Goal: Check status: Check status

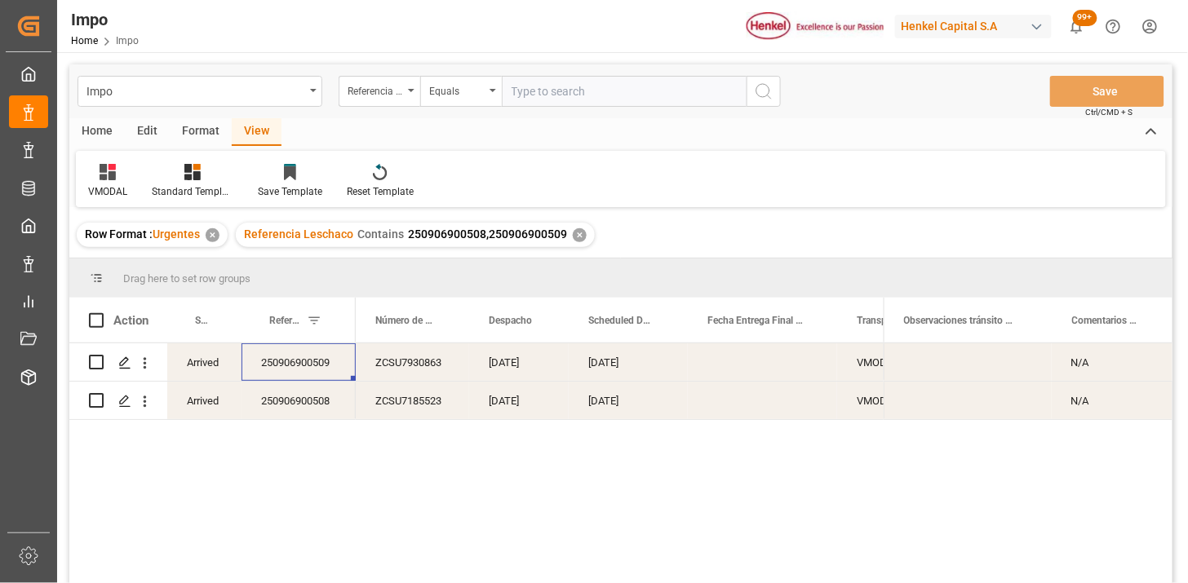
drag, startPoint x: 569, startPoint y: 72, endPoint x: 578, endPoint y: 72, distance: 9.0
click at [572, 72] on div "Impo Referencia Leschaco Equals Save Ctrl/CMD + S" at bounding box center [620, 91] width 1103 height 54
click at [691, 92] on input "text" at bounding box center [624, 91] width 245 height 31
paste input "NGP2658747"
type input "NGP2658747"
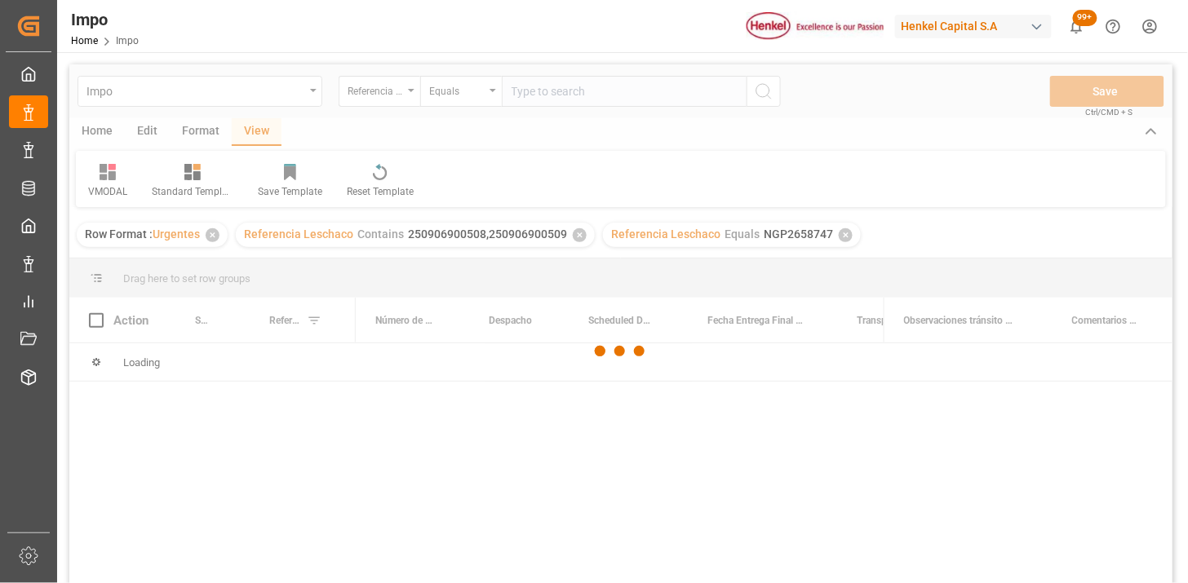
click at [683, 94] on div at bounding box center [620, 351] width 1103 height 574
click at [640, 96] on input "text" at bounding box center [624, 91] width 245 height 31
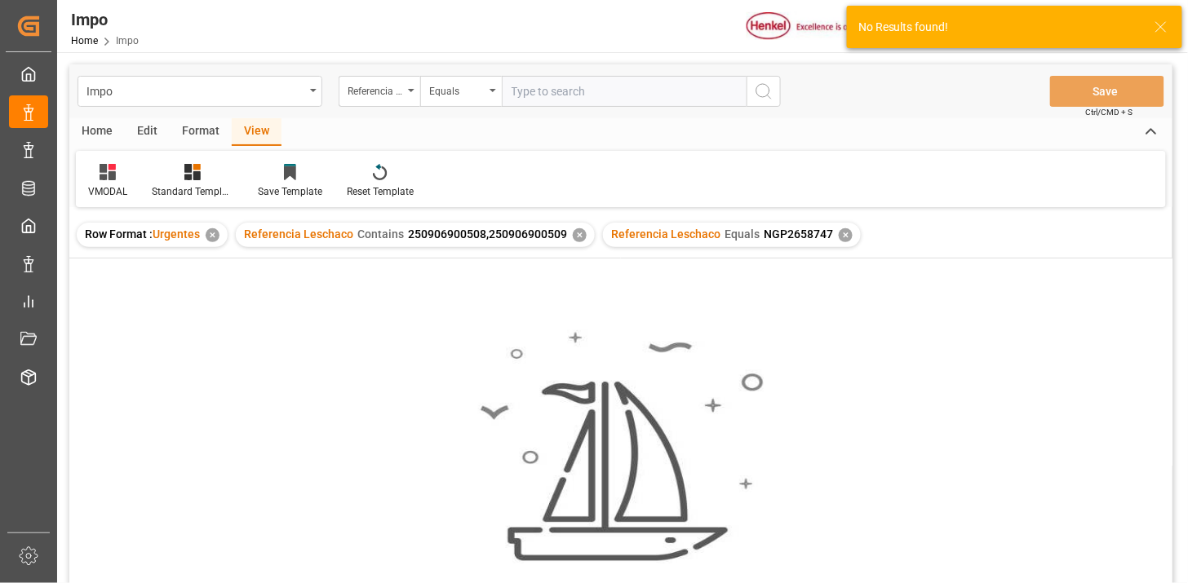
paste input "NGP2658747"
type input "NGP2658747"
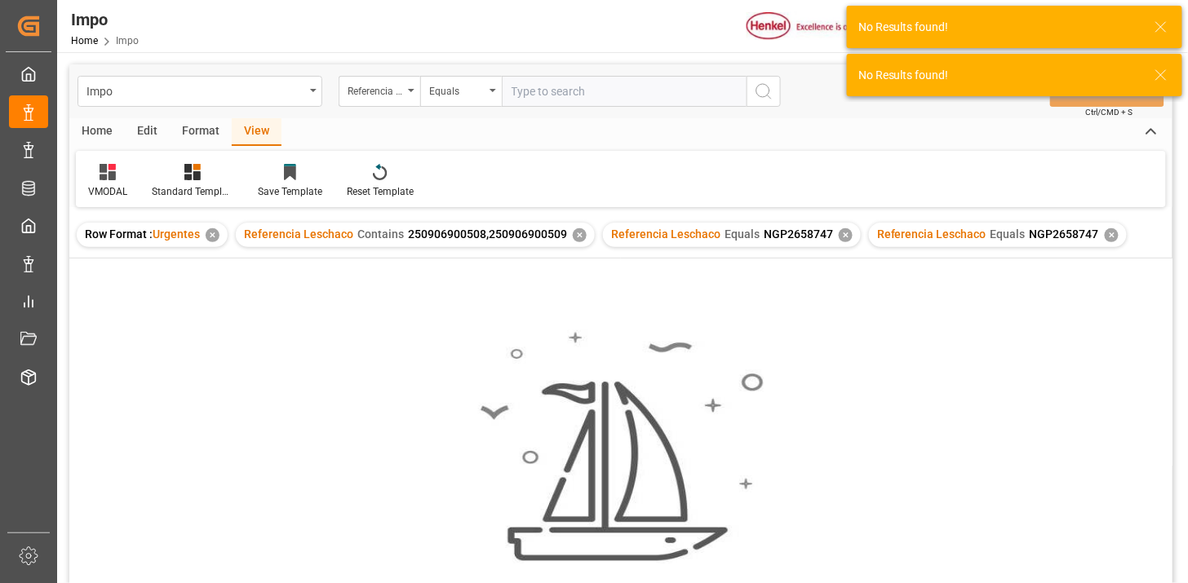
click at [578, 233] on div "✕" at bounding box center [580, 235] width 14 height 14
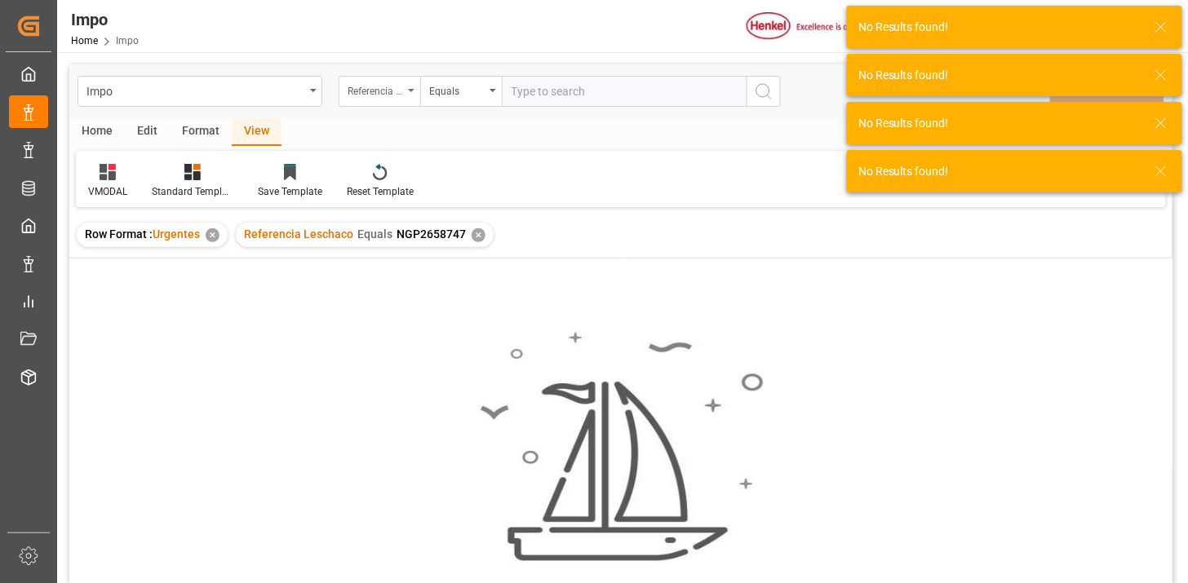
click at [384, 94] on div "Referencia Leschaco" at bounding box center [375, 89] width 55 height 19
type input "bil"
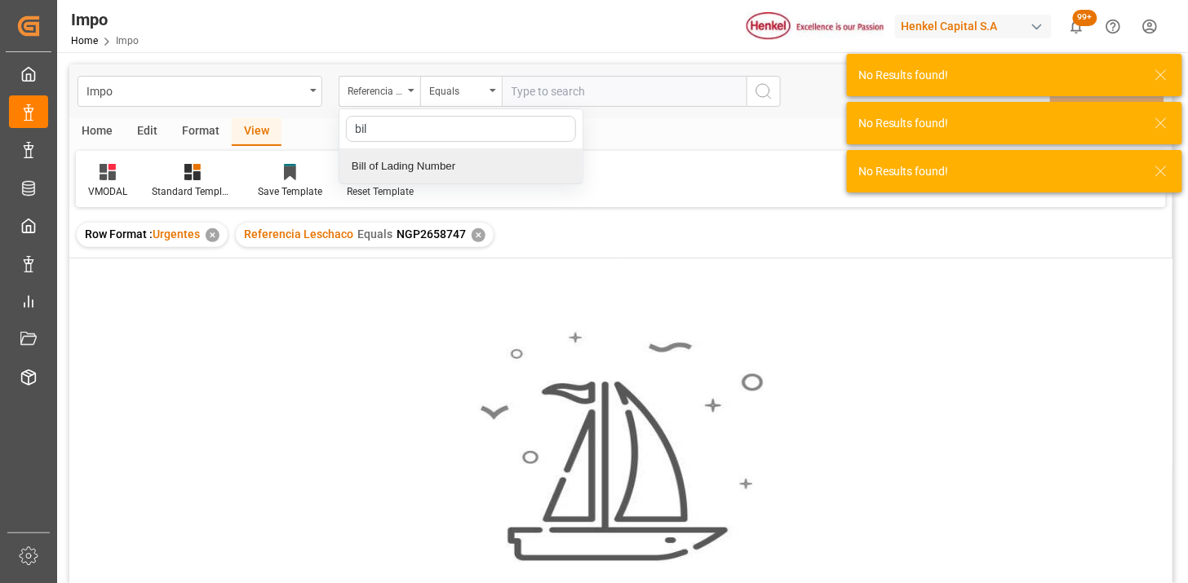
drag, startPoint x: 441, startPoint y: 170, endPoint x: 525, endPoint y: 114, distance: 101.4
click at [441, 170] on div "Bill of Lading Number" at bounding box center [460, 166] width 243 height 34
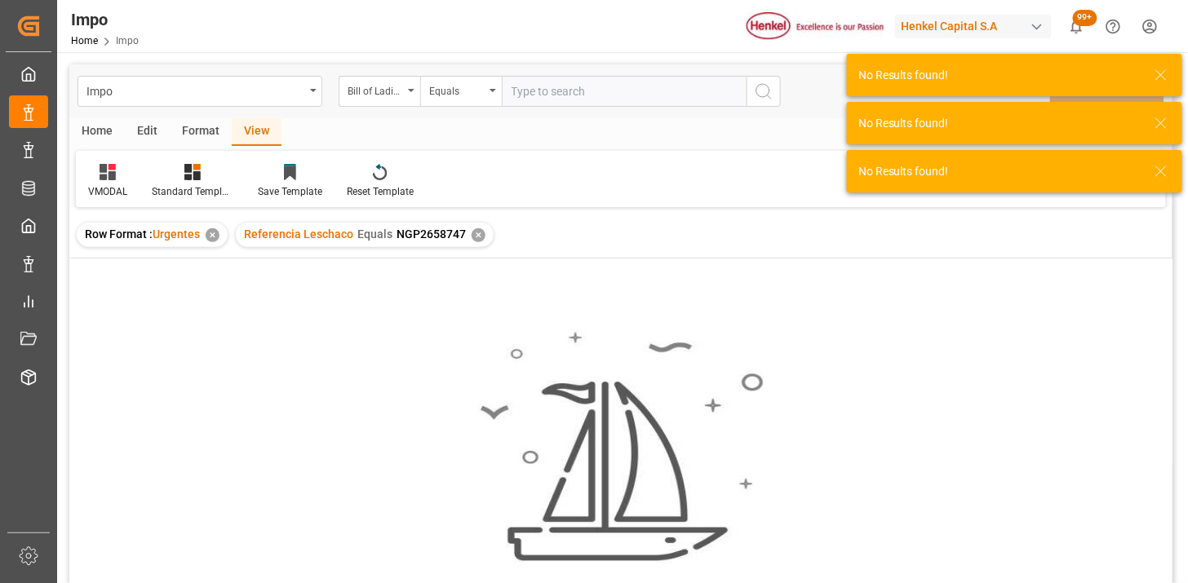
drag, startPoint x: 530, startPoint y: 108, endPoint x: 556, endPoint y: 98, distance: 27.1
click at [531, 107] on div "Impo Bill of Lading Number Equals Save Ctrl/CMD + S" at bounding box center [620, 91] width 1103 height 54
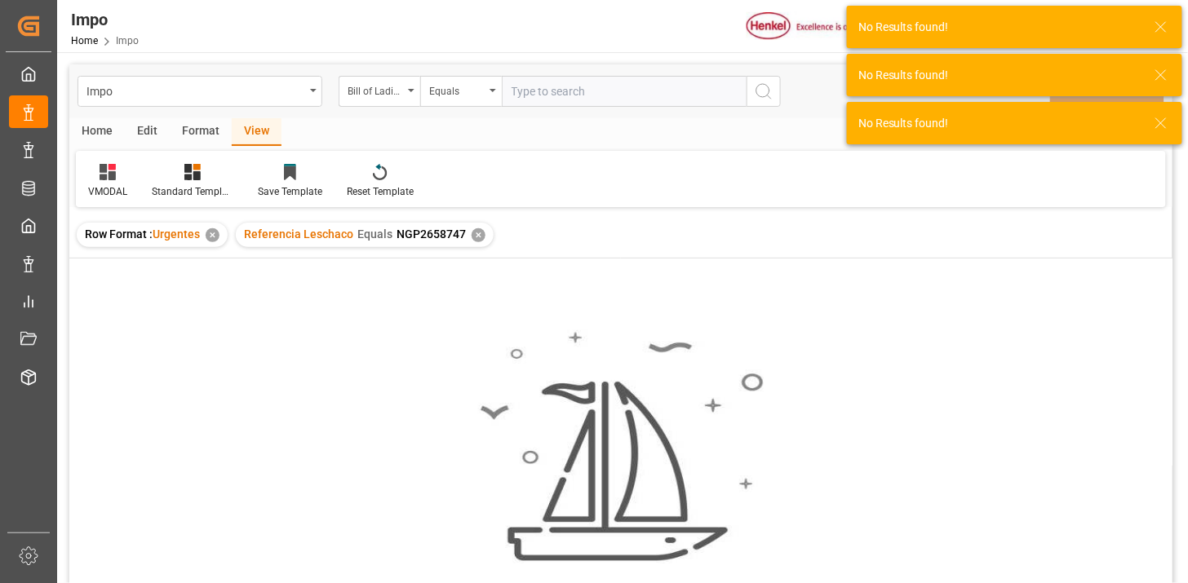
click at [556, 95] on input "text" at bounding box center [624, 91] width 245 height 31
paste input "NGP2658747"
type input "NGP2658747"
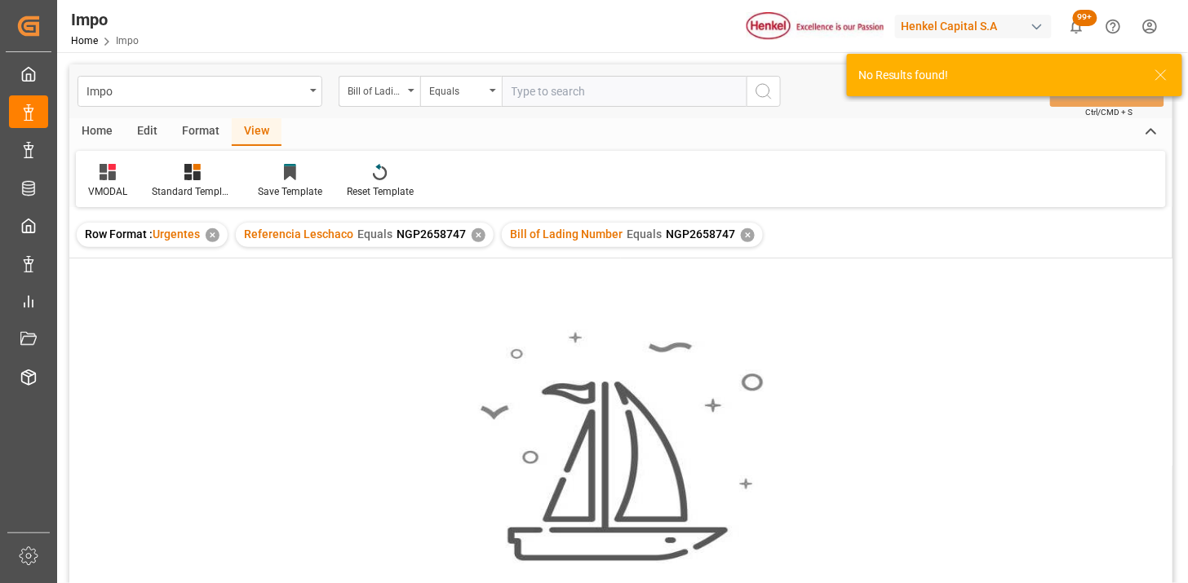
click at [476, 238] on div "✕" at bounding box center [479, 235] width 14 height 14
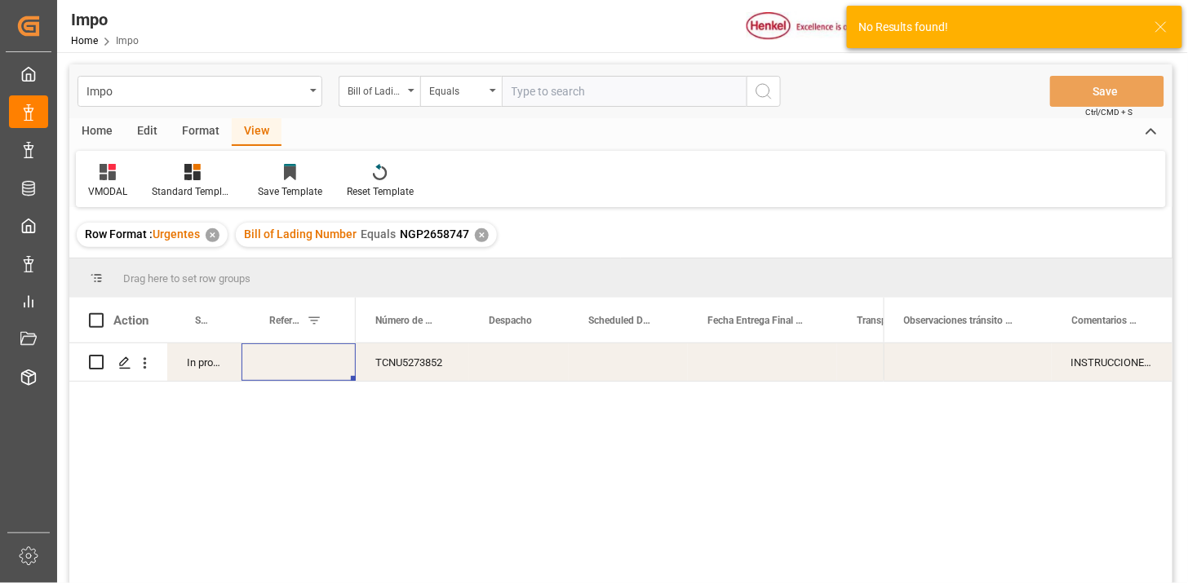
click at [413, 364] on div "TCNU5273852" at bounding box center [412, 362] width 113 height 38
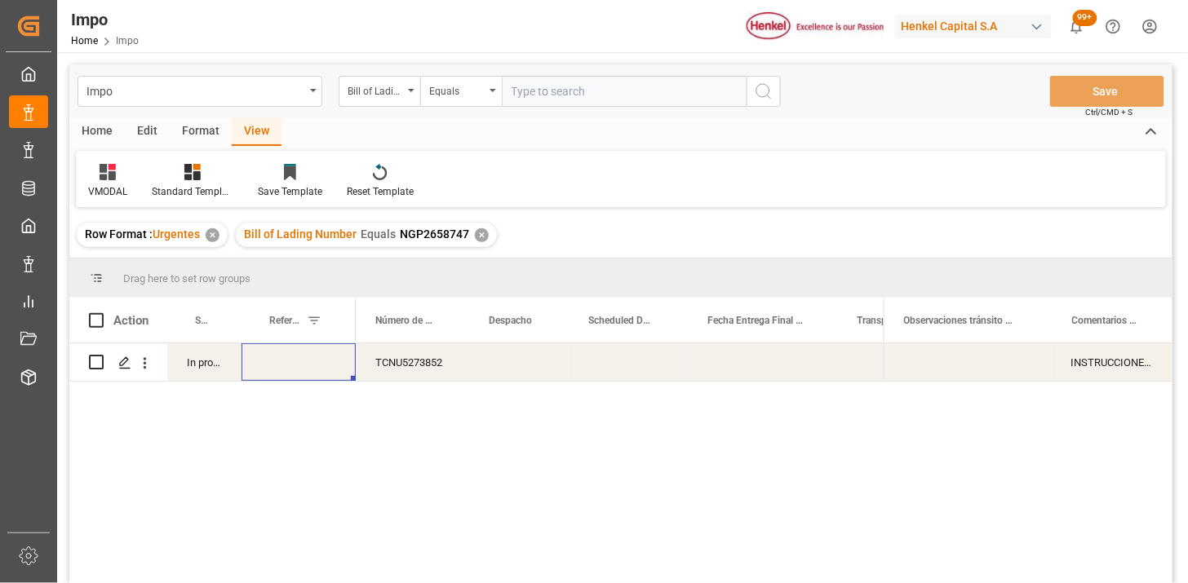
click at [299, 372] on div "Press SPACE to select this row." at bounding box center [299, 362] width 114 height 38
click at [299, 372] on input "Press SPACE to select this row." at bounding box center [299, 372] width 88 height 31
paste input "250906900820"
type input "250906900820"
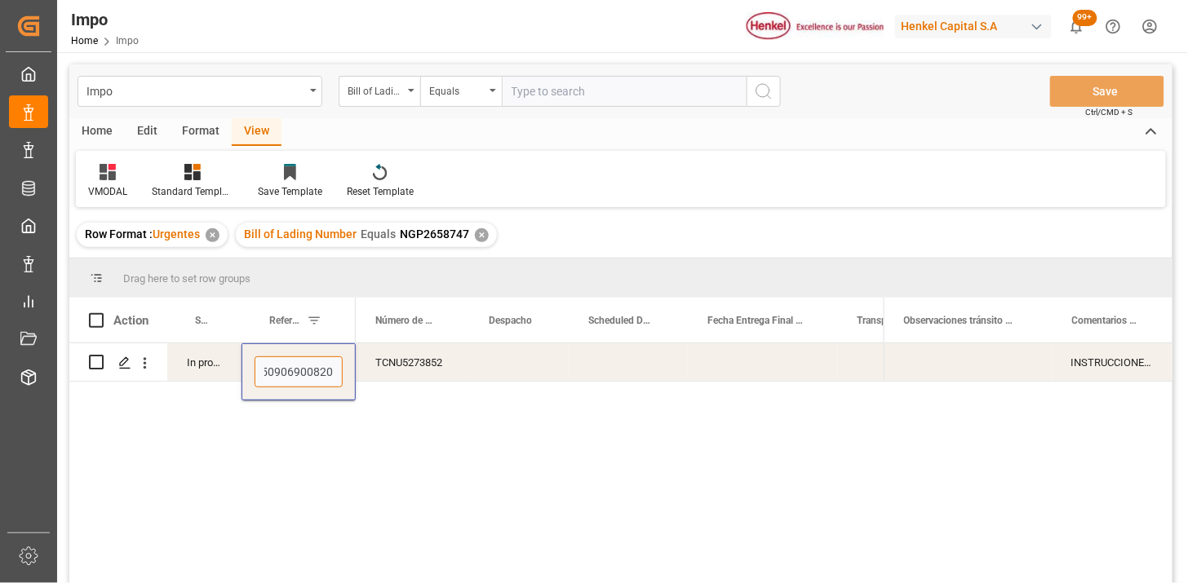
scroll to position [0, 8]
drag, startPoint x: 569, startPoint y: 91, endPoint x: 650, endPoint y: 109, distance: 83.5
click at [569, 91] on input "text" at bounding box center [624, 91] width 245 height 31
paste input "257541541"
type input "257541541"
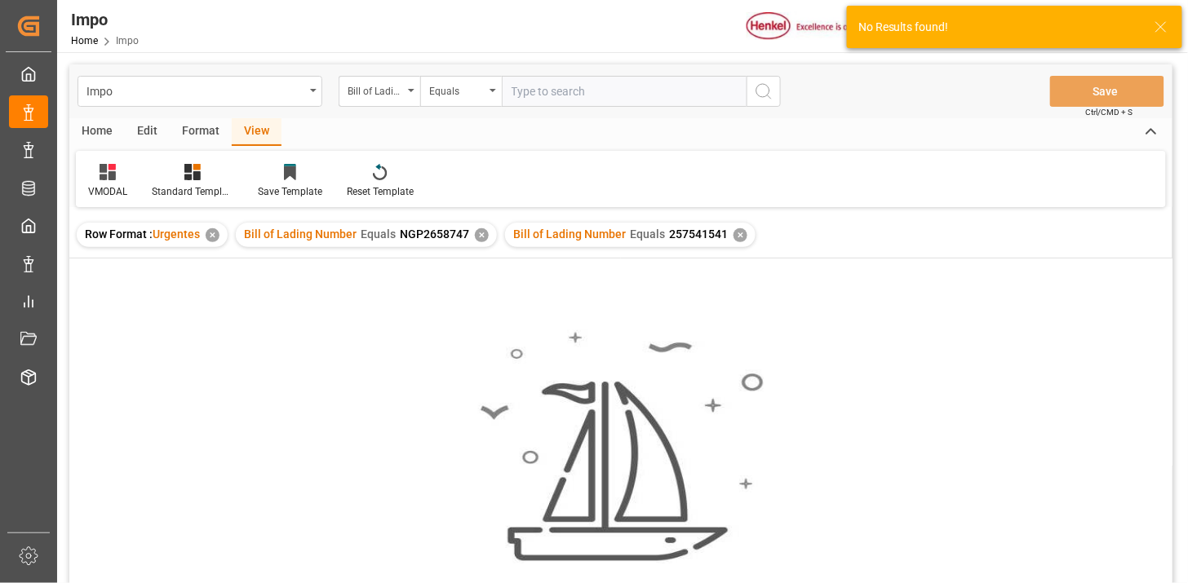
click at [479, 235] on div "✕" at bounding box center [482, 235] width 14 height 14
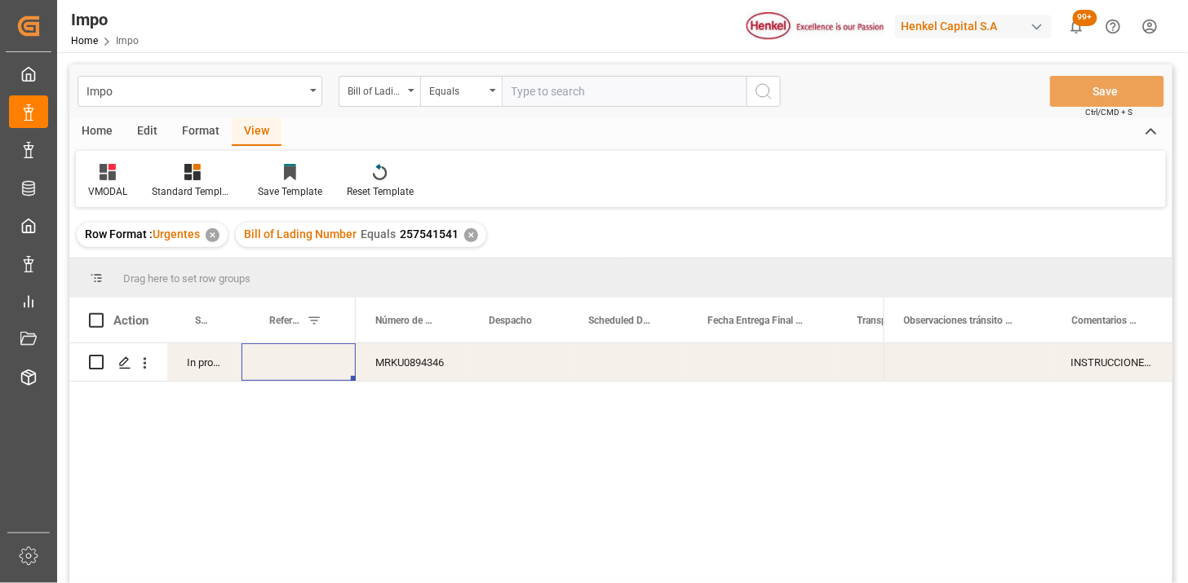
click at [305, 368] on div "Press SPACE to select this row." at bounding box center [299, 362] width 114 height 38
click at [305, 369] on input "Press SPACE to select this row." at bounding box center [299, 372] width 88 height 31
paste input "250906900806"
type input "250906900806"
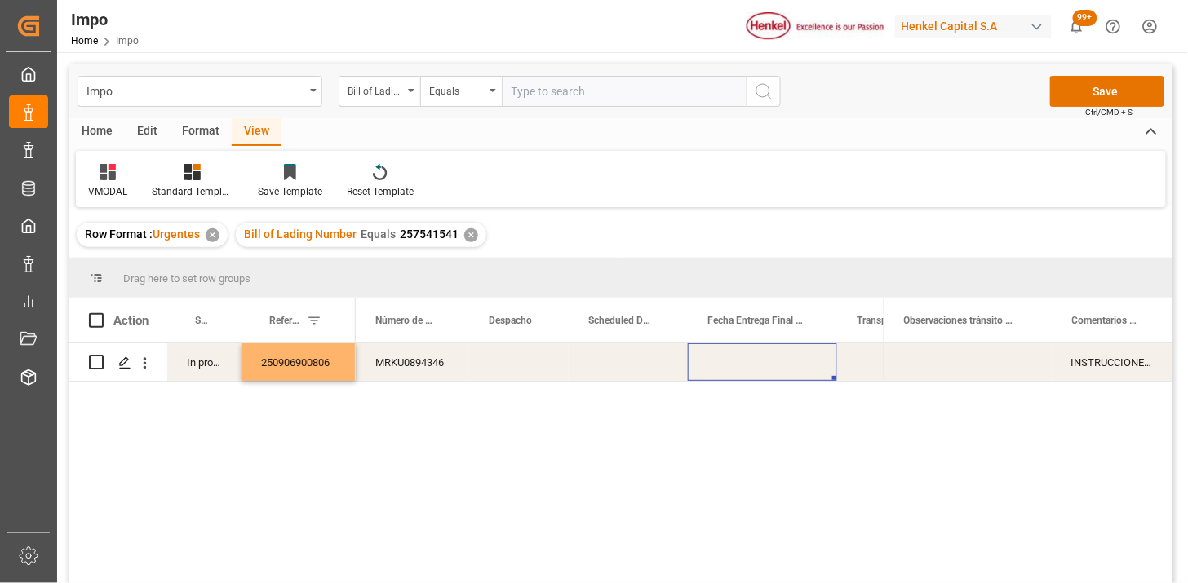
scroll to position [0, 90]
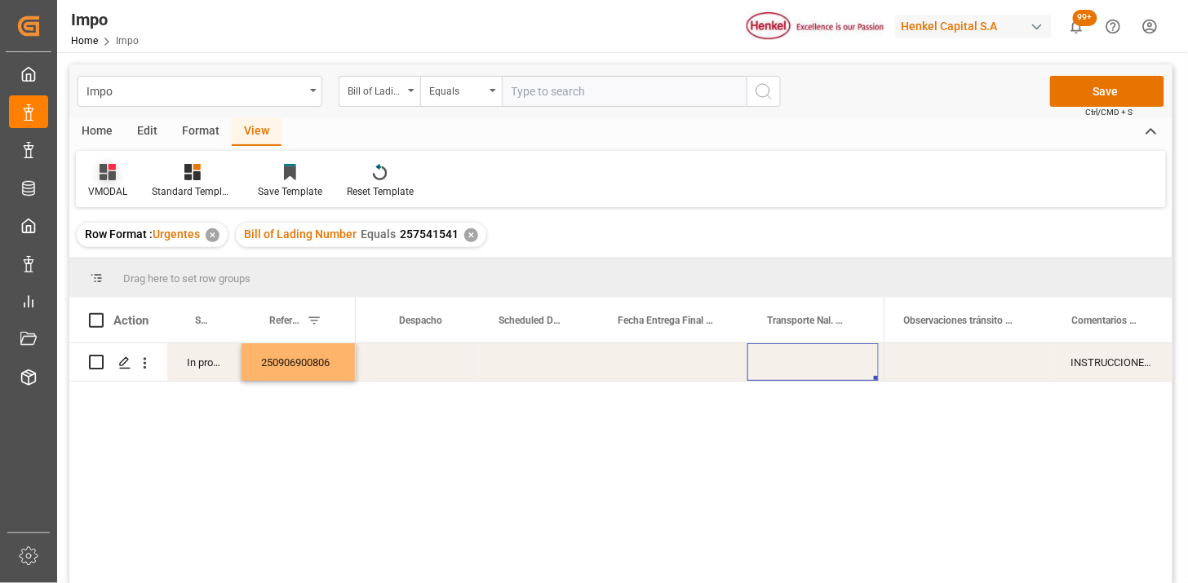
drag, startPoint x: 117, startPoint y: 184, endPoint x: 120, endPoint y: 198, distance: 14.9
click at [117, 184] on div "VMODAL" at bounding box center [107, 191] width 39 height 15
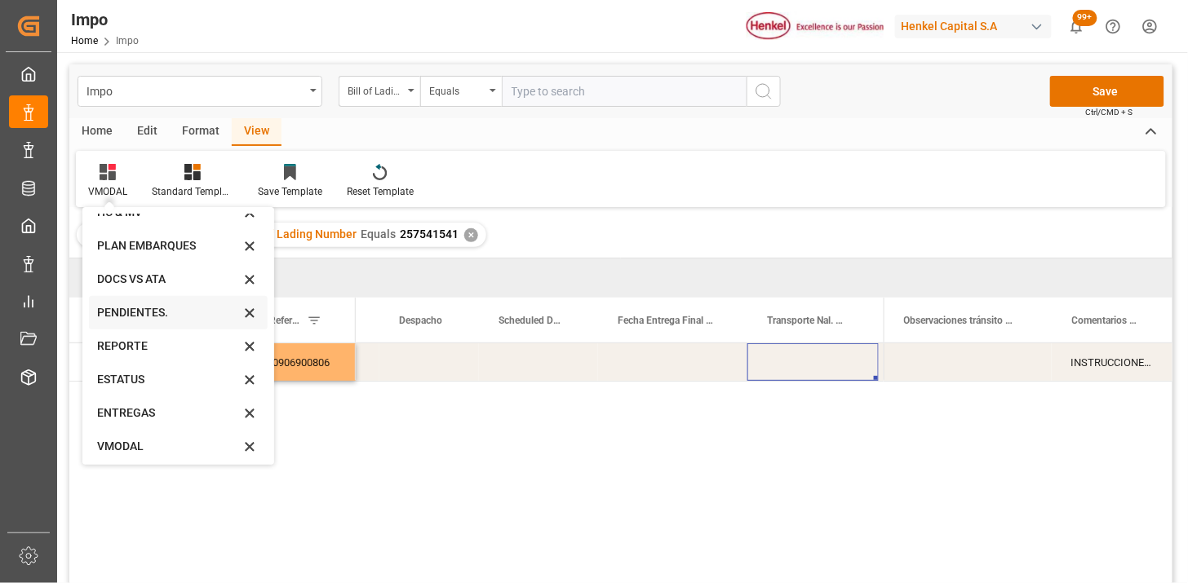
scroll to position [90, 0]
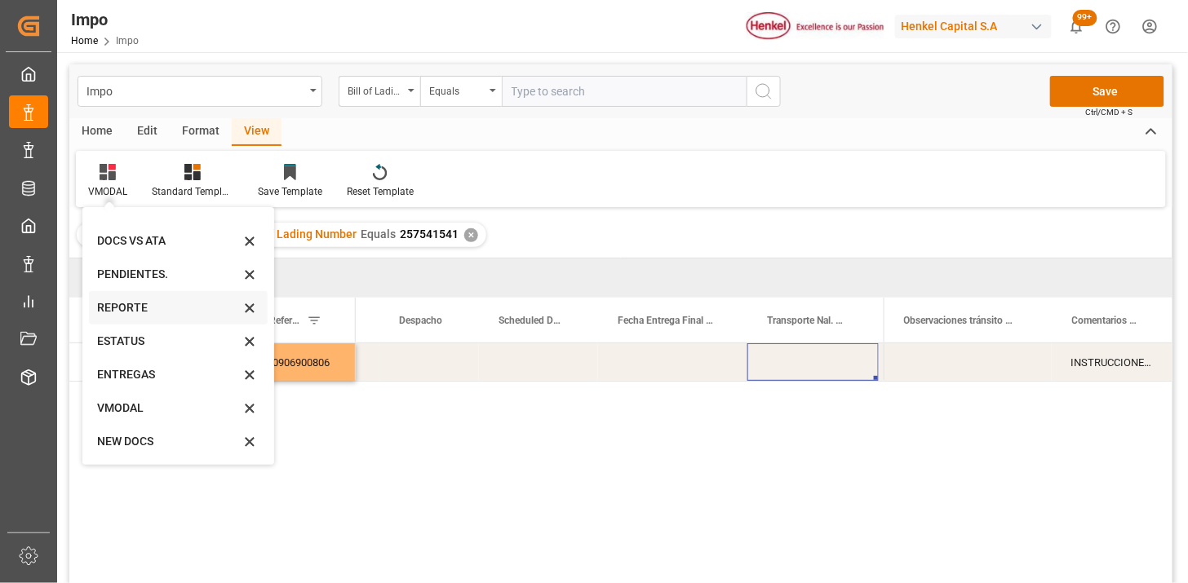
click at [145, 314] on div "REPORTE" at bounding box center [168, 307] width 143 height 17
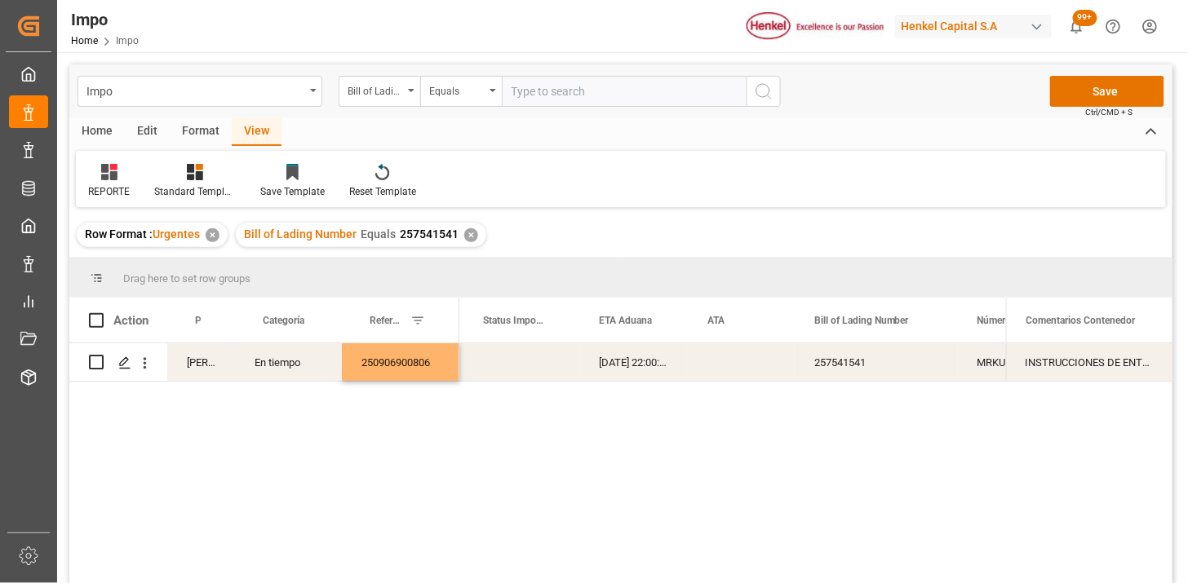
click at [581, 376] on div "12-09-2025 22:00:00" at bounding box center [633, 362] width 109 height 38
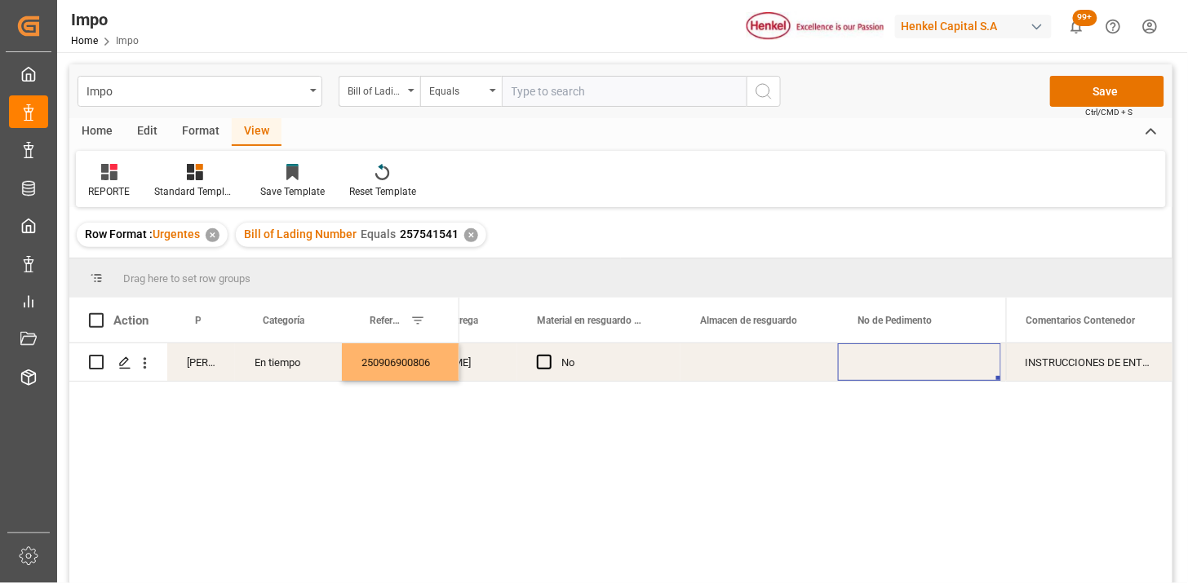
scroll to position [0, 794]
click at [967, 361] on div "Press SPACE to select this row." at bounding box center [919, 362] width 163 height 38
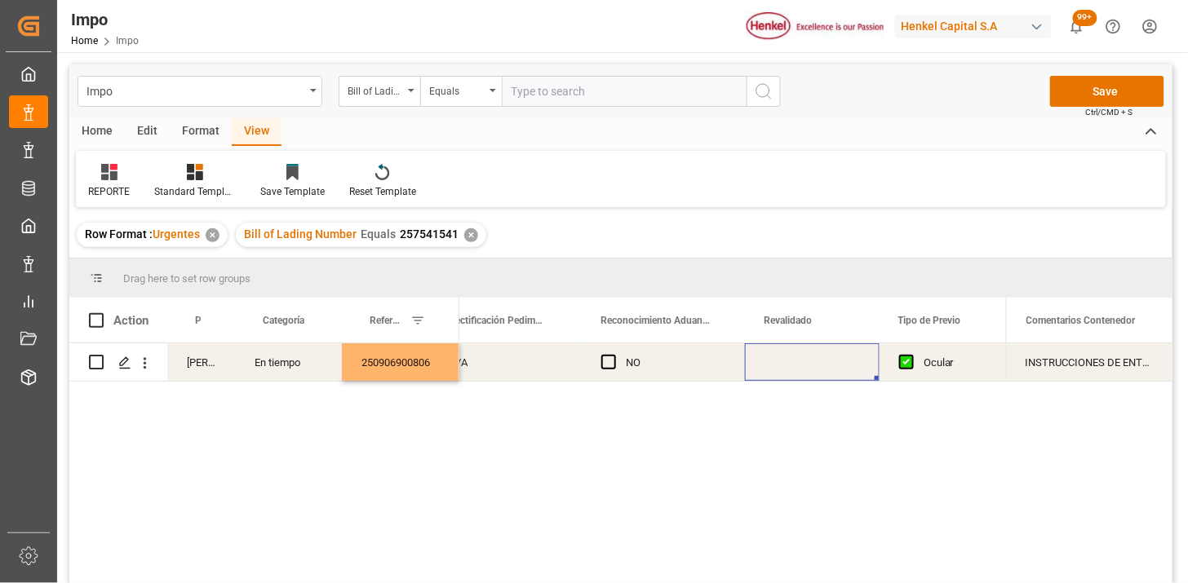
click at [800, 369] on div "Press SPACE to select this row." at bounding box center [812, 362] width 135 height 38
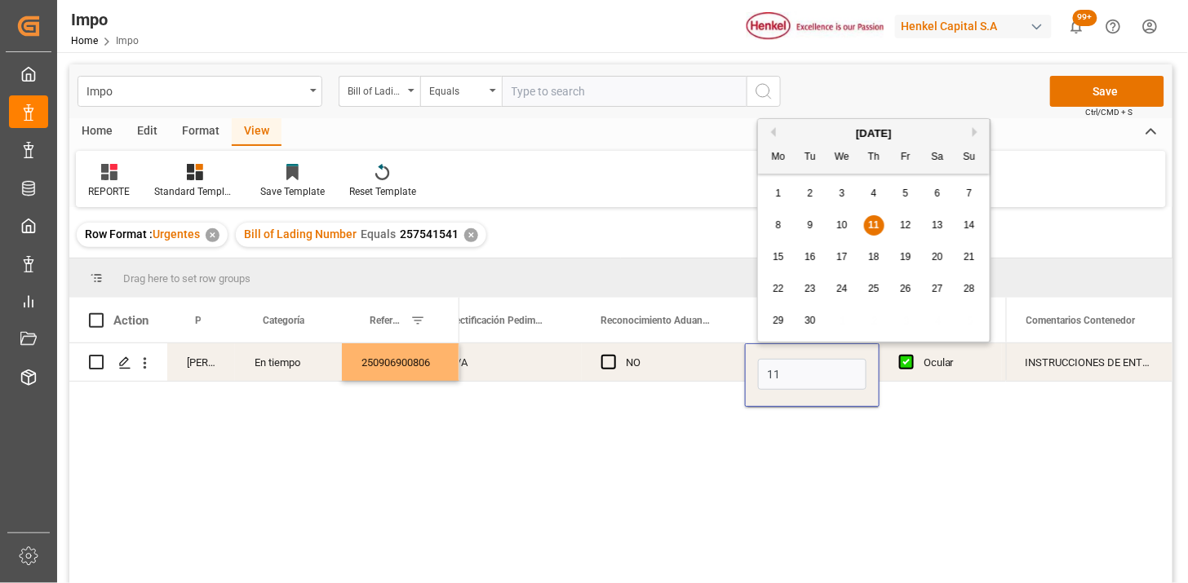
type input "11-09-2025"
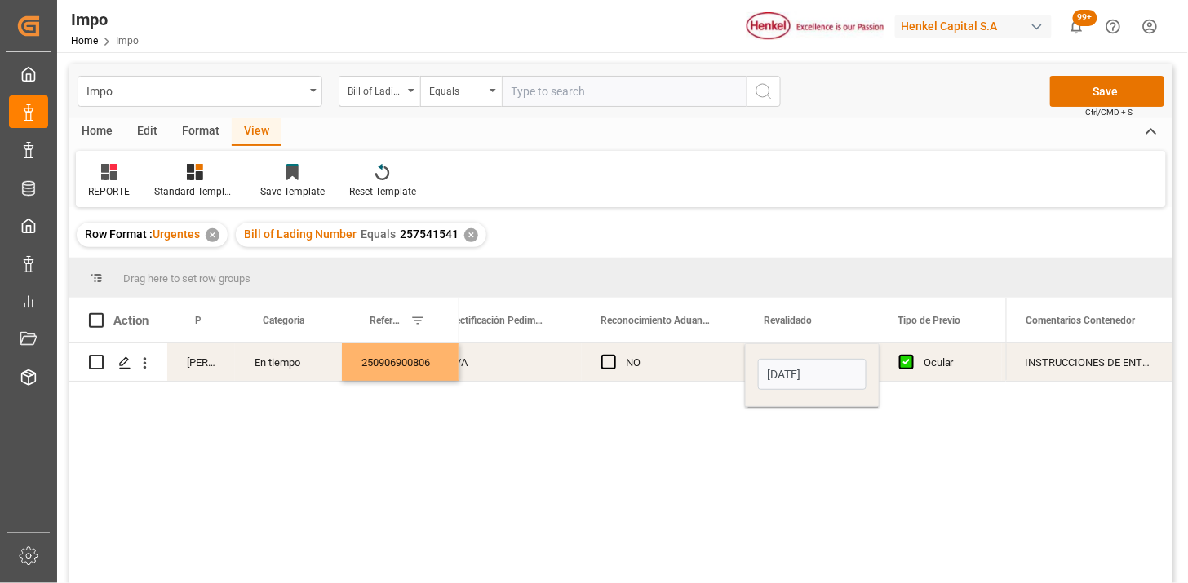
click at [688, 366] on div "NO" at bounding box center [676, 363] width 100 height 38
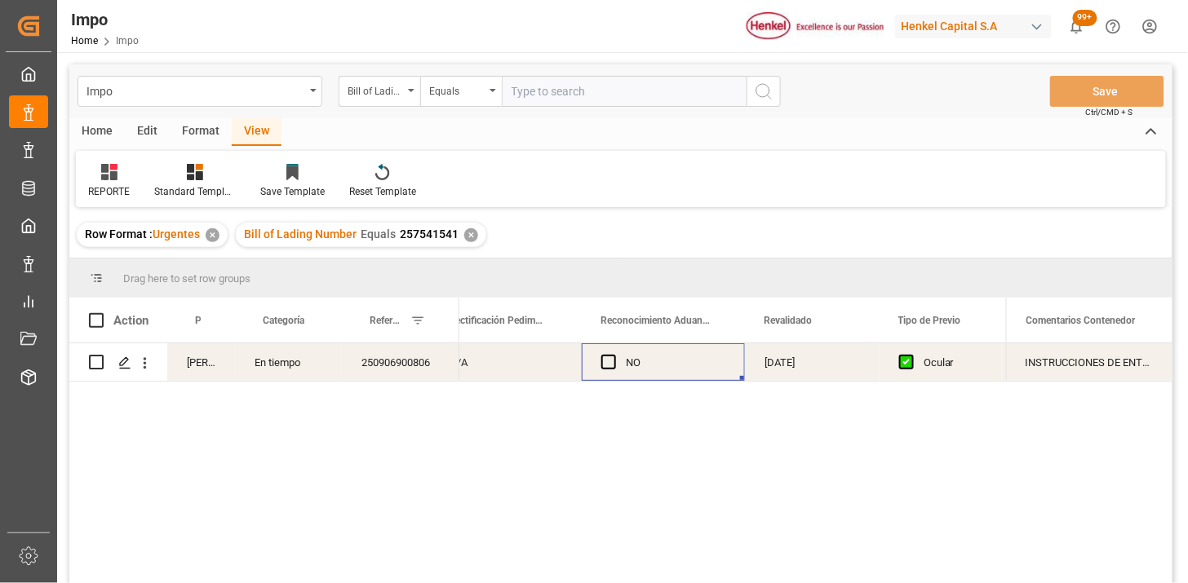
click at [642, 86] on input "text" at bounding box center [624, 91] width 245 height 31
paste input "250906900734"
type input "250906900734"
click at [390, 88] on div "Bill of Lading Number" at bounding box center [375, 89] width 55 height 19
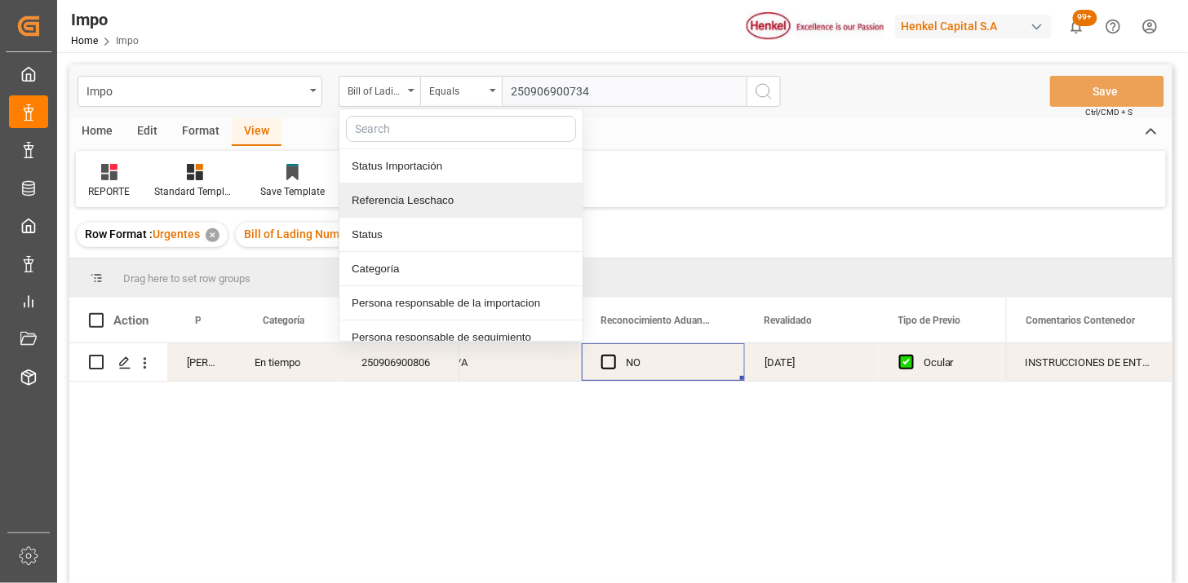
drag, startPoint x: 432, startPoint y: 208, endPoint x: 556, endPoint y: 148, distance: 137.6
click at [438, 206] on div "Referencia Leschaco" at bounding box center [460, 201] width 243 height 34
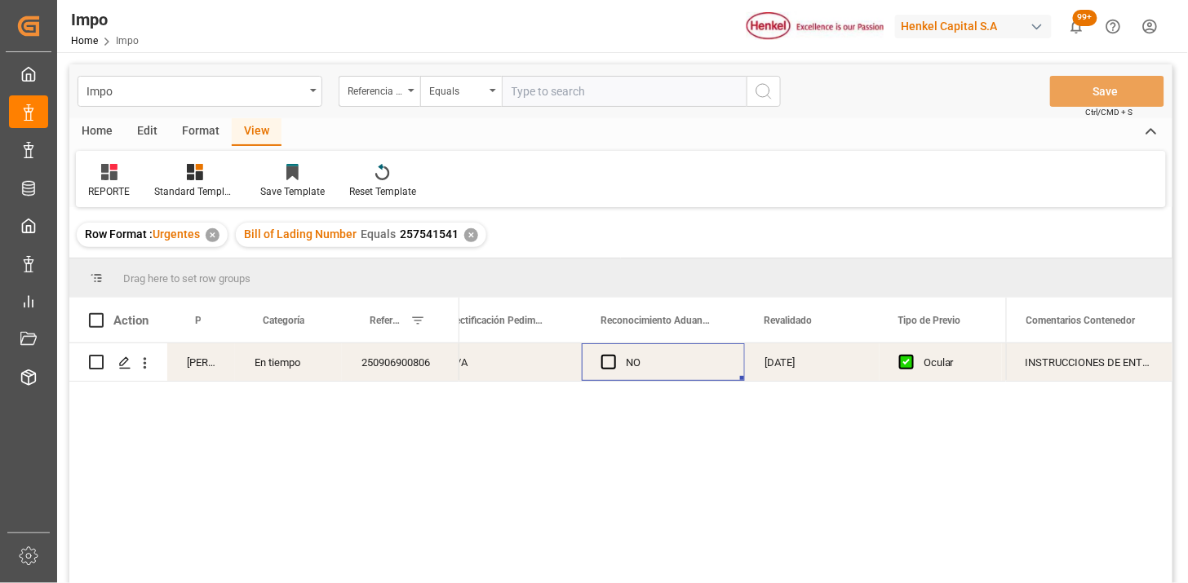
click at [578, 95] on input "text" at bounding box center [624, 91] width 245 height 31
paste input "250906900734"
type input "250906900734"
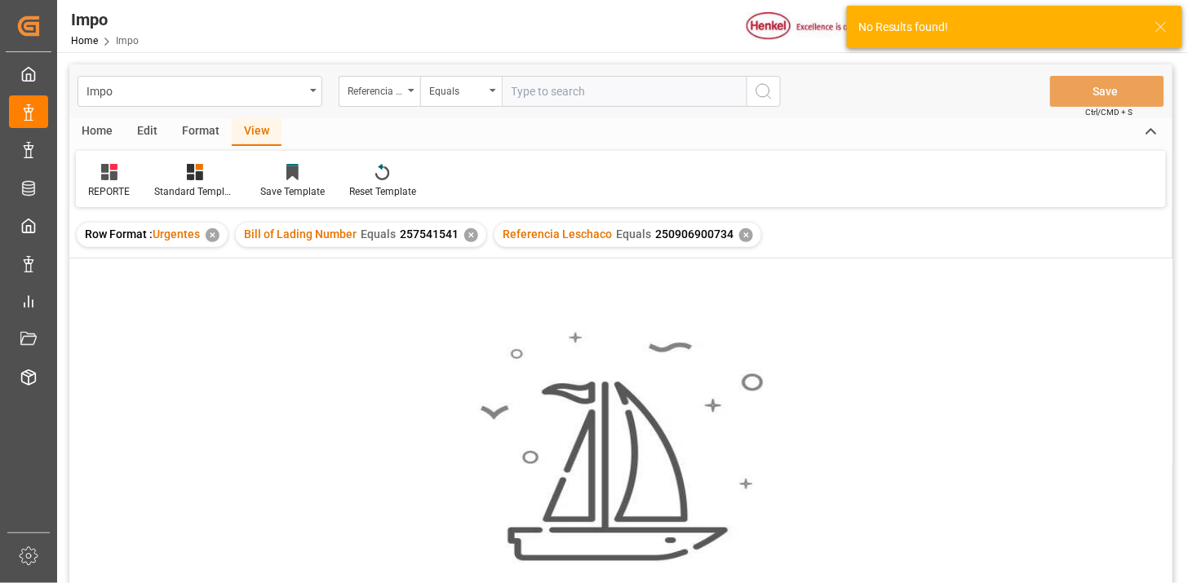
click at [466, 235] on div "✕" at bounding box center [471, 235] width 14 height 14
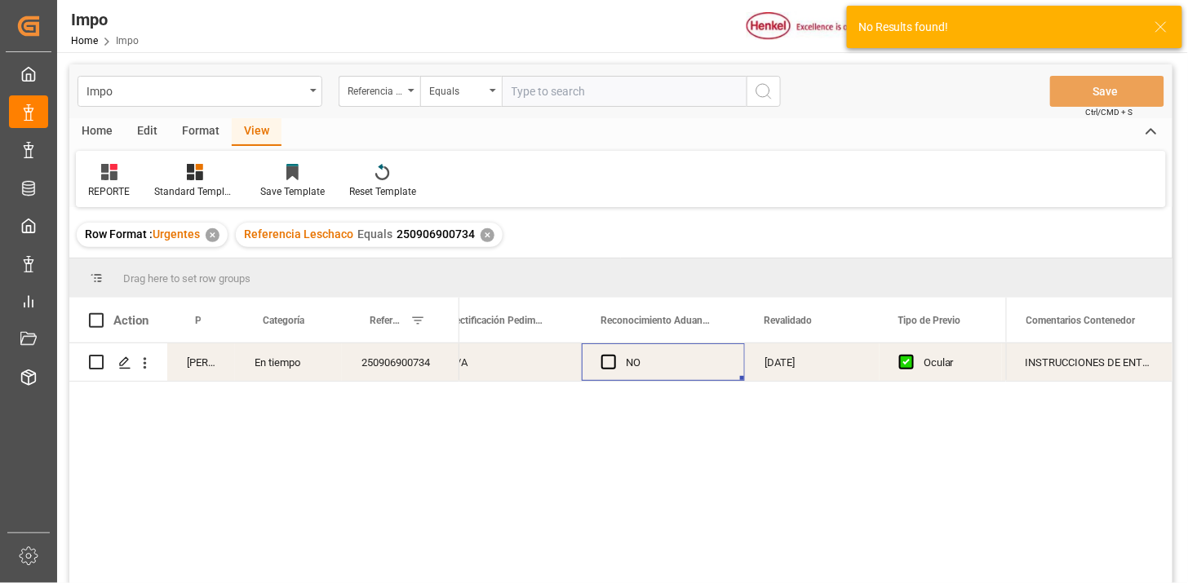
click at [828, 386] on div "N/A NO 08-09-2025 Ocular No" at bounding box center [732, 468] width 547 height 250
click at [828, 379] on div "08-09-2025" at bounding box center [812, 362] width 135 height 38
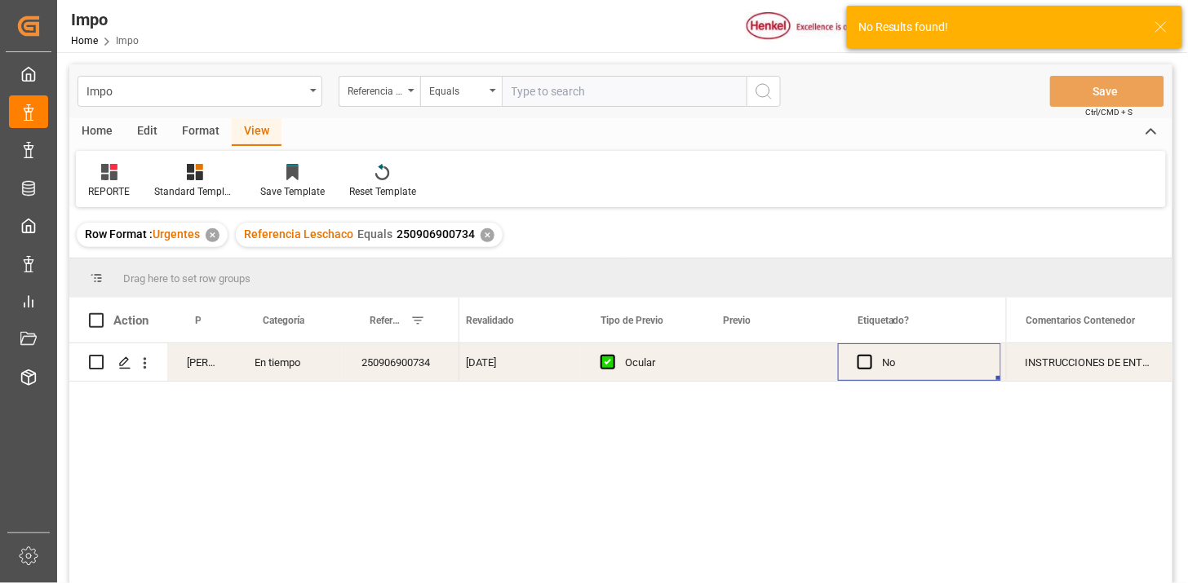
scroll to position [0, 1798]
click at [754, 361] on div "Press SPACE to select this row." at bounding box center [770, 362] width 135 height 38
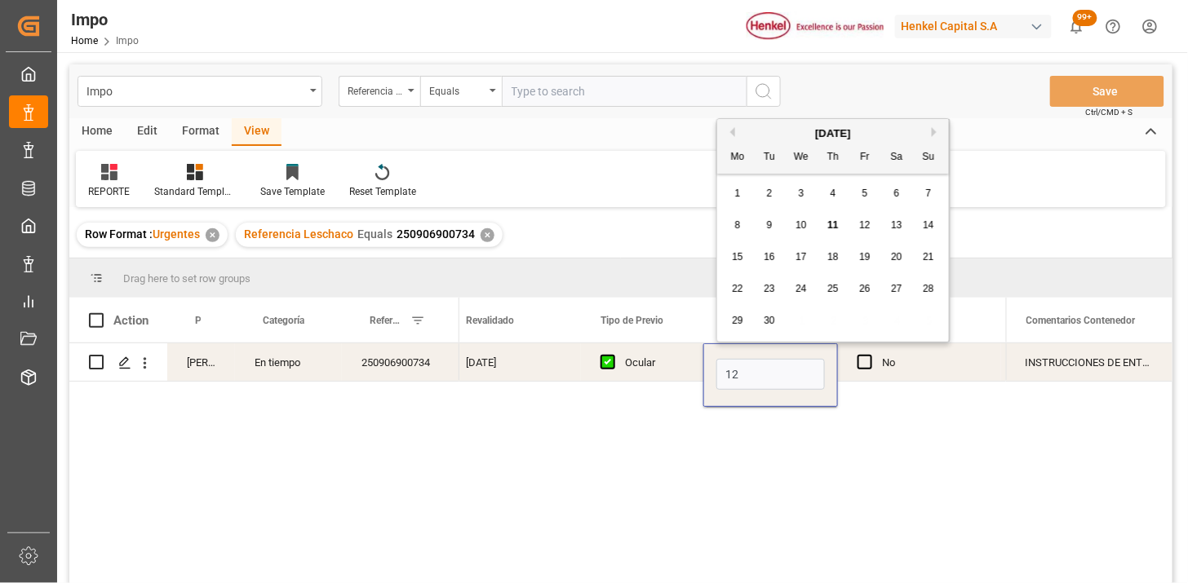
type input "[DATE]"
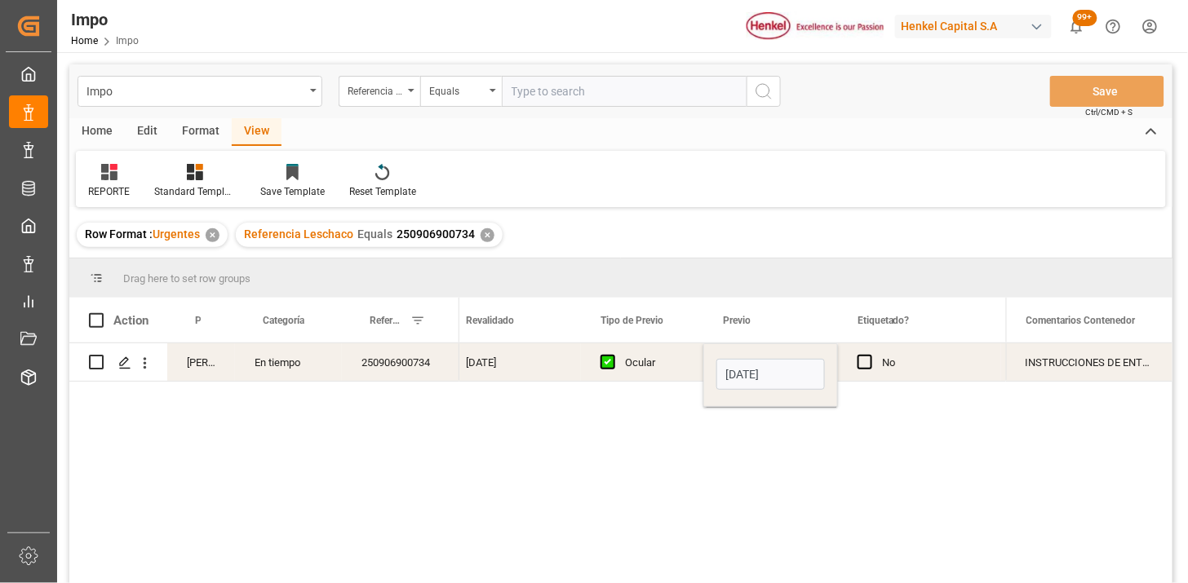
click at [655, 364] on div "Ocular" at bounding box center [654, 363] width 59 height 38
click at [593, 104] on input "text" at bounding box center [624, 91] width 245 height 31
paste input "122FA00529"
type input "122FA00529"
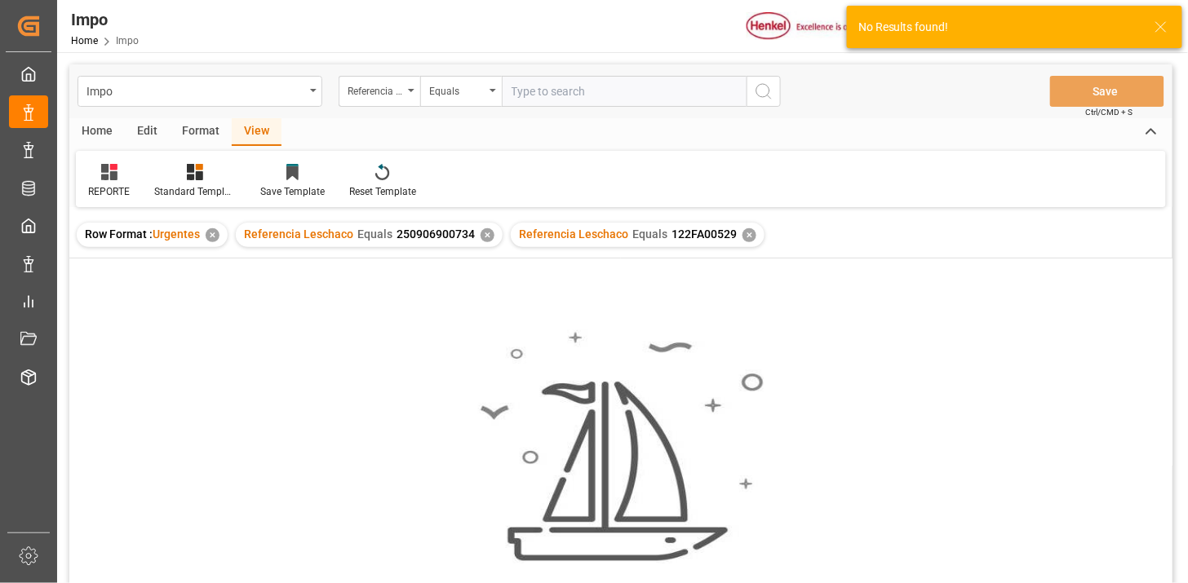
click at [485, 237] on div "✕" at bounding box center [488, 235] width 14 height 14
click at [381, 94] on div "Referencia Leschaco" at bounding box center [375, 89] width 55 height 19
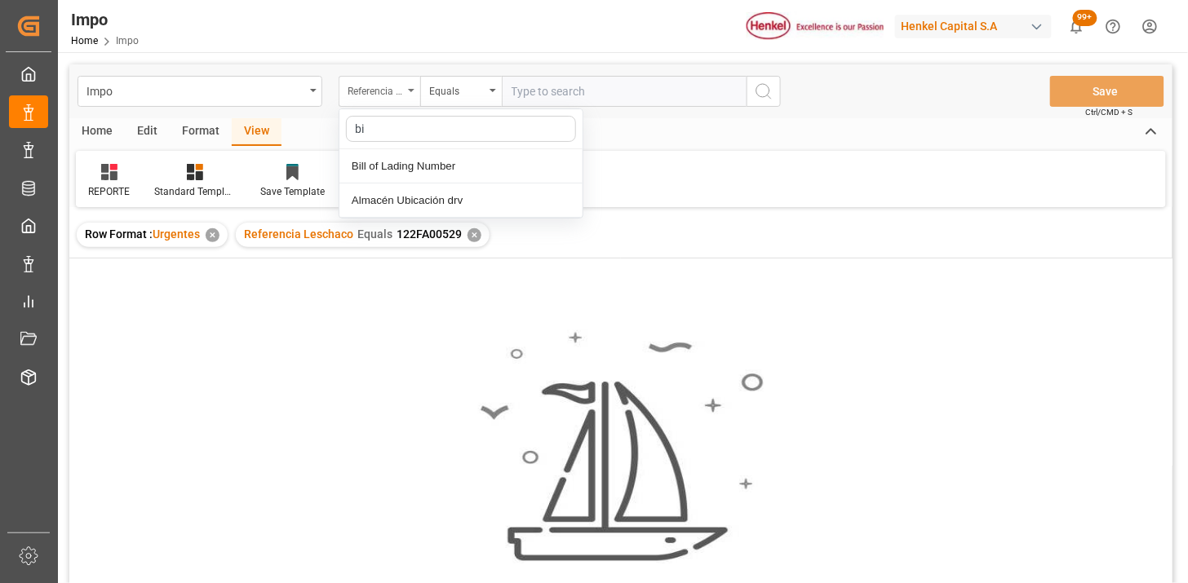
type input "bil"
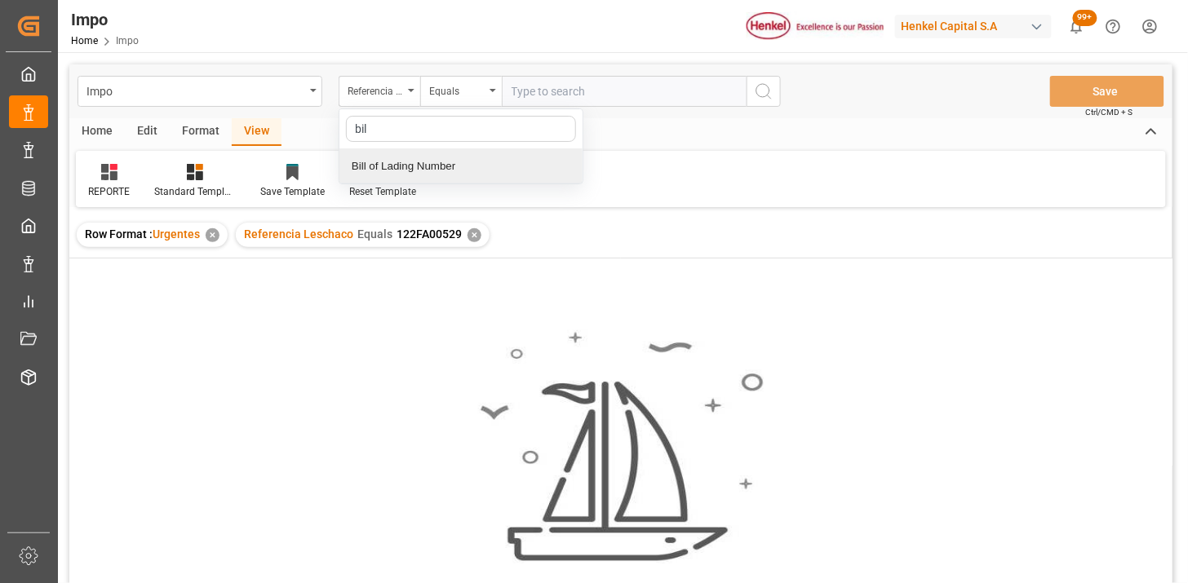
click at [463, 166] on div "Bill of Lading Number" at bounding box center [460, 166] width 243 height 34
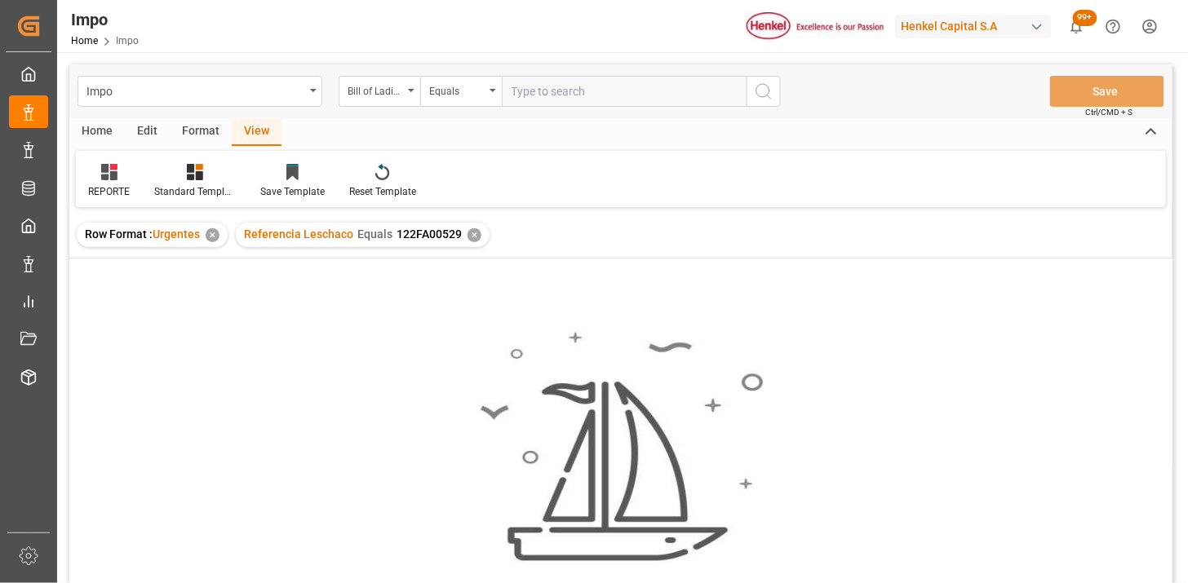
click at [667, 82] on input "text" at bounding box center [624, 91] width 245 height 31
paste input "122FA00529"
type input "122FA00529"
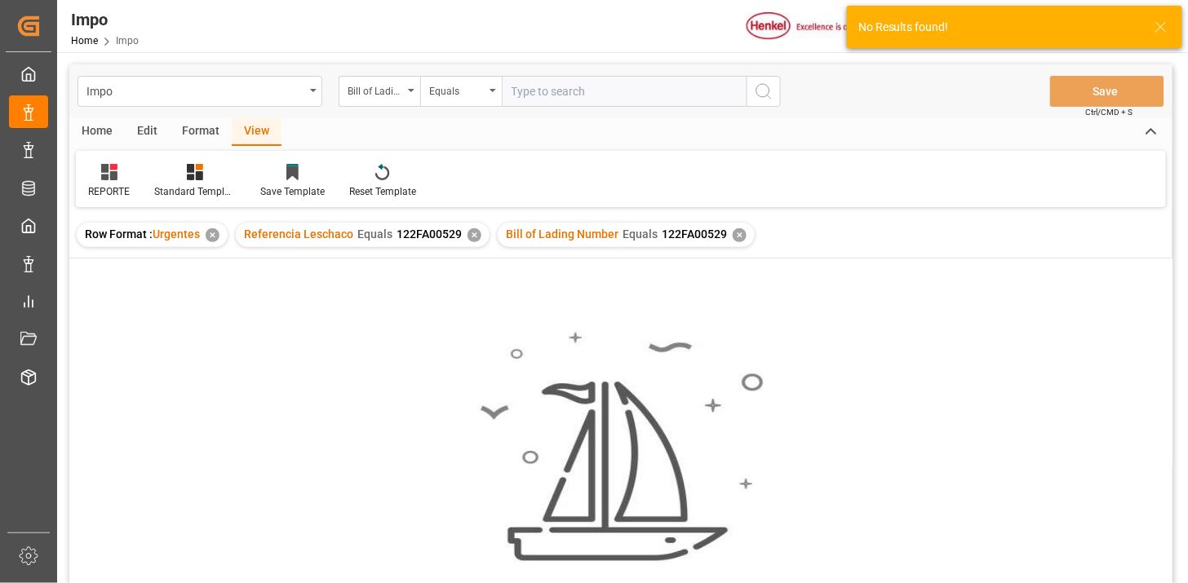
click at [472, 238] on div "✕" at bounding box center [475, 235] width 14 height 14
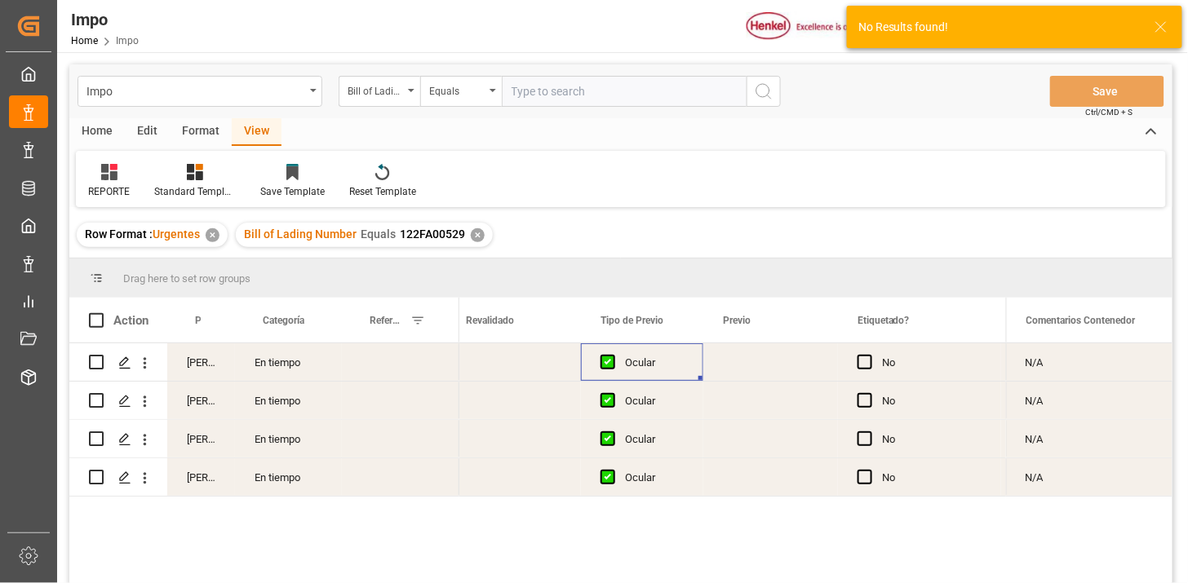
click at [375, 349] on div "Press SPACE to select this row." at bounding box center [400, 362] width 117 height 38
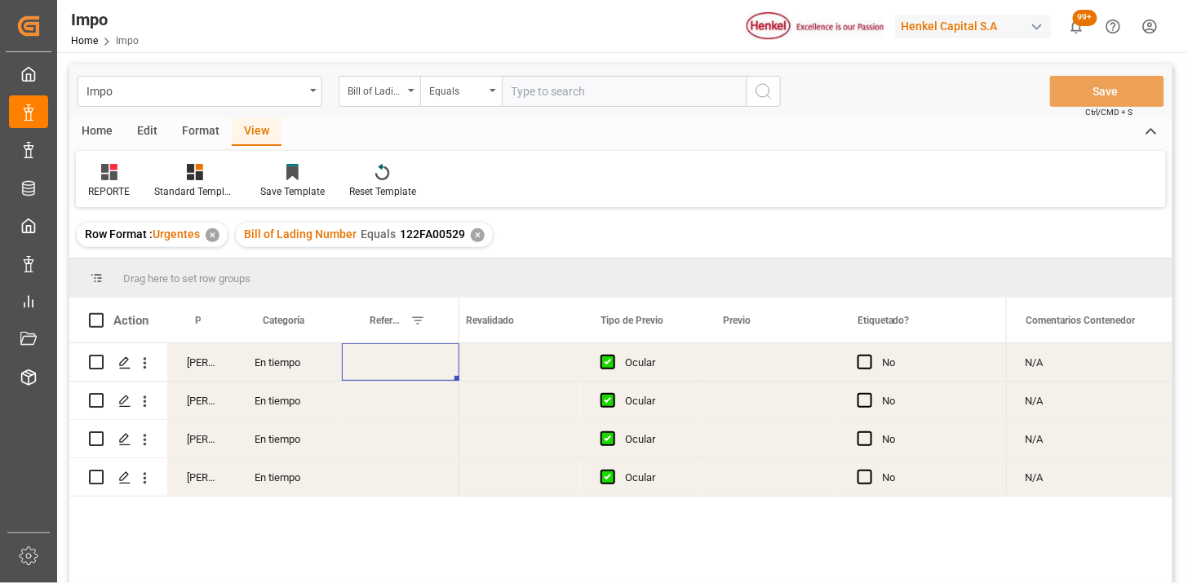
click at [380, 361] on div "Press SPACE to select this row." at bounding box center [400, 362] width 117 height 38
click at [380, 361] on input "Press SPACE to select this row." at bounding box center [400, 372] width 91 height 31
paste input "251006900078"
type input "251006900078"
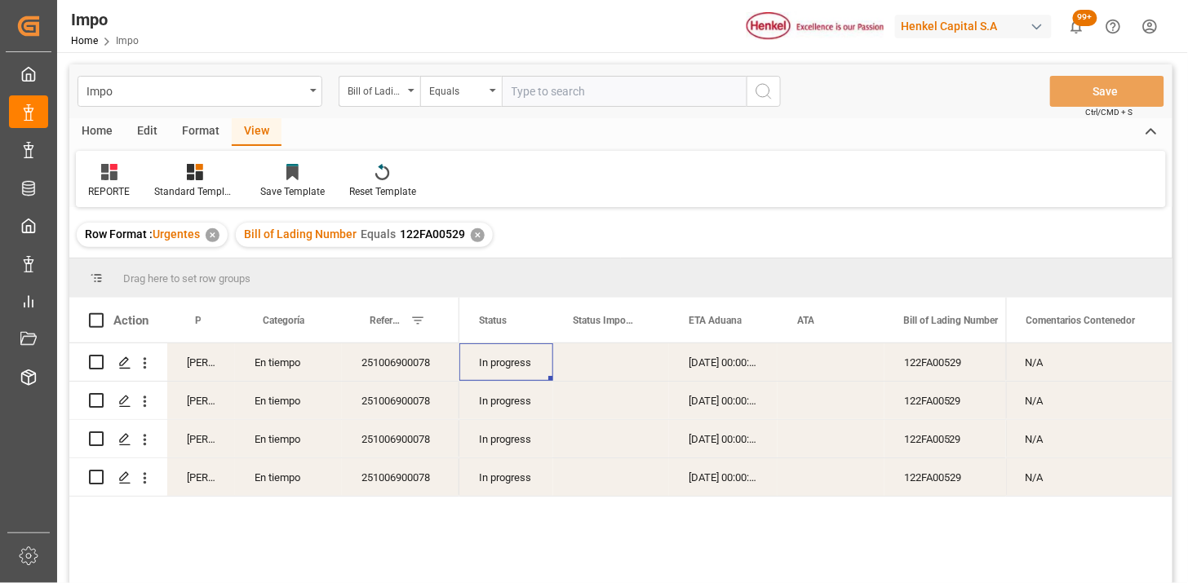
drag, startPoint x: 373, startPoint y: 95, endPoint x: 381, endPoint y: 107, distance: 14.0
click at [373, 98] on div "Bill of Lading Number" at bounding box center [375, 89] width 55 height 19
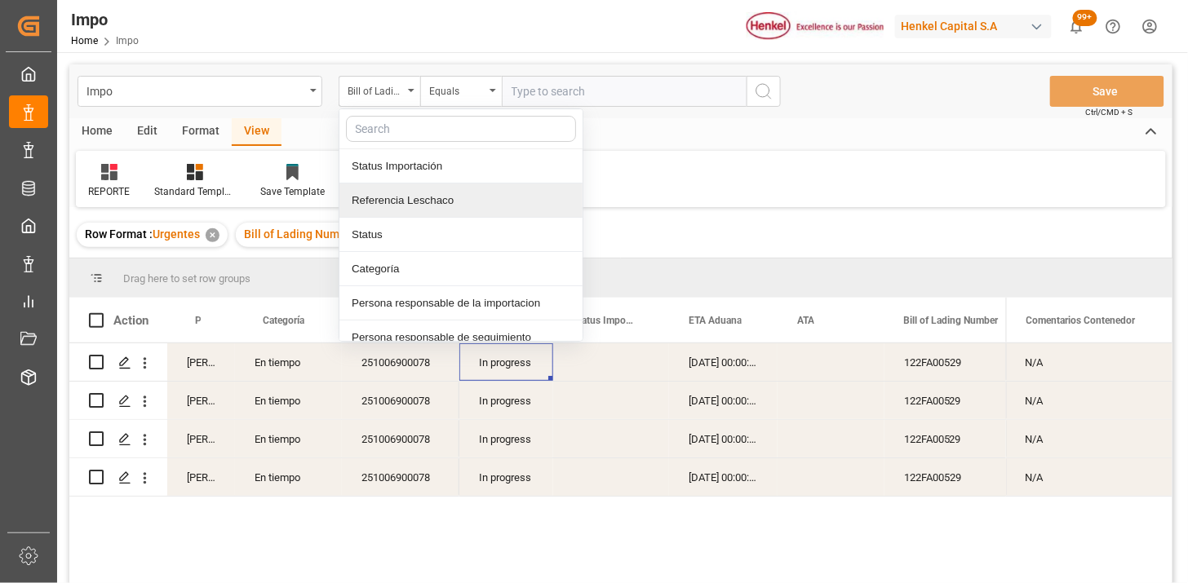
click at [431, 202] on div "Referencia Leschaco" at bounding box center [460, 201] width 243 height 34
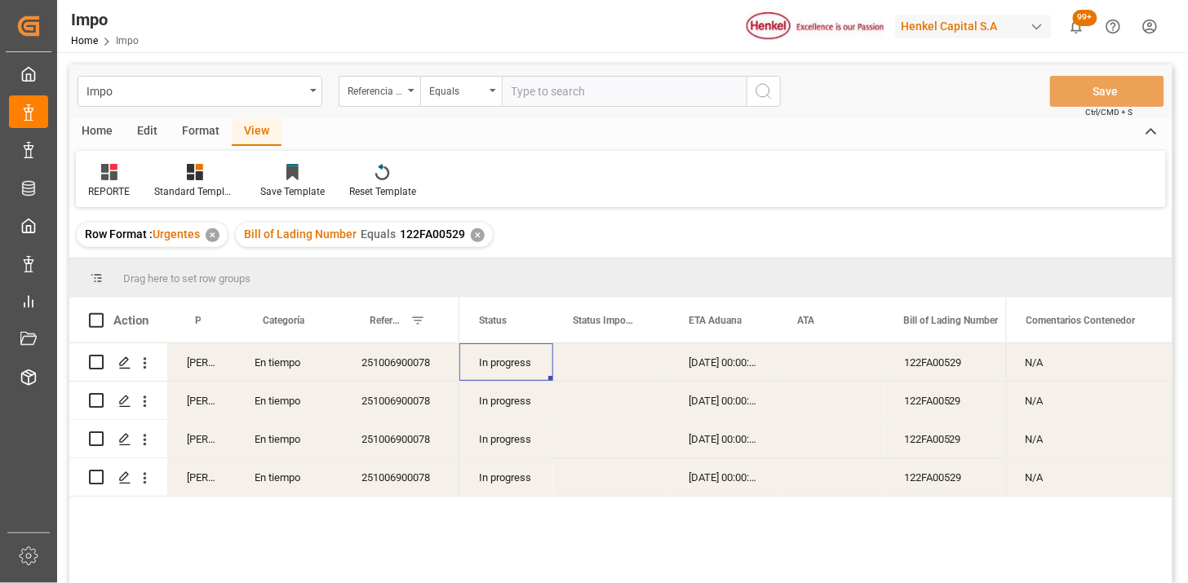
click at [536, 87] on input "text" at bounding box center [624, 91] width 245 height 31
paste input "250906900711"
type input "25090690071"
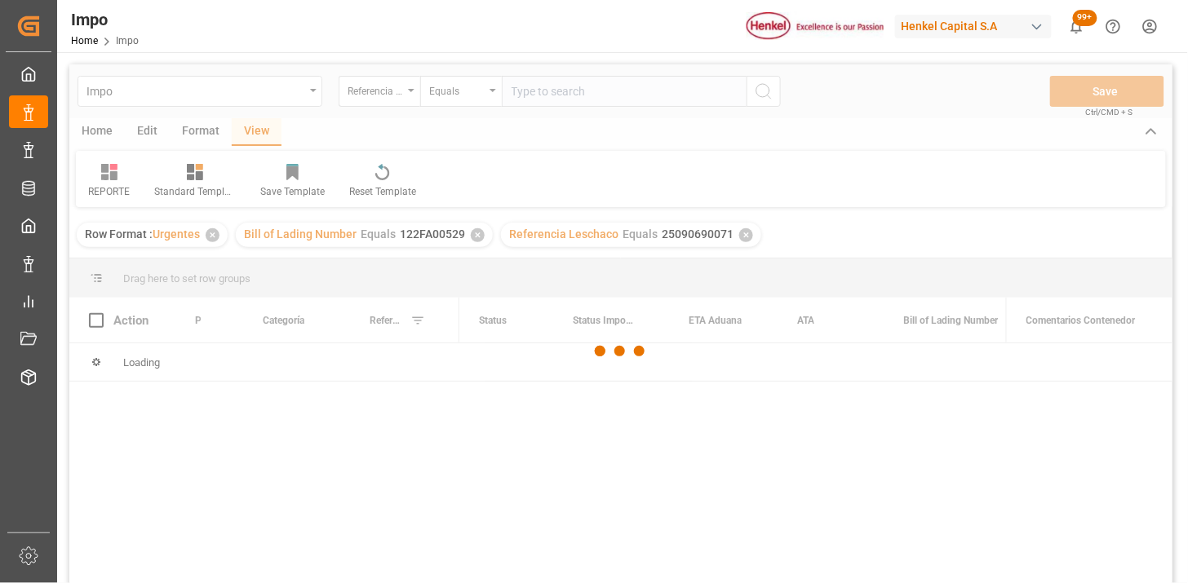
click at [580, 95] on div at bounding box center [620, 351] width 1103 height 574
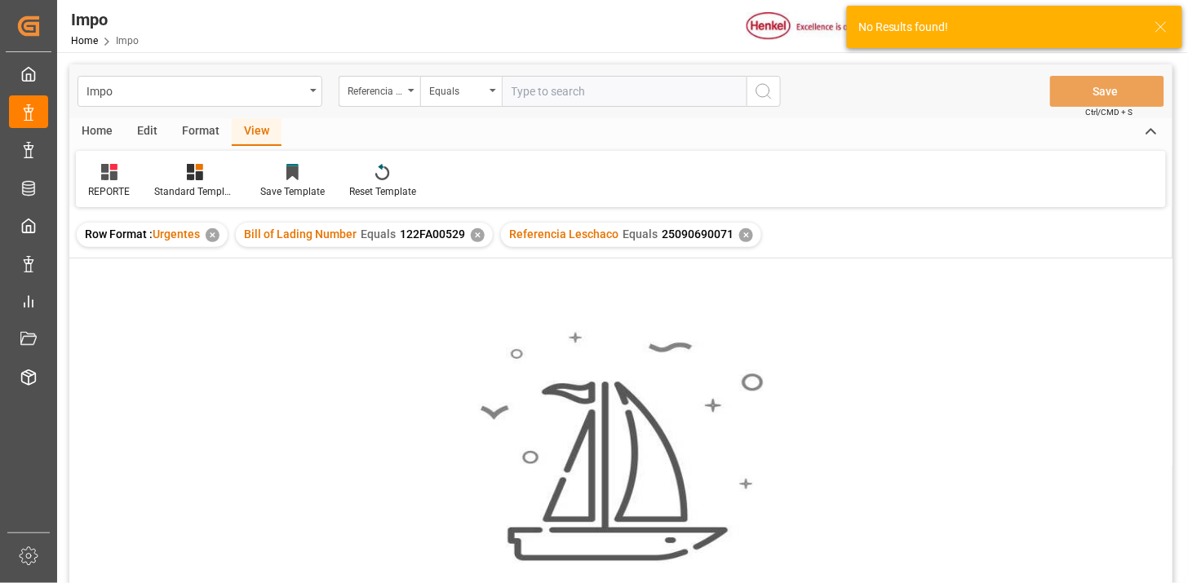
click at [580, 95] on input "text" at bounding box center [624, 91] width 245 height 31
paste input "250906900711"
type input "250906900711"
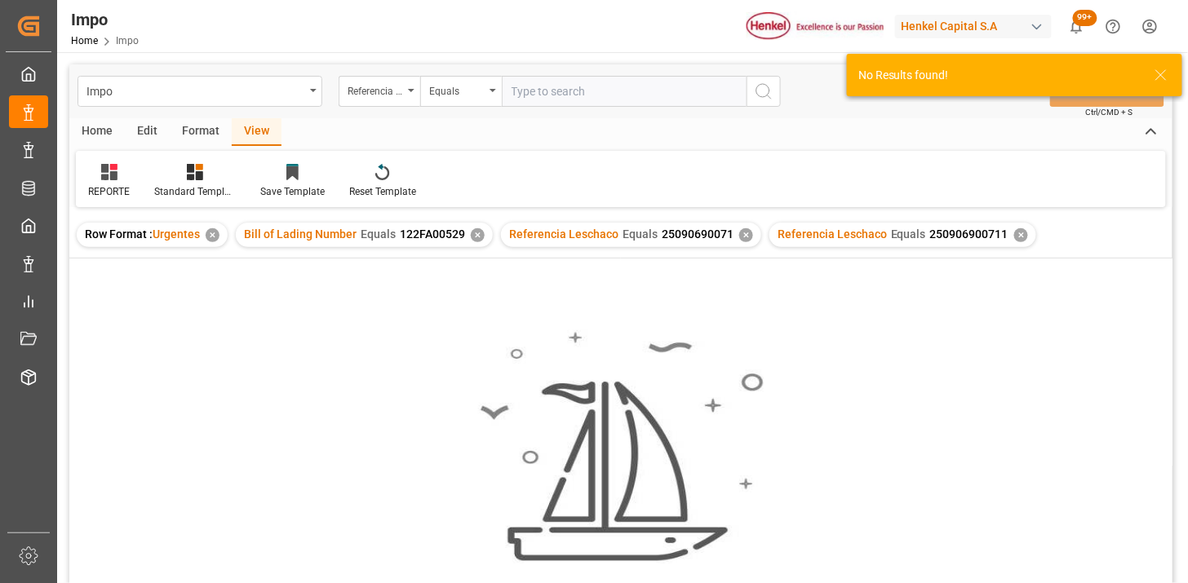
click at [478, 237] on div "✕" at bounding box center [478, 235] width 14 height 14
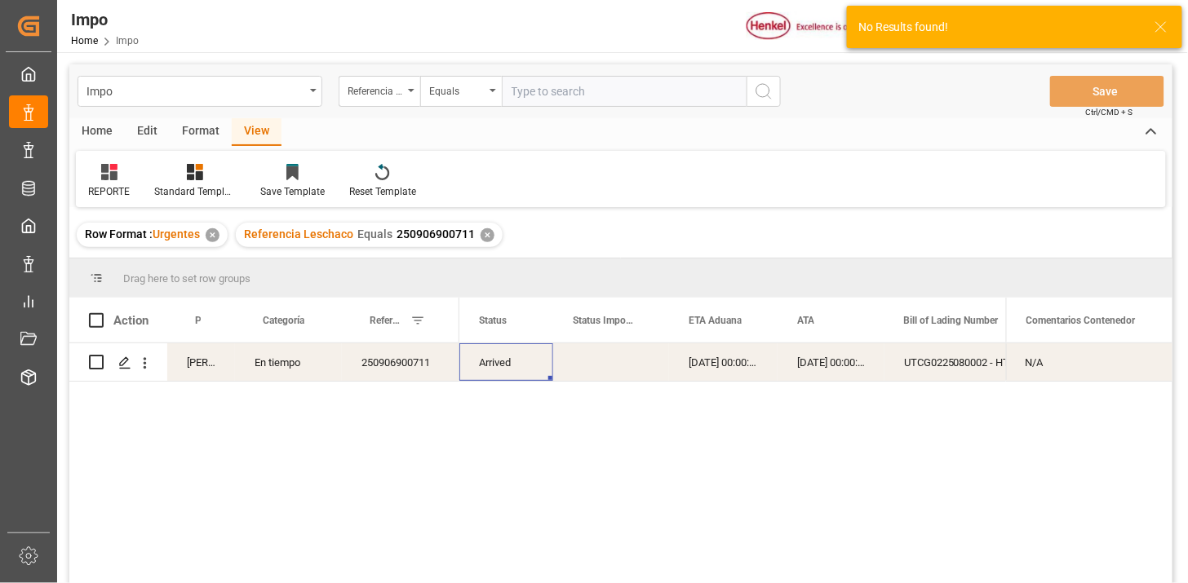
click at [516, 365] on div "Arrived" at bounding box center [506, 362] width 94 height 38
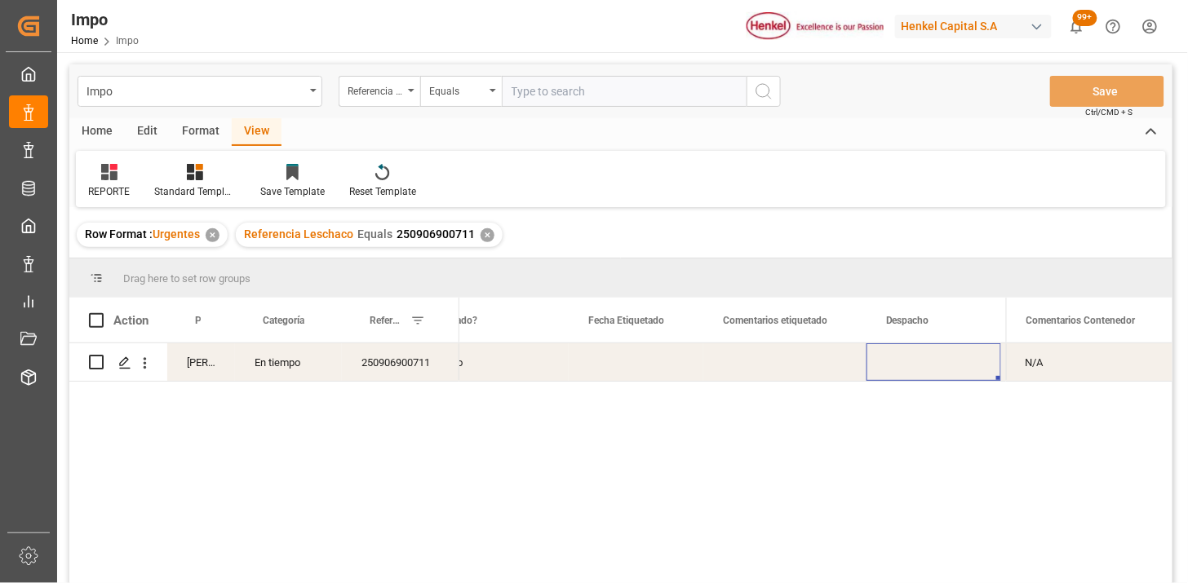
scroll to position [0, 2379]
click at [612, 355] on div "Press SPACE to select this row." at bounding box center [635, 362] width 135 height 38
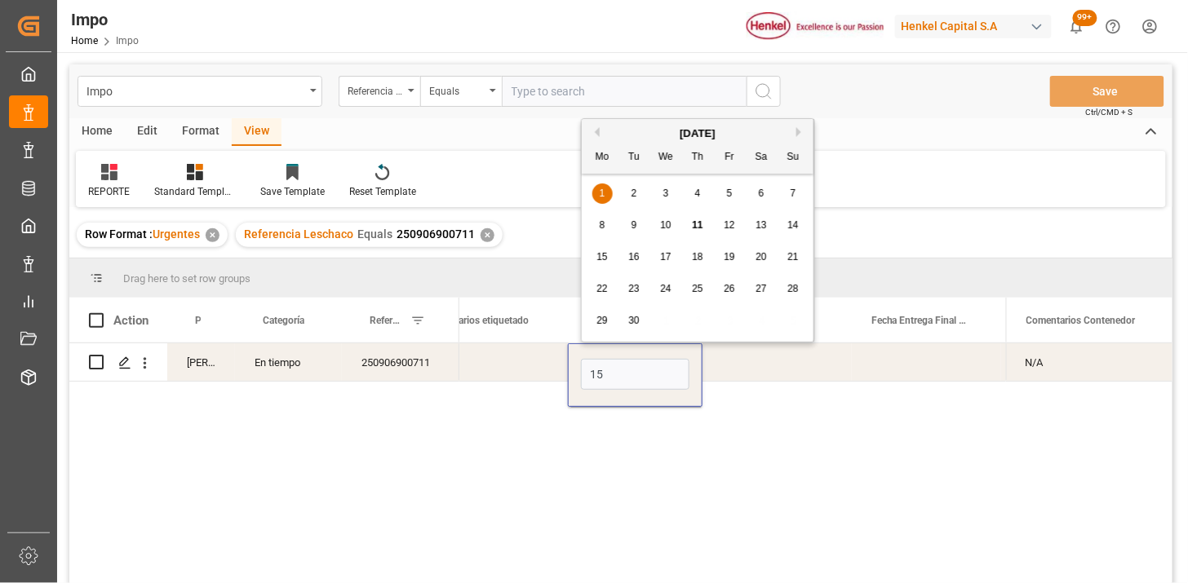
type input "15-09-2025"
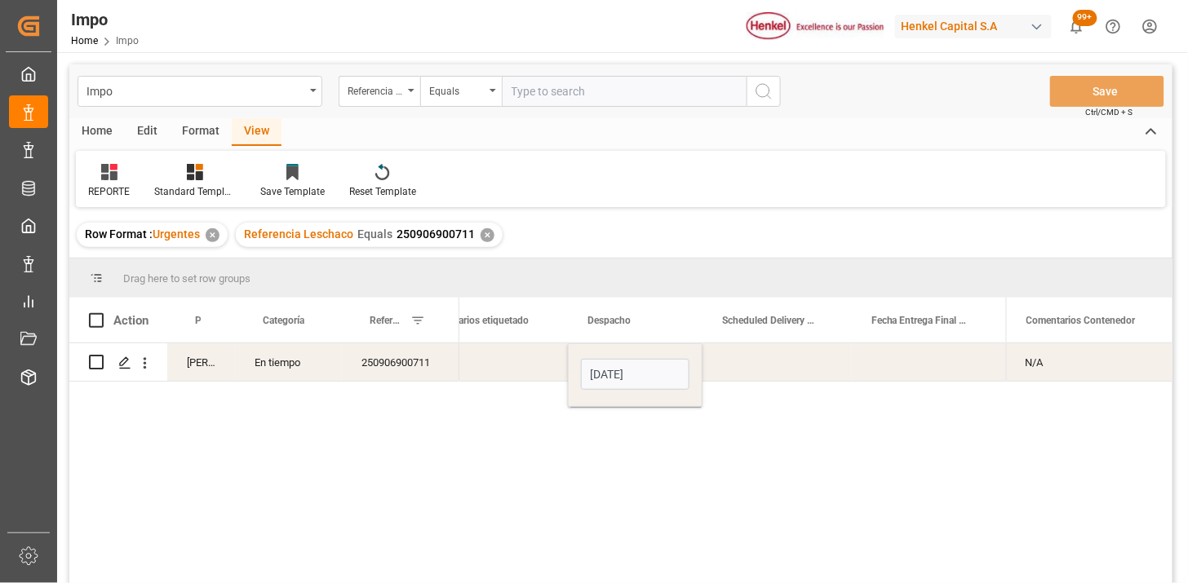
click at [778, 366] on div "Press SPACE to select this row." at bounding box center [776, 362] width 149 height 38
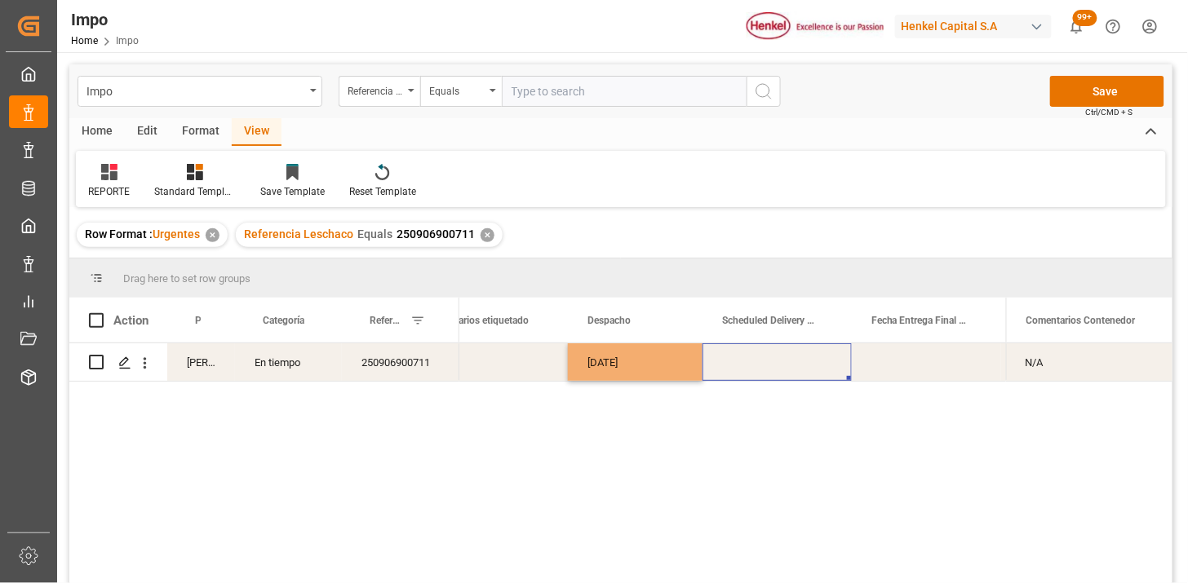
click at [778, 366] on div "Press SPACE to select this row." at bounding box center [776, 362] width 149 height 38
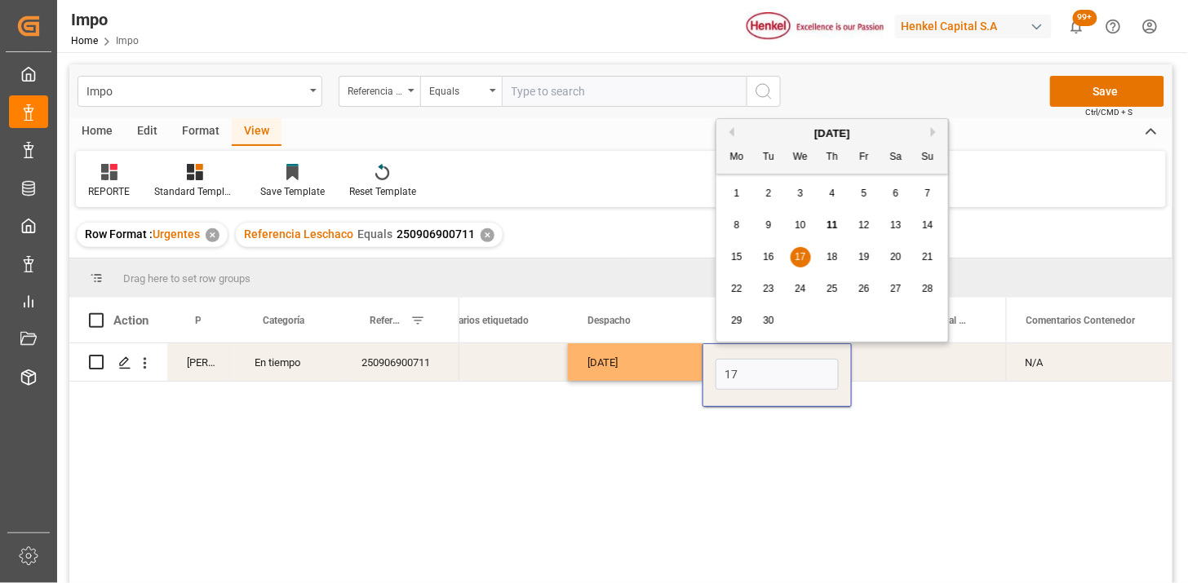
type input "17-09-2025"
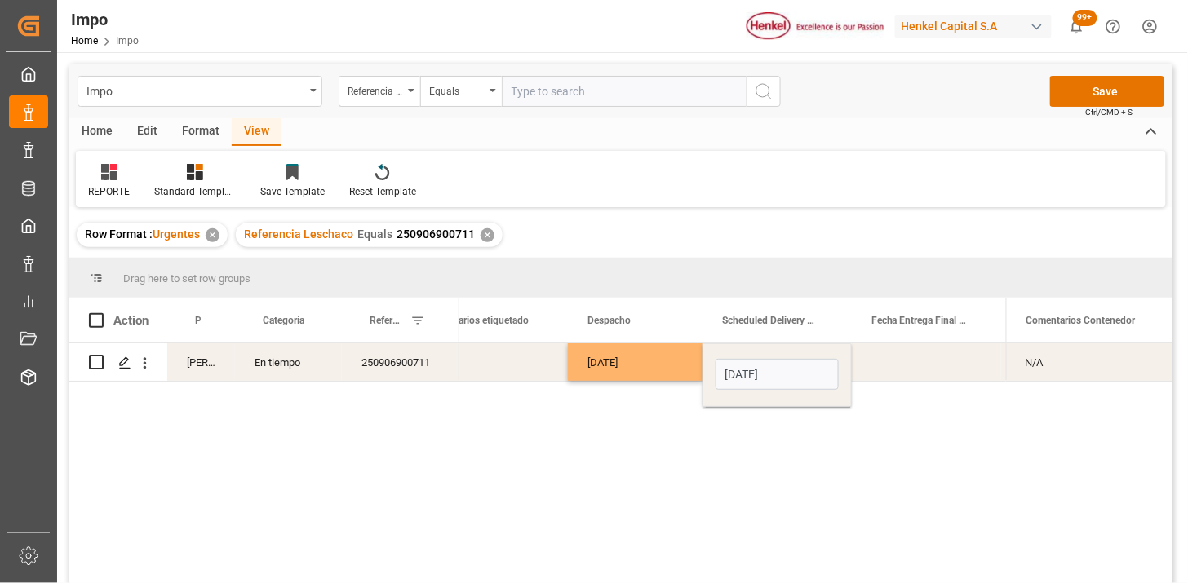
click at [658, 377] on div "15-09-2025" at bounding box center [635, 362] width 135 height 38
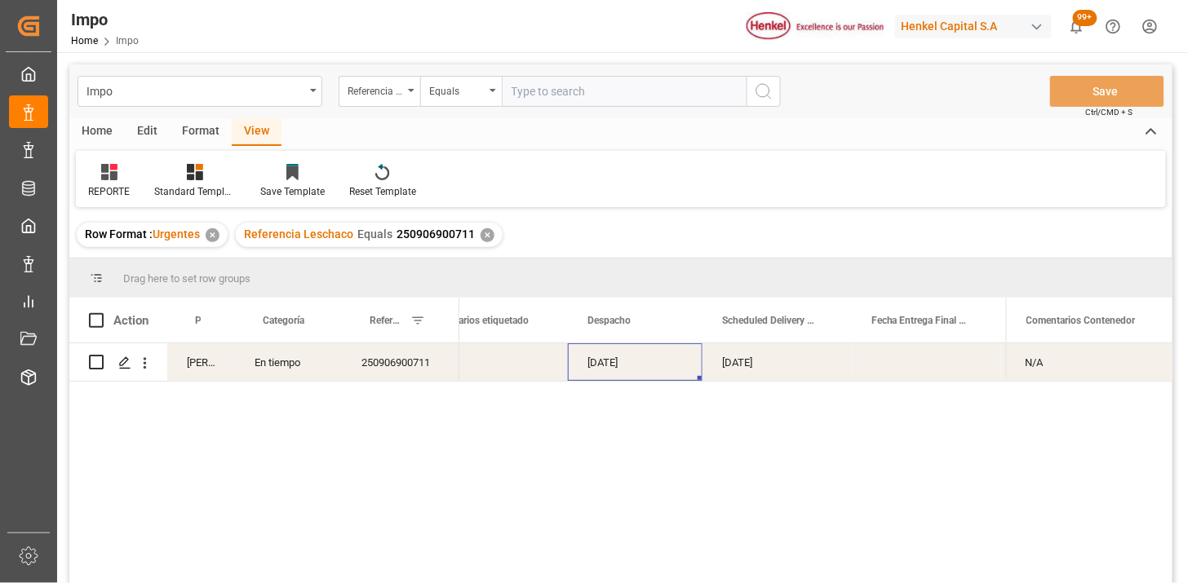
click at [485, 235] on div "✕" at bounding box center [488, 235] width 14 height 14
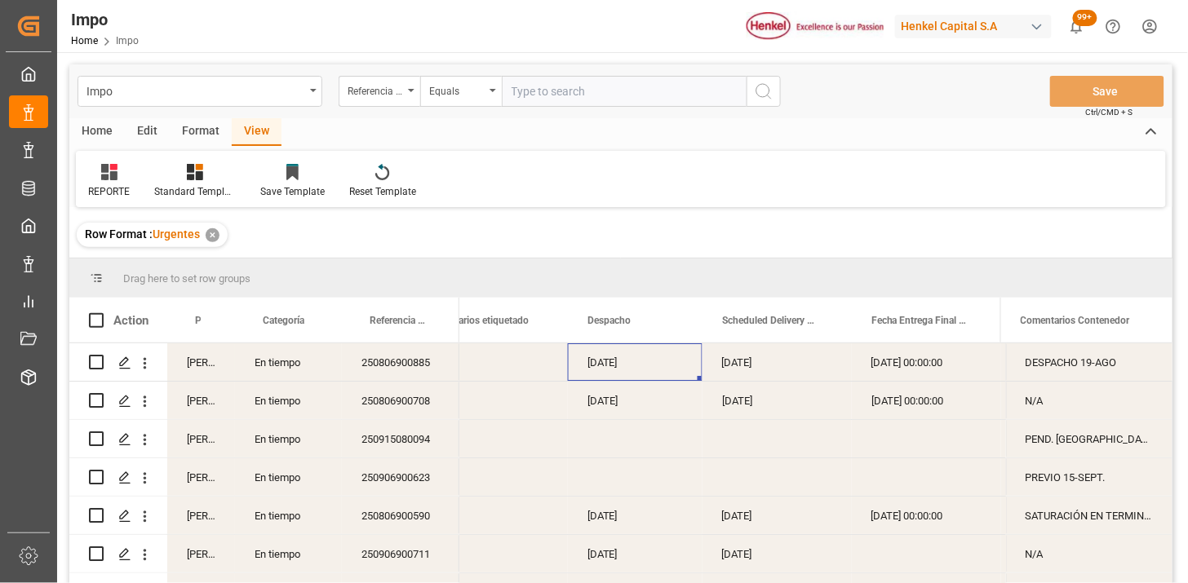
click at [433, 360] on div "250806900885" at bounding box center [400, 362] width 117 height 38
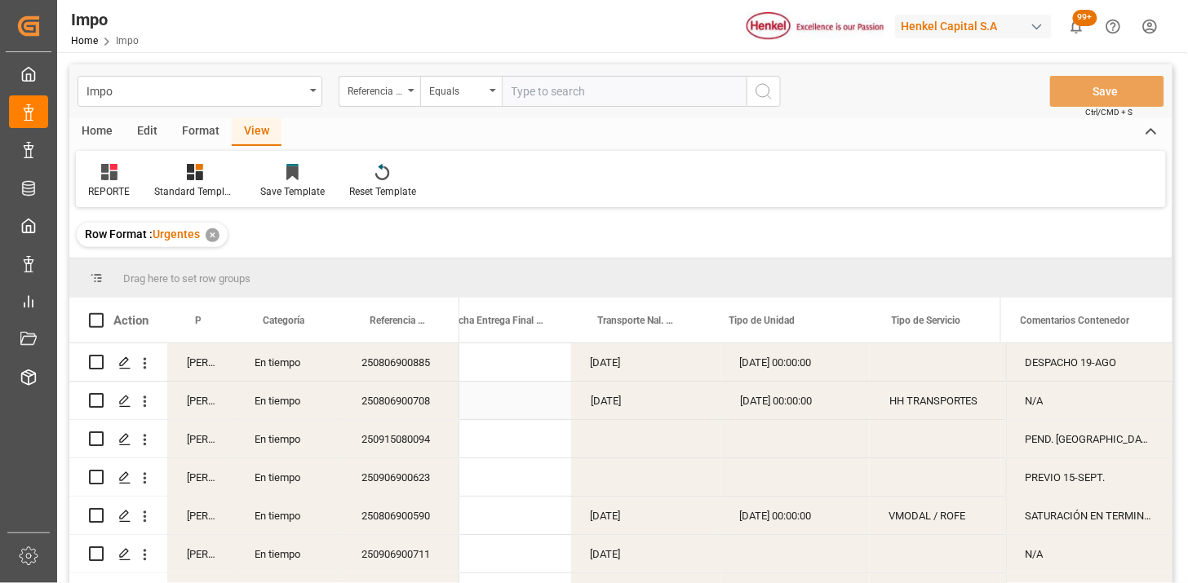
scroll to position [0, 2952]
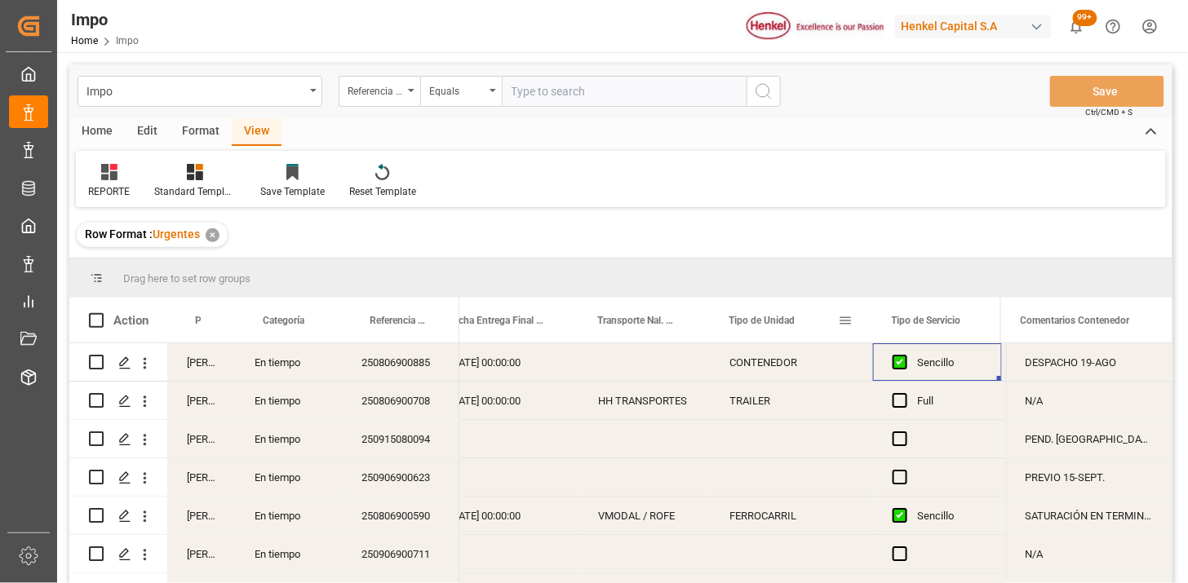
click at [843, 316] on span at bounding box center [845, 320] width 15 height 15
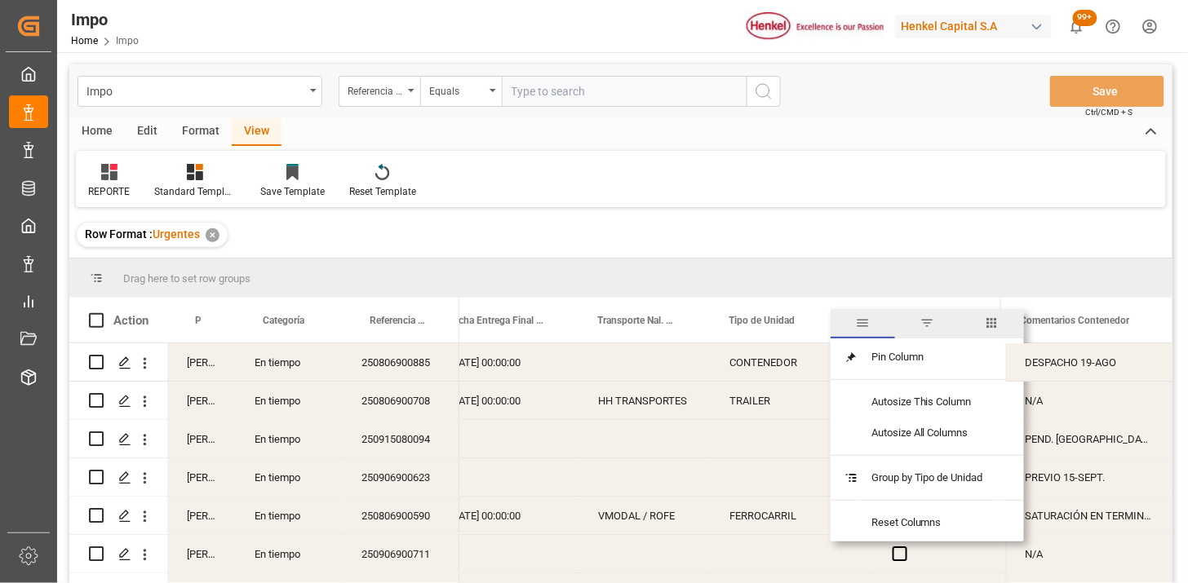
click at [934, 322] on span "filter" at bounding box center [927, 323] width 64 height 29
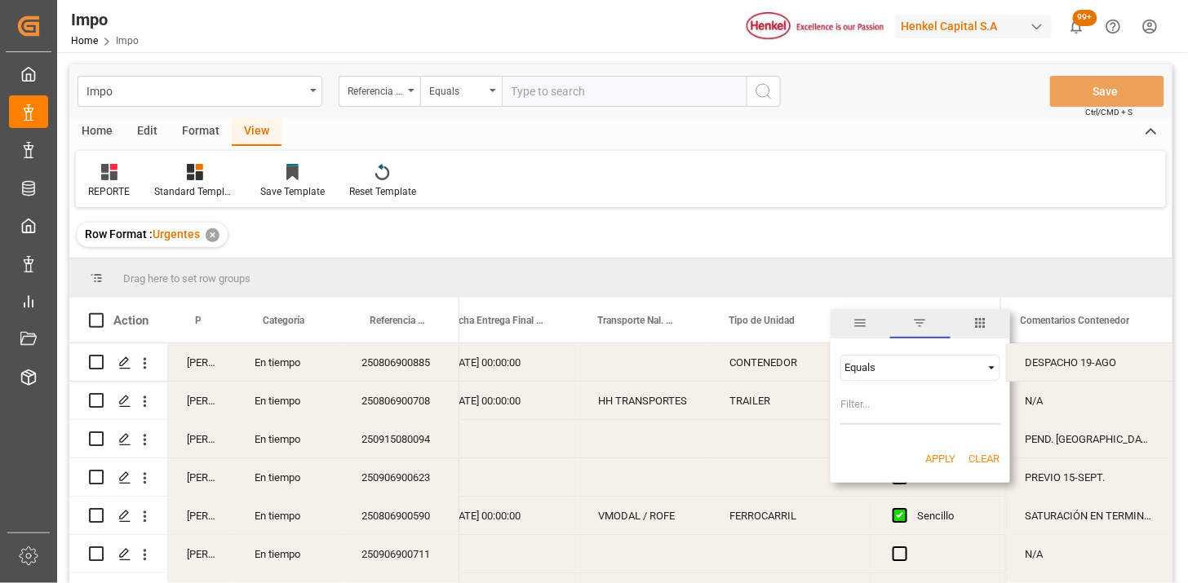
click at [871, 375] on div "Equals" at bounding box center [920, 368] width 160 height 26
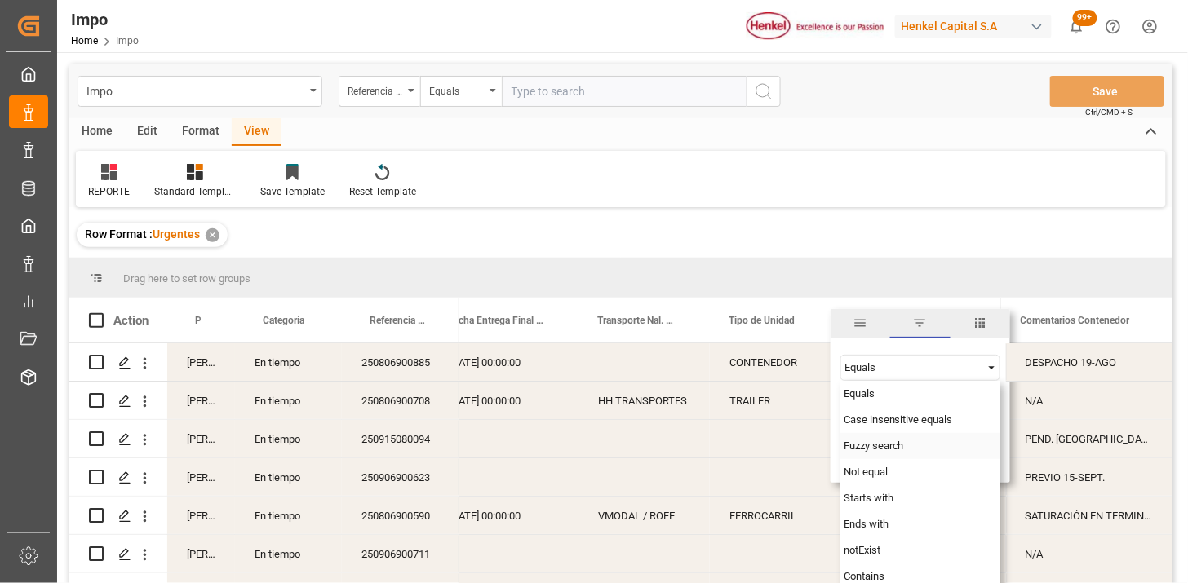
click at [862, 450] on span "Fuzzy search" at bounding box center [874, 446] width 60 height 12
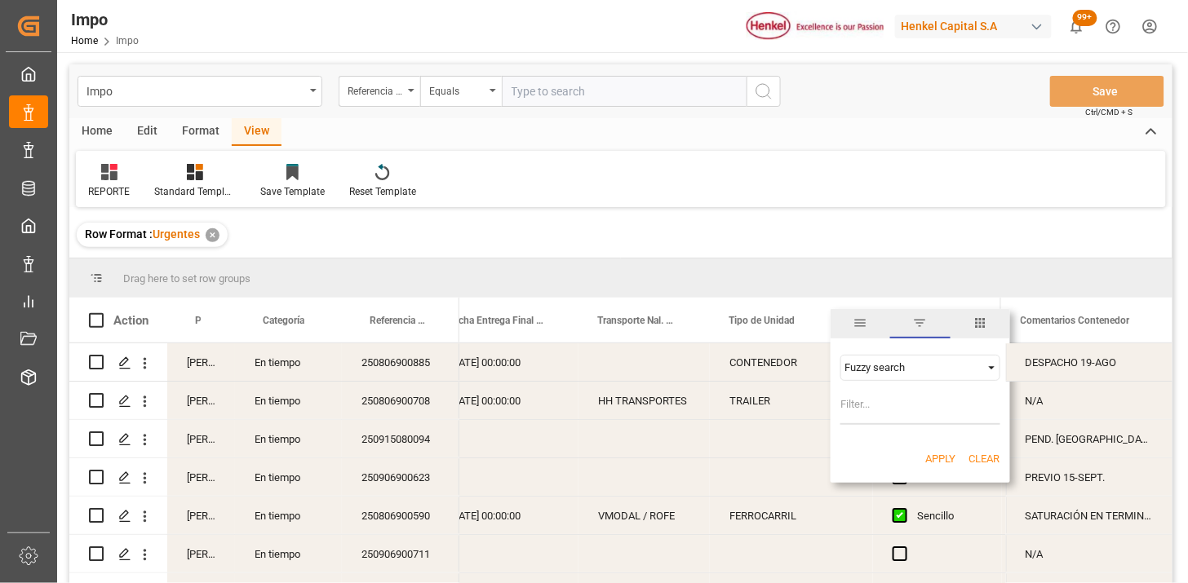
click at [854, 404] on input "Filter Value" at bounding box center [920, 408] width 160 height 33
type input "VMODAL"
click at [940, 461] on button "Apply" at bounding box center [941, 459] width 30 height 16
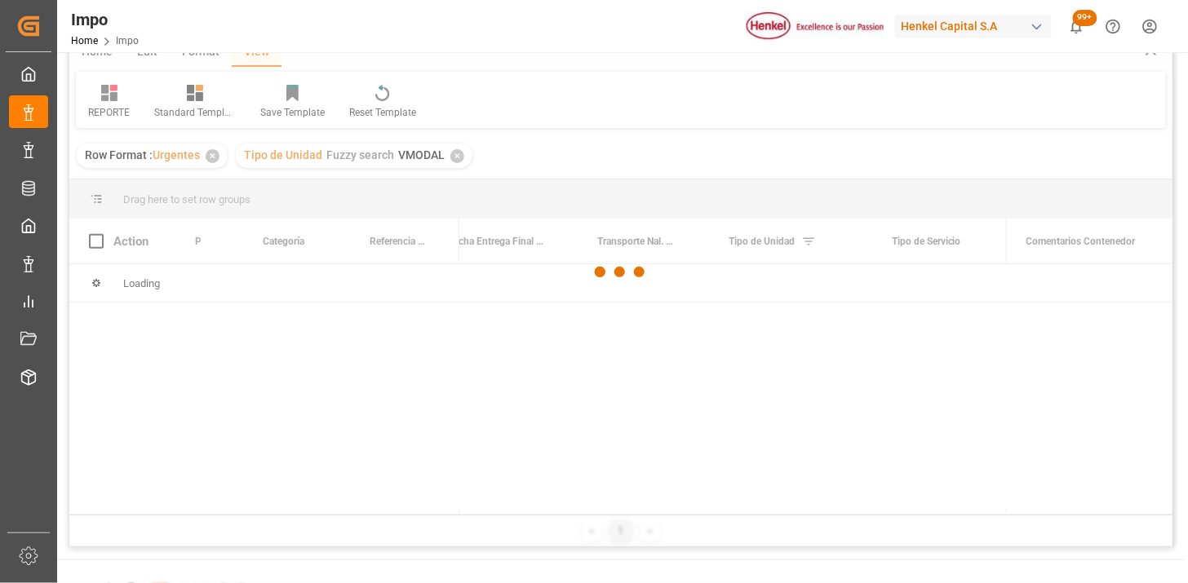
scroll to position [91, 0]
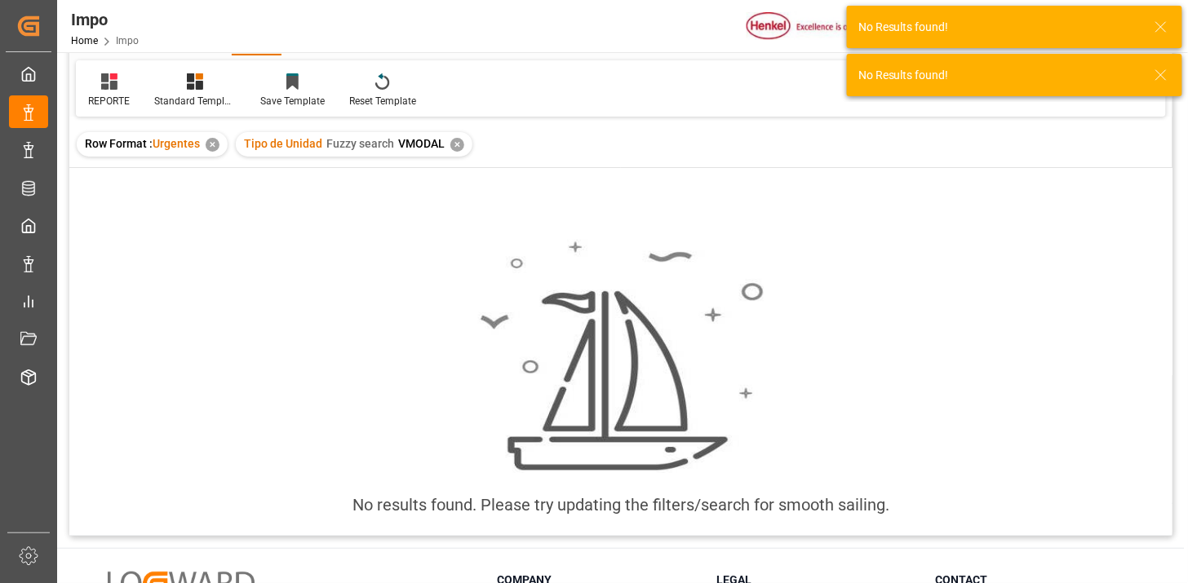
click at [459, 148] on div "✕" at bounding box center [457, 145] width 14 height 14
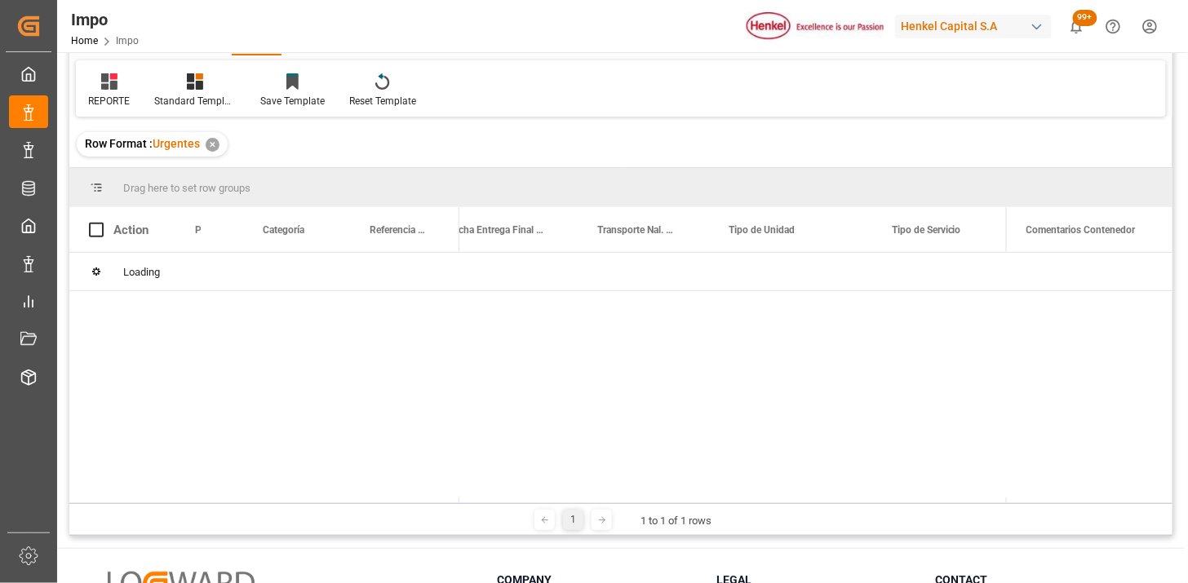
click at [108, 87] on icon at bounding box center [109, 81] width 16 height 16
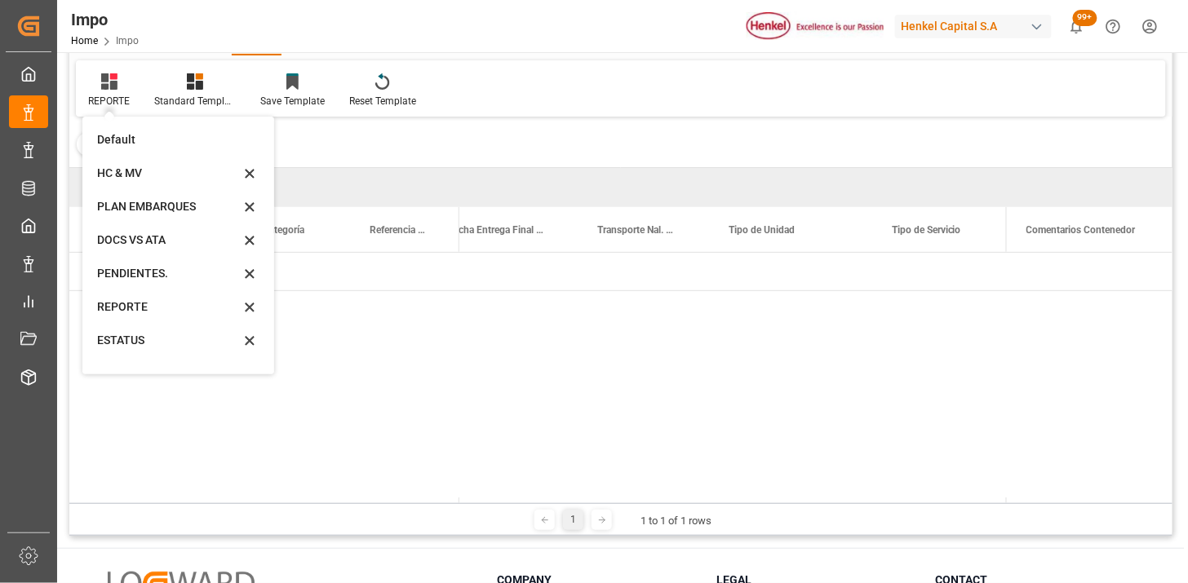
scroll to position [59, 0]
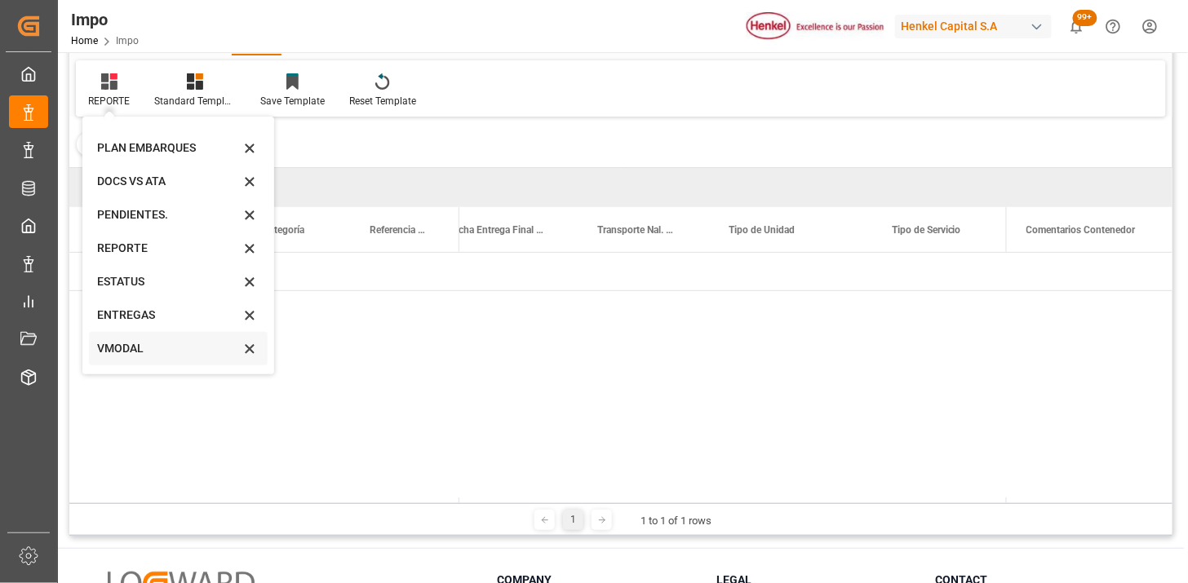
click at [139, 340] on div "VMODAL" at bounding box center [168, 348] width 143 height 17
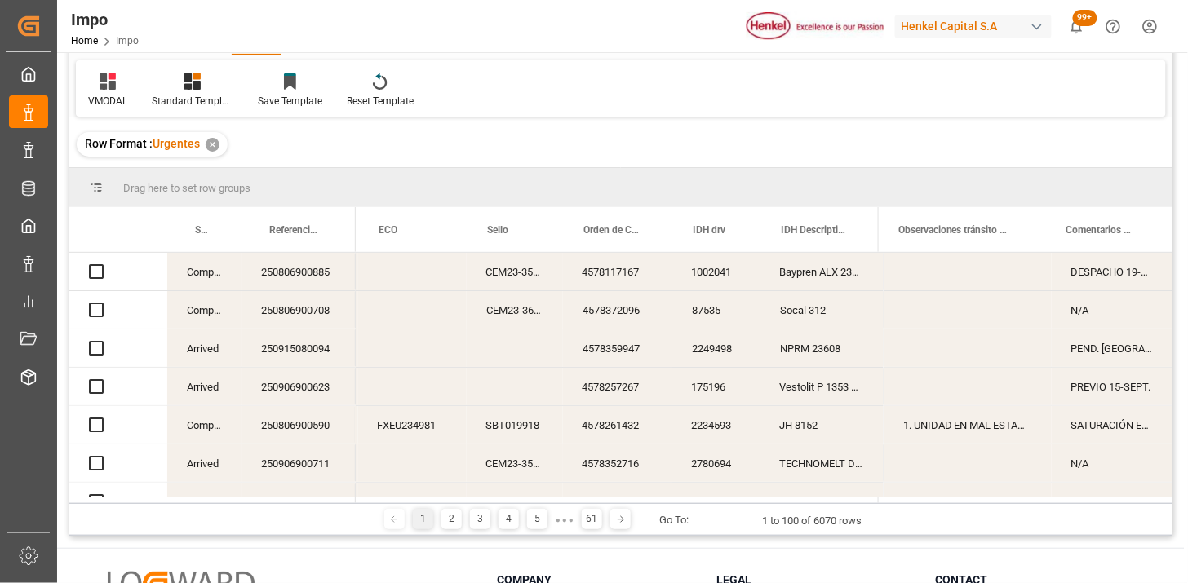
scroll to position [0, 952]
click at [663, 289] on div "4578117167" at bounding box center [619, 272] width 109 height 38
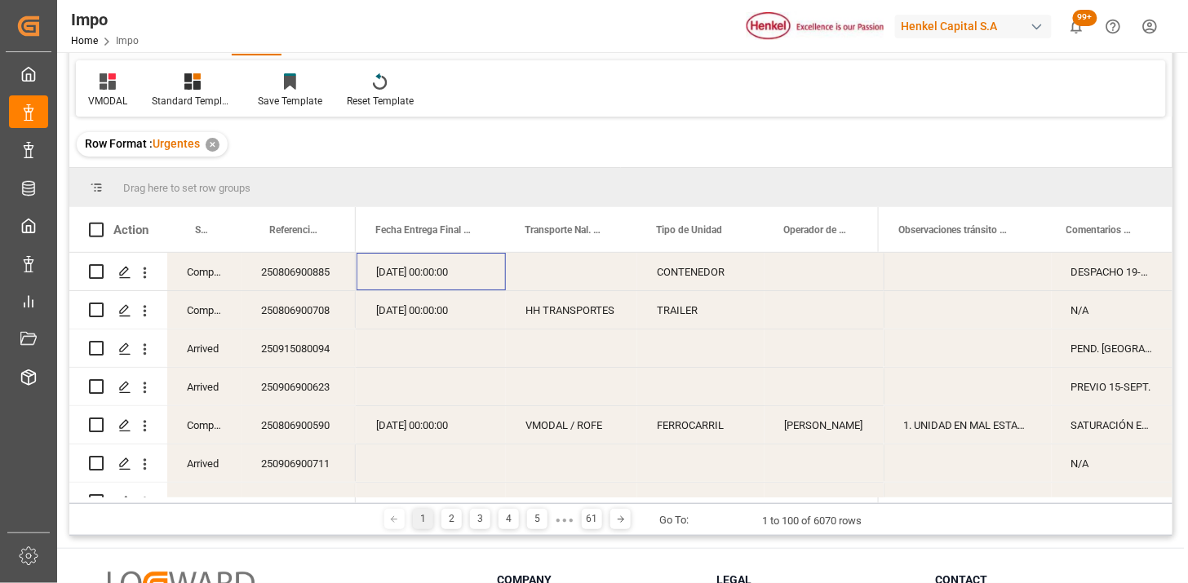
scroll to position [0, 331]
click at [609, 228] on span at bounding box center [609, 230] width 15 height 15
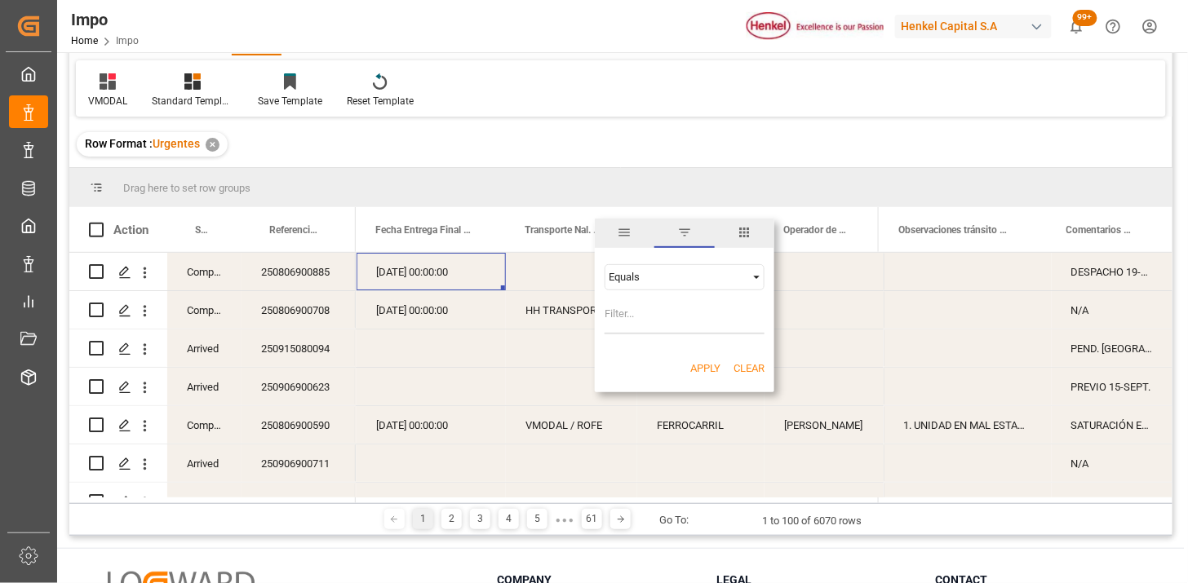
click at [636, 281] on div "Equals" at bounding box center [677, 277] width 137 height 12
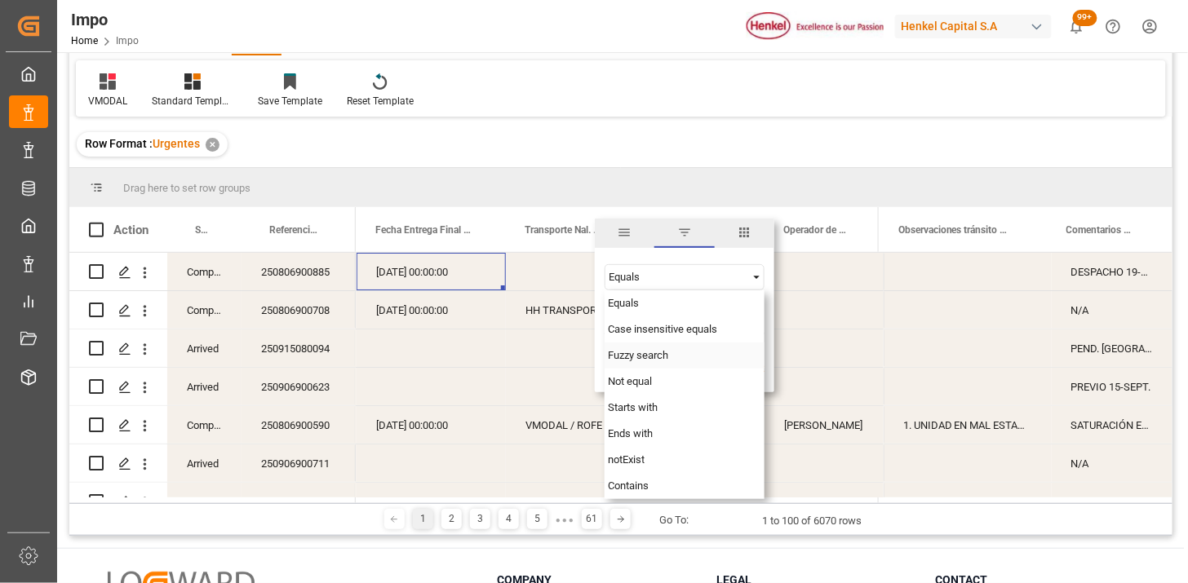
click at [634, 351] on span "Fuzzy search" at bounding box center [638, 355] width 60 height 12
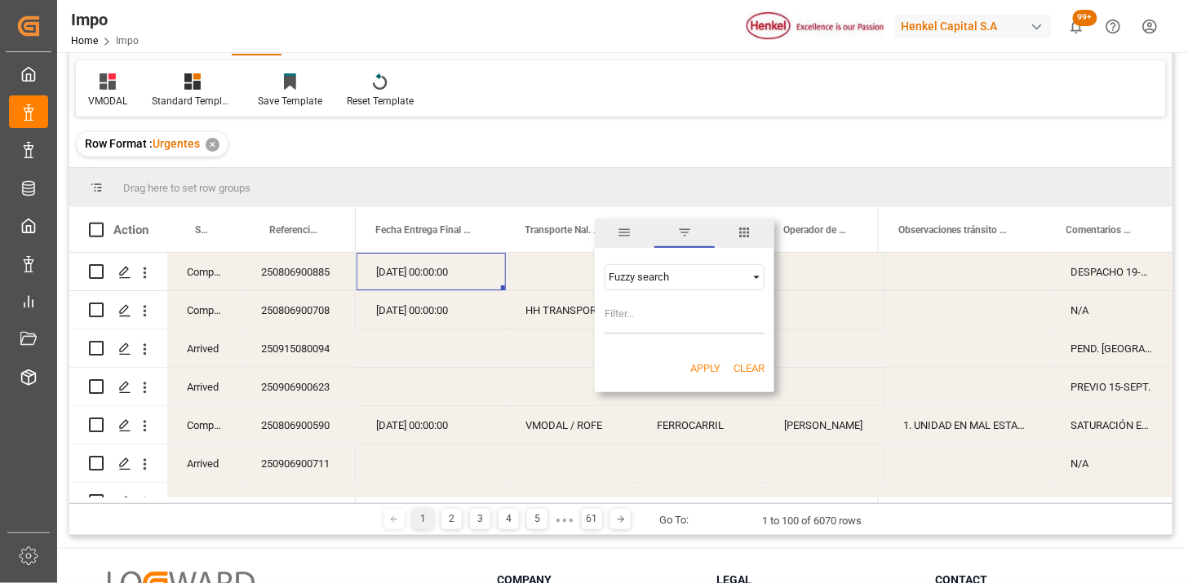
click at [643, 317] on input "Filter Value" at bounding box center [685, 318] width 160 height 33
type input "VMODAL"
click at [697, 366] on button "Apply" at bounding box center [705, 369] width 30 height 16
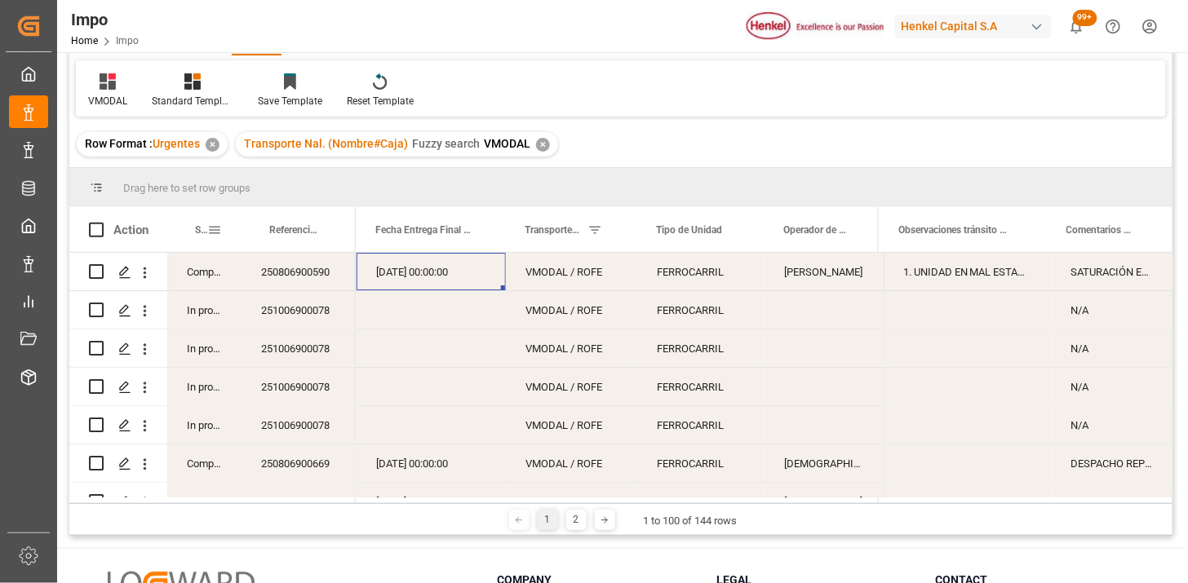
click at [219, 227] on span at bounding box center [214, 230] width 15 height 15
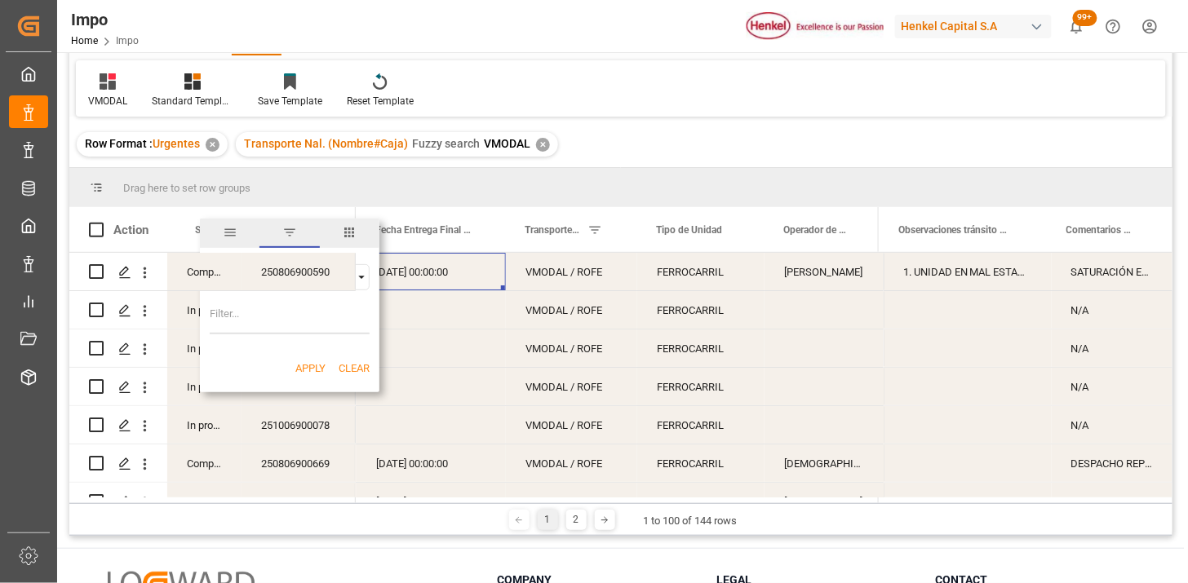
click at [295, 234] on span "filter" at bounding box center [289, 232] width 15 height 15
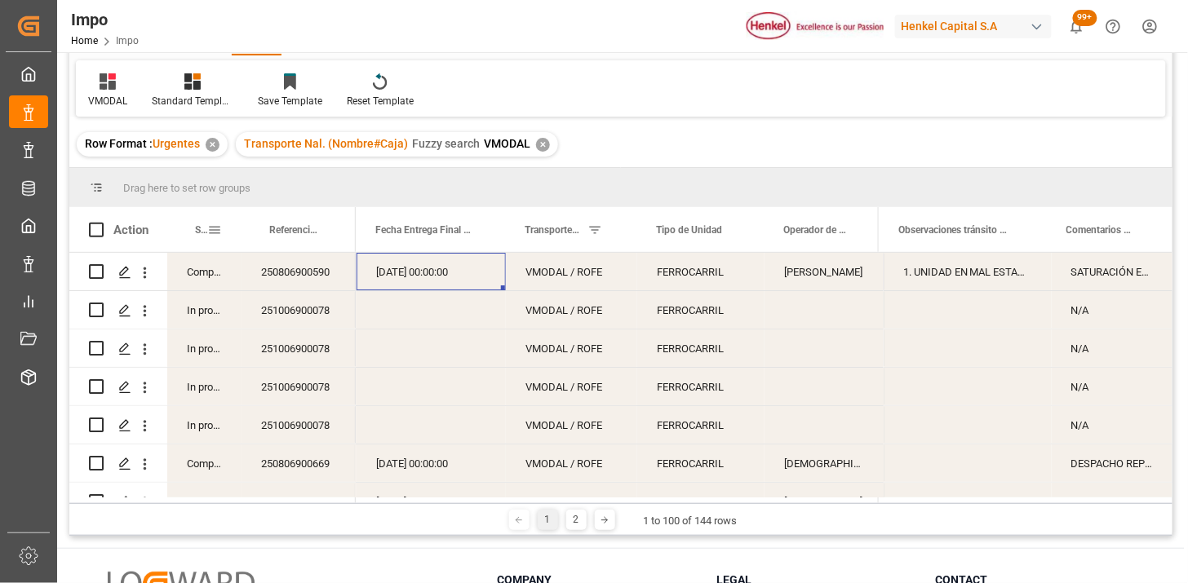
click at [220, 230] on span at bounding box center [214, 230] width 15 height 15
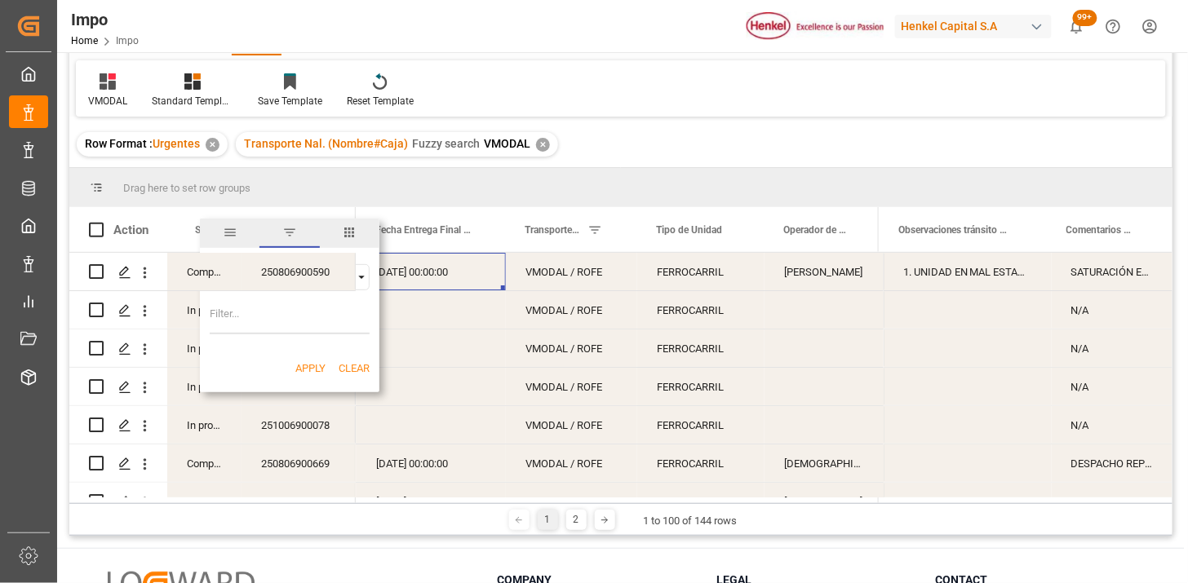
click at [363, 283] on span "Filtering operator" at bounding box center [361, 277] width 15 height 15
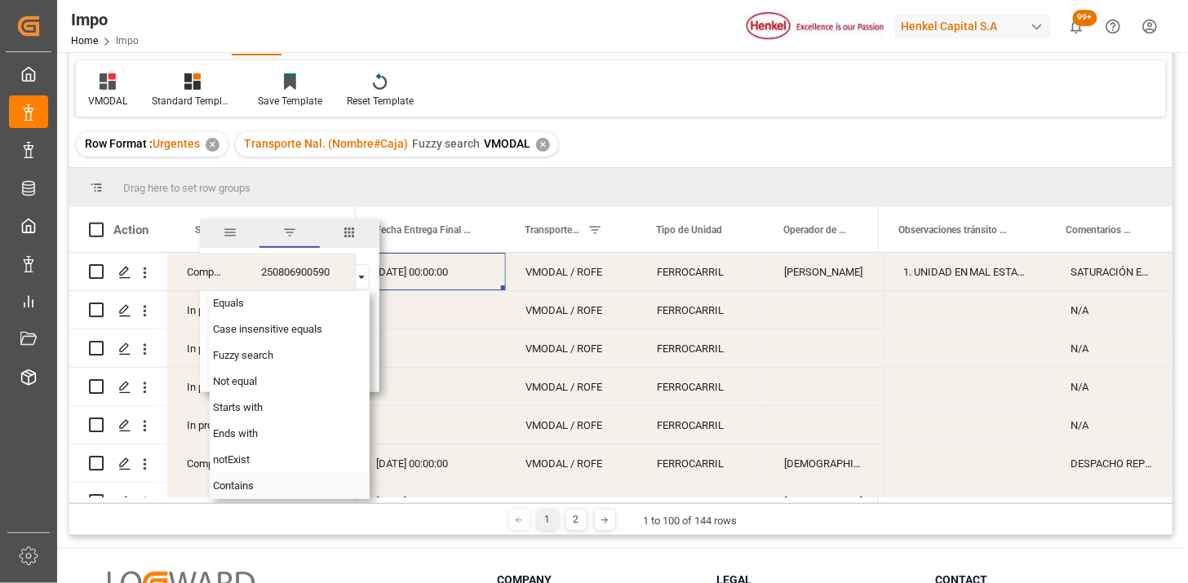
drag, startPoint x: 241, startPoint y: 485, endPoint x: 255, endPoint y: 445, distance: 43.4
click at [240, 485] on span "Contains" at bounding box center [233, 486] width 41 height 12
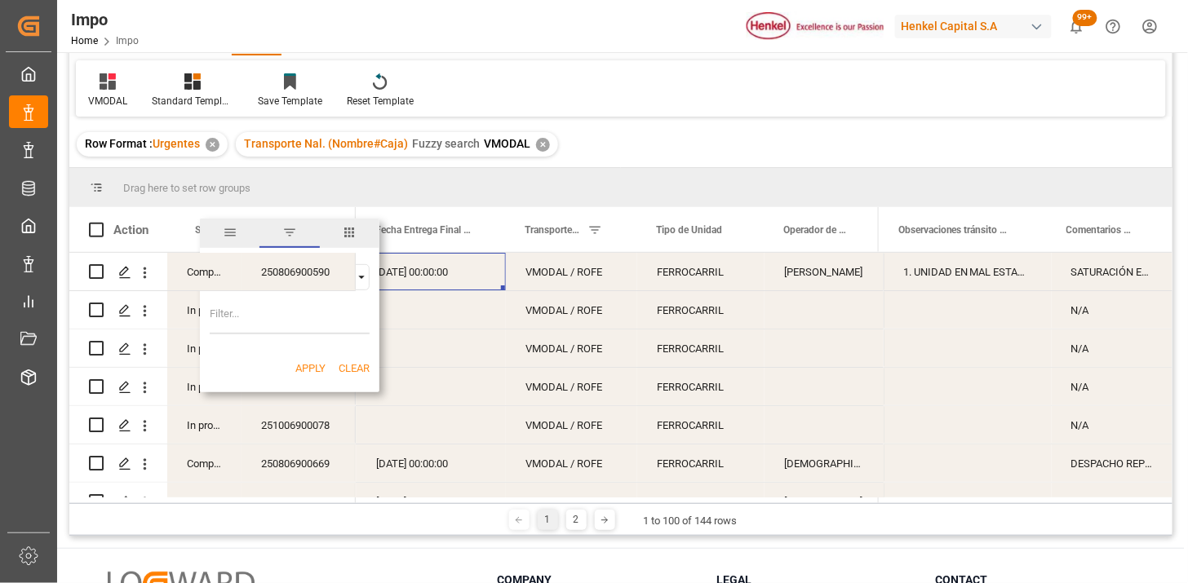
click at [274, 321] on input "Filter Value" at bounding box center [290, 318] width 160 height 33
type input "IN PROGRESS,ARRIVED"
click at [307, 366] on button "Apply" at bounding box center [310, 369] width 30 height 16
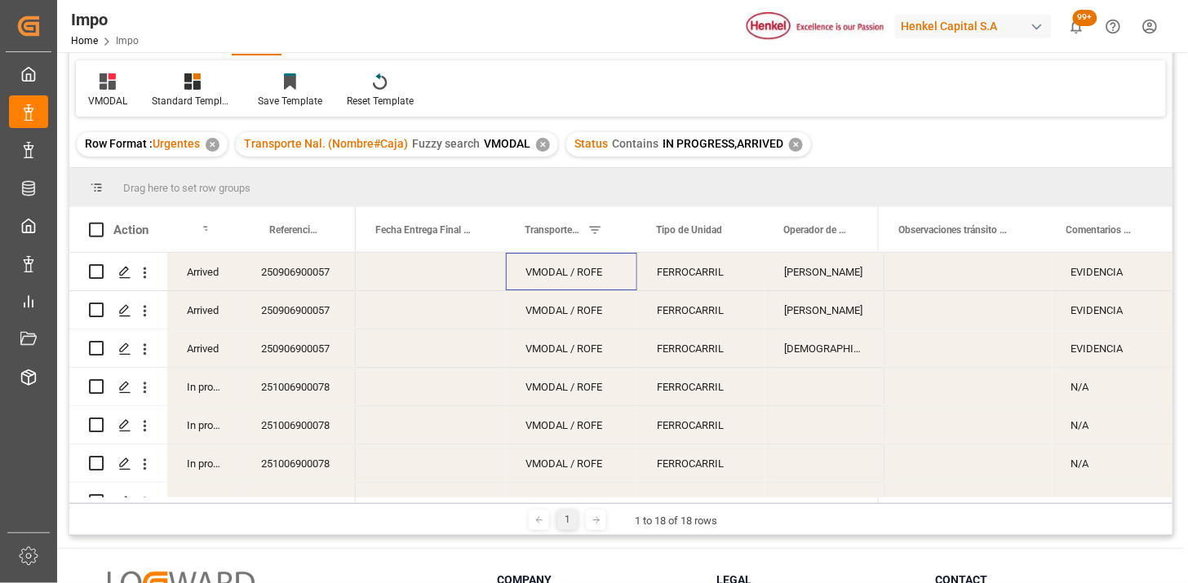
click at [563, 286] on div "VMODAL / ROFE" at bounding box center [571, 272] width 131 height 38
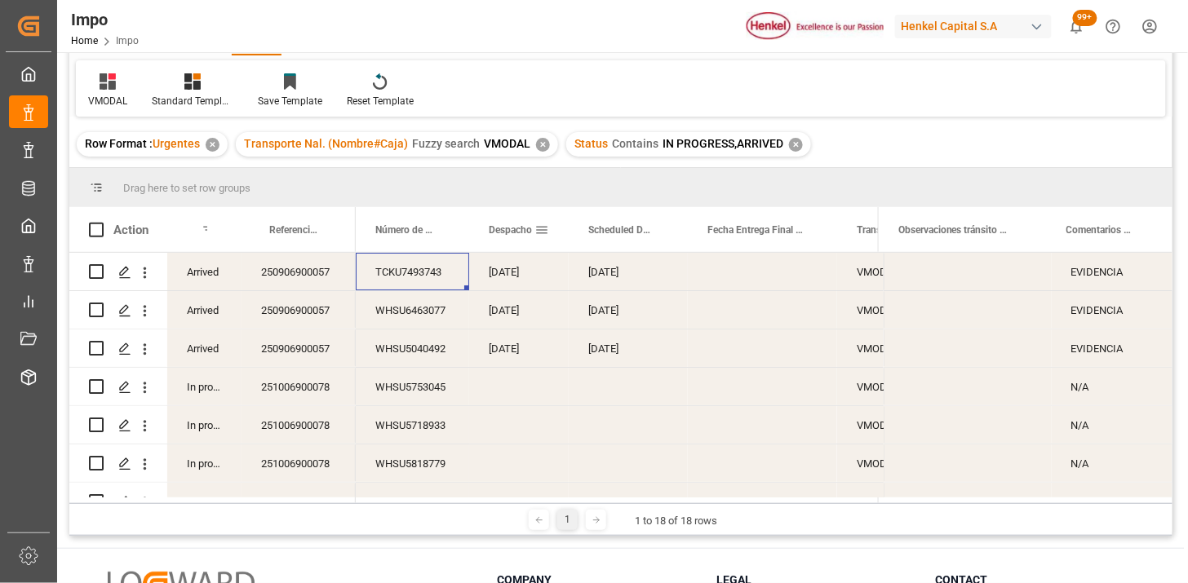
click at [516, 238] on div "Despacho" at bounding box center [512, 229] width 46 height 45
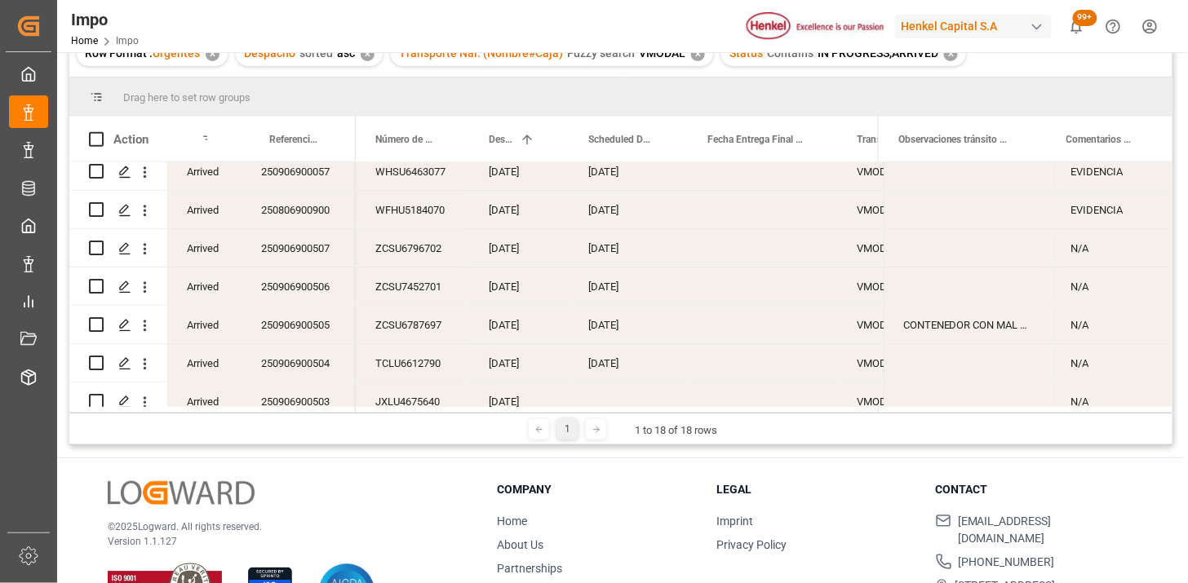
scroll to position [272, 0]
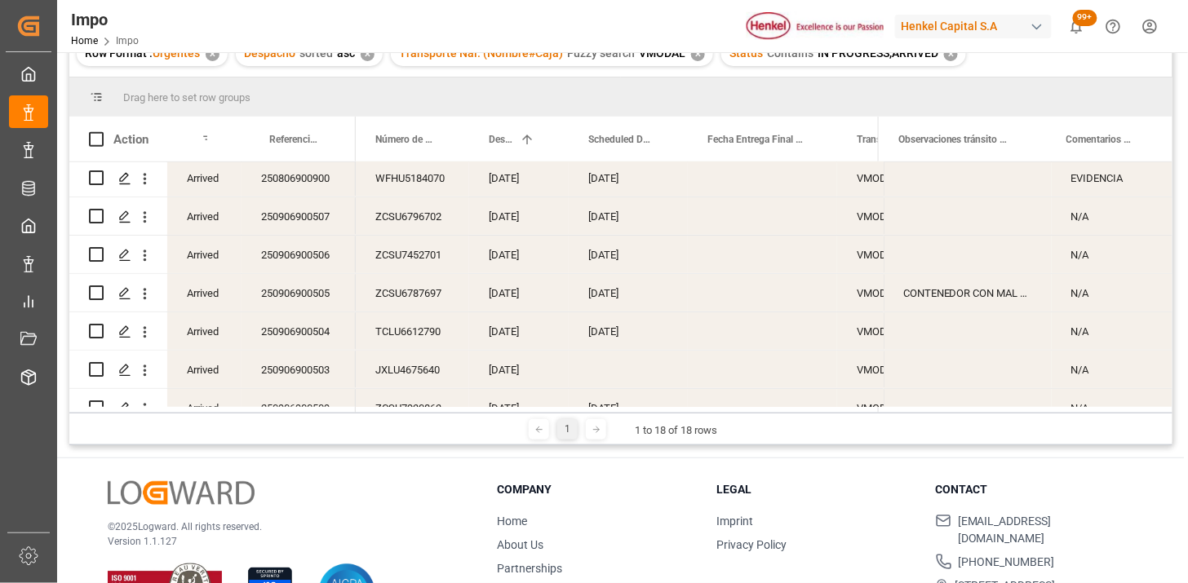
click at [522, 220] on div "09-09-2025" at bounding box center [519, 216] width 100 height 38
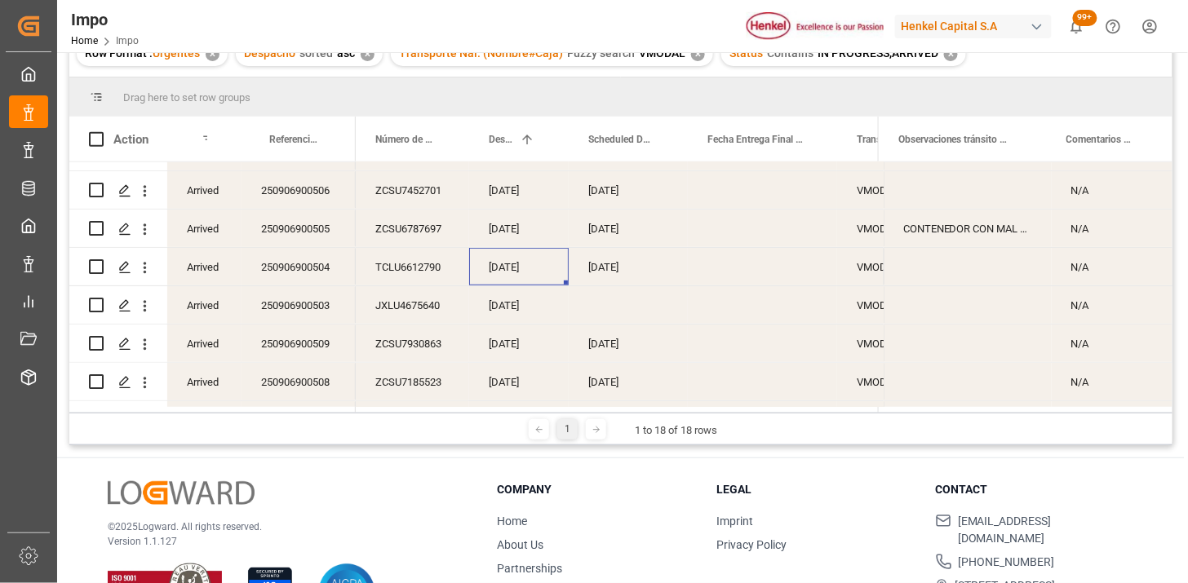
scroll to position [362, 0]
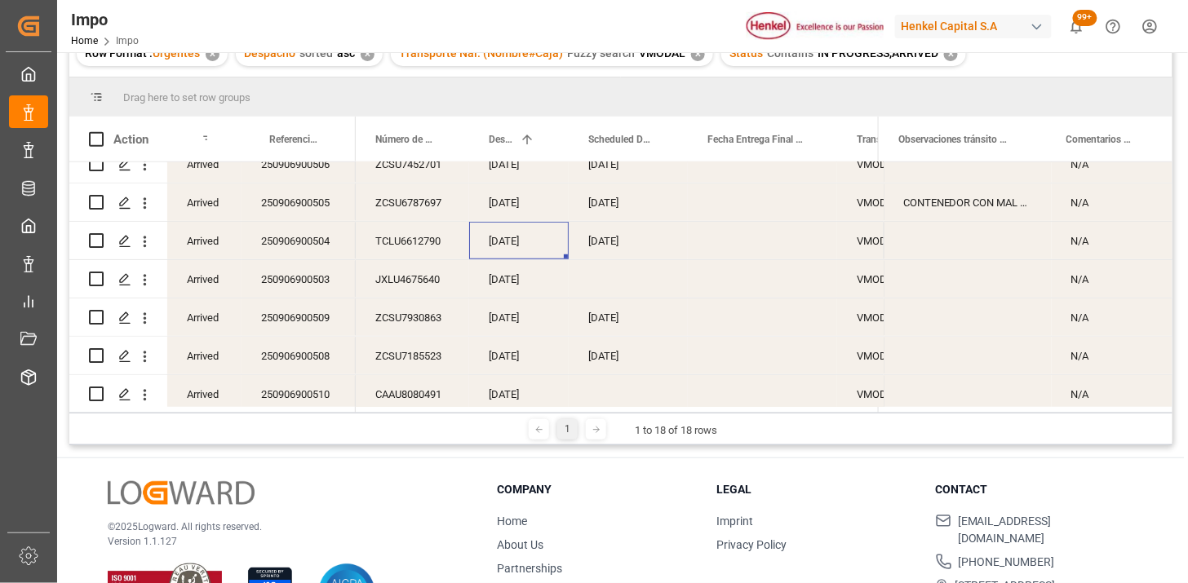
click at [519, 272] on div "10-09-2025" at bounding box center [519, 279] width 100 height 38
click at [441, 140] on span at bounding box center [442, 139] width 15 height 15
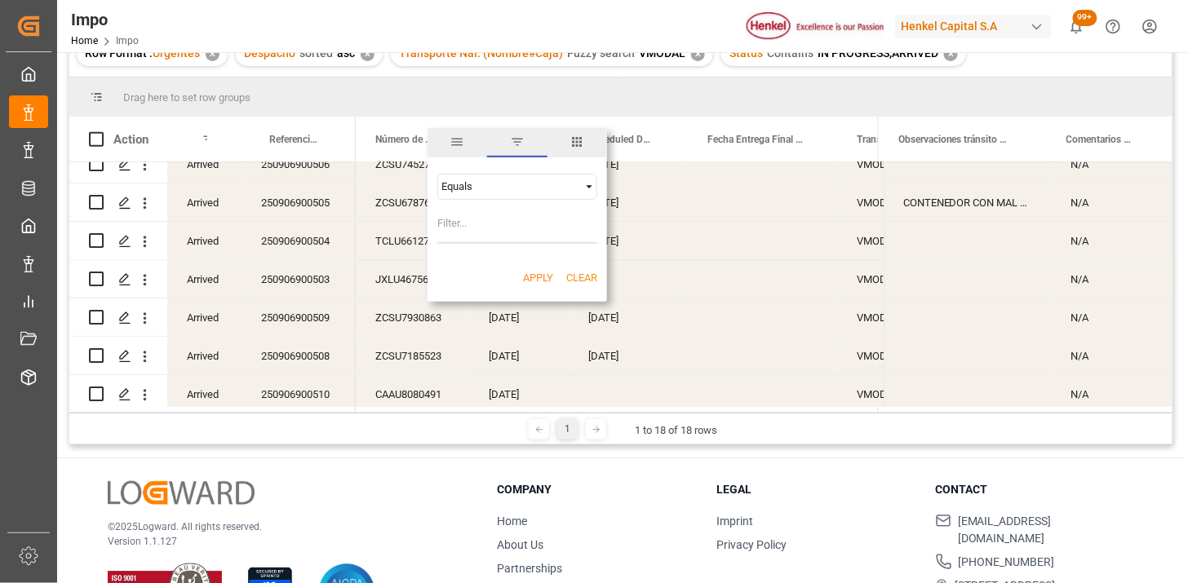
click at [579, 152] on span "columns" at bounding box center [577, 142] width 60 height 29
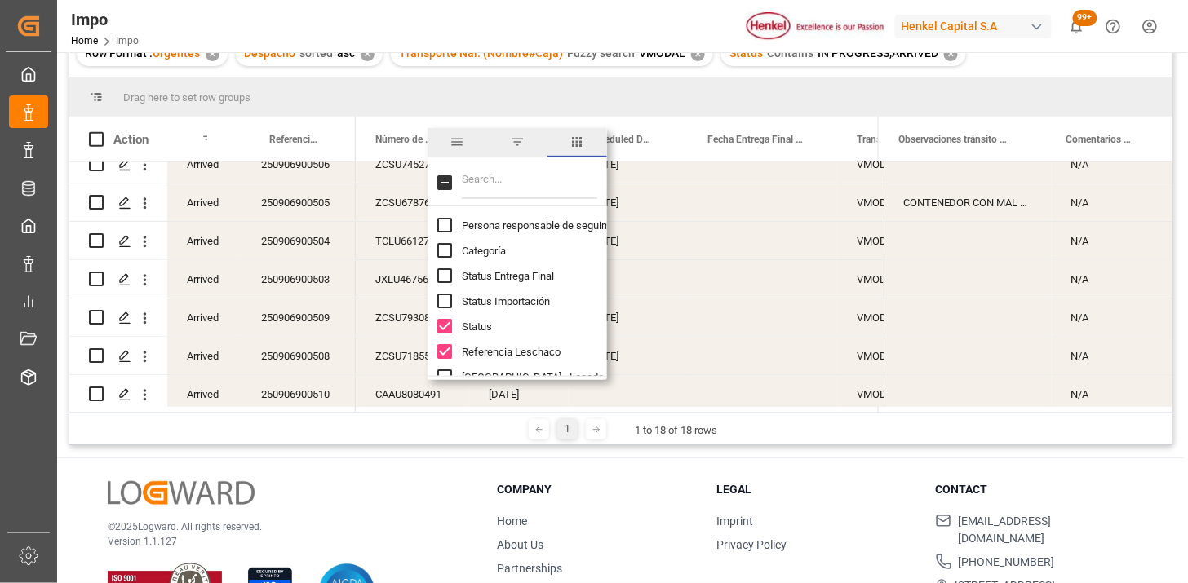
click at [560, 175] on input "Filter Columns Input" at bounding box center [529, 182] width 135 height 33
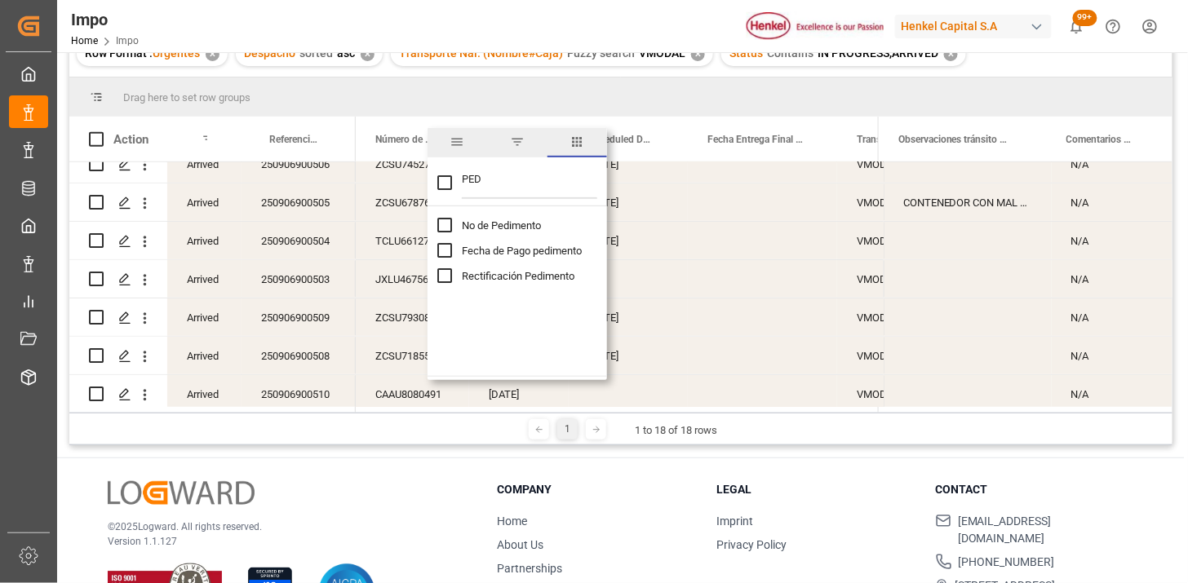
type input "PED"
click at [508, 224] on span "No de Pedimento" at bounding box center [501, 225] width 79 height 12
checkbox input "false"
checkbox input "true"
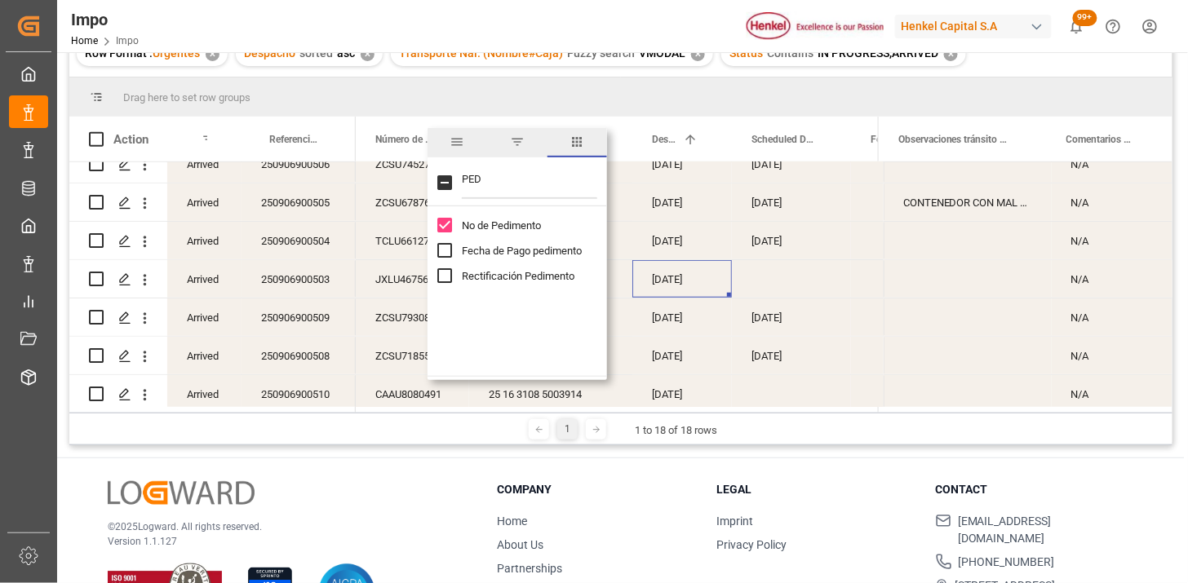
click at [1007, 61] on div "Row Format : Urgentes ✕ Despacho sorted asc ✕ Transporte Nal. (Nombre#Caja) Fuz…" at bounding box center [620, 54] width 1103 height 46
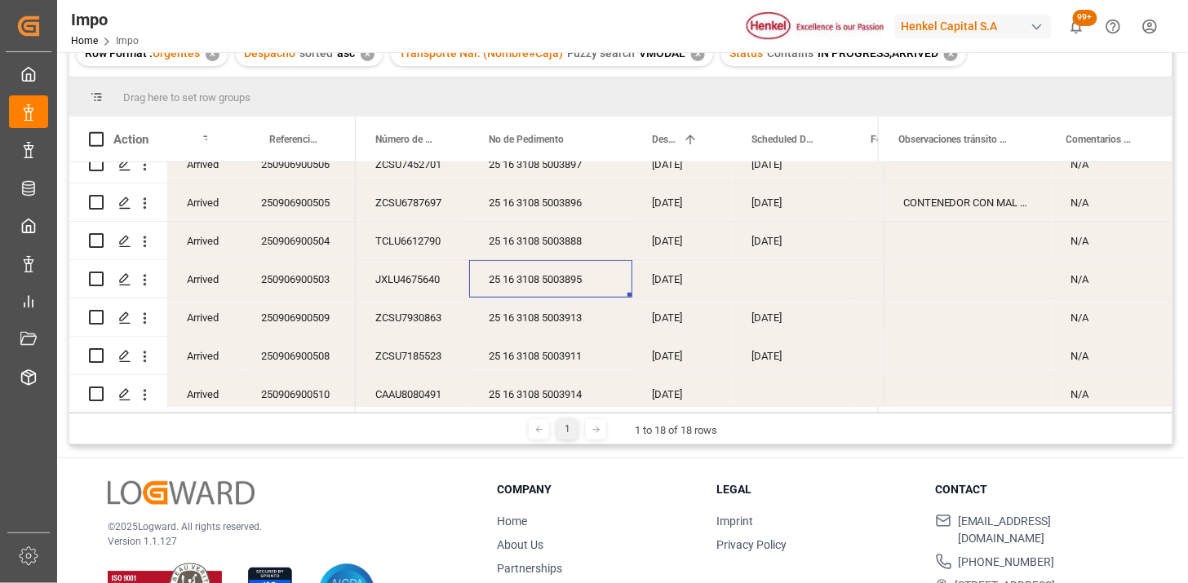
click at [568, 279] on div "25 16 3108 5003895" at bounding box center [550, 279] width 163 height 38
click at [688, 264] on div "10-09-2025" at bounding box center [682, 279] width 100 height 38
click at [100, 286] on input "Press Space to toggle row selection (unchecked)" at bounding box center [96, 279] width 15 height 15
checkbox input "true"
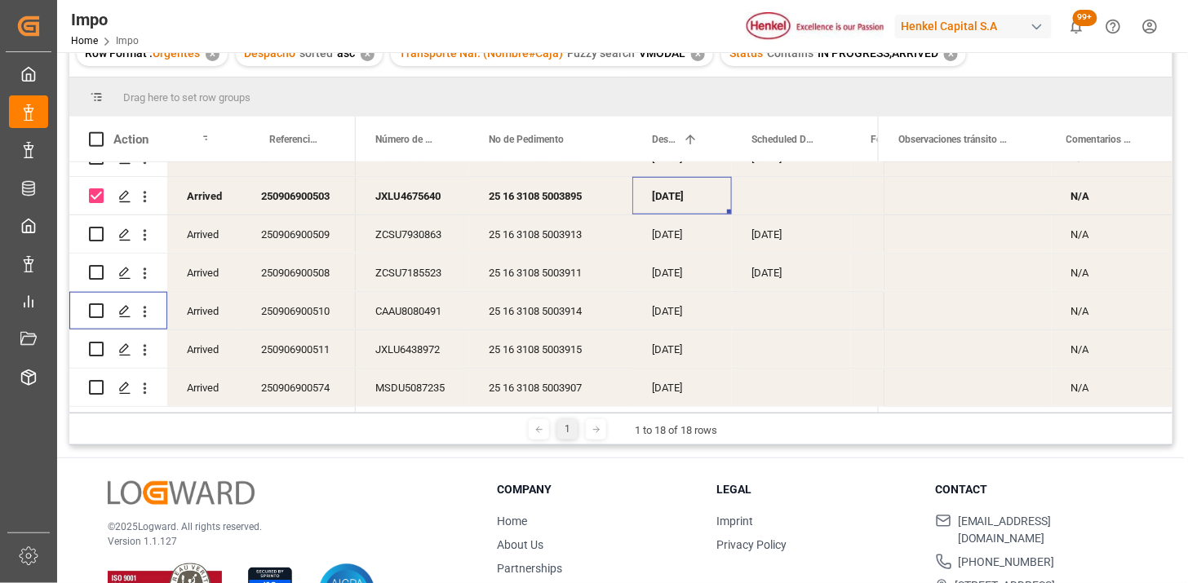
click at [100, 304] on input "Press Space to toggle row selection (unchecked)" at bounding box center [96, 311] width 15 height 15
checkbox input "true"
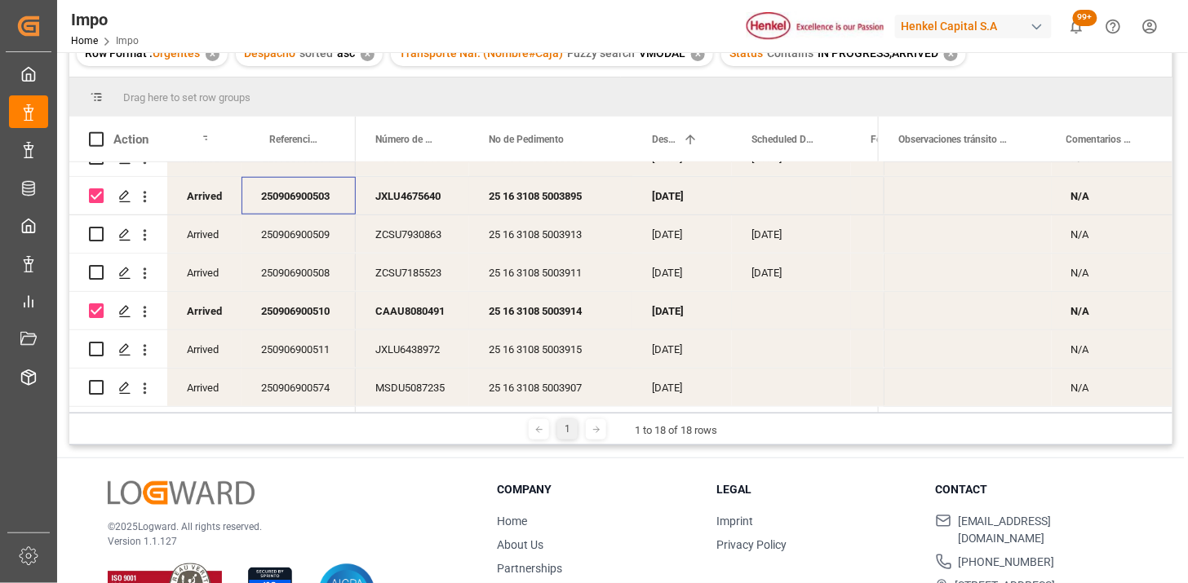
click at [313, 192] on div "250906900503" at bounding box center [299, 196] width 114 height 38
click at [86, 186] on div "Press SPACE to deselect this row." at bounding box center [118, 196] width 98 height 38
click at [95, 193] on input "Press Space to toggle row selection (checked)" at bounding box center [96, 195] width 15 height 15
checkbox input "false"
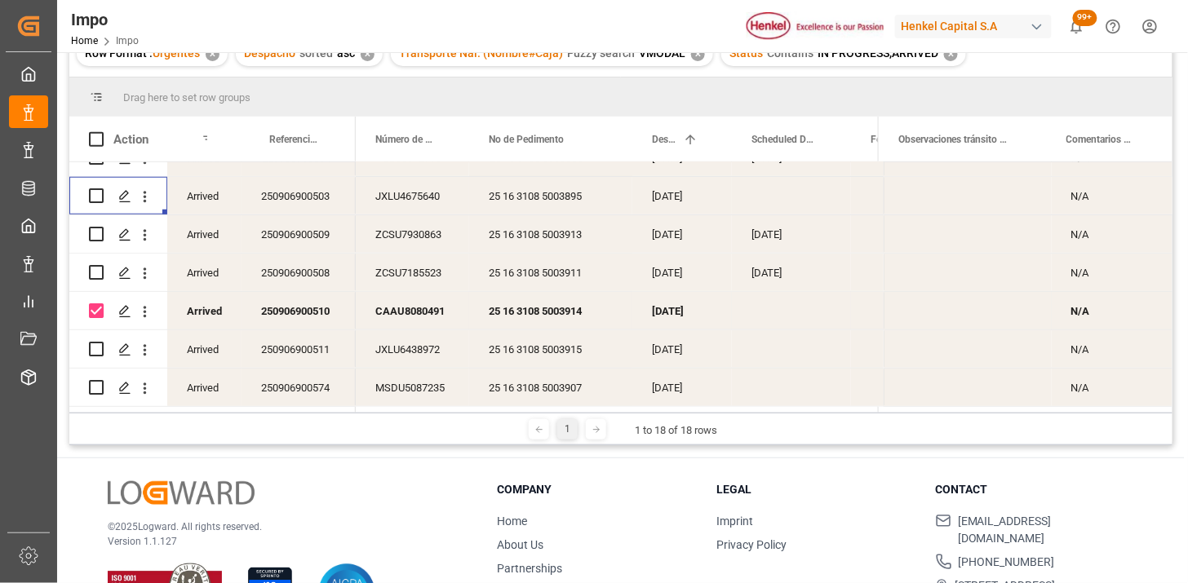
click at [98, 304] on input "Press Space to toggle row selection (checked)" at bounding box center [96, 311] width 15 height 15
checkbox input "false"
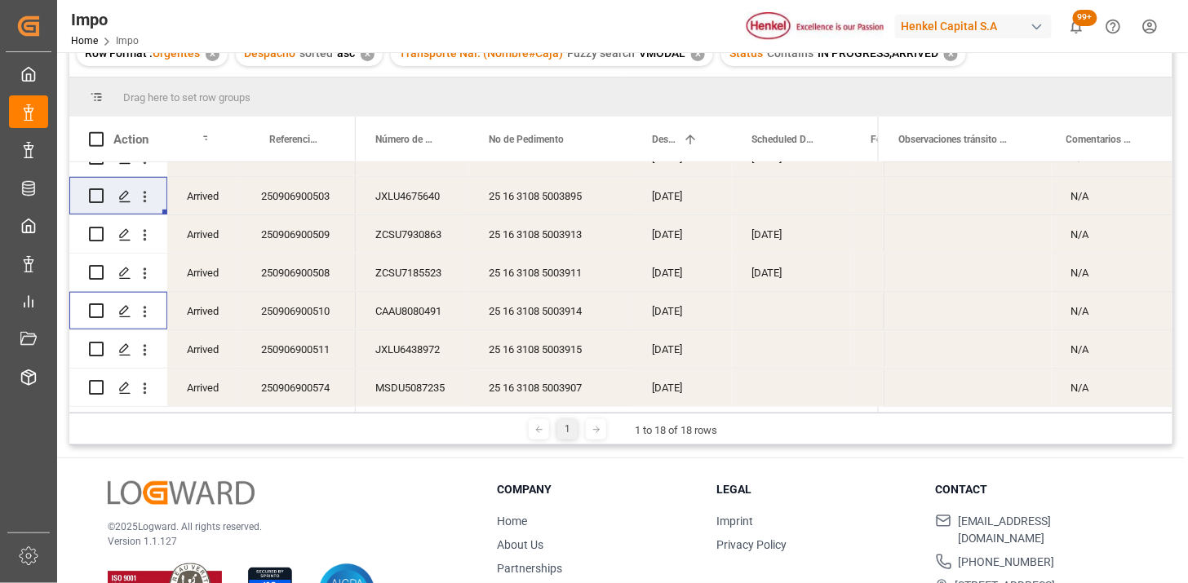
click at [321, 193] on div "250906900503" at bounding box center [299, 196] width 114 height 38
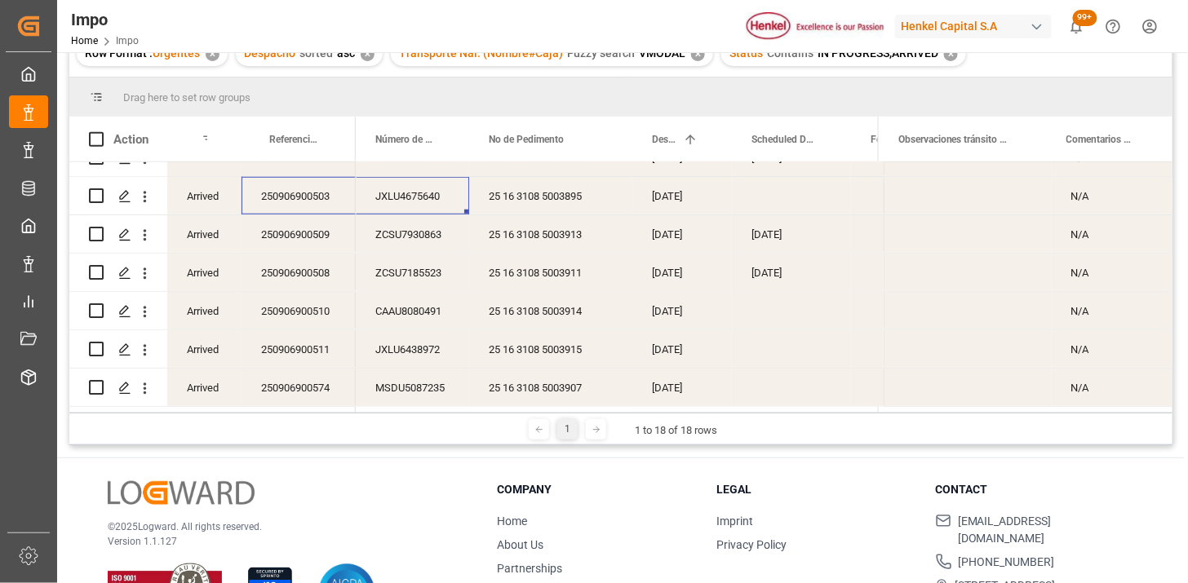
click at [308, 305] on div "250906900510" at bounding box center [299, 311] width 114 height 38
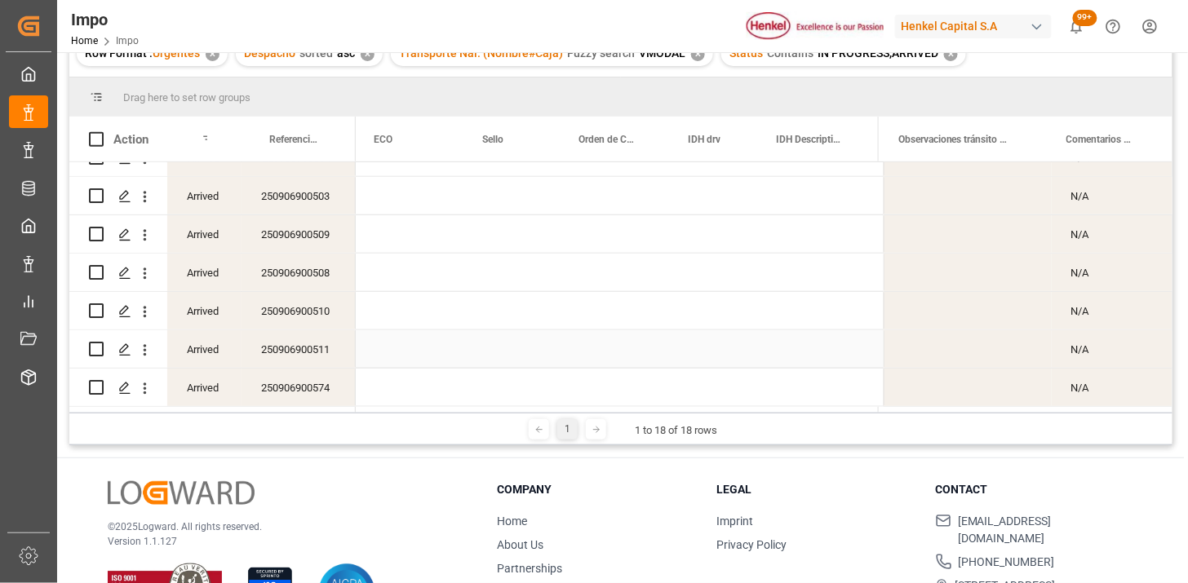
scroll to position [0, 1121]
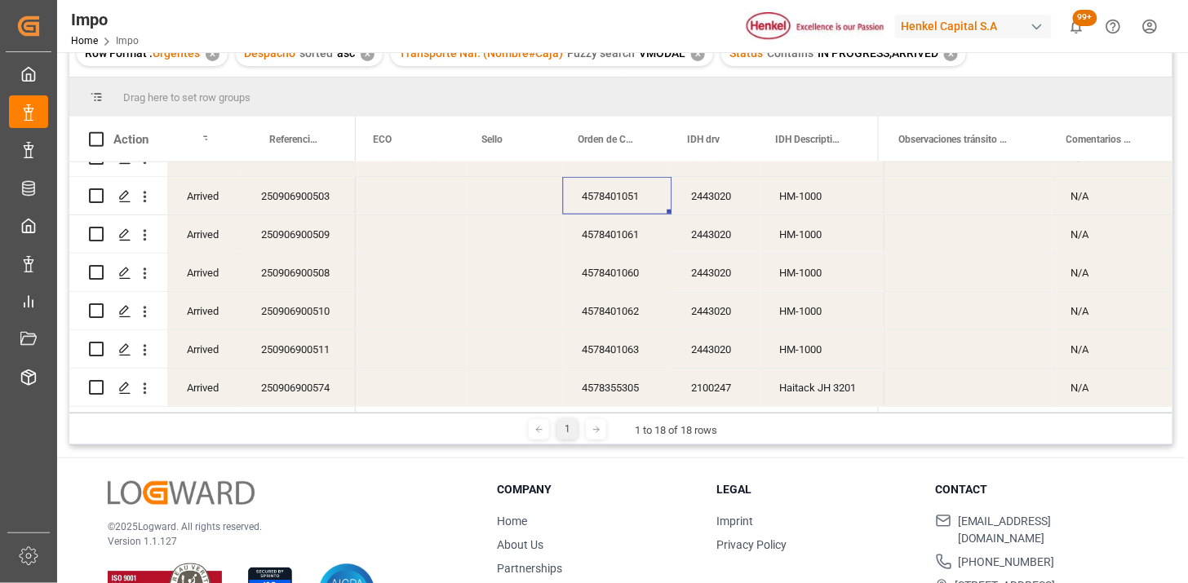
click at [606, 308] on div "4578401062" at bounding box center [617, 311] width 109 height 38
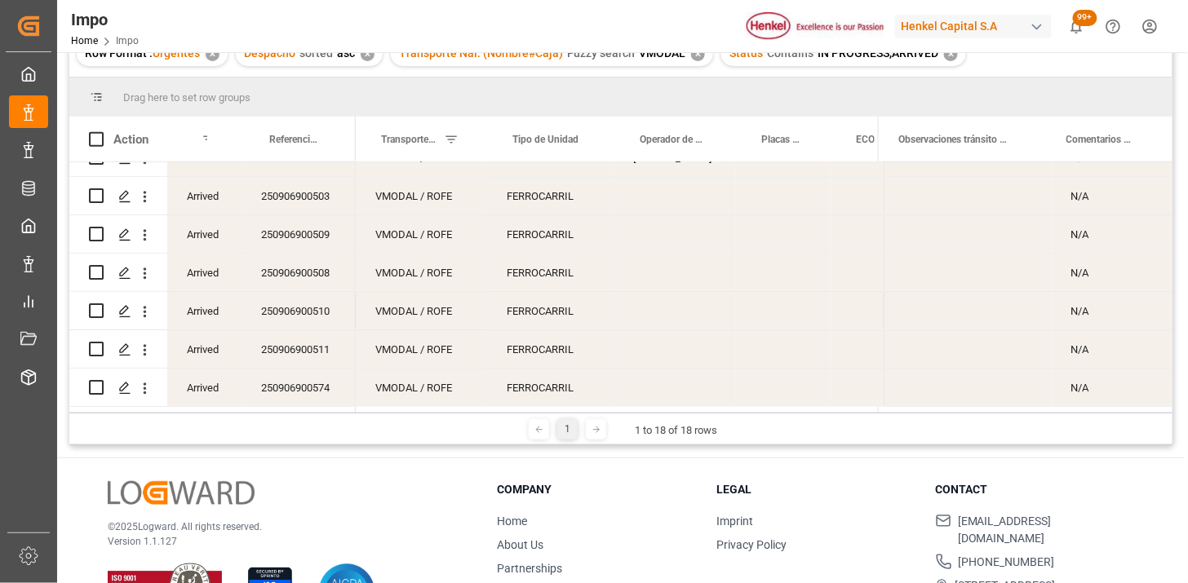
scroll to position [0, 665]
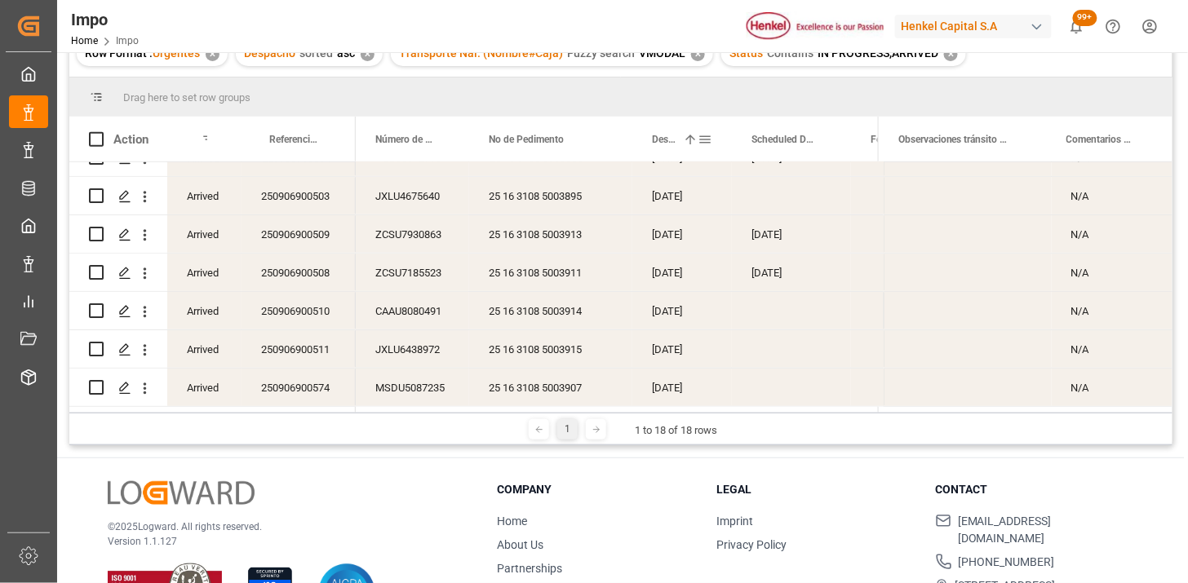
click at [664, 142] on span "Despacho" at bounding box center [664, 139] width 24 height 11
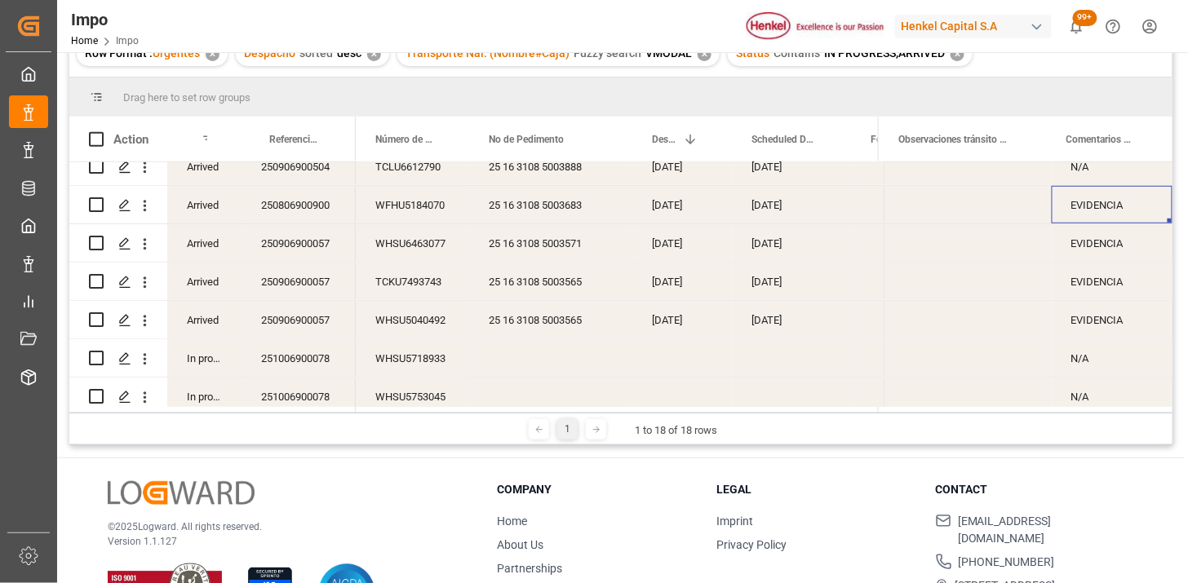
click at [1077, 212] on div "EVIDENCIA" at bounding box center [1112, 205] width 121 height 38
click at [1145, 139] on span at bounding box center [1140, 139] width 15 height 15
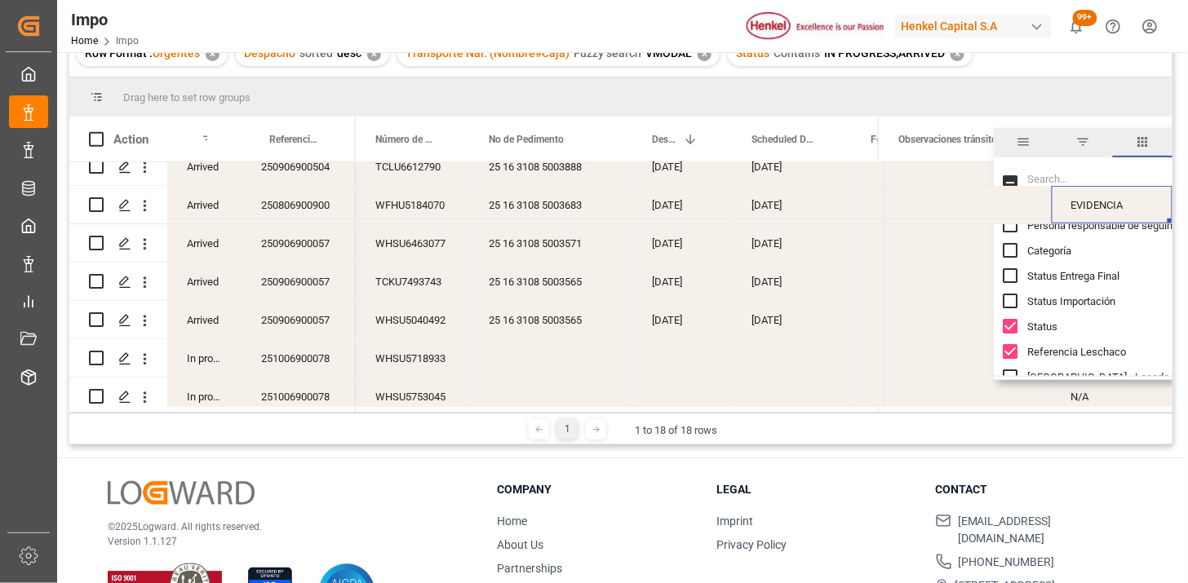
click at [1081, 153] on span "filter" at bounding box center [1083, 142] width 60 height 29
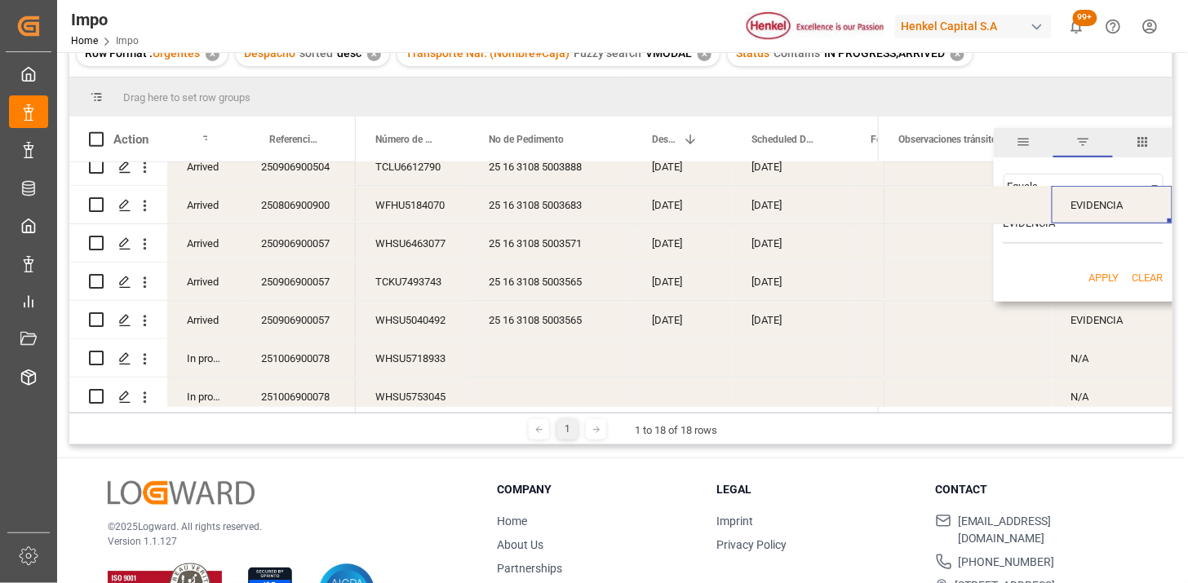
type input "EVIDENCIA"
click at [1093, 272] on button "Apply" at bounding box center [1104, 278] width 30 height 16
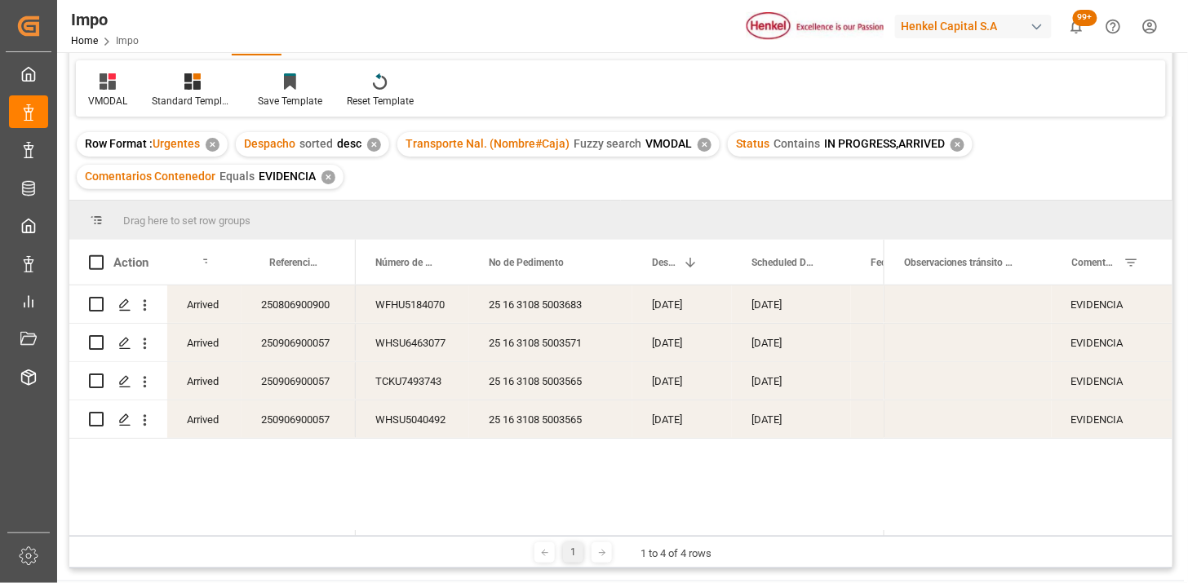
click at [952, 148] on div "✕" at bounding box center [958, 145] width 14 height 14
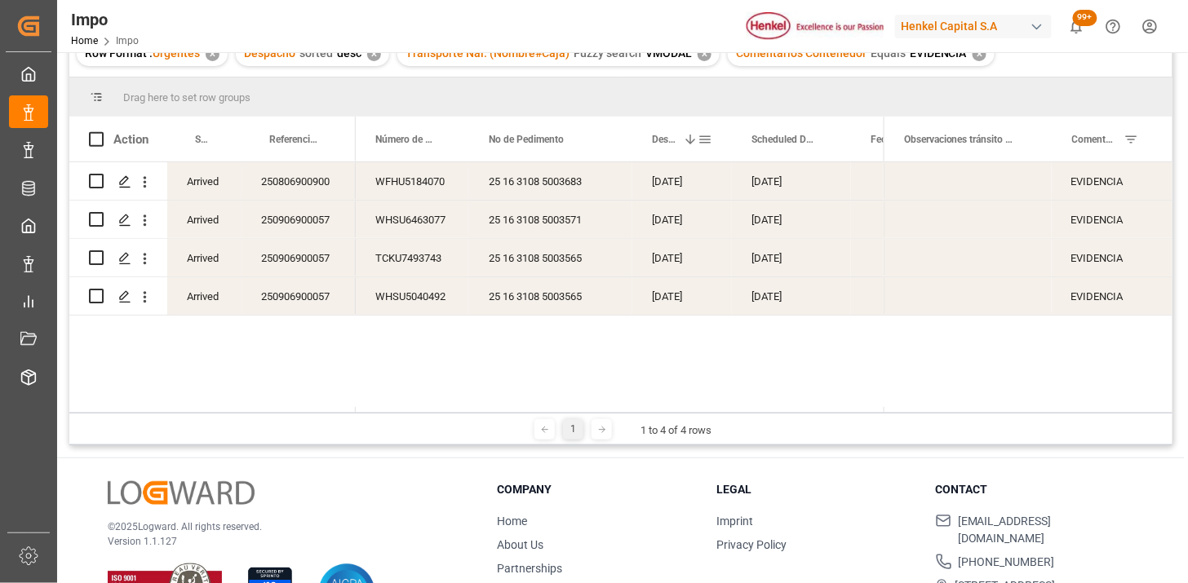
click at [671, 151] on div "Despacho 1" at bounding box center [675, 139] width 46 height 45
click at [393, 175] on div "TCKU7493743" at bounding box center [412, 181] width 113 height 38
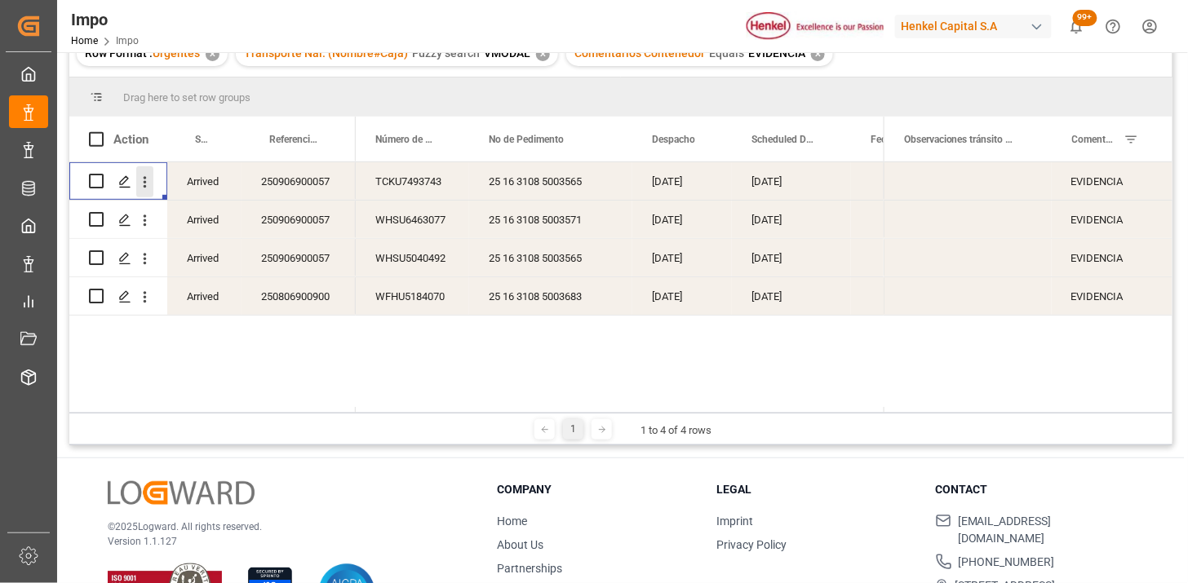
click at [145, 191] on button "open menu" at bounding box center [144, 181] width 17 height 31
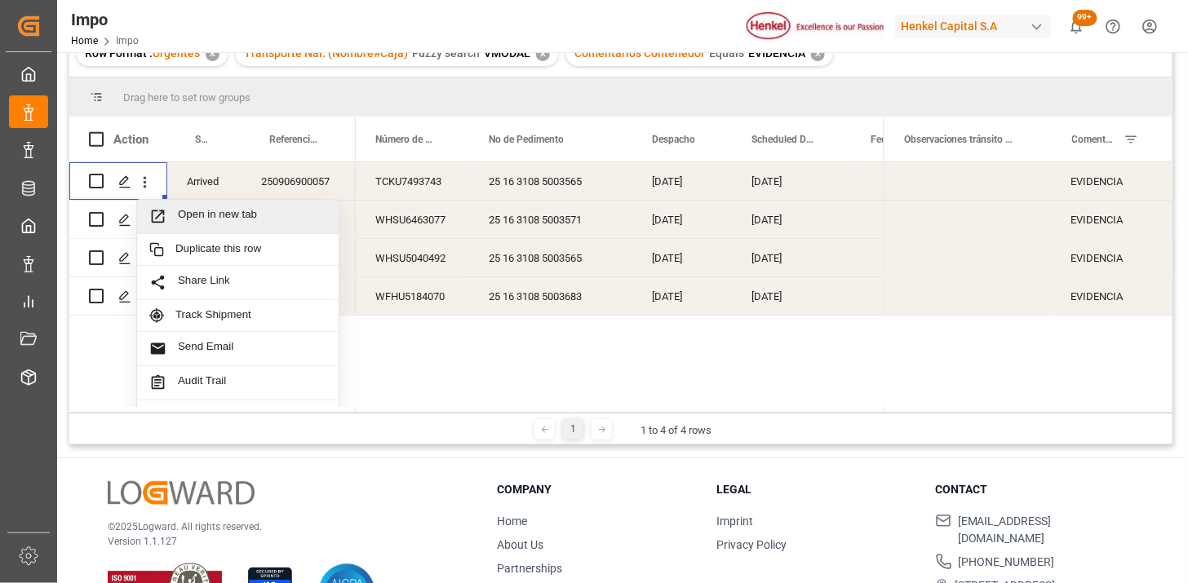
click at [241, 224] on span "Open in new tab" at bounding box center [252, 216] width 148 height 17
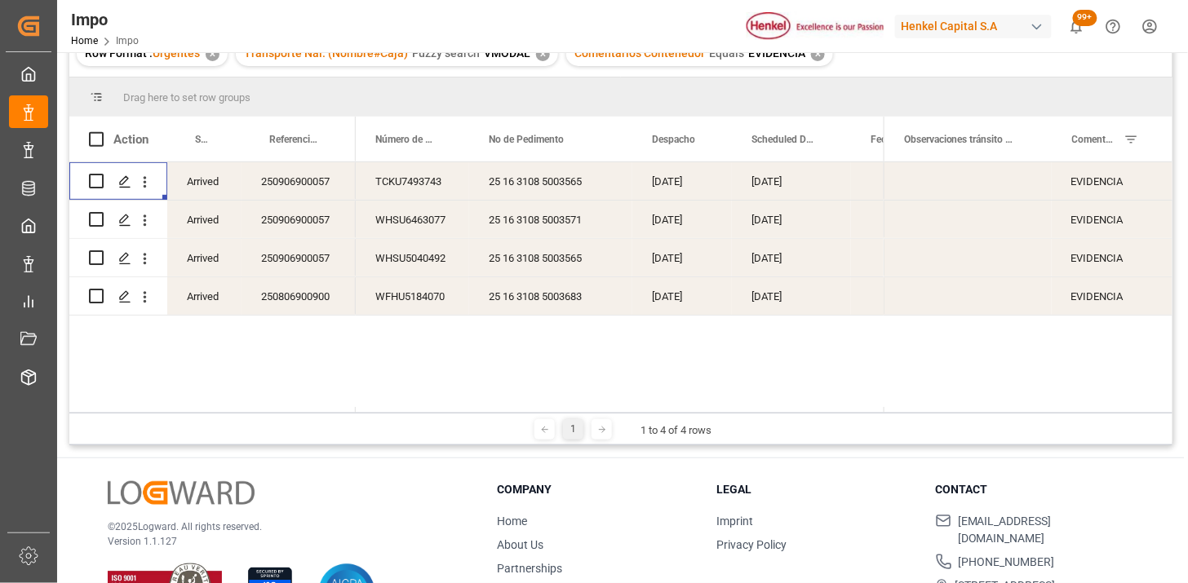
click at [434, 189] on div "TCKU7493743" at bounding box center [412, 181] width 113 height 38
click at [810, 191] on div "[DATE]" at bounding box center [791, 181] width 119 height 38
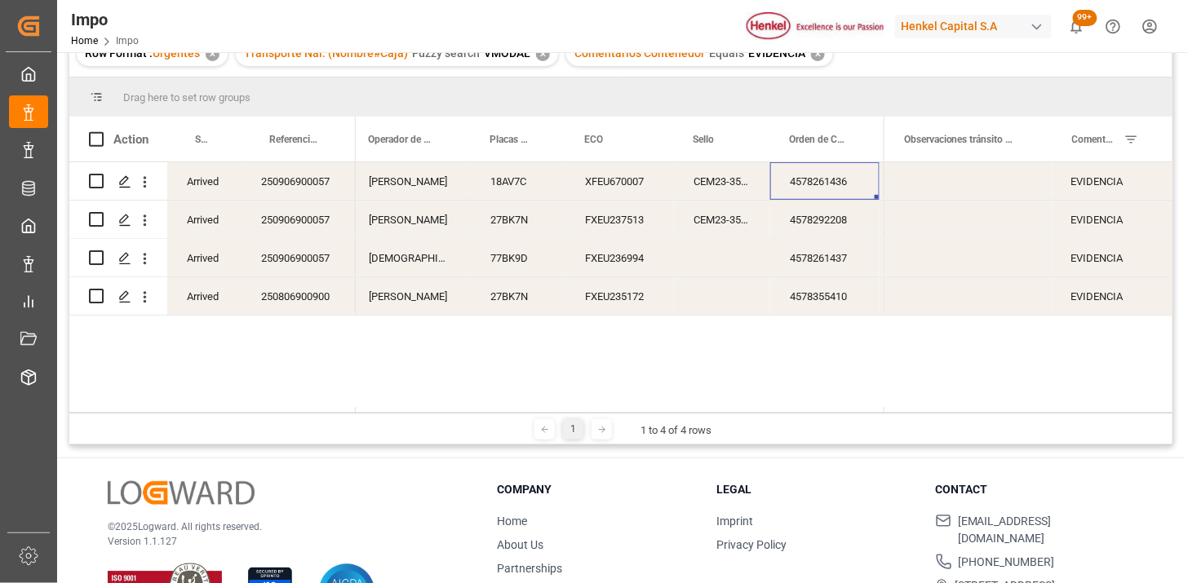
scroll to position [0, 999]
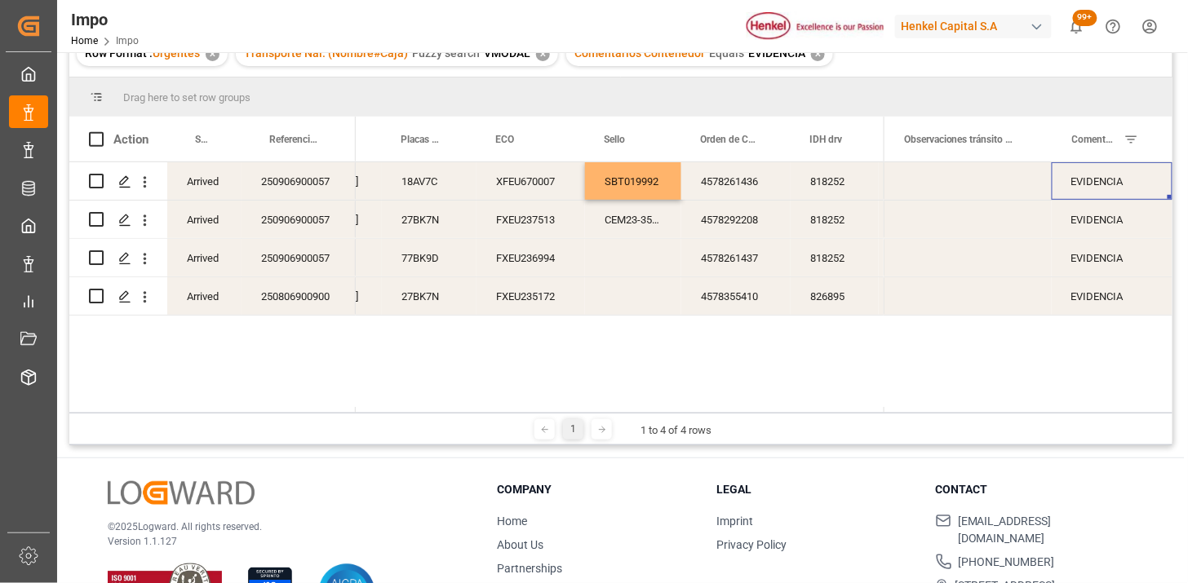
click at [1066, 188] on div "EVIDENCIA" at bounding box center [1112, 181] width 121 height 38
click at [1066, 188] on input "EVIDENCIA" at bounding box center [1112, 190] width 95 height 31
type input "N/A"
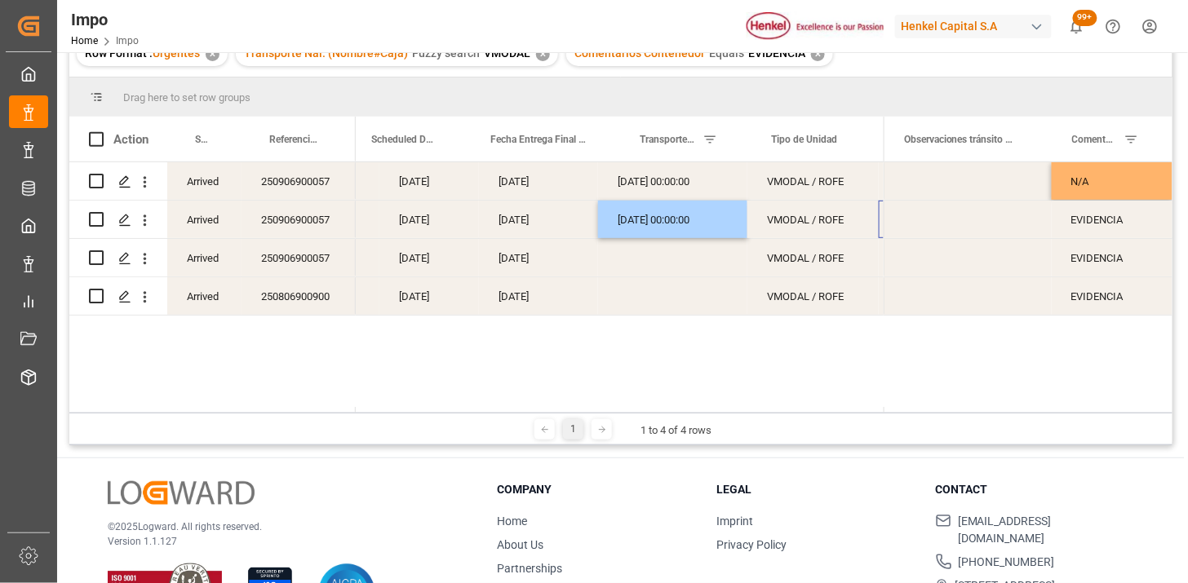
scroll to position [0, 379]
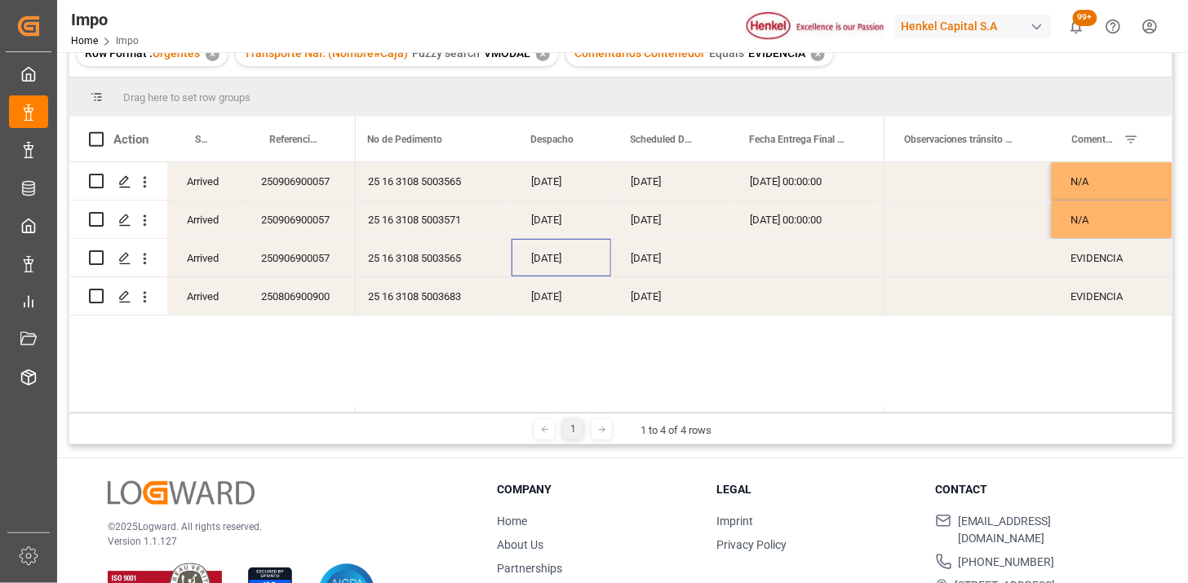
click at [555, 269] on div "28-08-2025" at bounding box center [562, 258] width 100 height 38
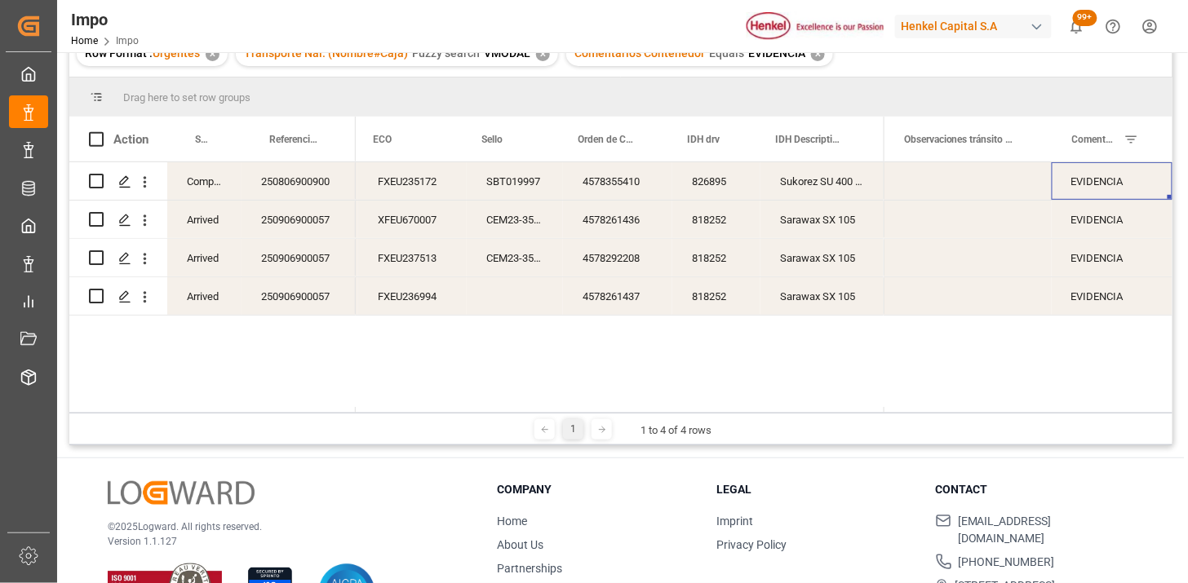
click at [1081, 190] on div "EVIDENCIA" at bounding box center [1112, 181] width 121 height 38
click at [1082, 190] on div "EVIDENCIA" at bounding box center [1112, 181] width 121 height 38
click at [1082, 190] on input "EVIDENCIA" at bounding box center [1112, 190] width 95 height 31
type input "N/A"
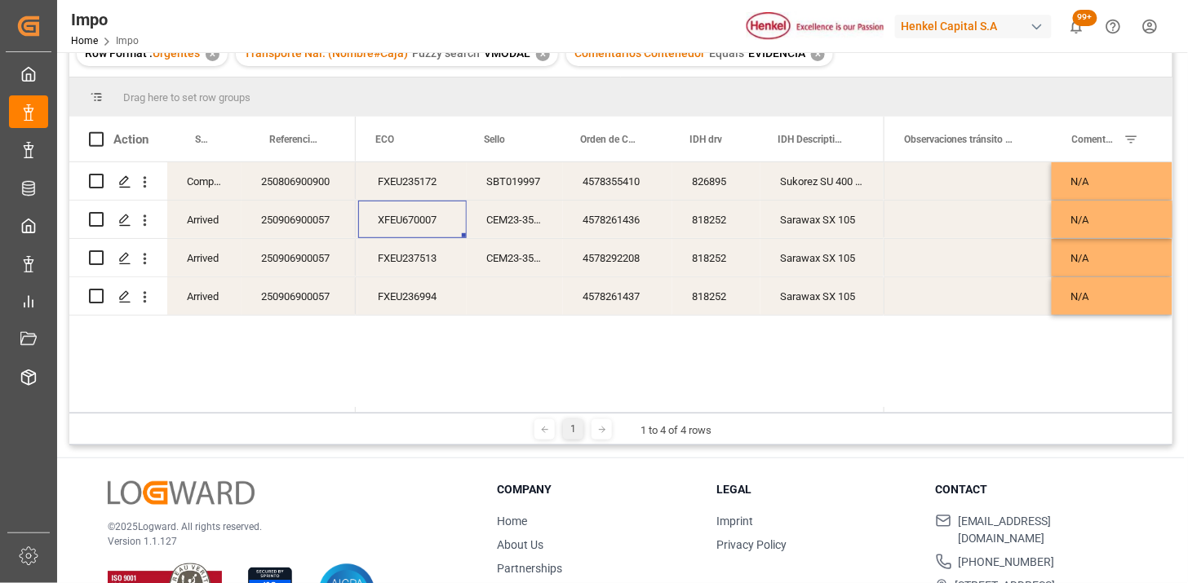
scroll to position [0, 1024]
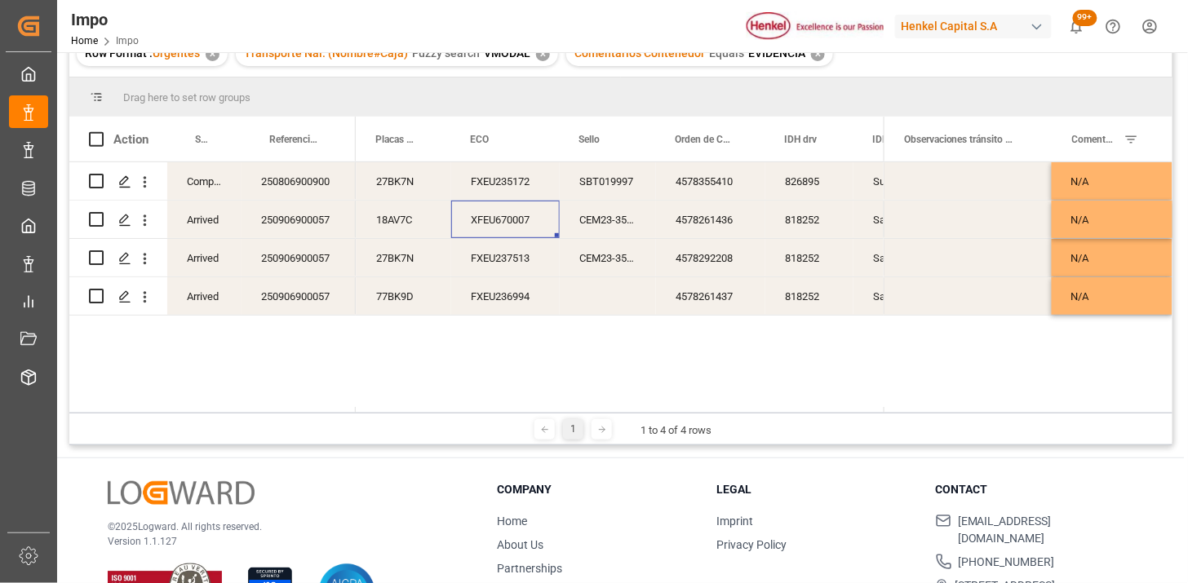
click at [331, 227] on div "250906900057" at bounding box center [299, 220] width 114 height 38
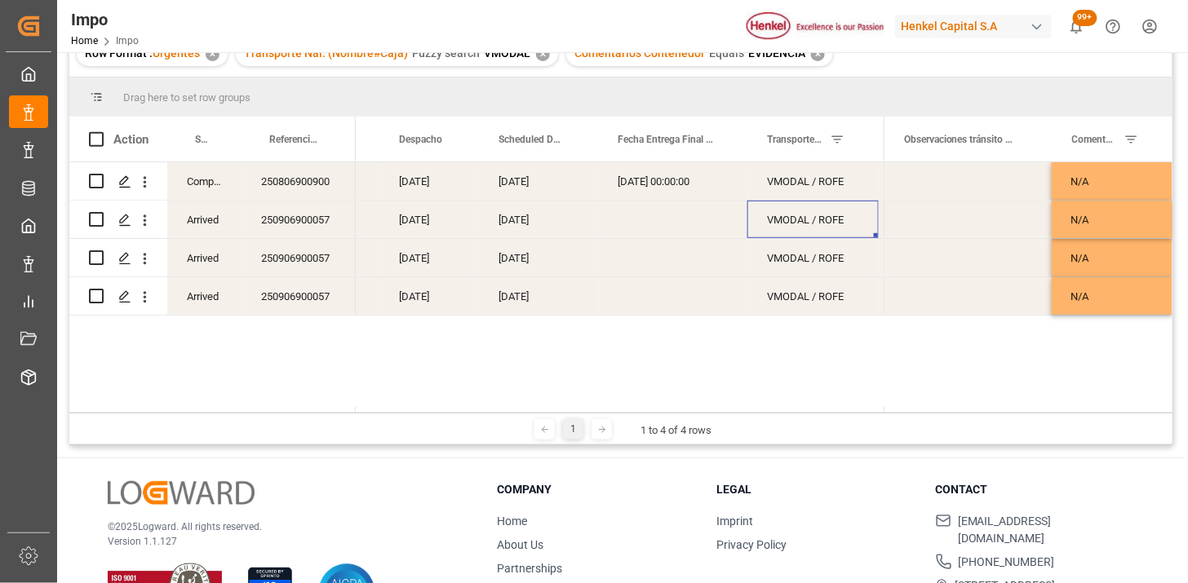
scroll to position [0, 379]
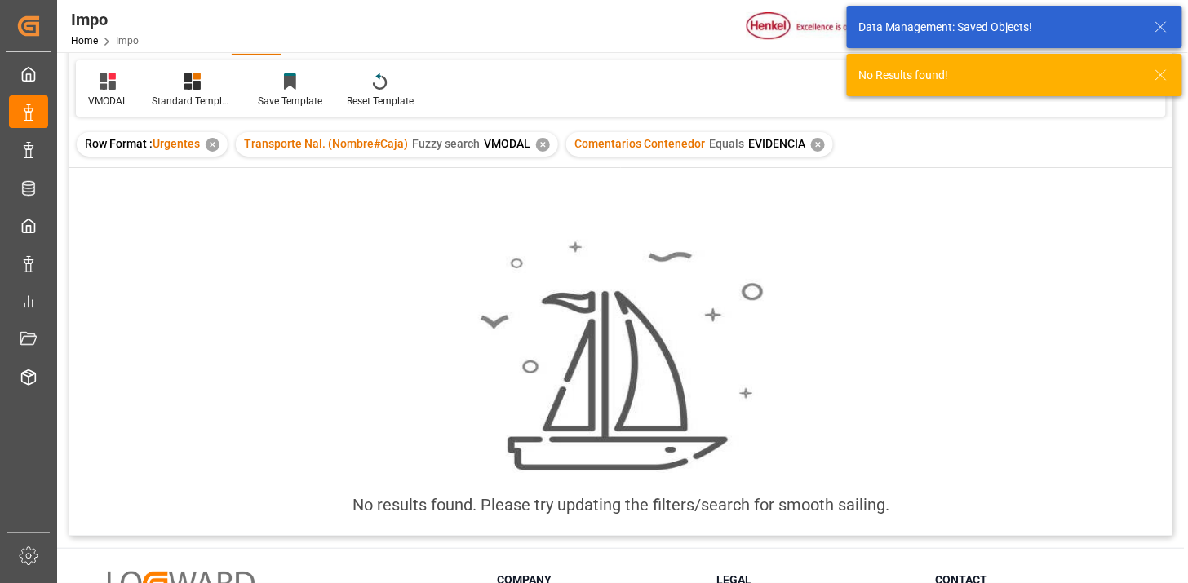
click at [806, 152] on div "Comentarios Contenedor Equals EVIDENCIA ✕" at bounding box center [699, 144] width 267 height 24
click at [811, 150] on div "✕" at bounding box center [818, 145] width 14 height 14
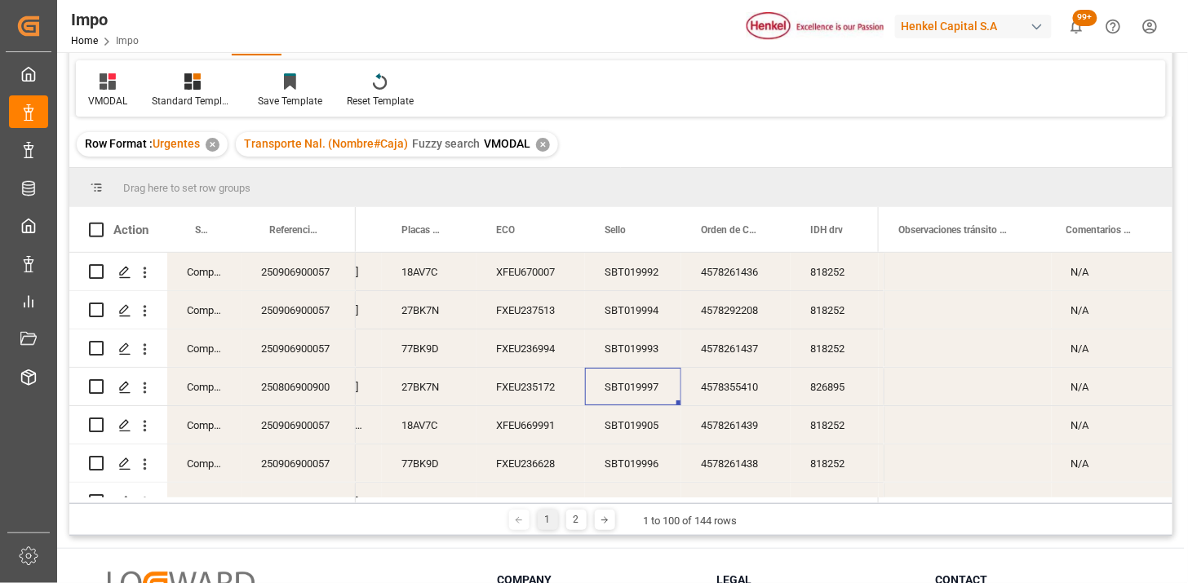
click at [304, 291] on div "250906900057" at bounding box center [299, 310] width 114 height 38
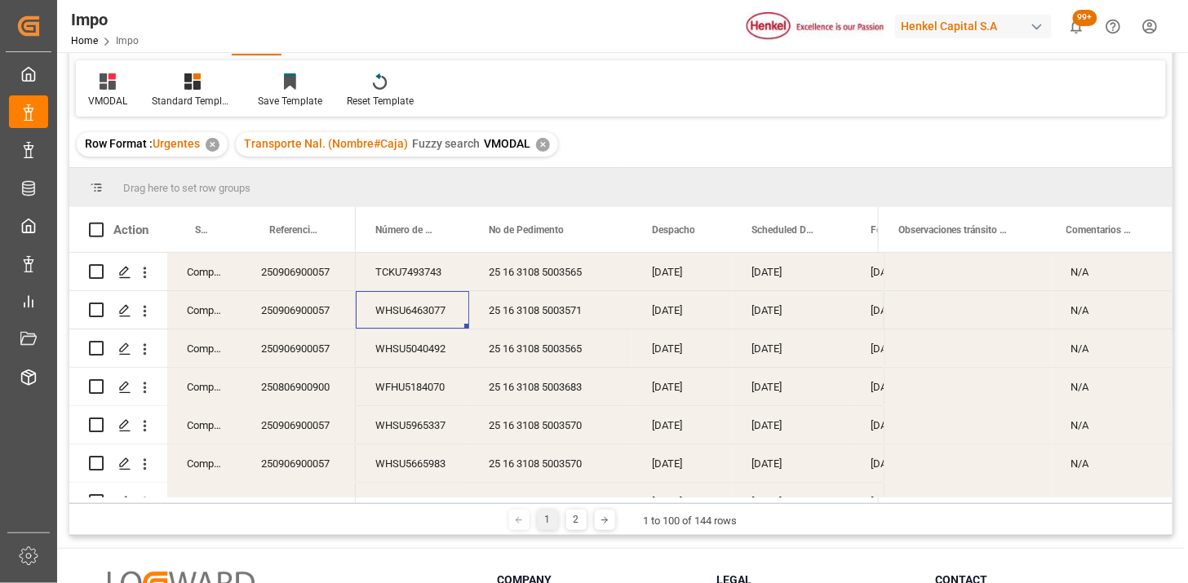
click at [392, 268] on div "TCKU7493743" at bounding box center [412, 272] width 113 height 38
click at [144, 397] on button "open menu" at bounding box center [144, 387] width 17 height 31
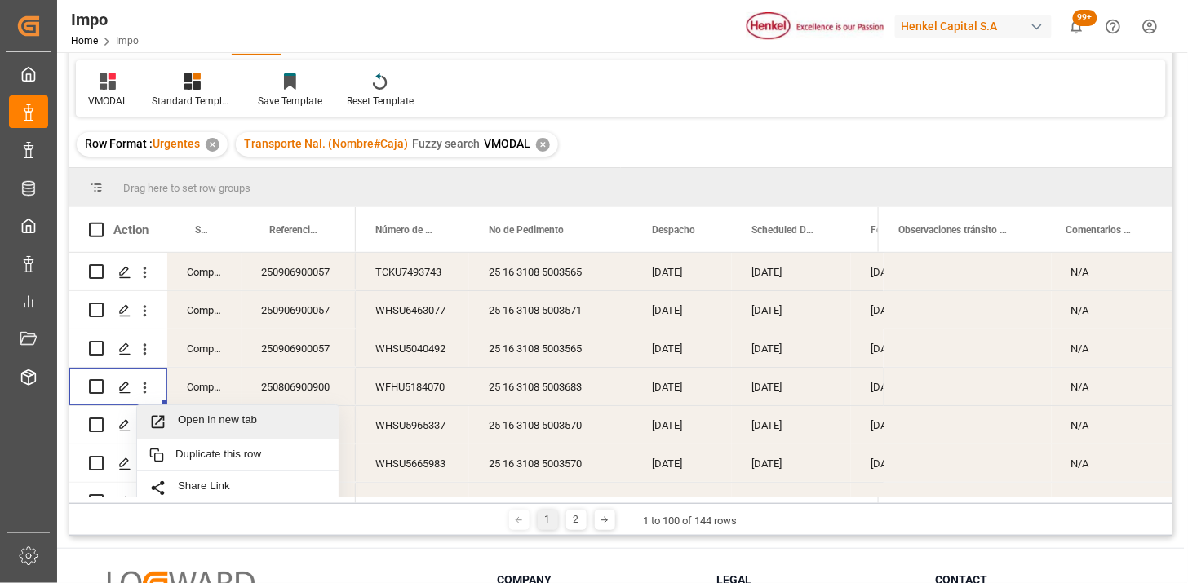
click at [185, 416] on span "Open in new tab" at bounding box center [252, 422] width 148 height 17
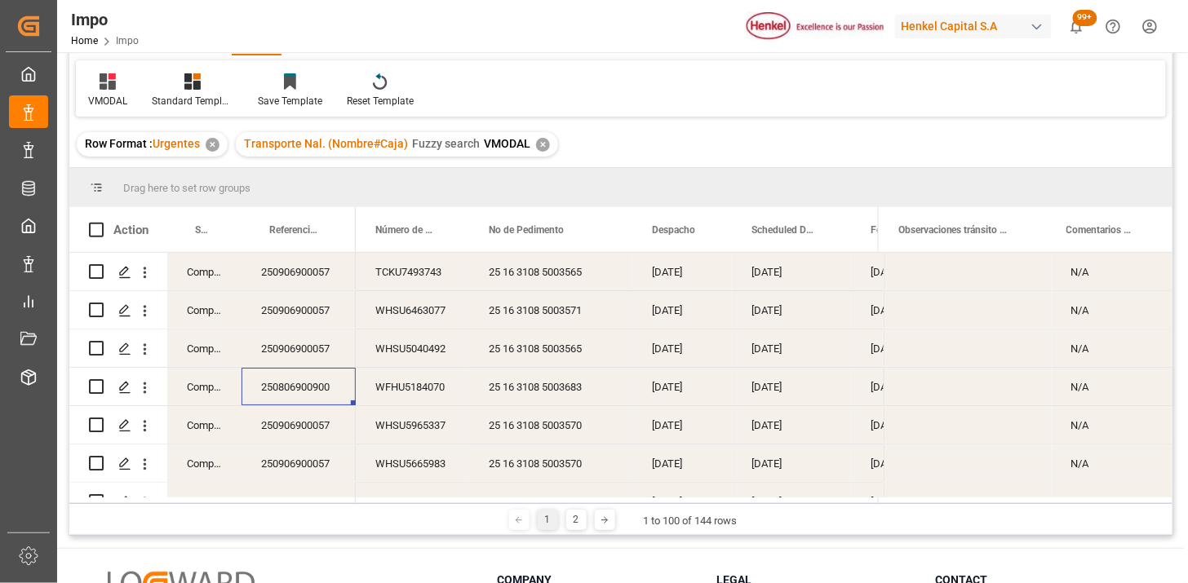
drag, startPoint x: 409, startPoint y: 338, endPoint x: 412, endPoint y: 346, distance: 8.8
click at [410, 339] on div "WHSU5040492" at bounding box center [412, 349] width 113 height 38
click at [148, 357] on button "open menu" at bounding box center [144, 349] width 17 height 31
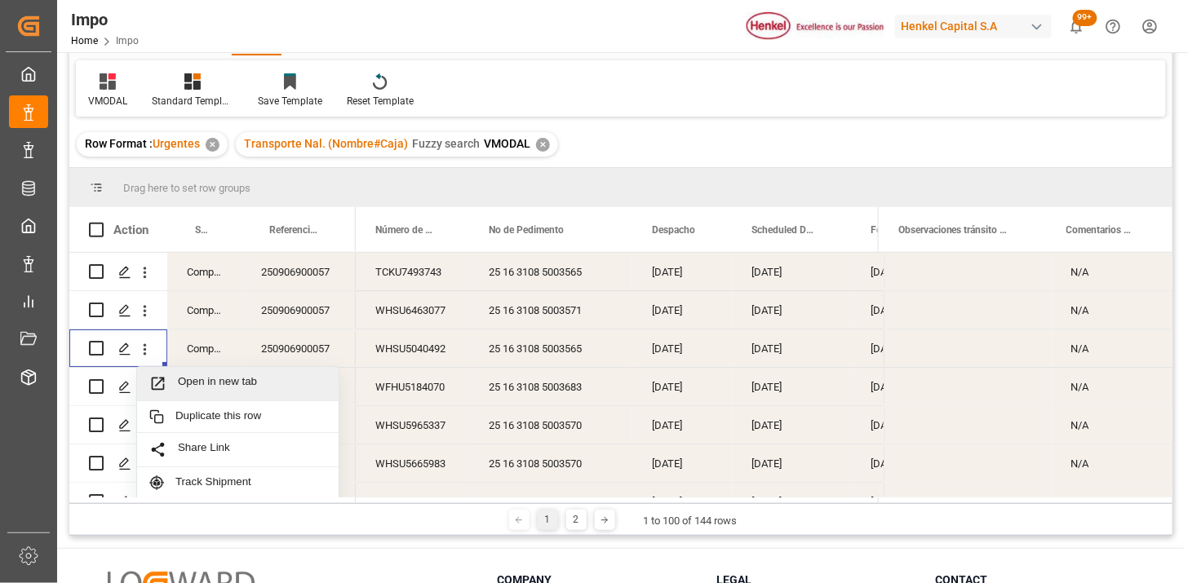
click at [197, 373] on div "Open in new tab" at bounding box center [238, 384] width 202 height 34
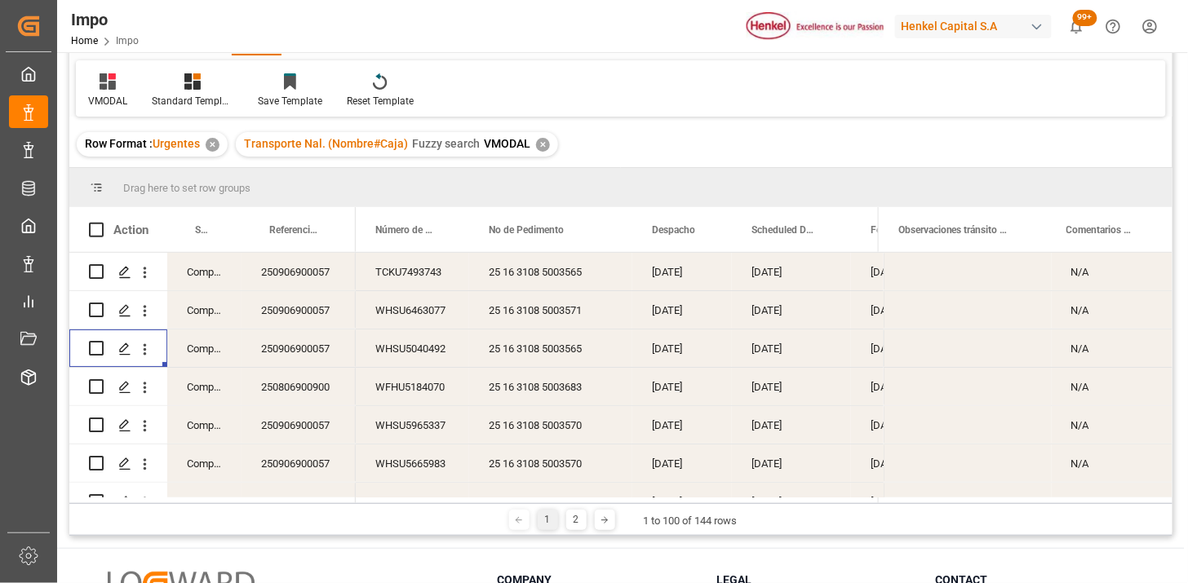
click at [147, 388] on icon "open menu" at bounding box center [144, 387] width 17 height 17
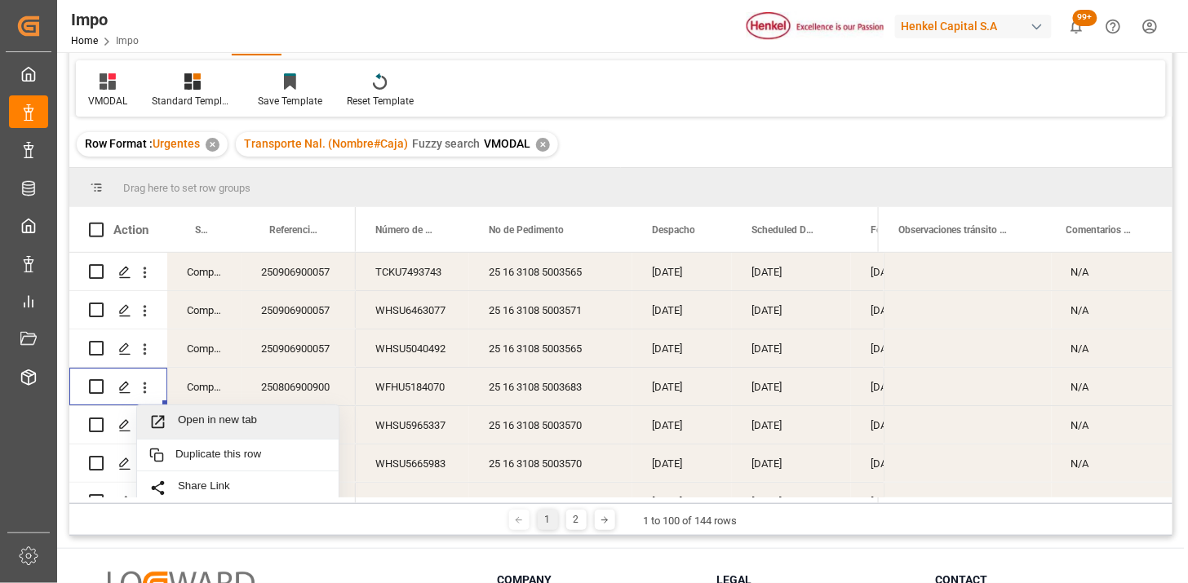
click at [200, 418] on span "Open in new tab" at bounding box center [252, 422] width 148 height 17
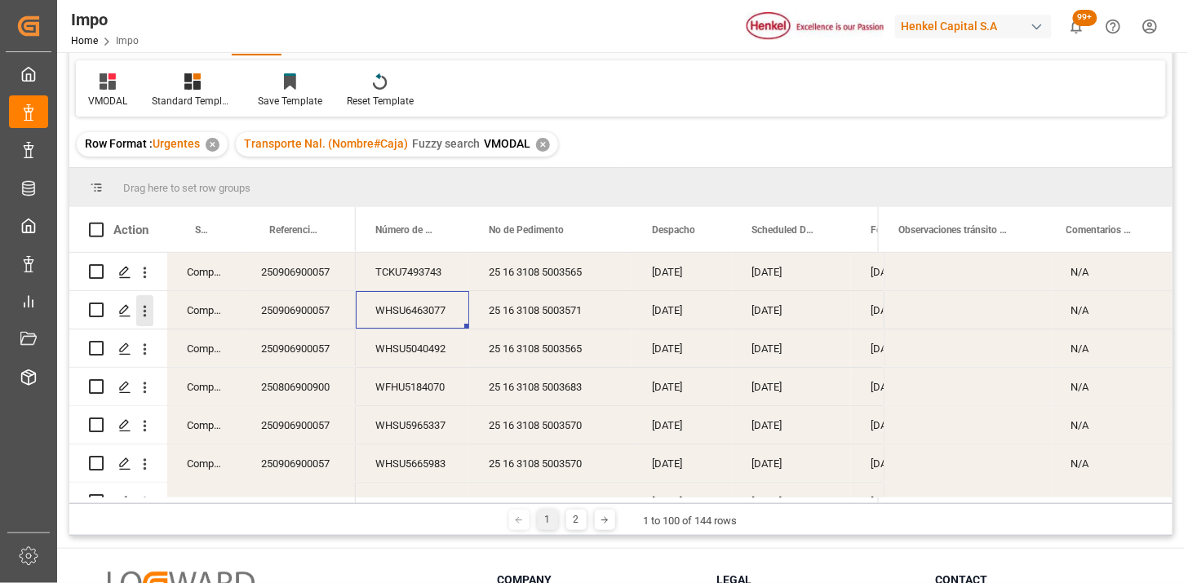
click at [145, 319] on icon "open menu" at bounding box center [144, 311] width 17 height 17
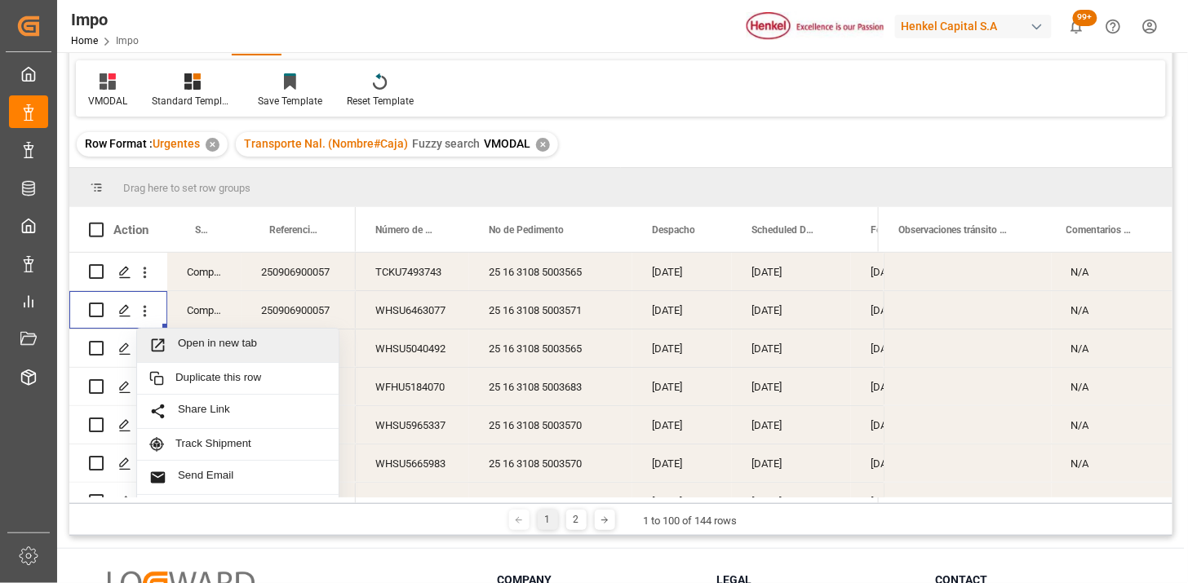
click at [188, 343] on span "Open in new tab" at bounding box center [252, 345] width 148 height 17
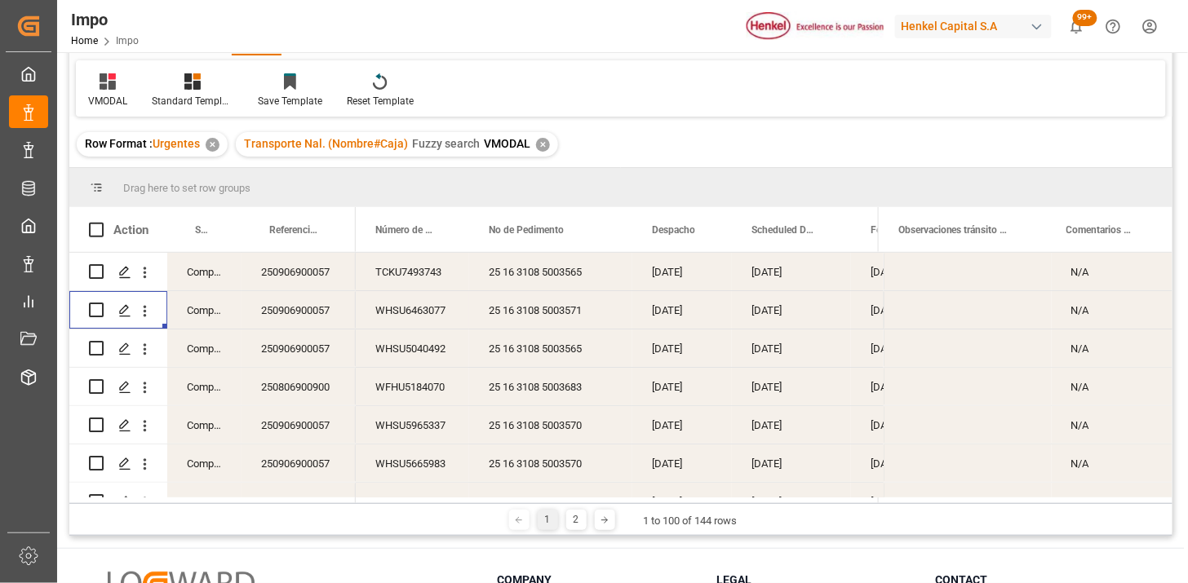
click at [143, 276] on icon "open menu" at bounding box center [144, 272] width 17 height 17
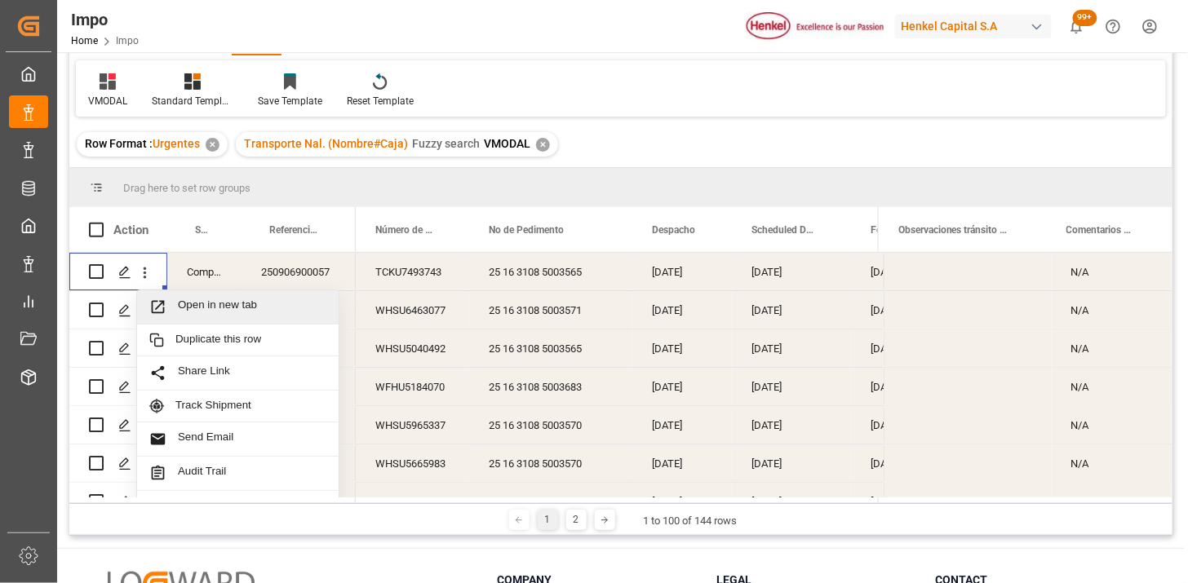
click at [192, 304] on span "Open in new tab" at bounding box center [252, 307] width 148 height 17
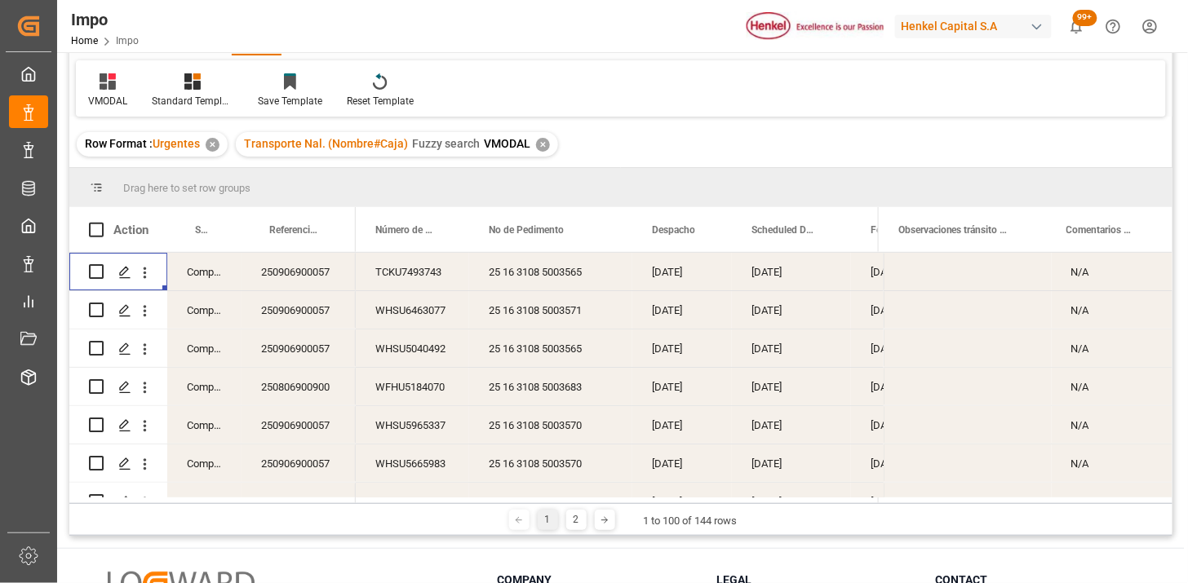
click at [536, 144] on div "✕" at bounding box center [543, 145] width 14 height 14
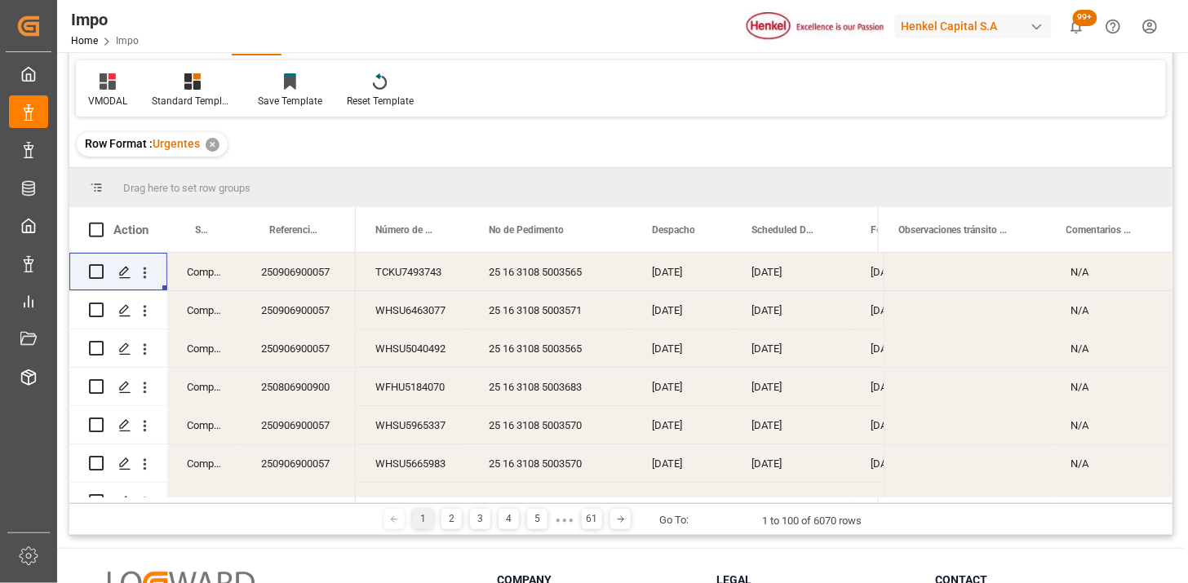
click at [422, 389] on div "WFHU5184070" at bounding box center [412, 387] width 113 height 38
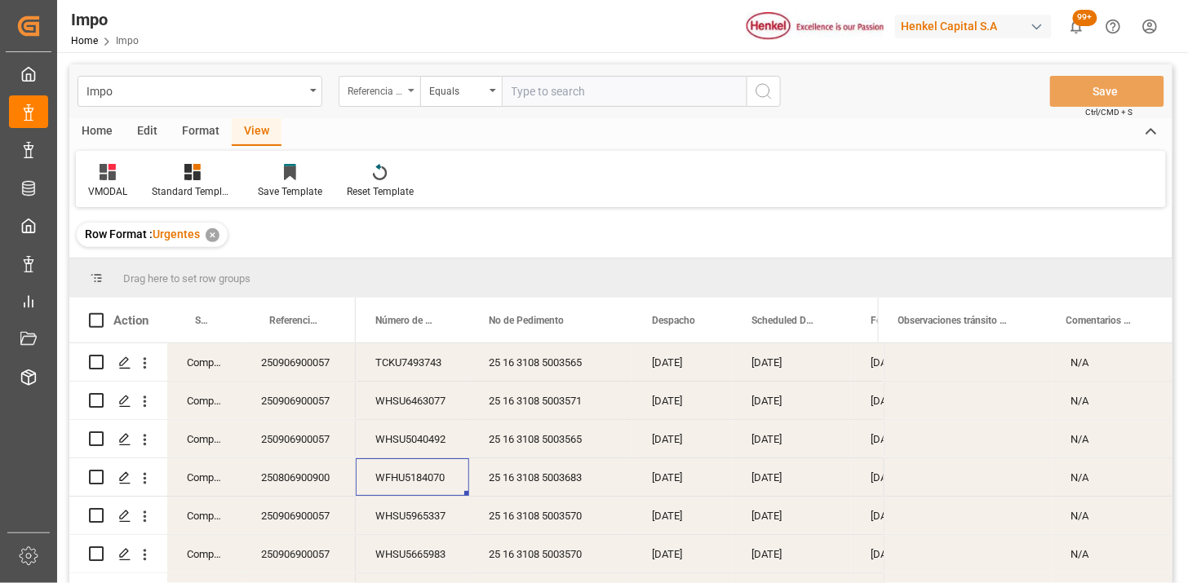
click at [368, 99] on div "Referencia Leschaco" at bounding box center [380, 91] width 82 height 31
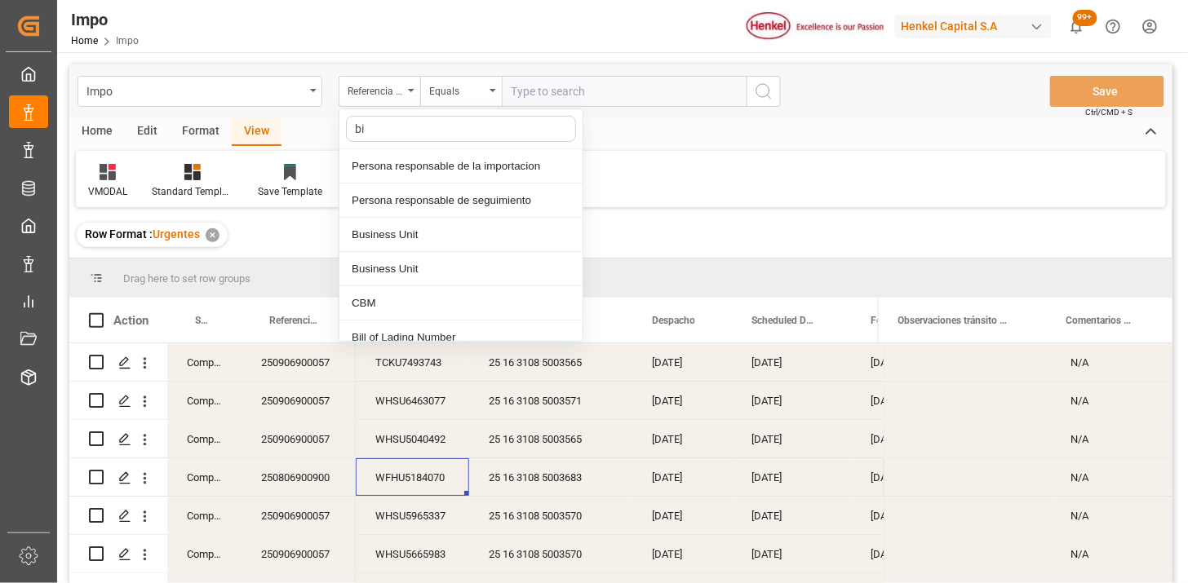
type input "bil"
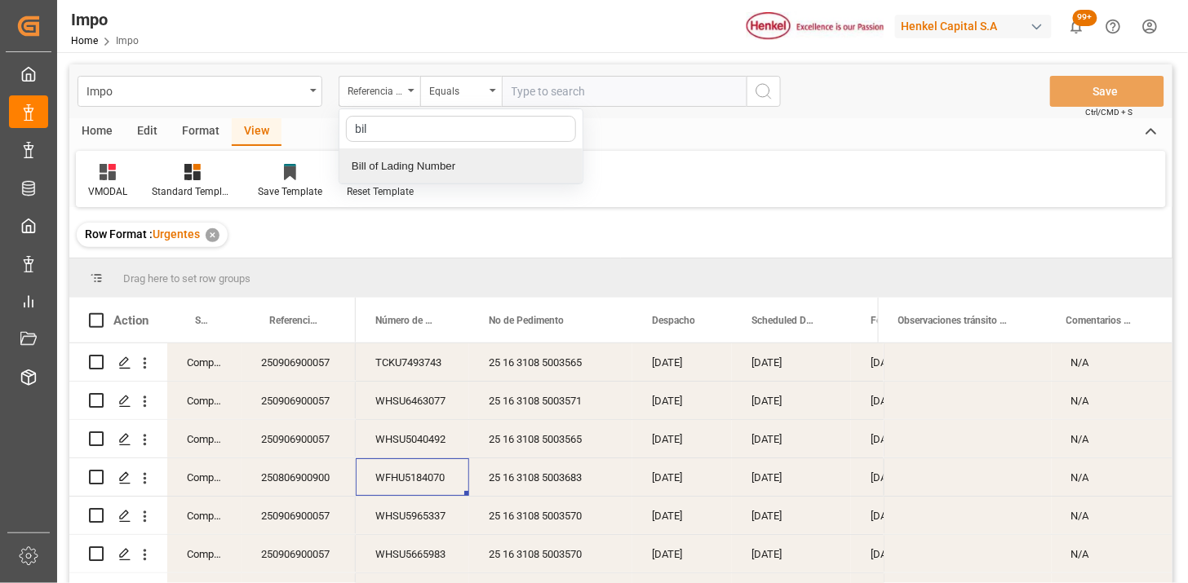
drag, startPoint x: 486, startPoint y: 164, endPoint x: 526, endPoint y: 136, distance: 48.7
click at [491, 160] on div "Bill of Lading Number" at bounding box center [460, 166] width 243 height 34
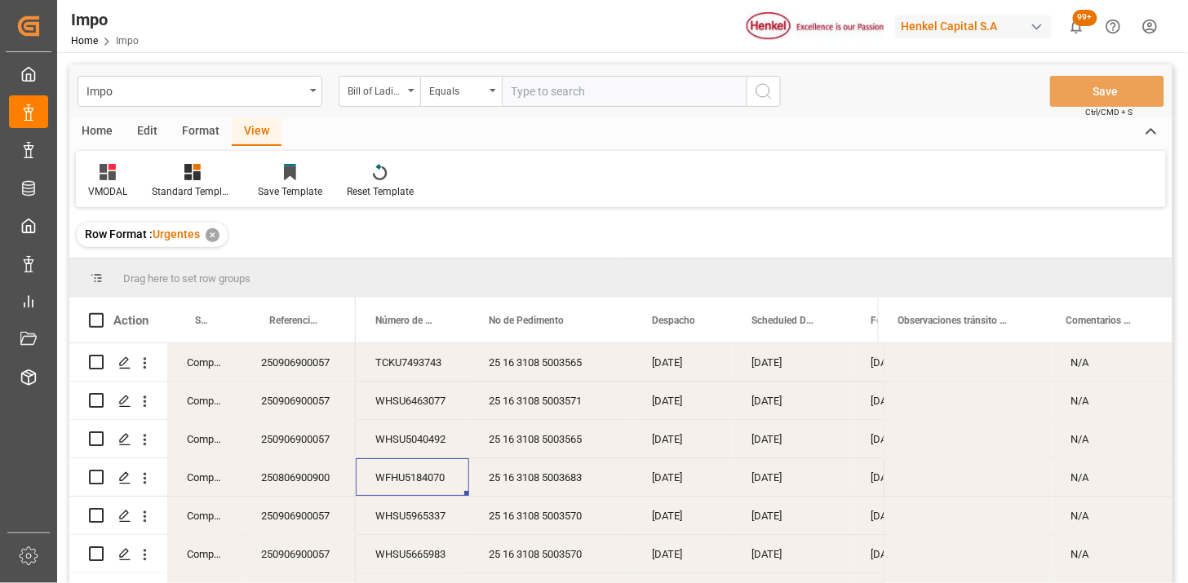
click at [561, 91] on input "text" at bounding box center [624, 91] width 245 height 31
paste input "DUS0188054"
type input "DUS0188054"
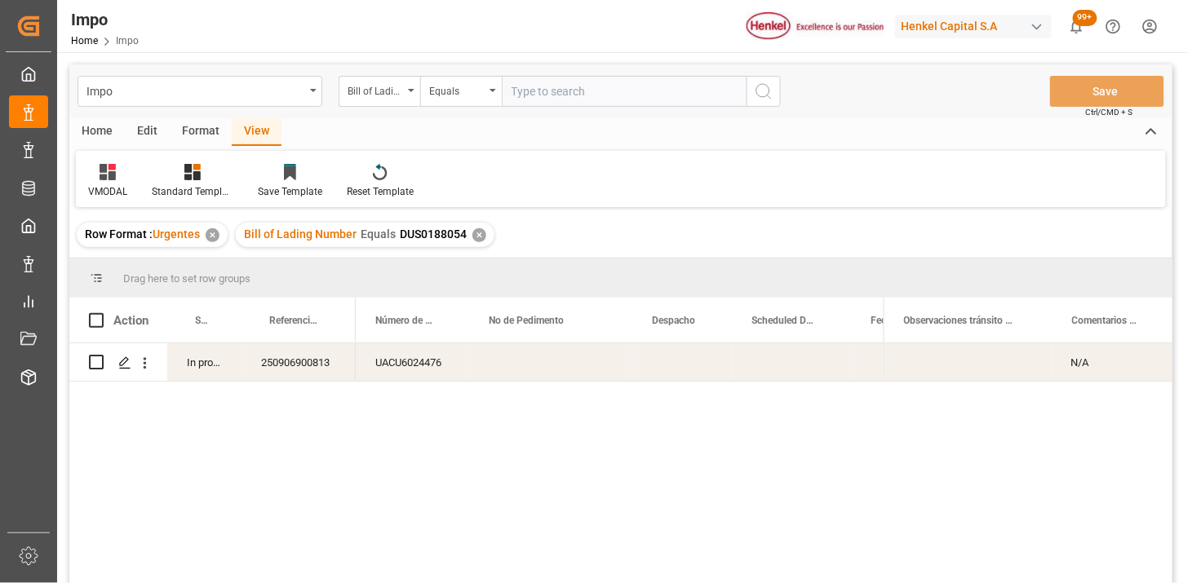
click at [332, 368] on div "250906900813" at bounding box center [299, 362] width 114 height 38
drag, startPoint x: 103, startPoint y: 192, endPoint x: 109, endPoint y: 200, distance: 10.4
click at [103, 193] on div "VMODAL" at bounding box center [107, 191] width 39 height 15
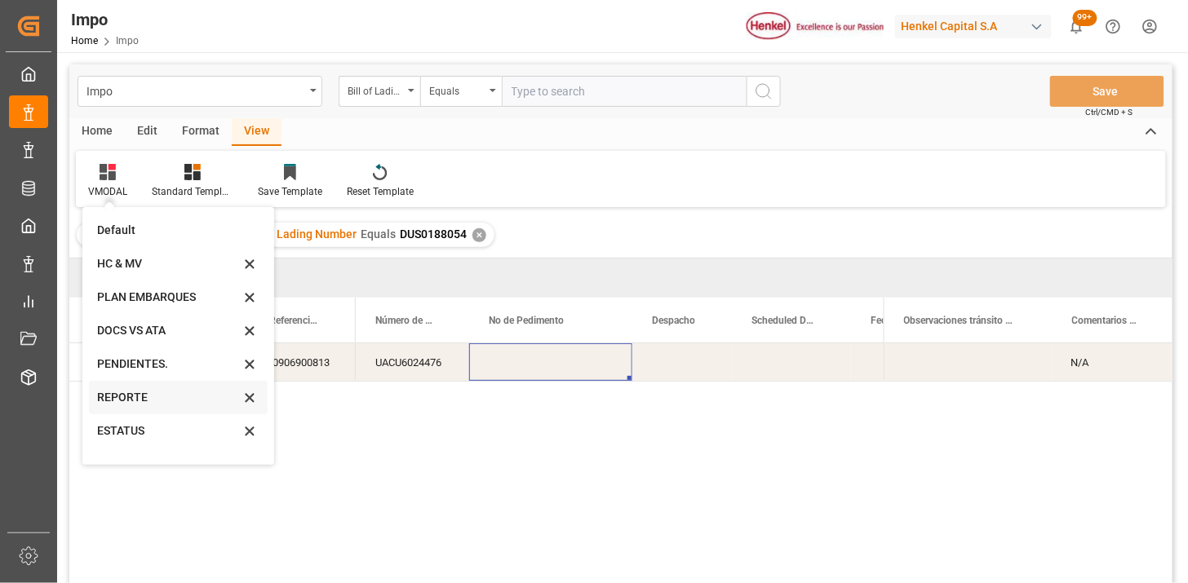
click at [135, 389] on div "REPORTE" at bounding box center [168, 397] width 143 height 17
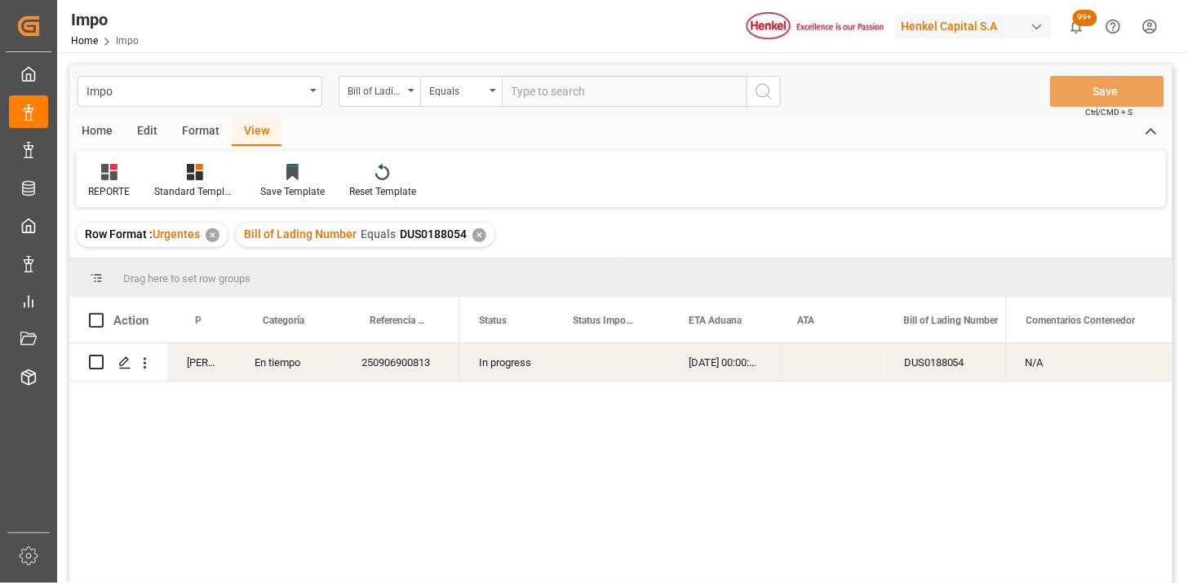
click at [556, 106] on input "text" at bounding box center [624, 91] width 245 height 31
paste input "HAMB93950"
type input "HAMB93950"
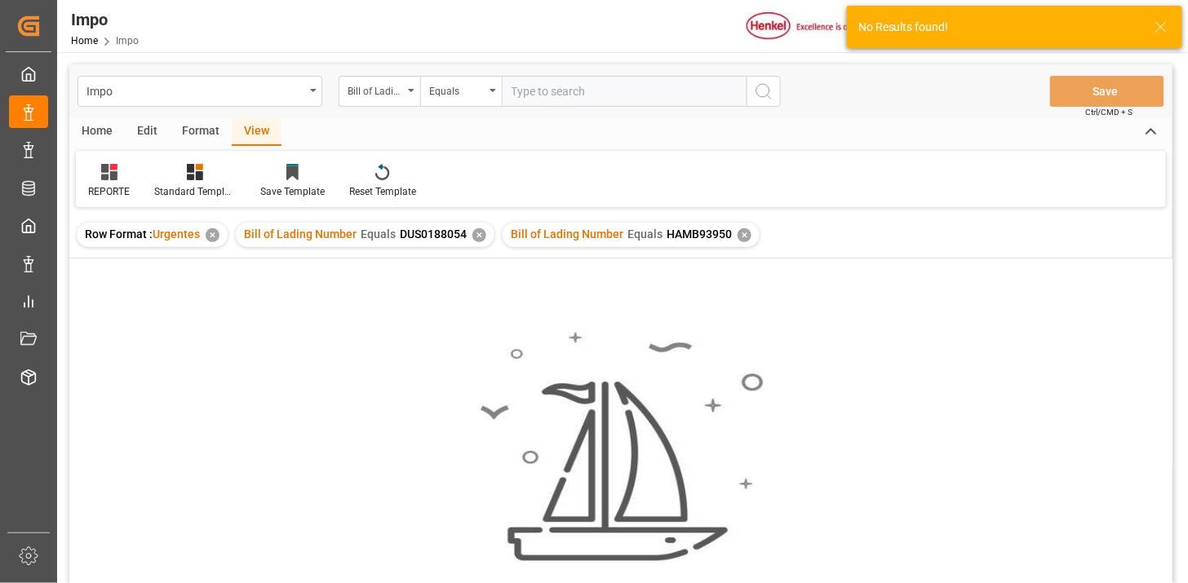
click at [479, 234] on div "✕" at bounding box center [479, 235] width 14 height 14
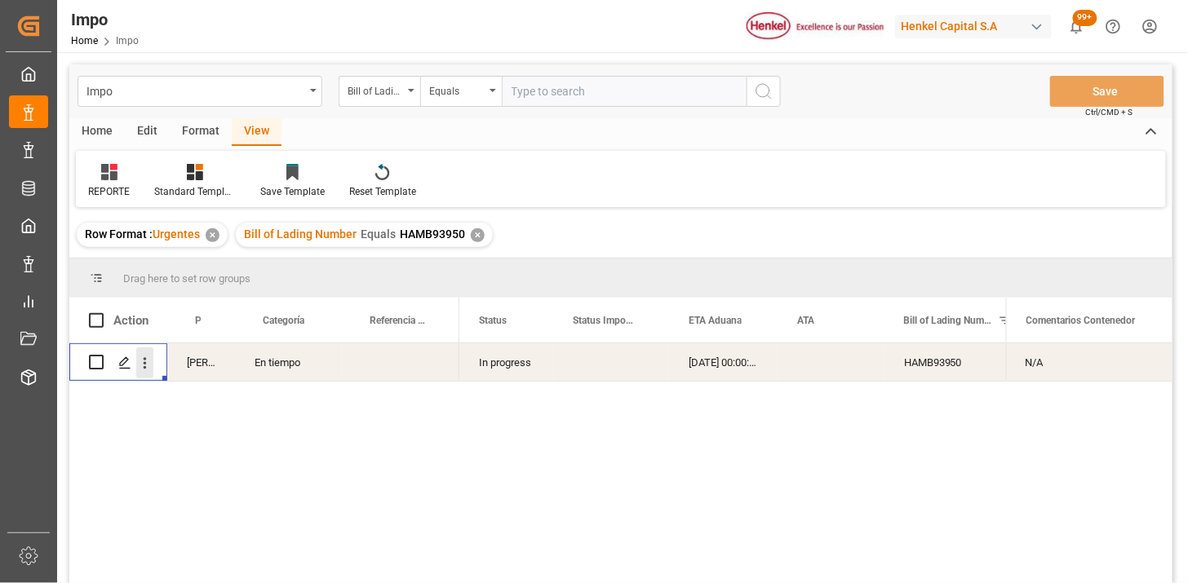
click at [145, 372] on button "open menu" at bounding box center [144, 363] width 17 height 31
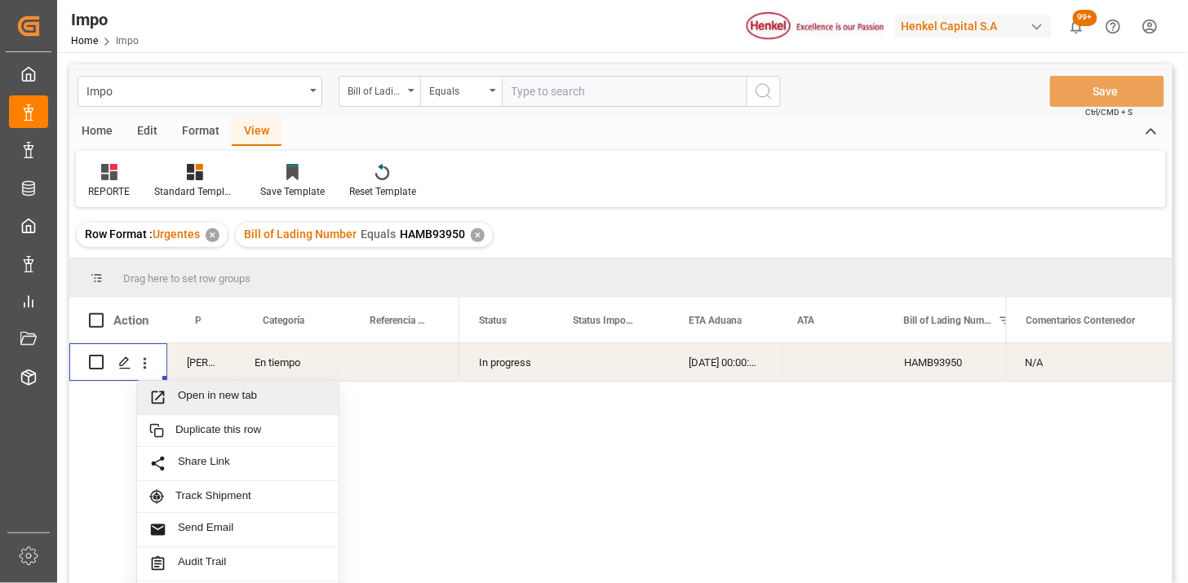
click at [198, 397] on span "Open in new tab" at bounding box center [252, 397] width 148 height 17
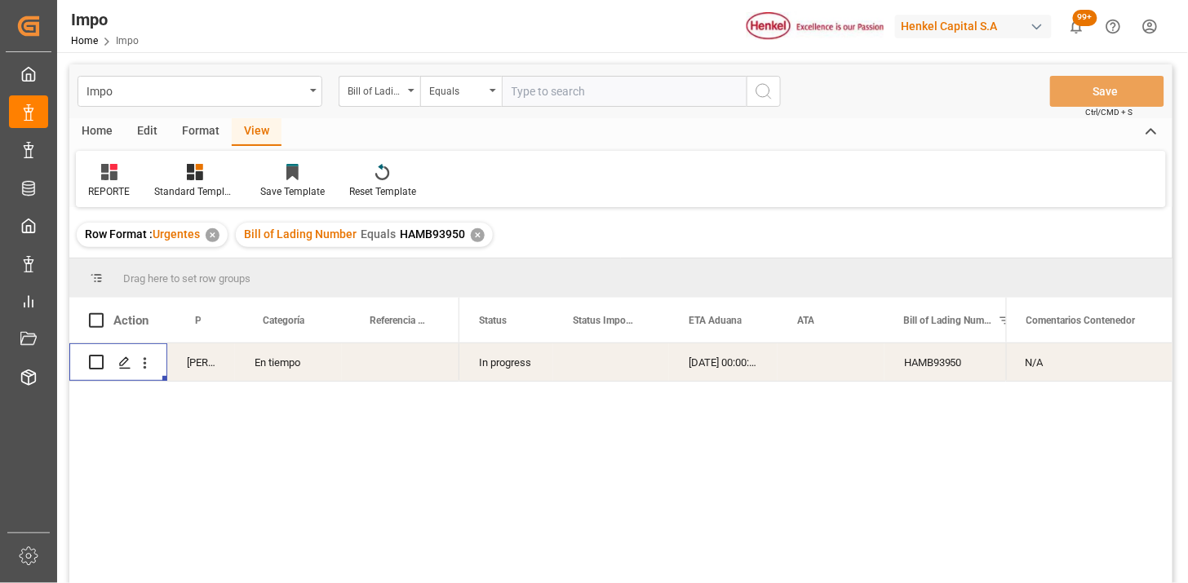
click at [588, 91] on input "text" at bounding box center [624, 91] width 245 height 31
paste input "HAMB94291"
type input "HAMB94291"
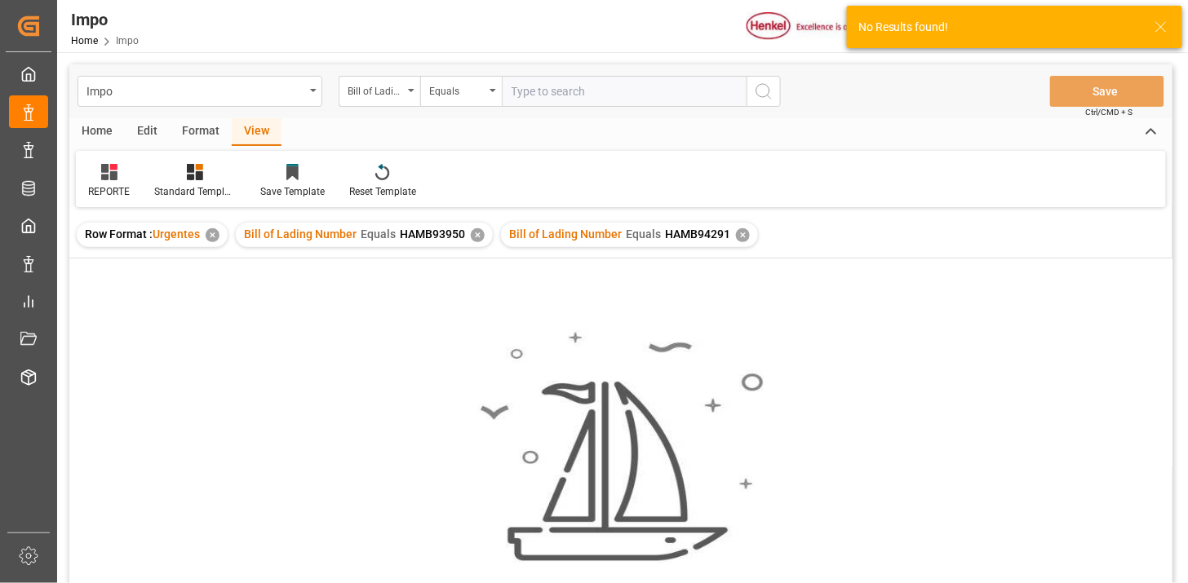
click at [475, 237] on div "✕" at bounding box center [478, 235] width 14 height 14
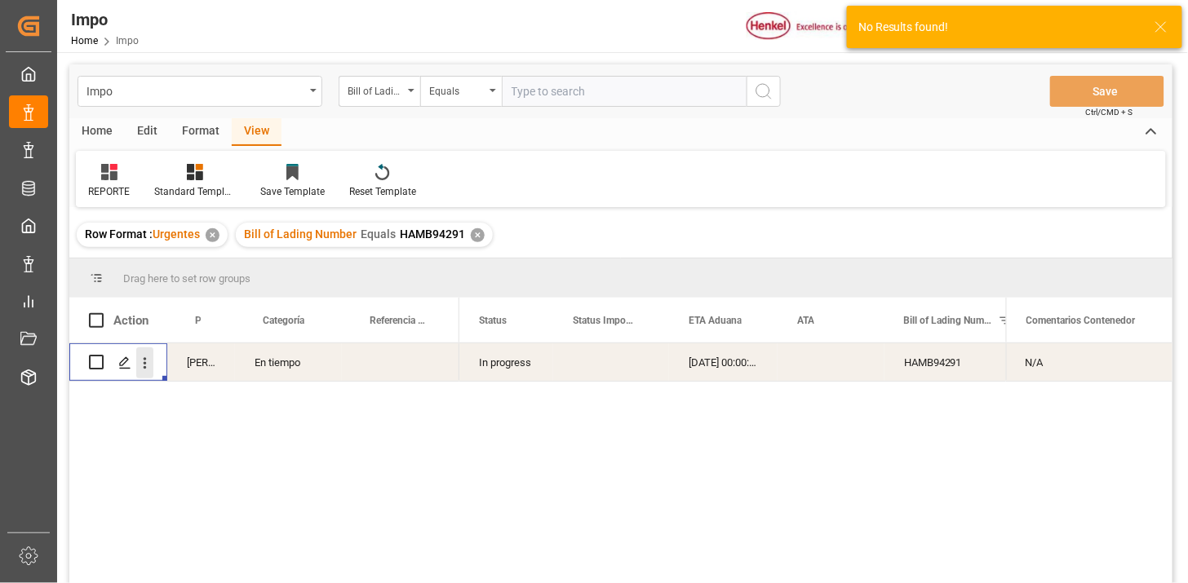
click at [150, 370] on icon "open menu" at bounding box center [144, 363] width 17 height 17
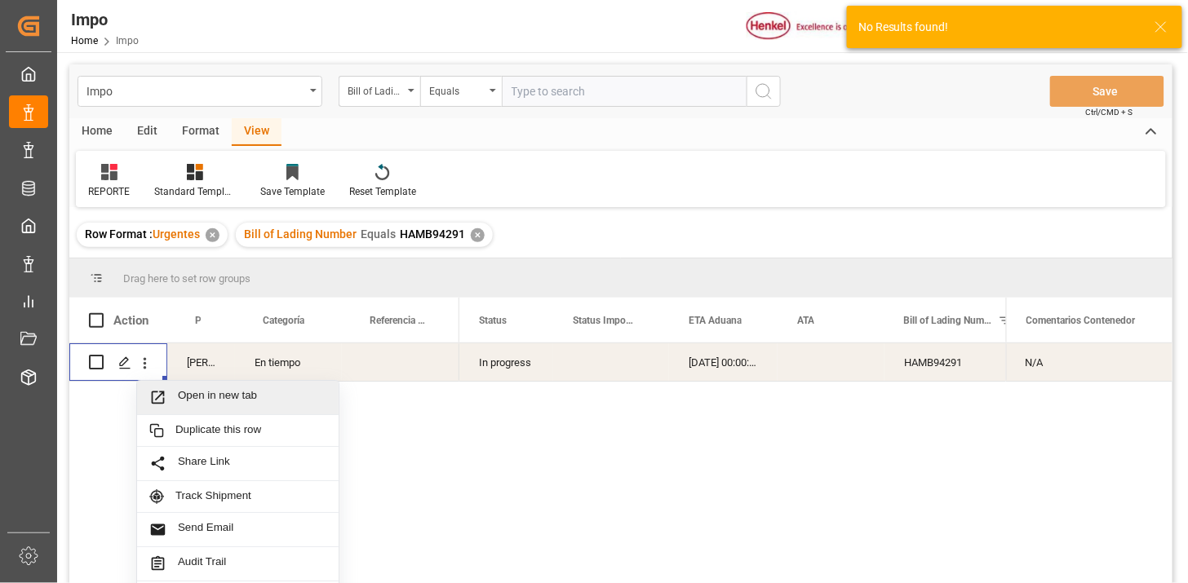
click at [190, 404] on span "Open in new tab" at bounding box center [252, 397] width 148 height 17
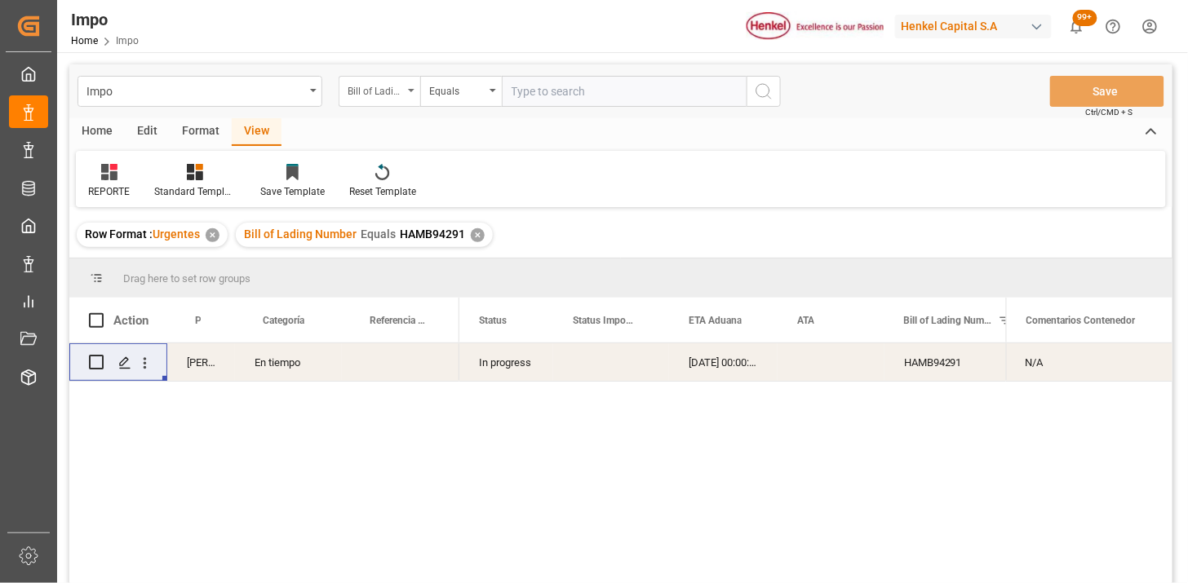
click at [392, 95] on div "Bill of Lading Number" at bounding box center [375, 89] width 55 height 19
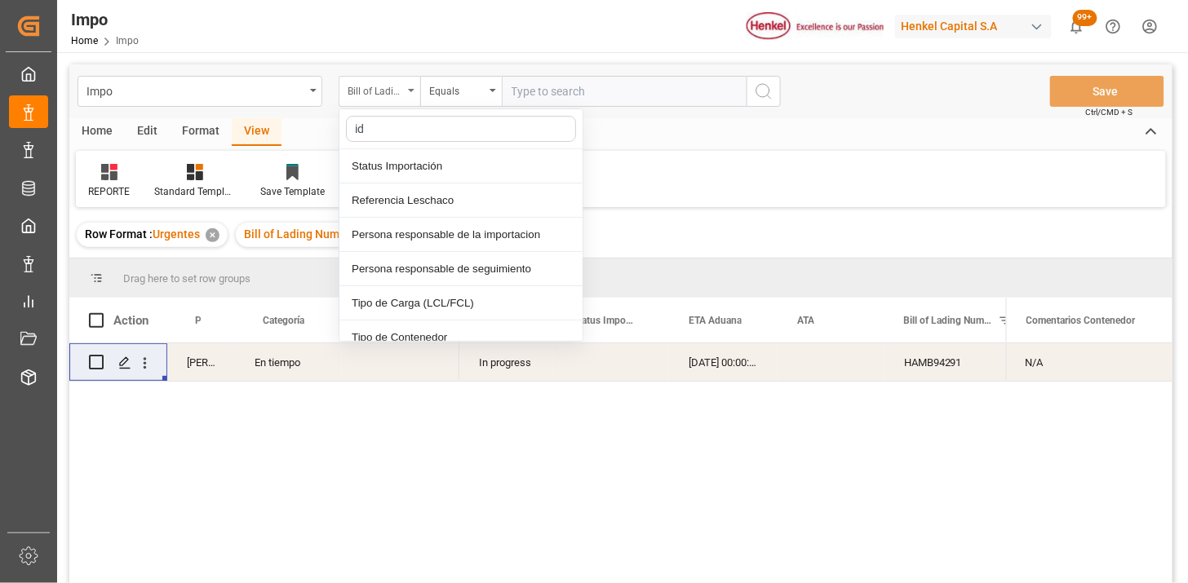
type input "idh"
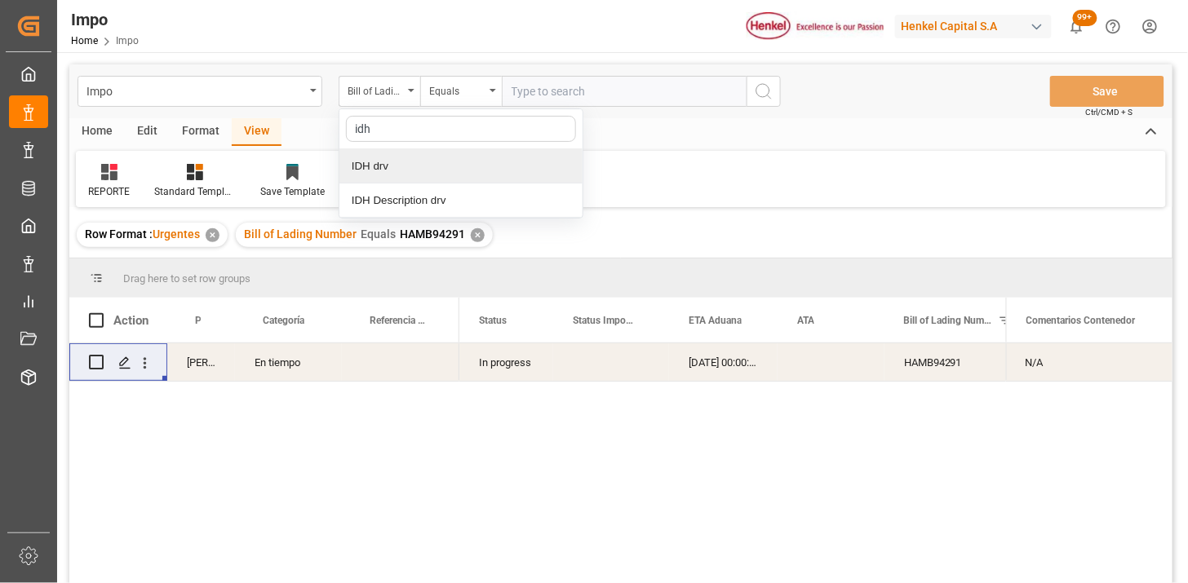
click at [414, 153] on div "IDH drv" at bounding box center [460, 166] width 243 height 34
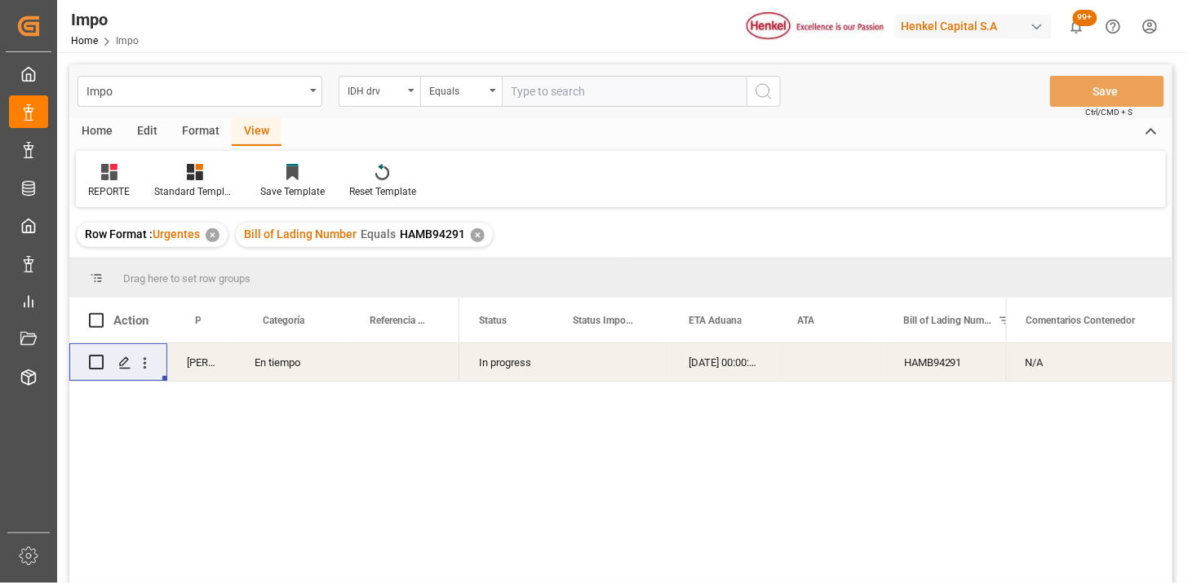
click at [525, 92] on input "text" at bounding box center [624, 91] width 245 height 31
paste input "791753"
type input "791753"
click at [473, 237] on div "✕" at bounding box center [478, 235] width 14 height 14
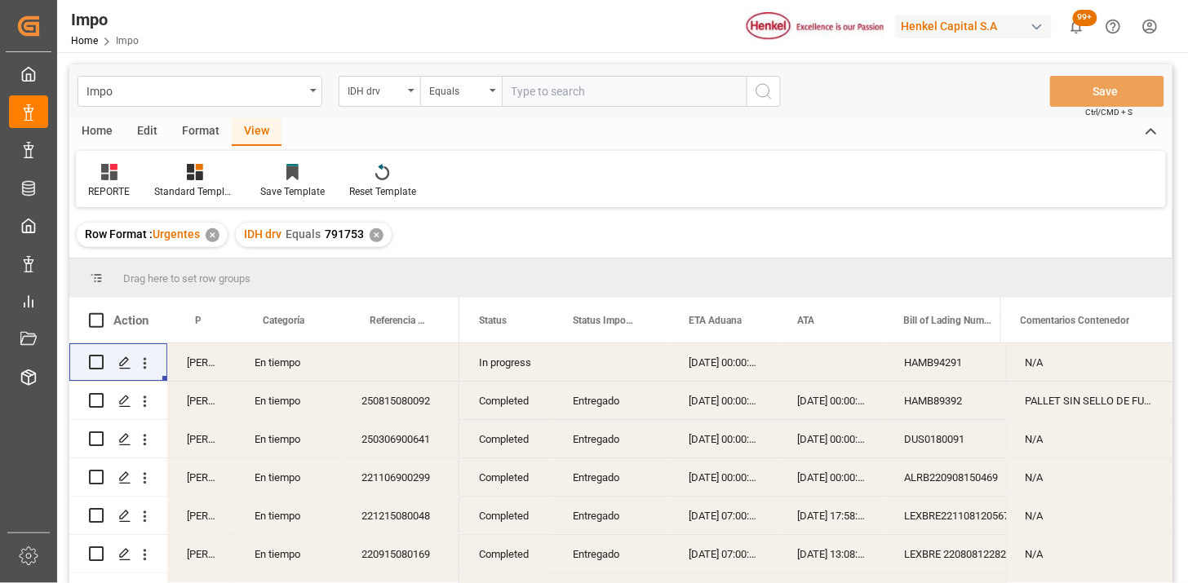
click at [414, 402] on div "250815080092" at bounding box center [400, 401] width 117 height 38
click at [926, 404] on div "HAMB89392" at bounding box center [965, 401] width 163 height 38
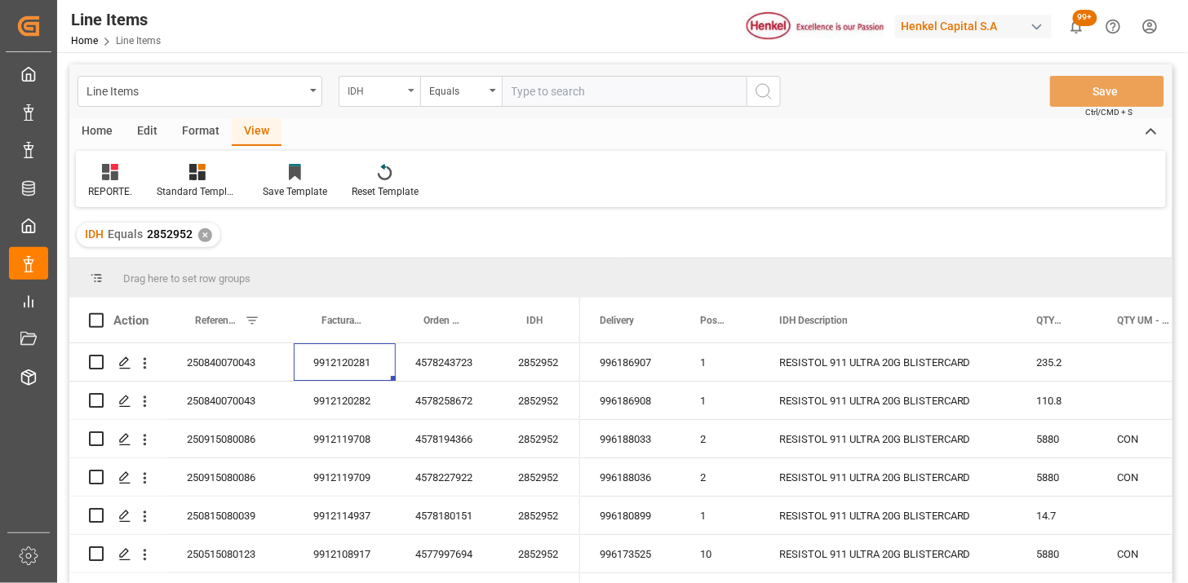
click at [384, 95] on div "IDH" at bounding box center [375, 89] width 55 height 19
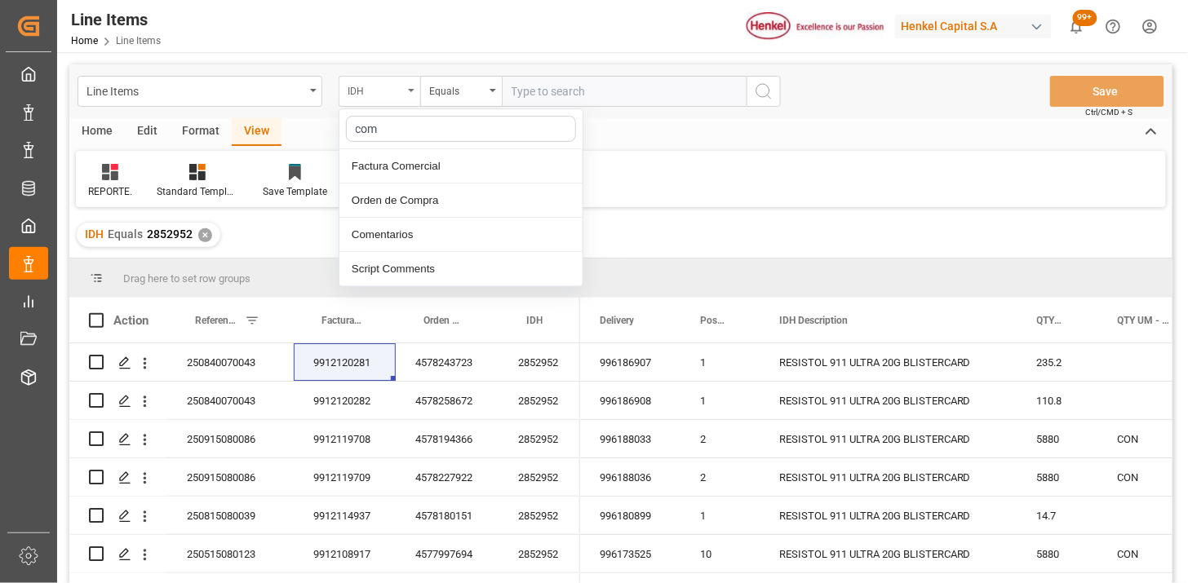
type input "come"
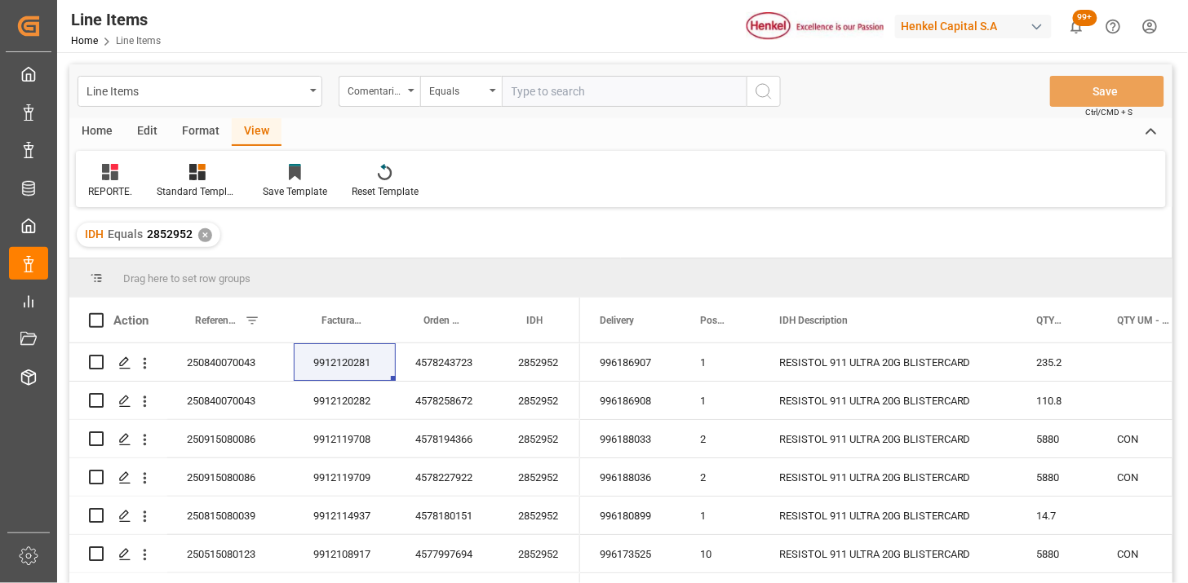
click at [545, 91] on input "text" at bounding box center [624, 91] width 245 height 31
paste input "HAMB93950"
type input "HAMB93950"
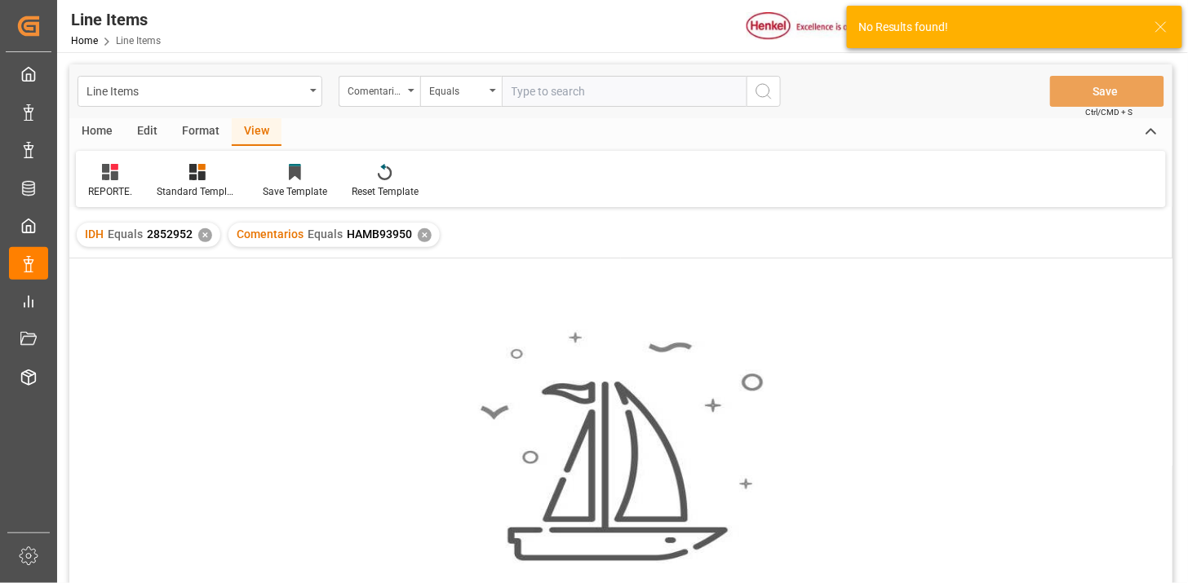
click at [201, 238] on div "✕" at bounding box center [205, 235] width 14 height 14
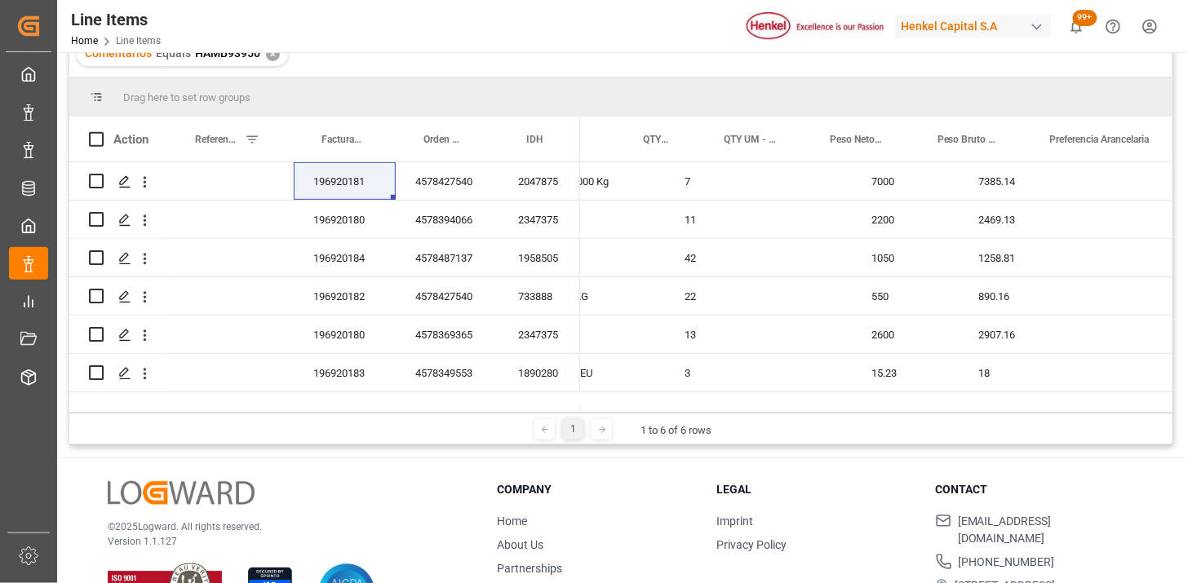
scroll to position [0, 466]
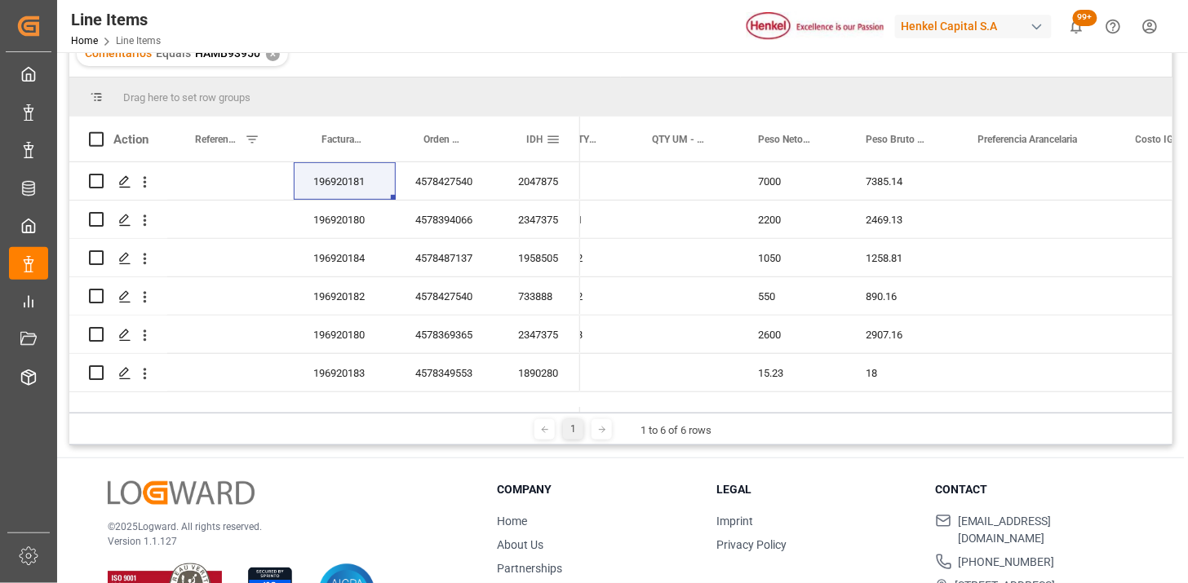
click at [527, 153] on div "IDH" at bounding box center [536, 139] width 20 height 45
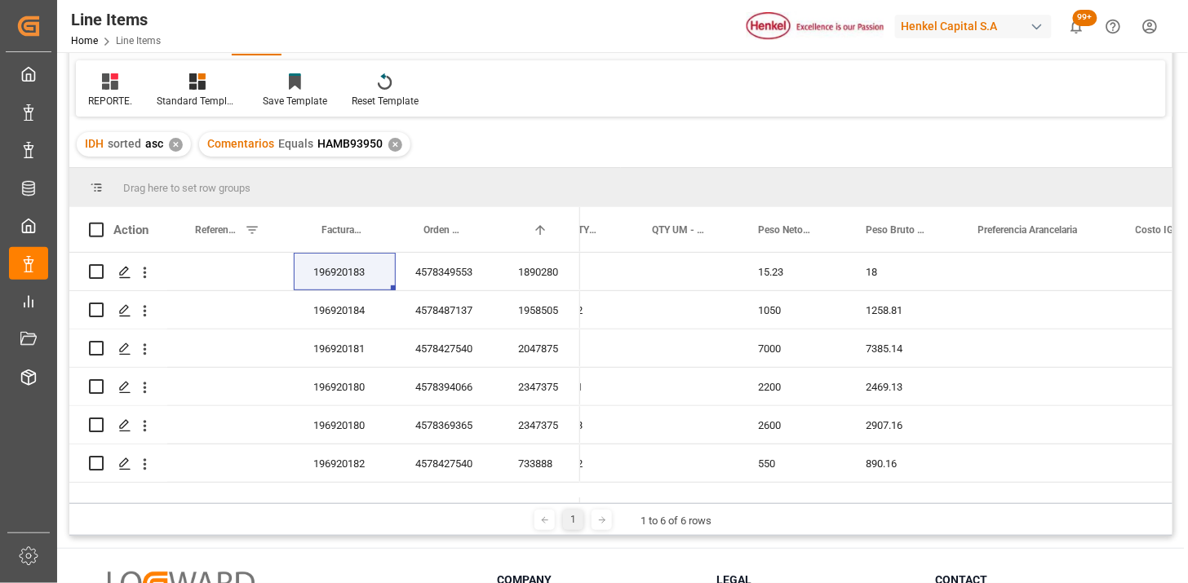
click at [175, 144] on div "✕" at bounding box center [176, 145] width 14 height 14
click at [552, 233] on span at bounding box center [553, 230] width 15 height 15
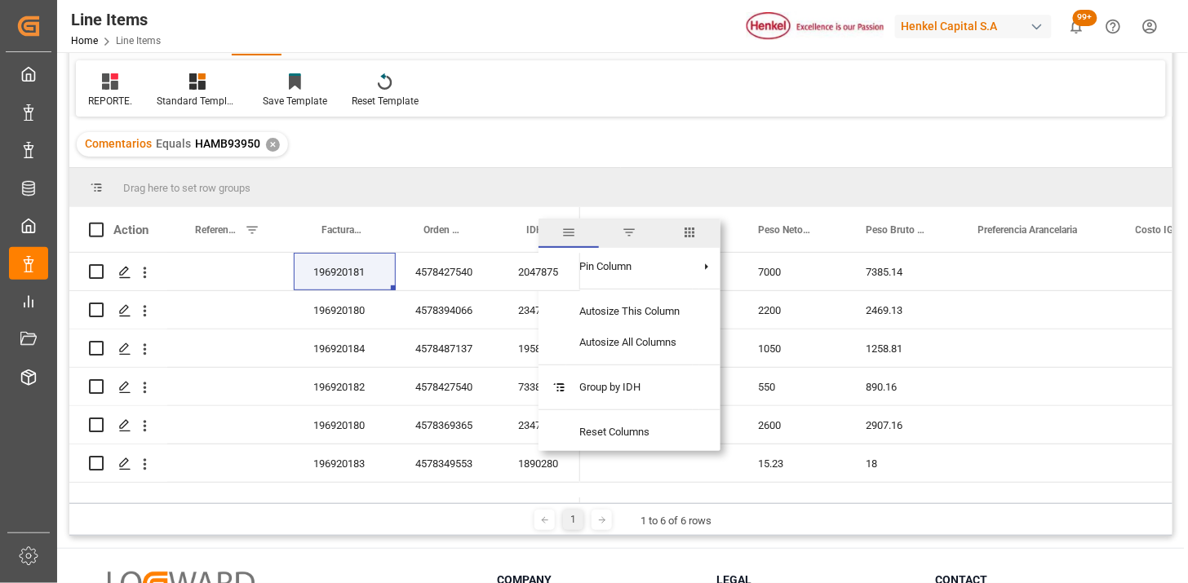
click at [631, 239] on span "filter" at bounding box center [629, 232] width 15 height 15
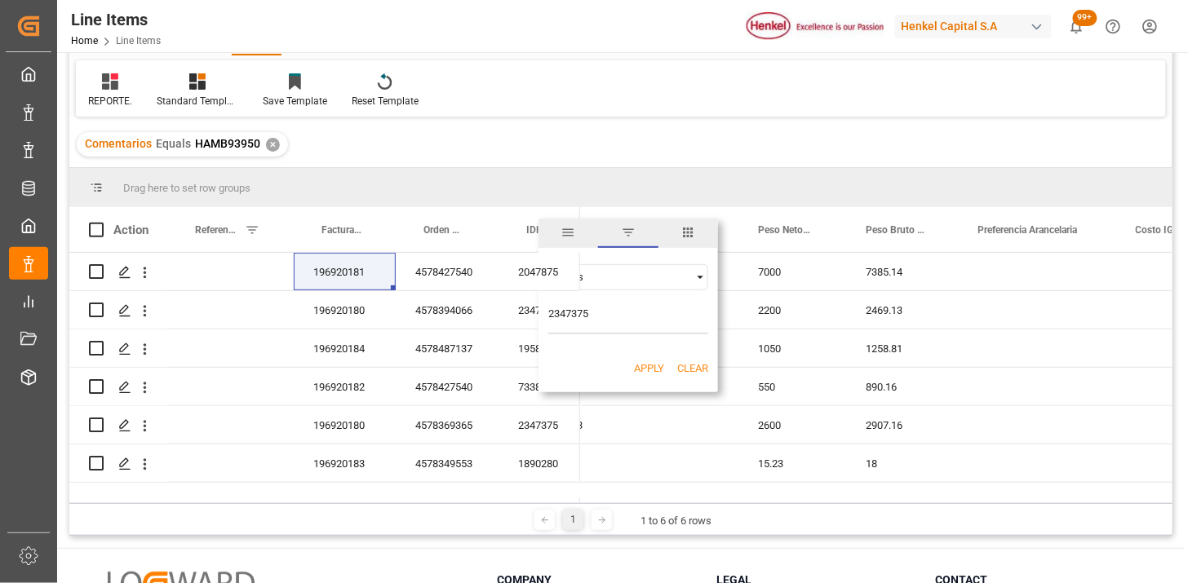
type input "2347375"
click at [639, 361] on button "Apply" at bounding box center [649, 369] width 30 height 16
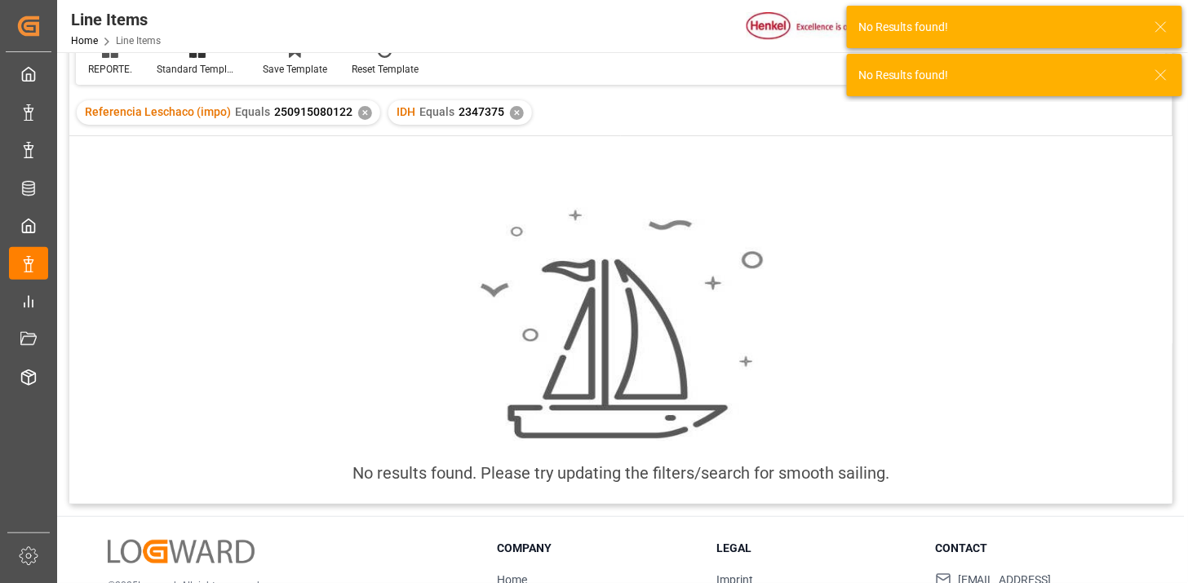
scroll to position [91, 0]
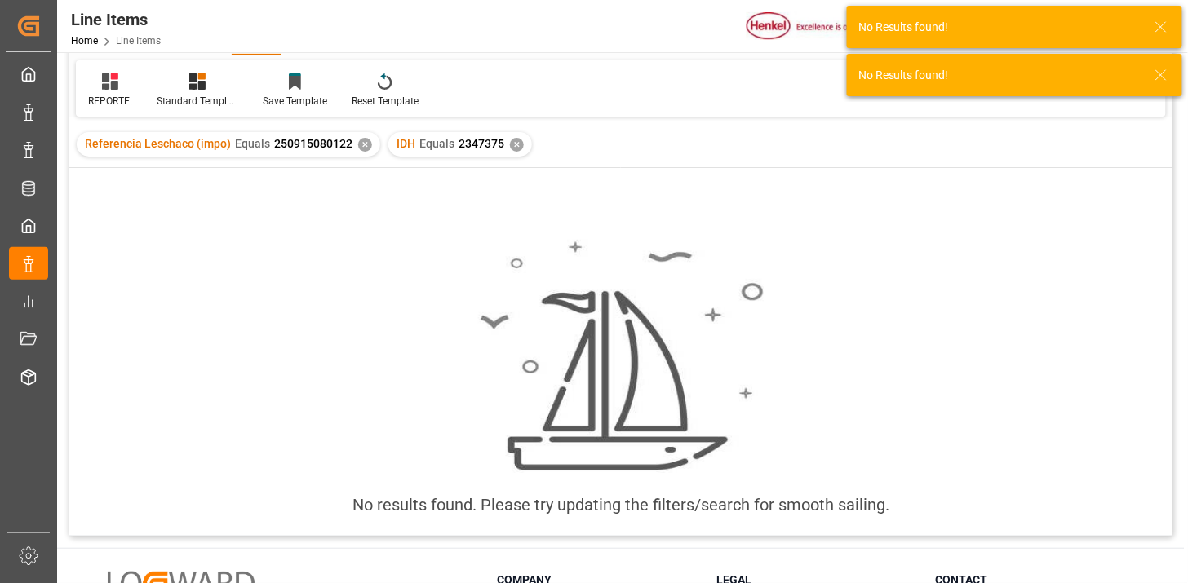
click at [514, 144] on div "✕" at bounding box center [517, 145] width 14 height 14
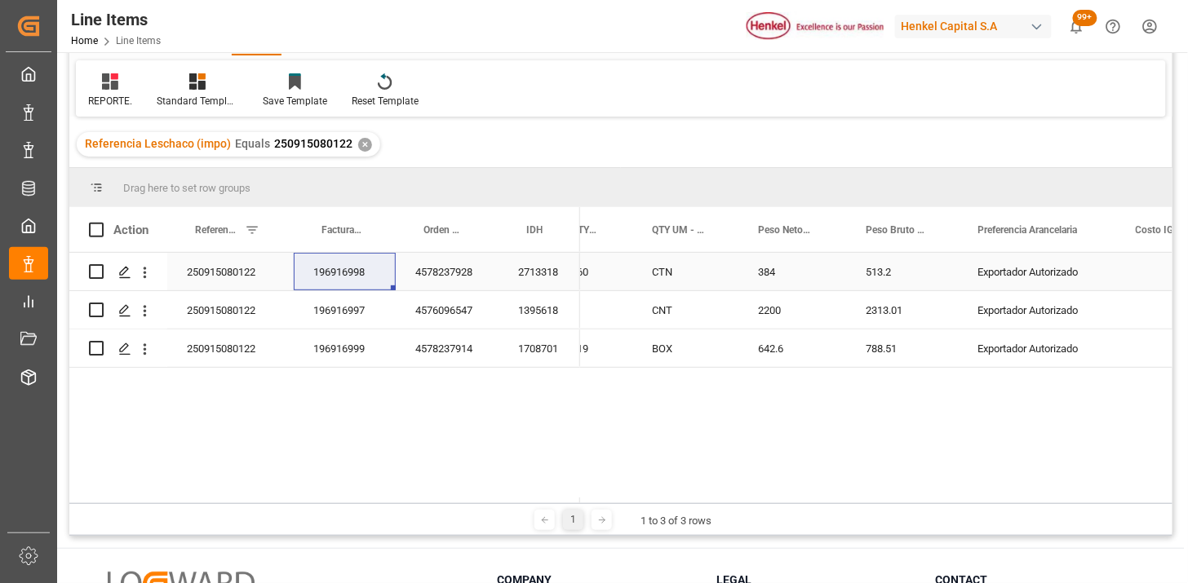
click at [534, 277] on div "2713318" at bounding box center [540, 272] width 82 height 38
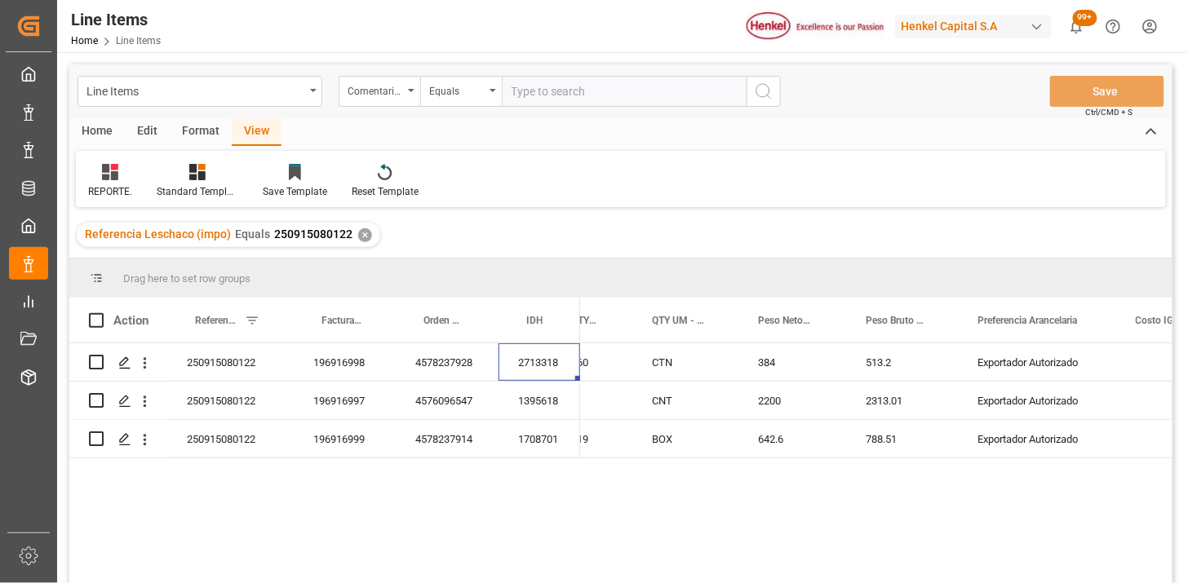
scroll to position [91, 0]
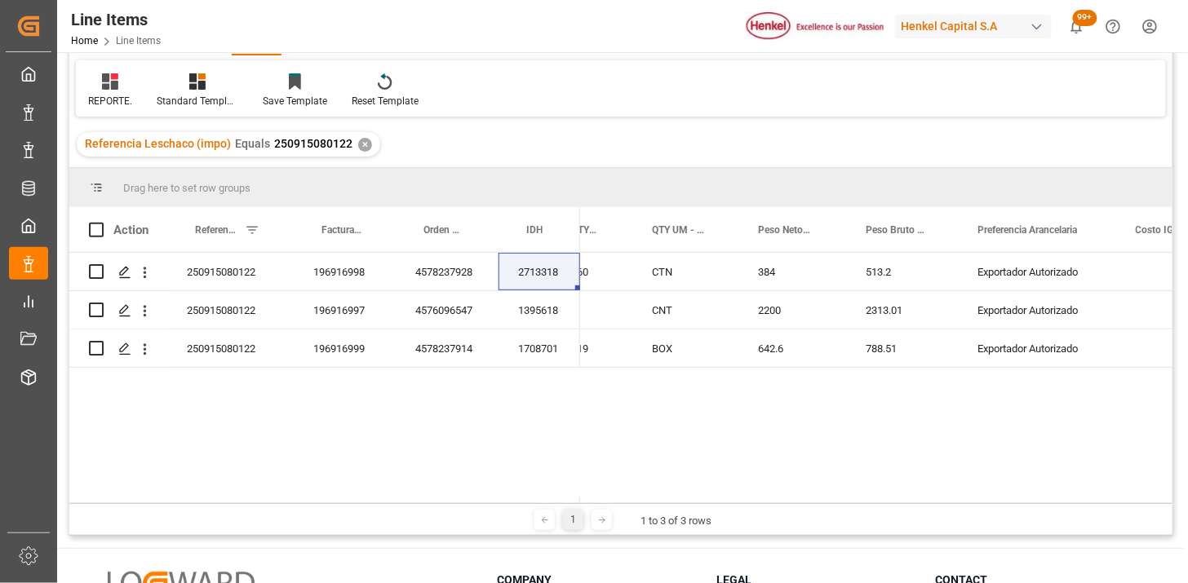
click at [359, 148] on div "✕" at bounding box center [365, 145] width 14 height 14
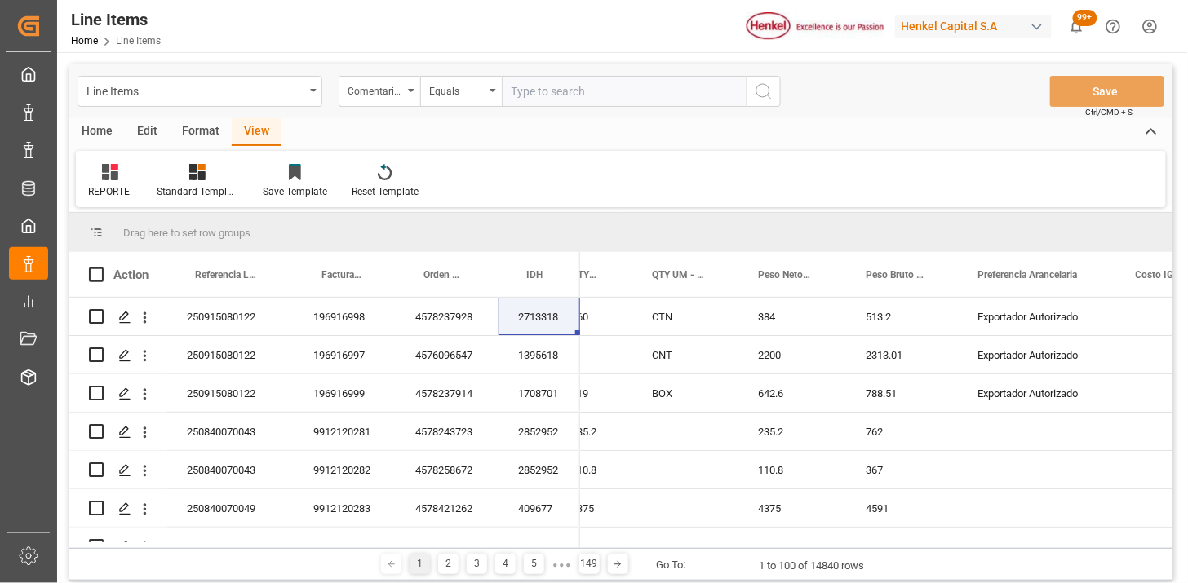
click at [605, 72] on div "Line Items Comentarios Equals Save Ctrl/CMD + S" at bounding box center [620, 91] width 1103 height 54
click at [596, 100] on input "text" at bounding box center [624, 91] width 245 height 31
click at [926, 313] on div "513.2" at bounding box center [902, 317] width 113 height 38
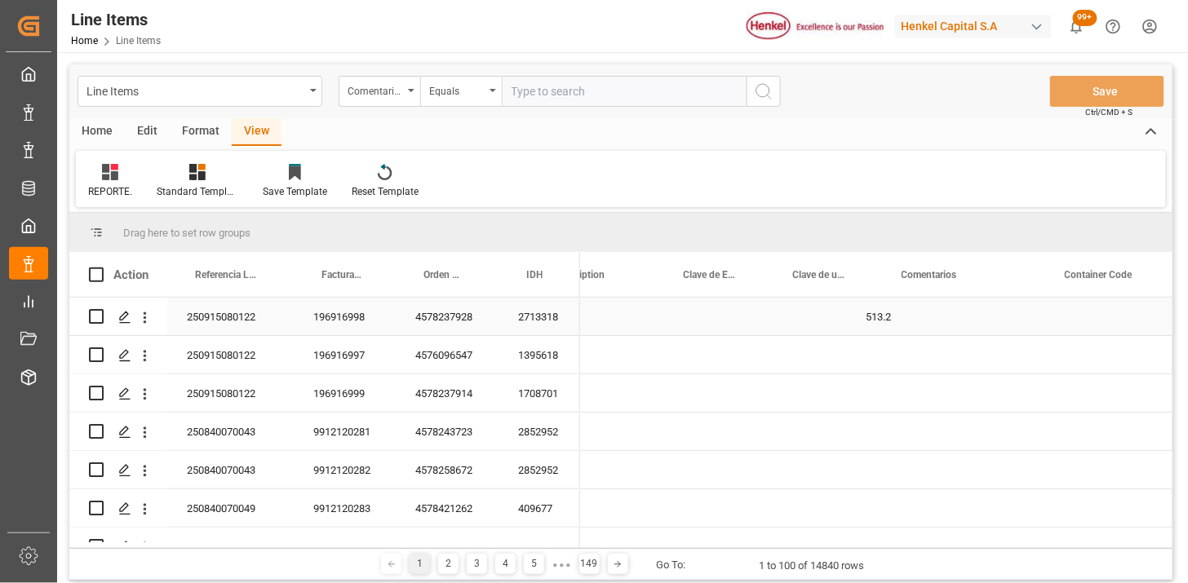
scroll to position [0, 1653]
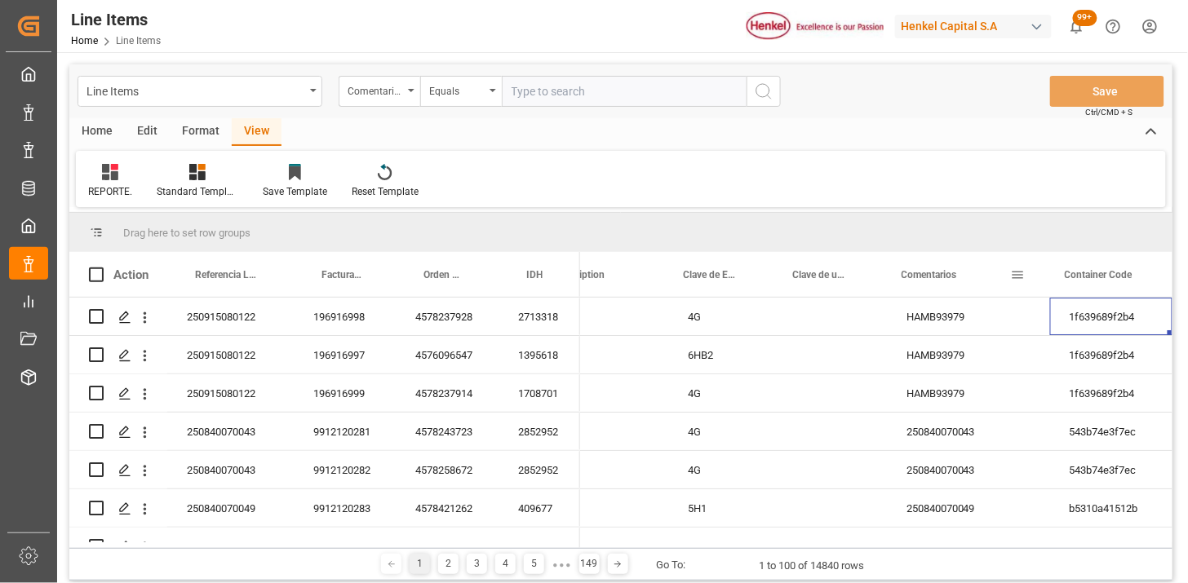
click at [1017, 276] on span at bounding box center [1018, 275] width 15 height 15
click at [997, 140] on div "Home Edit Format View" at bounding box center [620, 132] width 1103 height 28
click at [659, 324] on div "Press SPACE to select this row." at bounding box center [586, 317] width 163 height 38
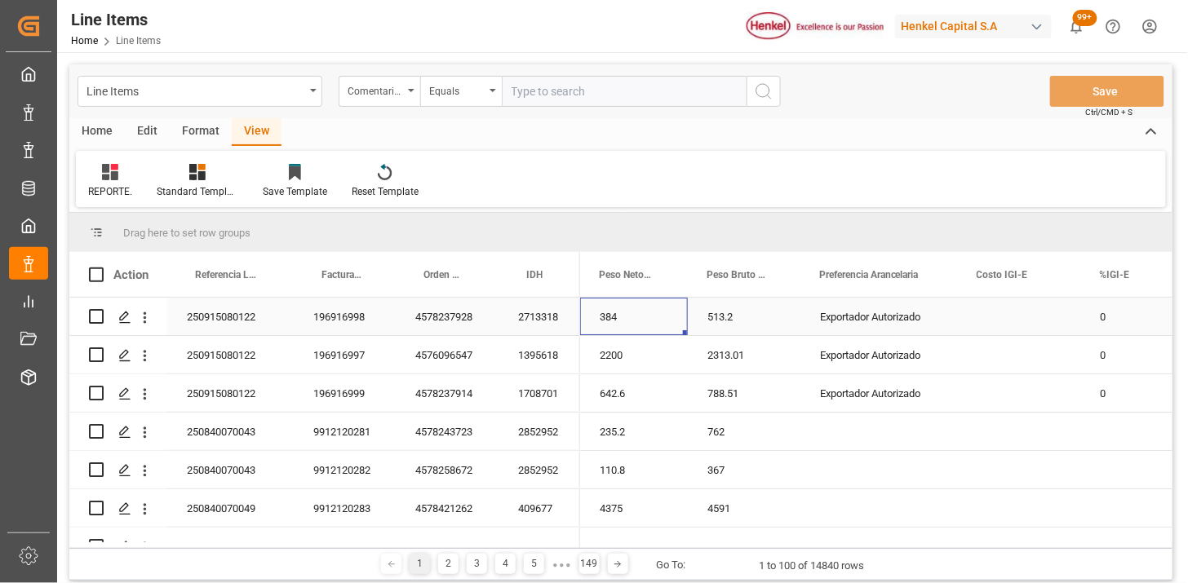
scroll to position [0, 0]
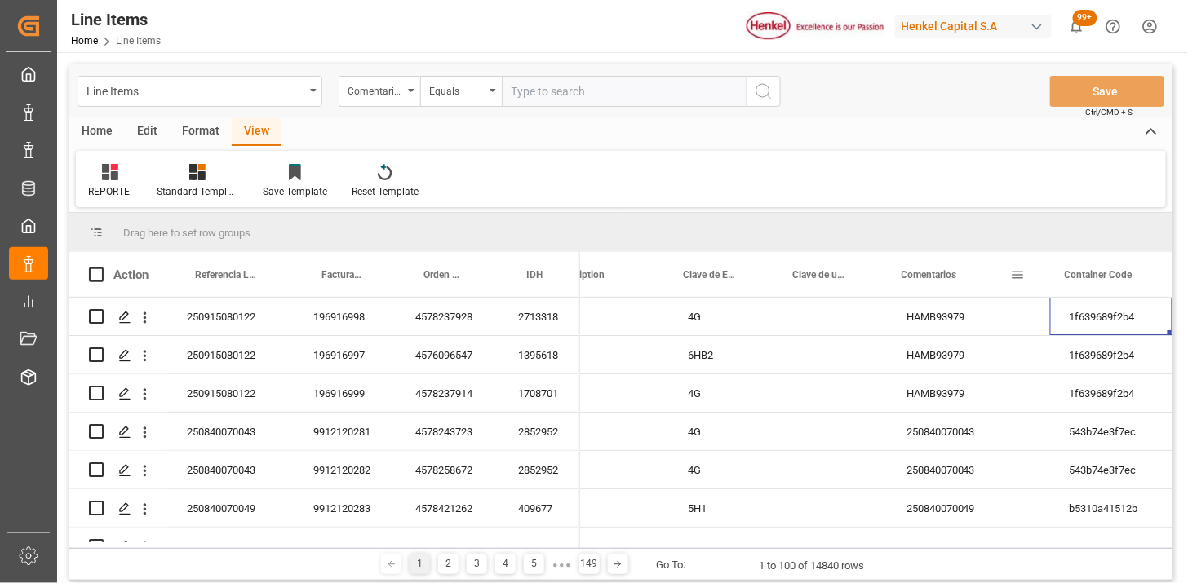
click at [1016, 279] on span at bounding box center [1018, 275] width 15 height 15
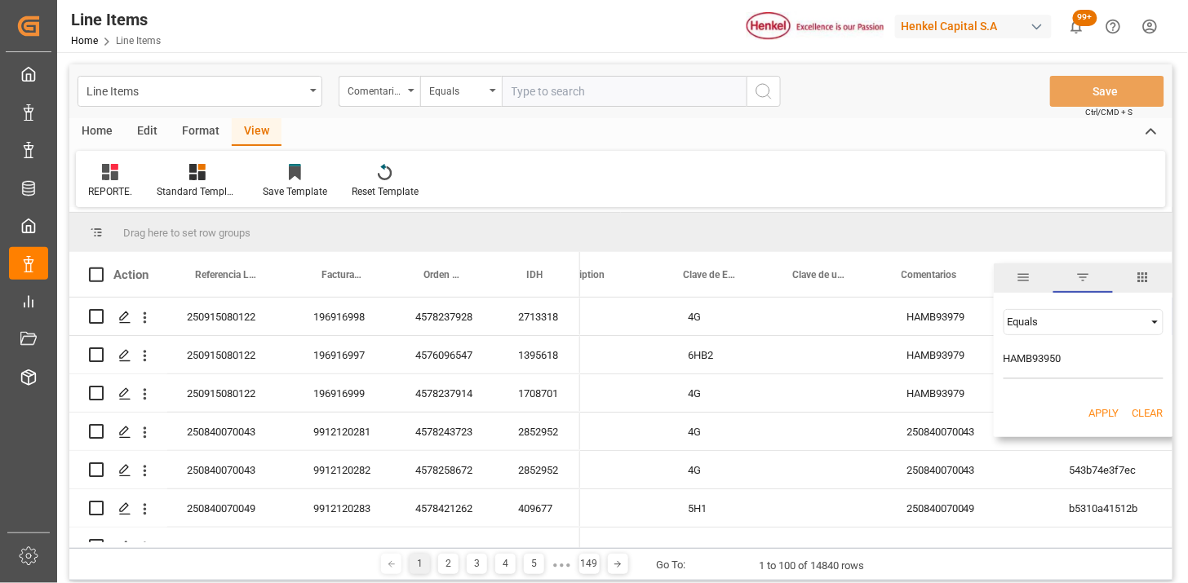
type input "HAMB93950"
click at [1090, 405] on button "Apply" at bounding box center [1104, 413] width 30 height 16
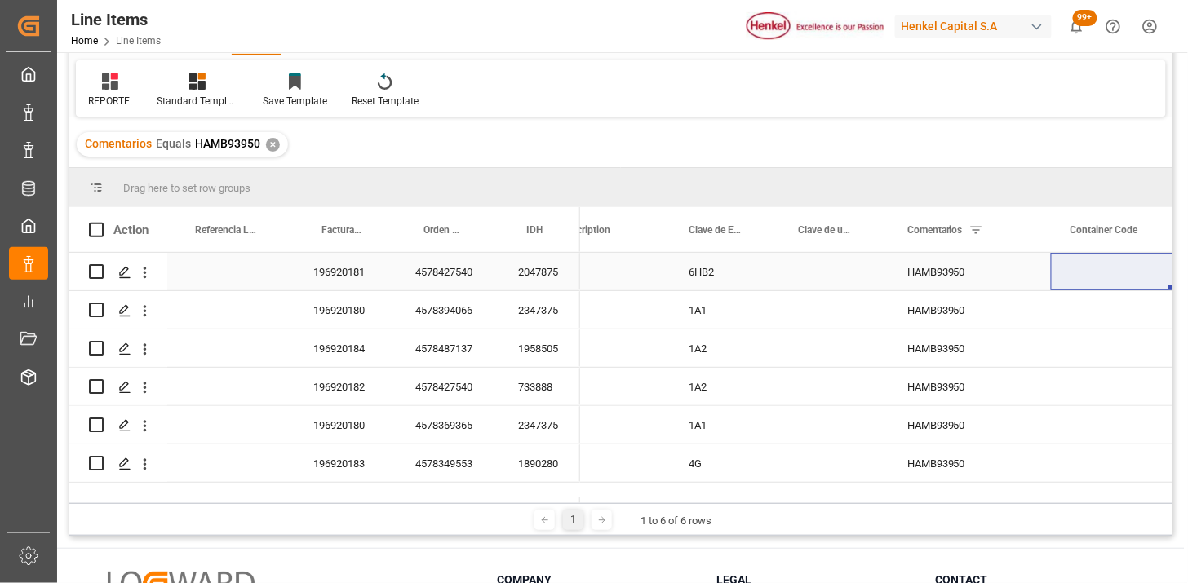
click at [852, 273] on div "Press SPACE to select this row." at bounding box center [832, 272] width 109 height 38
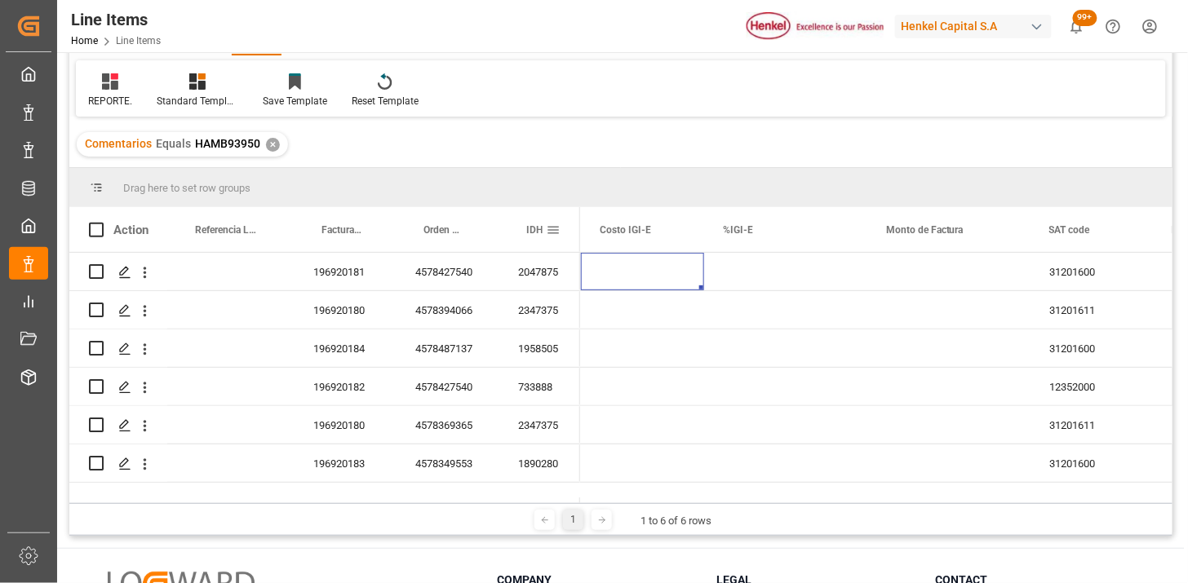
click at [558, 233] on span at bounding box center [553, 230] width 15 height 15
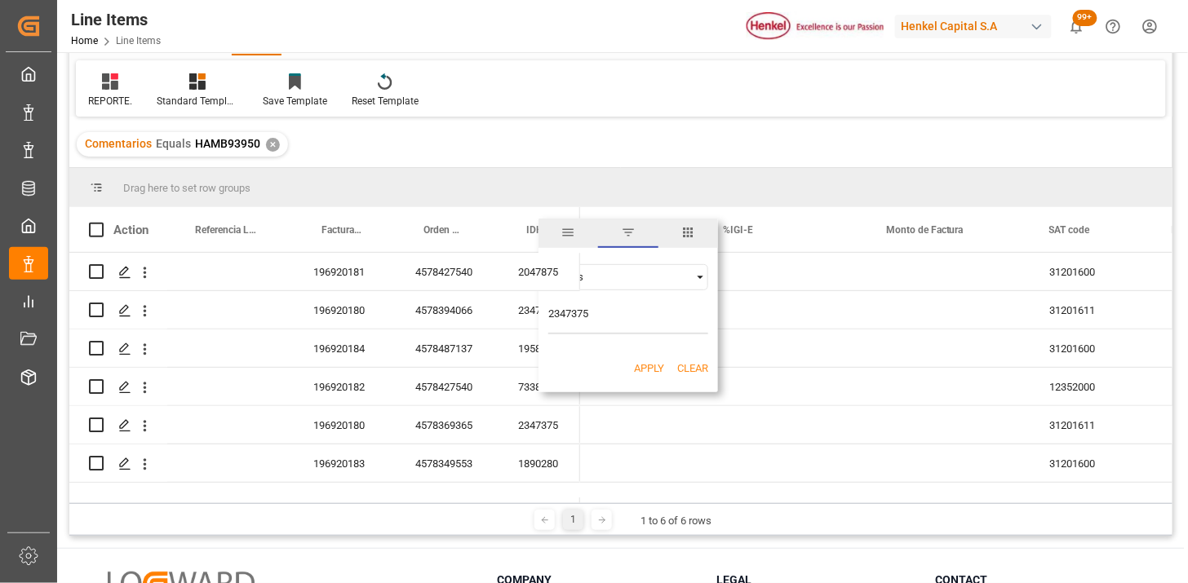
type input "2347375"
click at [645, 362] on button "Apply" at bounding box center [649, 369] width 30 height 16
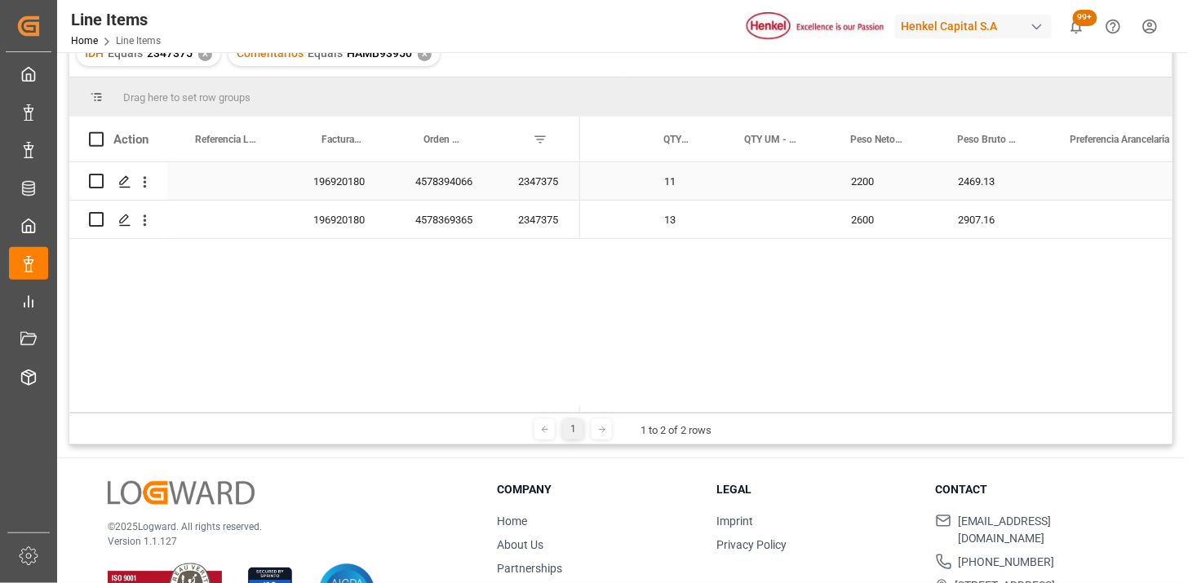
click at [965, 182] on div "2469.13" at bounding box center [995, 181] width 113 height 38
drag, startPoint x: 630, startPoint y: 231, endPoint x: 669, endPoint y: 215, distance: 42.1
click at [631, 230] on div "LOCTITE LIOFOL LA 2738 200kg" at bounding box center [516, 220] width 258 height 38
click at [679, 185] on div "11" at bounding box center [685, 181] width 81 height 38
click at [675, 226] on div "13" at bounding box center [685, 220] width 81 height 38
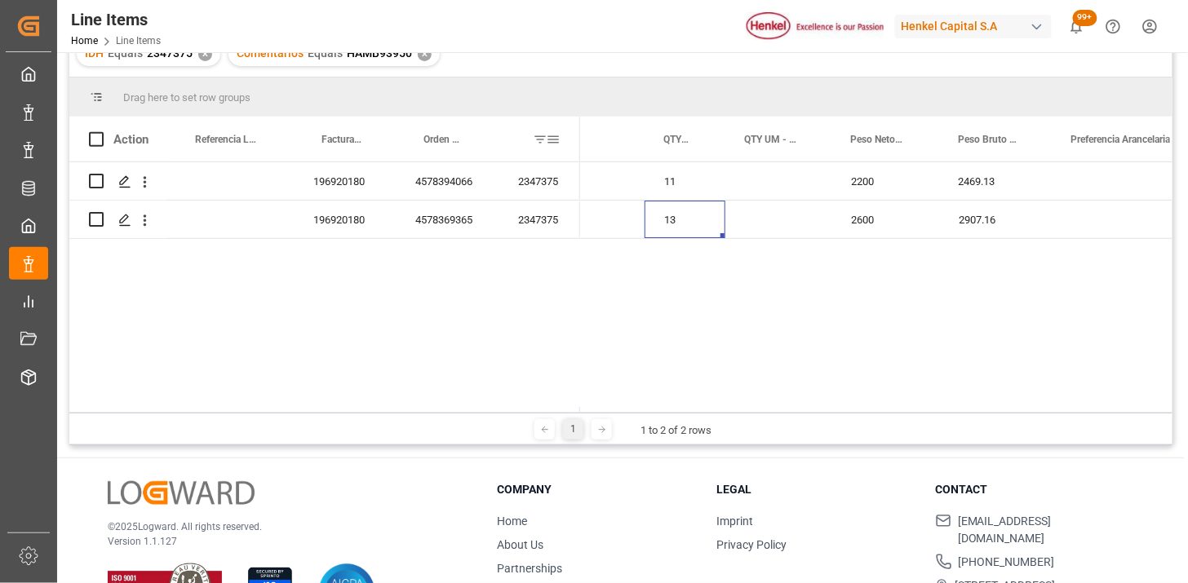
click at [552, 140] on span at bounding box center [553, 139] width 15 height 15
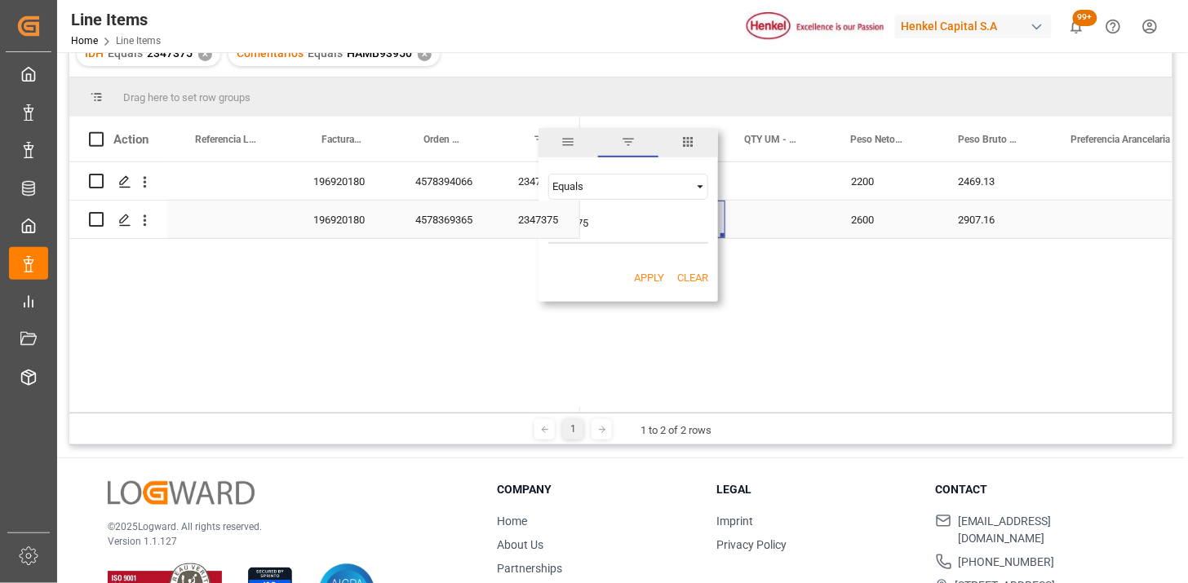
click at [574, 232] on div "2347375" at bounding box center [540, 220] width 82 height 38
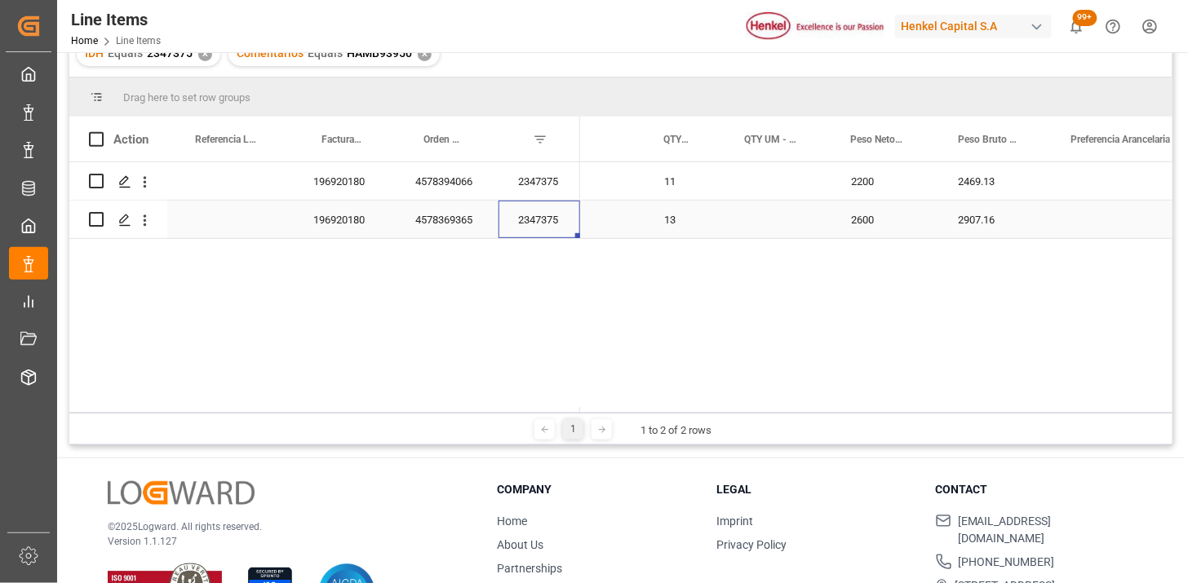
click at [574, 232] on div "2347375" at bounding box center [540, 220] width 82 height 38
click at [561, 142] on div "IDH" at bounding box center [540, 139] width 82 height 45
click at [556, 135] on span at bounding box center [553, 139] width 15 height 15
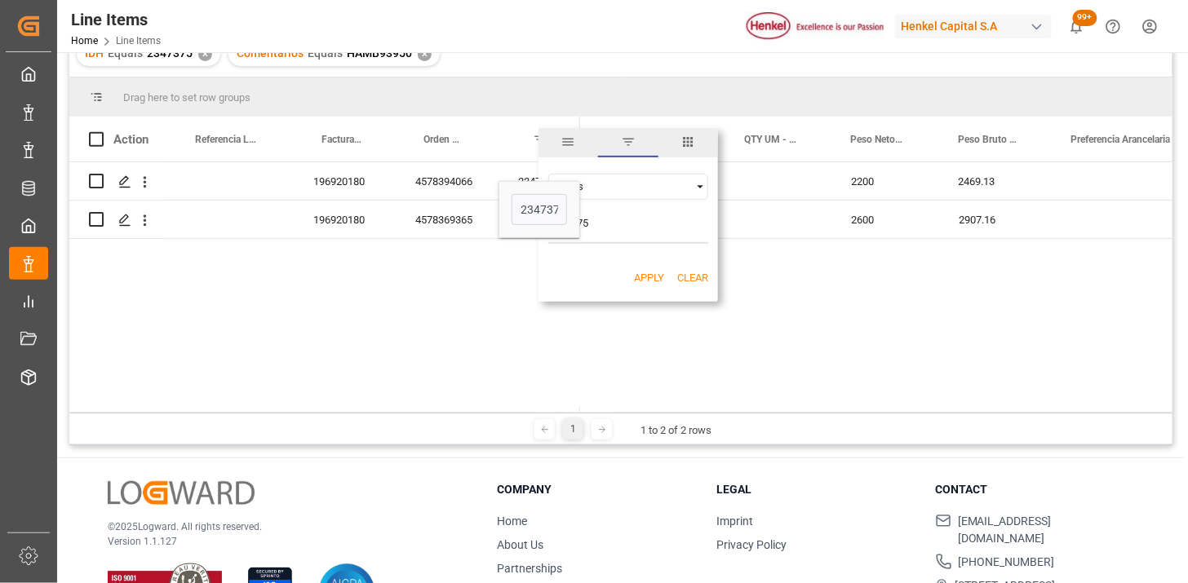
type input "2047875"
click at [654, 273] on button "Apply" at bounding box center [649, 278] width 30 height 16
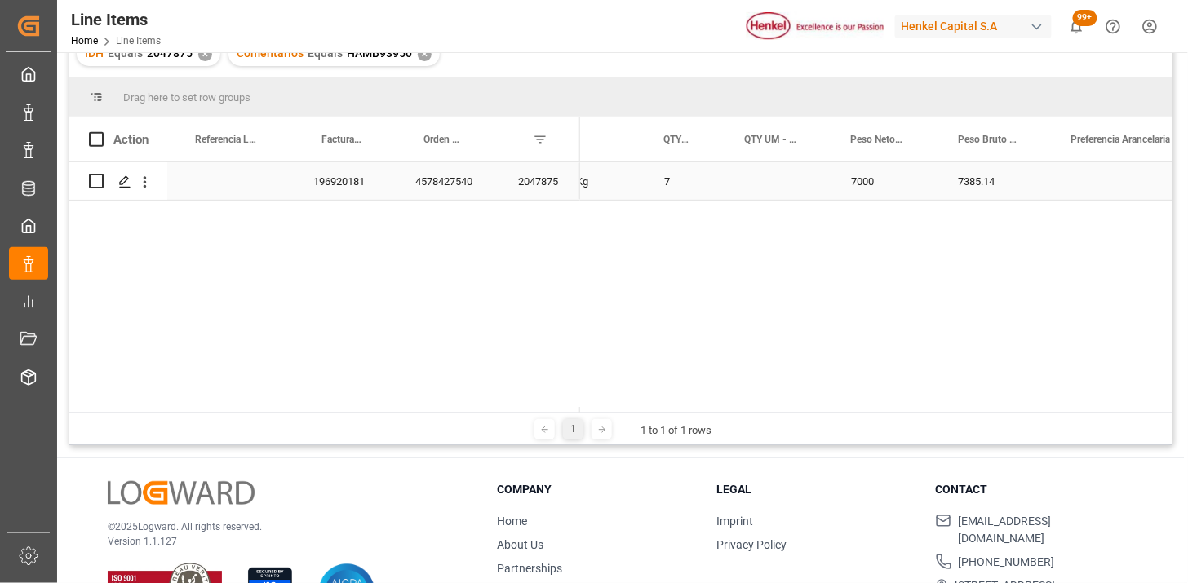
click at [544, 188] on div "2047875" at bounding box center [540, 181] width 82 height 38
click at [948, 186] on div "7385.14" at bounding box center [995, 181] width 113 height 38
click at [555, 143] on span at bounding box center [553, 139] width 15 height 15
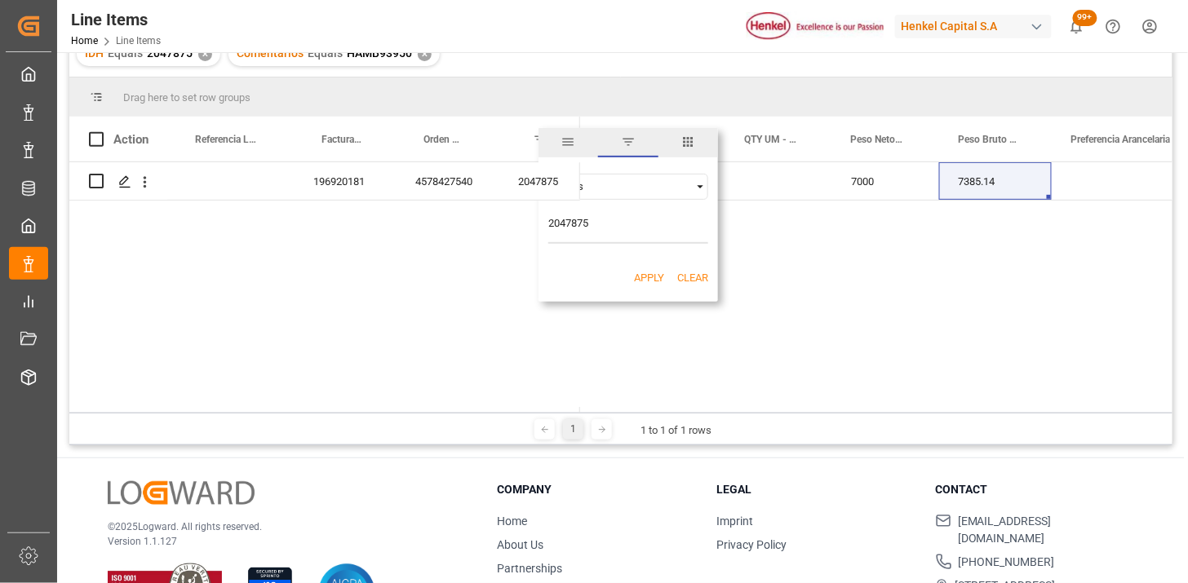
click at [606, 219] on input "2047875" at bounding box center [628, 227] width 160 height 33
type input "733888"
click at [634, 275] on button "Apply" at bounding box center [649, 278] width 30 height 16
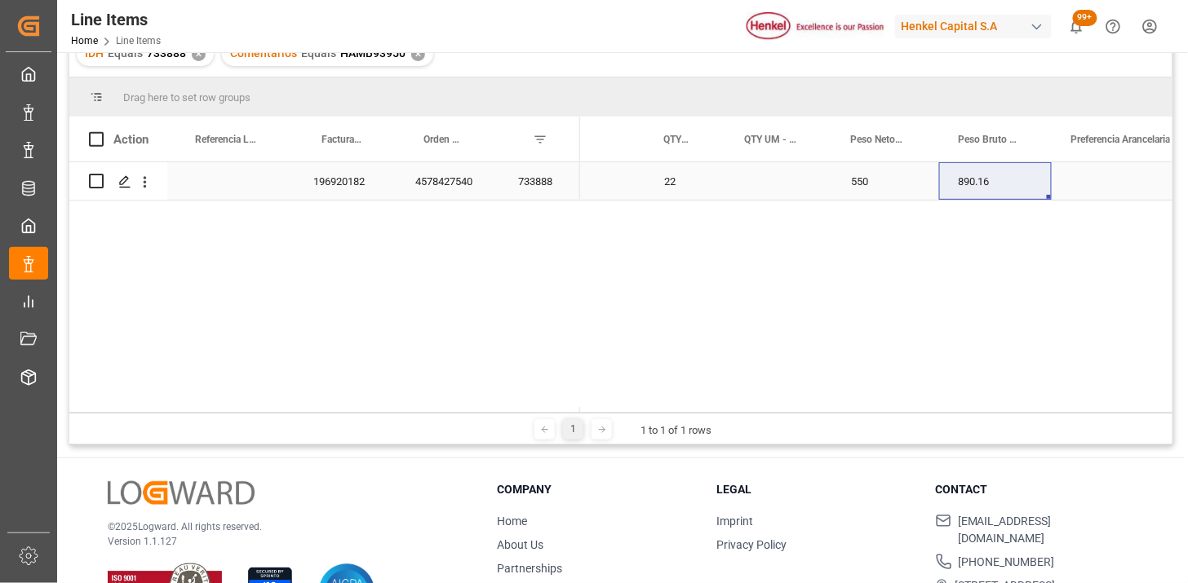
click at [534, 191] on div "733888" at bounding box center [540, 181] width 82 height 38
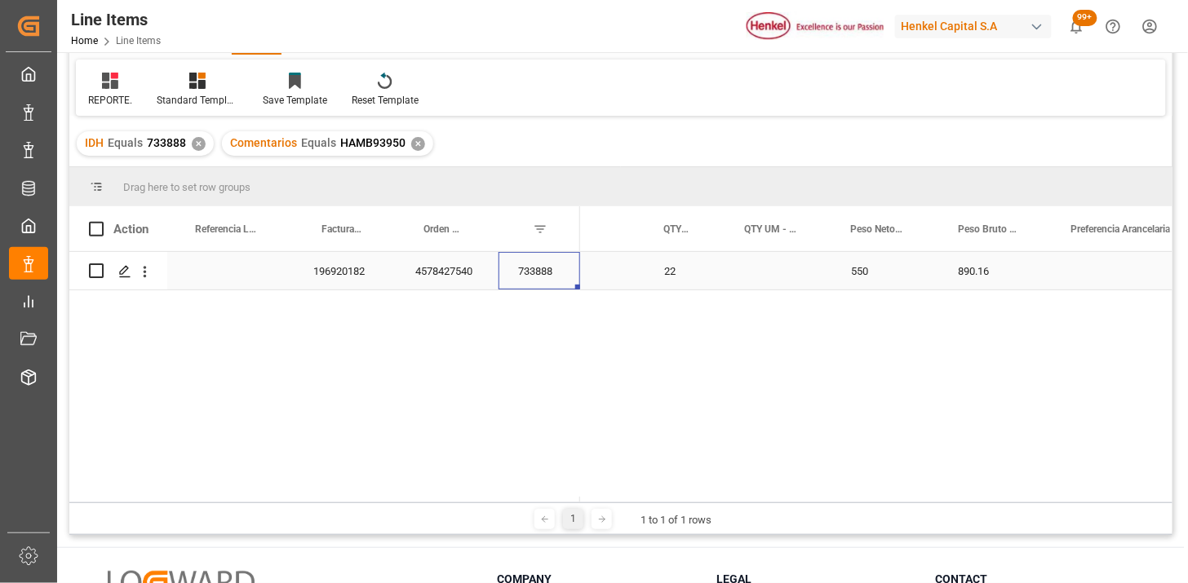
scroll to position [91, 0]
click at [981, 266] on div "890.16" at bounding box center [995, 272] width 113 height 38
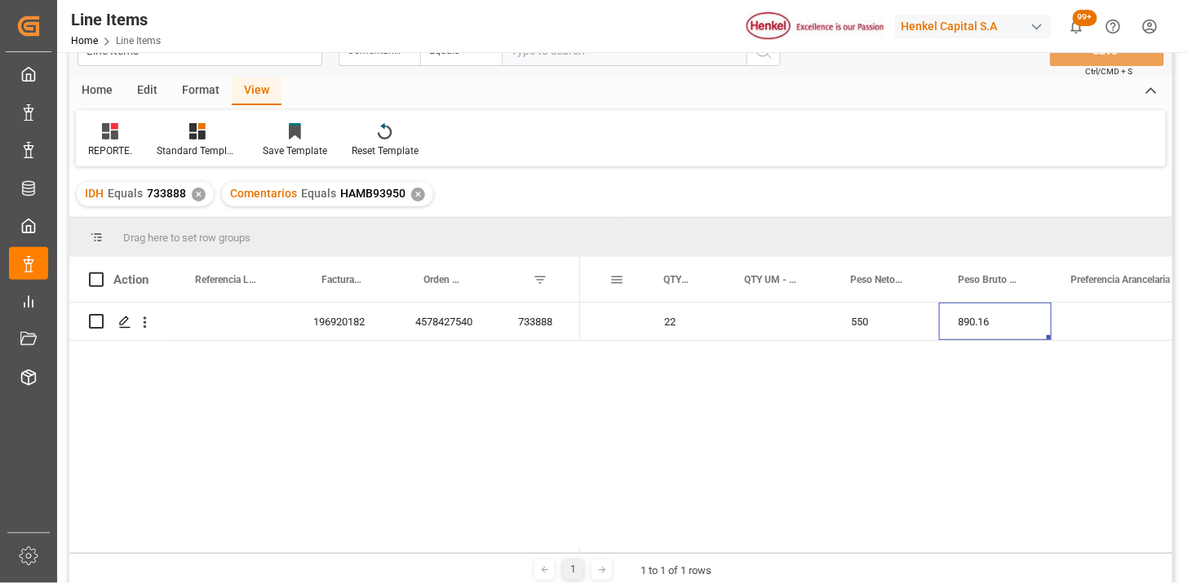
scroll to position [0, 0]
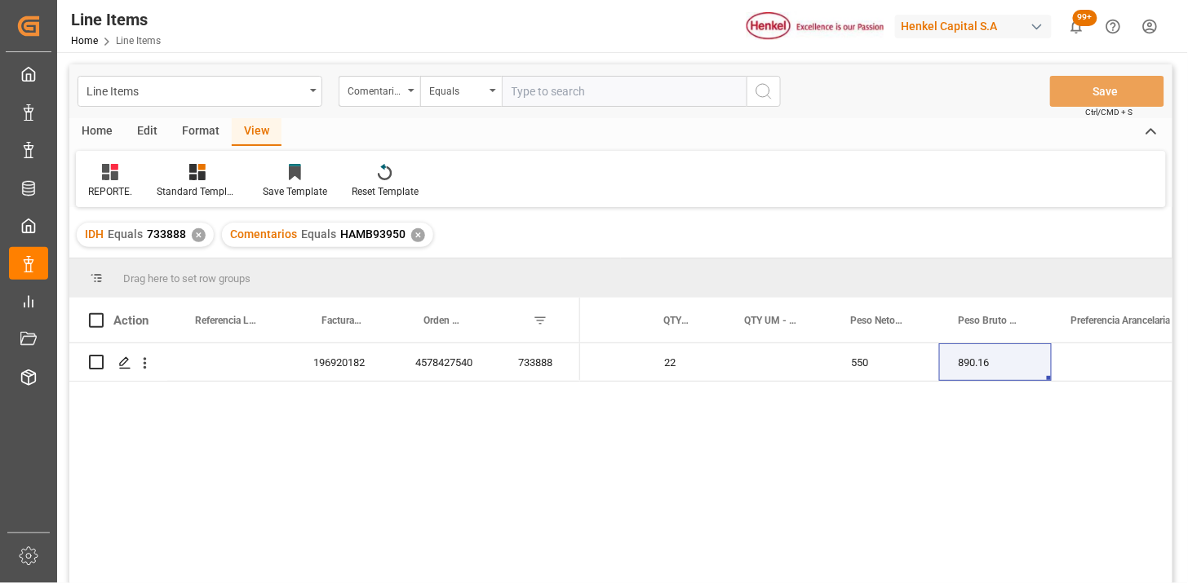
click at [536, 100] on input "text" at bounding box center [624, 91] width 245 height 31
paste input "1890280"
type input "1890280"
click at [557, 320] on span at bounding box center [553, 320] width 15 height 15
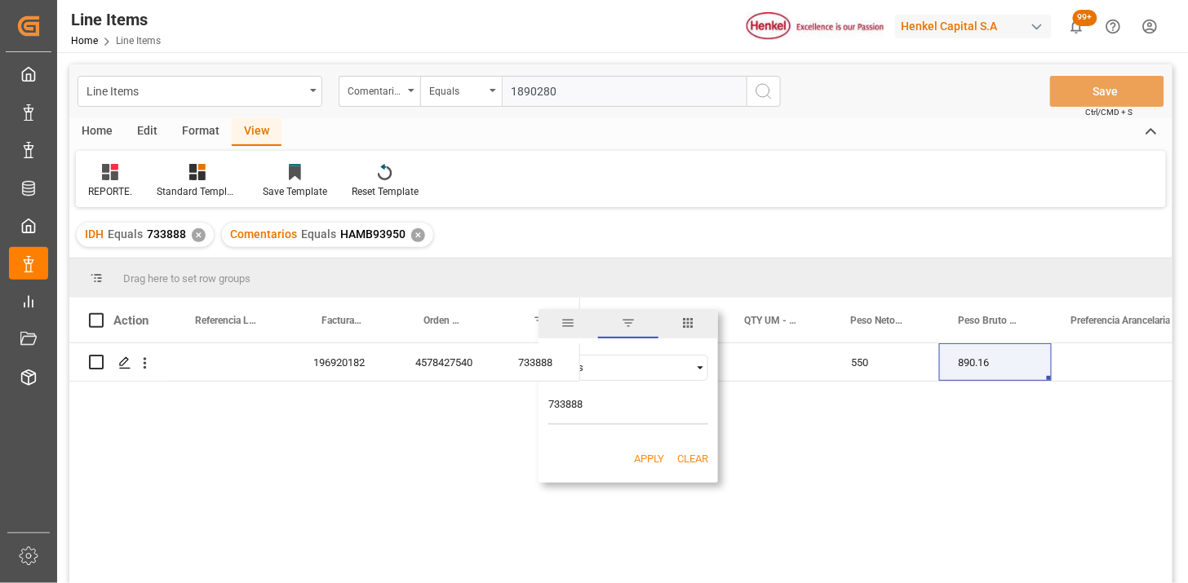
click at [579, 405] on input "733888" at bounding box center [628, 408] width 160 height 33
type input "1890280"
click at [642, 460] on button "Apply" at bounding box center [649, 459] width 30 height 16
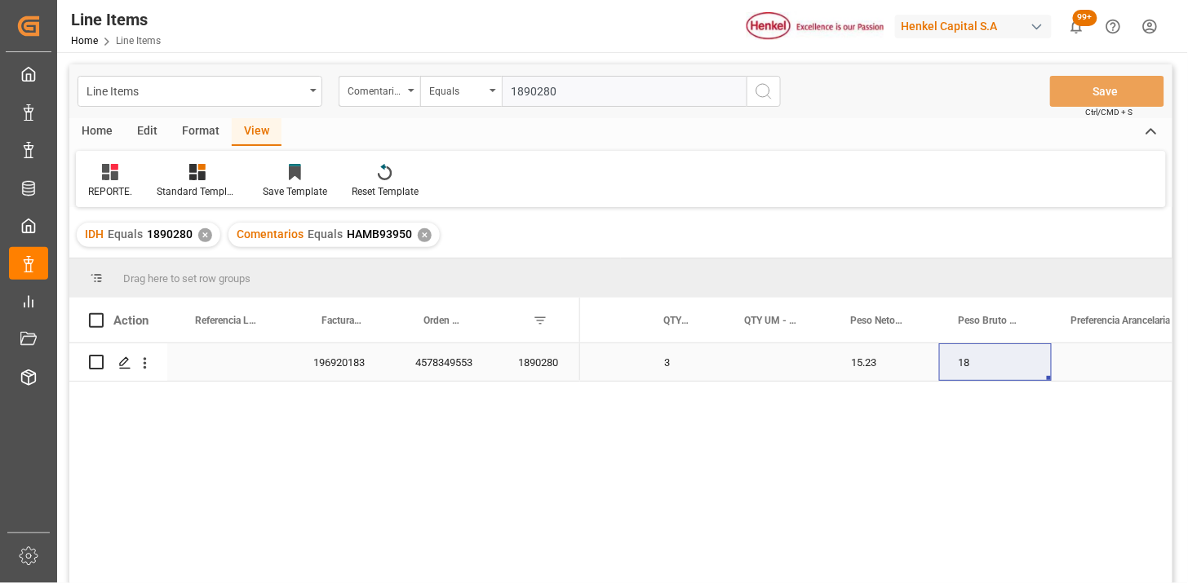
click at [985, 357] on div "18" at bounding box center [995, 362] width 113 height 38
click at [556, 326] on span at bounding box center [553, 320] width 15 height 15
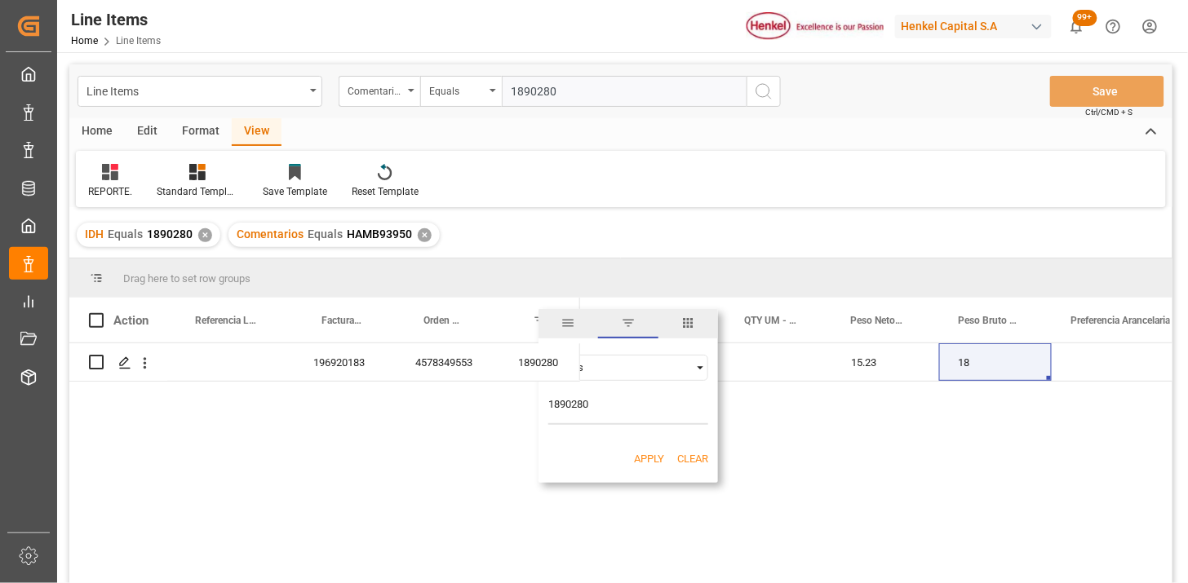
click at [593, 405] on input "1890280" at bounding box center [628, 408] width 160 height 33
type input "1958505"
click at [643, 457] on button "Apply" at bounding box center [649, 459] width 30 height 16
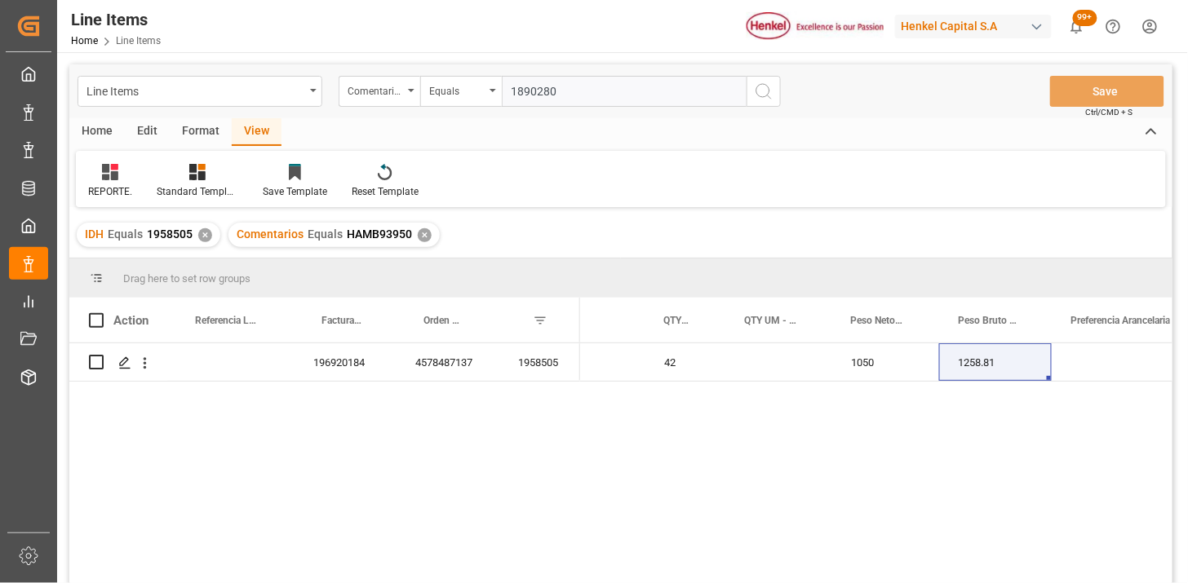
click at [863, 370] on div "1050" at bounding box center [885, 362] width 108 height 38
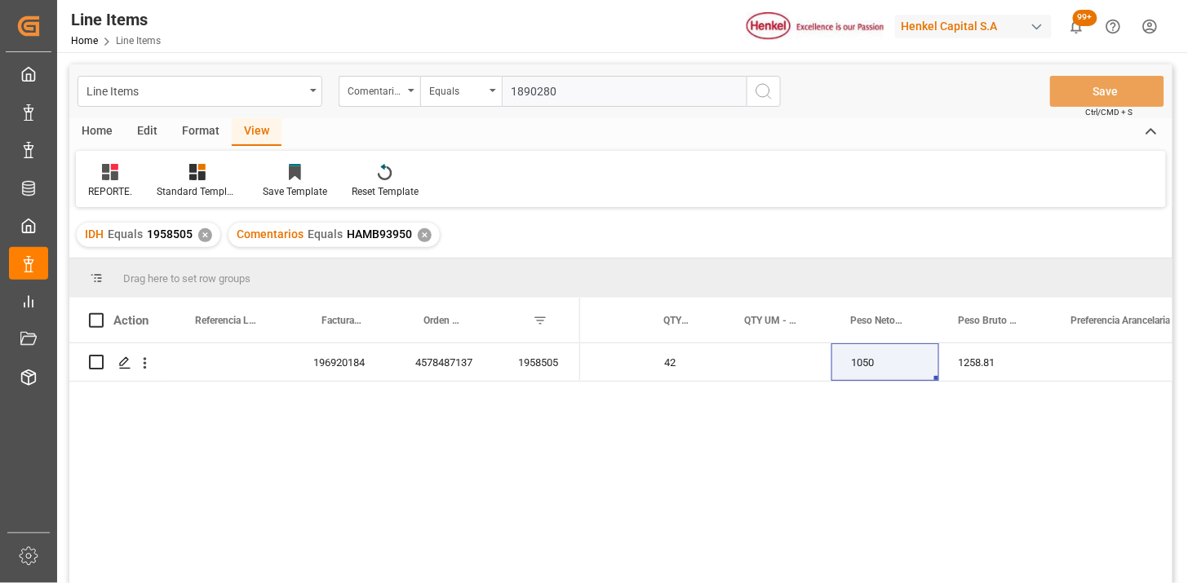
click at [206, 237] on div "✕" at bounding box center [205, 235] width 14 height 14
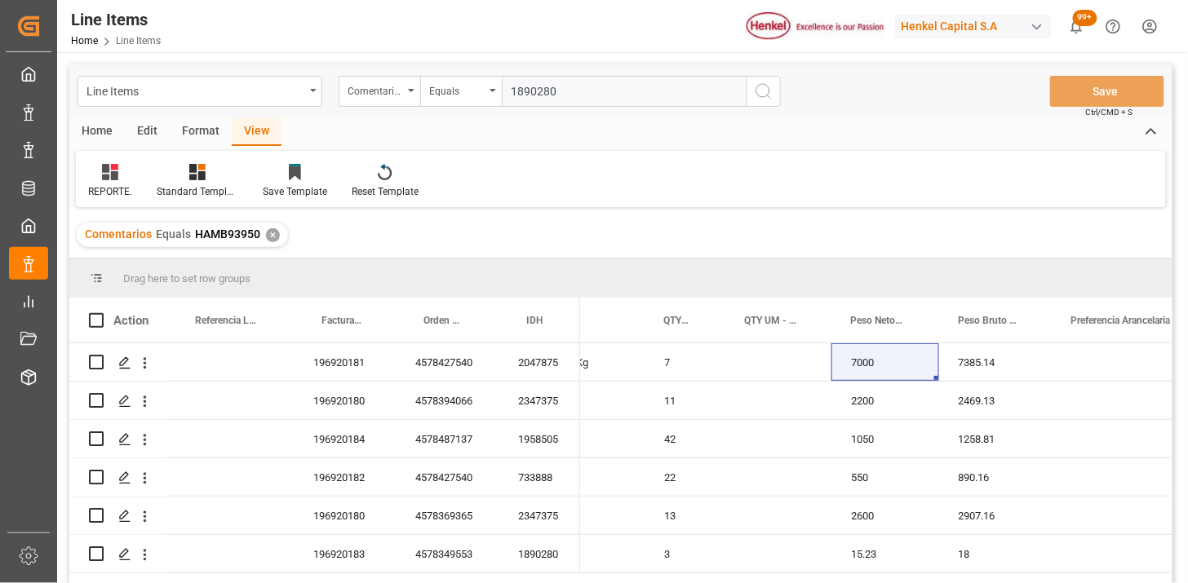
scroll to position [91, 0]
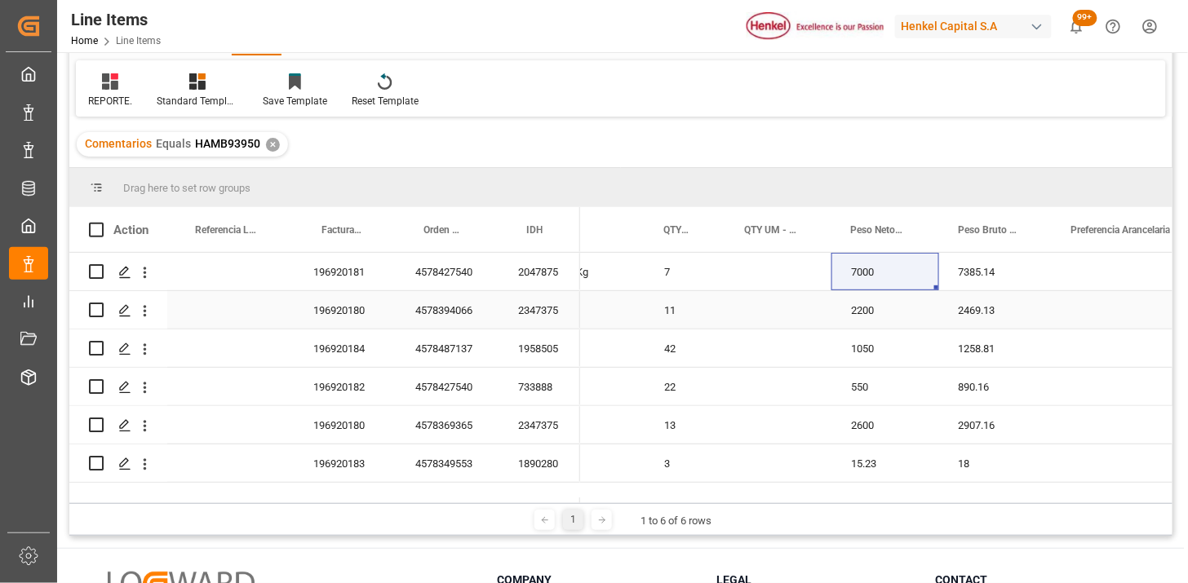
click at [433, 305] on div "4578394066" at bounding box center [447, 310] width 103 height 38
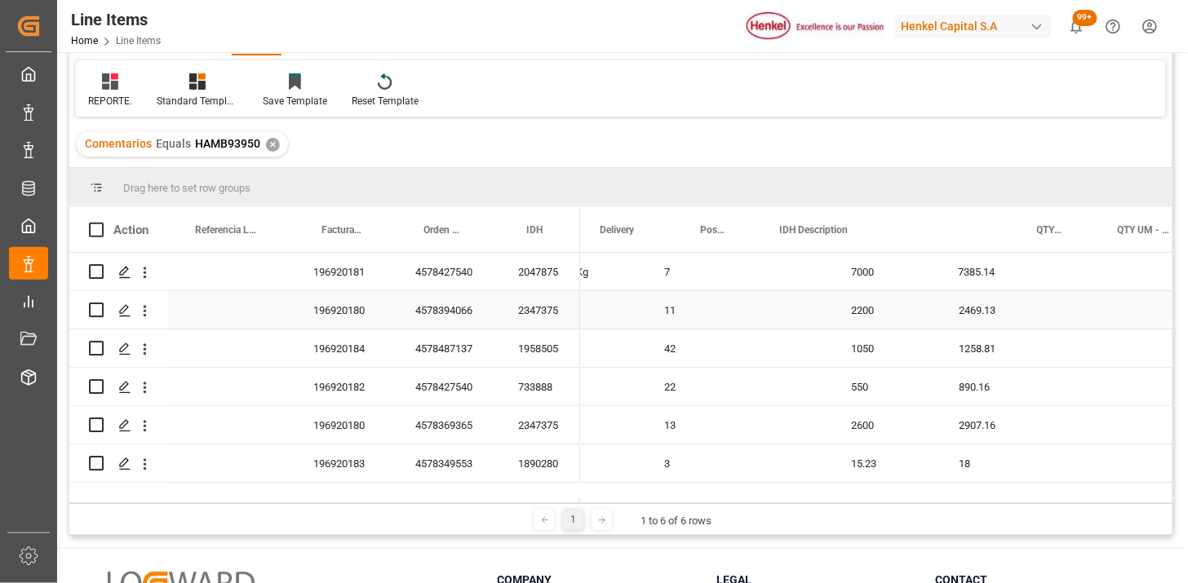
scroll to position [0, 0]
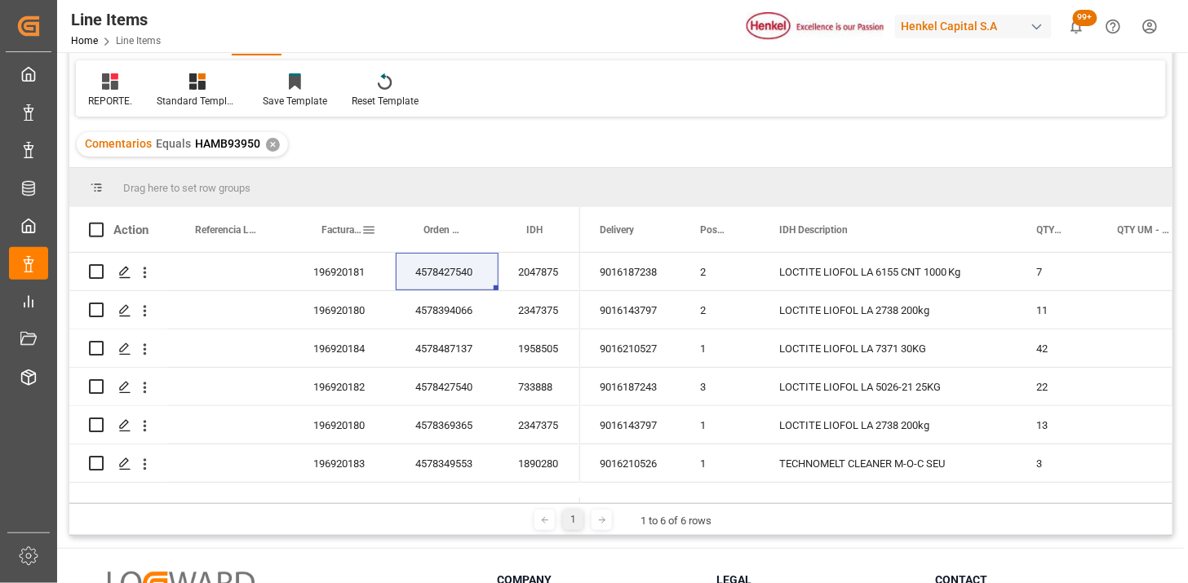
click at [343, 246] on div "Factura Comercial" at bounding box center [341, 229] width 40 height 45
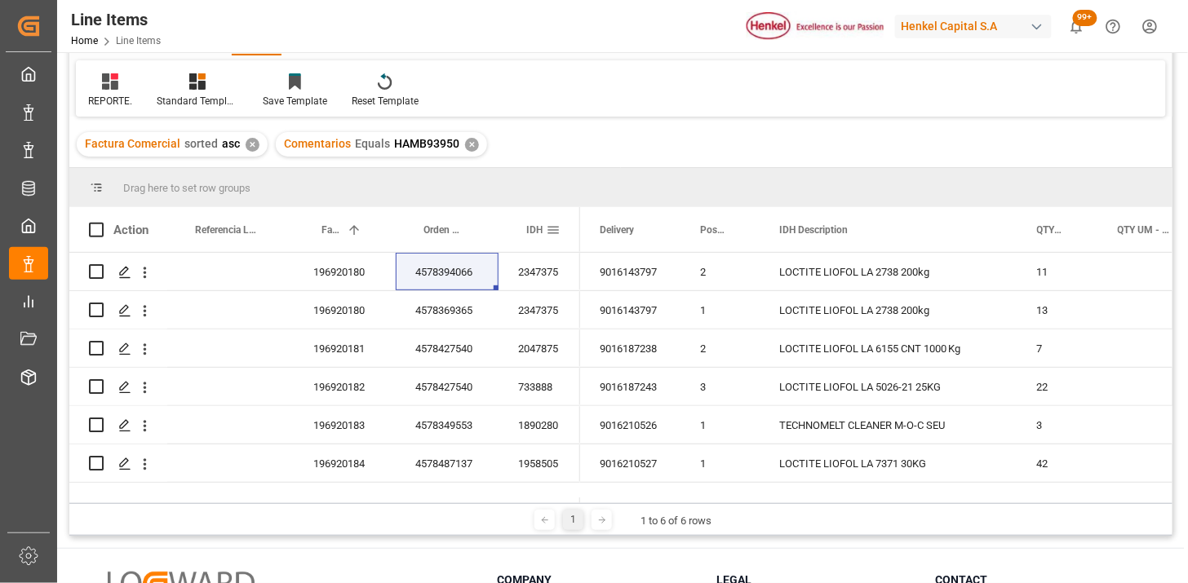
click at [556, 237] on span at bounding box center [553, 230] width 15 height 15
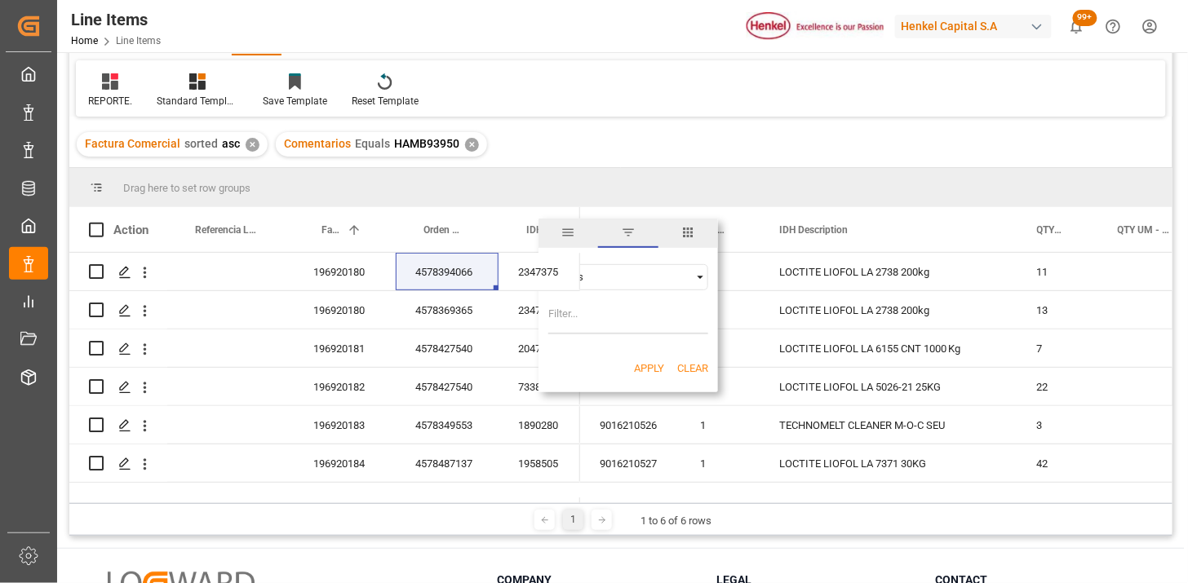
click at [683, 238] on span "columns" at bounding box center [687, 232] width 15 height 15
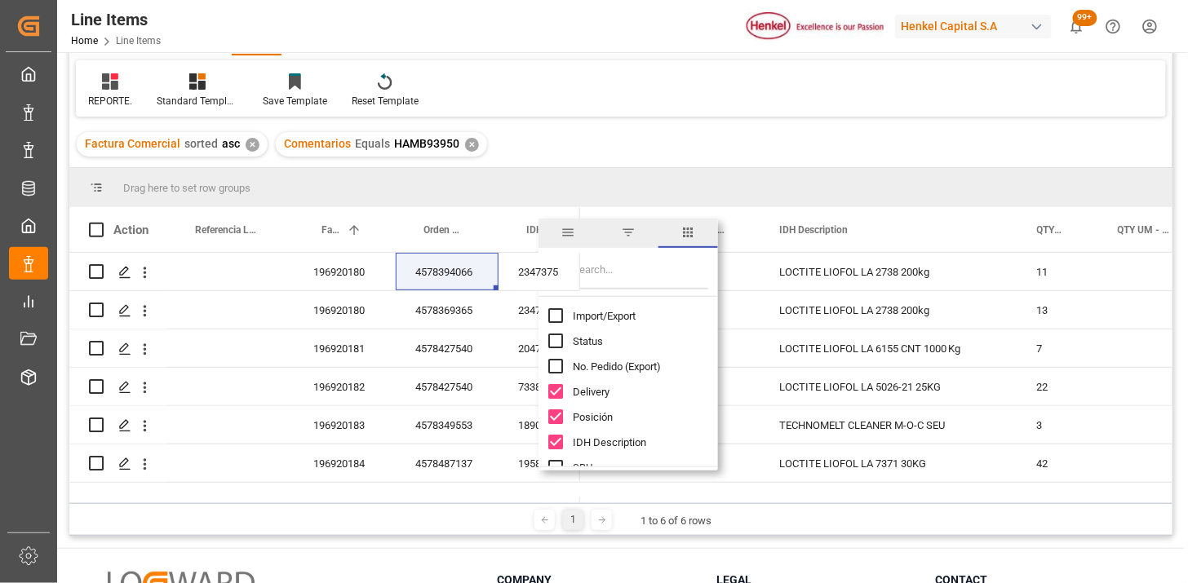
click at [632, 268] on input "Filter Columns Input" at bounding box center [640, 273] width 135 height 33
click at [621, 316] on span "Import/Export" at bounding box center [604, 316] width 63 height 12
checkbox input "true"
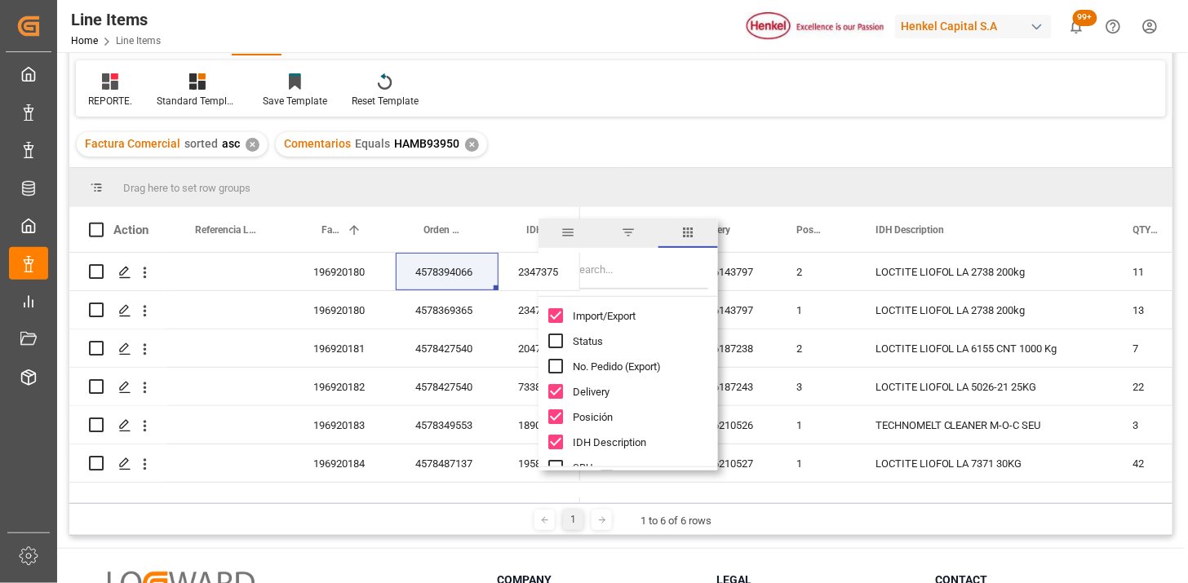
click at [615, 274] on input "Filter Columns Input" at bounding box center [640, 273] width 135 height 33
type input "um"
click at [634, 357] on div "Peso Neto UM - Factura" at bounding box center [637, 366] width 179 height 25
click at [623, 389] on span "Peso Bruto UM - Factura" at bounding box center [629, 392] width 112 height 12
checkbox input "true"
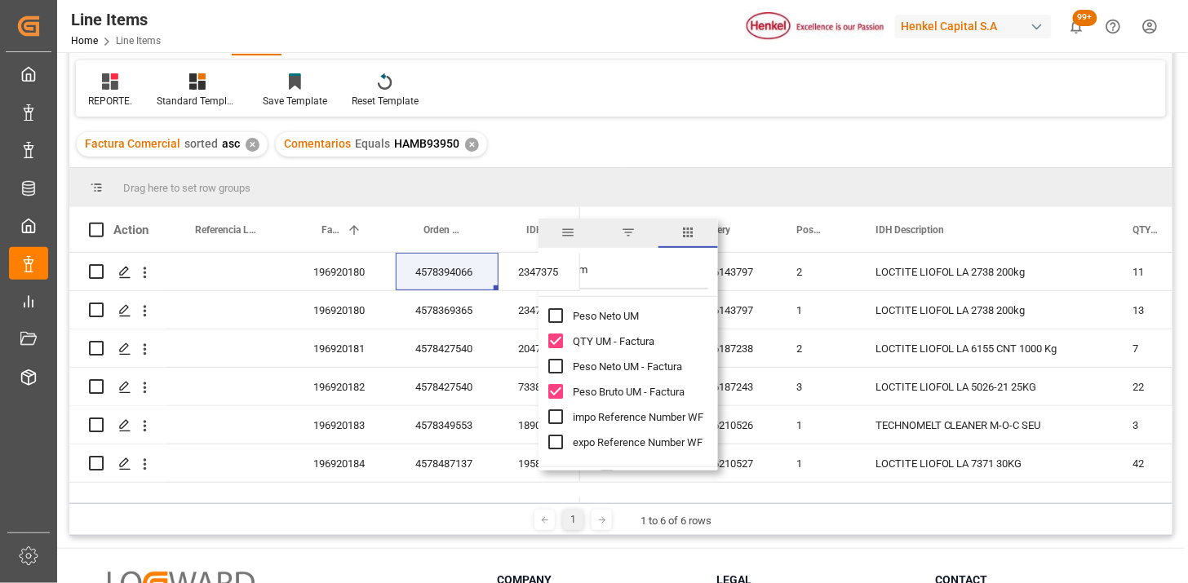
click at [606, 365] on span "Peso Neto UM - Factura" at bounding box center [627, 367] width 109 height 12
checkbox input "true"
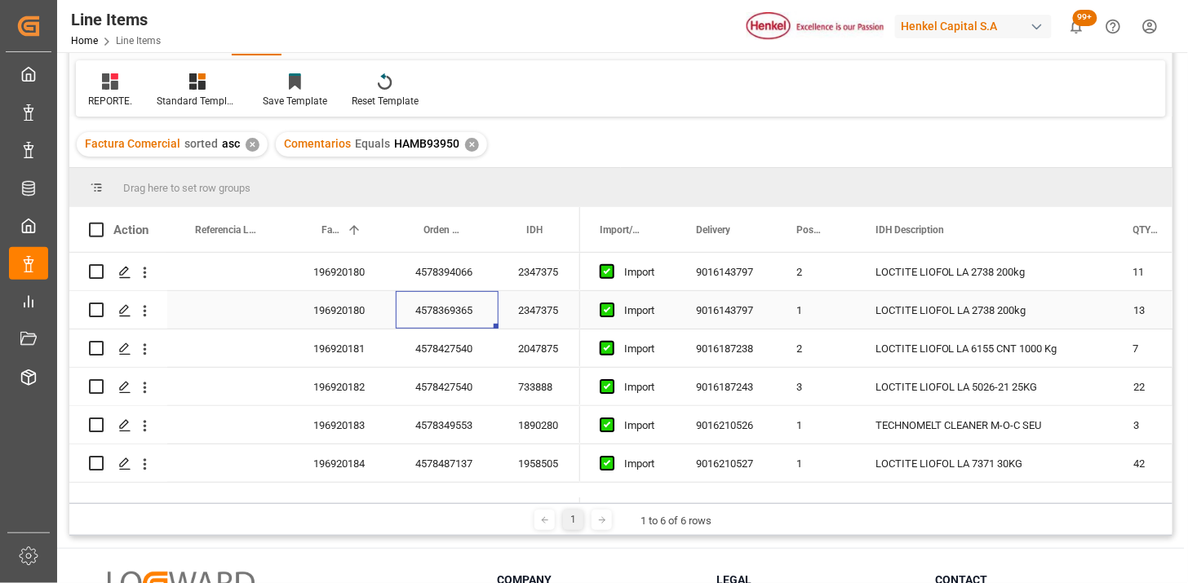
click at [413, 327] on div "4578369365" at bounding box center [447, 310] width 103 height 38
click at [343, 284] on div "196920180" at bounding box center [345, 272] width 102 height 38
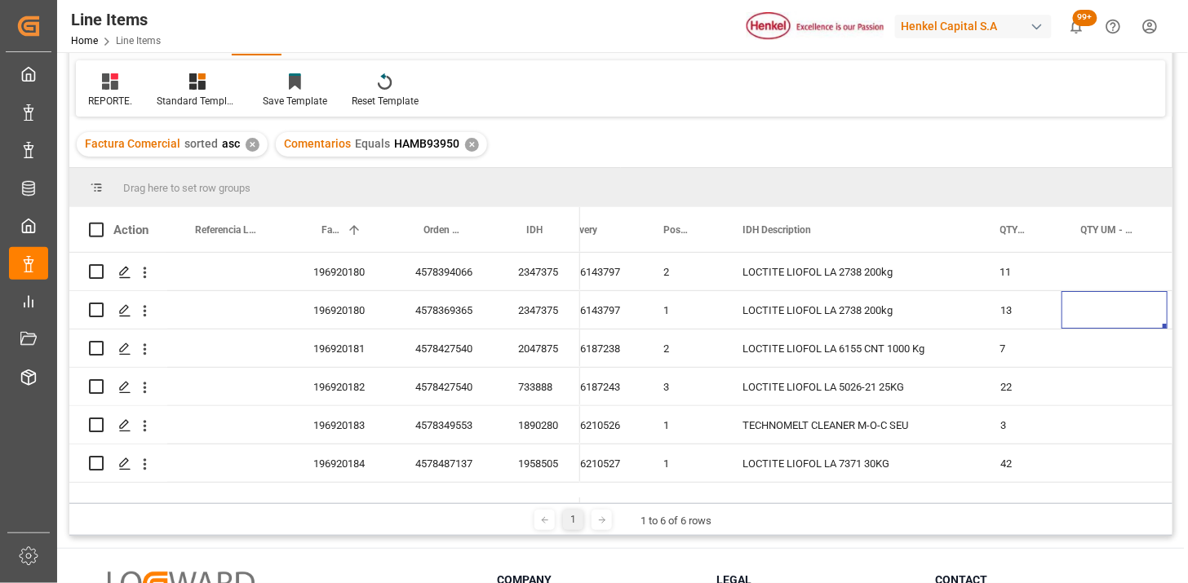
scroll to position [0, 241]
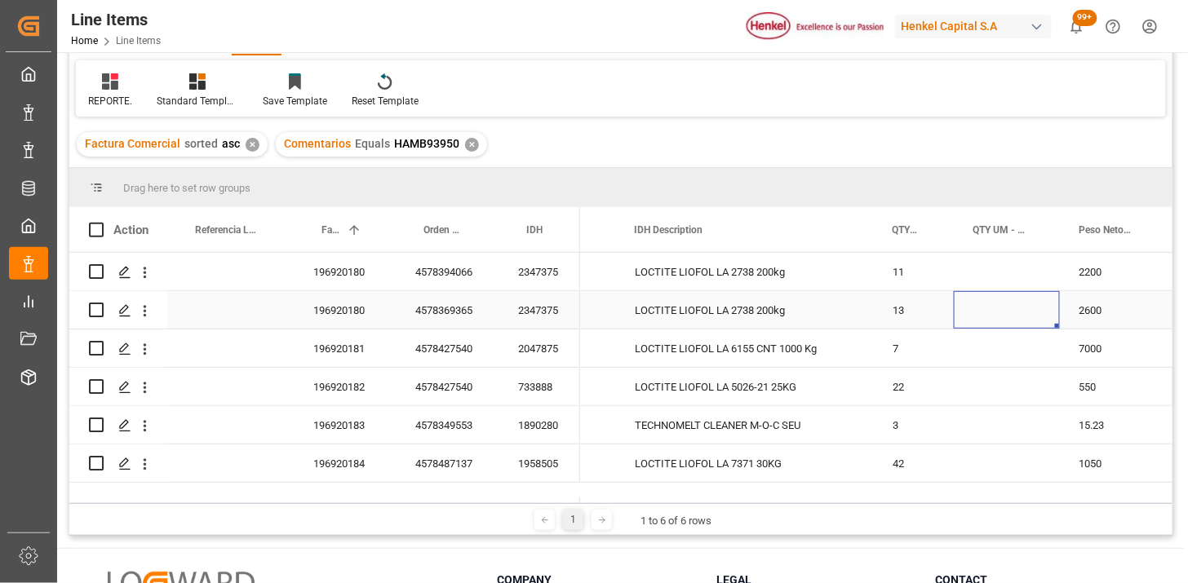
click at [989, 317] on div "Press SPACE to select this row." at bounding box center [1007, 310] width 106 height 38
click at [989, 314] on div "Press SPACE to select this row." at bounding box center [1007, 310] width 106 height 38
click at [989, 314] on input "Press SPACE to select this row." at bounding box center [1007, 319] width 80 height 31
type input "DR"
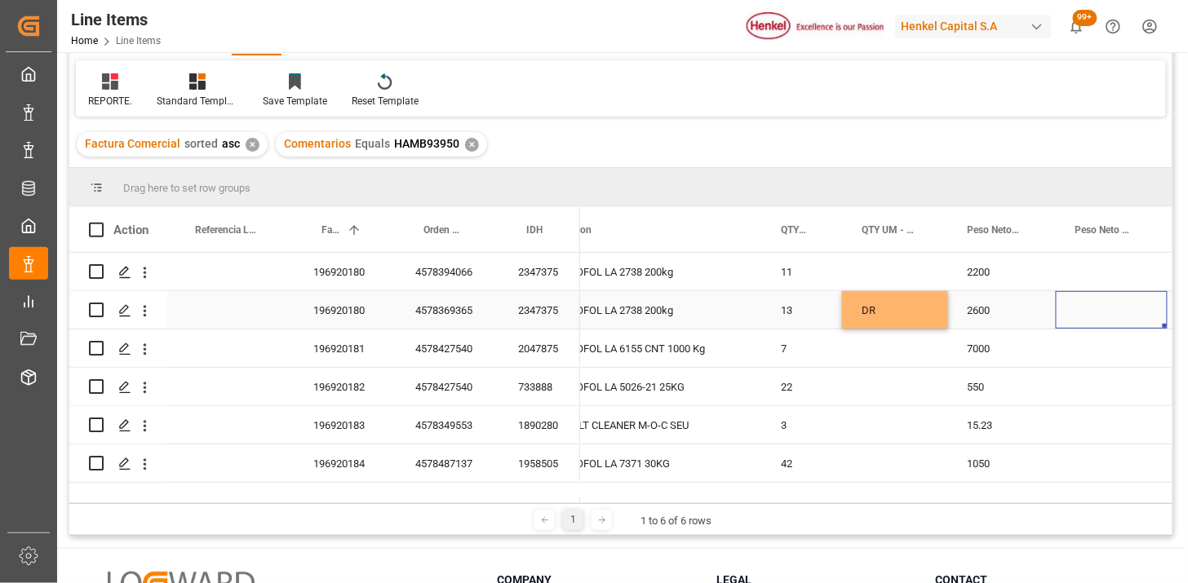
scroll to position [0, 465]
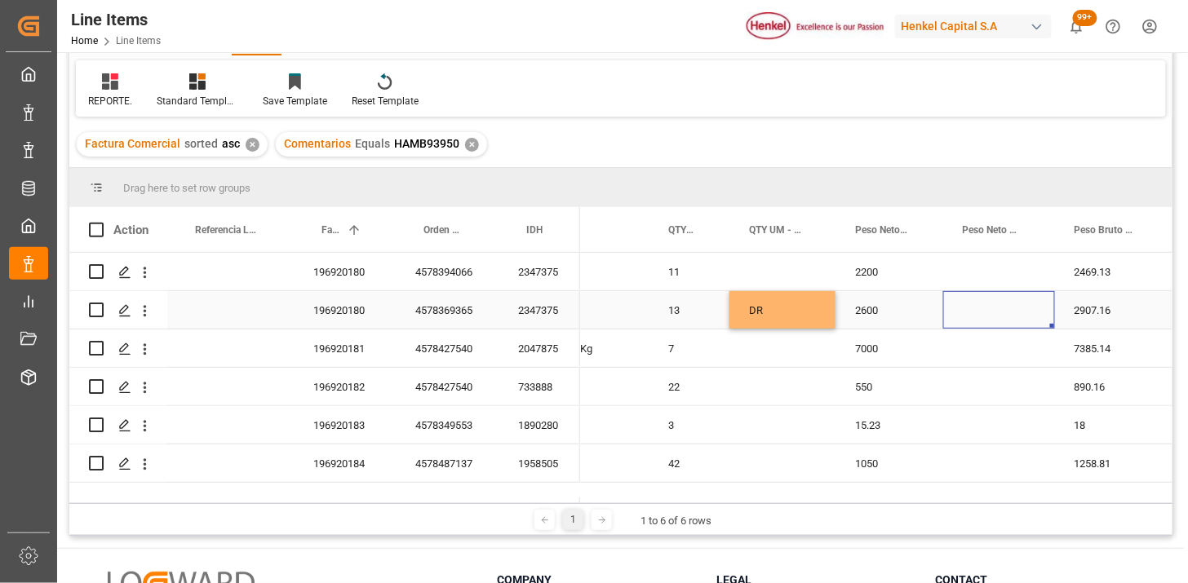
click at [1021, 315] on div "Press SPACE to select this row." at bounding box center [999, 310] width 112 height 38
click at [1017, 315] on input "Press SPACE to select this row." at bounding box center [999, 319] width 86 height 31
type input "KG"
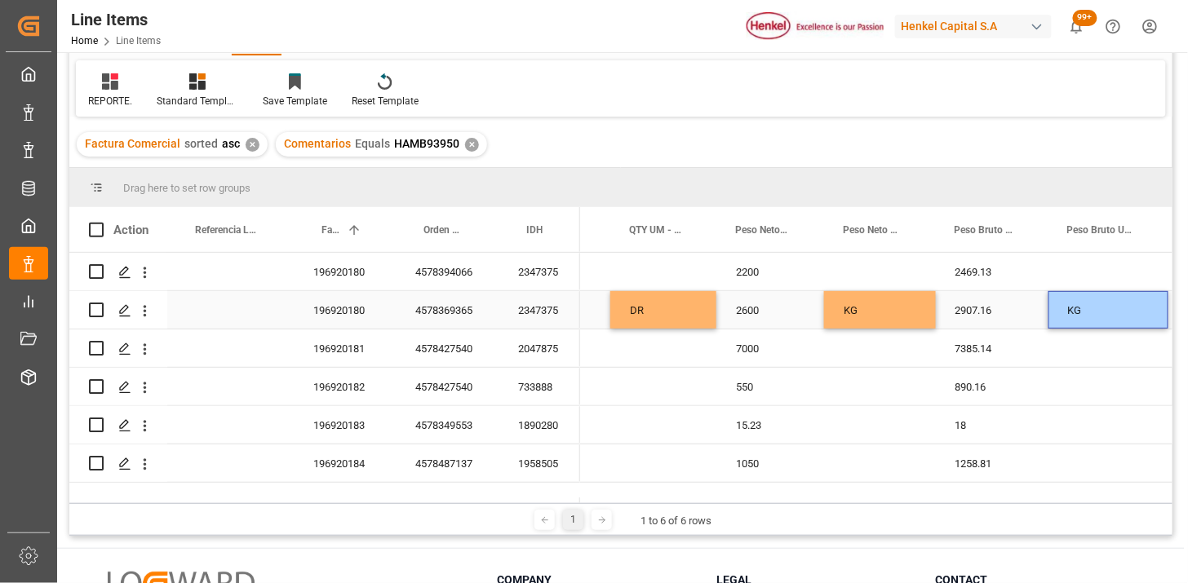
scroll to position [0, 742]
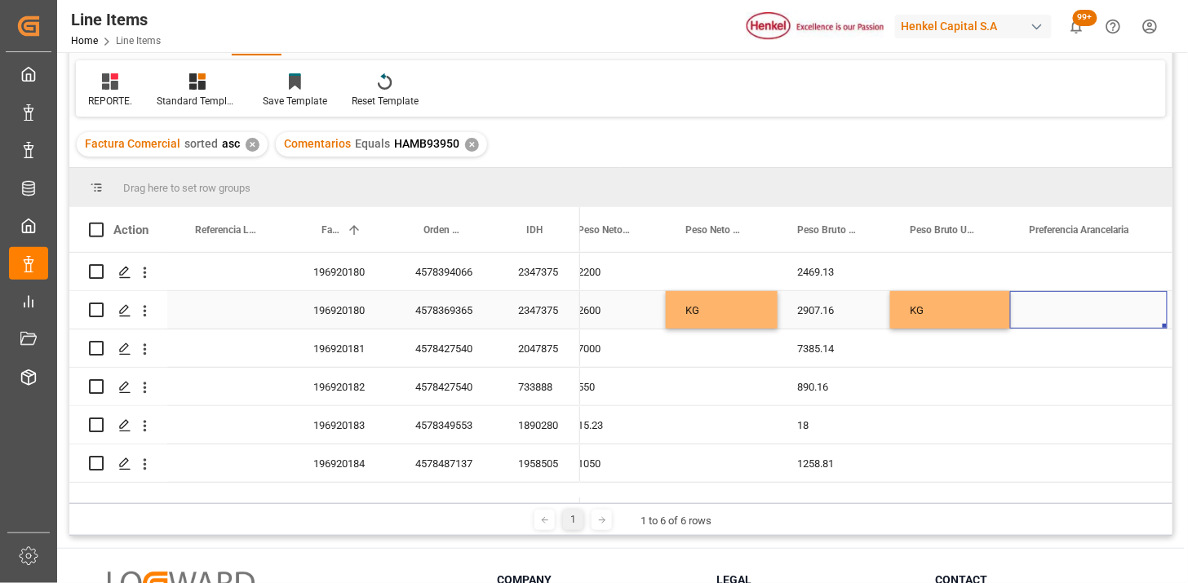
click at [1088, 312] on div "Press SPACE to select this row." at bounding box center [1088, 310] width 157 height 38
click at [1099, 320] on button "Select" at bounding box center [1088, 319] width 131 height 31
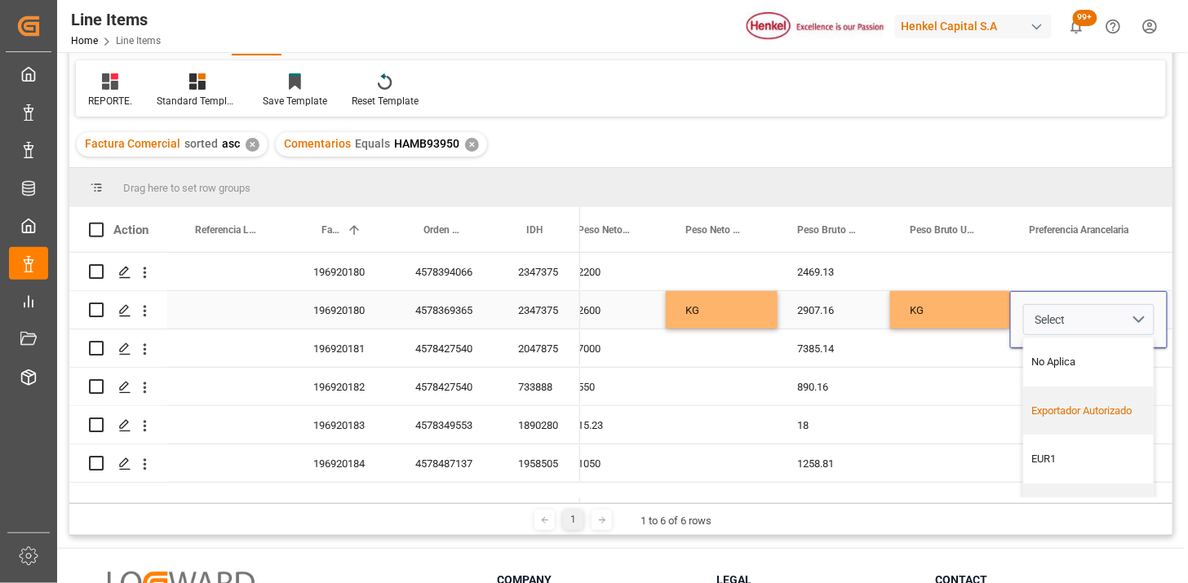
click at [1062, 396] on div "Exportador Autorizado" at bounding box center [1089, 411] width 130 height 49
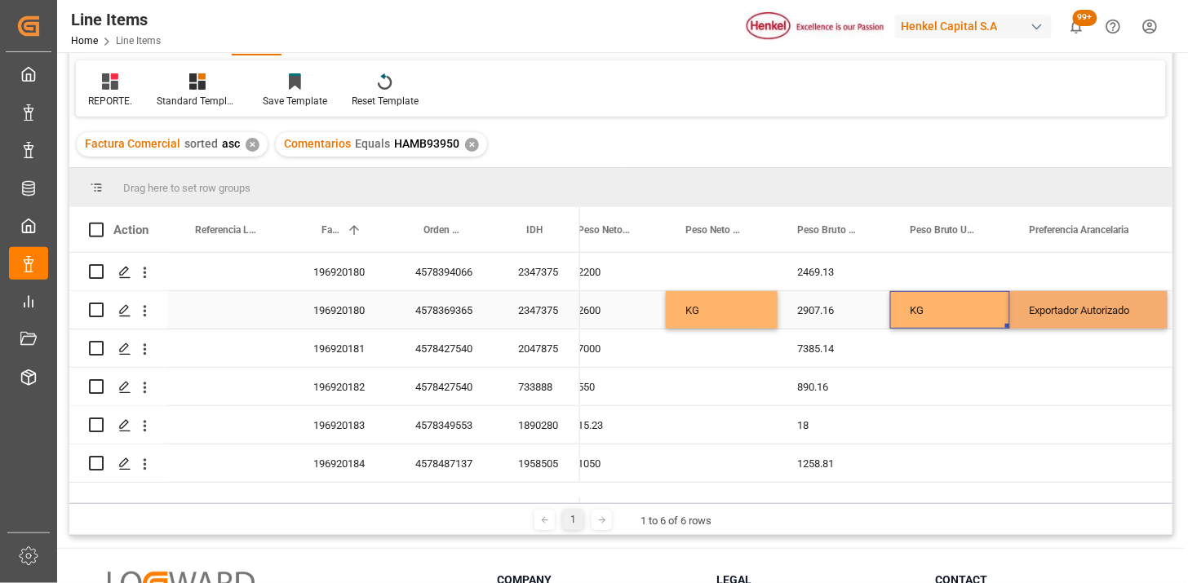
click at [973, 307] on div "KG" at bounding box center [950, 310] width 120 height 38
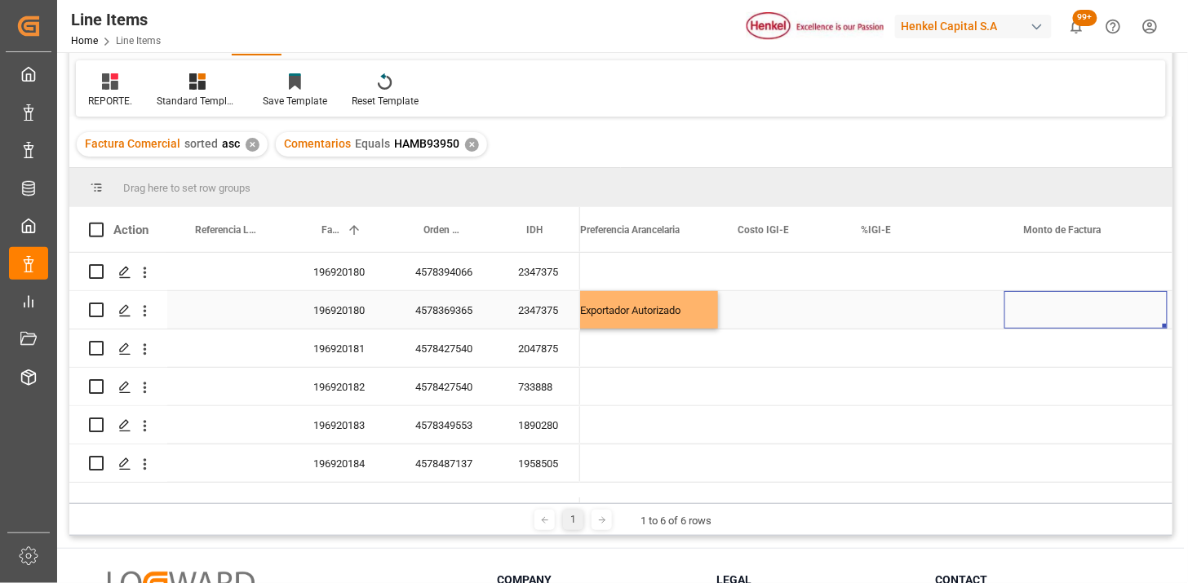
scroll to position [0, 1314]
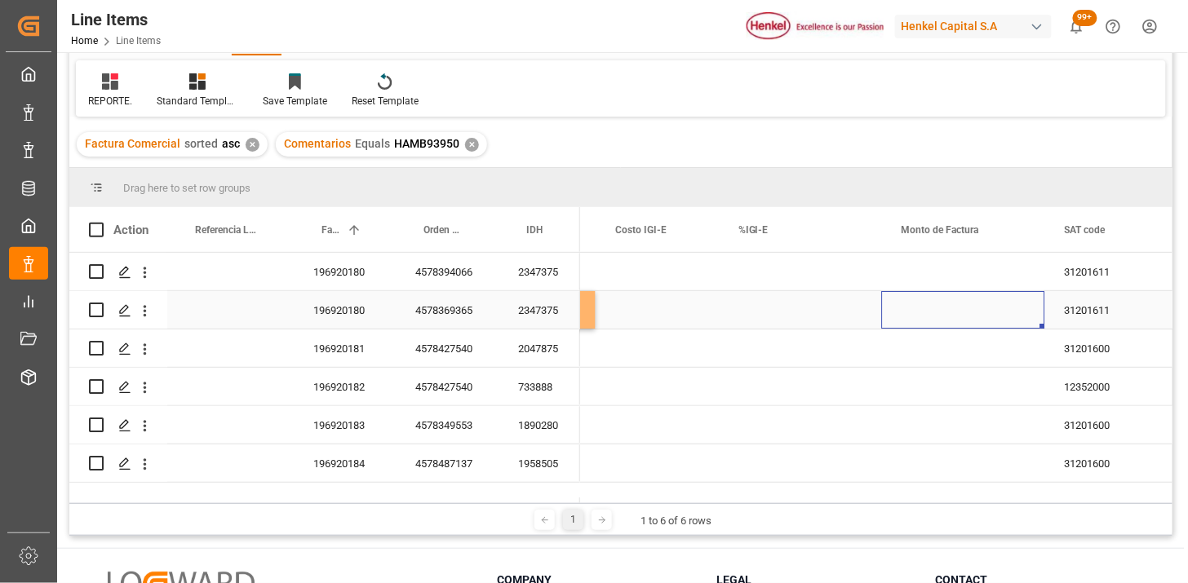
click at [908, 314] on div "Press SPACE to select this row." at bounding box center [963, 310] width 163 height 38
click at [909, 314] on div "Press SPACE to select this row." at bounding box center [963, 310] width 163 height 38
click at [910, 313] on input "Press SPACE to select this row." at bounding box center [963, 319] width 137 height 31
paste input "12078.43"
type input "12078.43"
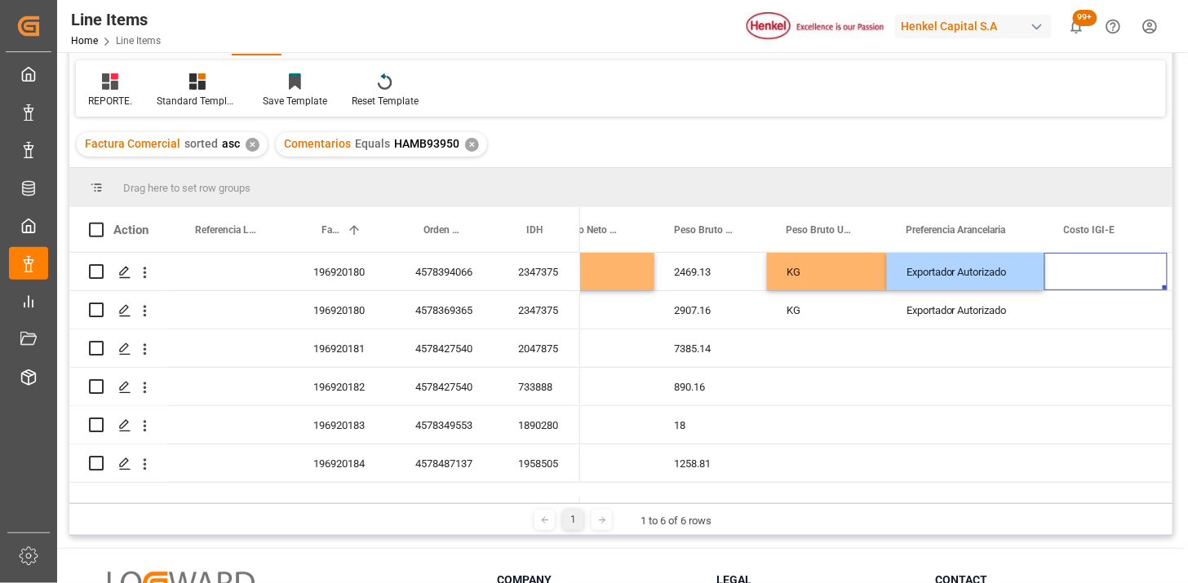
scroll to position [0, 1029]
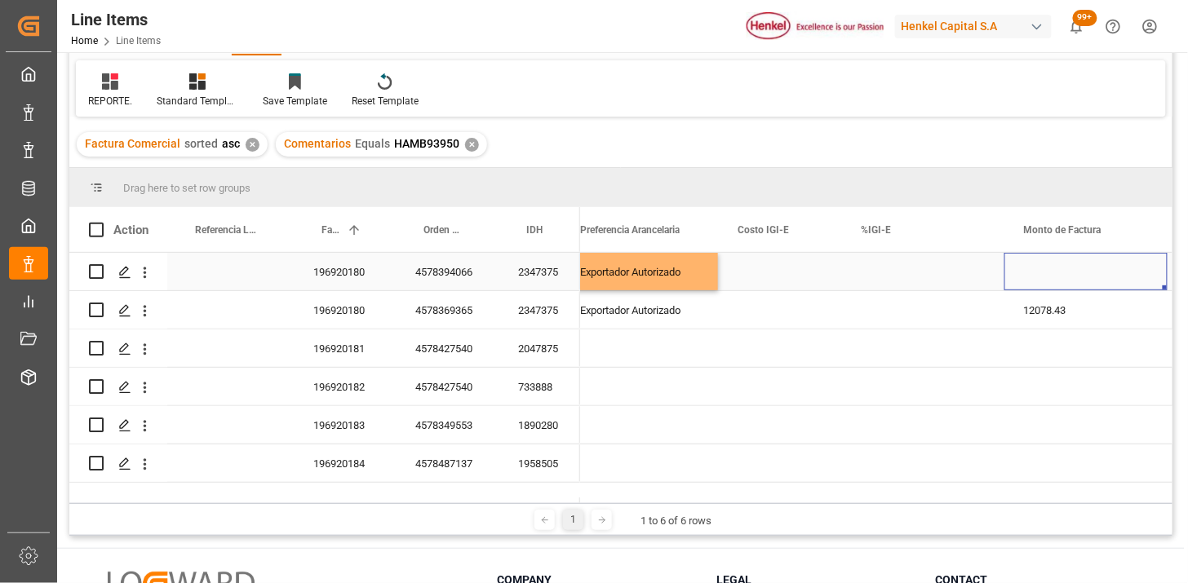
click at [1036, 279] on div "Press SPACE to select this row." at bounding box center [1085, 272] width 163 height 38
click at [1036, 279] on input "Press SPACE to select this row." at bounding box center [1085, 281] width 137 height 31
paste input "10220.21"
type input "10220.21"
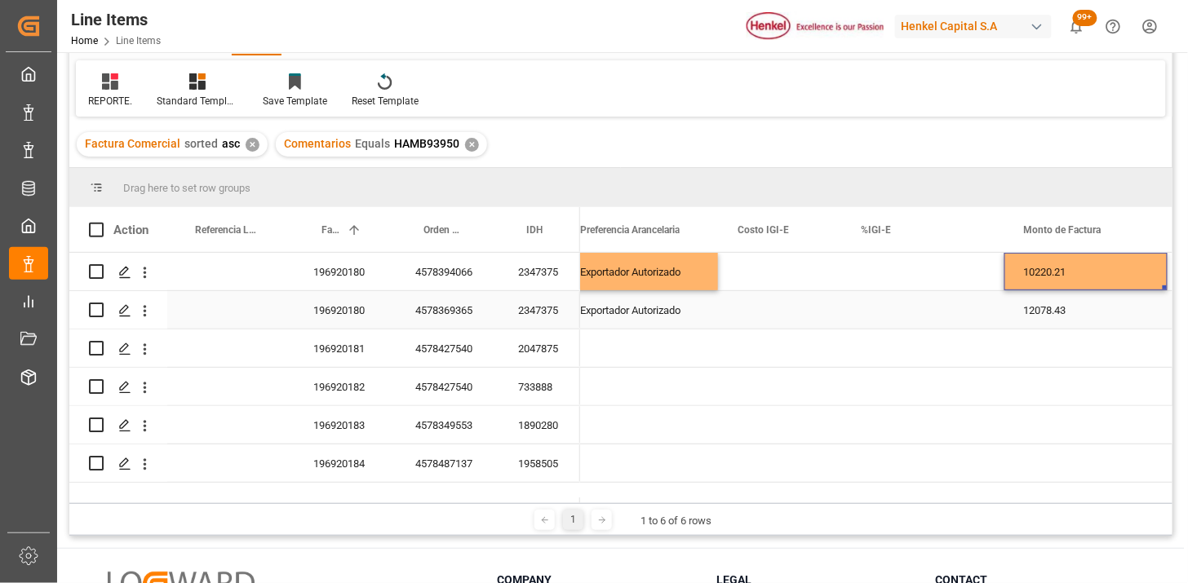
click at [524, 305] on div "2347375" at bounding box center [540, 310] width 82 height 38
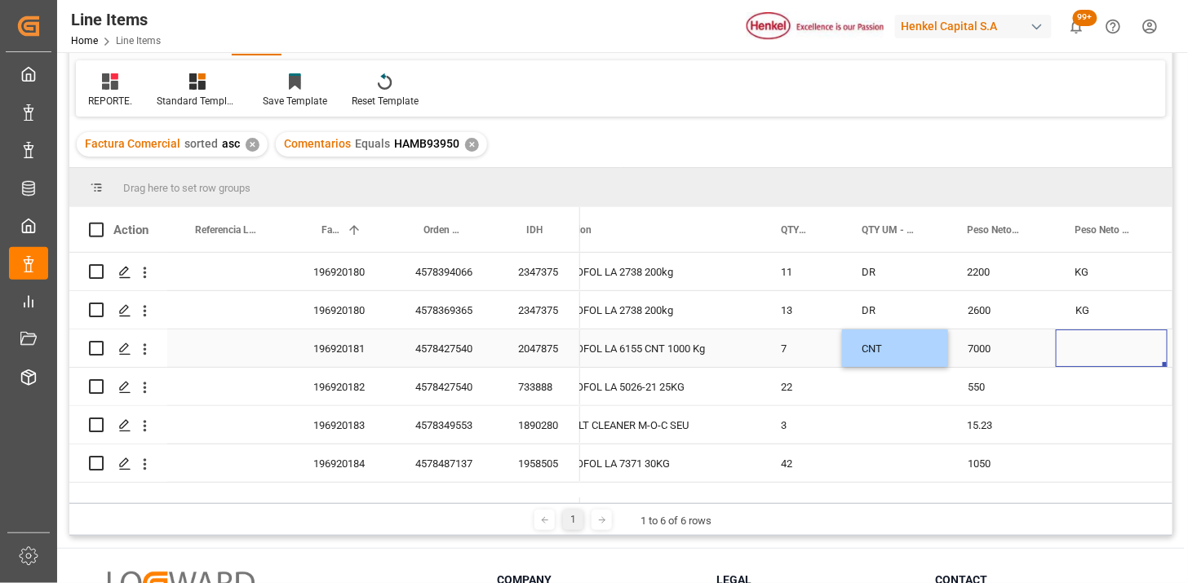
scroll to position [0, 352]
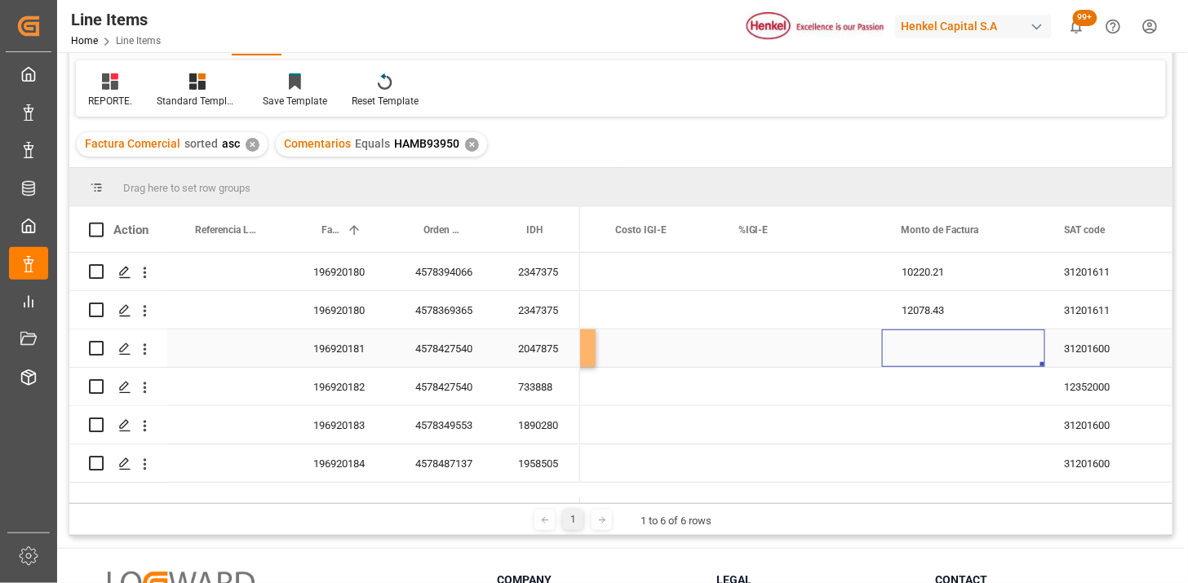
click at [915, 348] on div "Press SPACE to select this row." at bounding box center [963, 349] width 163 height 38
click at [915, 348] on input "Press SPACE to select this row." at bounding box center [963, 358] width 137 height 31
type input "25097.80"
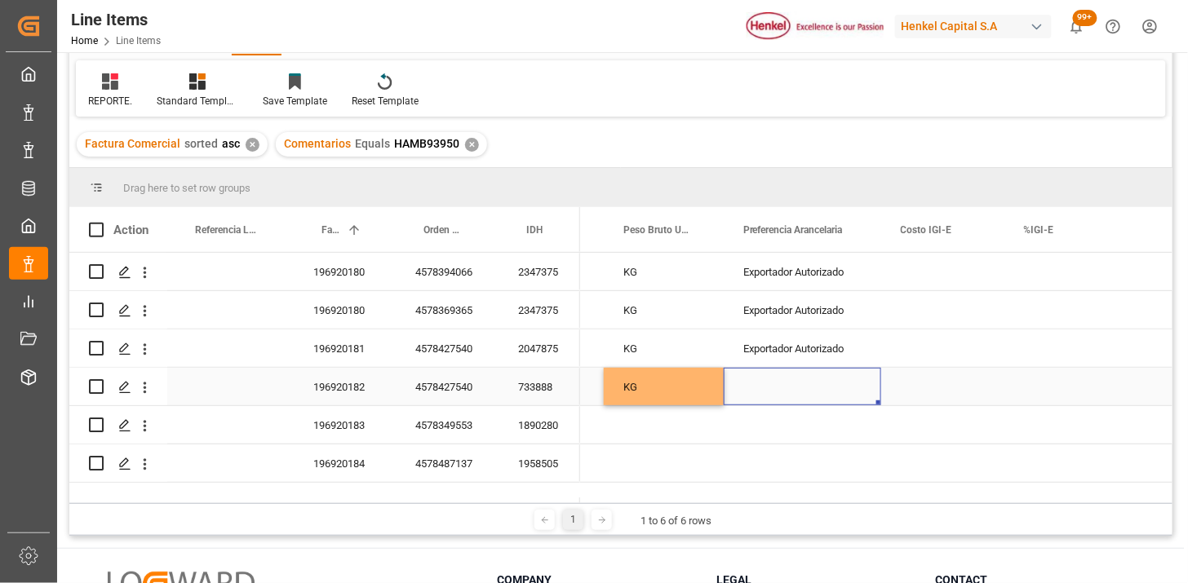
click at [809, 389] on div "Press SPACE to select this row." at bounding box center [802, 387] width 157 height 38
click at [853, 397] on button "Select" at bounding box center [802, 396] width 131 height 31
click at [827, 423] on div "No Aplica" at bounding box center [803, 438] width 130 height 49
click at [928, 381] on div "Press SPACE to select this row." at bounding box center [942, 387] width 123 height 38
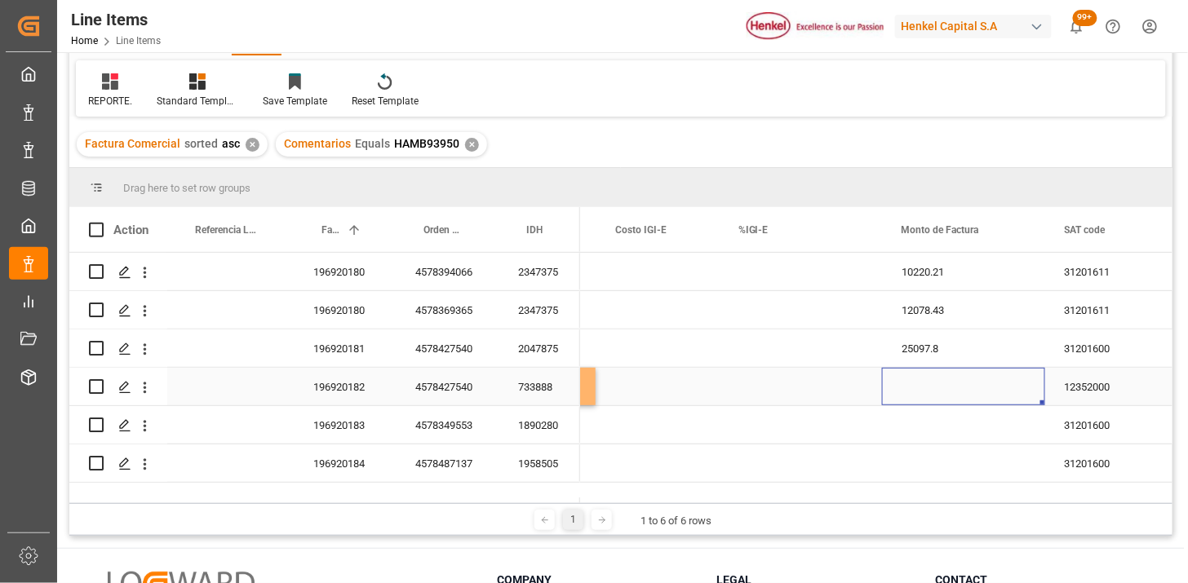
click at [956, 395] on div "Press SPACE to select this row." at bounding box center [963, 387] width 163 height 38
click at [955, 394] on div "Press SPACE to select this row." at bounding box center [963, 387] width 163 height 38
click at [951, 388] on input "Press SPACE to select this row." at bounding box center [963, 396] width 137 height 31
type input "3256.79"
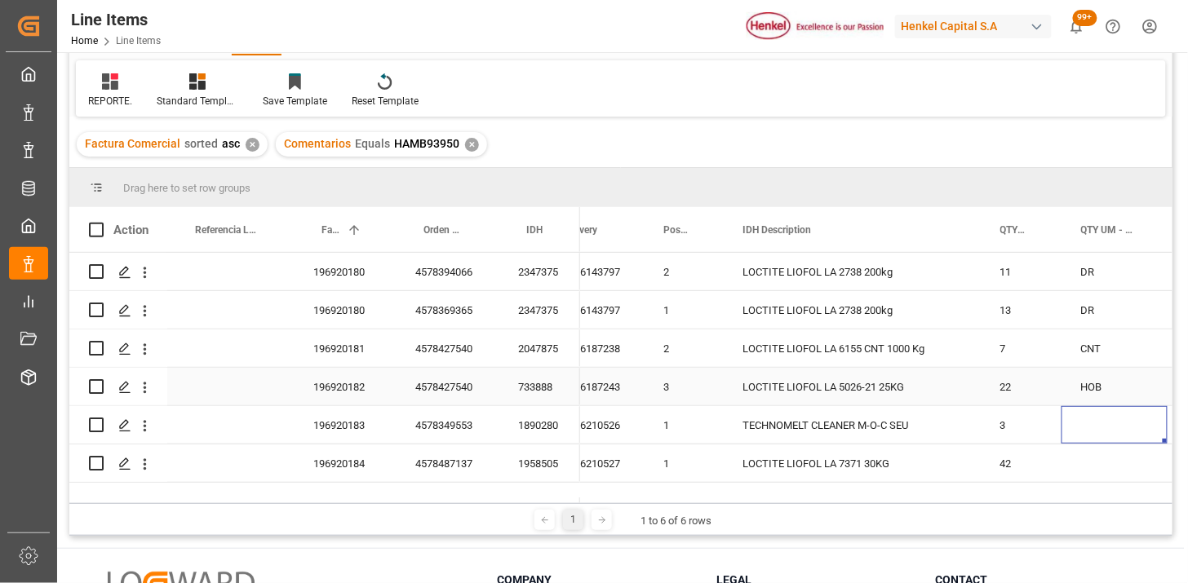
scroll to position [0, 241]
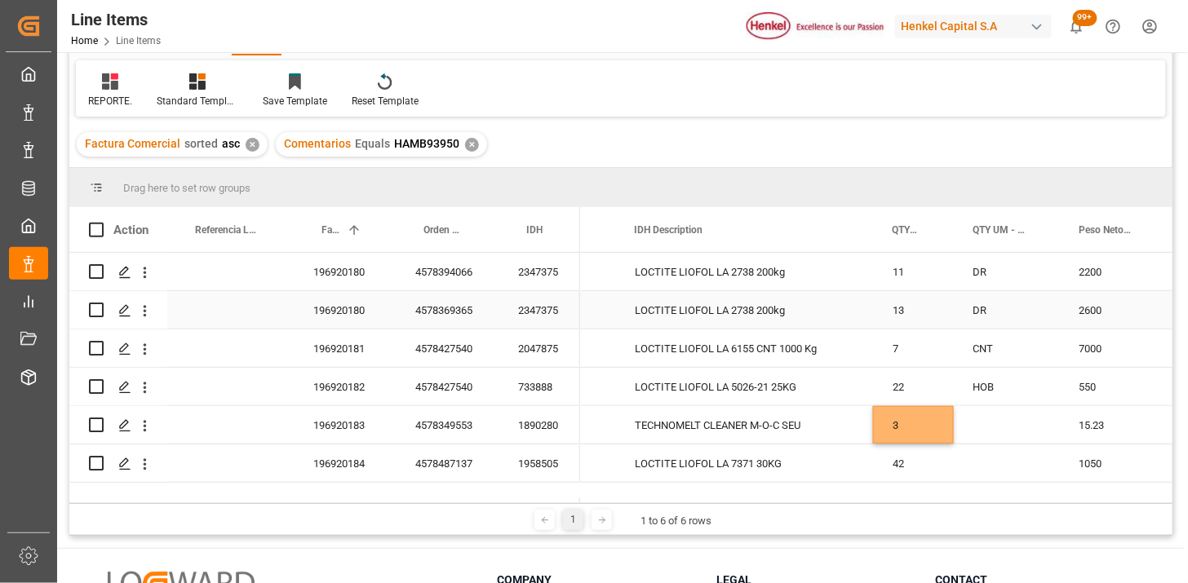
paste input "BOX"
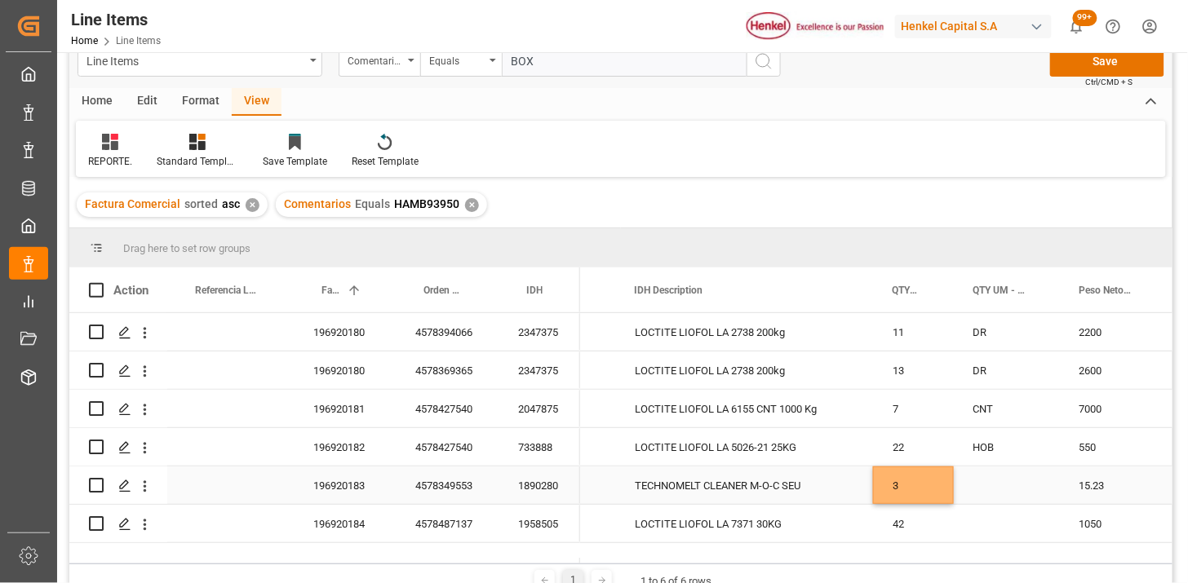
type input "BOX"
click at [989, 484] on div "Press SPACE to select this row." at bounding box center [1007, 486] width 106 height 38
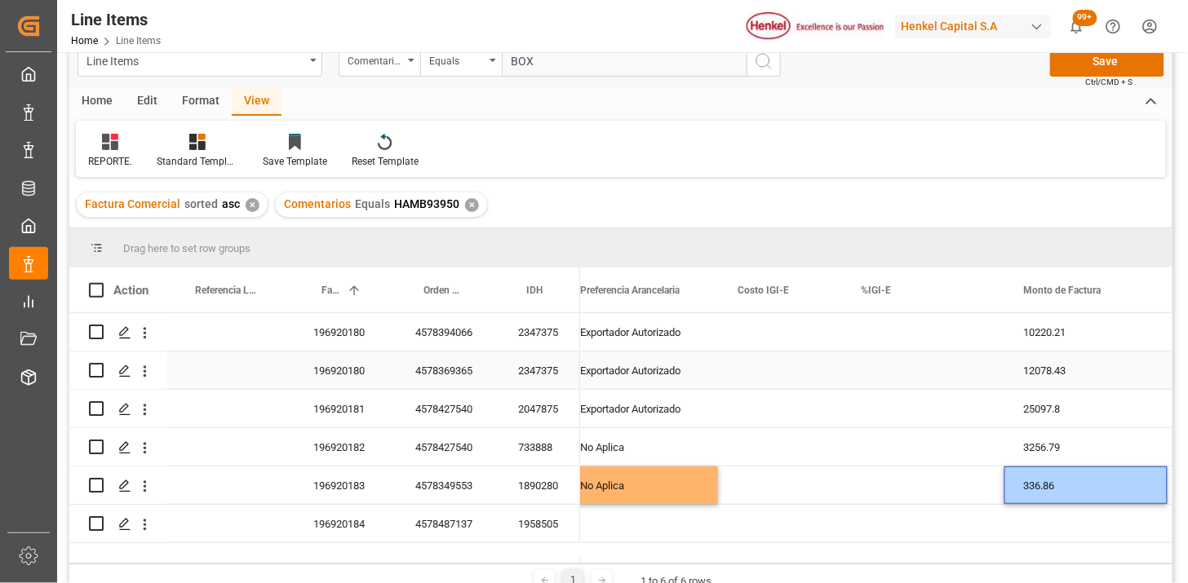
scroll to position [0, 1314]
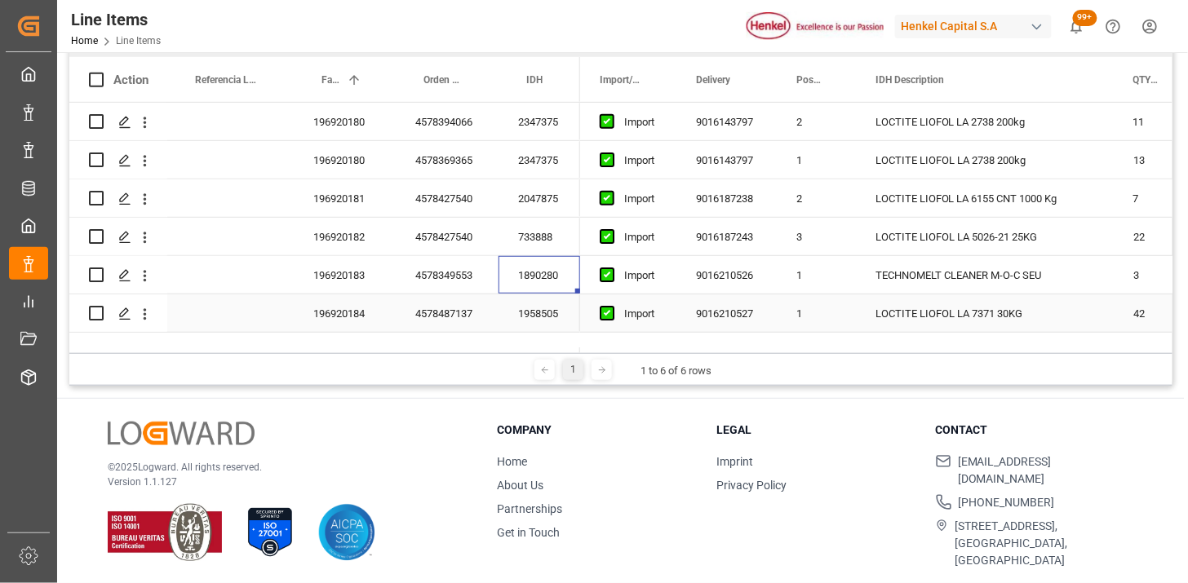
click at [367, 314] on div "196920184" at bounding box center [345, 314] width 102 height 38
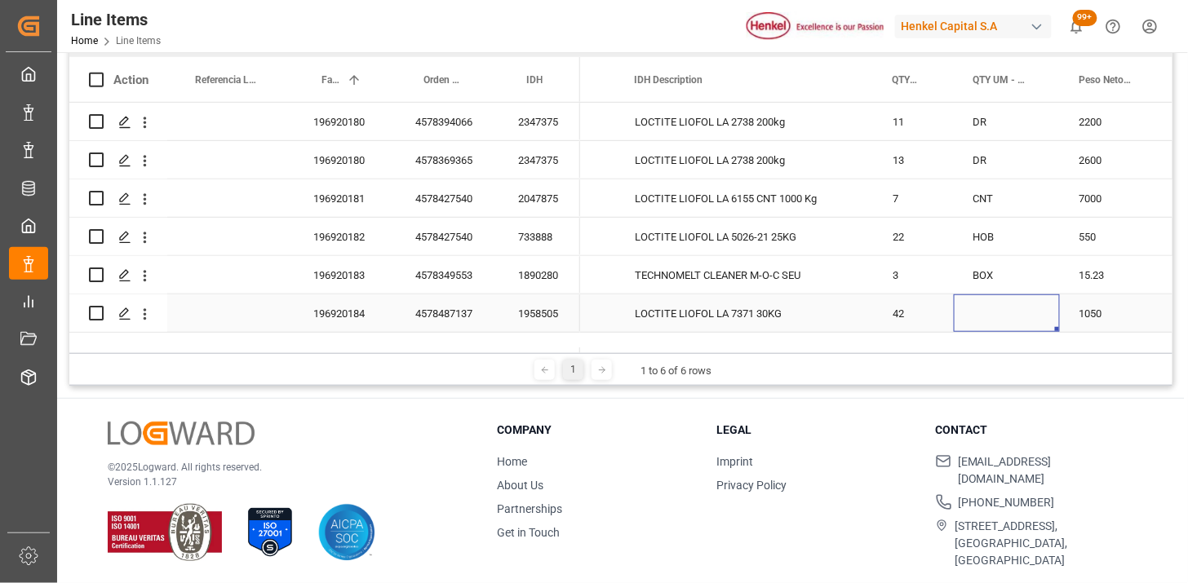
click at [990, 312] on div "Press SPACE to select this row." at bounding box center [1007, 314] width 106 height 38
type input "CAN"
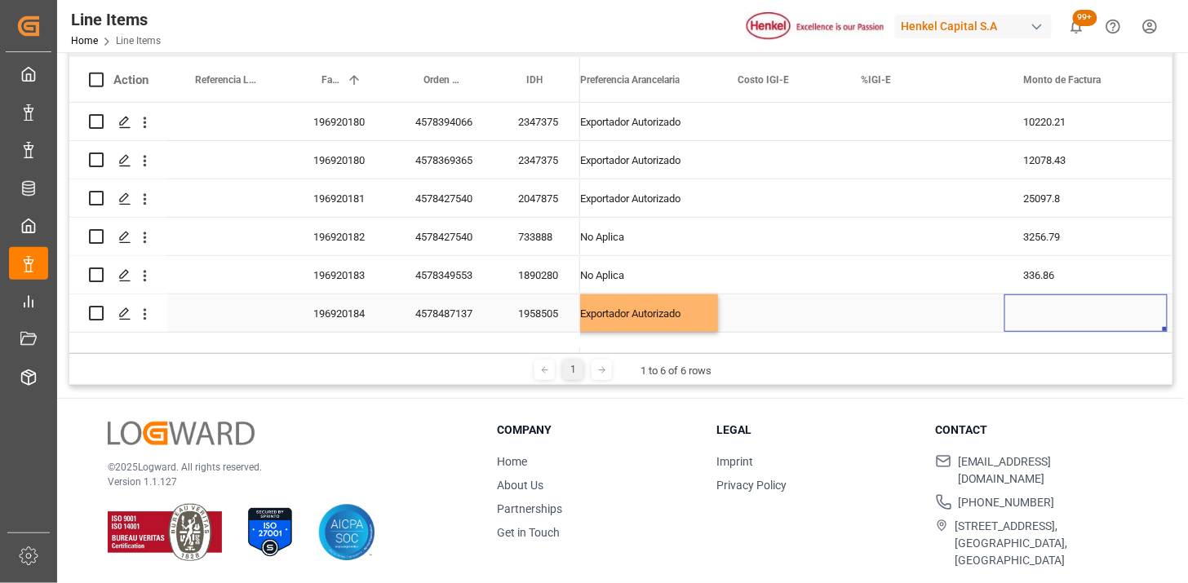
click at [1048, 315] on div "Press SPACE to select this row." at bounding box center [1085, 314] width 163 height 38
click at [1057, 304] on input "Press SPACE to select this row." at bounding box center [1085, 303] width 137 height 31
type input "7131.47"
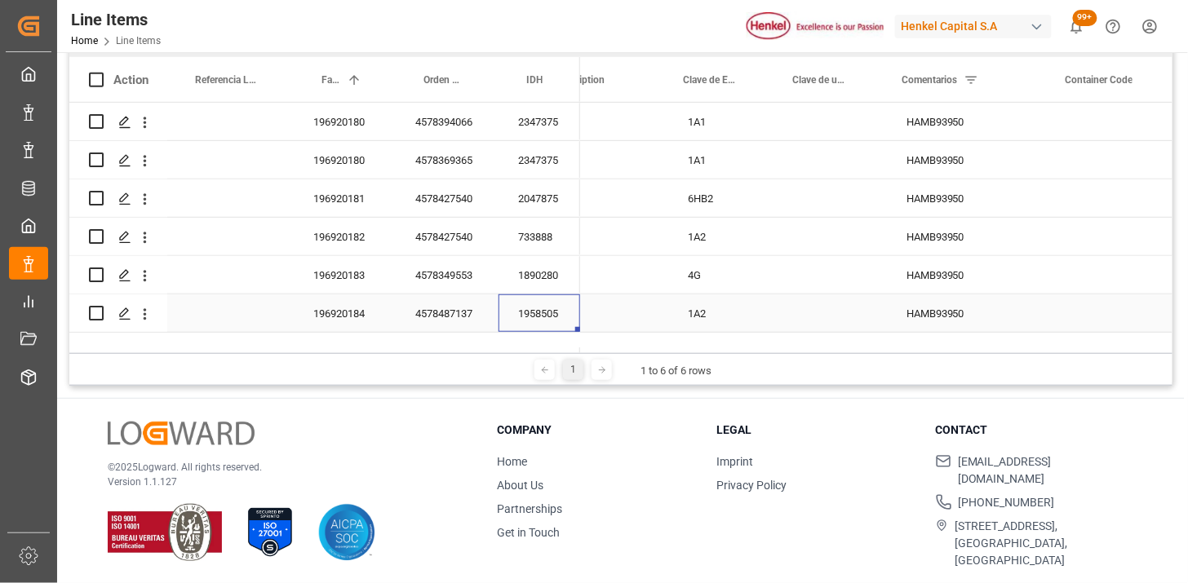
click at [845, 310] on div "Press SPACE to select this row." at bounding box center [832, 314] width 109 height 38
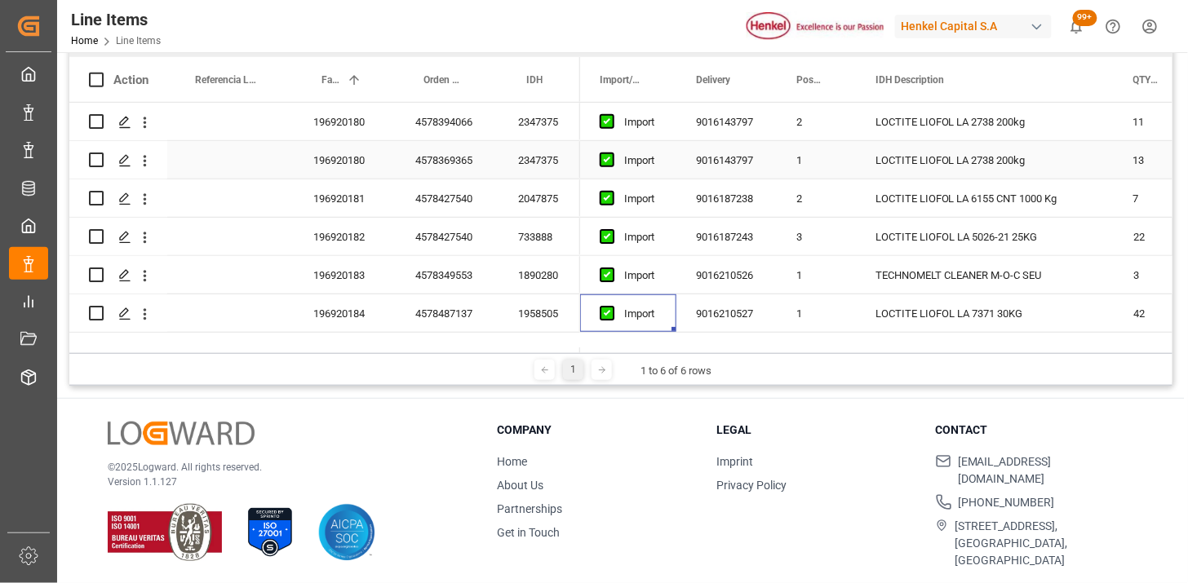
click at [525, 136] on div "2347375" at bounding box center [540, 122] width 82 height 38
click at [344, 122] on div "196920180" at bounding box center [345, 122] width 102 height 38
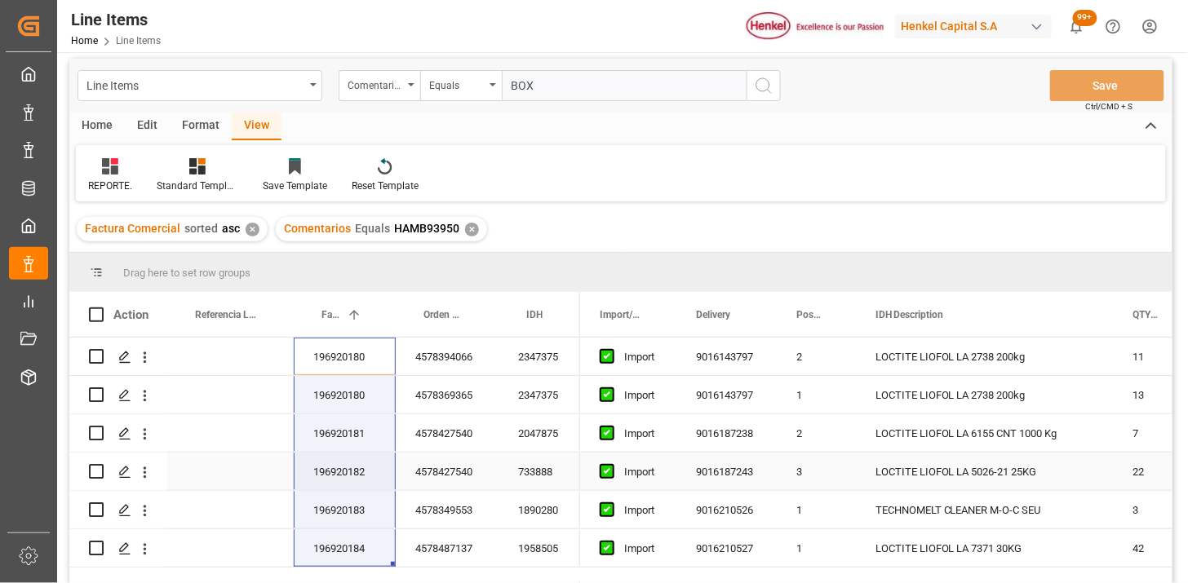
scroll to position [0, 0]
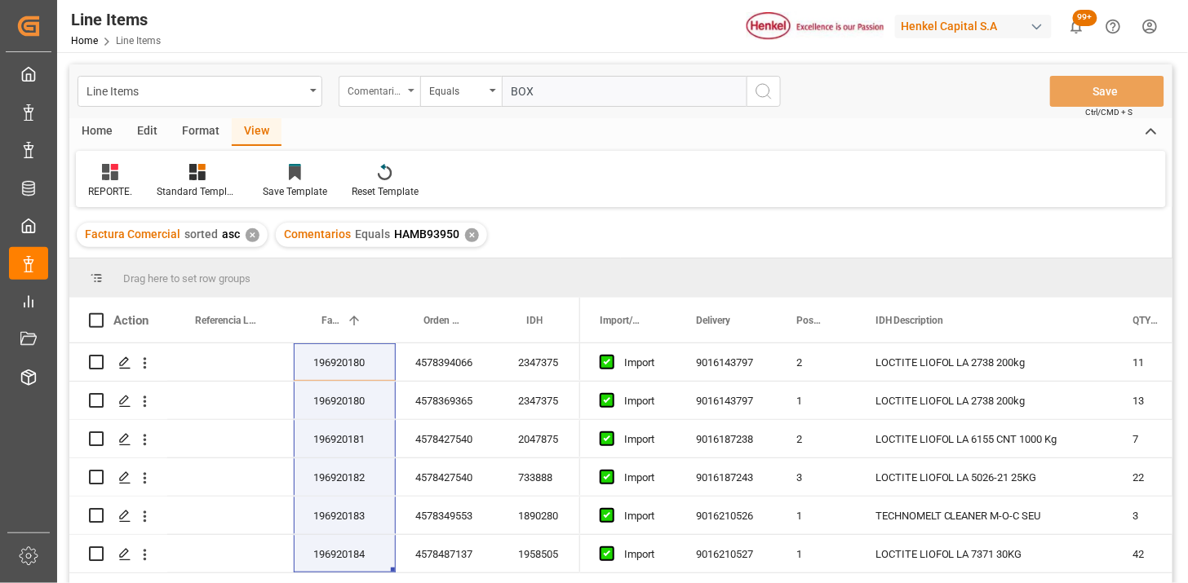
click at [369, 100] on div "Comentarios" at bounding box center [380, 91] width 82 height 31
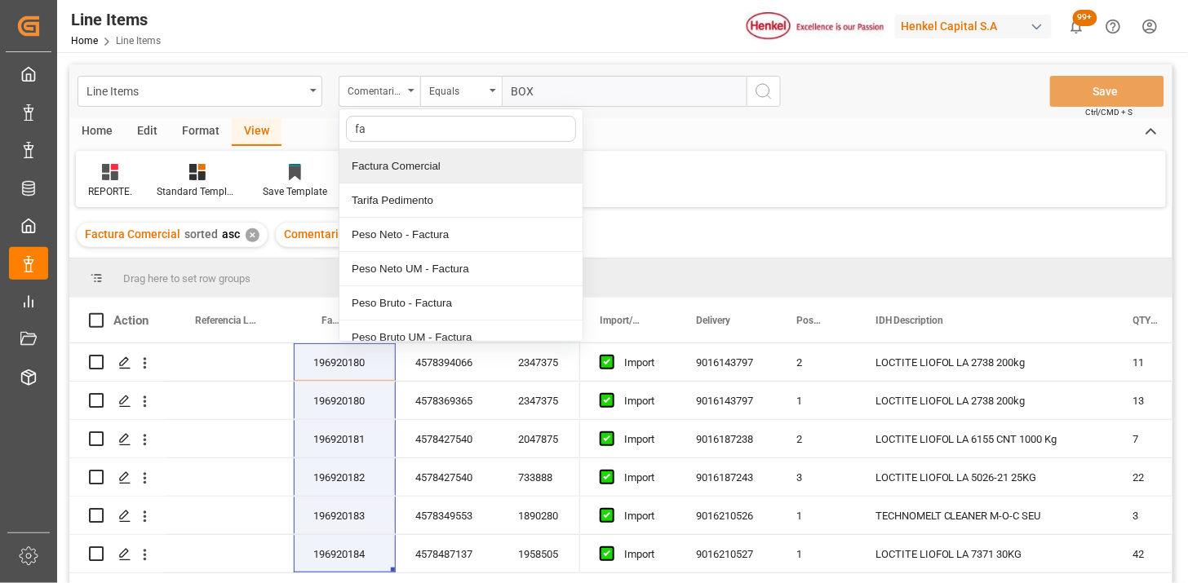
type input "fac"
drag, startPoint x: 419, startPoint y: 160, endPoint x: 556, endPoint y: 110, distance: 145.8
click at [421, 159] on div "Factura Comercial" at bounding box center [460, 166] width 243 height 34
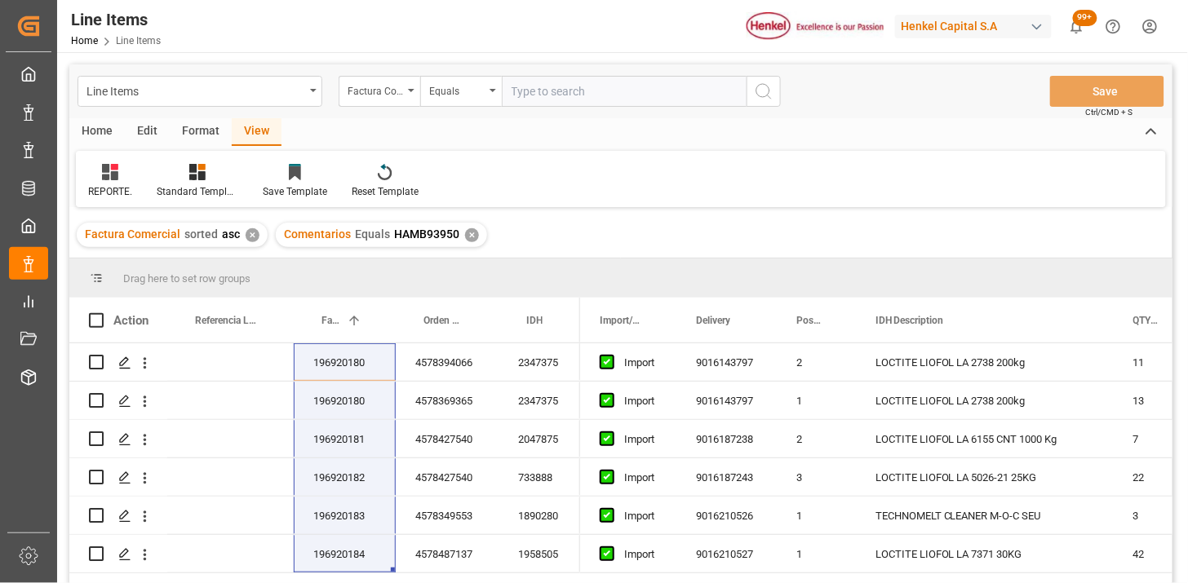
click at [584, 86] on input "text" at bounding box center [624, 91] width 245 height 31
paste input "196918268"
type input "196918268"
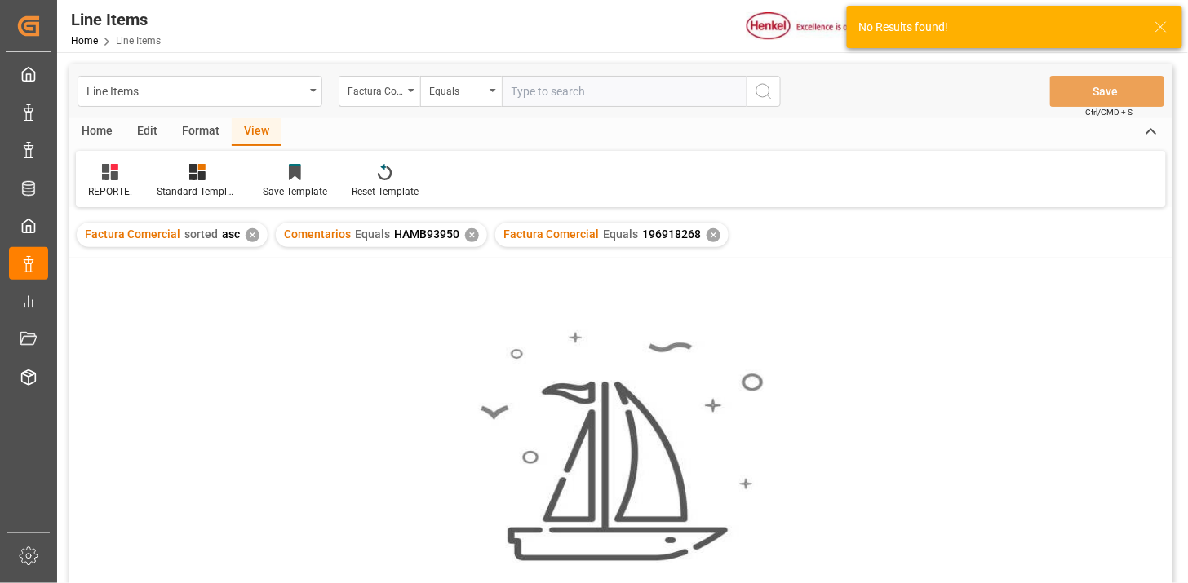
click at [468, 233] on div "✕" at bounding box center [472, 235] width 14 height 14
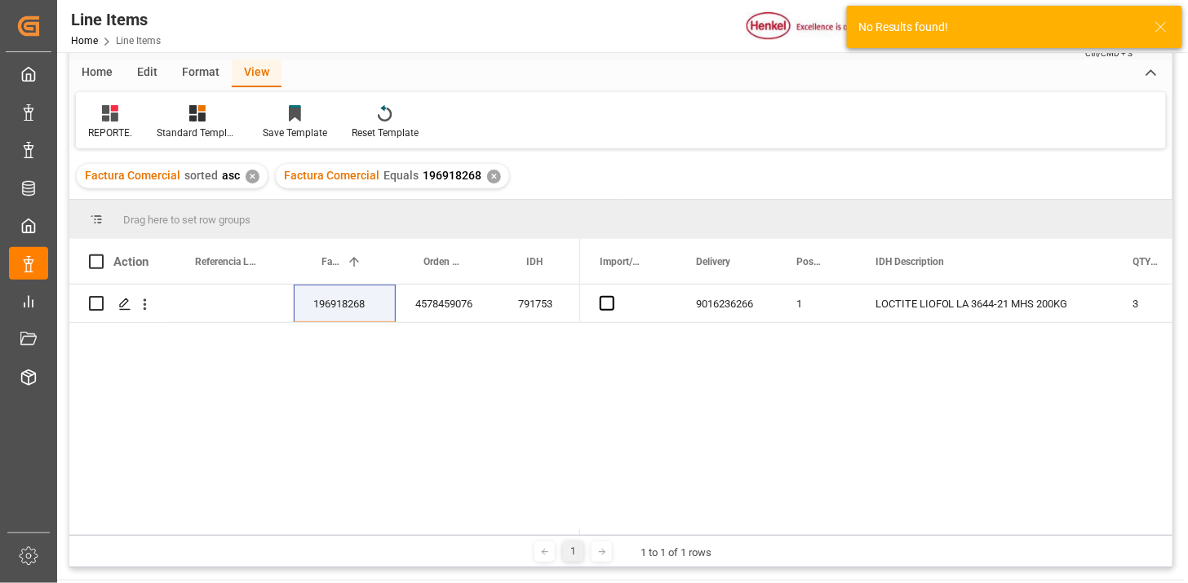
scroll to position [91, 0]
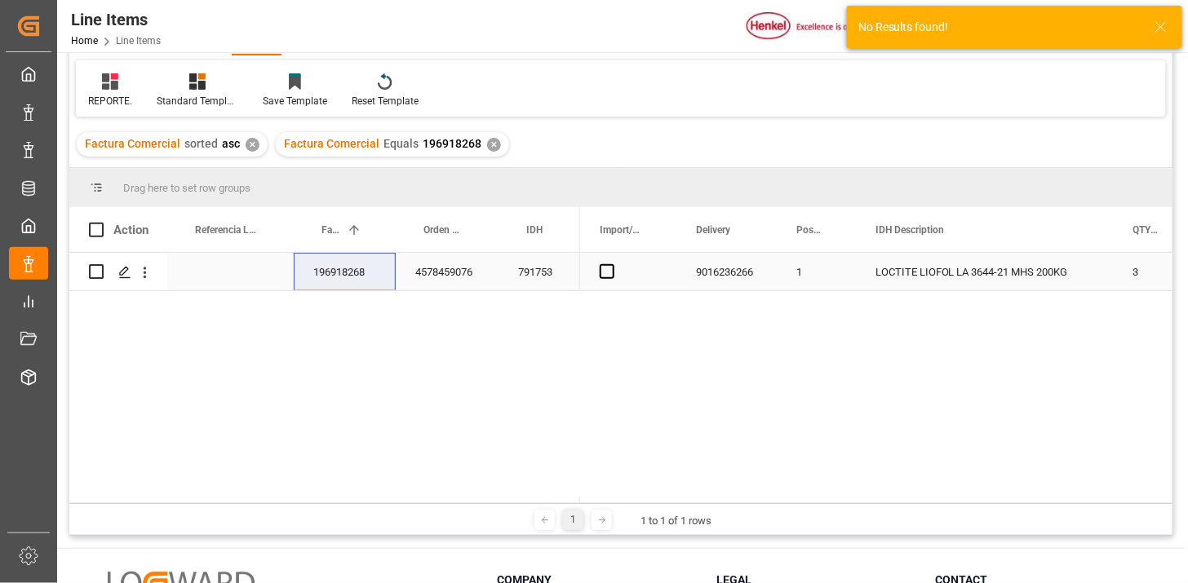
click at [352, 276] on div "196918268" at bounding box center [345, 272] width 102 height 38
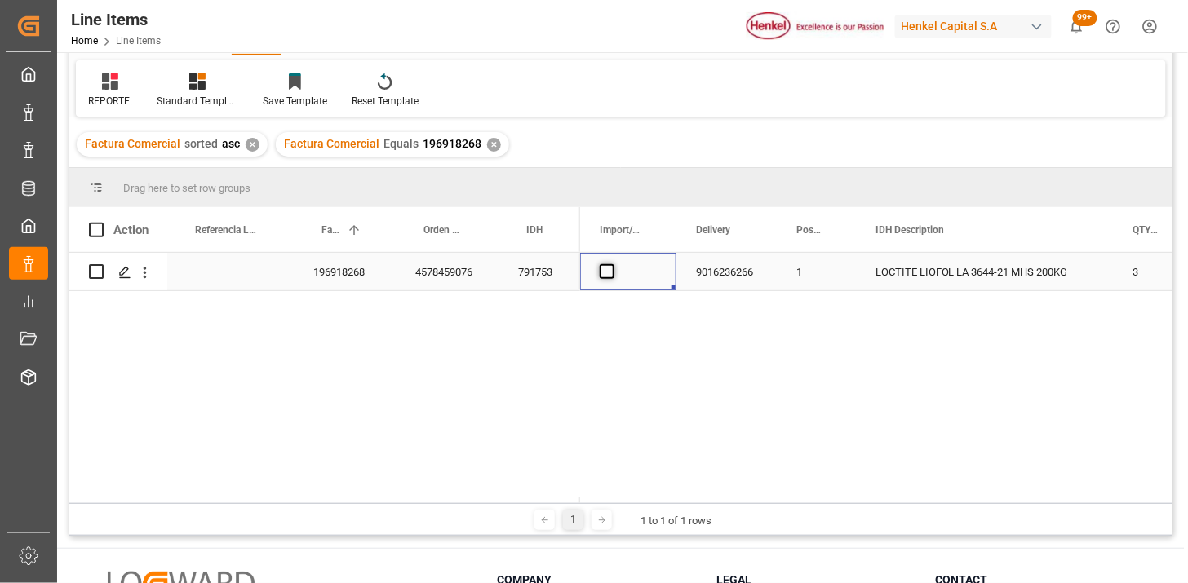
click at [609, 274] on span "Press SPACE to select this row." at bounding box center [607, 271] width 15 height 15
click at [612, 264] on input "Press SPACE to select this row." at bounding box center [612, 264] width 0 height 0
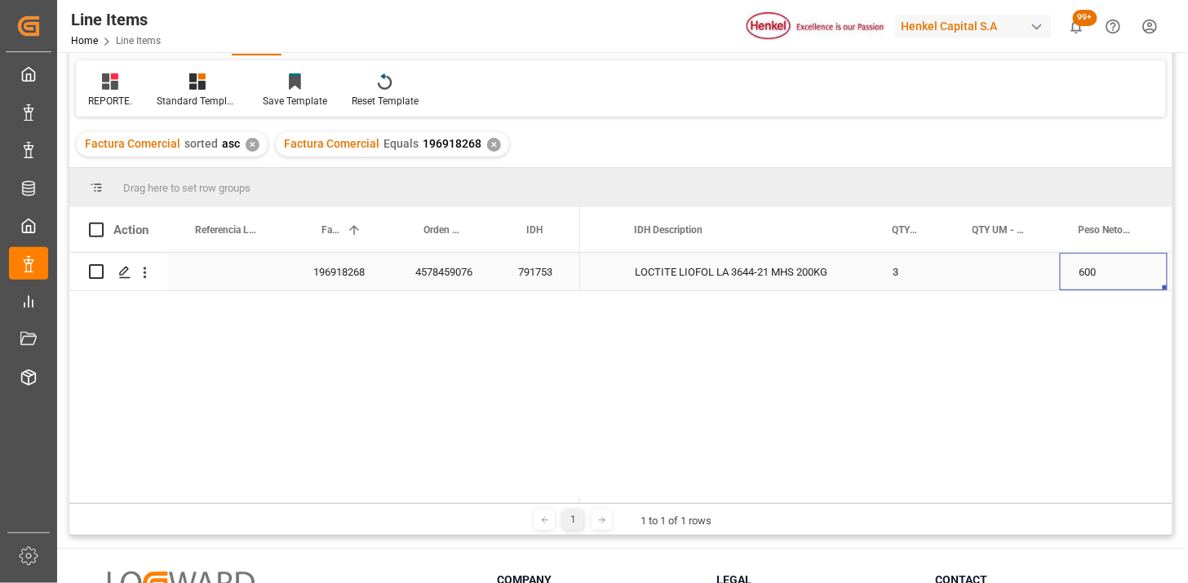
scroll to position [0, 352]
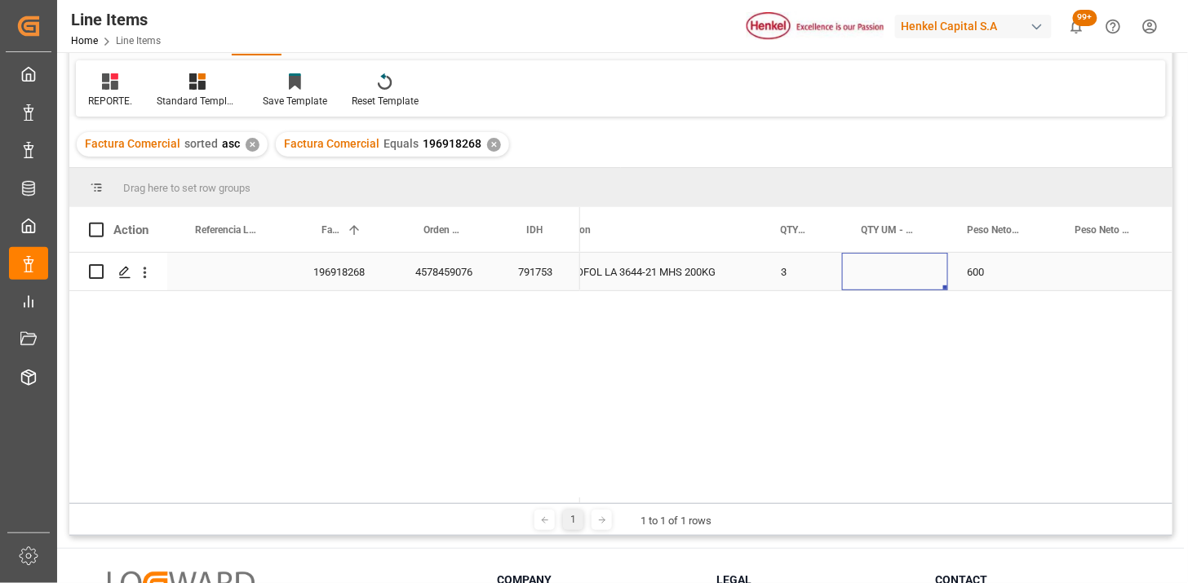
click at [894, 277] on div "Press SPACE to select this row." at bounding box center [895, 272] width 106 height 38
click at [894, 277] on input "Press SPACE to select this row." at bounding box center [895, 281] width 80 height 31
type input "BBL"
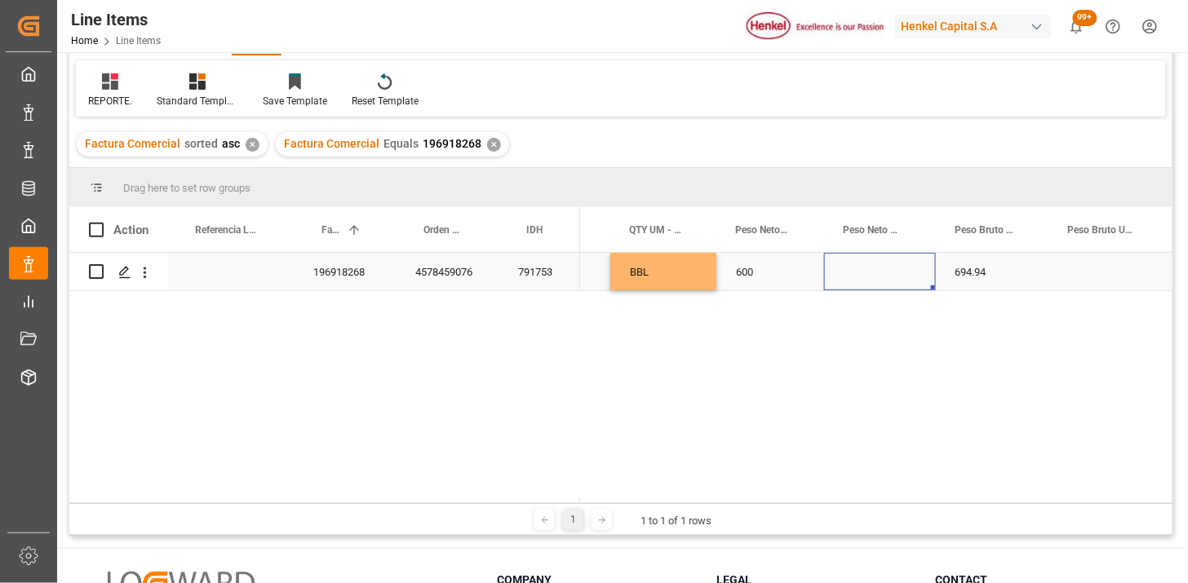
click at [894, 277] on div "Press SPACE to select this row." at bounding box center [880, 272] width 112 height 38
click at [894, 277] on input "Press SPACE to select this row." at bounding box center [880, 281] width 86 height 31
type input "KG"
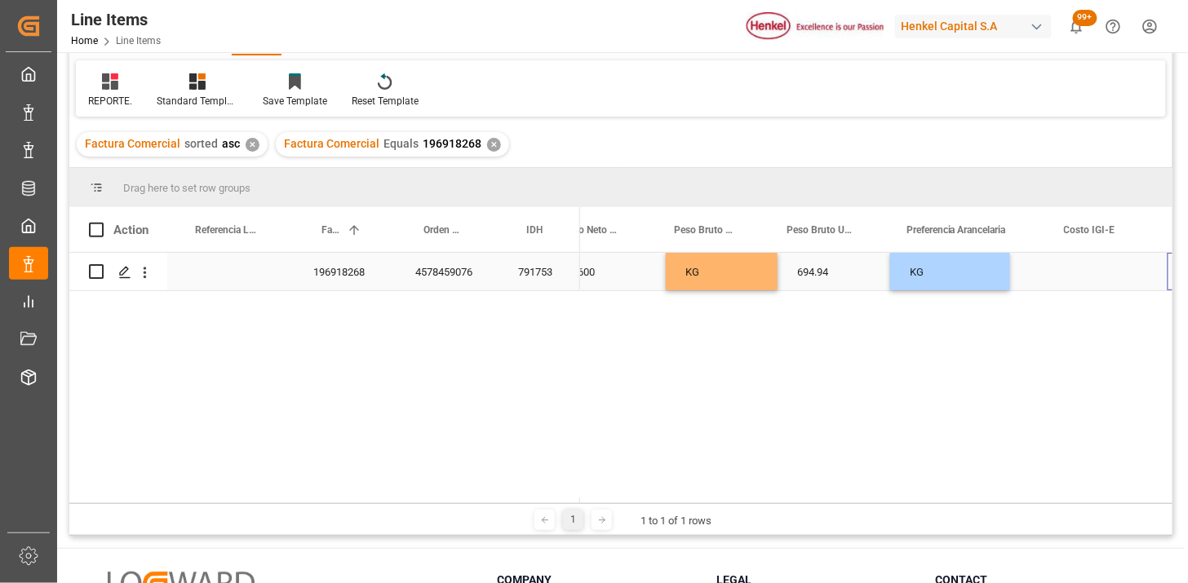
scroll to position [0, 866]
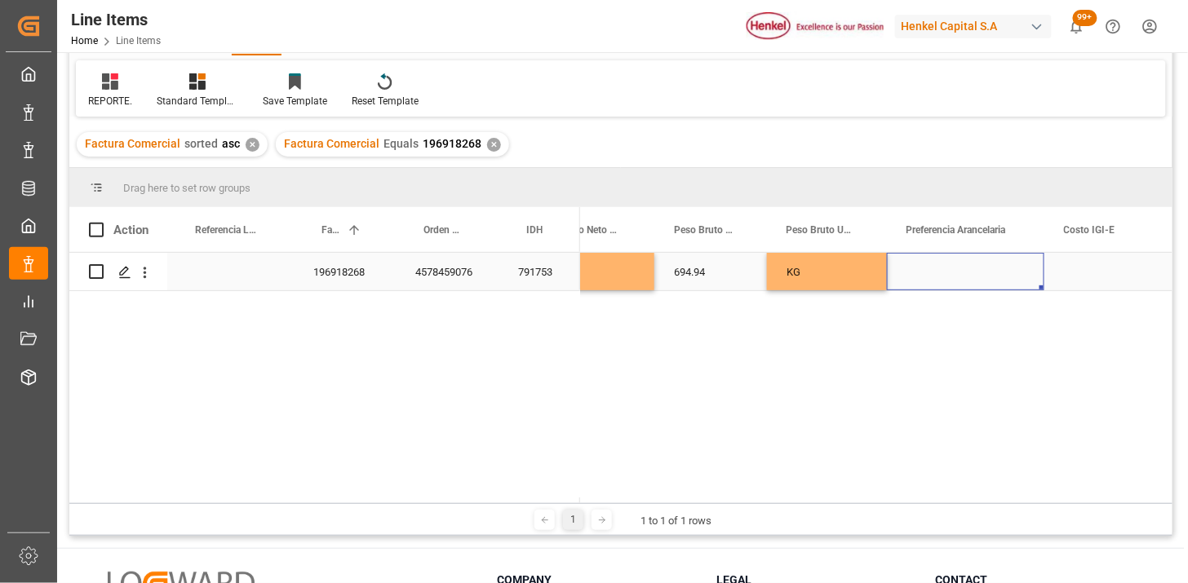
click at [950, 271] on div "Press SPACE to select this row." at bounding box center [965, 272] width 157 height 38
drag, startPoint x: 950, startPoint y: 271, endPoint x: 974, endPoint y: 275, distance: 24.8
click at [951, 271] on div "Press SPACE to select this row." at bounding box center [965, 272] width 157 height 38
click at [1018, 278] on button "Select" at bounding box center [965, 281] width 131 height 31
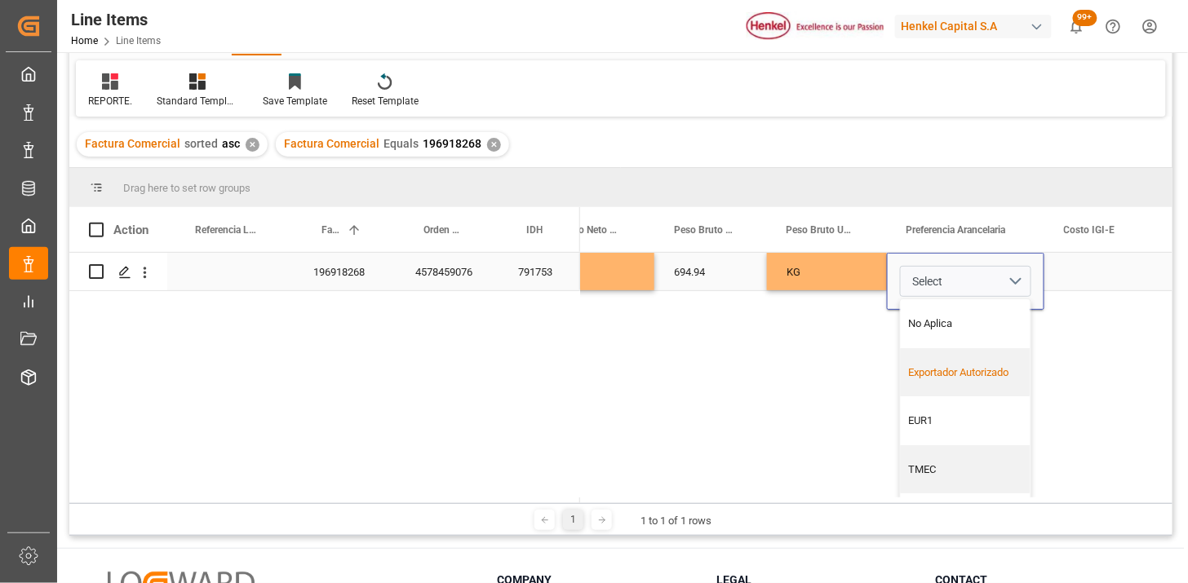
click at [967, 374] on div "Exportador Autorizado" at bounding box center [966, 373] width 113 height 16
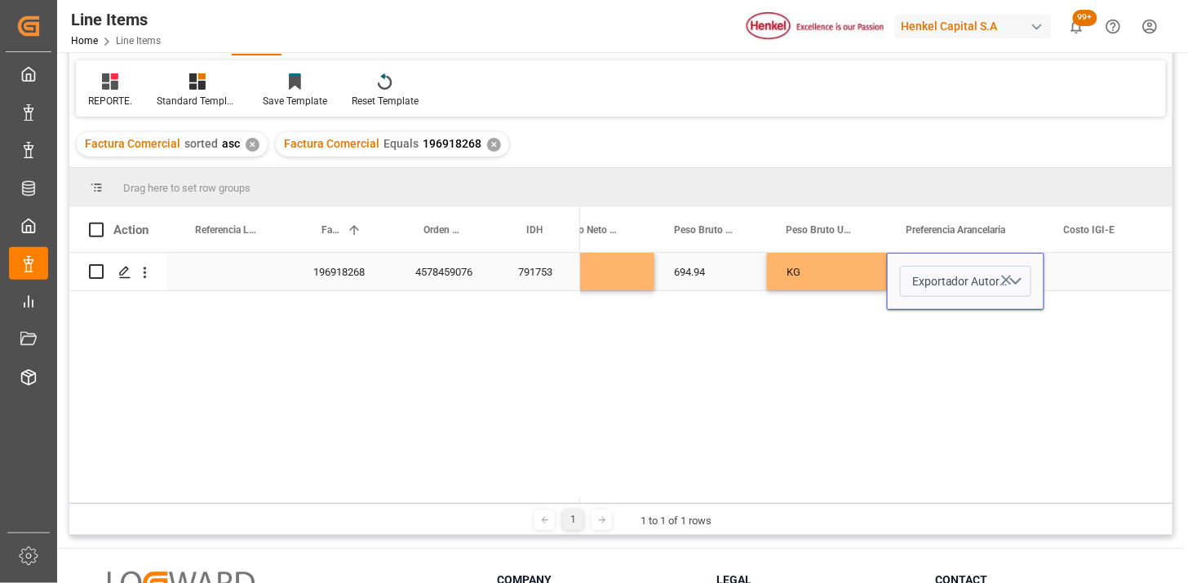
click at [1093, 273] on div "Press SPACE to select this row." at bounding box center [1105, 272] width 123 height 38
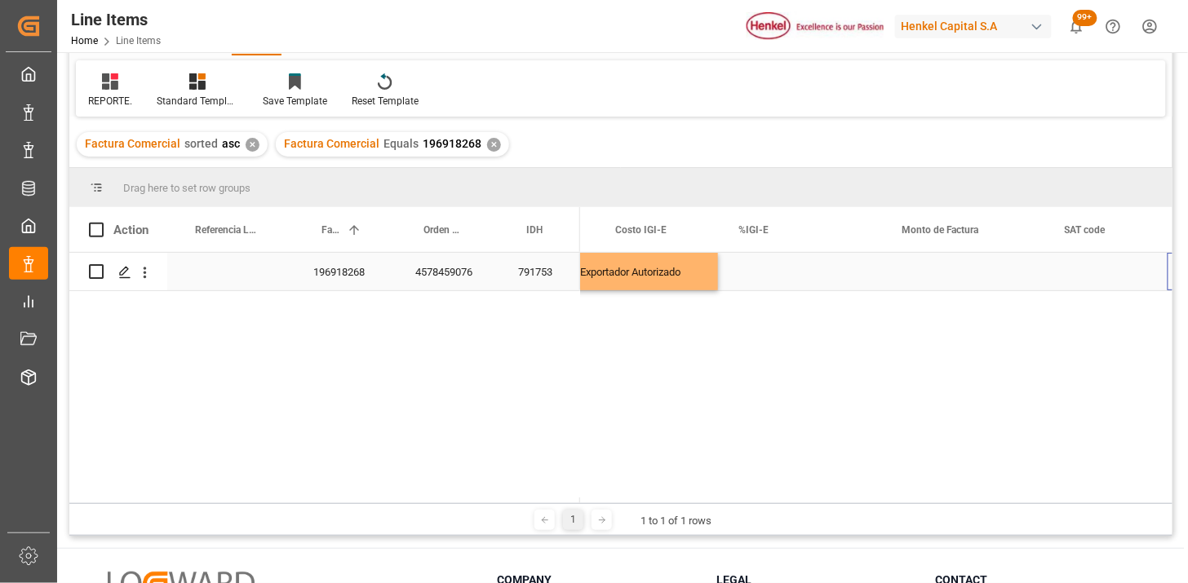
scroll to position [0, 1314]
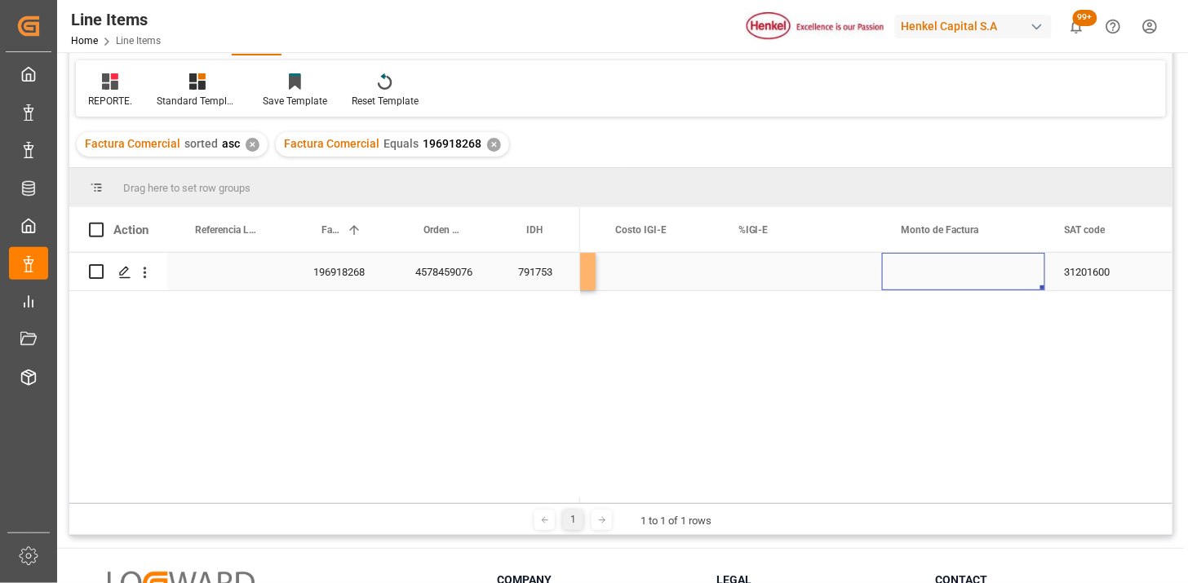
click at [931, 274] on div "Press SPACE to select this row." at bounding box center [963, 272] width 163 height 38
click at [931, 275] on input "Press SPACE to select this row." at bounding box center [963, 281] width 137 height 31
type input "1752.21"
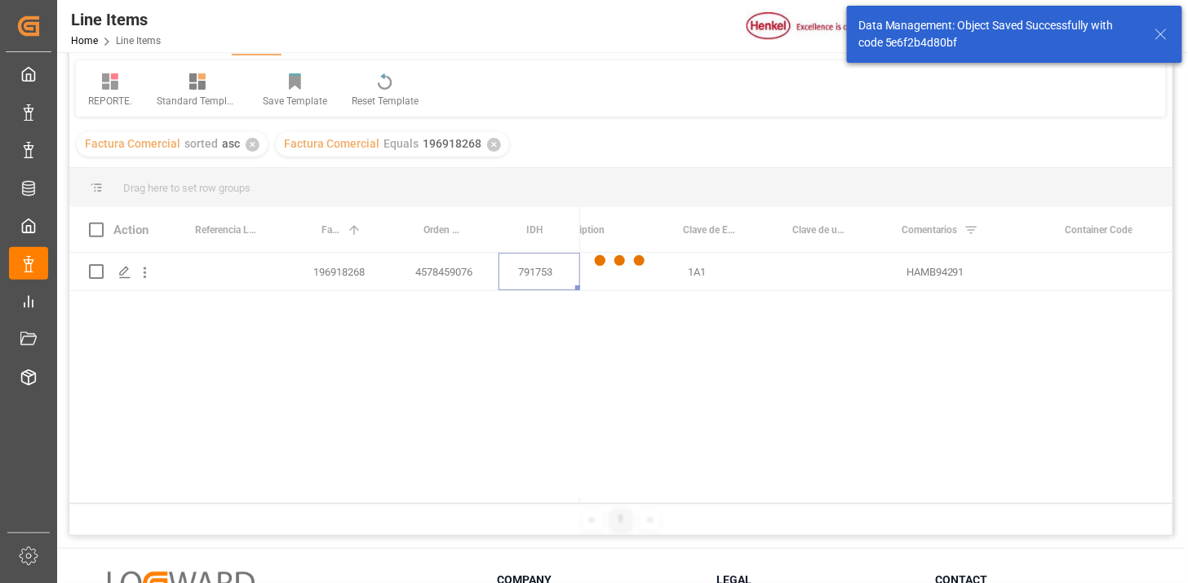
scroll to position [0, 0]
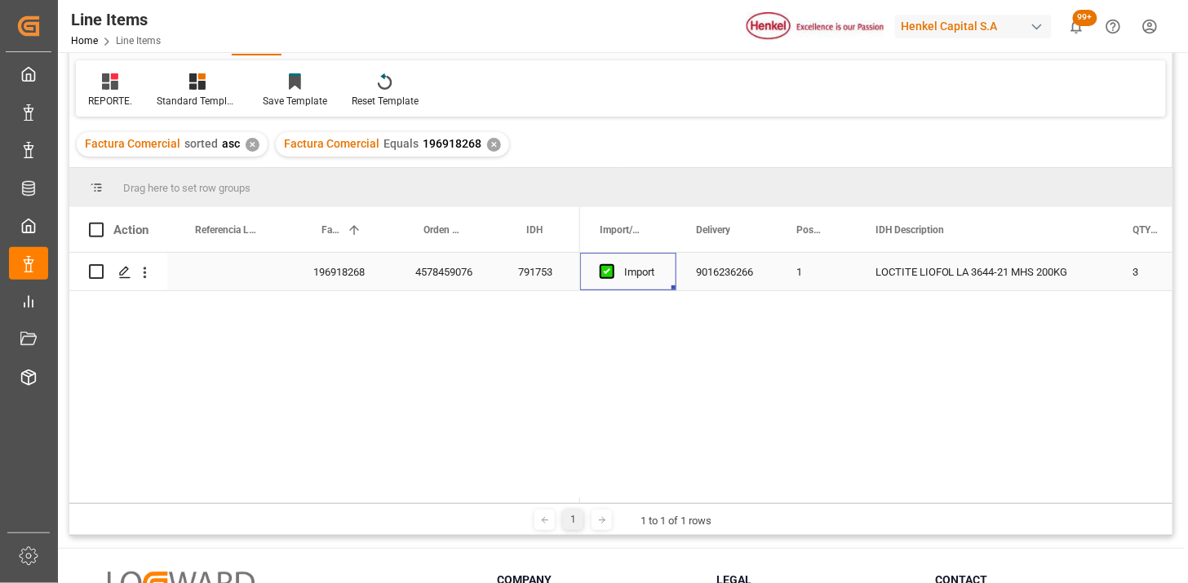
click at [531, 273] on div "791753" at bounding box center [540, 272] width 82 height 38
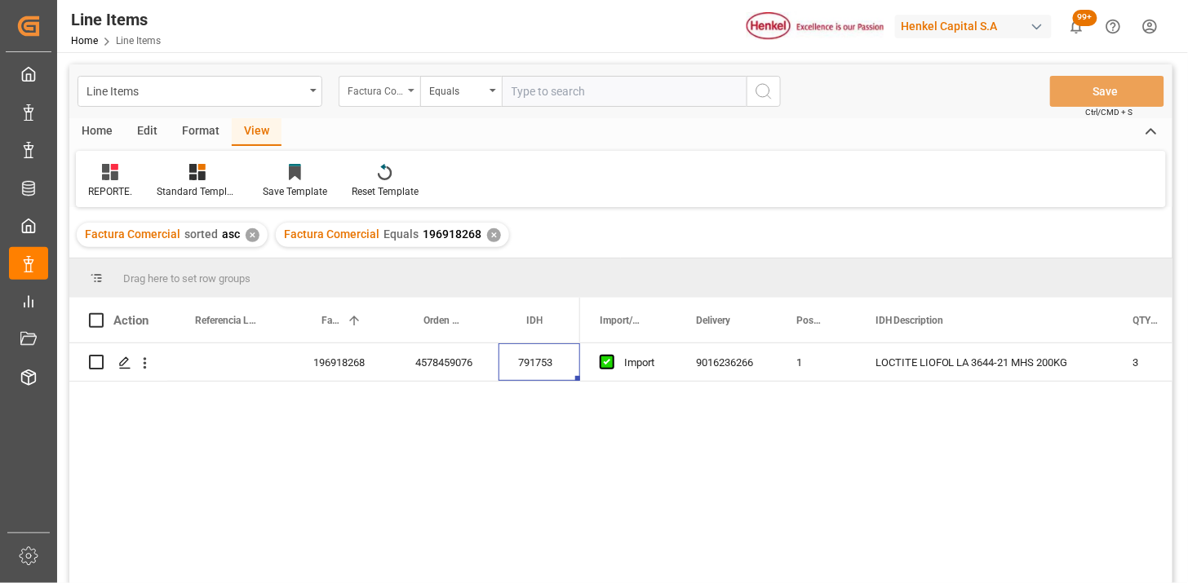
click at [367, 104] on div "Factura Comercial" at bounding box center [380, 91] width 82 height 31
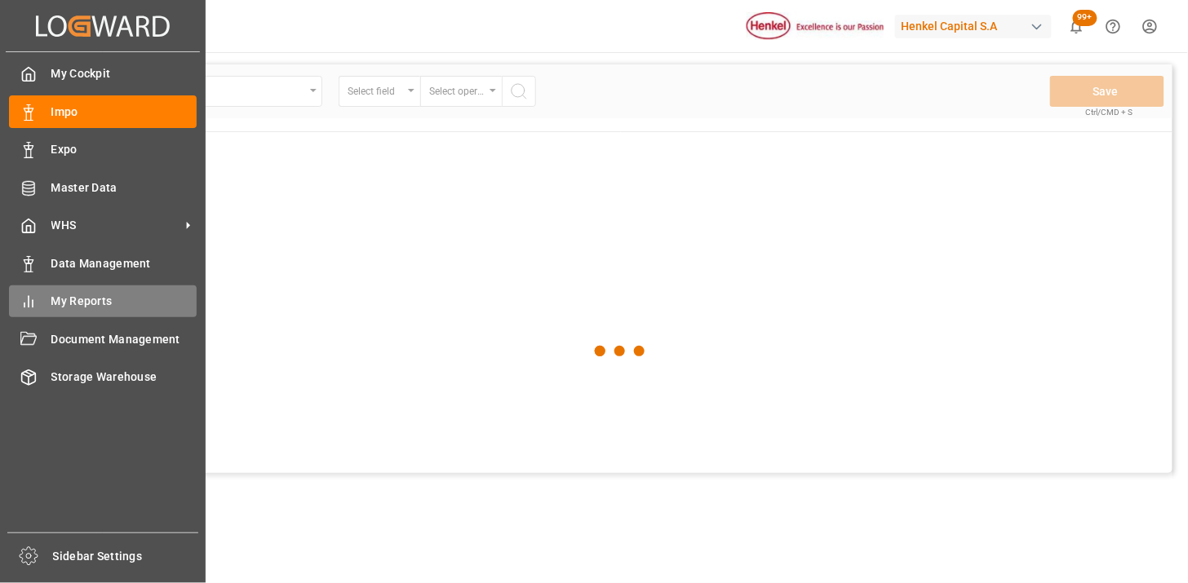
click at [82, 304] on span "My Reports" at bounding box center [124, 301] width 146 height 17
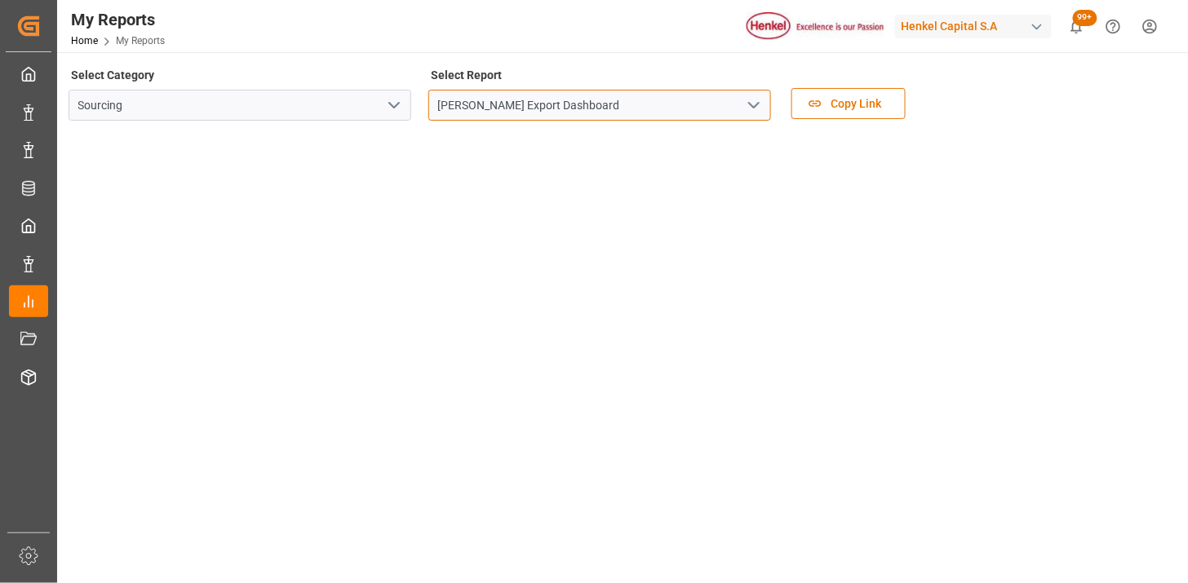
click at [767, 115] on input "Henkel Export Dashboard" at bounding box center [599, 105] width 343 height 31
click at [757, 110] on icon "open menu" at bounding box center [754, 105] width 20 height 20
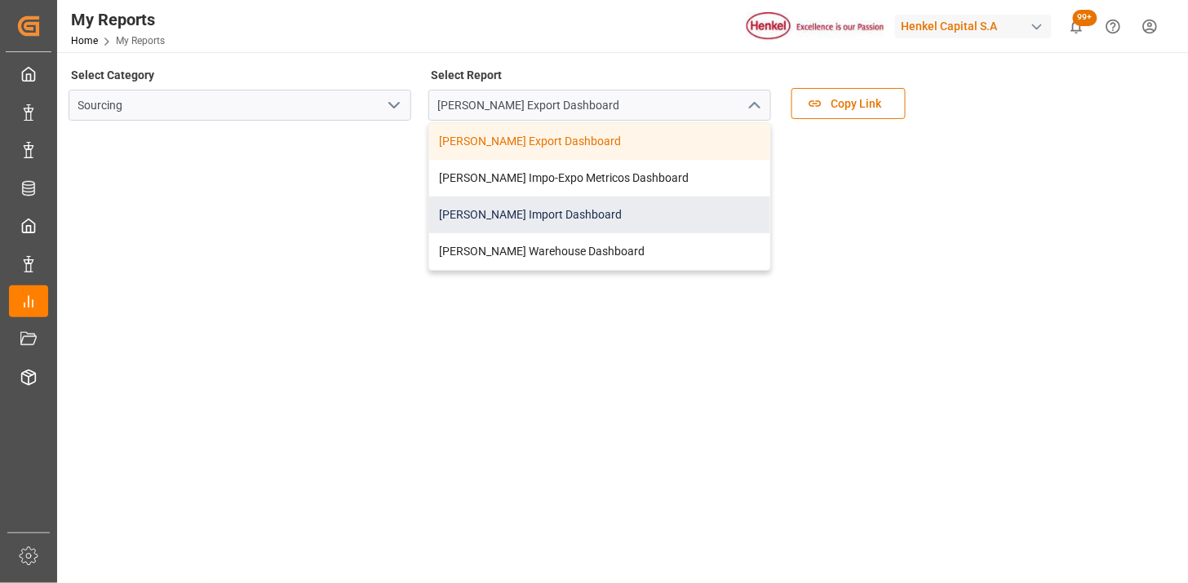
click at [614, 207] on div "Henkel Import Dashboard" at bounding box center [599, 215] width 341 height 37
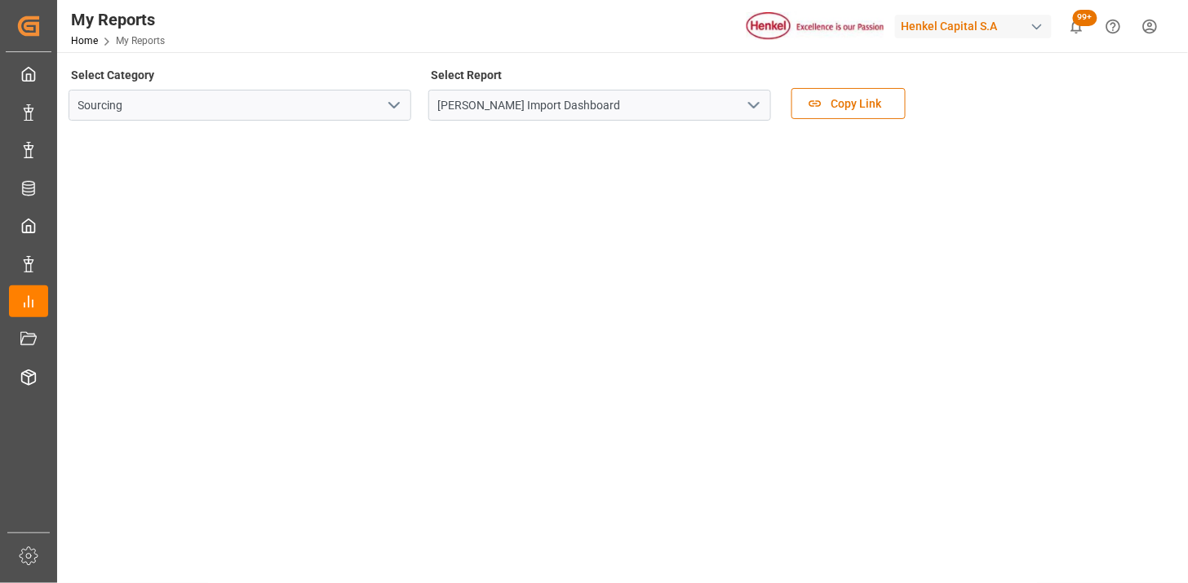
scroll to position [488, 0]
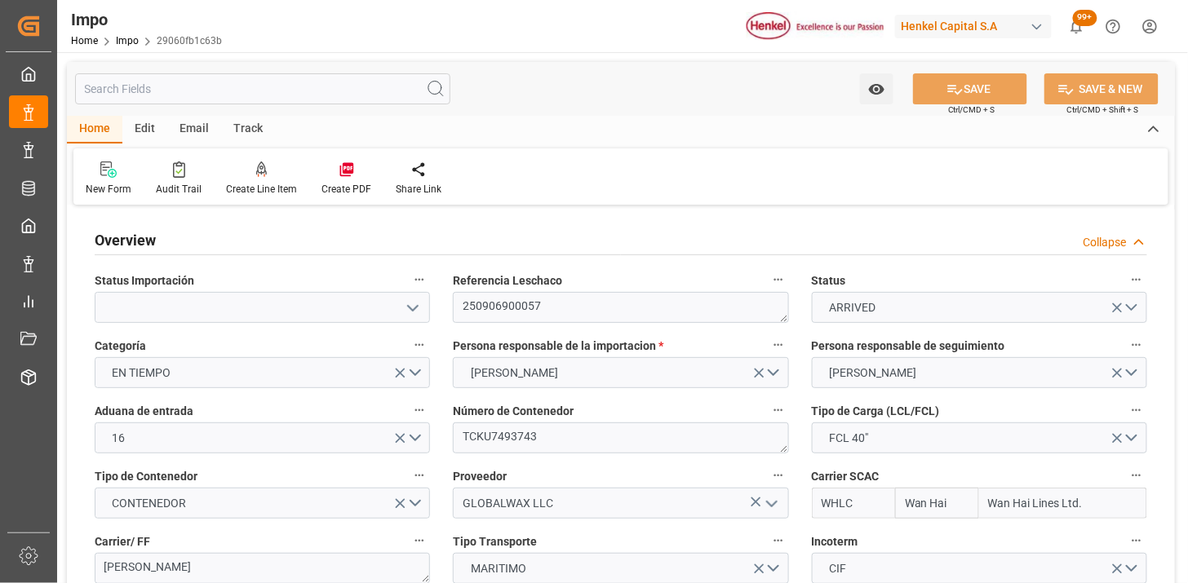
type input "Wan Hai"
type input "Wan Hai Lines Ltd."
type input "1"
type input "46.81"
type input "31"
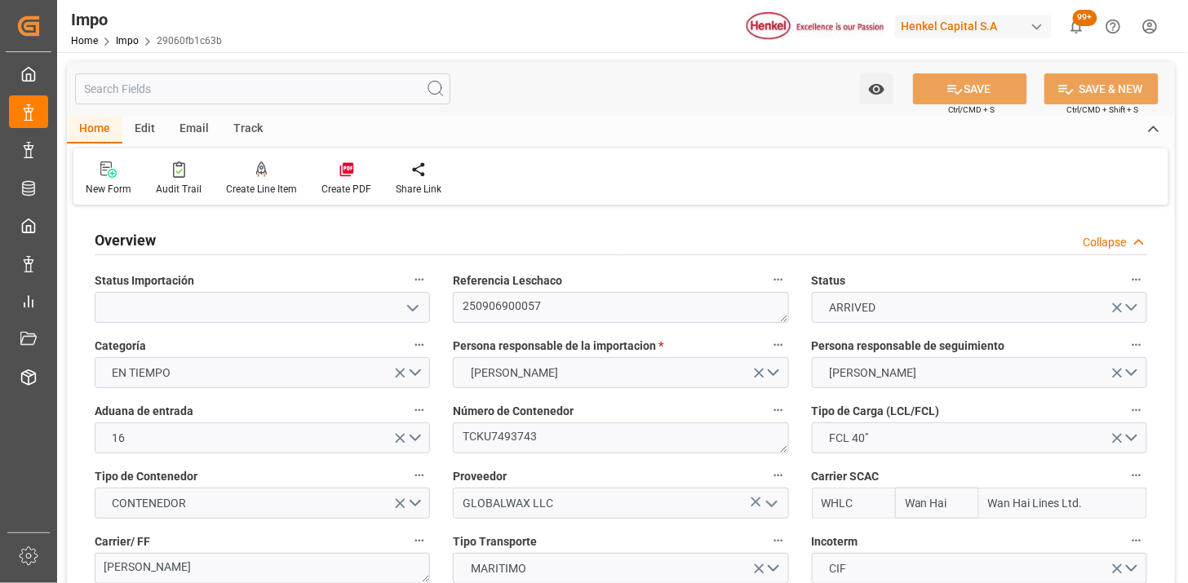
type input "07-07-2025"
type input "Emirates Shipping"
type input "1"
type input "30"
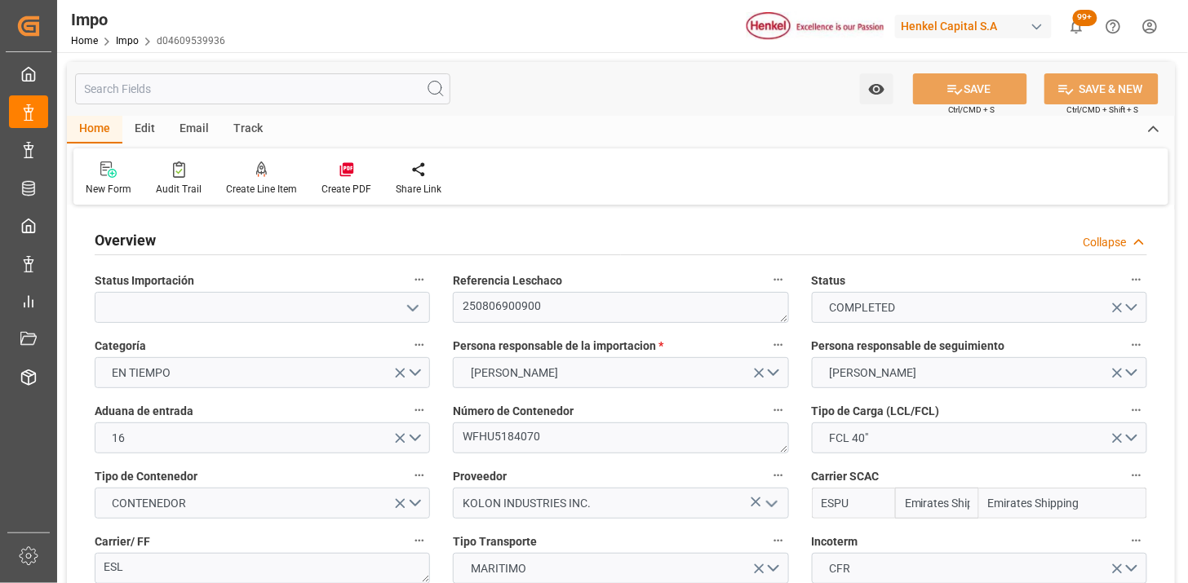
type input "36"
type input "13-08-2025"
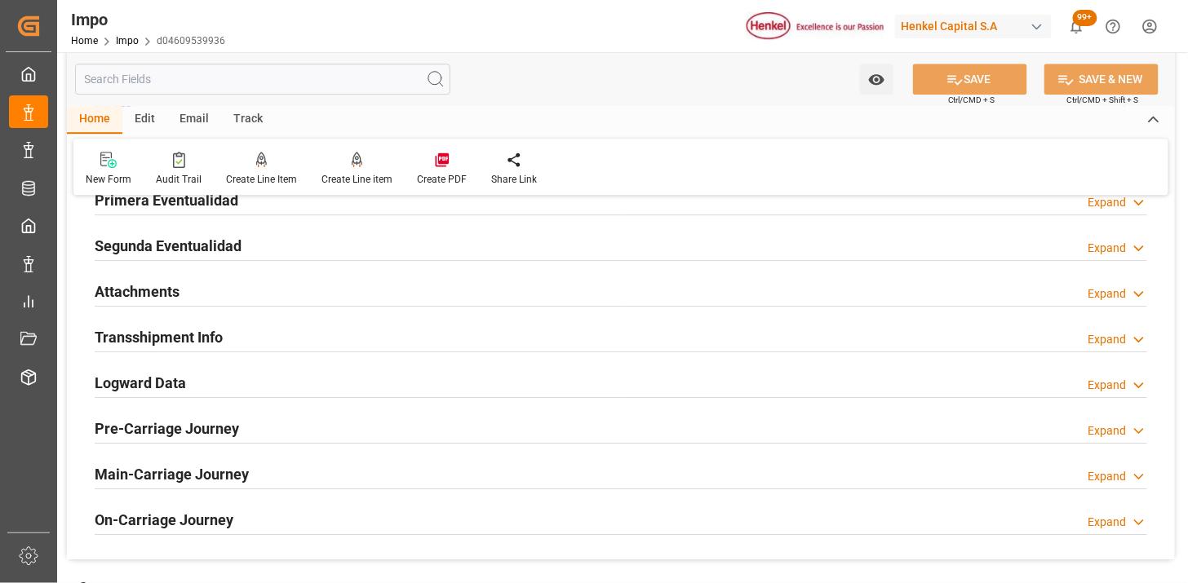
scroll to position [1359, 0]
click at [242, 304] on div "Attachments Expand" at bounding box center [621, 291] width 1052 height 31
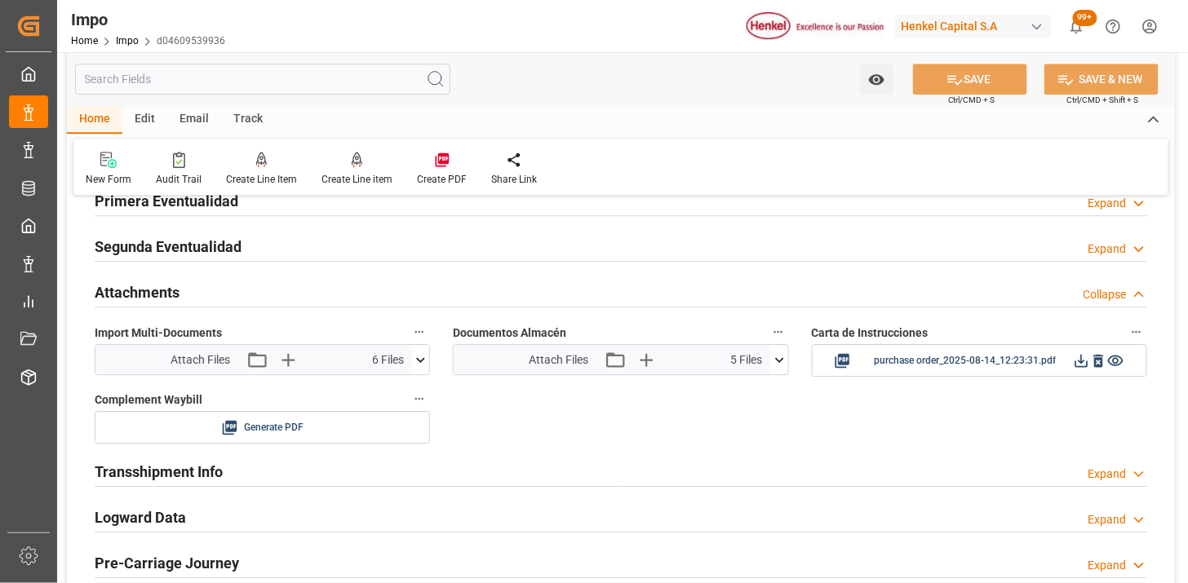
click at [777, 356] on icon at bounding box center [779, 360] width 17 height 17
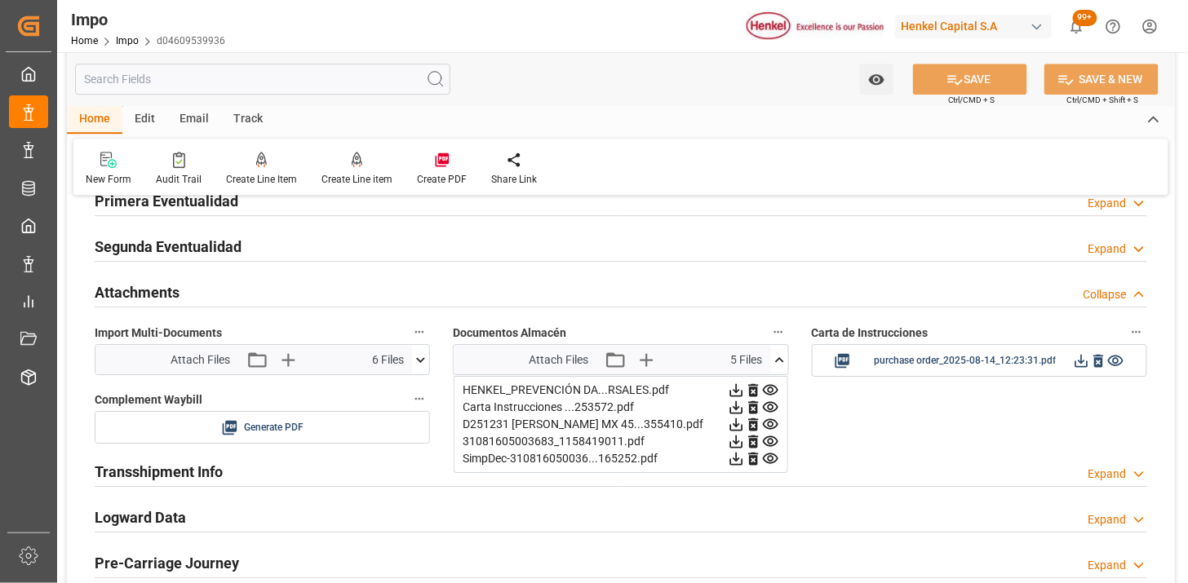
click at [748, 392] on icon at bounding box center [753, 390] width 17 height 17
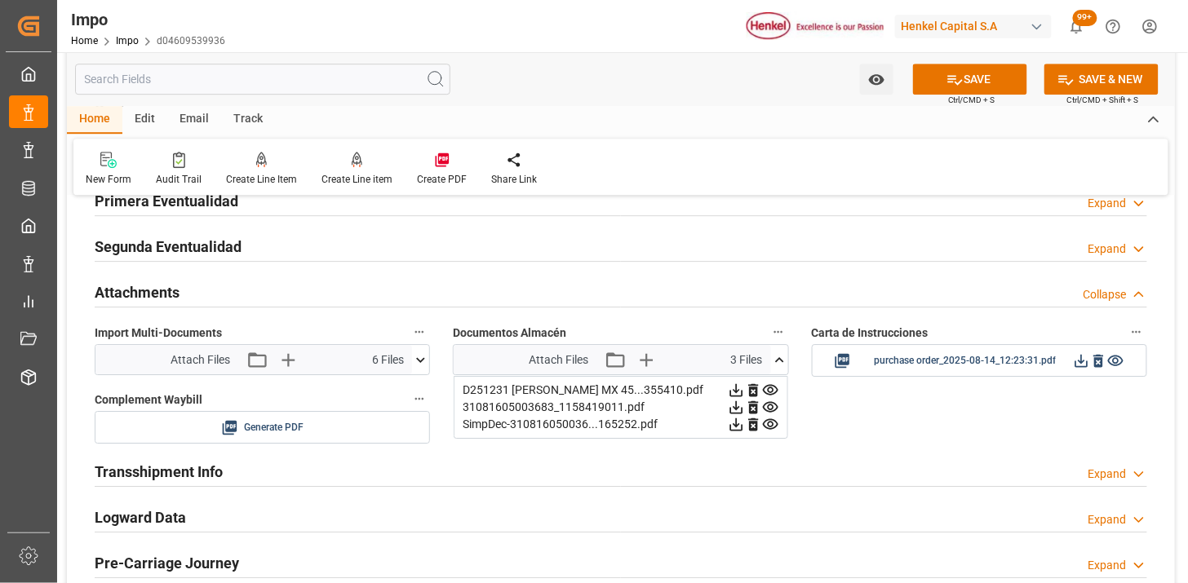
click at [748, 392] on icon at bounding box center [753, 390] width 17 height 17
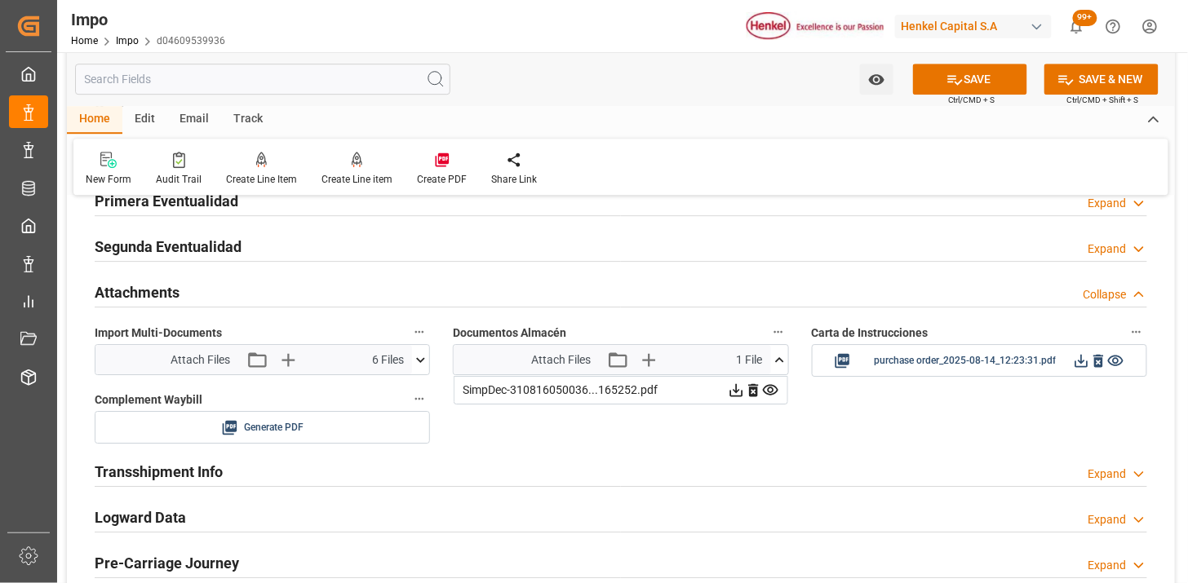
click at [748, 392] on icon at bounding box center [753, 390] width 17 height 17
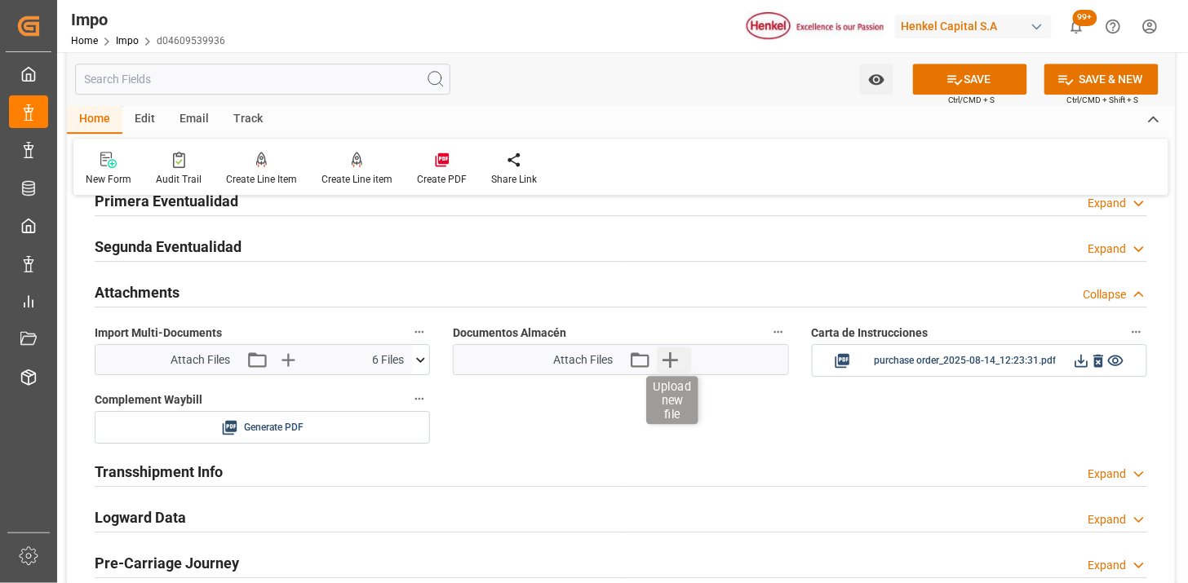
click at [671, 361] on icon "button" at bounding box center [670, 360] width 16 height 16
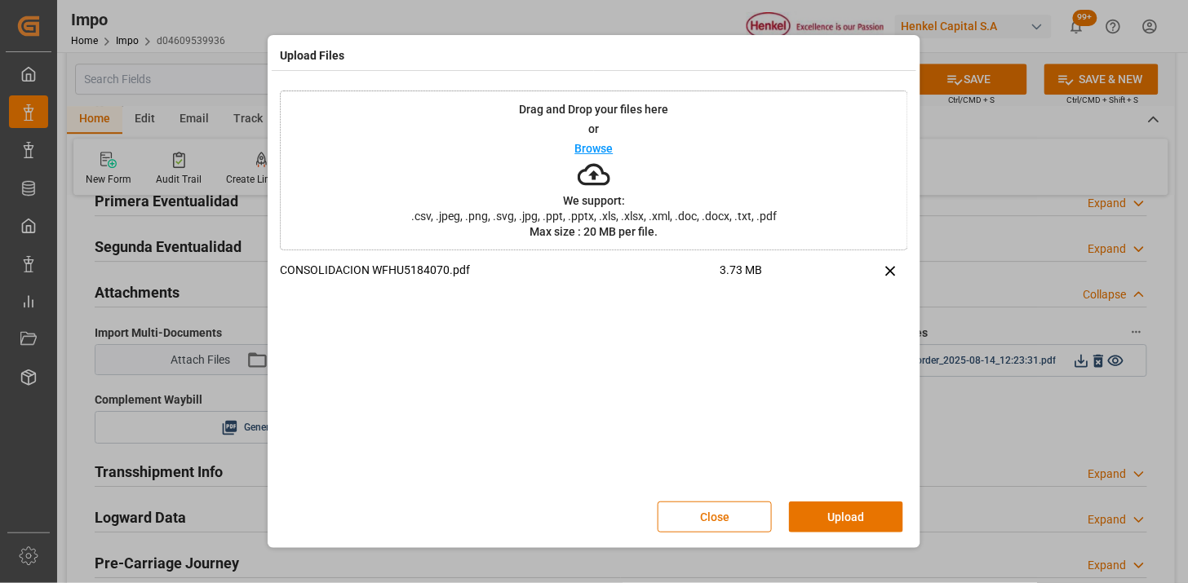
drag, startPoint x: 830, startPoint y: 512, endPoint x: 604, endPoint y: 328, distance: 291.2
click at [829, 512] on button "Upload" at bounding box center [846, 517] width 114 height 31
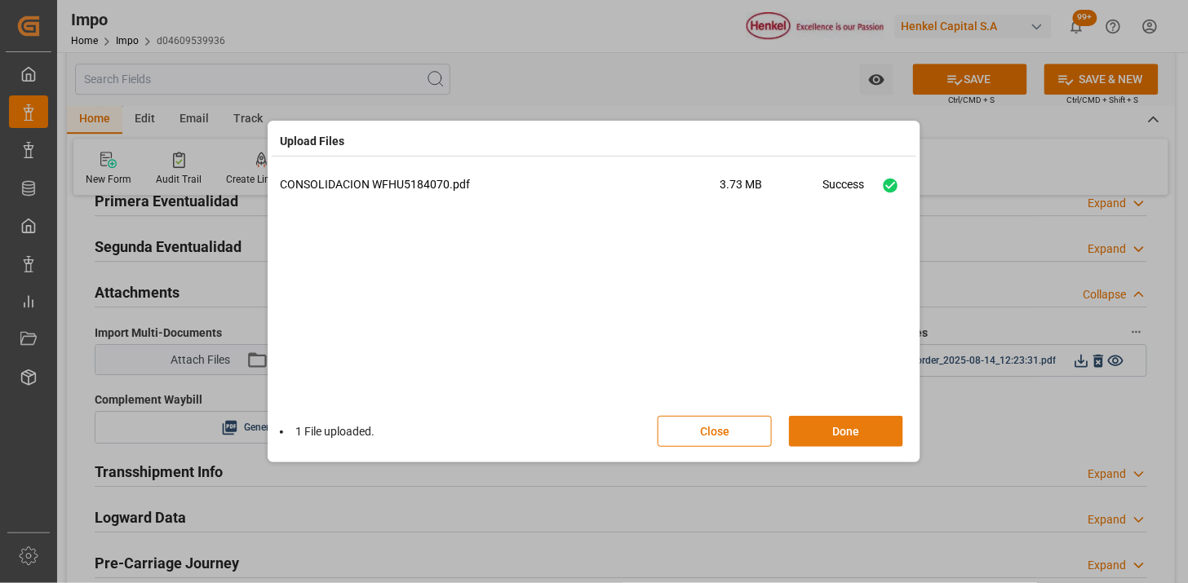
click at [845, 434] on button "Done" at bounding box center [846, 431] width 114 height 31
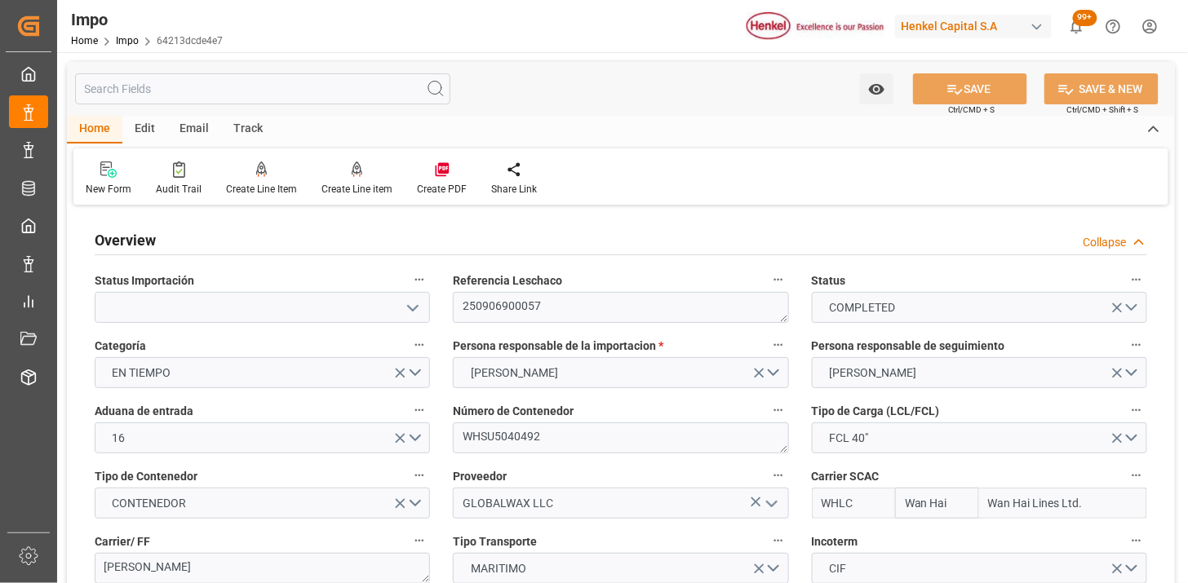
type input "Wan Hai"
type input "Wan Hai Lines Ltd."
type input "1"
type input "46.81"
type input "31"
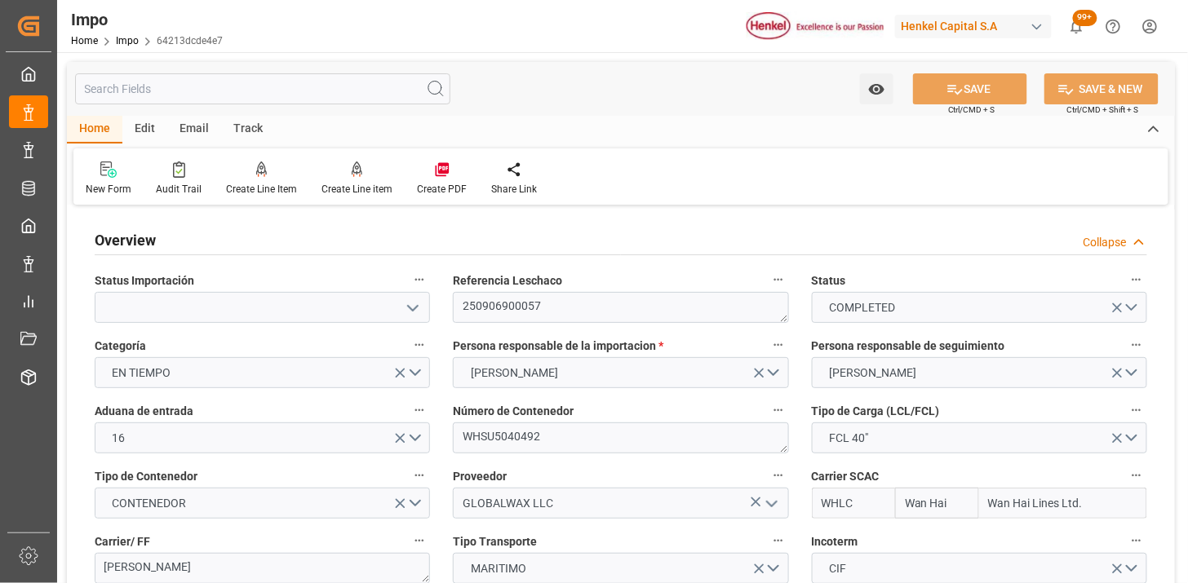
type input "[DATE]"
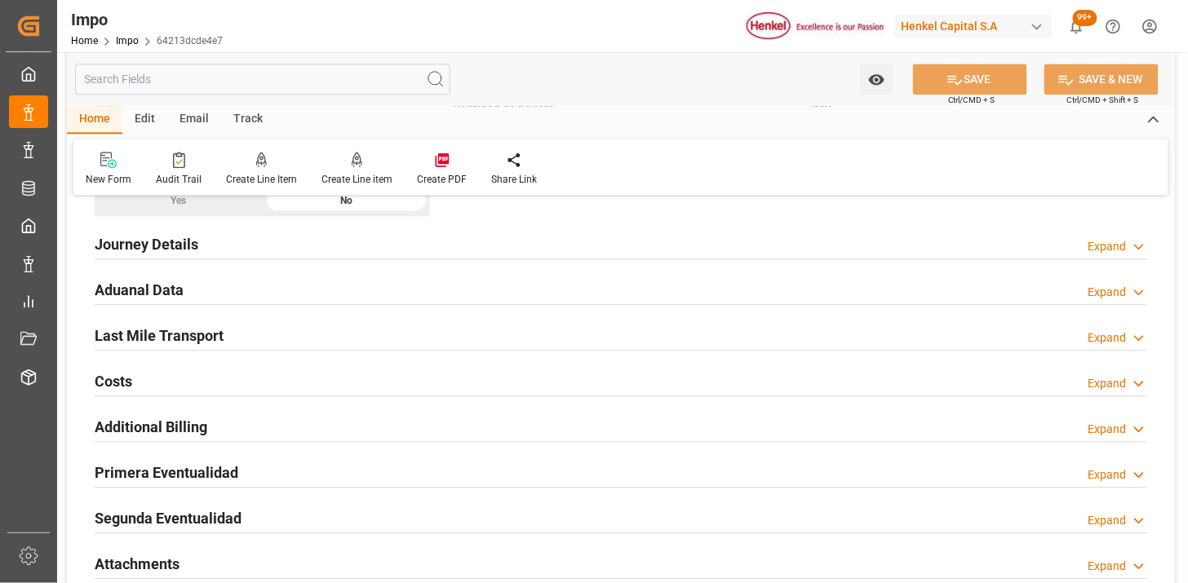
scroll to position [1178, 0]
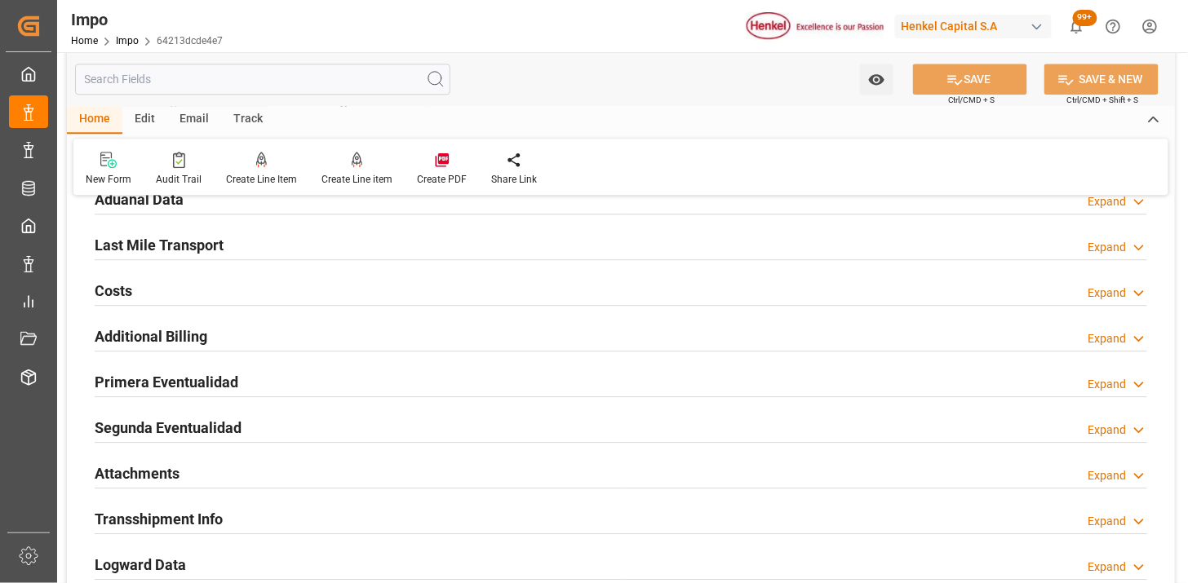
drag, startPoint x: 206, startPoint y: 384, endPoint x: 408, endPoint y: 355, distance: 204.5
click at [206, 384] on h2 "Primera Eventualidad" at bounding box center [167, 382] width 144 height 22
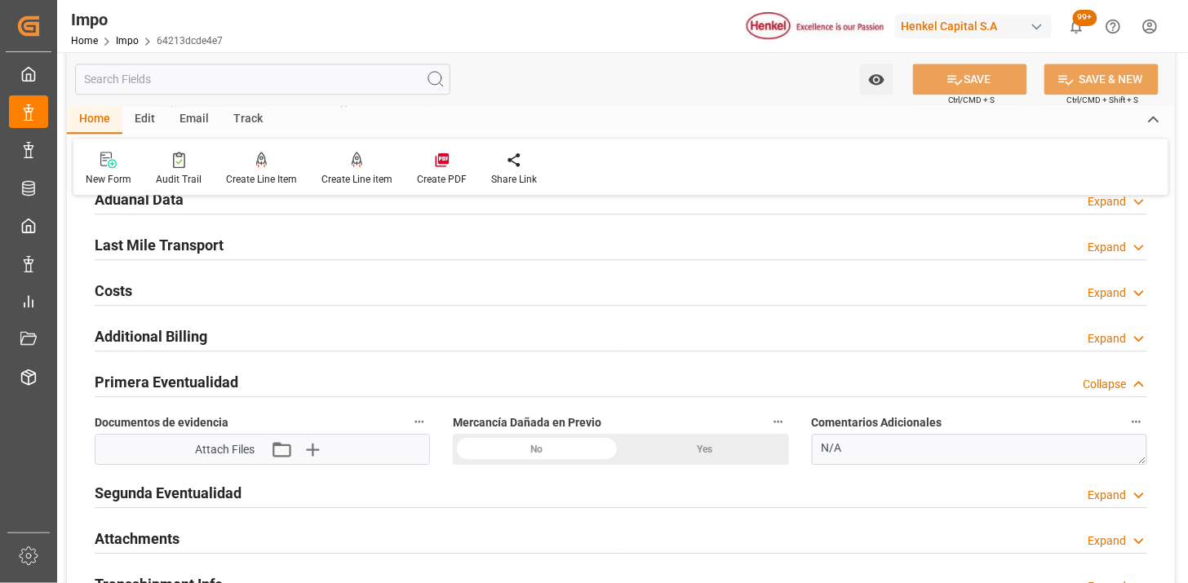
scroll to position [1269, 0]
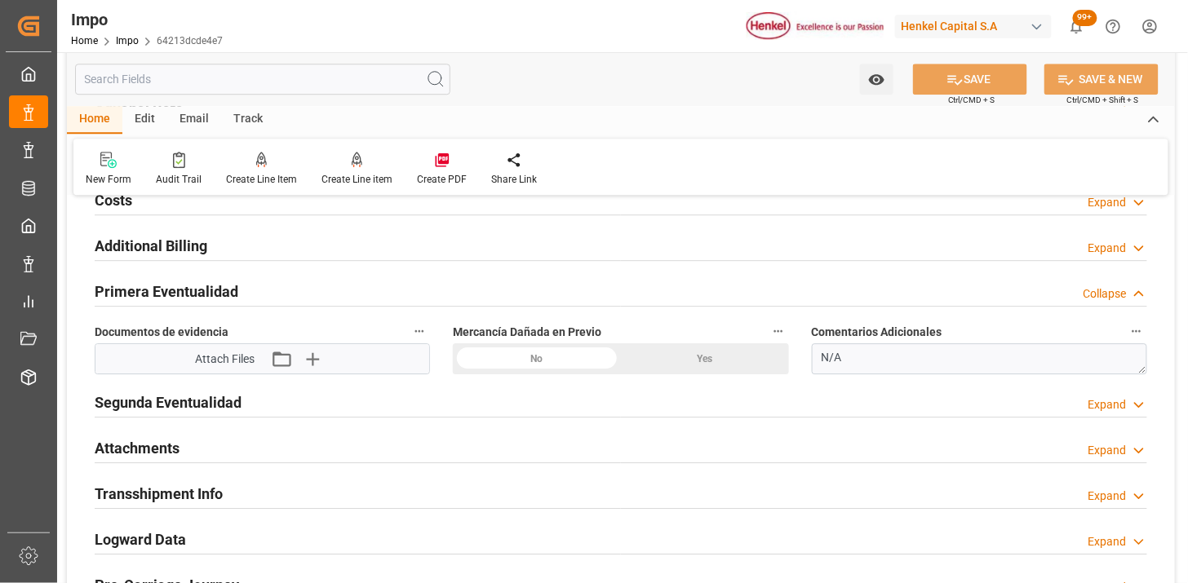
click at [223, 281] on h2 "Primera Eventualidad" at bounding box center [167, 292] width 144 height 22
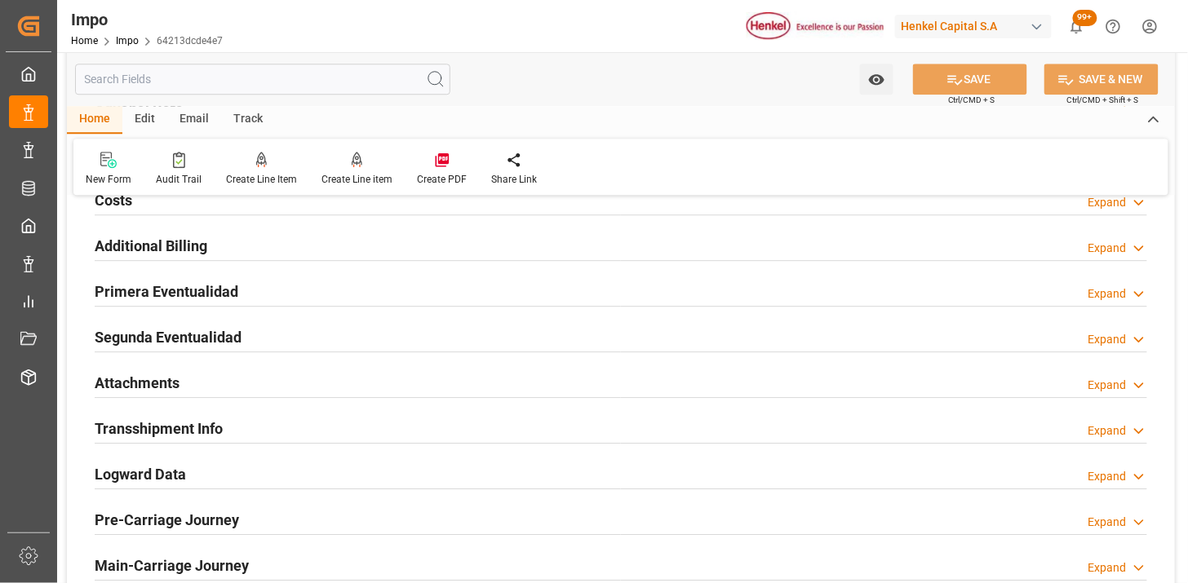
click at [183, 376] on div "Attachments Expand" at bounding box center [621, 381] width 1052 height 31
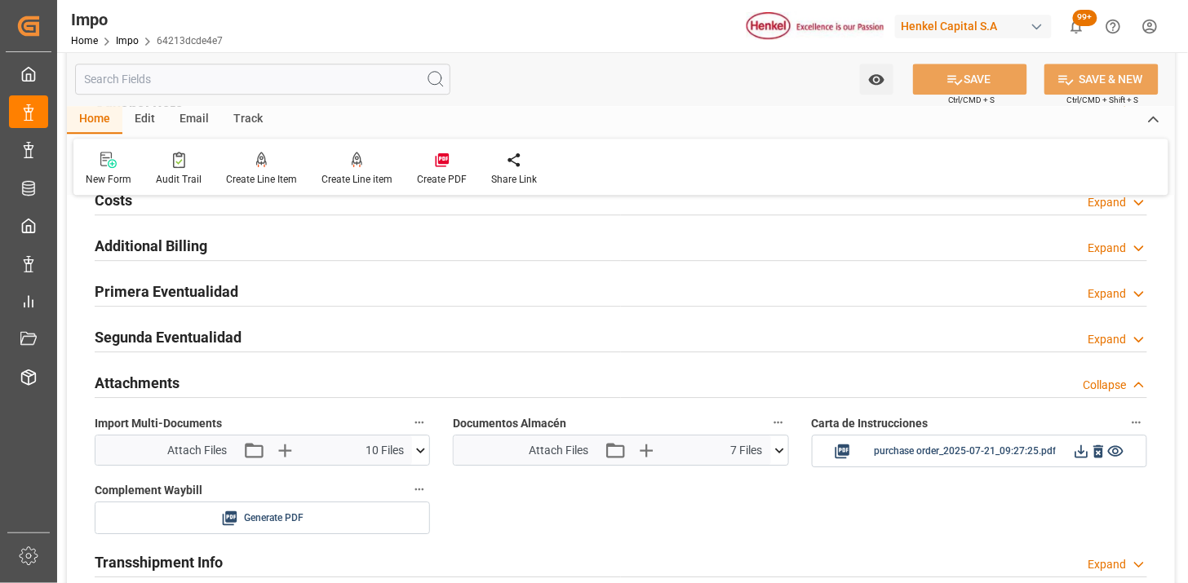
click at [773, 454] on icon at bounding box center [779, 450] width 17 height 17
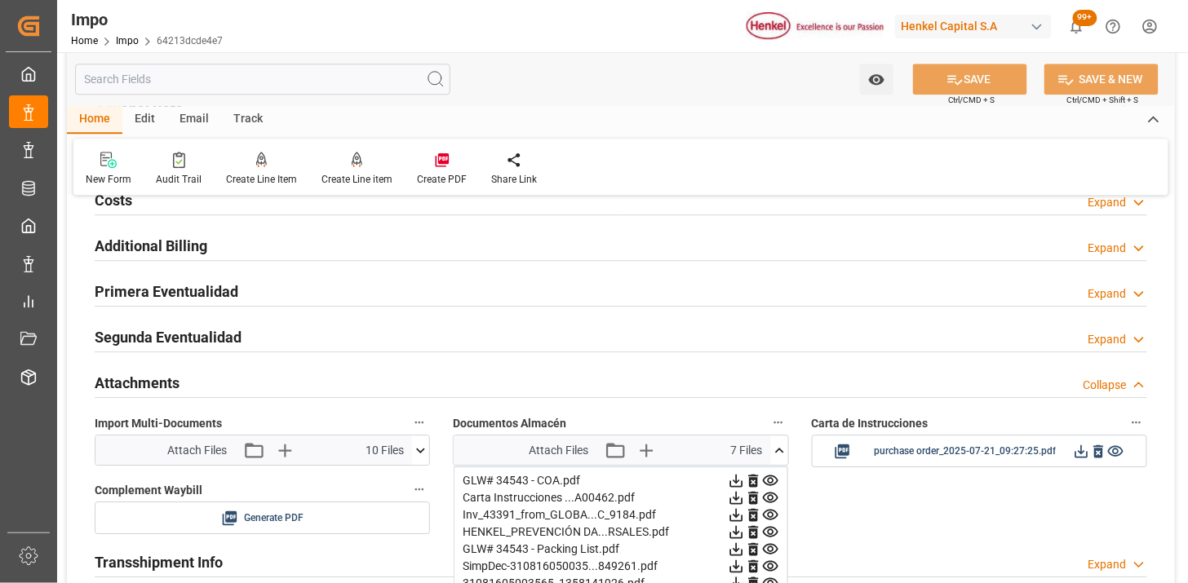
click at [753, 483] on icon at bounding box center [753, 480] width 17 height 17
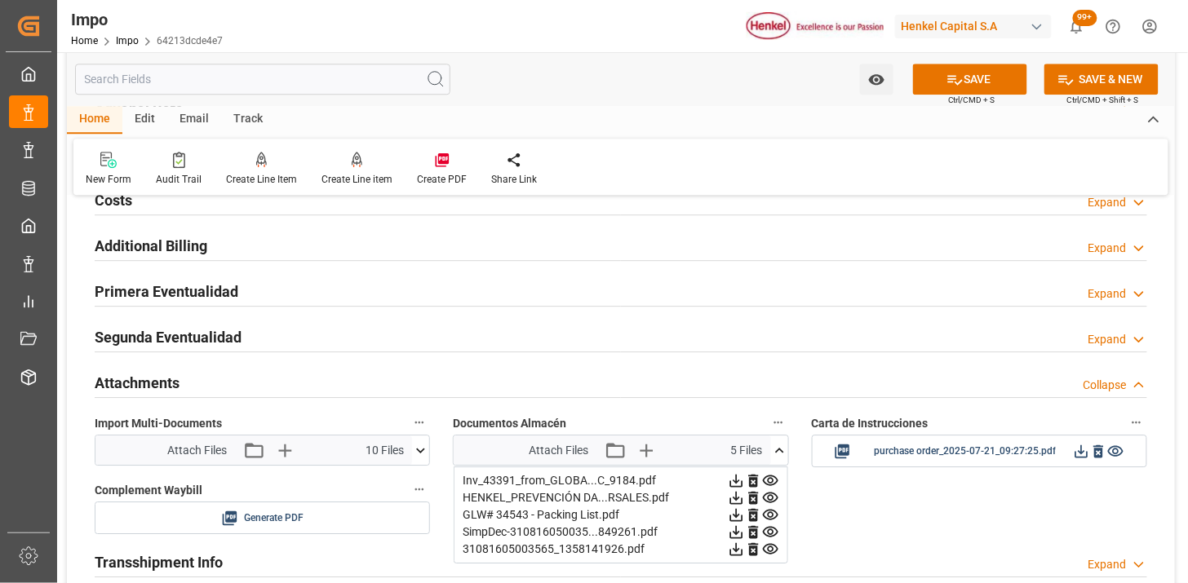
click at [753, 483] on icon at bounding box center [753, 480] width 17 height 17
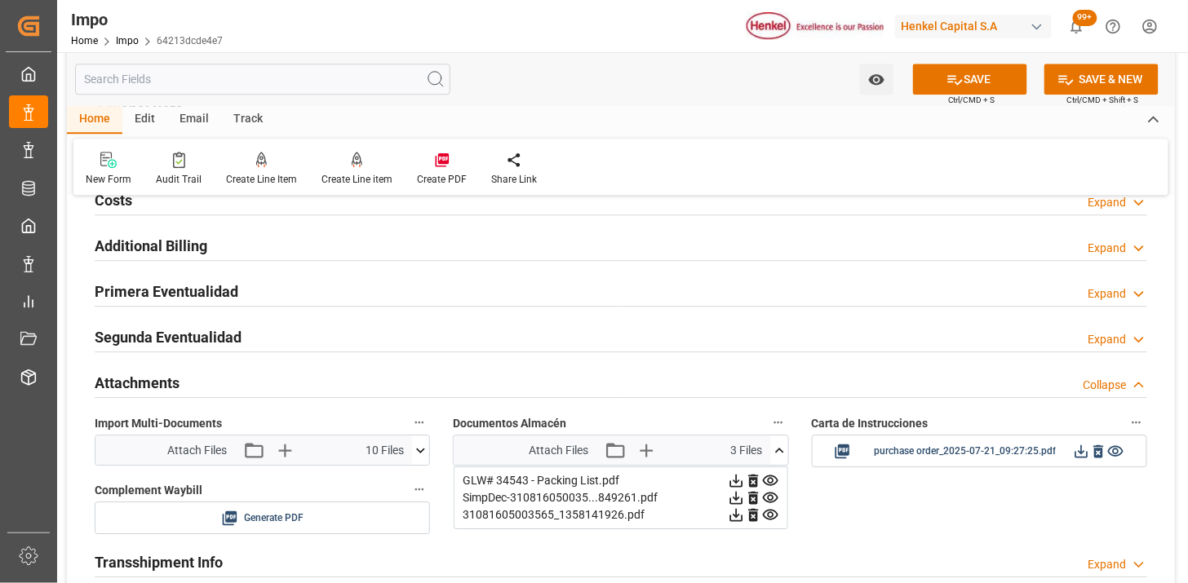
click at [753, 483] on icon at bounding box center [753, 480] width 17 height 17
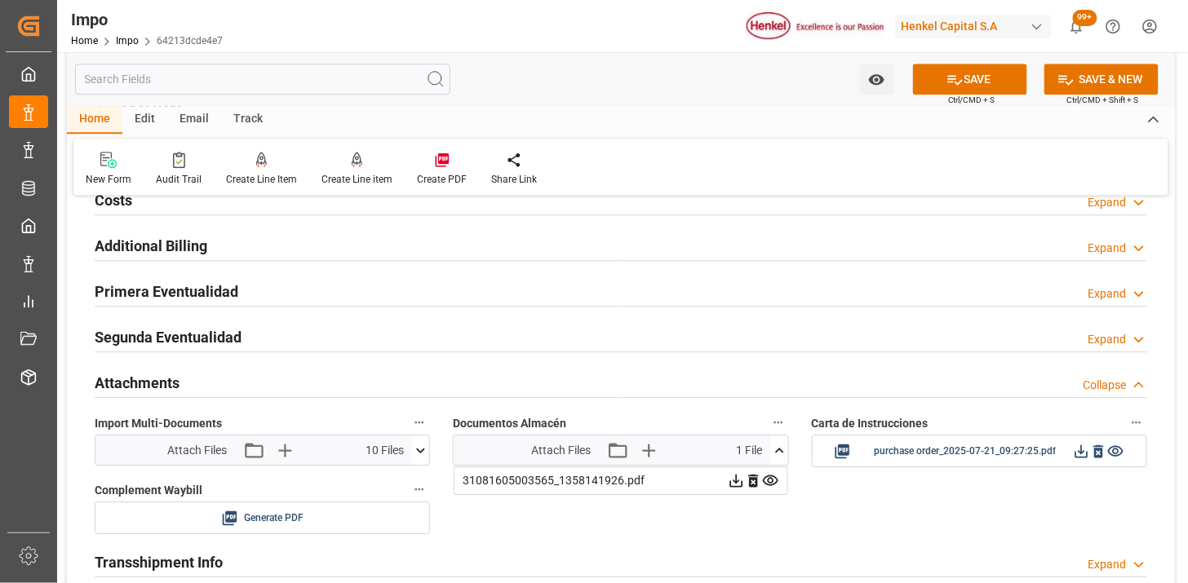
click at [753, 481] on icon at bounding box center [753, 481] width 10 height 13
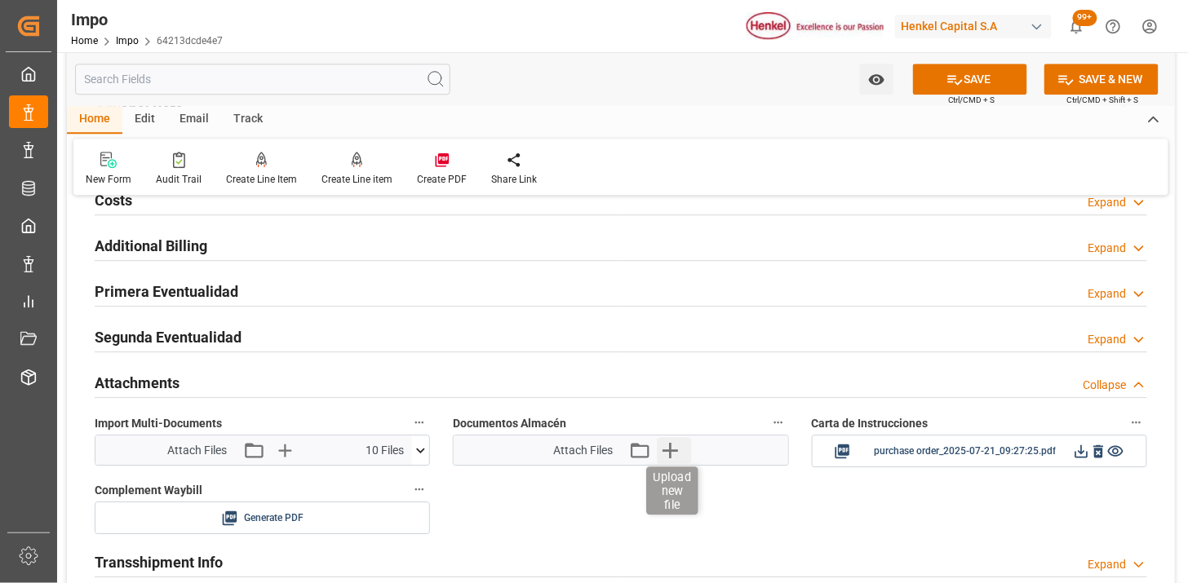
click at [669, 452] on icon "button" at bounding box center [670, 450] width 26 height 26
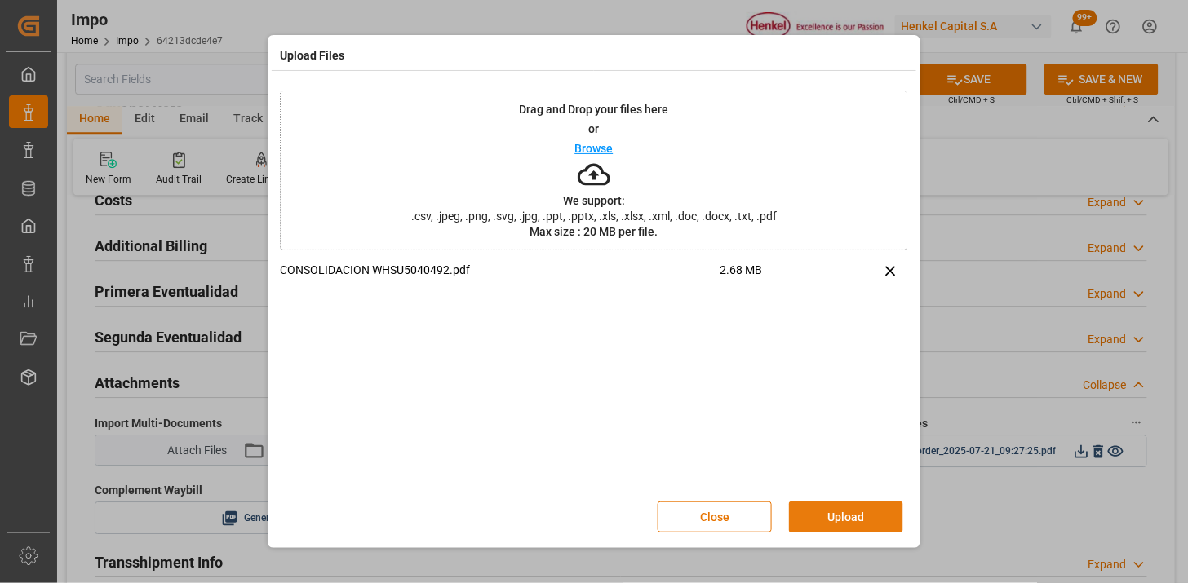
click at [800, 503] on button "Upload" at bounding box center [846, 517] width 114 height 31
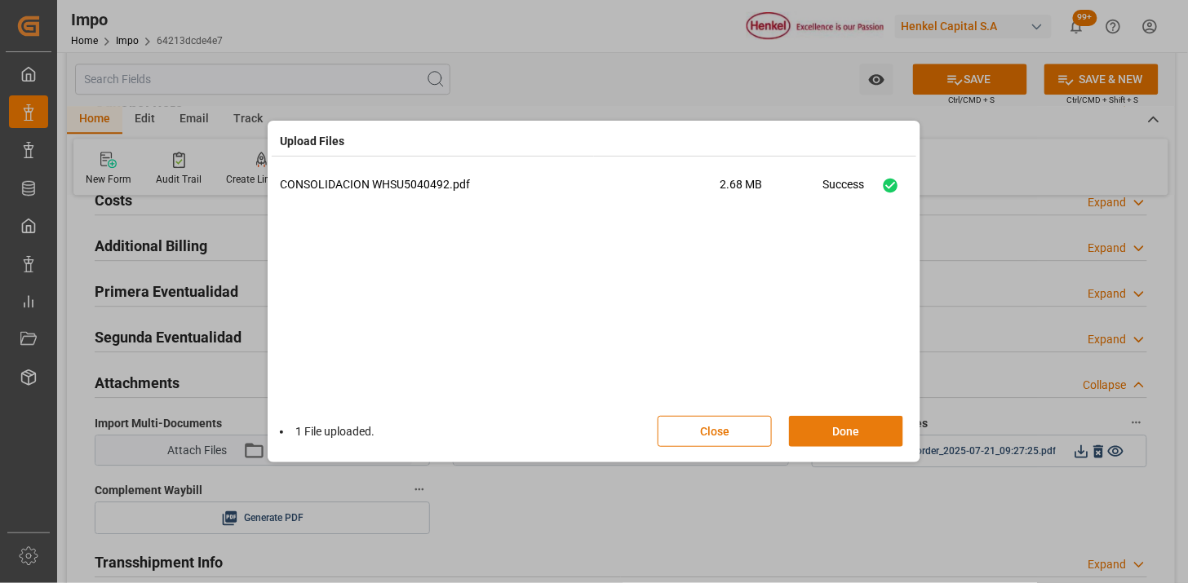
click at [877, 428] on button "Done" at bounding box center [846, 431] width 114 height 31
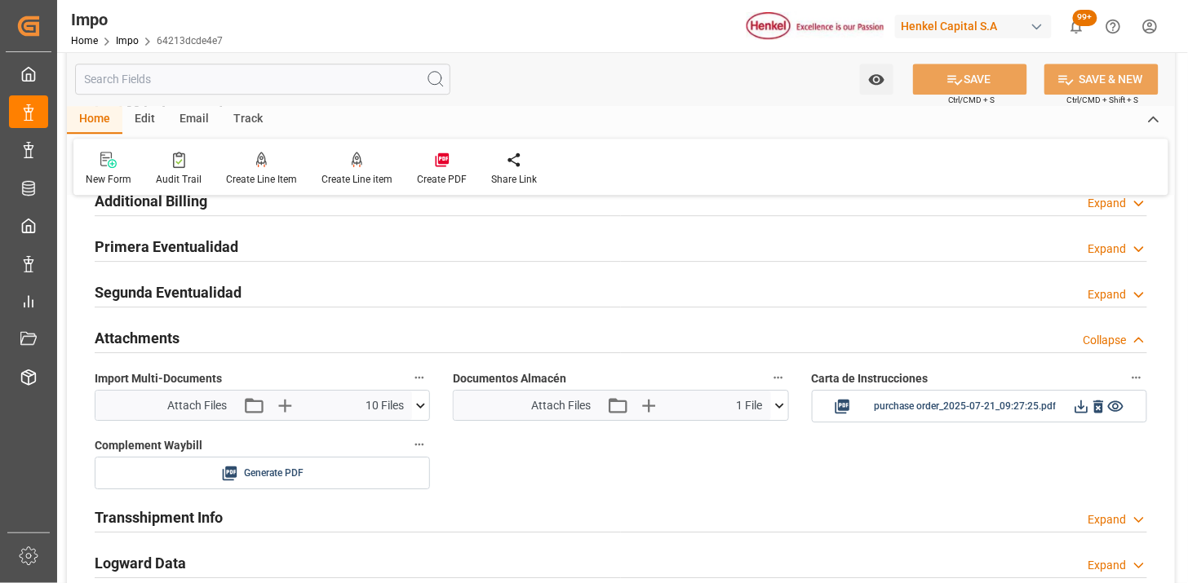
scroll to position [1450, 0]
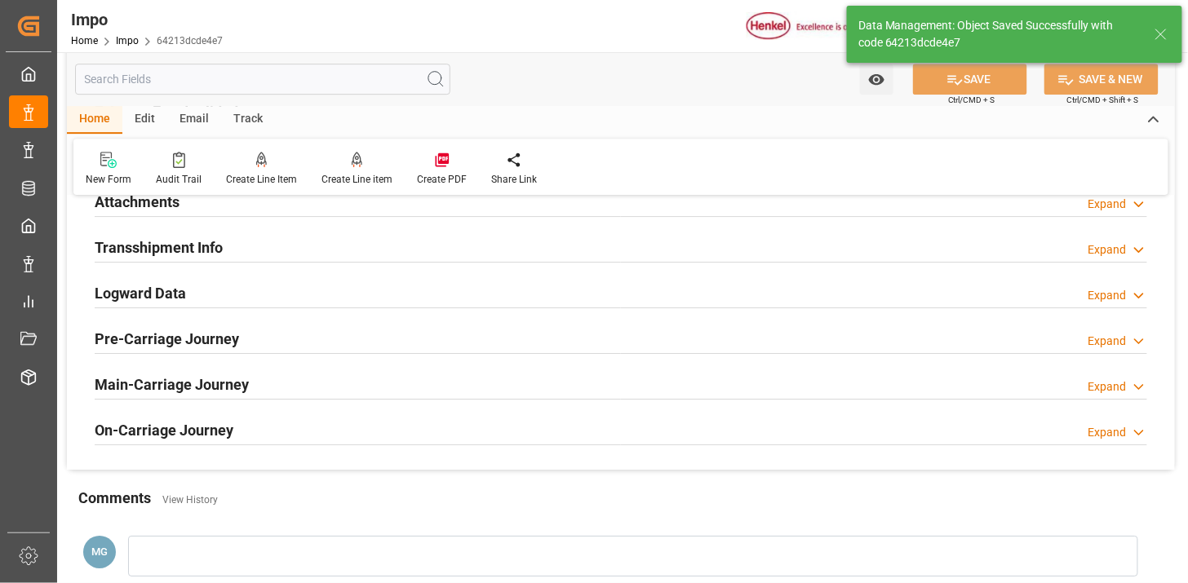
click at [186, 123] on div "Email" at bounding box center [194, 120] width 54 height 28
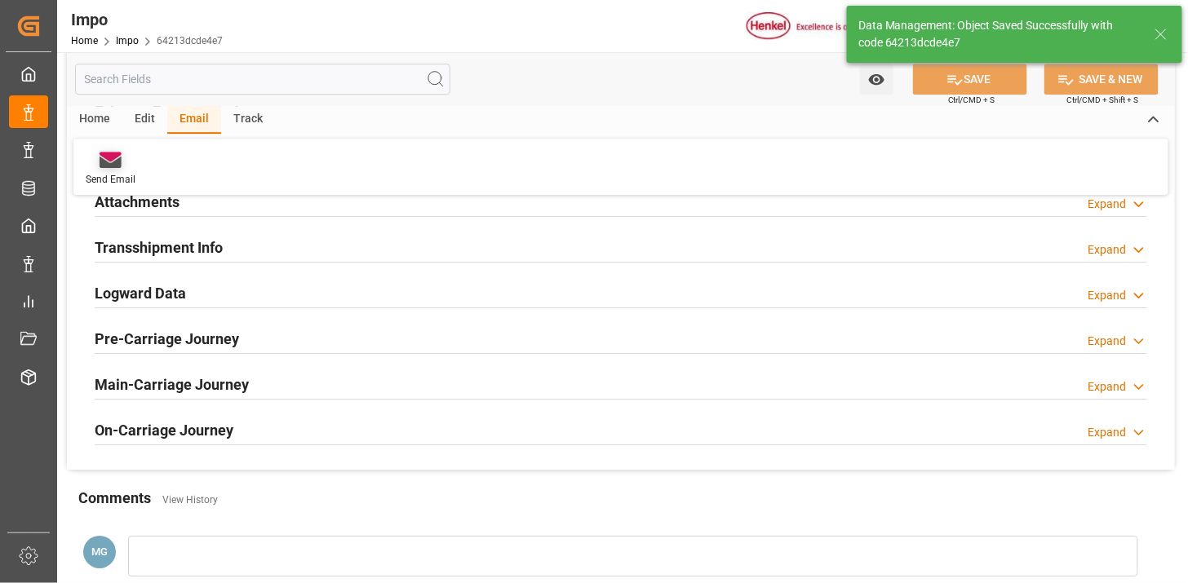
click at [123, 167] on div at bounding box center [111, 159] width 50 height 17
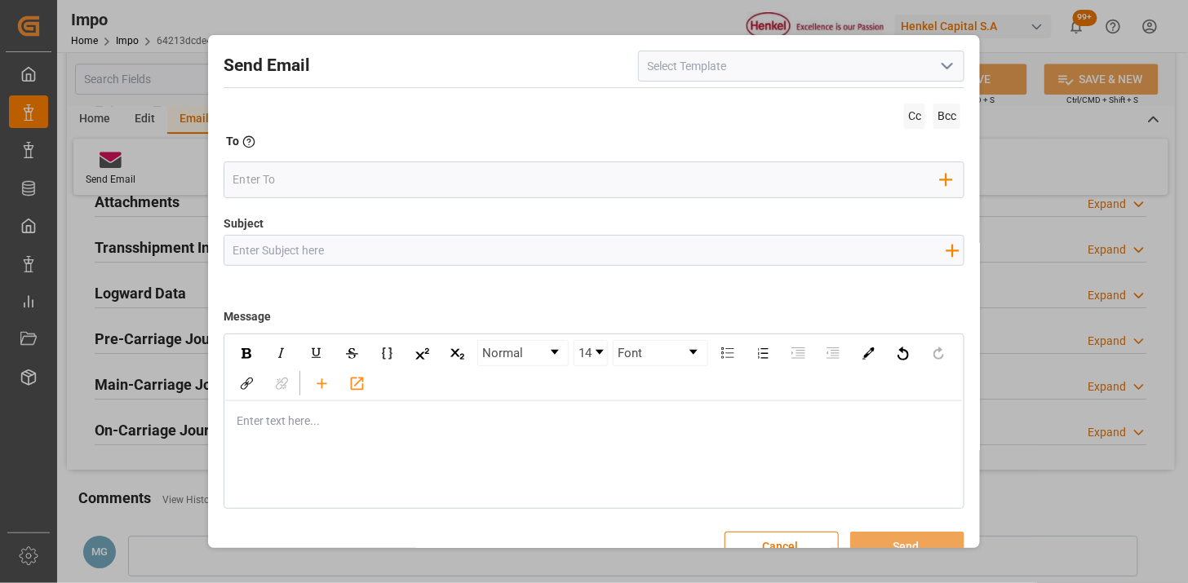
drag, startPoint x: 946, startPoint y: 62, endPoint x: 908, endPoint y: 77, distance: 41.1
click at [946, 63] on body "Created by potrace 1.15, written by [PERSON_NAME] [DATE]-[DATE] Created by potr…" at bounding box center [594, 291] width 1188 height 583
click at [940, 73] on icon "open menu" at bounding box center [947, 66] width 20 height 20
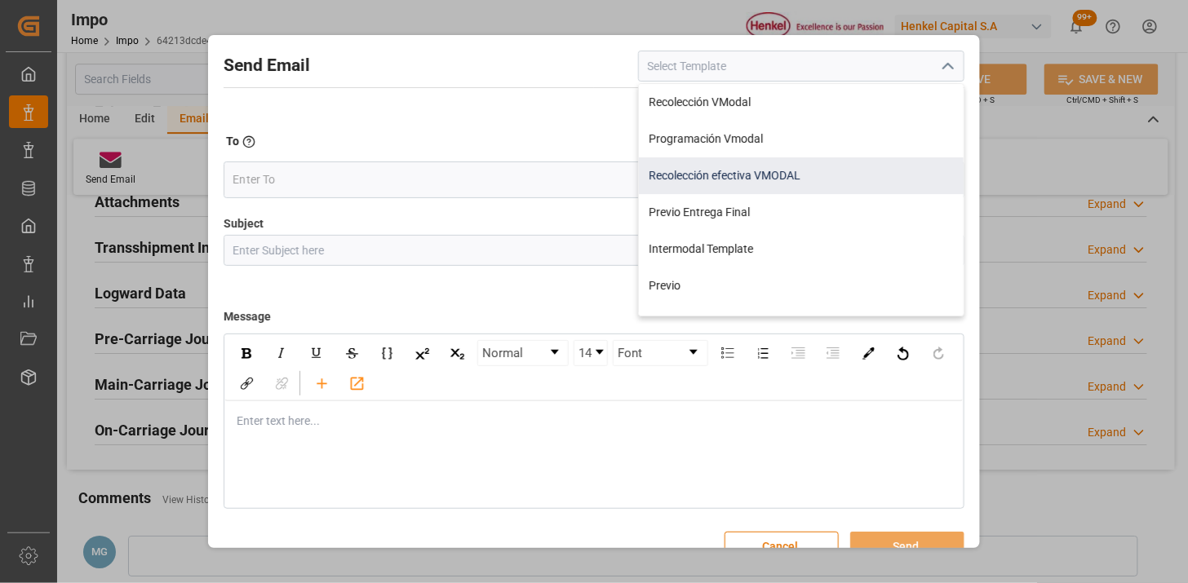
click at [764, 177] on div "Recolección efectiva VMODAL" at bounding box center [801, 175] width 325 height 37
type input "Recolección efectiva VMODAL"
type input "RECOLECCIÓN EFECTIVA || OC {{customerpoDerived}} || REF {{freightForwarderRefer…"
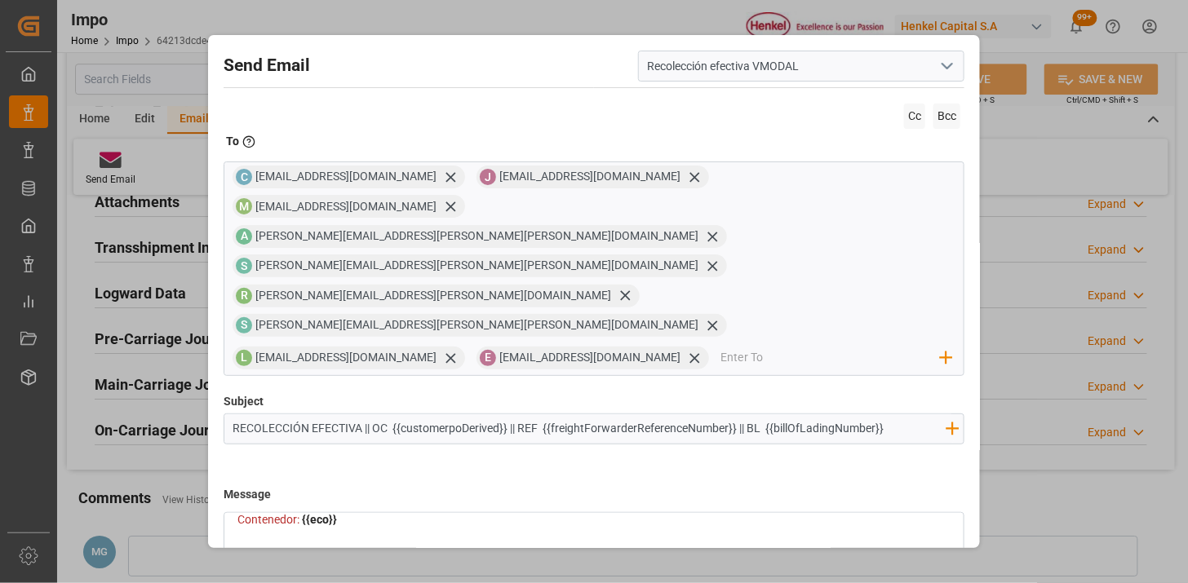
scroll to position [442, 0]
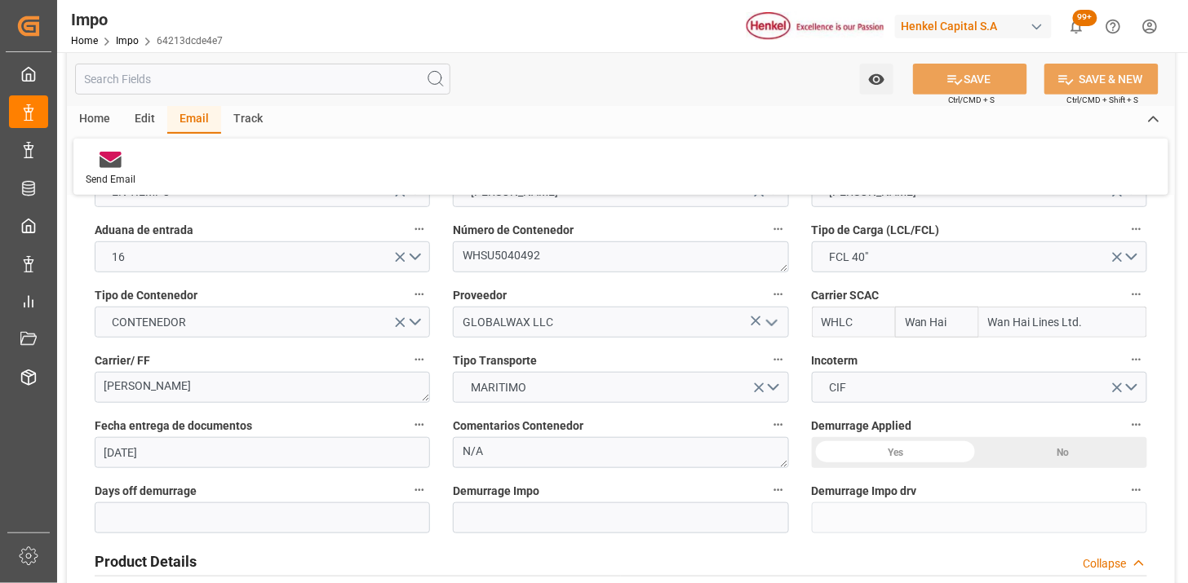
scroll to position [0, 0]
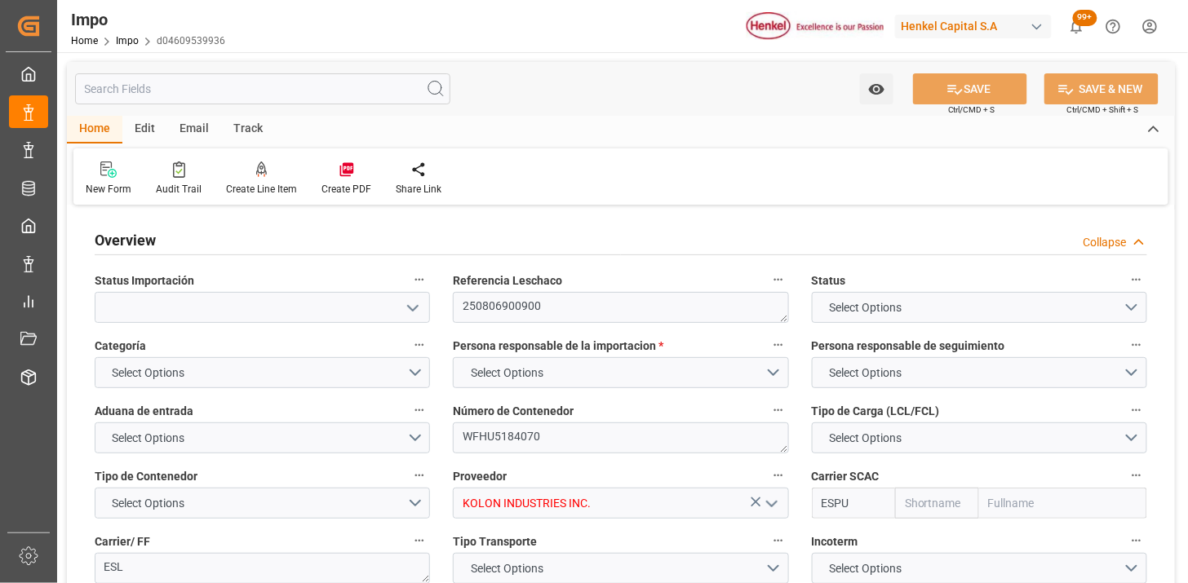
type input "Emirates Shipping"
type input "1"
type input "30"
type input "36"
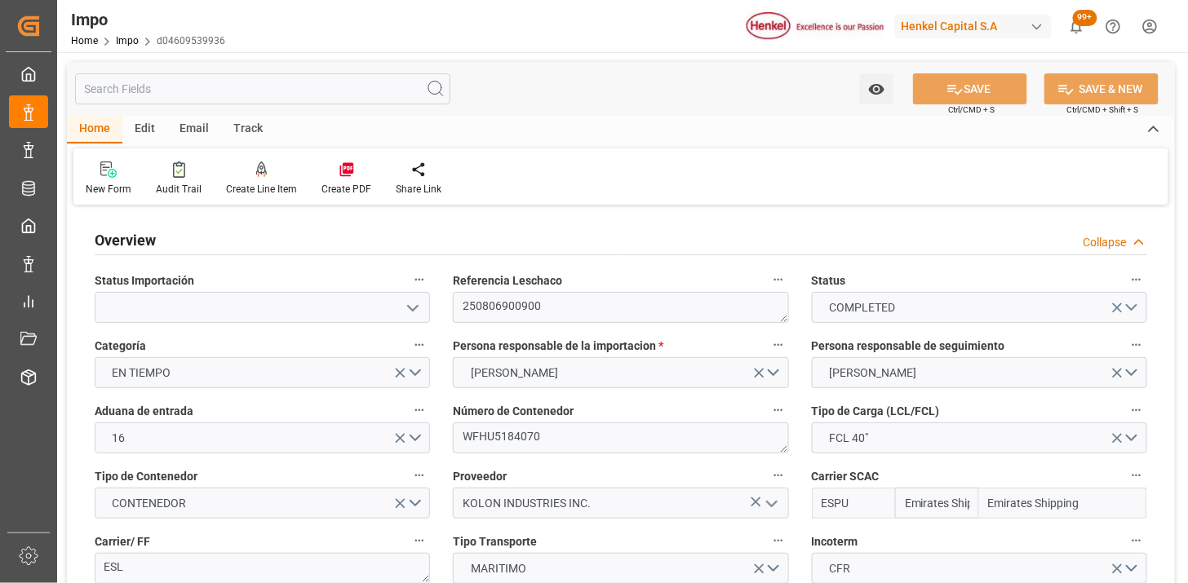
type input "[DATE]"
drag, startPoint x: 197, startPoint y: 124, endPoint x: 216, endPoint y: 149, distance: 32.0
click at [197, 125] on div "Email" at bounding box center [194, 130] width 54 height 28
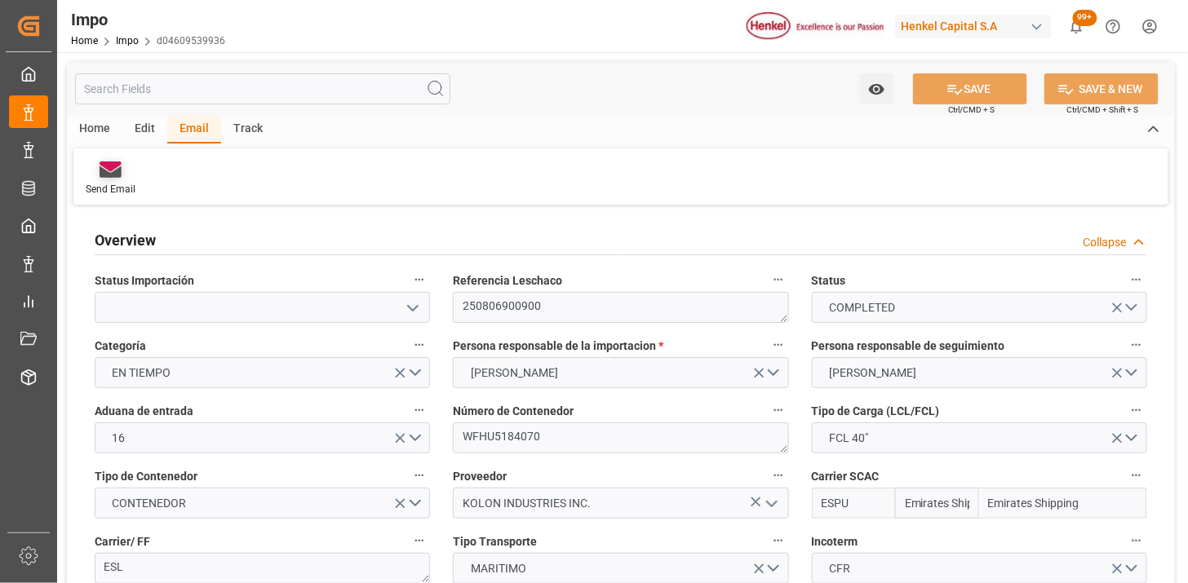
click at [124, 175] on div at bounding box center [111, 169] width 50 height 17
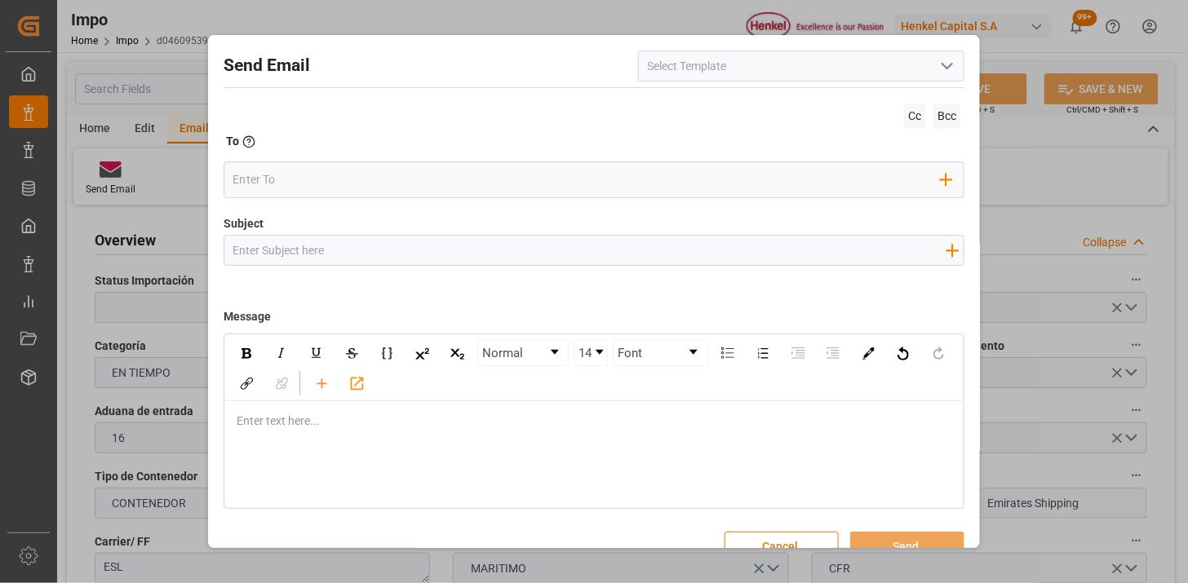
click at [944, 76] on icon "open menu" at bounding box center [947, 66] width 20 height 20
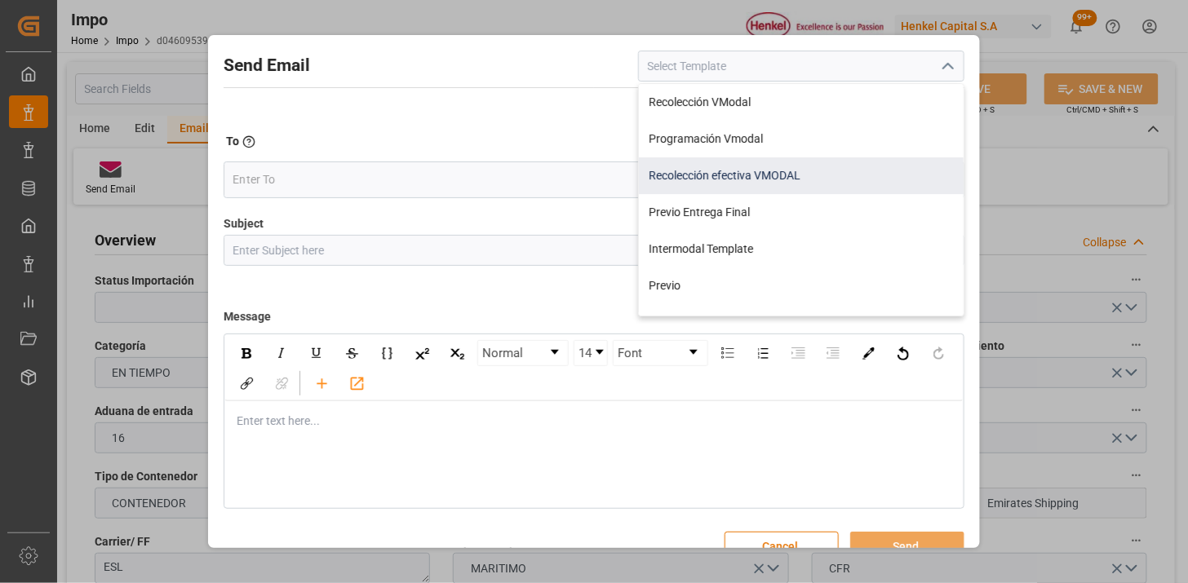
click at [788, 181] on div "Recolección efectiva VMODAL" at bounding box center [801, 175] width 325 height 37
type input "Recolección efectiva VMODAL"
type input "RECOLECCIÓN EFECTIVA || OC {{customerpoDerived}} || REF {{freightForwarderRefer…"
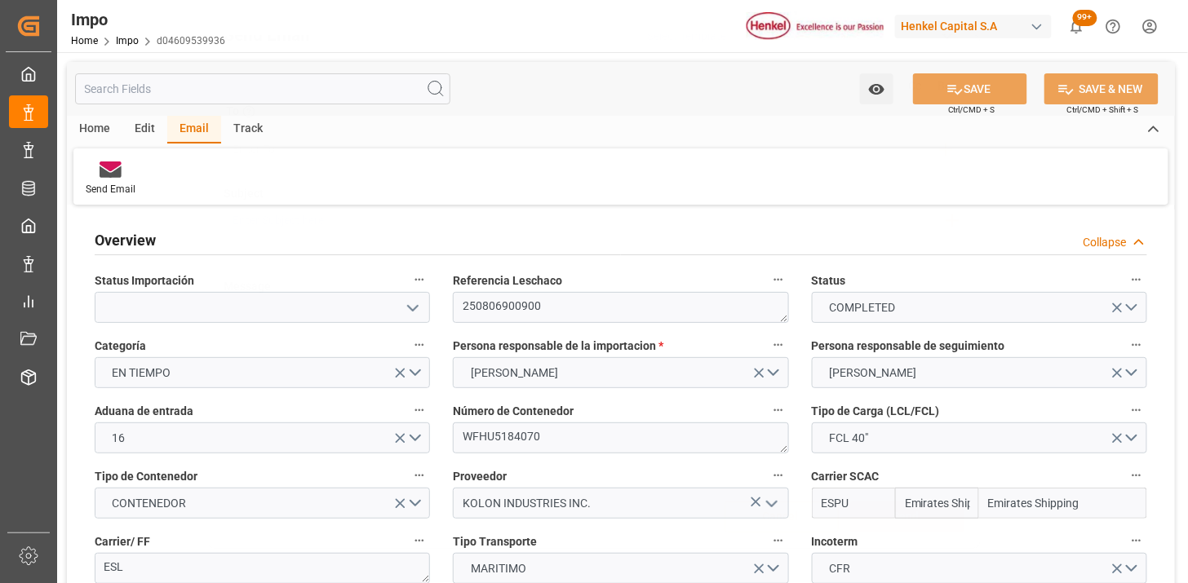
scroll to position [29, 0]
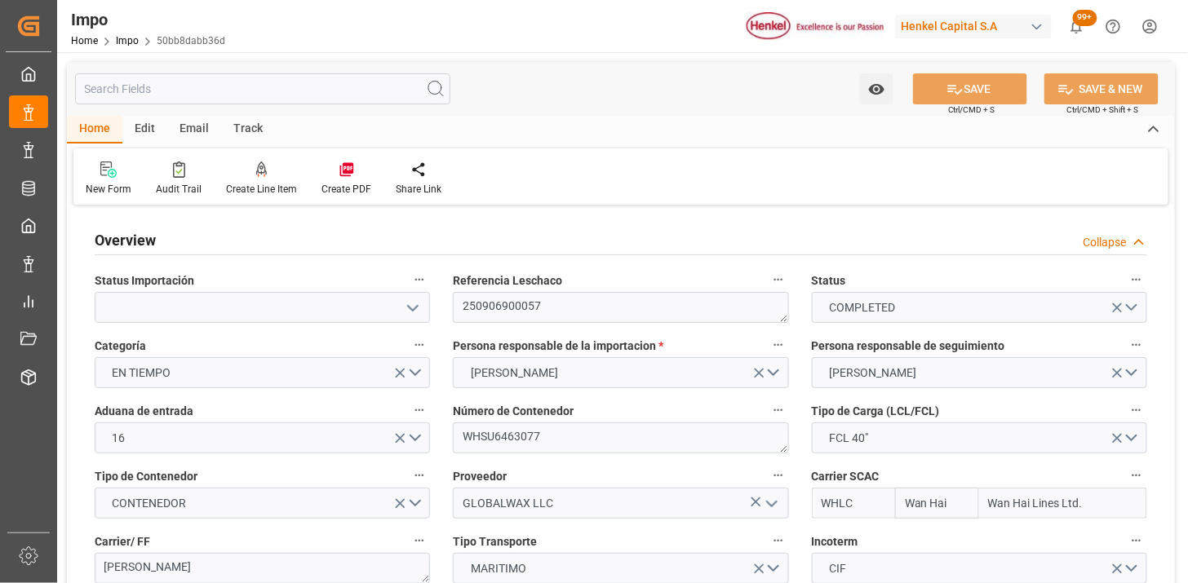
type input "Wan Hai"
type input "Wan Hai Lines Ltd."
type input "1"
type input "46.81"
type input "31"
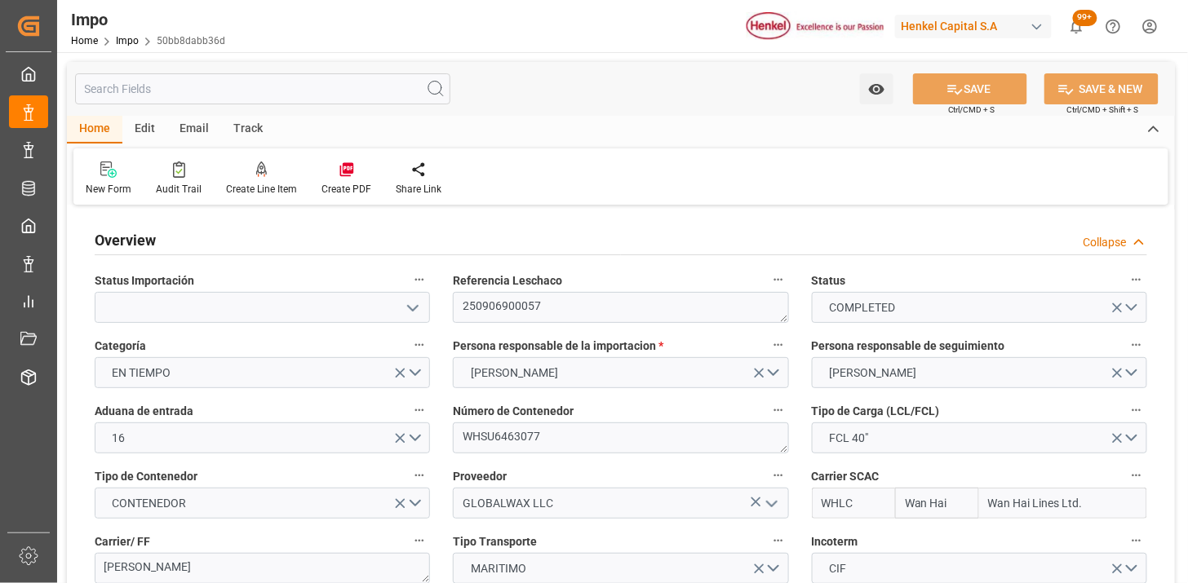
type input "[DATE]"
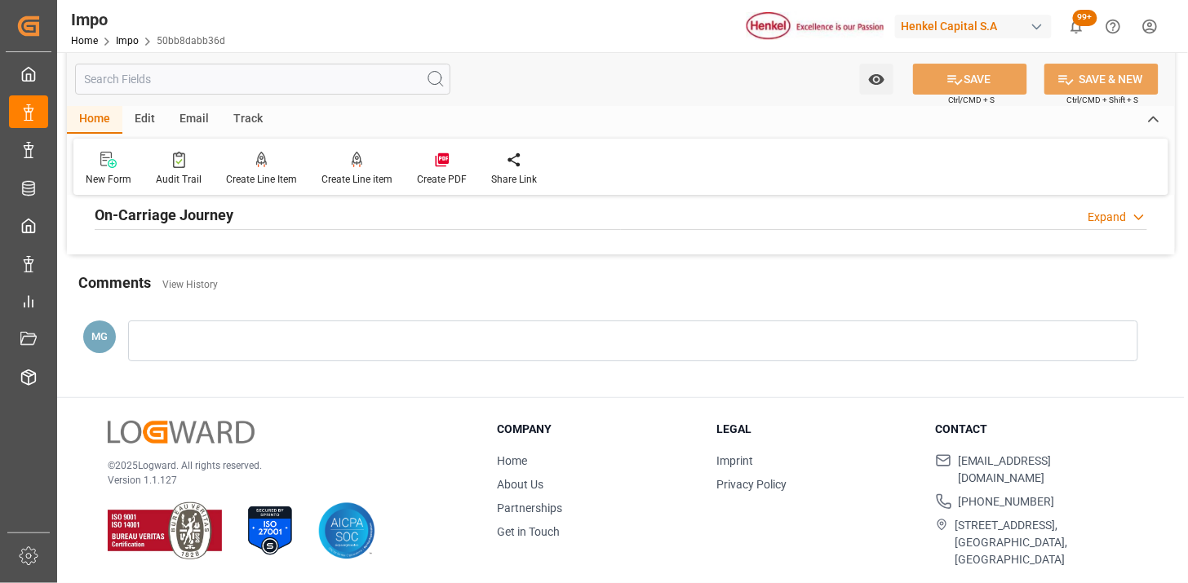
scroll to position [1393, 0]
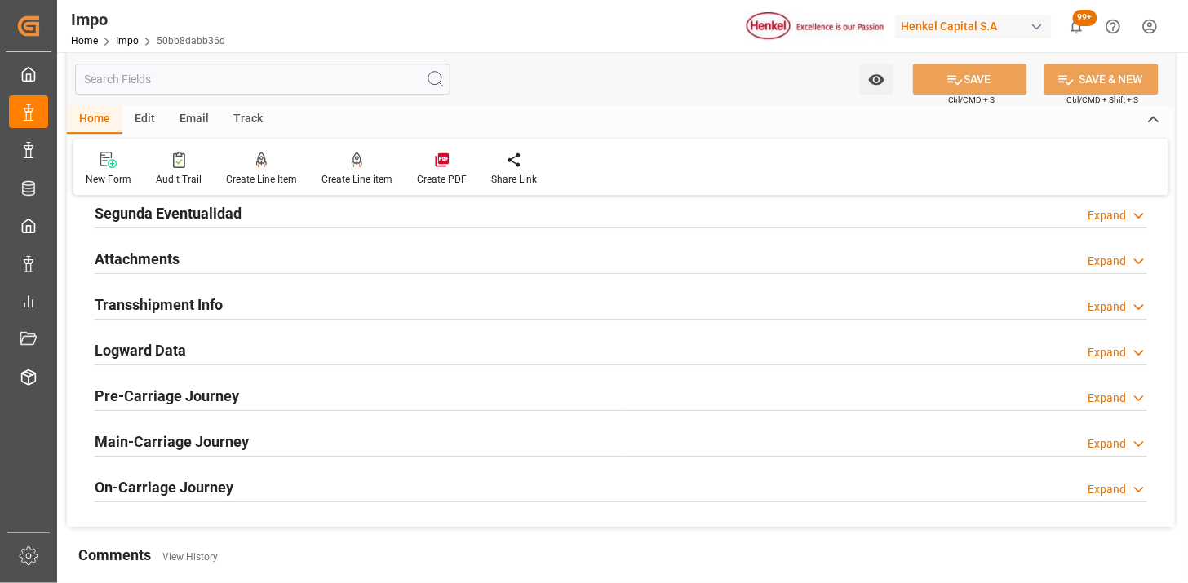
click at [193, 265] on div "Attachments Expand" at bounding box center [621, 257] width 1052 height 31
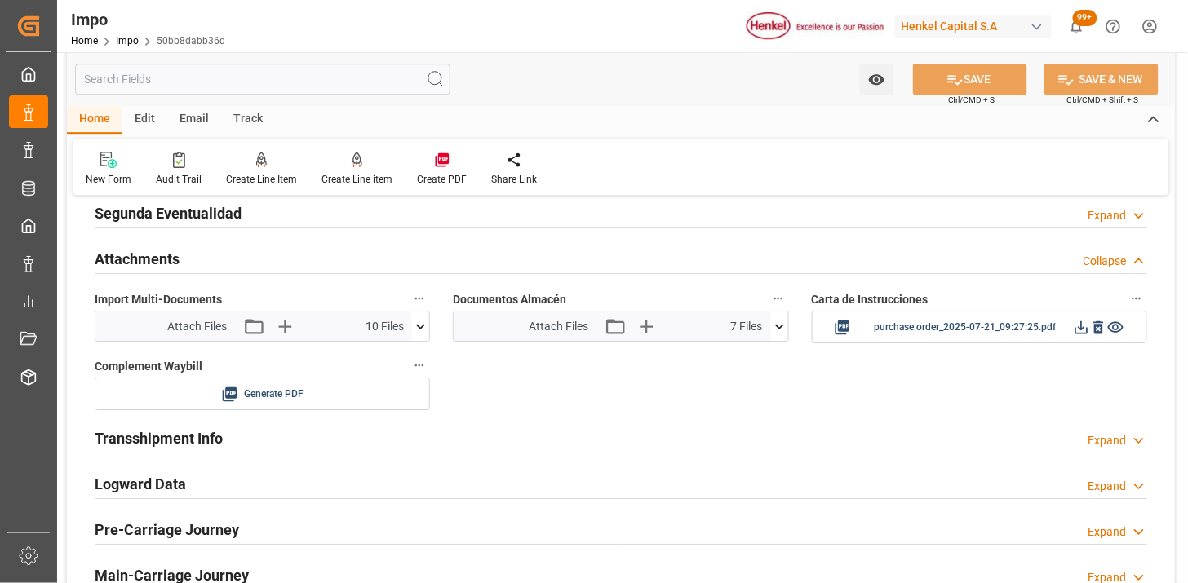
click at [785, 329] on icon at bounding box center [779, 326] width 17 height 17
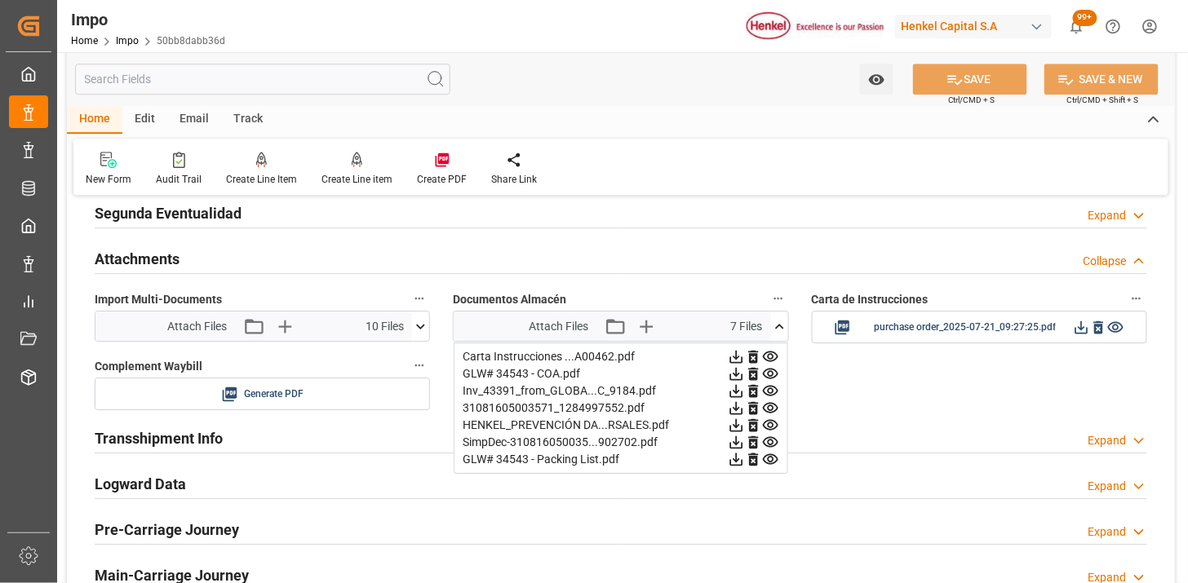
click at [751, 361] on icon at bounding box center [753, 357] width 10 height 13
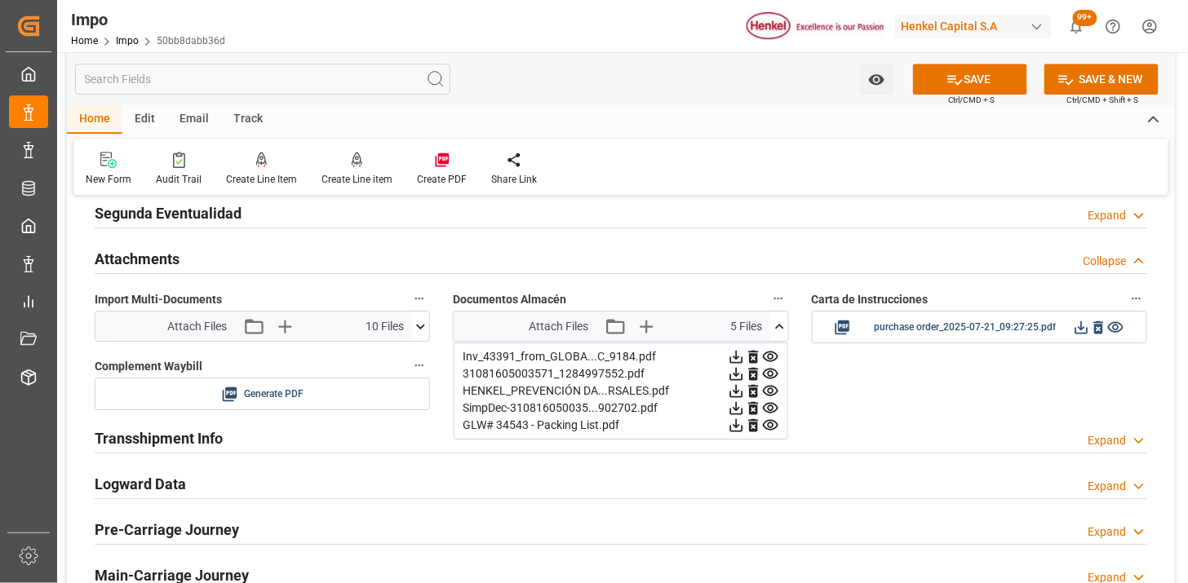
click at [751, 361] on icon at bounding box center [753, 357] width 10 height 13
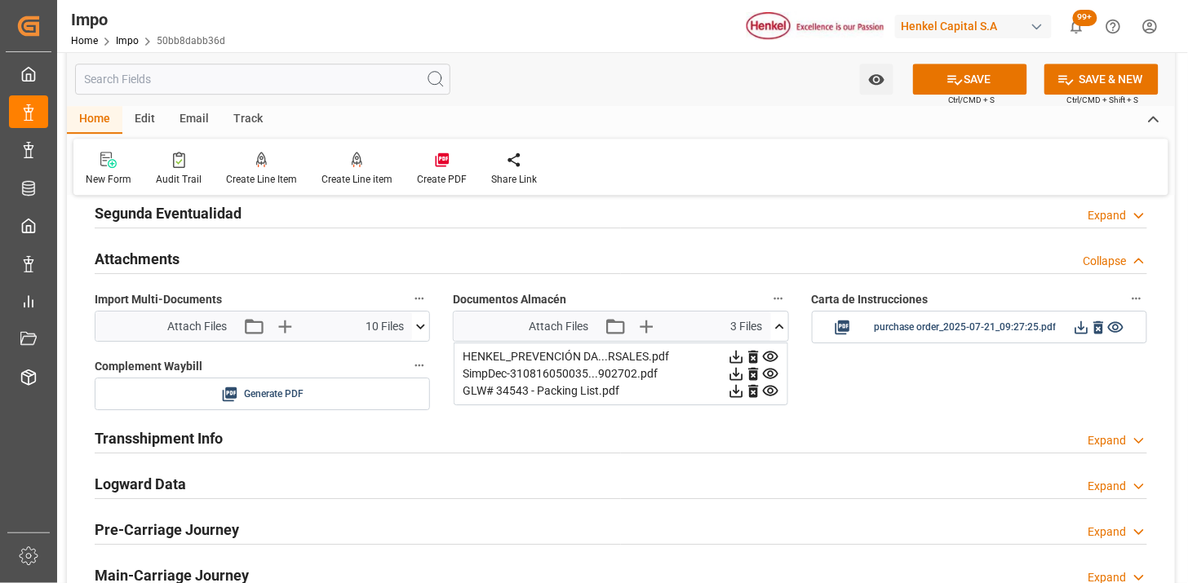
click at [751, 361] on icon at bounding box center [753, 357] width 10 height 13
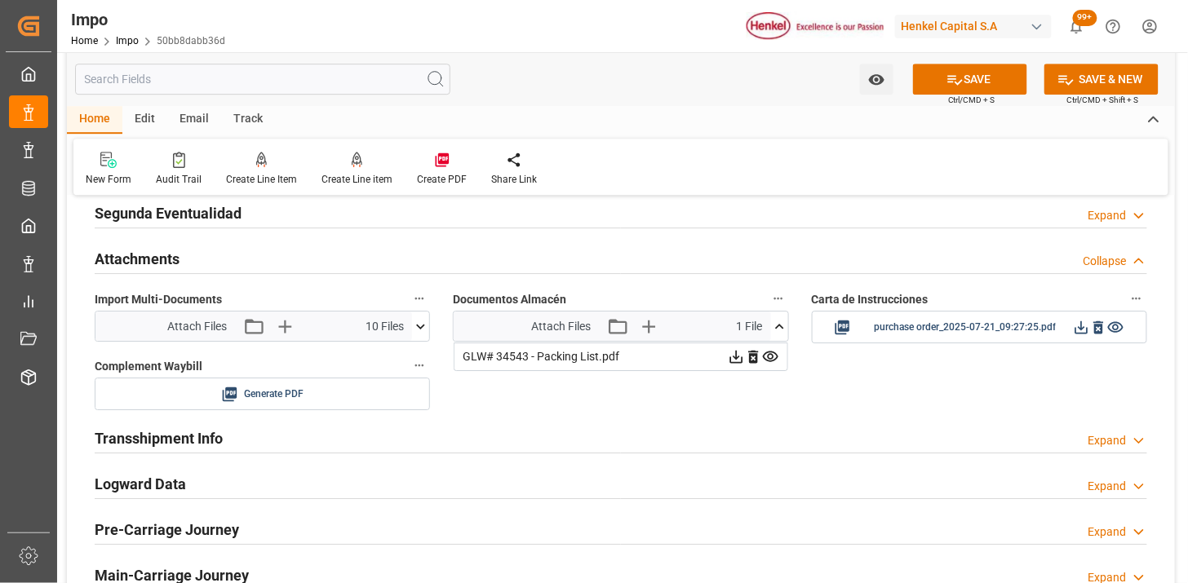
click at [751, 360] on icon at bounding box center [753, 357] width 10 height 13
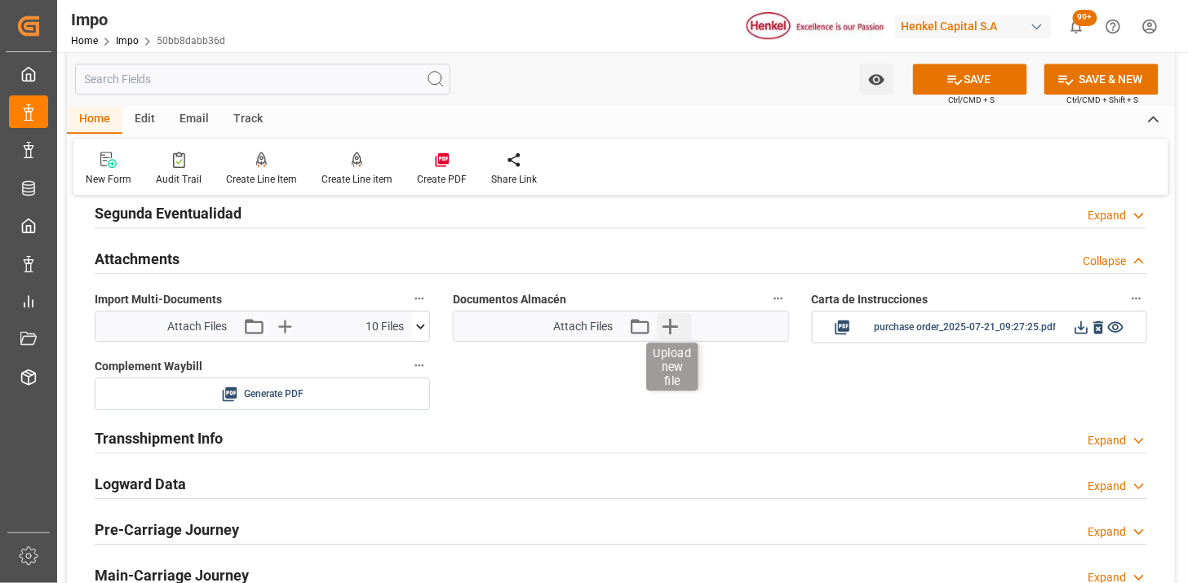
click at [673, 335] on icon "button" at bounding box center [670, 326] width 26 height 26
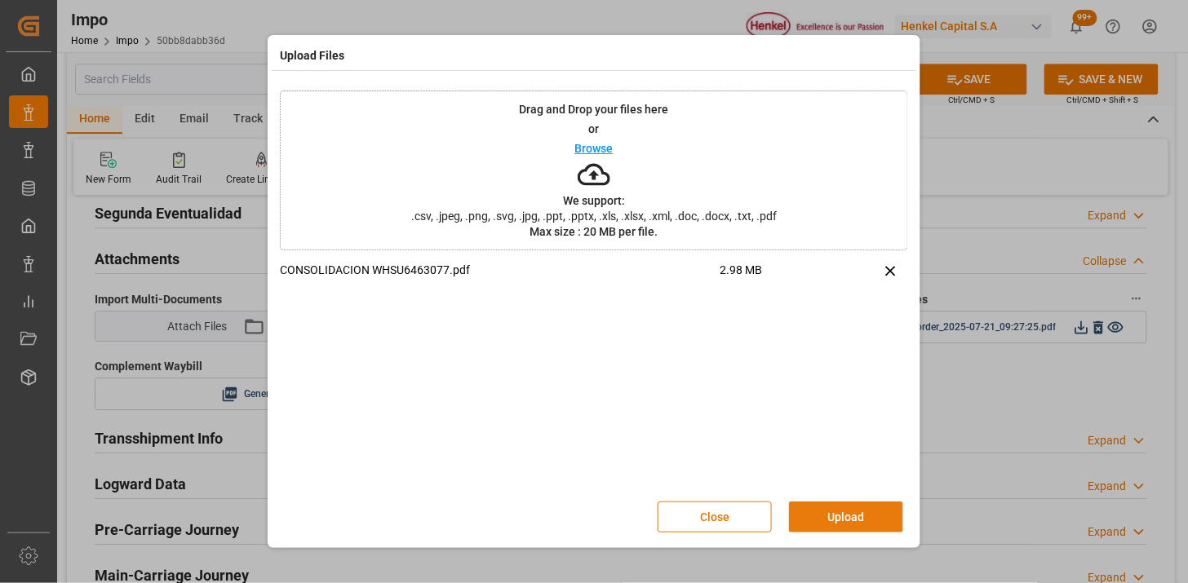
click at [839, 518] on button "Upload" at bounding box center [846, 517] width 114 height 31
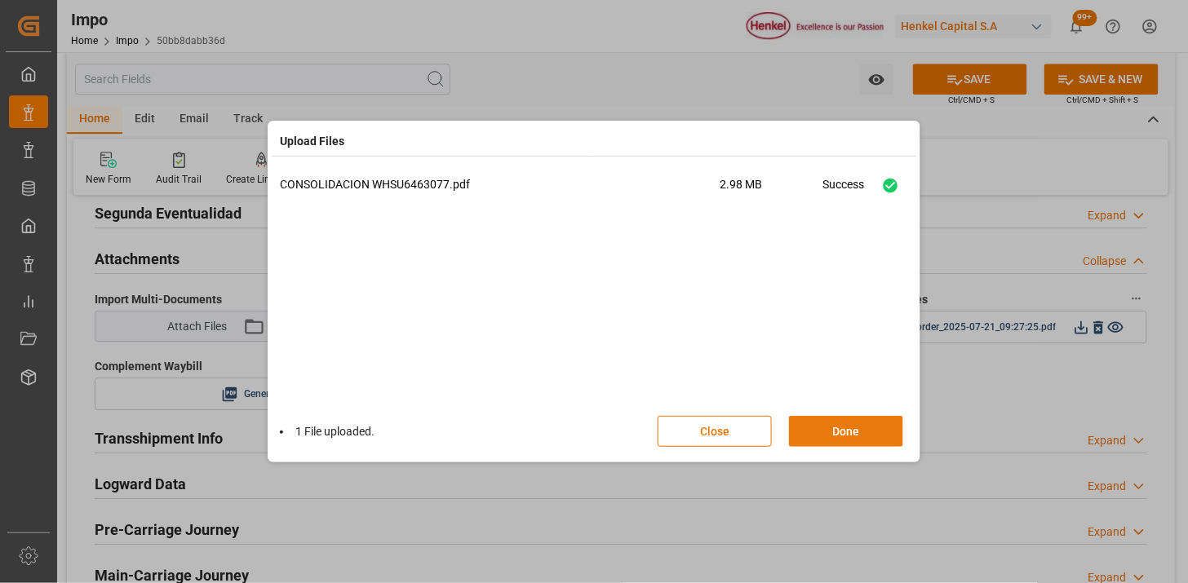
click at [822, 434] on button "Done" at bounding box center [846, 431] width 114 height 31
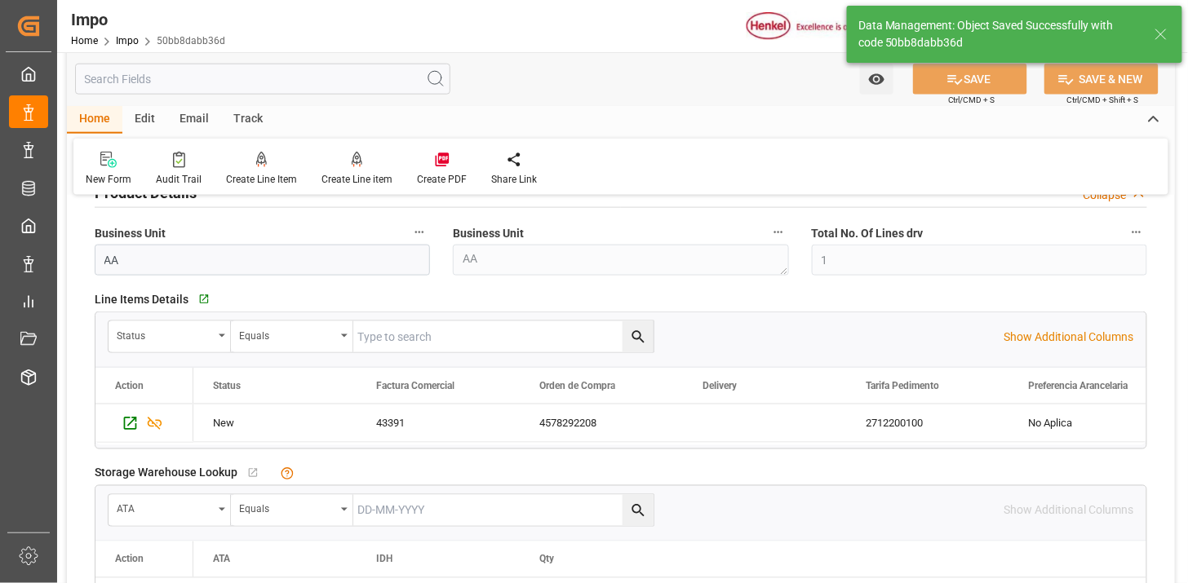
scroll to position [396, 0]
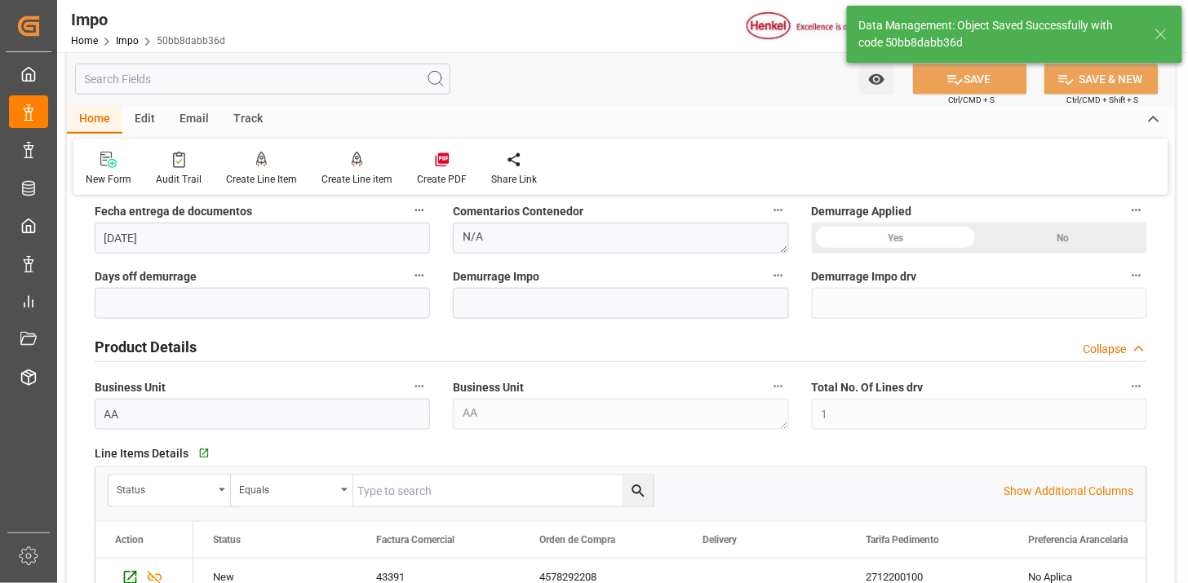
click at [197, 120] on div "Email" at bounding box center [194, 120] width 54 height 28
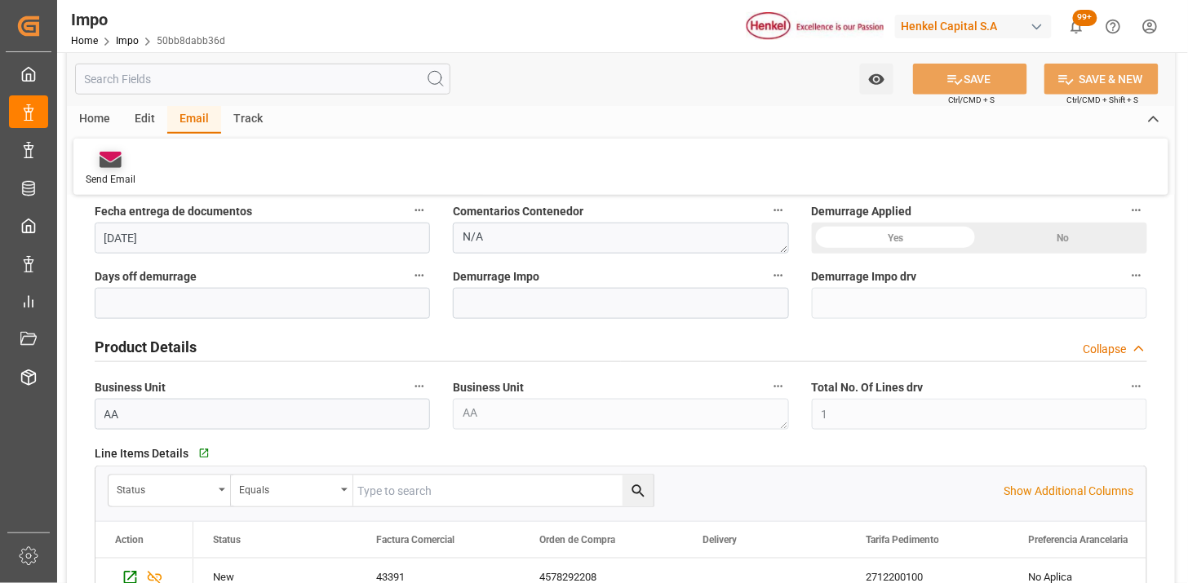
click at [117, 156] on icon at bounding box center [111, 157] width 22 height 10
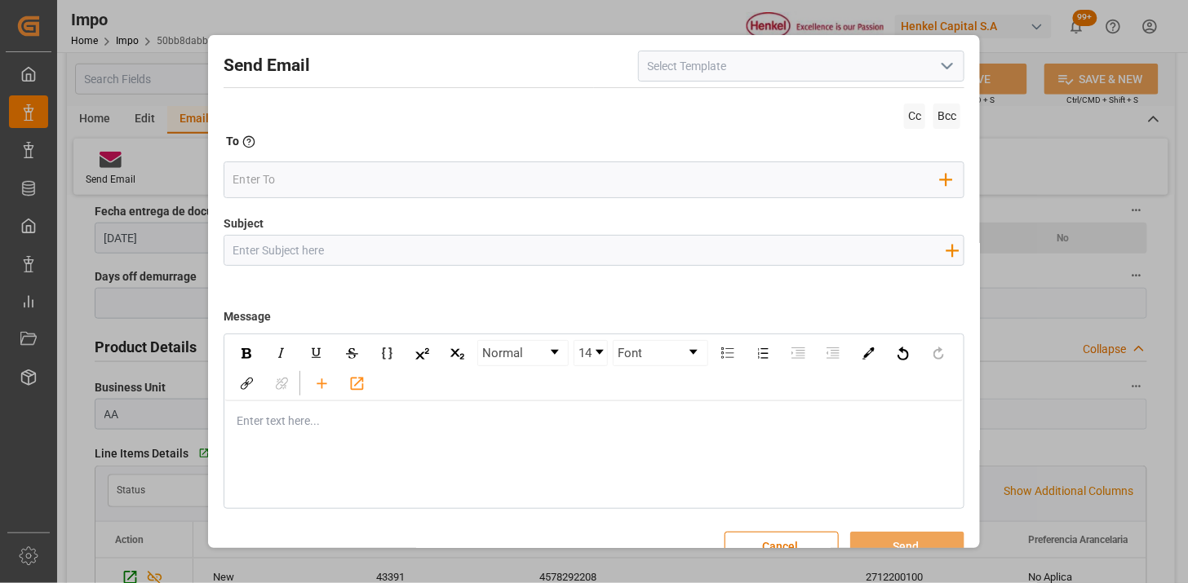
click at [953, 69] on input at bounding box center [801, 66] width 326 height 31
click at [940, 76] on icon "open menu" at bounding box center [947, 66] width 20 height 20
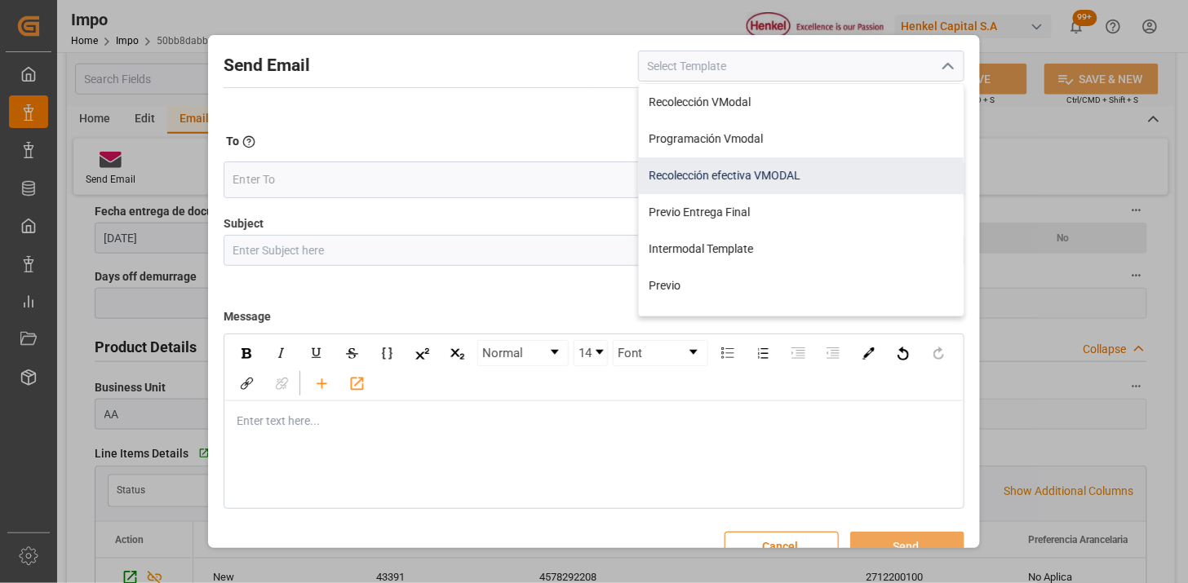
click at [775, 170] on div "Recolección efectiva VMODAL" at bounding box center [801, 175] width 325 height 37
type input "Recolección efectiva VMODAL"
type input "RECOLECCIÓN EFECTIVA || OC {{customerpoDerived}} || REF {{freightForwarderRefer…"
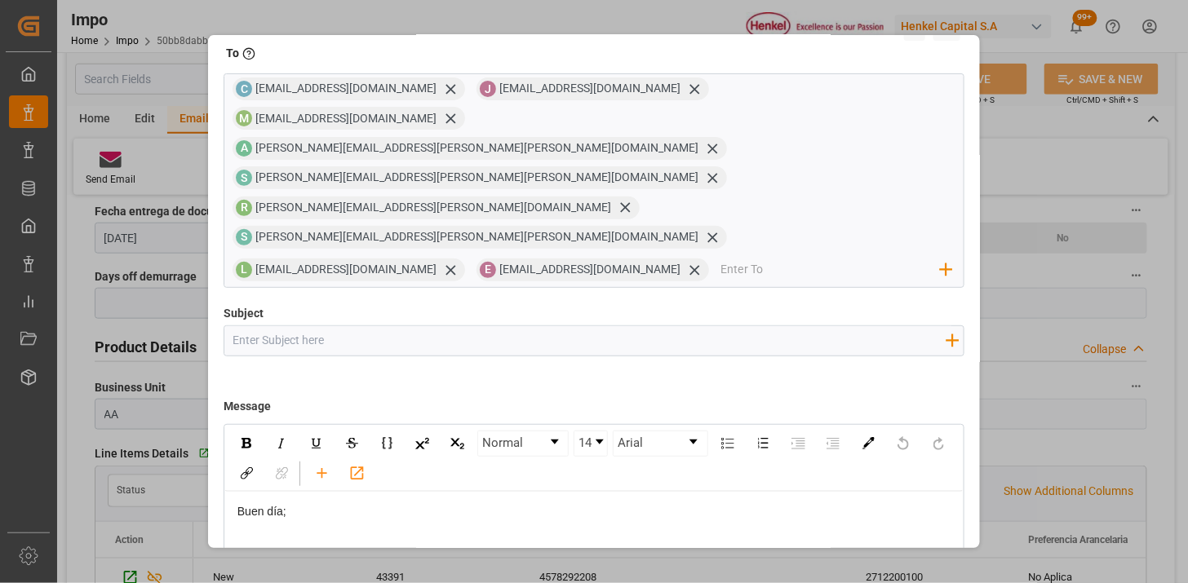
scroll to position [29, 0]
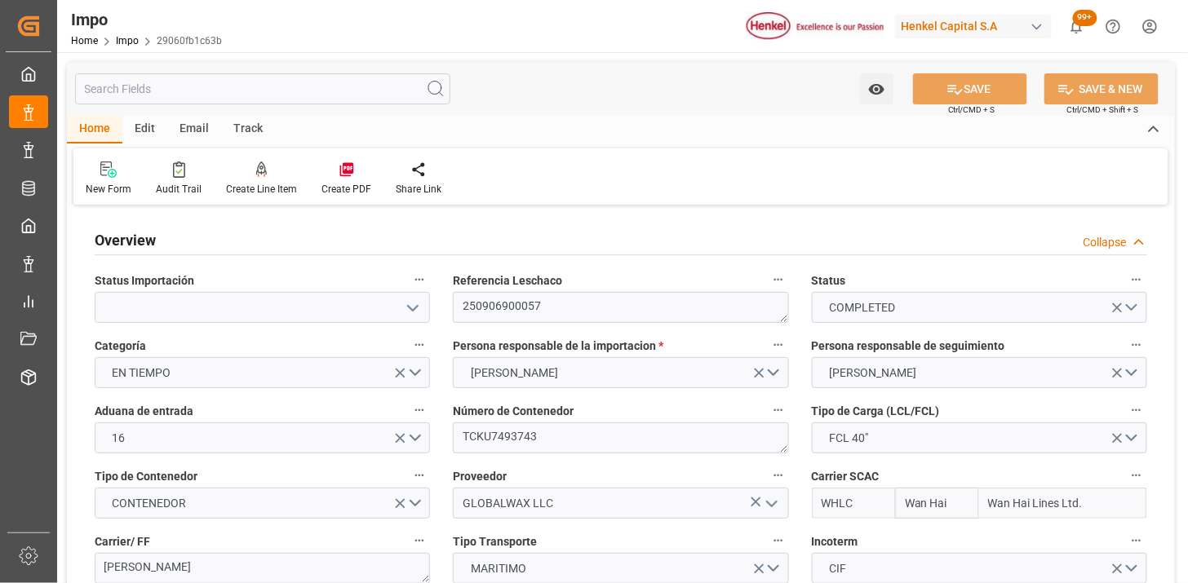
type input "Wan Hai"
type input "Wan Hai Lines Ltd."
type input "1"
type input "46.81"
type input "31"
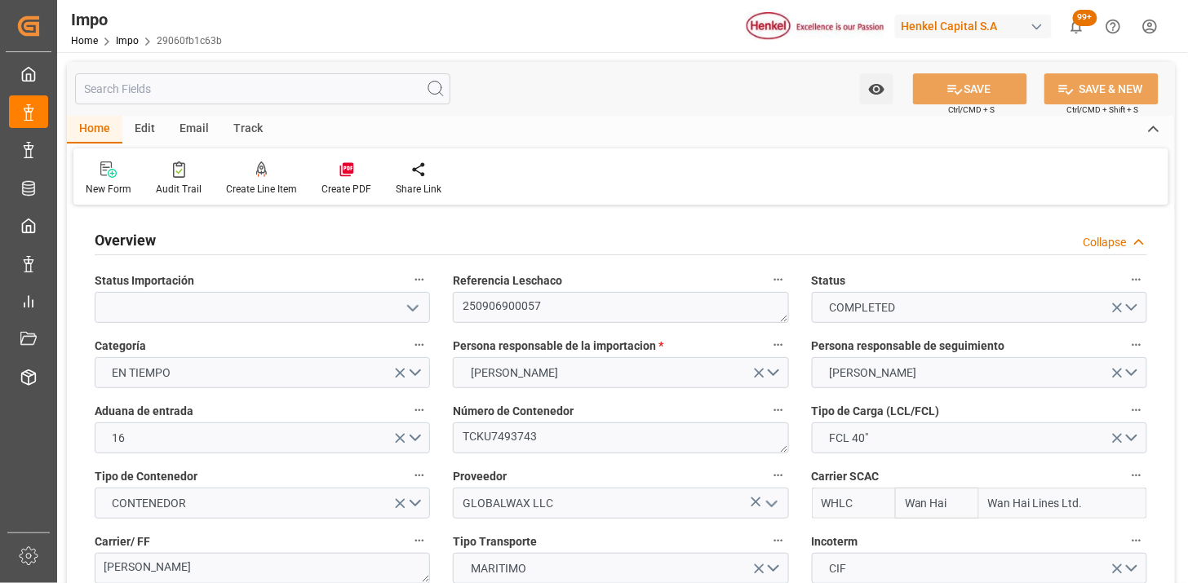
type input "[DATE]"
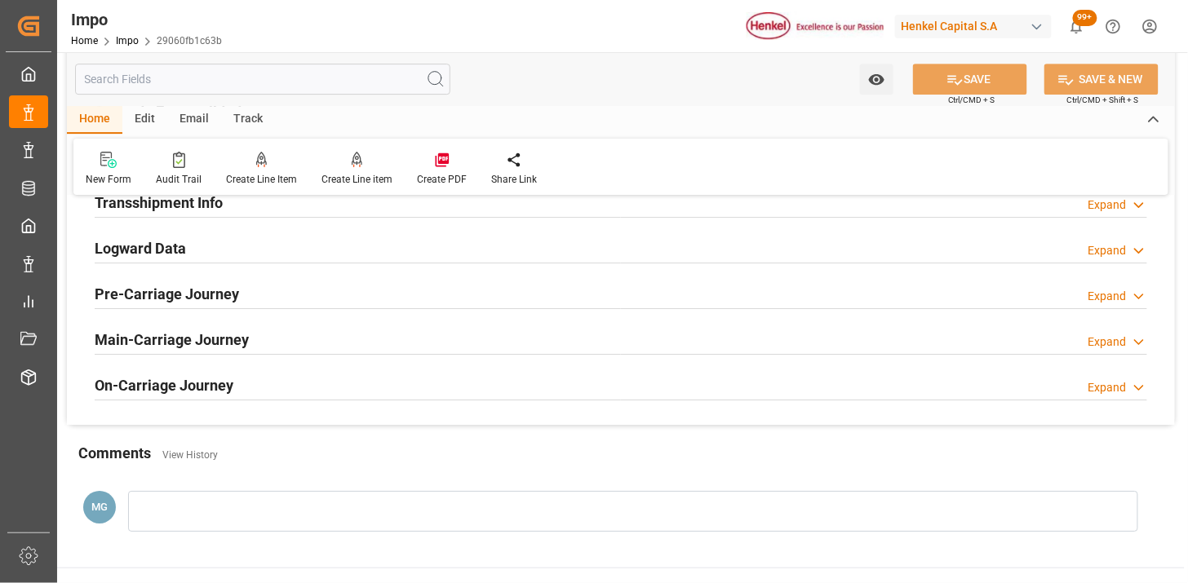
scroll to position [1450, 0]
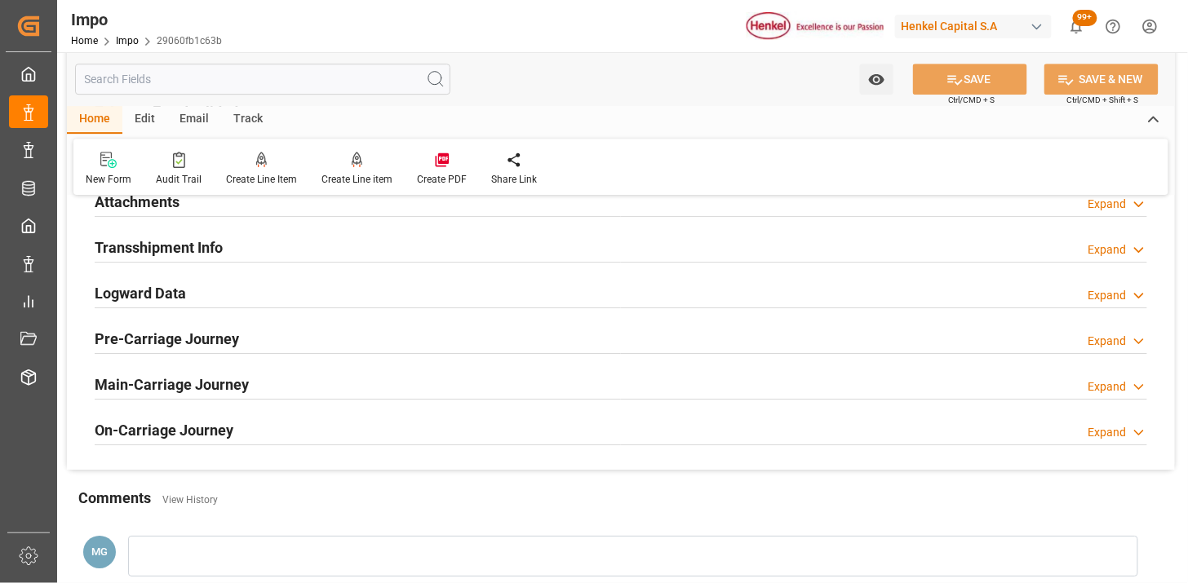
click at [204, 204] on div "Attachments Expand" at bounding box center [621, 200] width 1052 height 31
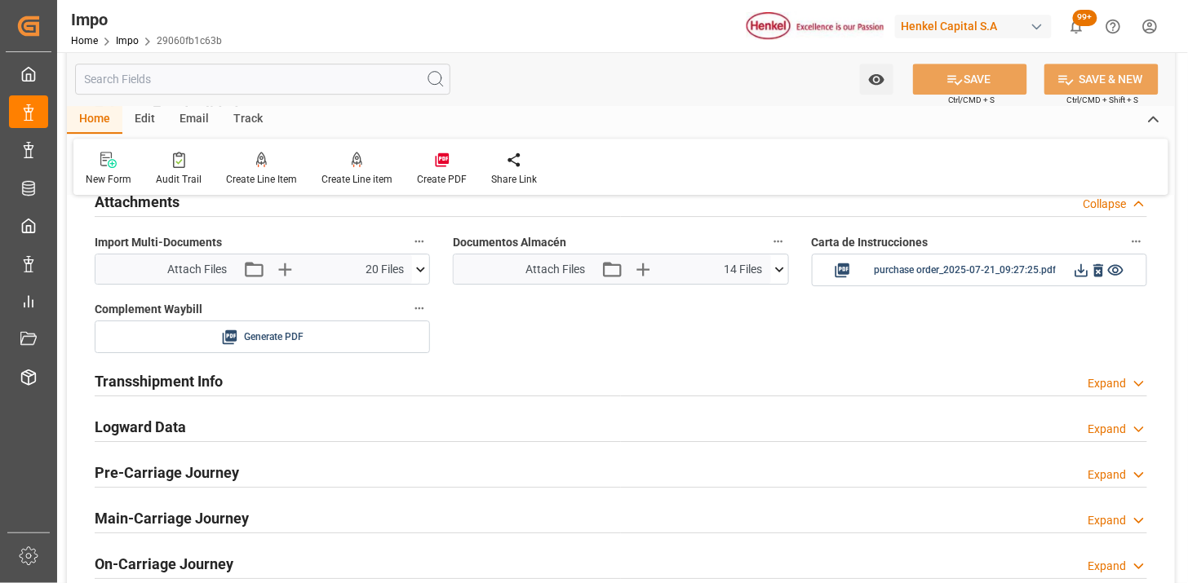
click at [782, 269] on icon at bounding box center [779, 269] width 9 height 5
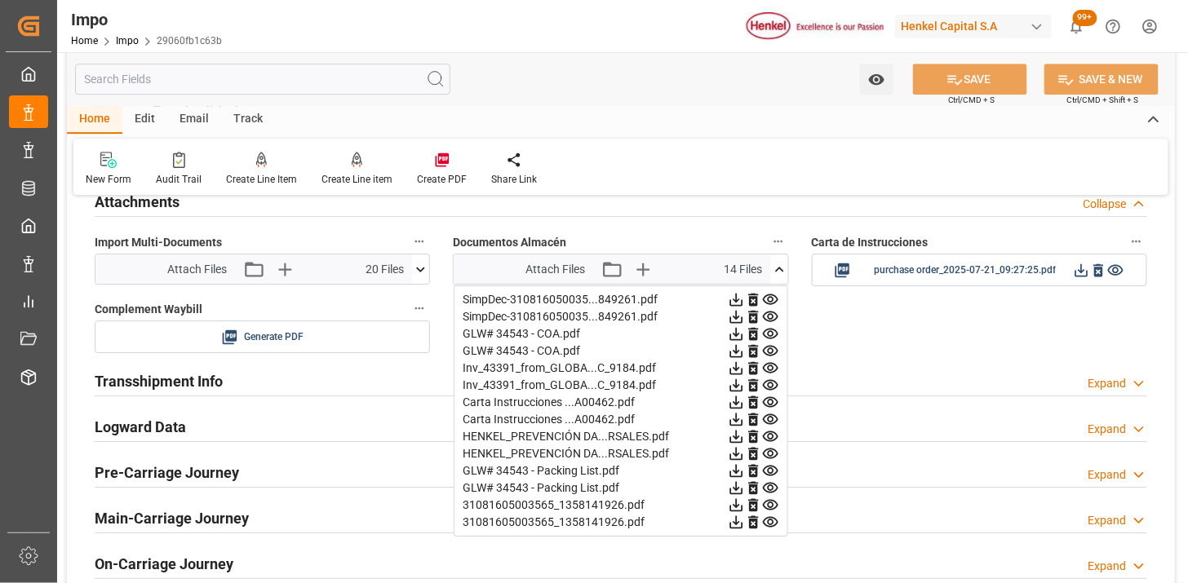
click at [752, 299] on icon at bounding box center [753, 300] width 10 height 13
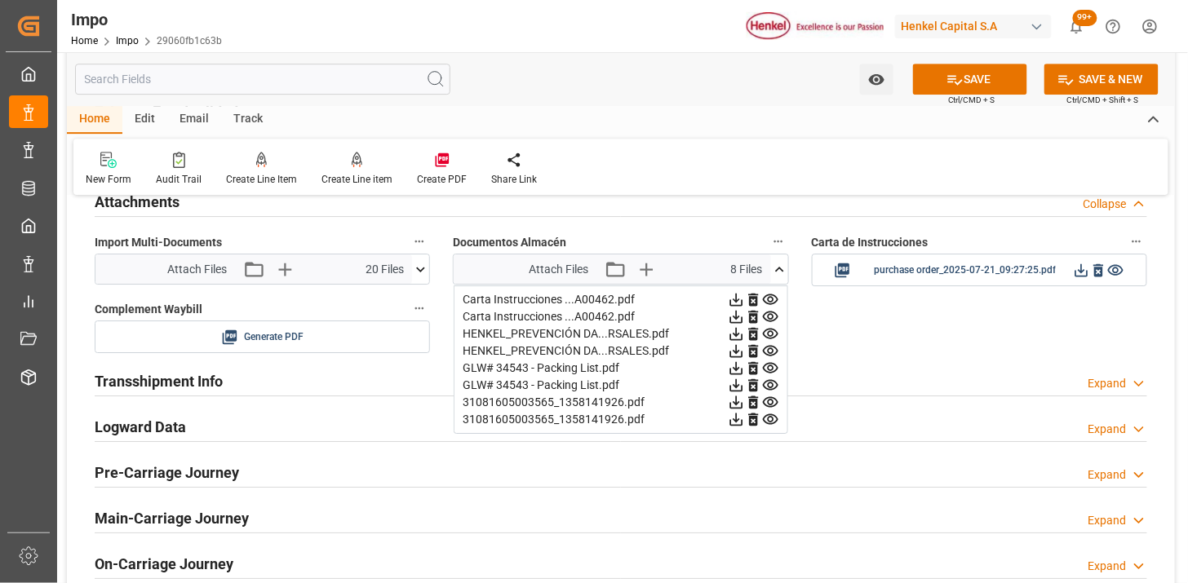
click at [752, 299] on icon at bounding box center [753, 300] width 10 height 13
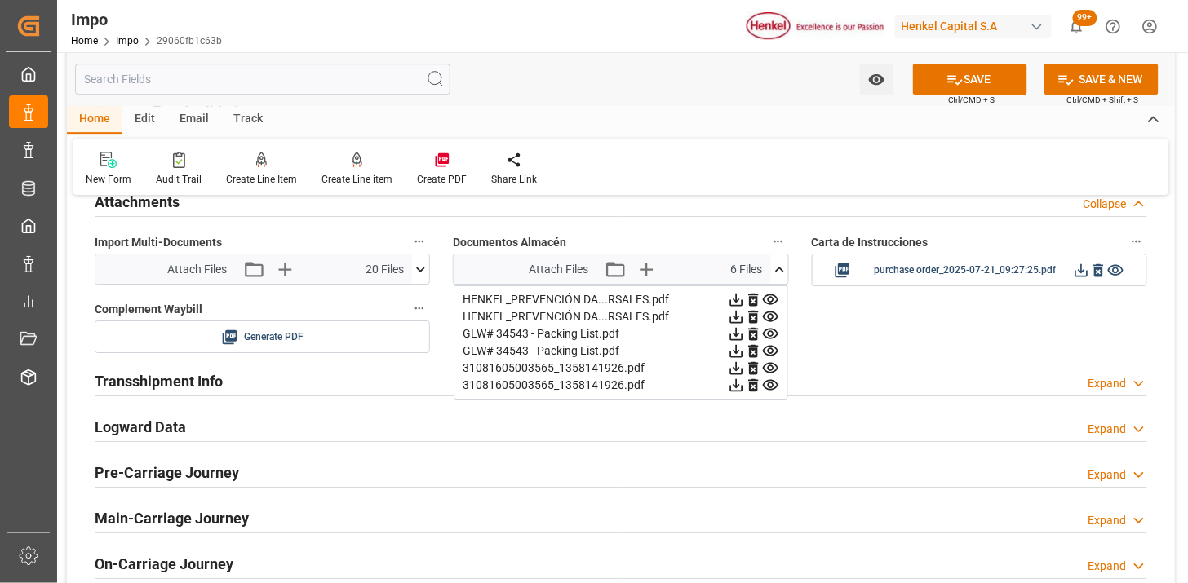
click at [752, 299] on icon at bounding box center [753, 300] width 10 height 13
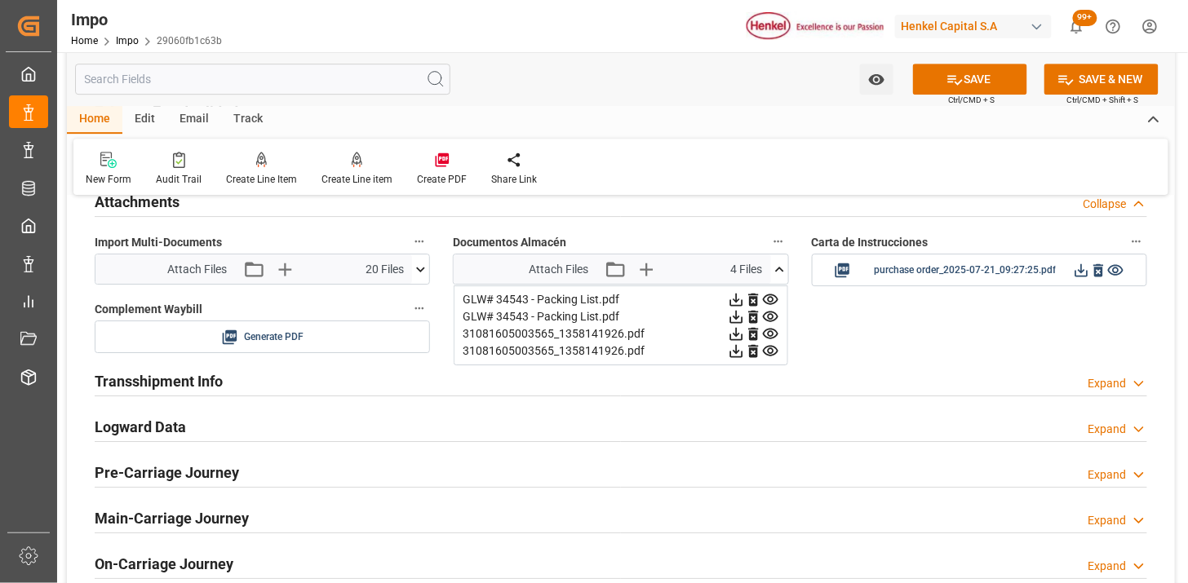
click at [752, 299] on icon at bounding box center [753, 300] width 10 height 13
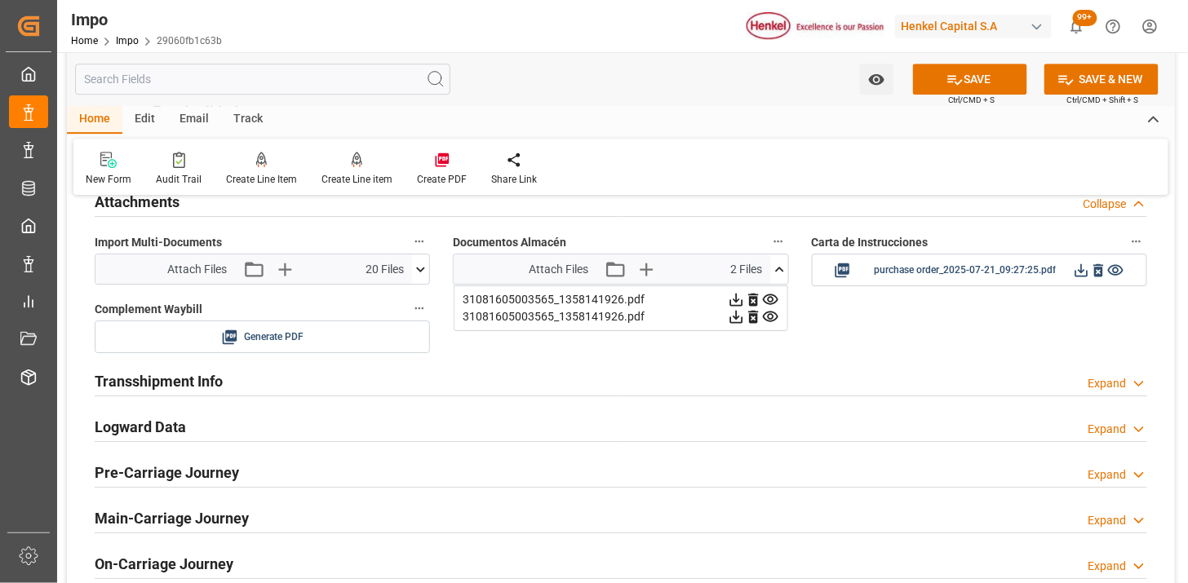
click at [752, 299] on icon at bounding box center [753, 300] width 10 height 13
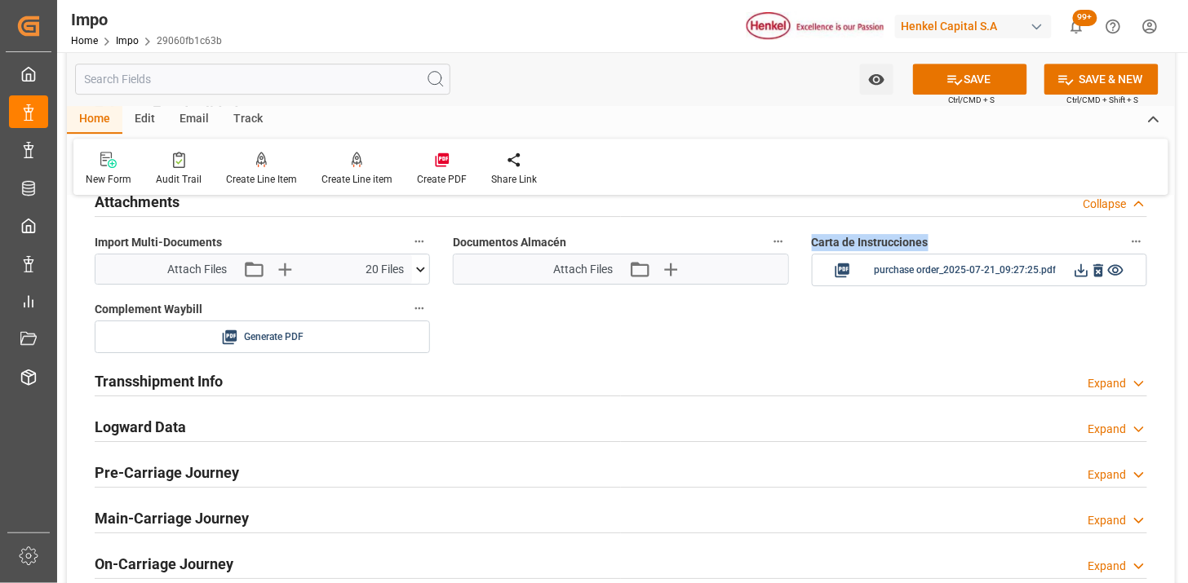
drag, startPoint x: 752, startPoint y: 299, endPoint x: 673, endPoint y: 264, distance: 86.2
click at [673, 264] on icon "button" at bounding box center [670, 269] width 26 height 26
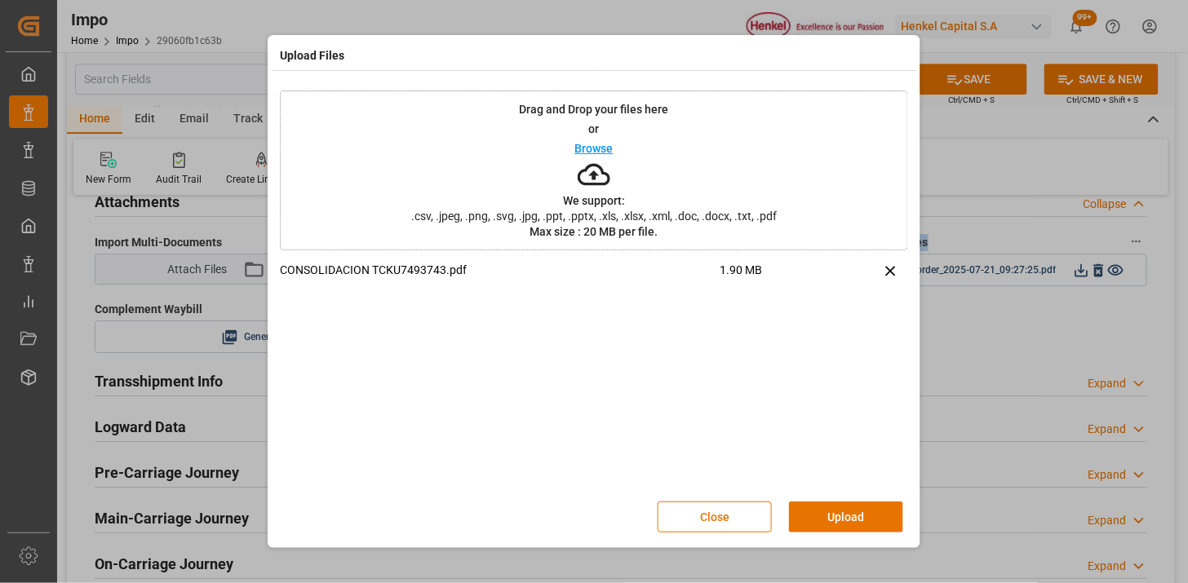
click at [860, 522] on button "Upload" at bounding box center [846, 517] width 114 height 31
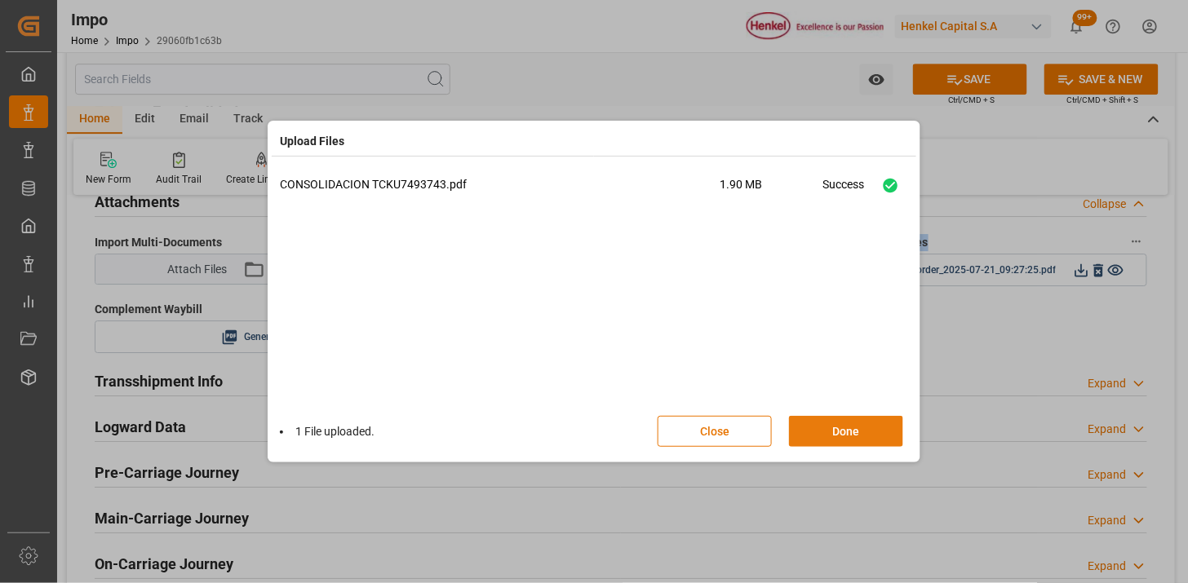
click at [878, 445] on button "Done" at bounding box center [846, 431] width 114 height 31
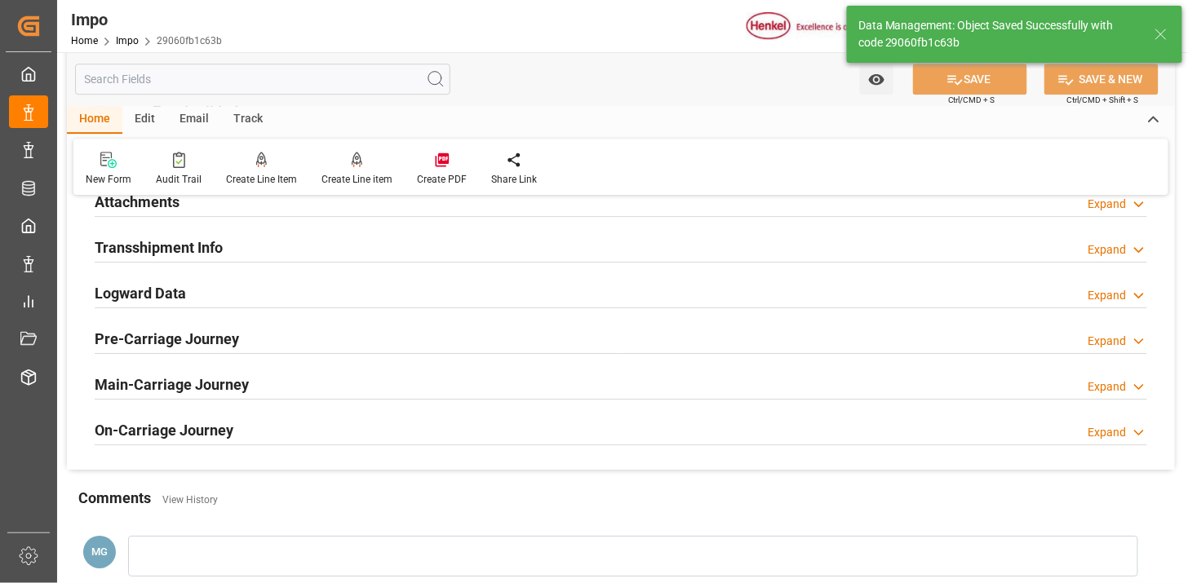
click at [205, 126] on div "Email" at bounding box center [194, 120] width 54 height 28
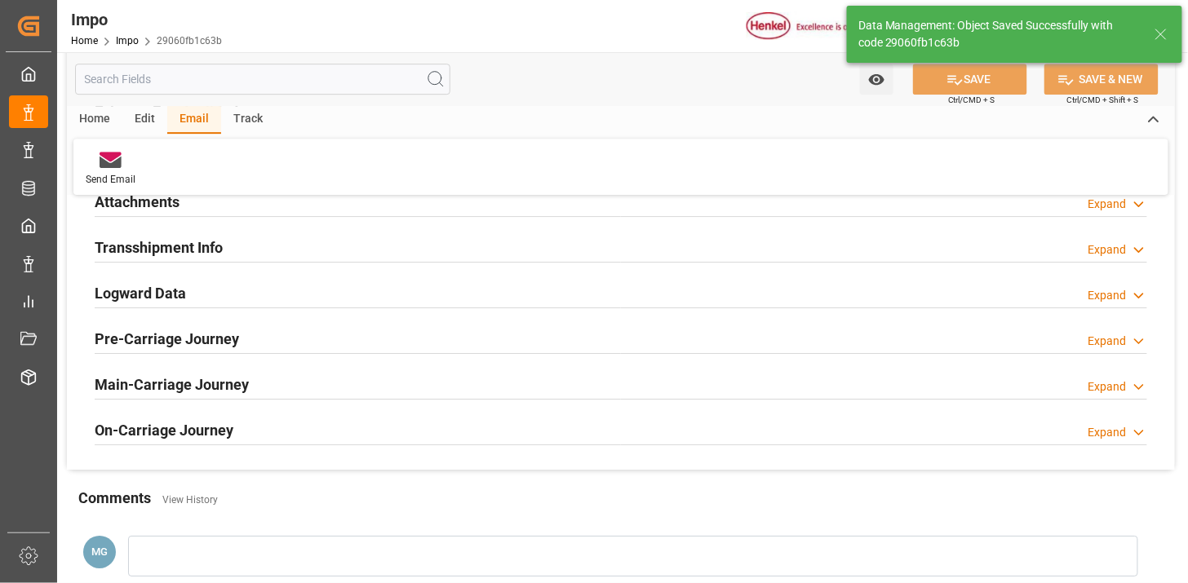
click at [117, 168] on div "Send Email" at bounding box center [110, 169] width 74 height 36
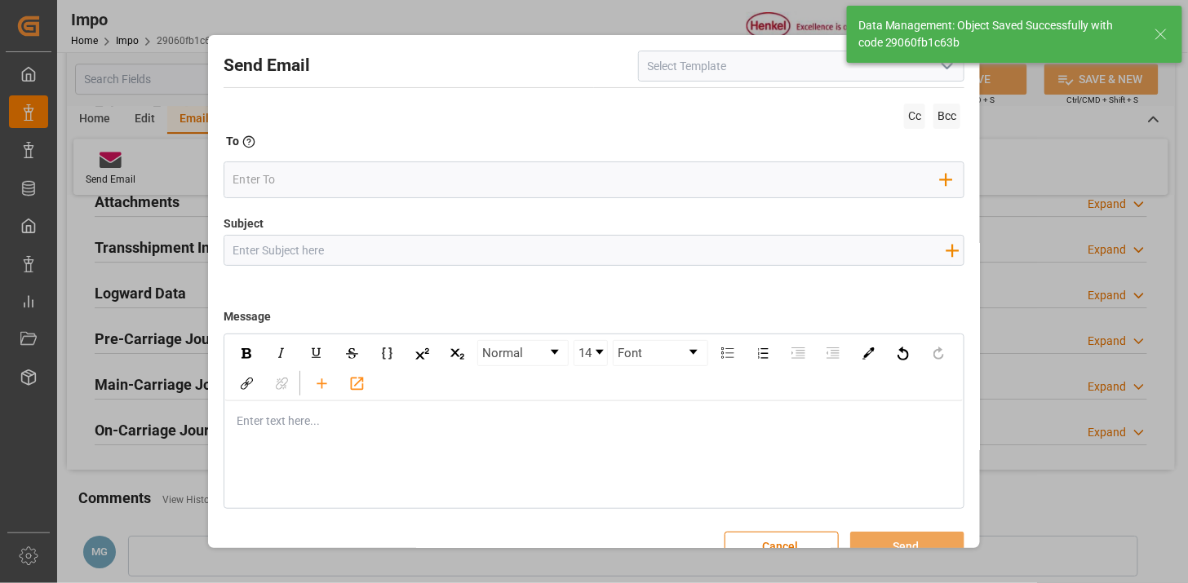
click at [942, 72] on icon "open menu" at bounding box center [947, 66] width 20 height 20
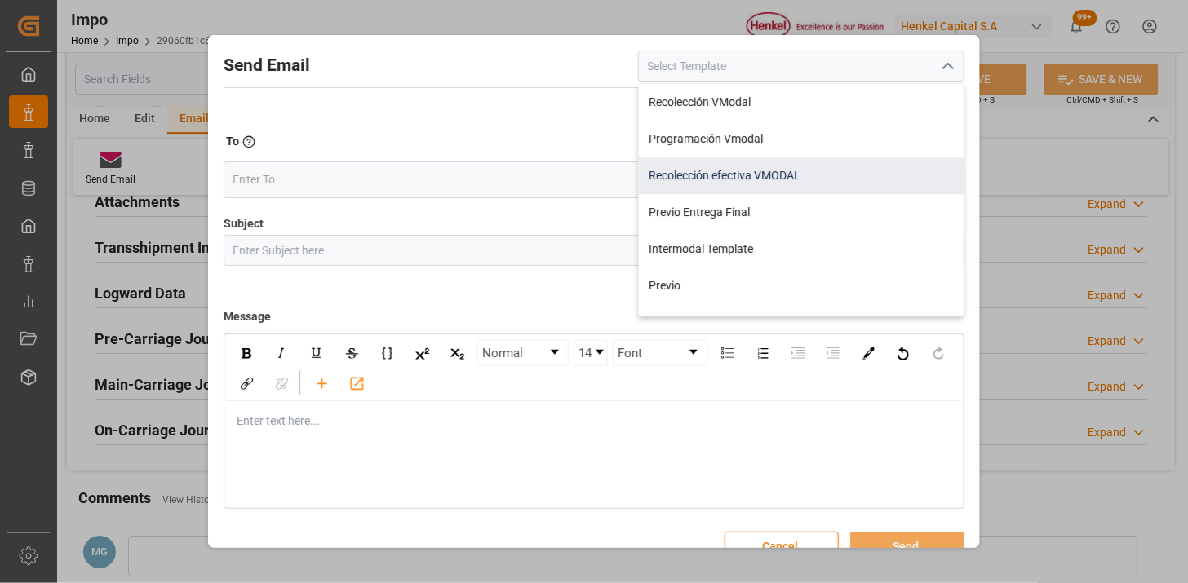
click at [755, 167] on div "Recolección efectiva VMODAL" at bounding box center [801, 175] width 325 height 37
type input "Recolección efectiva VMODAL"
type input "RECOLECCIÓN EFECTIVA || OC {{customerpoDerived}} || REF {{freightForwarderRefer…"
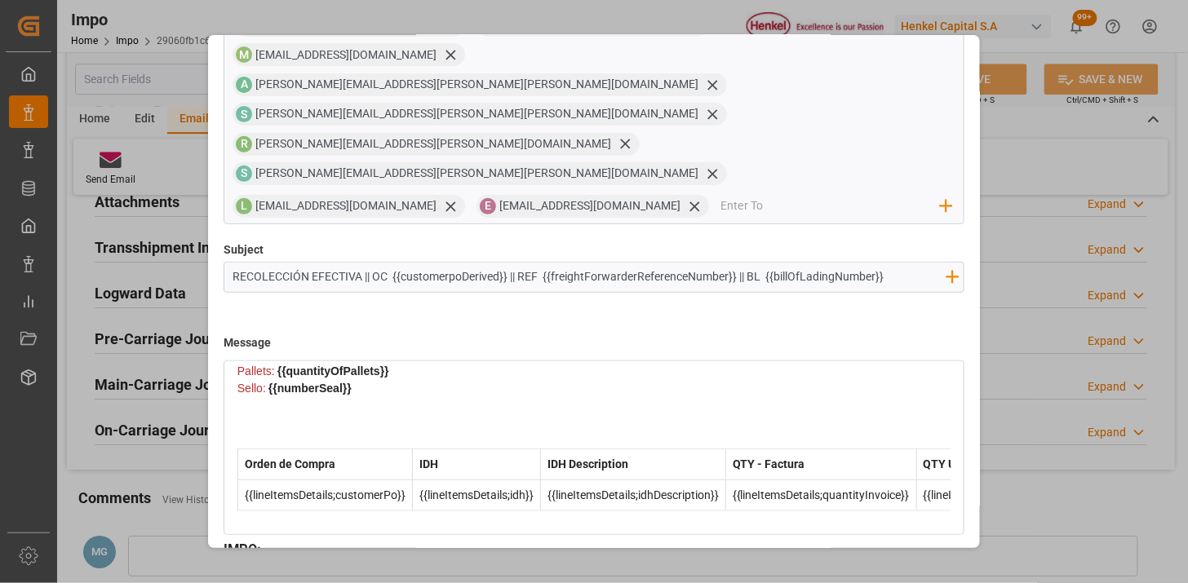
scroll to position [155, 0]
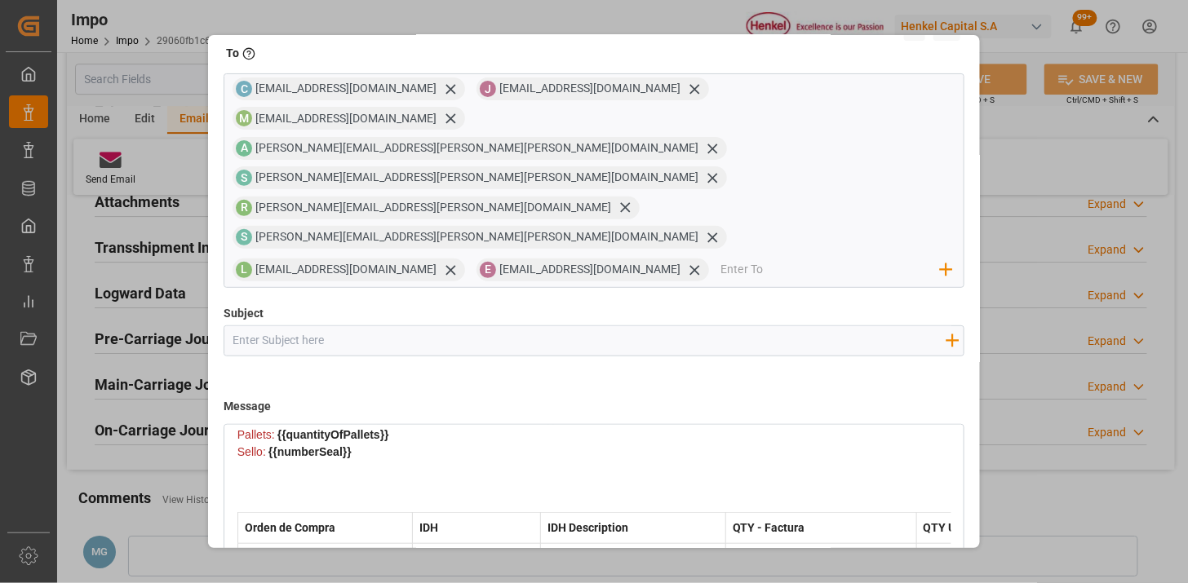
scroll to position [29, 0]
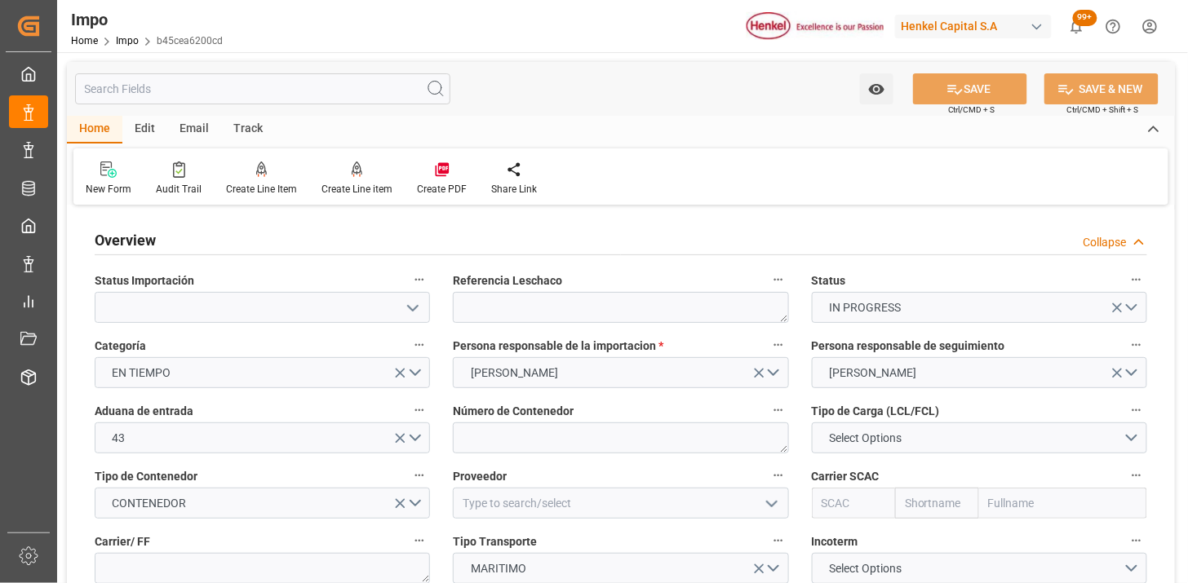
type input "[DATE]"
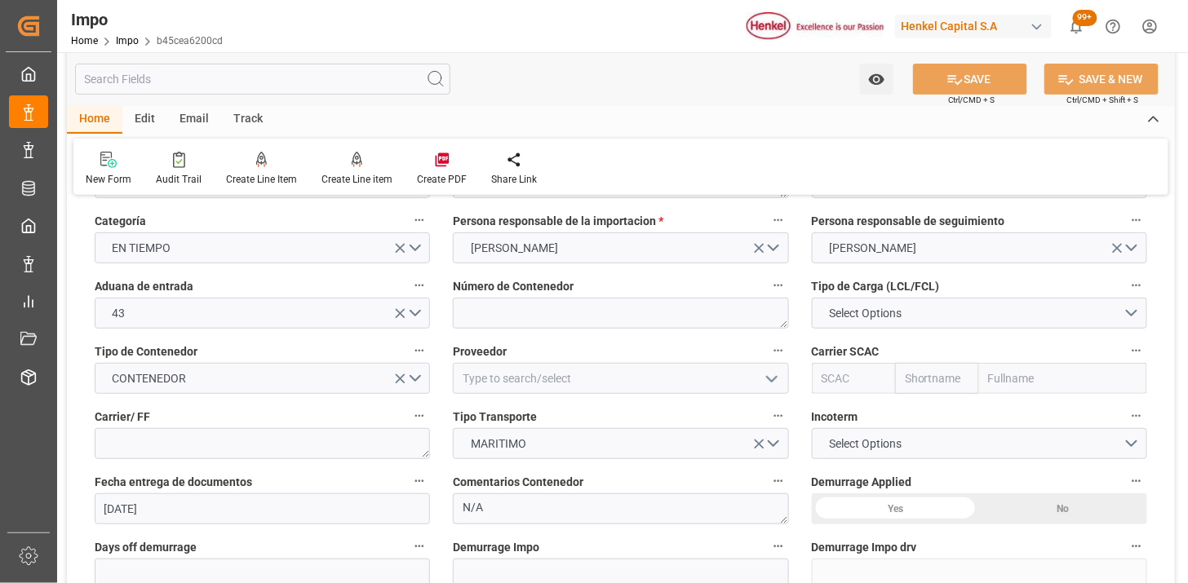
scroll to position [181, 0]
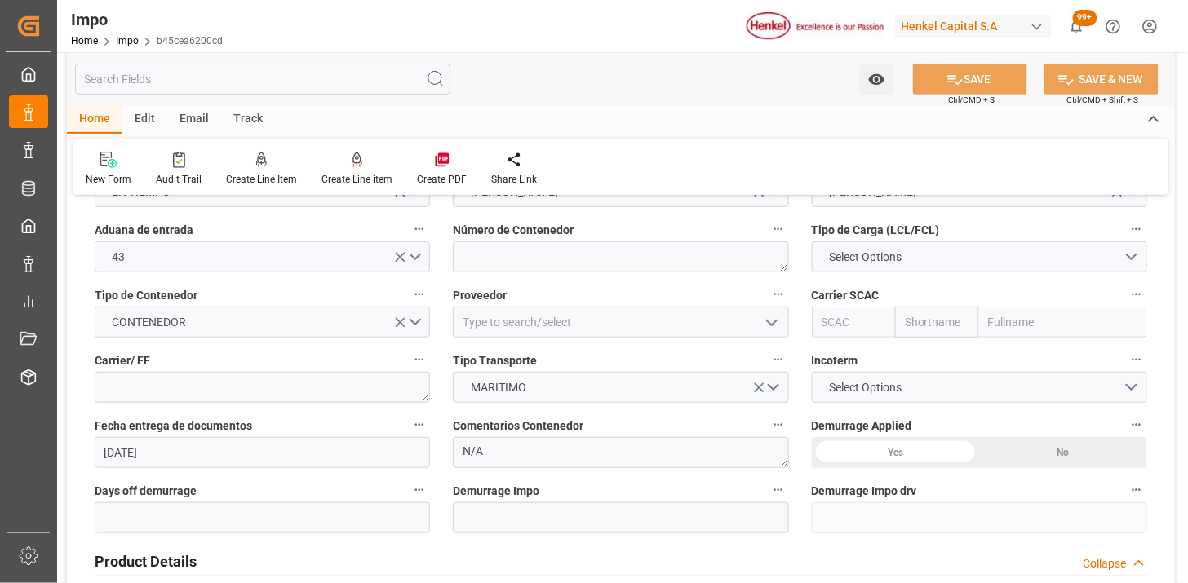
click at [559, 273] on div "Número de Contenedor" at bounding box center [620, 245] width 358 height 65
click at [518, 248] on textarea at bounding box center [620, 257] width 335 height 31
paste textarea "MRKU5320340"
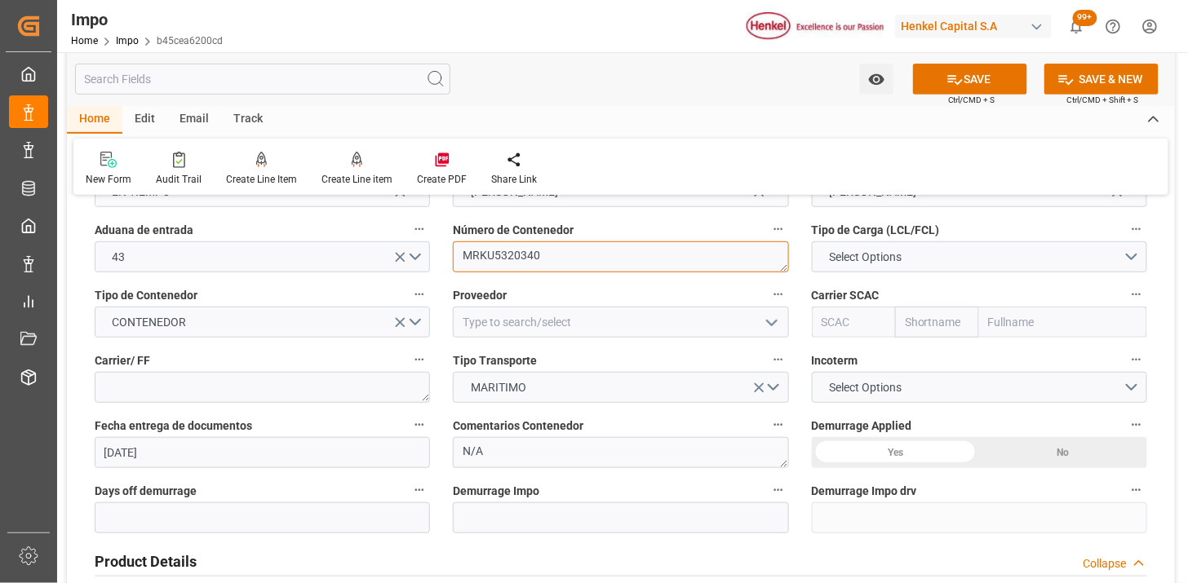
type textarea "MRKU5320340"
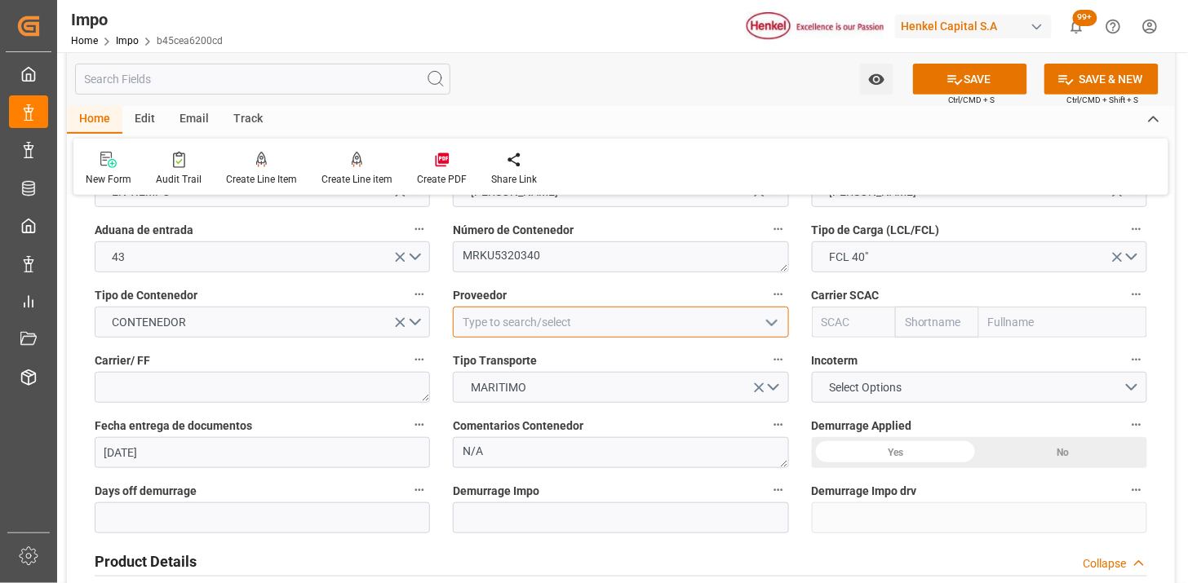
click at [552, 317] on input at bounding box center [620, 322] width 335 height 31
type input "HENKEL GLOBAL SUPPLY CHAIN B.V."
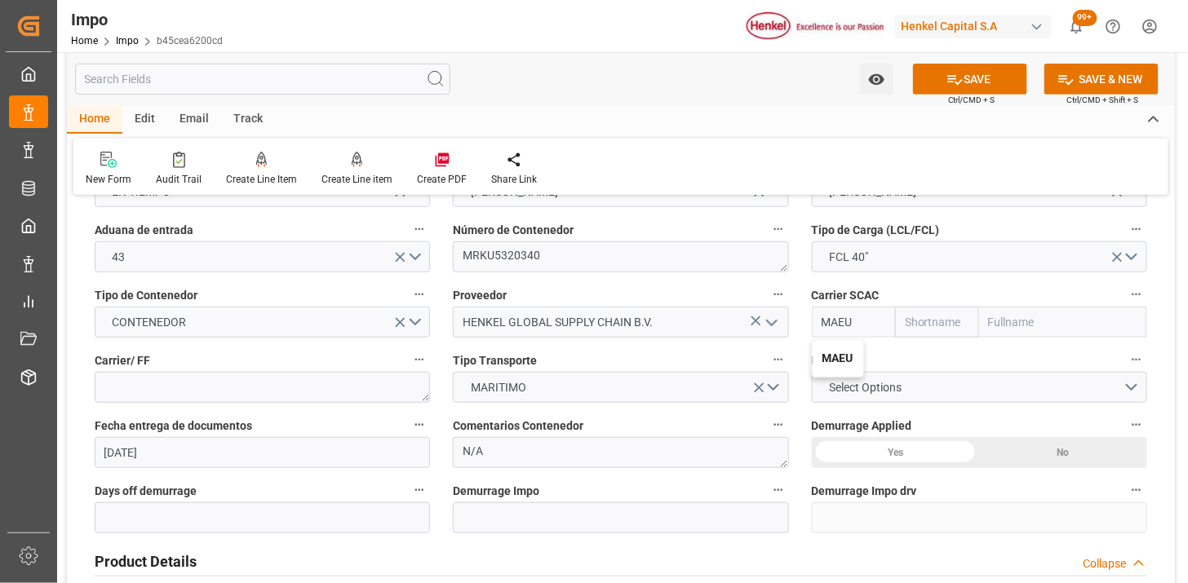
type input "MAEU"
type input "Maersk"
type input "Maersk Line AS"
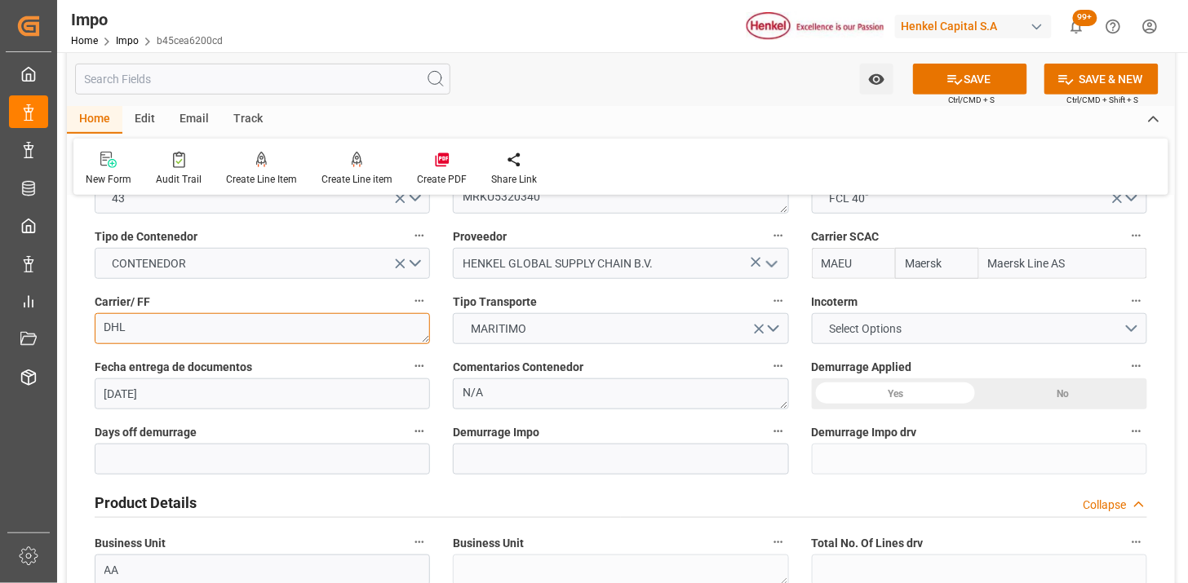
scroll to position [272, 0]
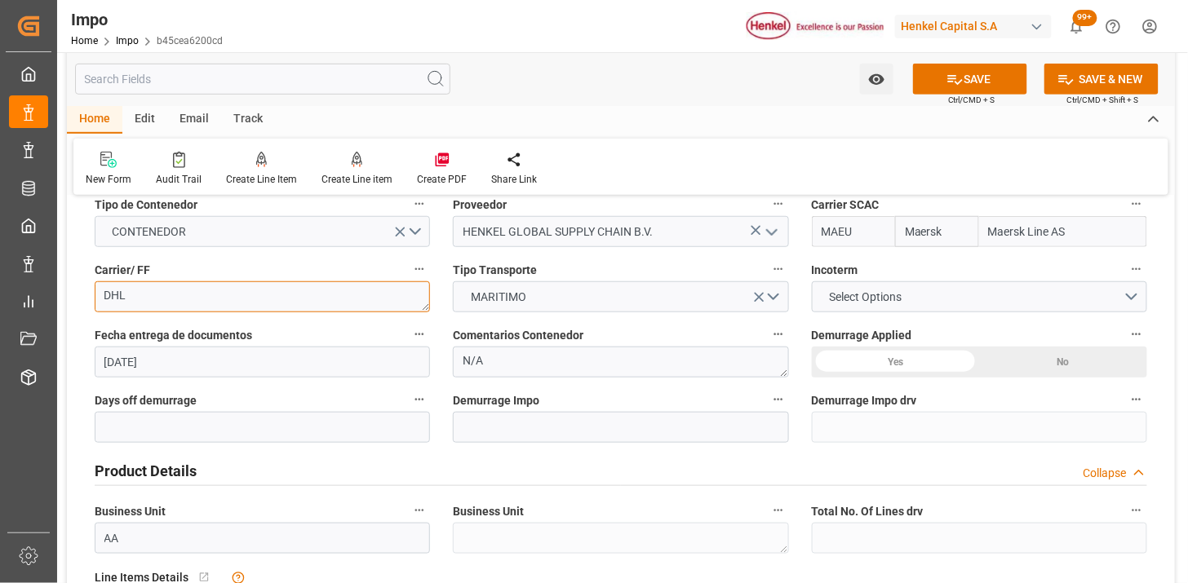
type textarea "DHL"
click at [925, 288] on button "Select Options" at bounding box center [979, 296] width 335 height 31
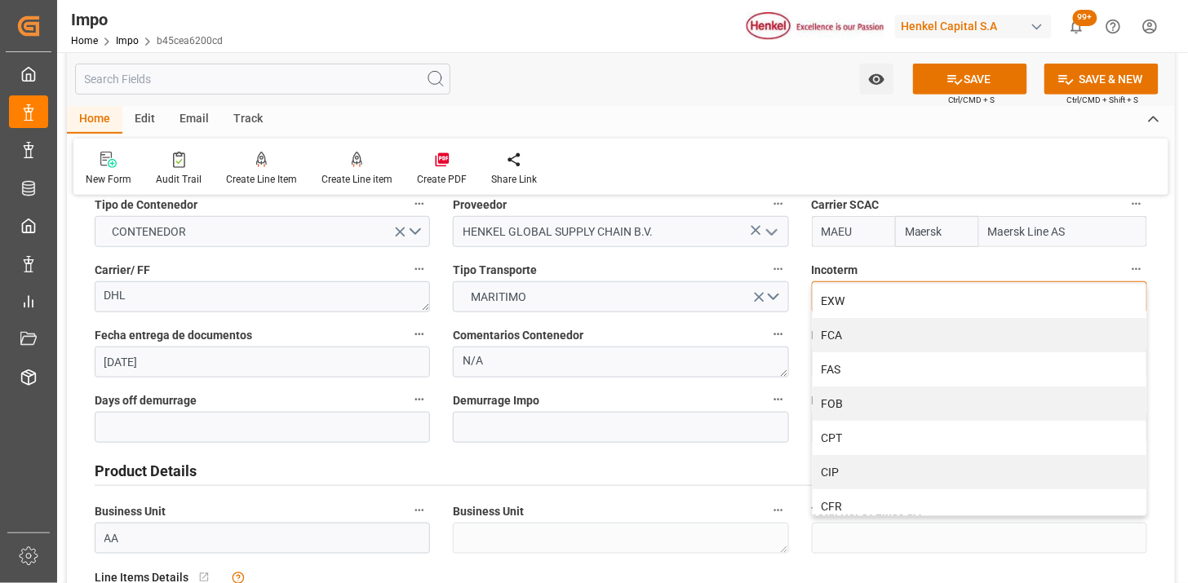
drag, startPoint x: 858, startPoint y: 436, endPoint x: 745, endPoint y: 438, distance: 113.4
click at [857, 437] on div "CPT" at bounding box center [980, 438] width 334 height 34
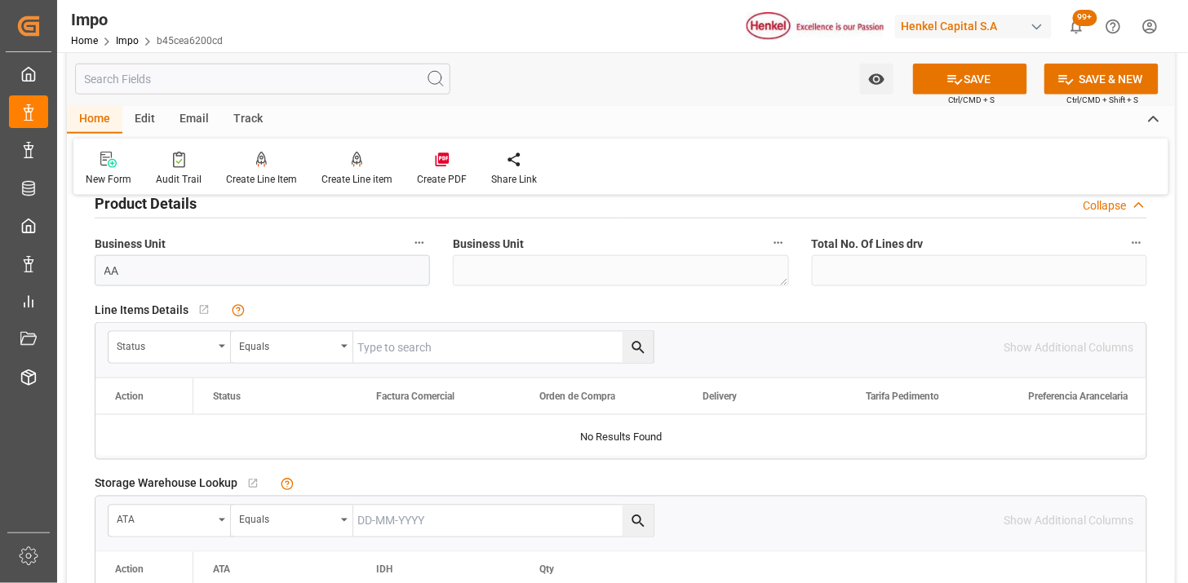
scroll to position [543, 0]
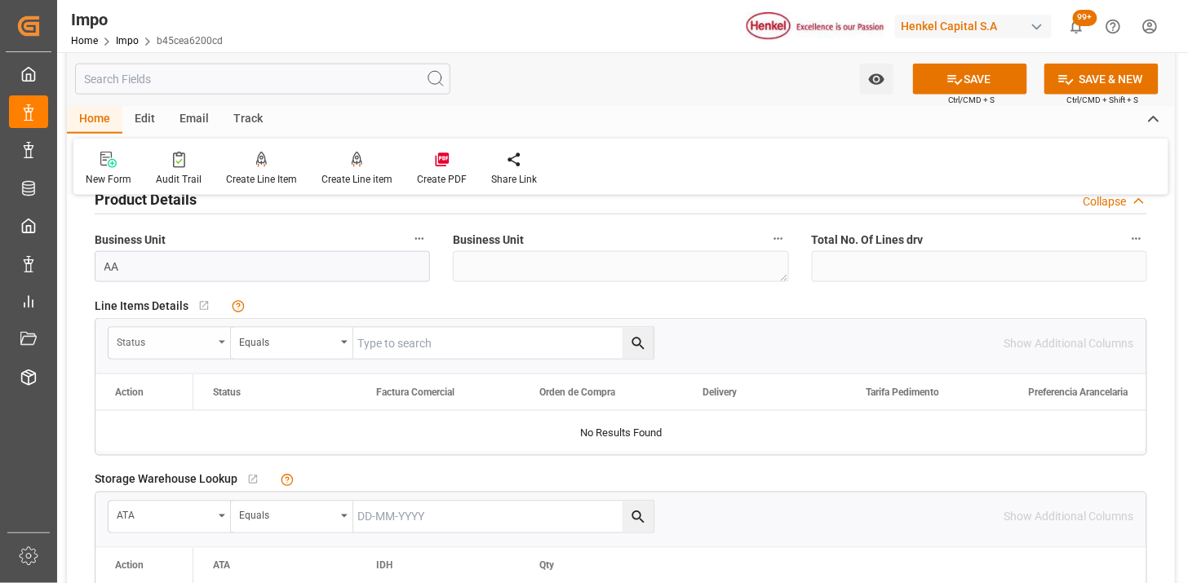
click at [196, 339] on div "Status" at bounding box center [165, 340] width 96 height 19
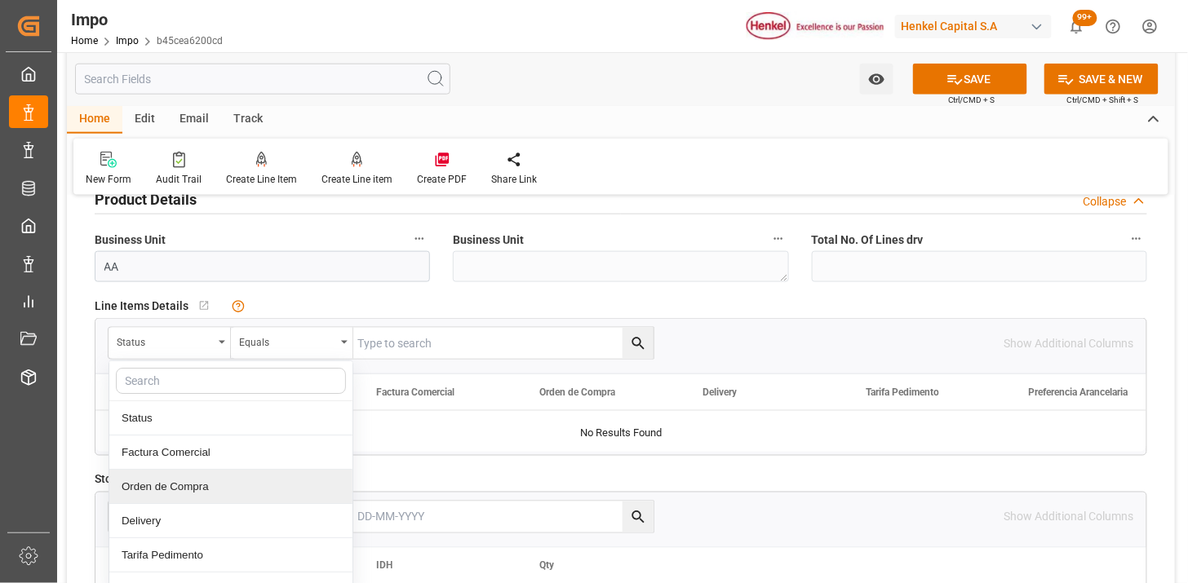
scroll to position [634, 0]
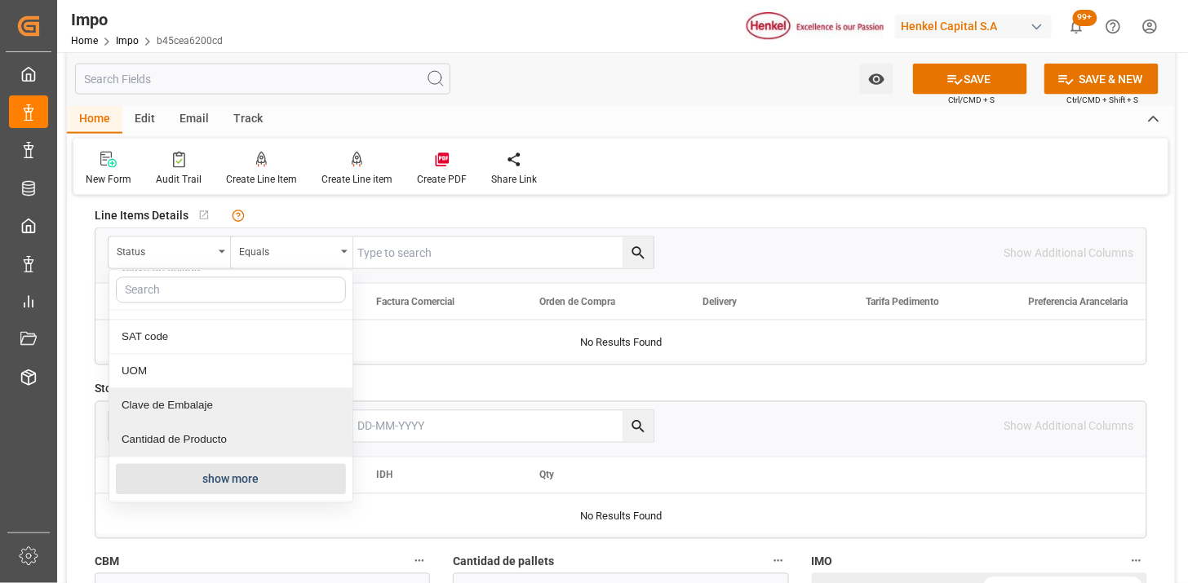
drag, startPoint x: 232, startPoint y: 473, endPoint x: 294, endPoint y: 447, distance: 67.3
click at [232, 474] on button "show more" at bounding box center [231, 479] width 230 height 31
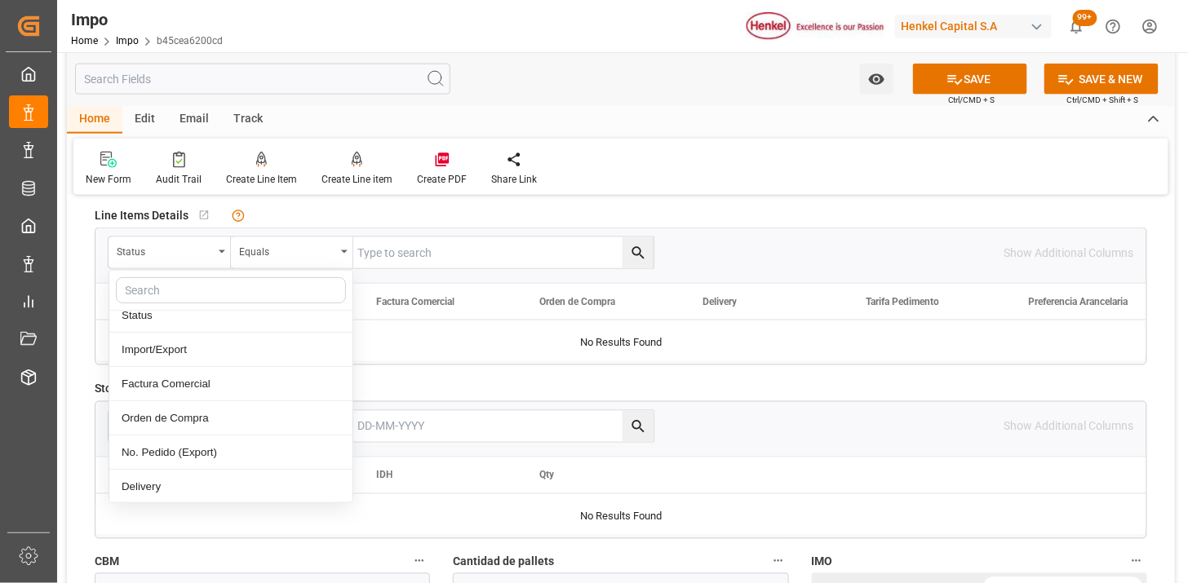
scroll to position [272, 0]
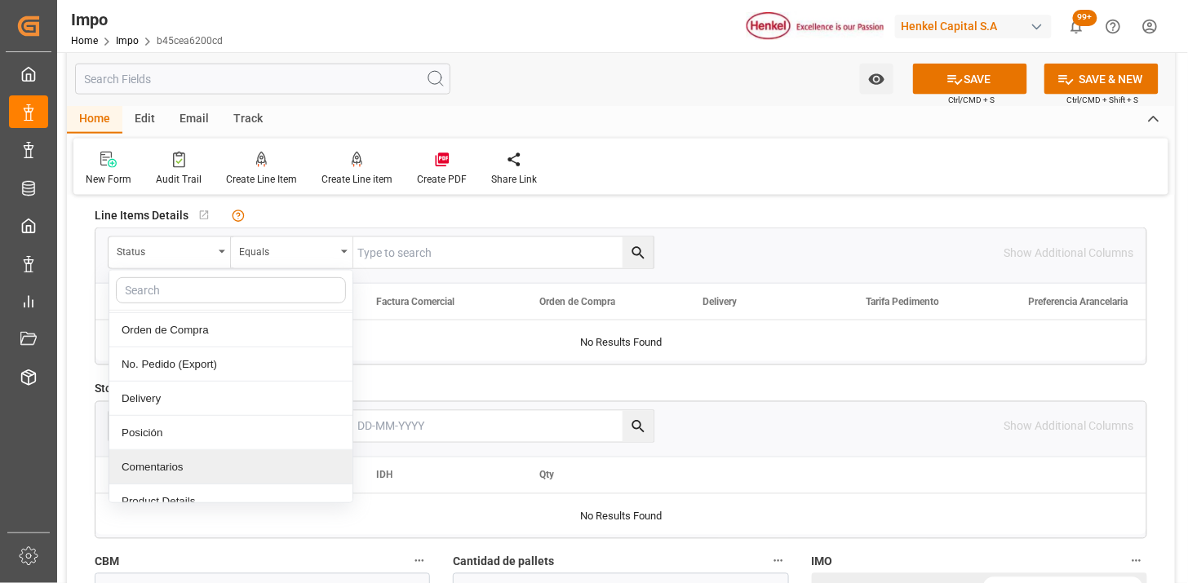
click at [188, 467] on div "Comentarios" at bounding box center [230, 467] width 243 height 34
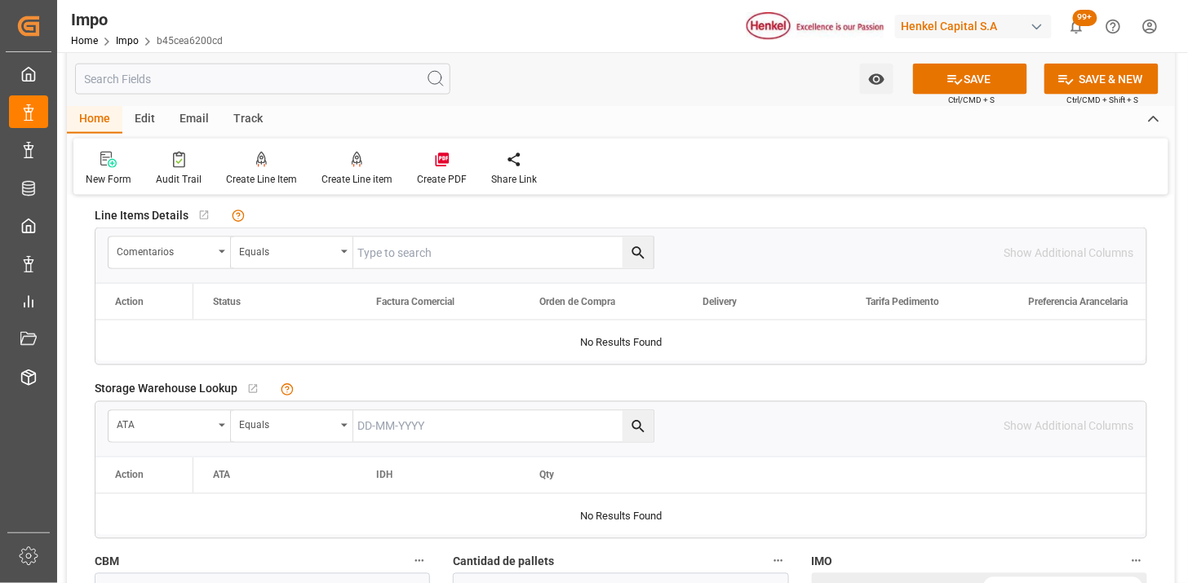
click at [463, 247] on input "text" at bounding box center [503, 252] width 300 height 31
paste input "HAMB93950"
type input "HAMB93950"
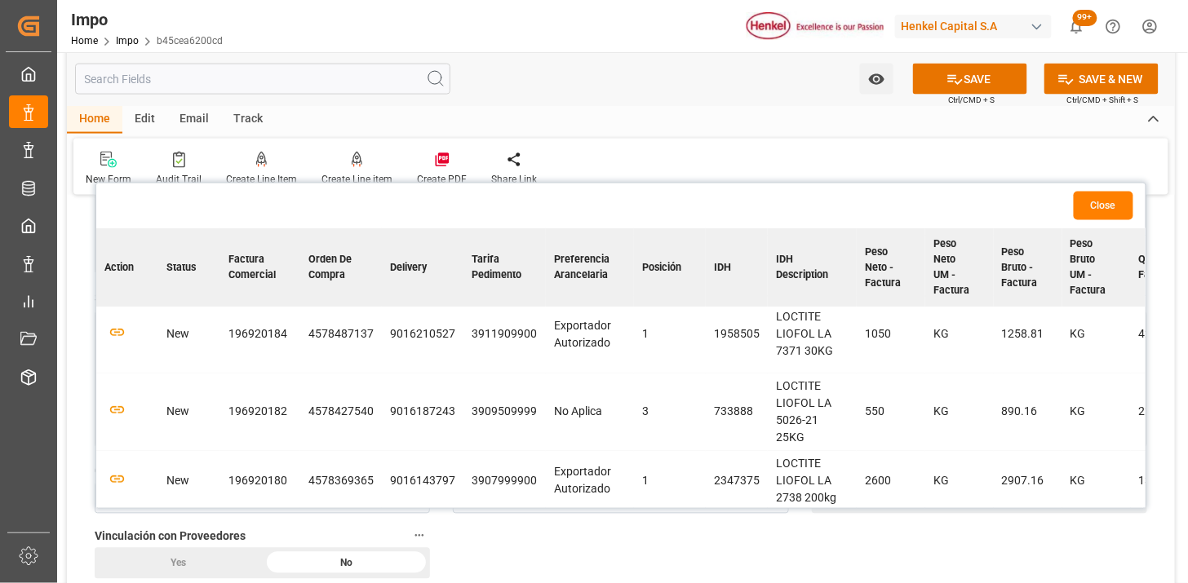
scroll to position [181, 0]
click at [112, 331] on icon "button" at bounding box center [117, 333] width 20 height 20
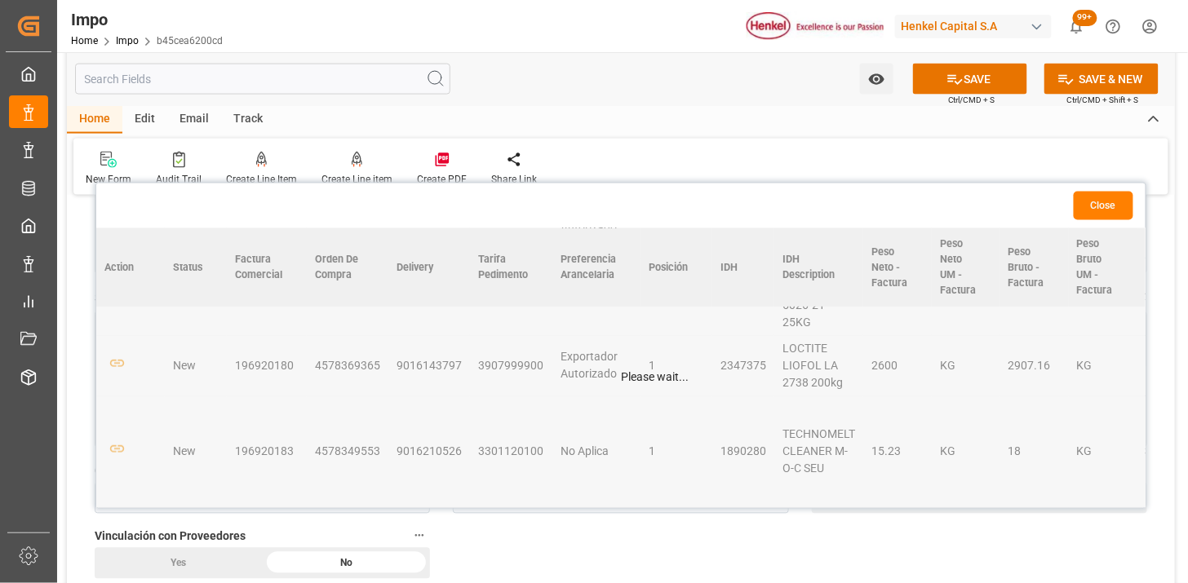
scroll to position [303, 0]
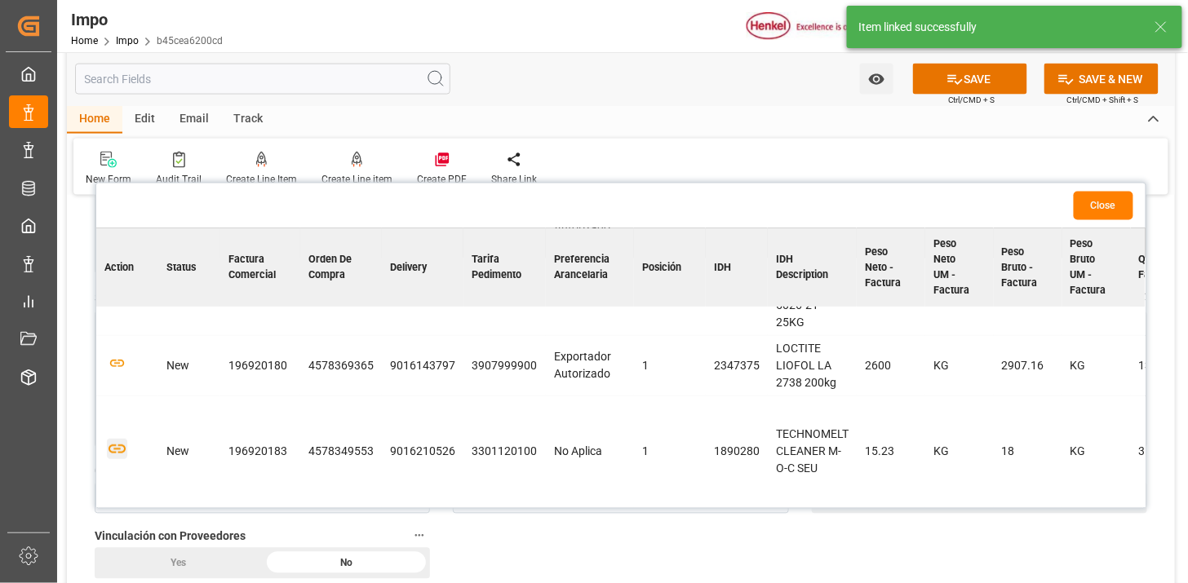
click at [116, 447] on icon "button" at bounding box center [117, 449] width 20 height 20
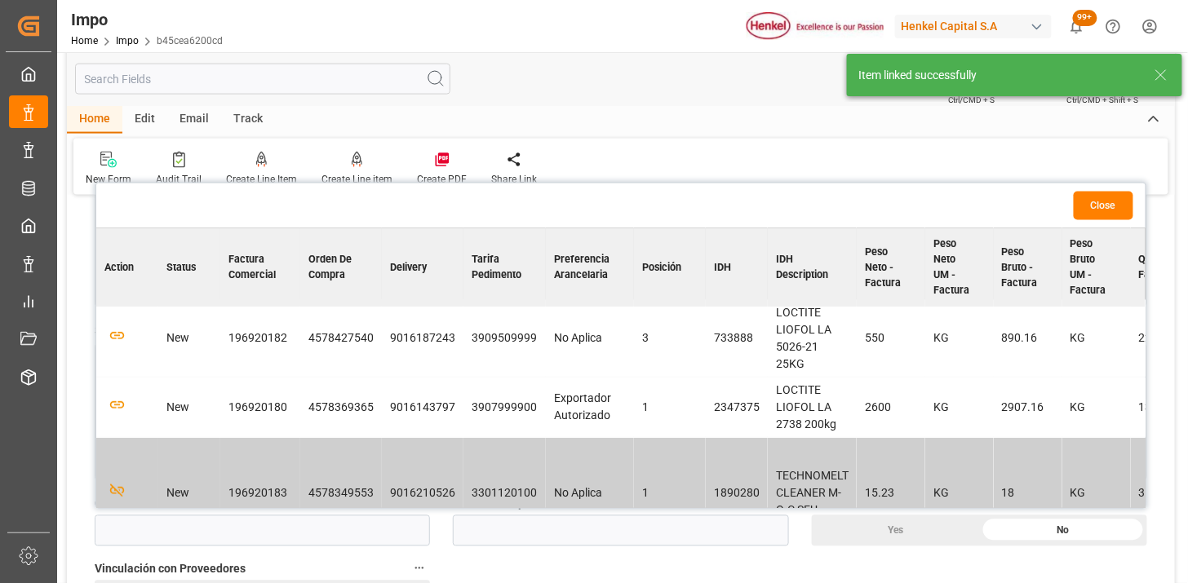
scroll to position [212, 0]
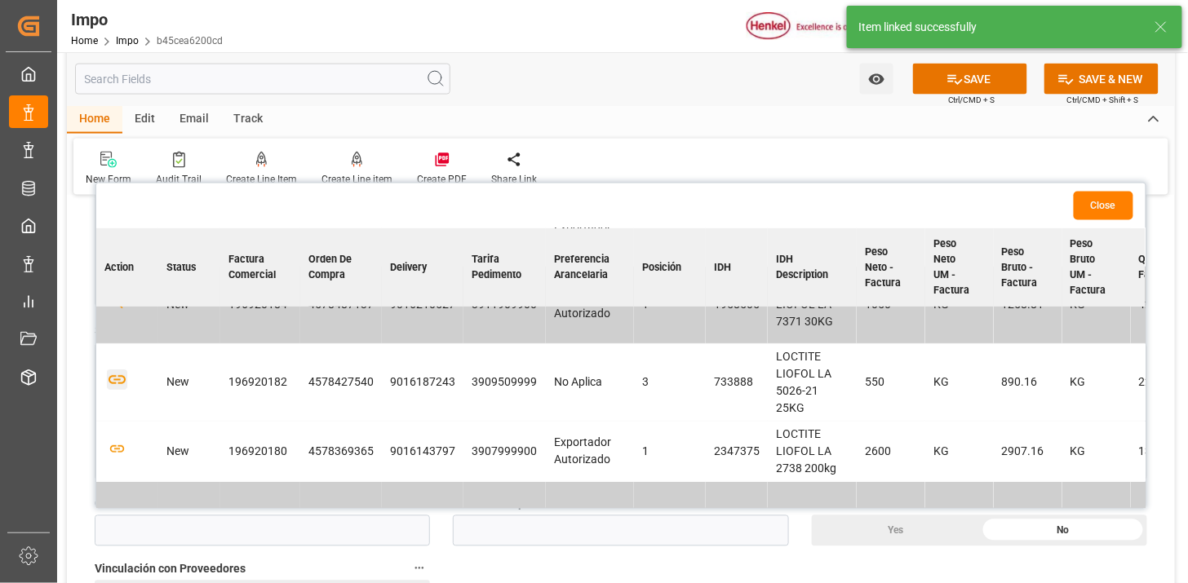
click at [119, 385] on icon "button" at bounding box center [117, 380] width 20 height 20
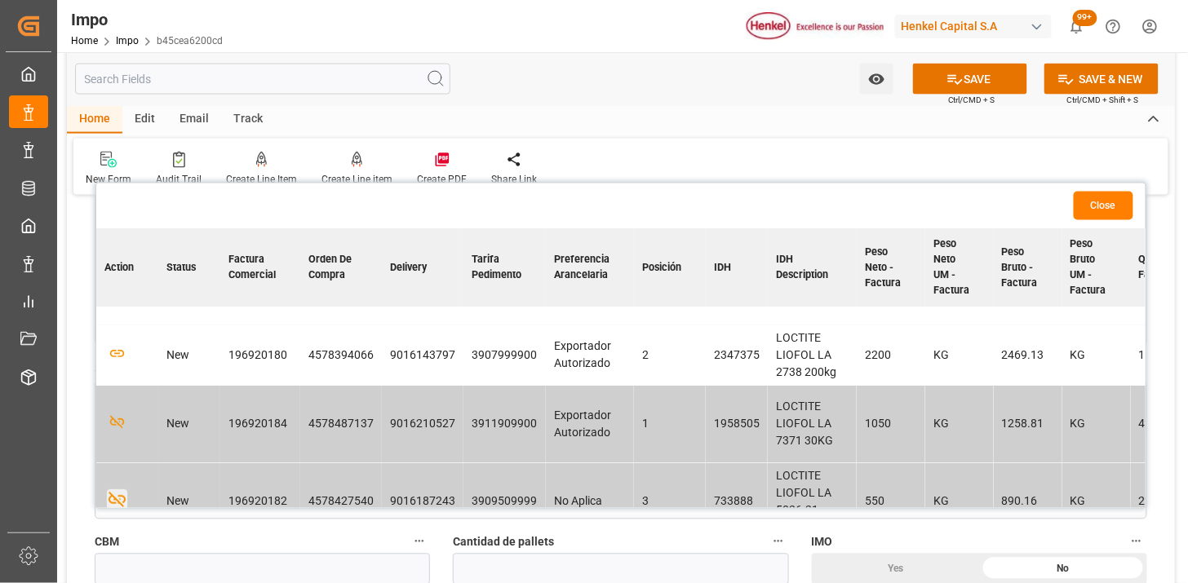
scroll to position [30, 0]
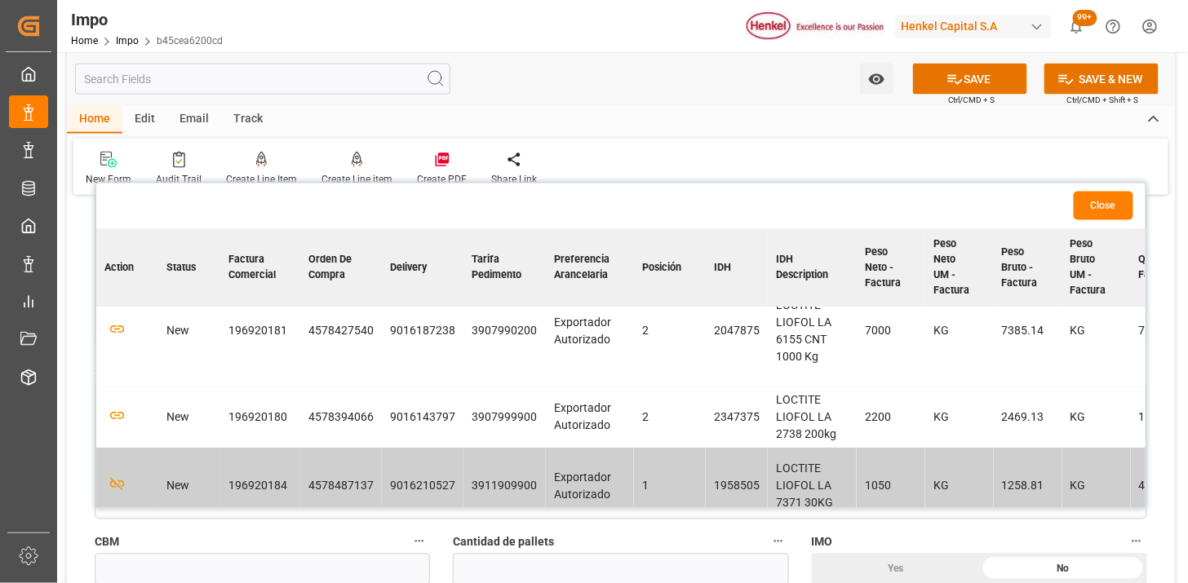
click at [126, 330] on td at bounding box center [127, 333] width 62 height 112
click at [119, 330] on icon "button" at bounding box center [117, 329] width 20 height 20
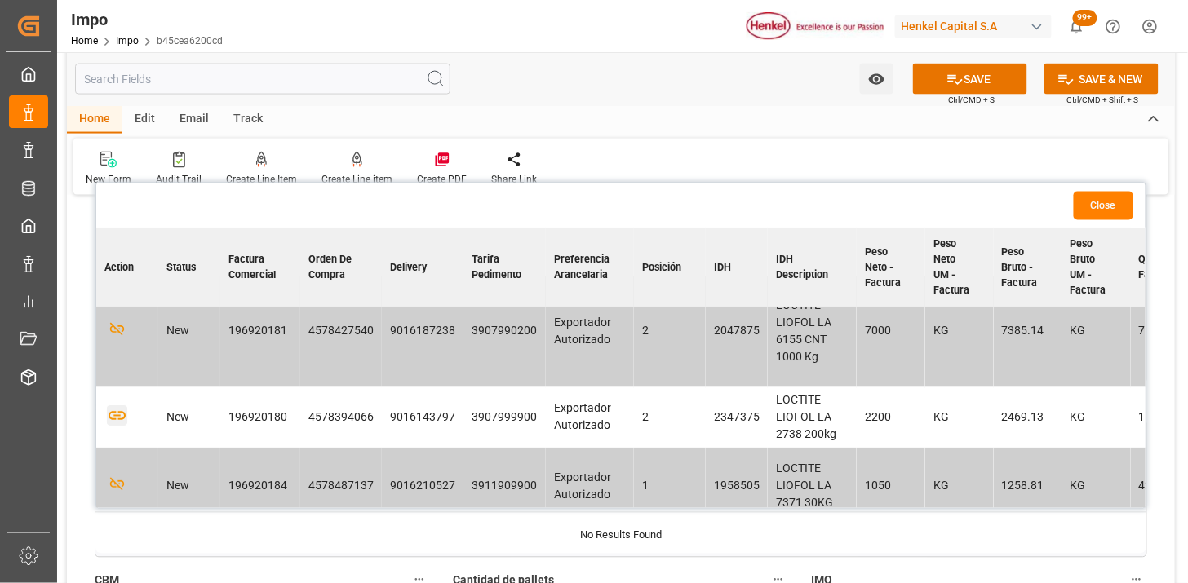
click at [120, 414] on icon "button" at bounding box center [117, 415] width 17 height 9
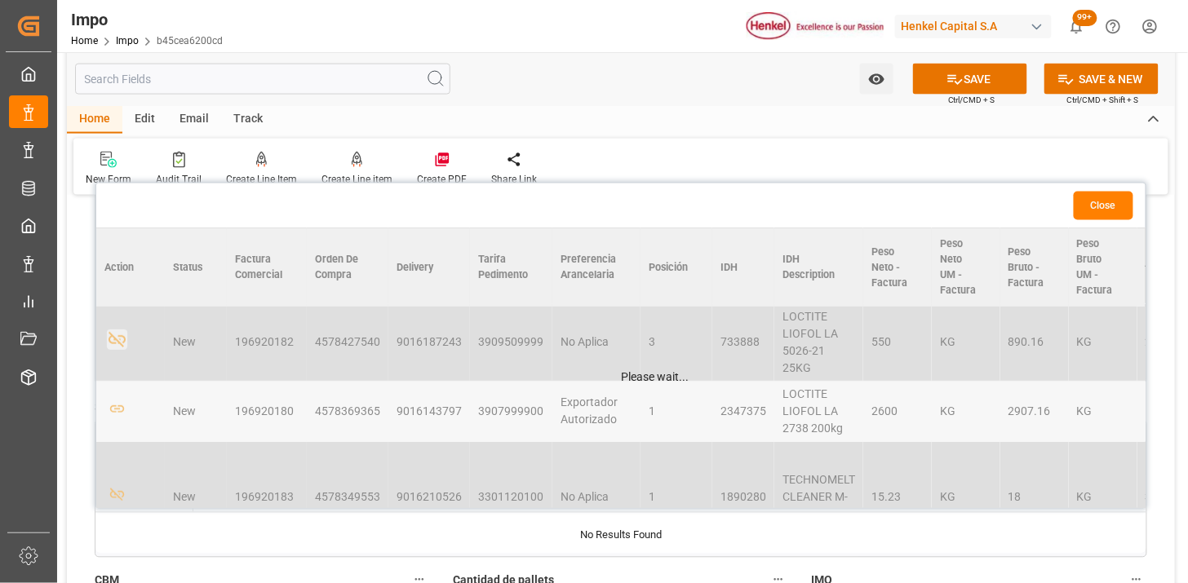
scroll to position [303, 0]
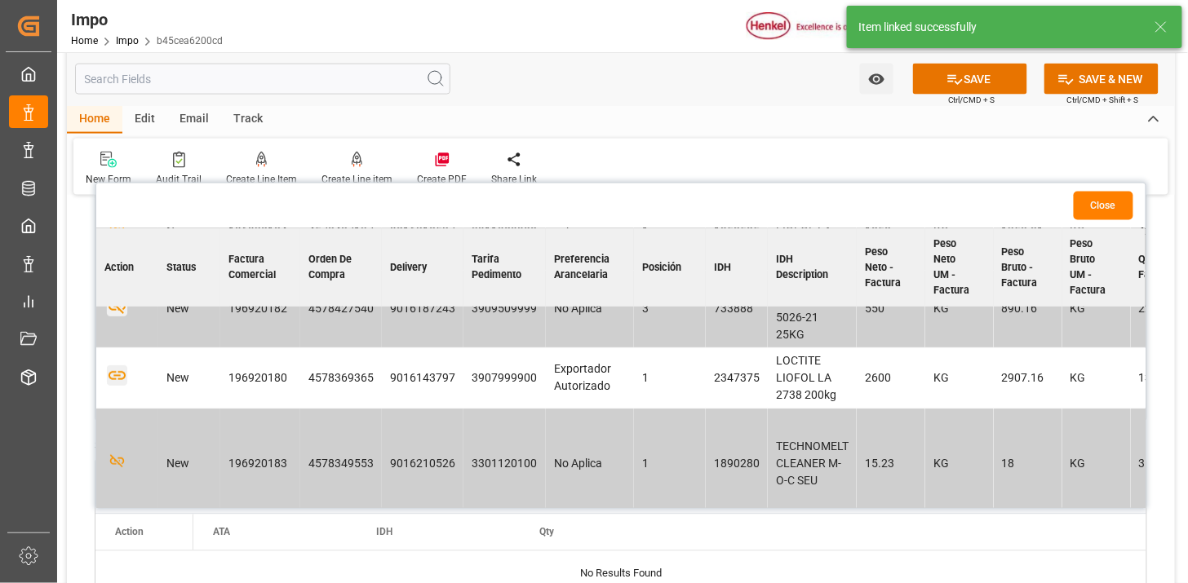
click at [117, 379] on icon "button" at bounding box center [117, 376] width 20 height 20
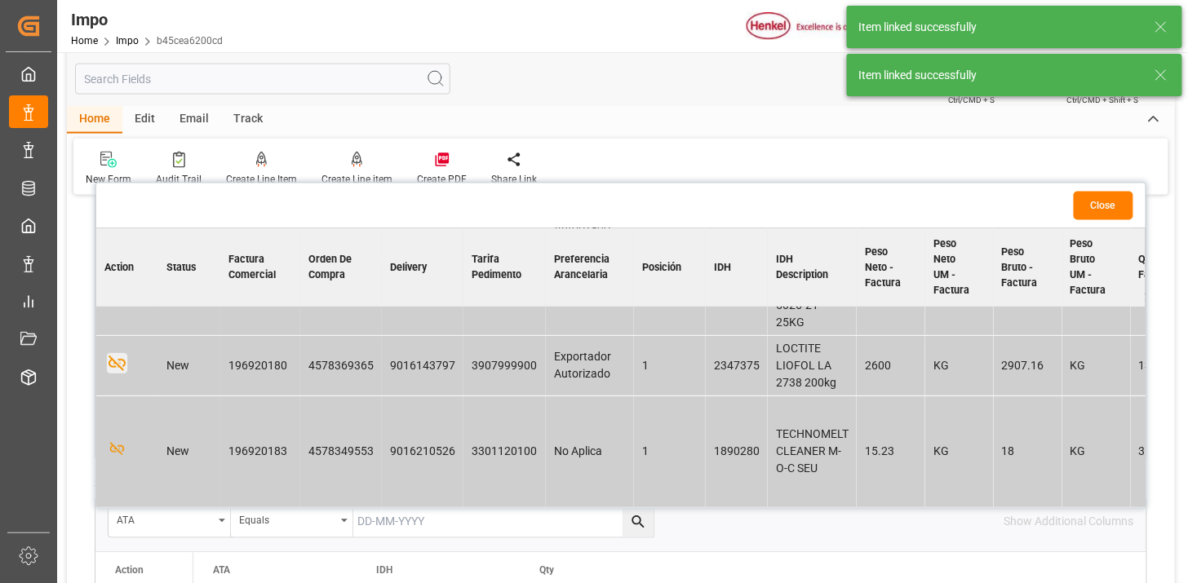
scroll to position [0, 0]
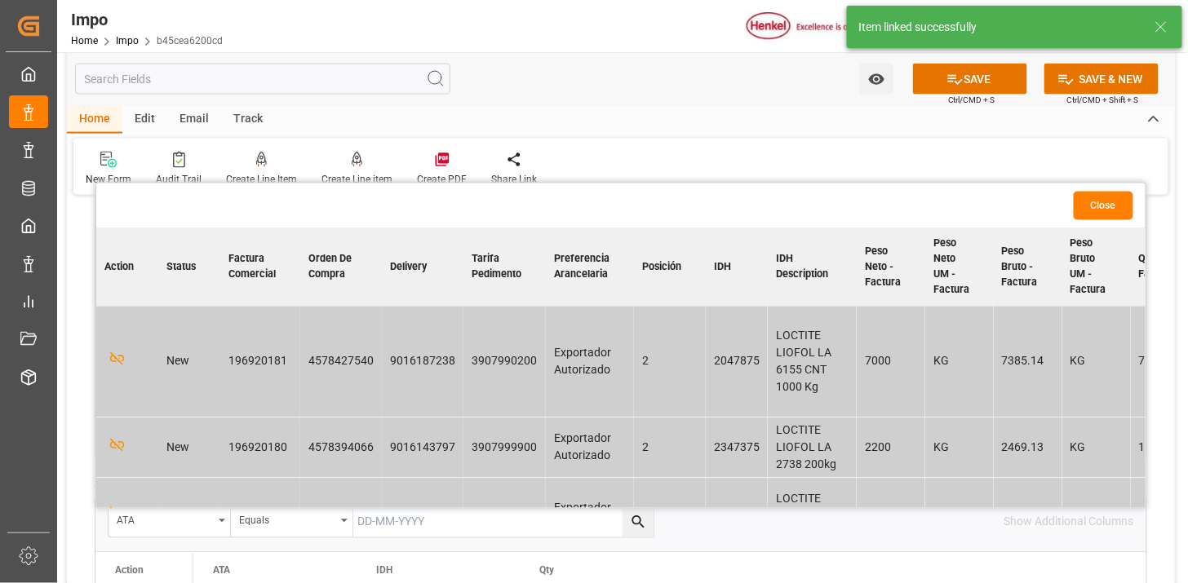
click at [1097, 215] on button "Close" at bounding box center [1104, 206] width 60 height 29
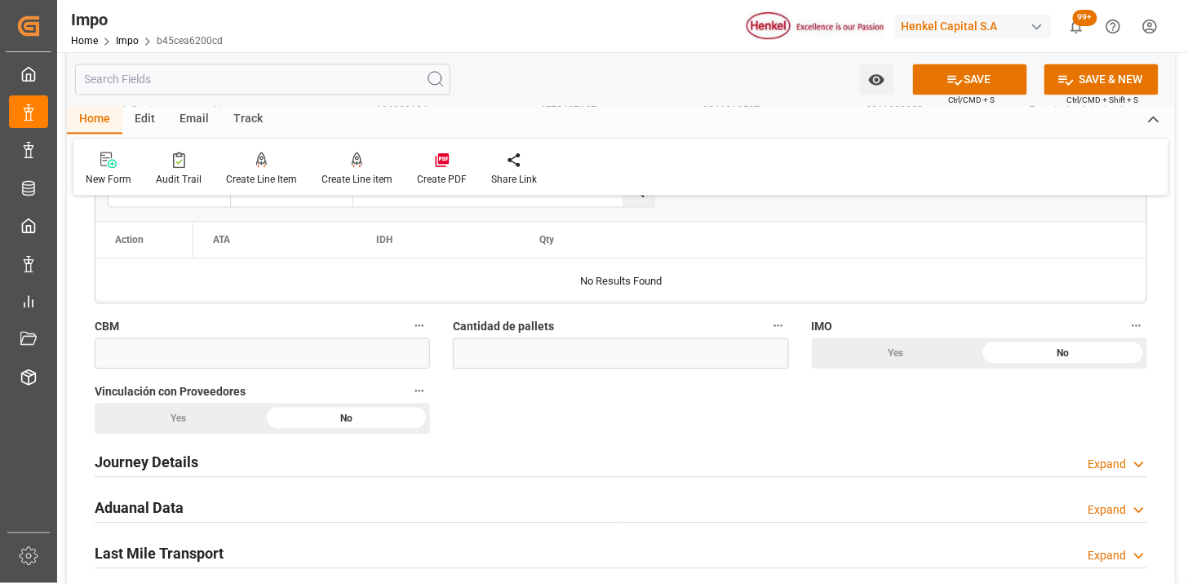
scroll to position [1088, 0]
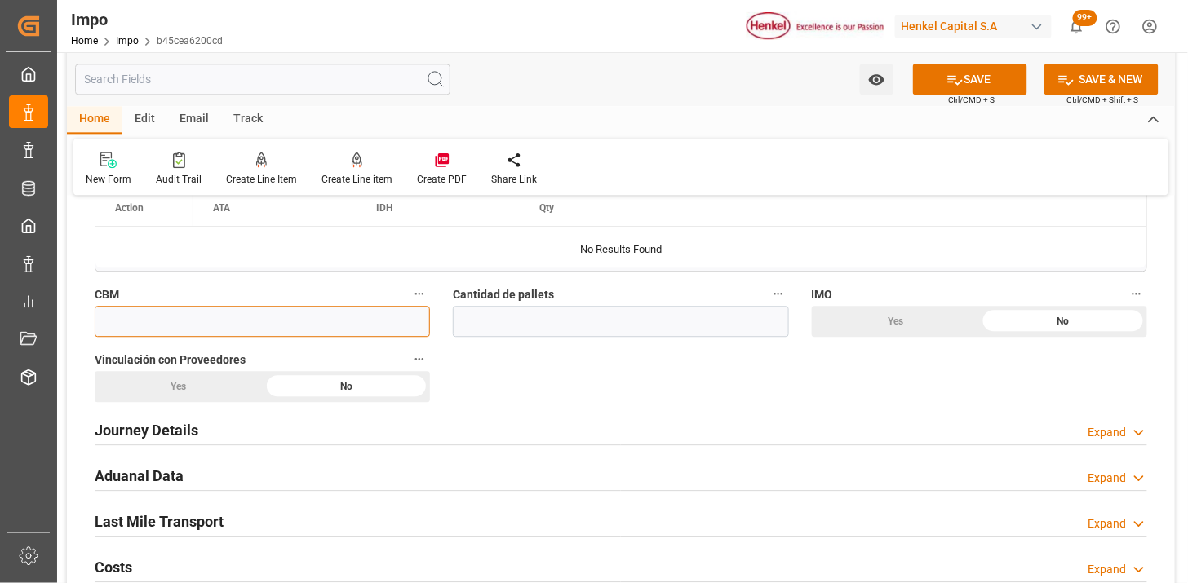
click at [223, 312] on input "text" at bounding box center [262, 321] width 335 height 31
paste input "50.000"
type input "50"
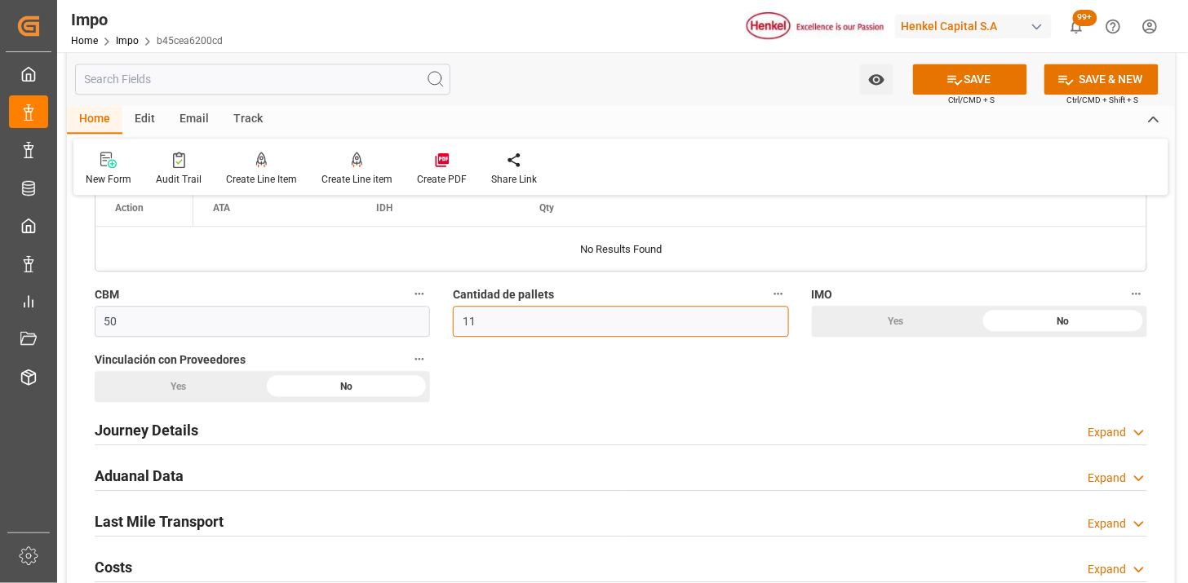
type input "11"
click at [886, 321] on div "Yes" at bounding box center [896, 321] width 168 height 31
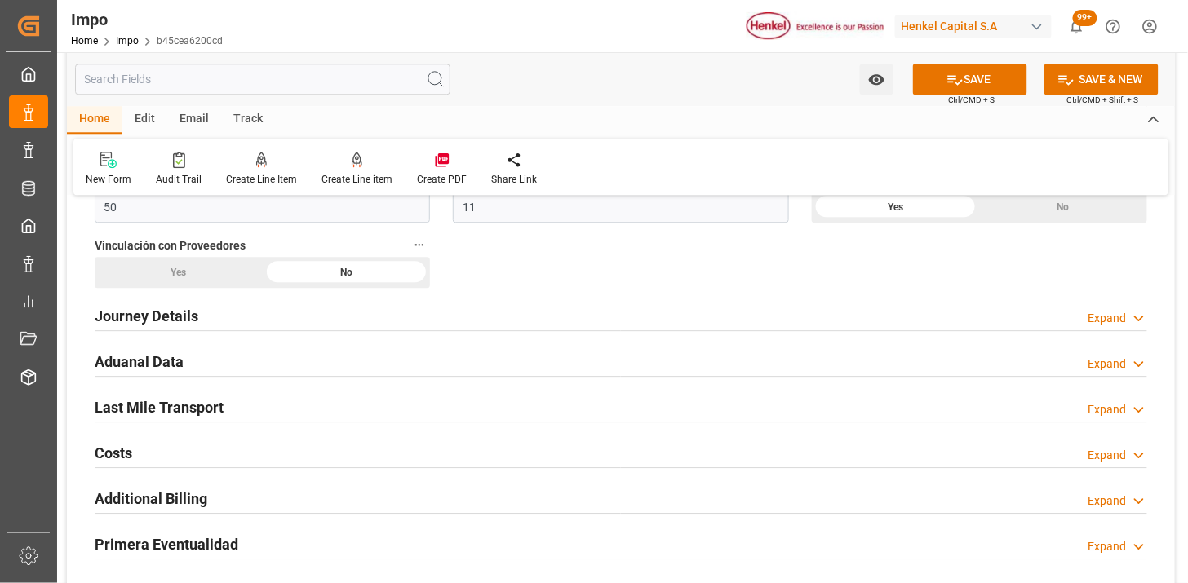
scroll to position [1178, 0]
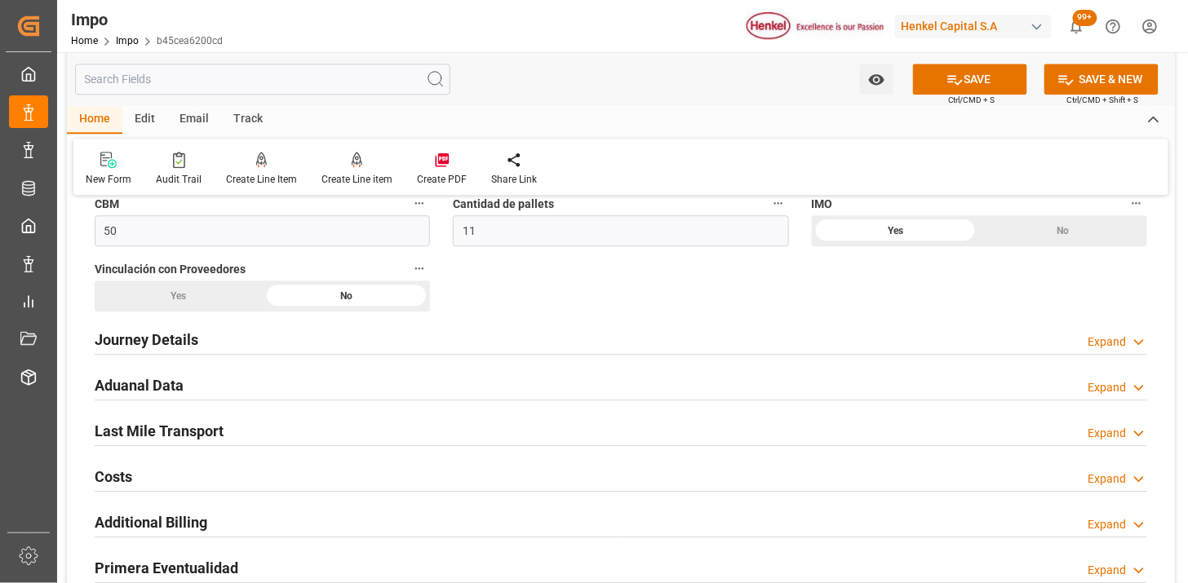
click at [227, 298] on div "Yes" at bounding box center [179, 296] width 168 height 31
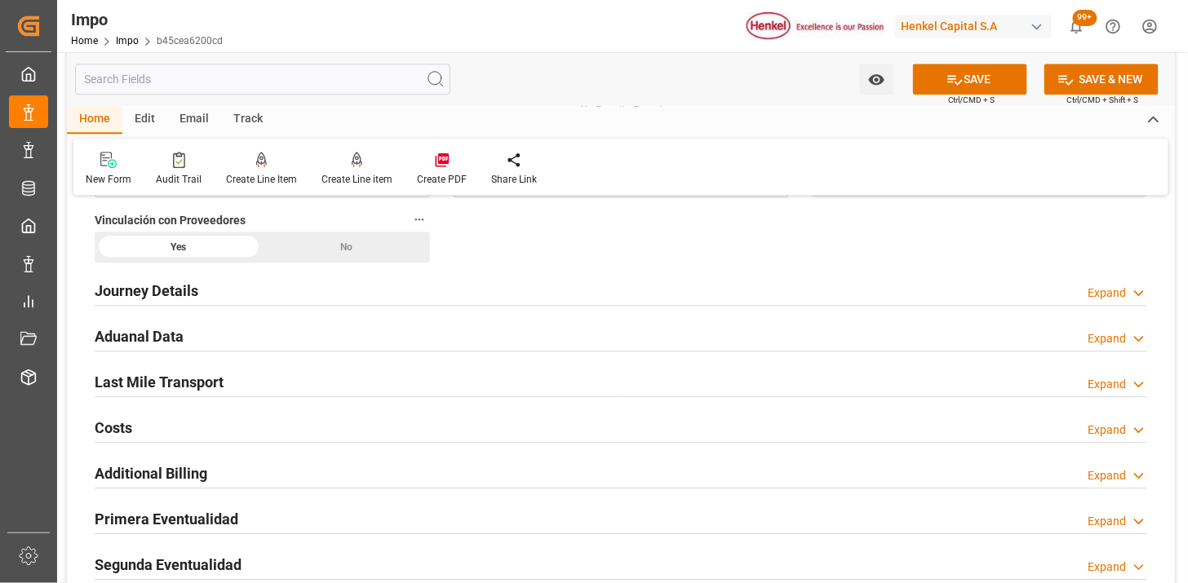
scroll to position [1269, 0]
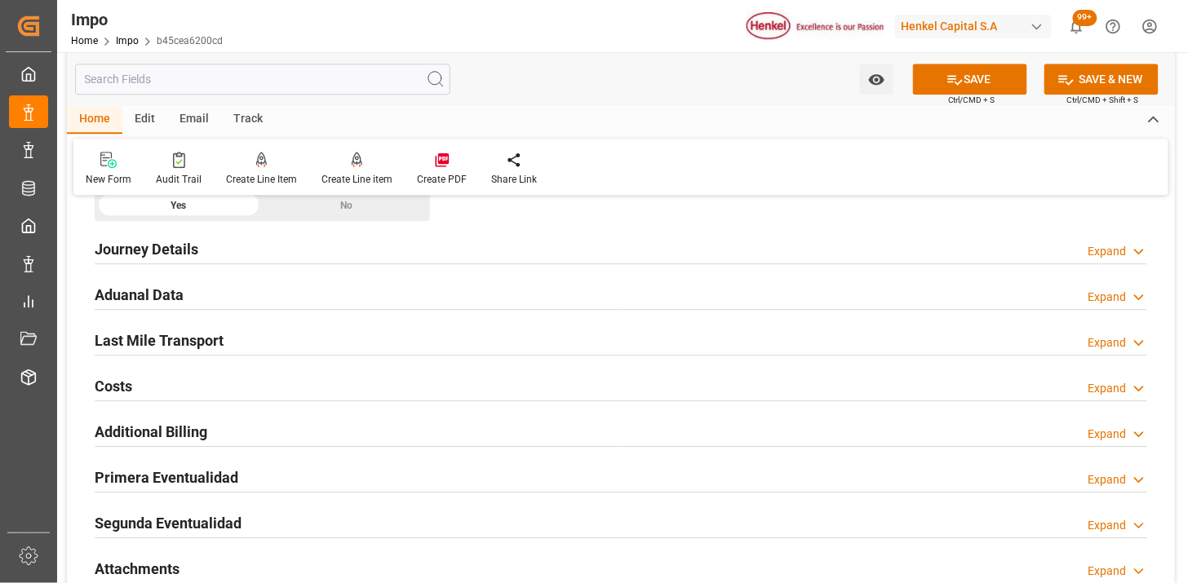
click at [202, 246] on div "Journey Details Expand" at bounding box center [621, 248] width 1052 height 31
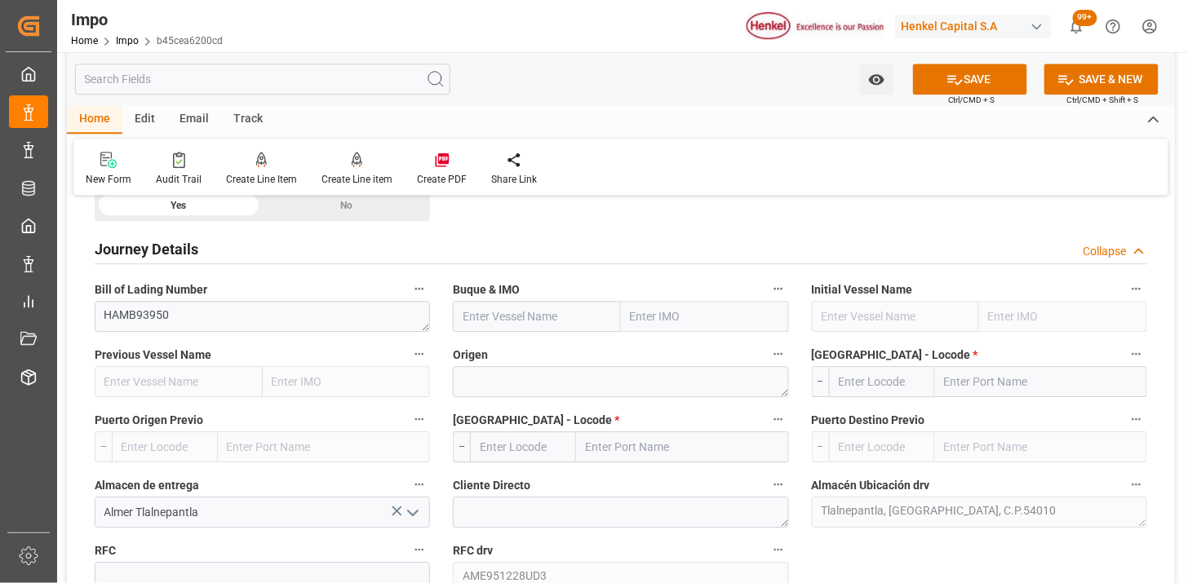
click at [472, 322] on input "text" at bounding box center [537, 316] width 168 height 31
paste input "SFL HAWAII"
type input "SFL HAWAII"
type input "9679555"
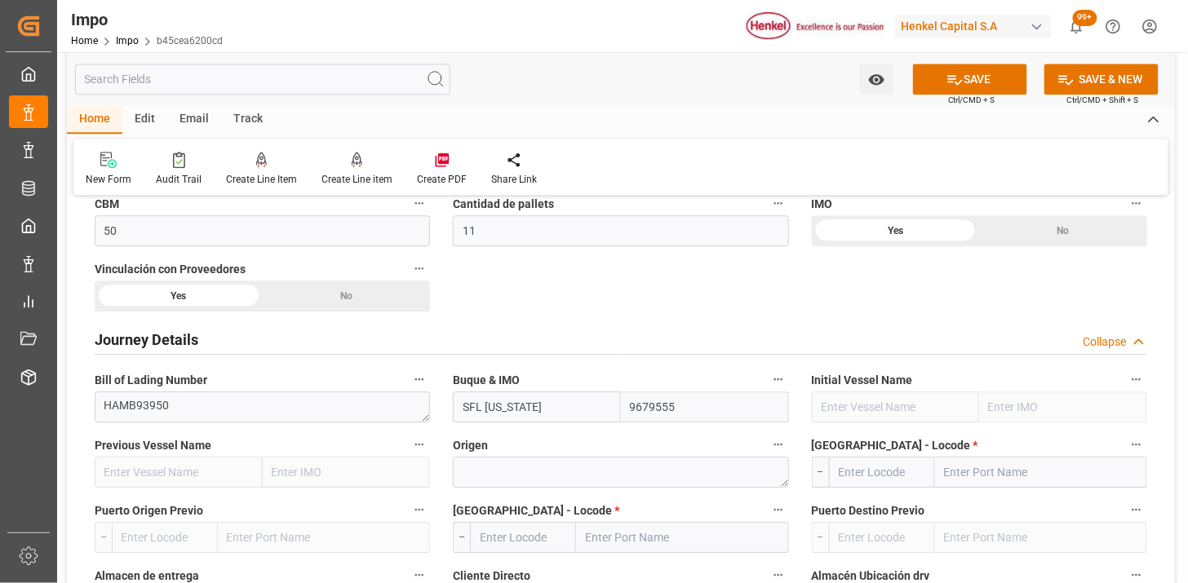
type input "SFL HAWAII"
click at [540, 478] on textarea at bounding box center [620, 472] width 335 height 31
paste textarea "NETHERLANDS"
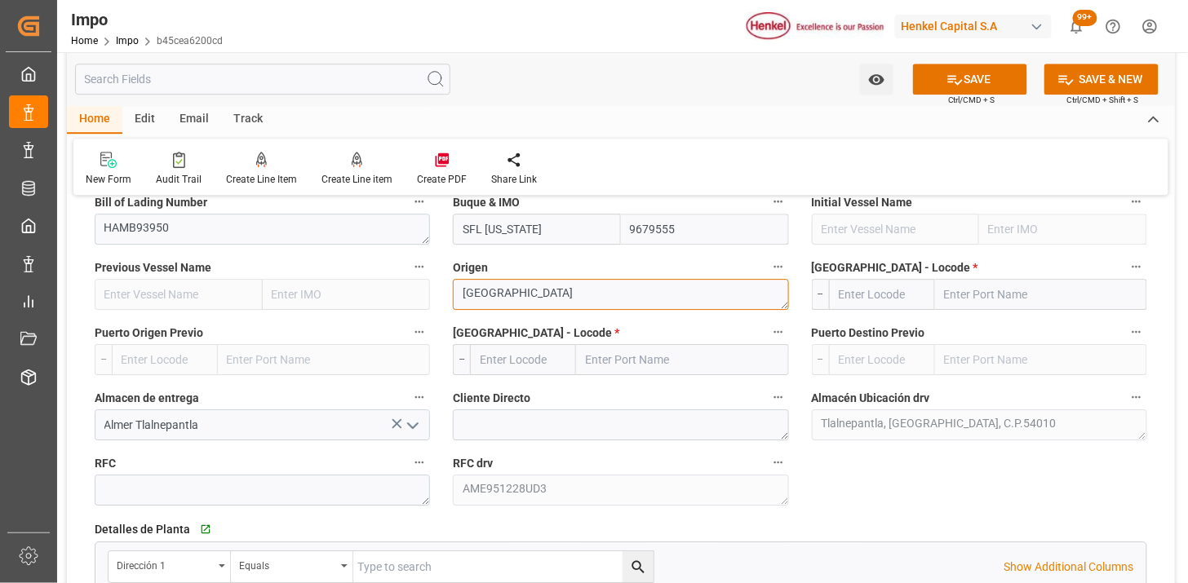
type textarea "NETHERLANDS"
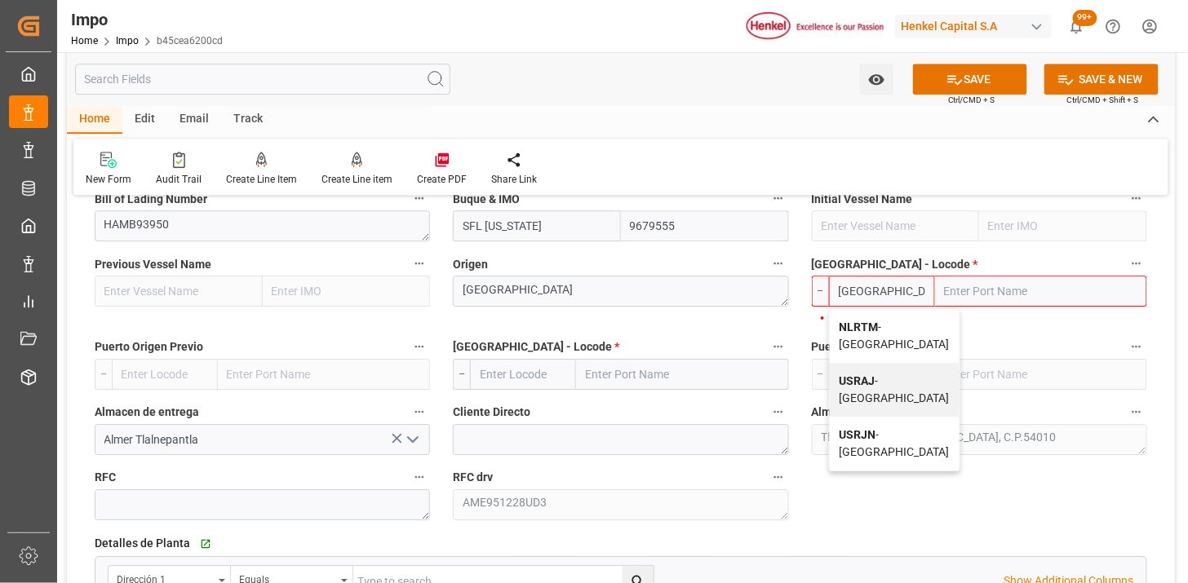
type input "NLRTM"
type input "Rotterdam"
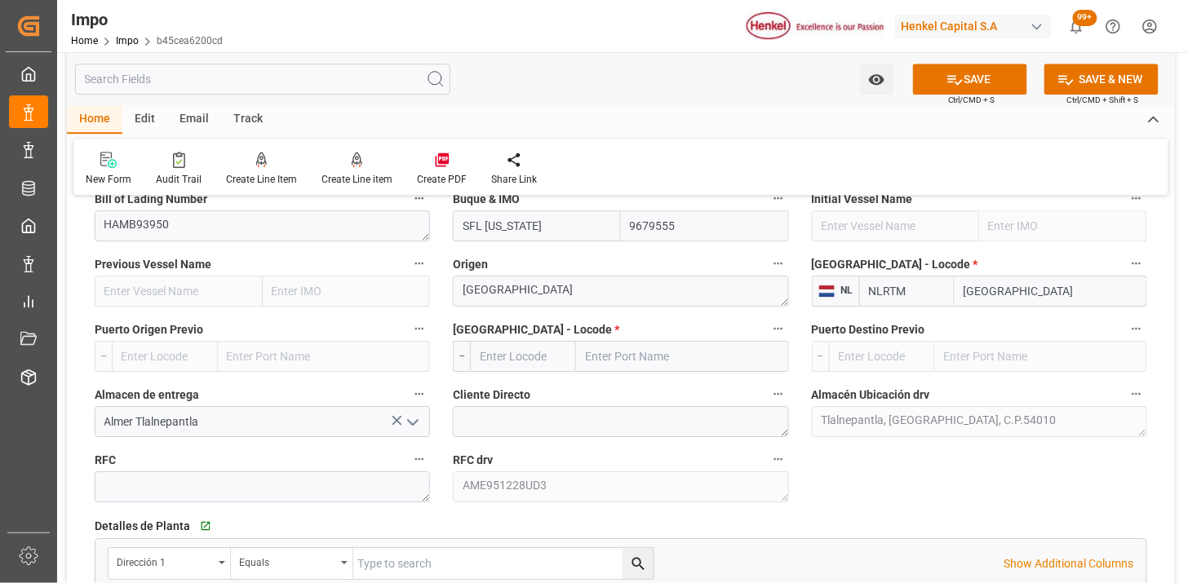
type input "NLRTM"
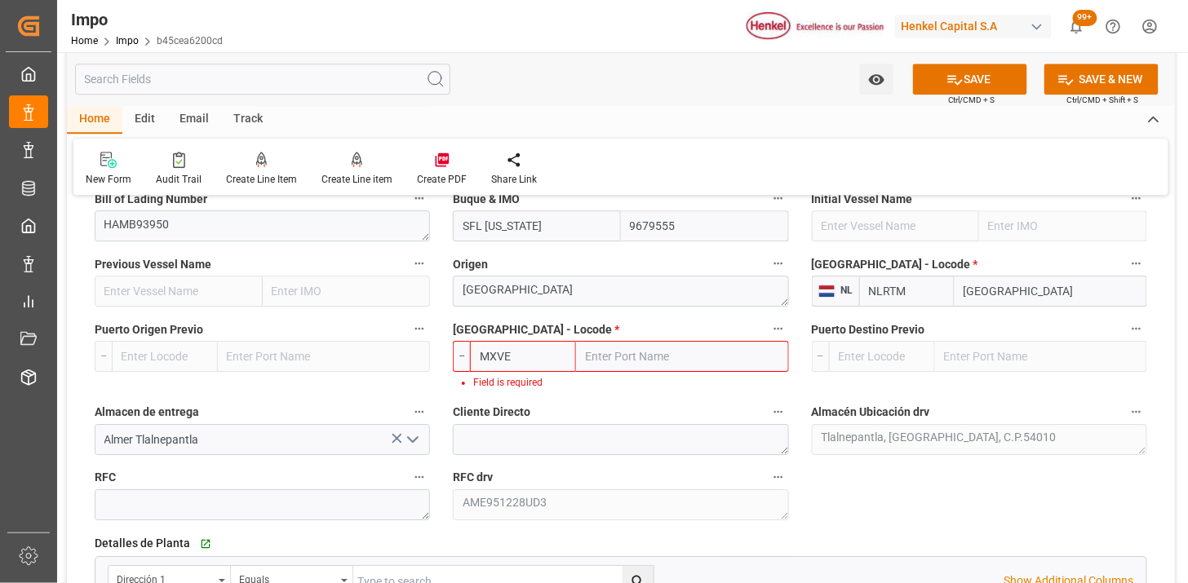
type input "MXVER"
type input "[GEOGRAPHIC_DATA]"
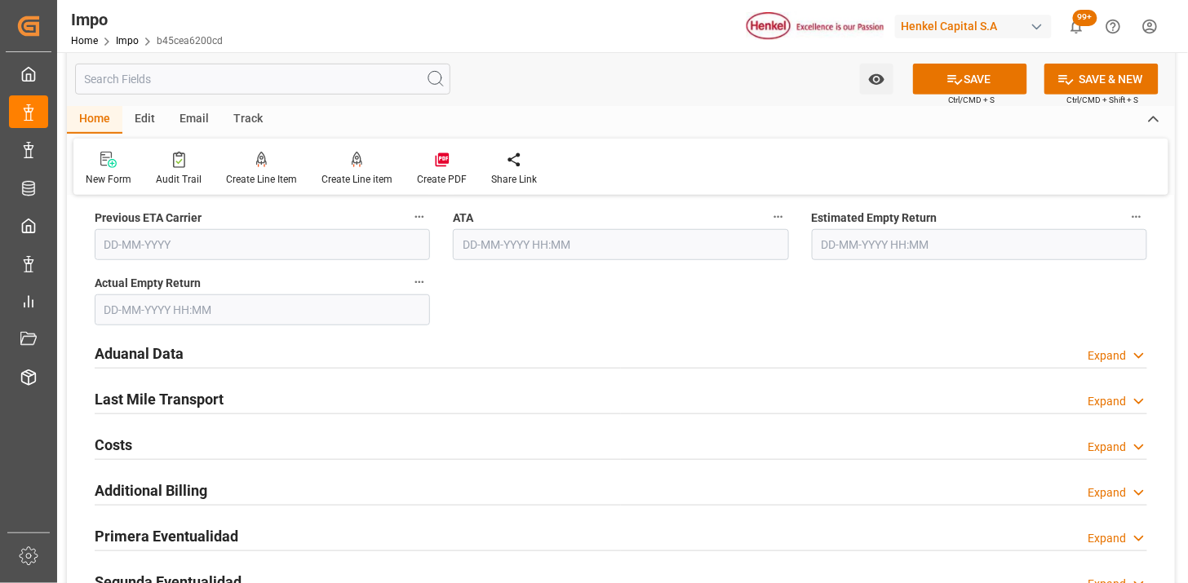
scroll to position [2085, 0]
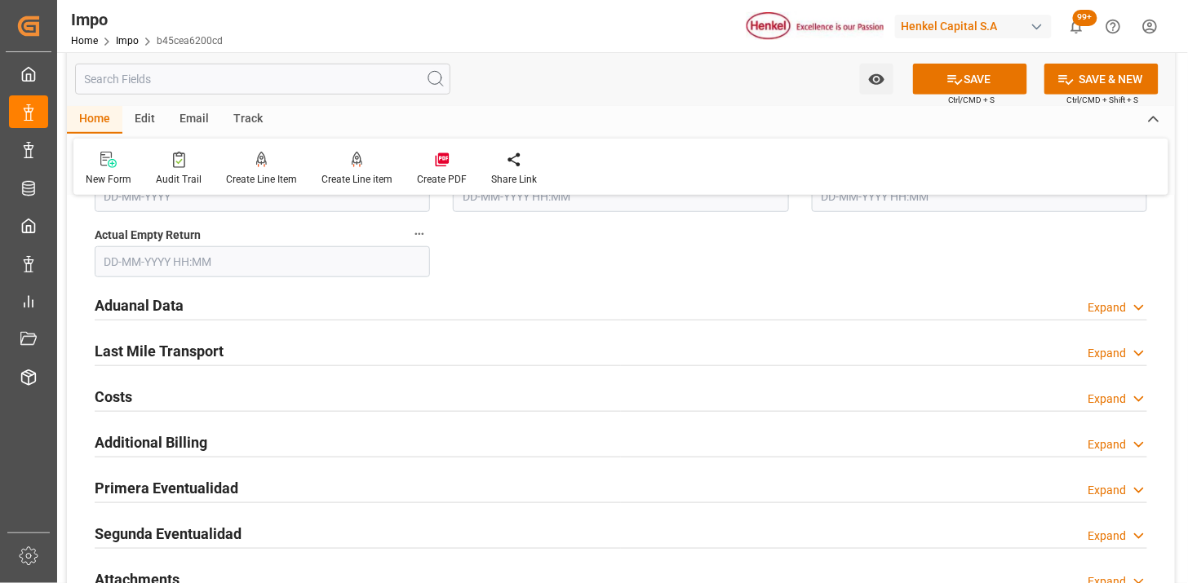
type input "MXVER"
drag, startPoint x: 323, startPoint y: 312, endPoint x: 429, endPoint y: 303, distance: 106.4
click at [324, 312] on div "Aduanal Data Expand" at bounding box center [621, 304] width 1052 height 31
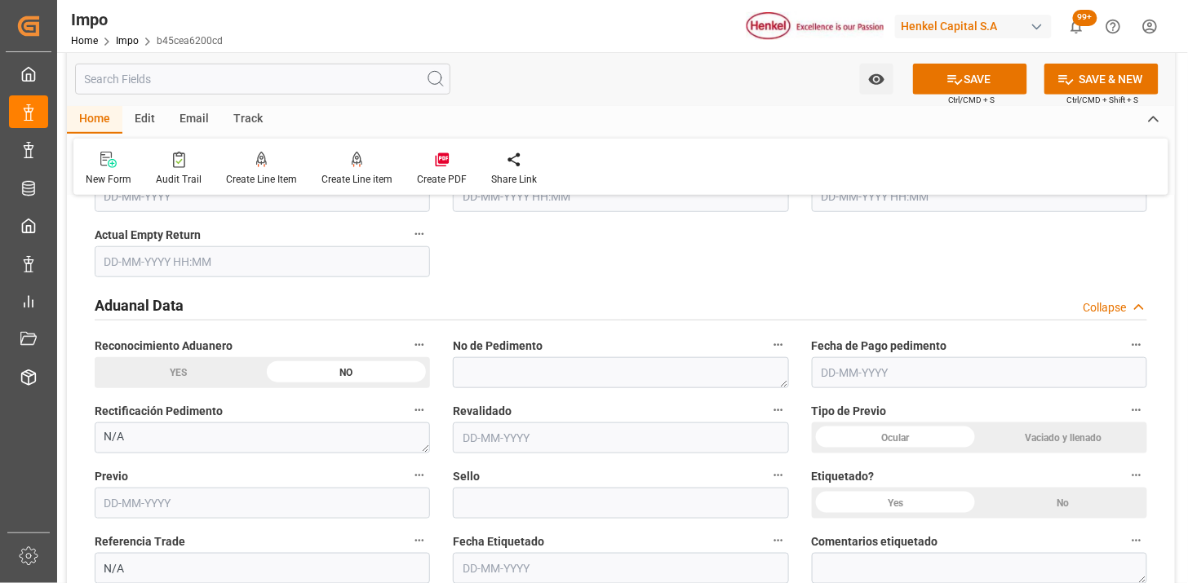
scroll to position [2175, 0]
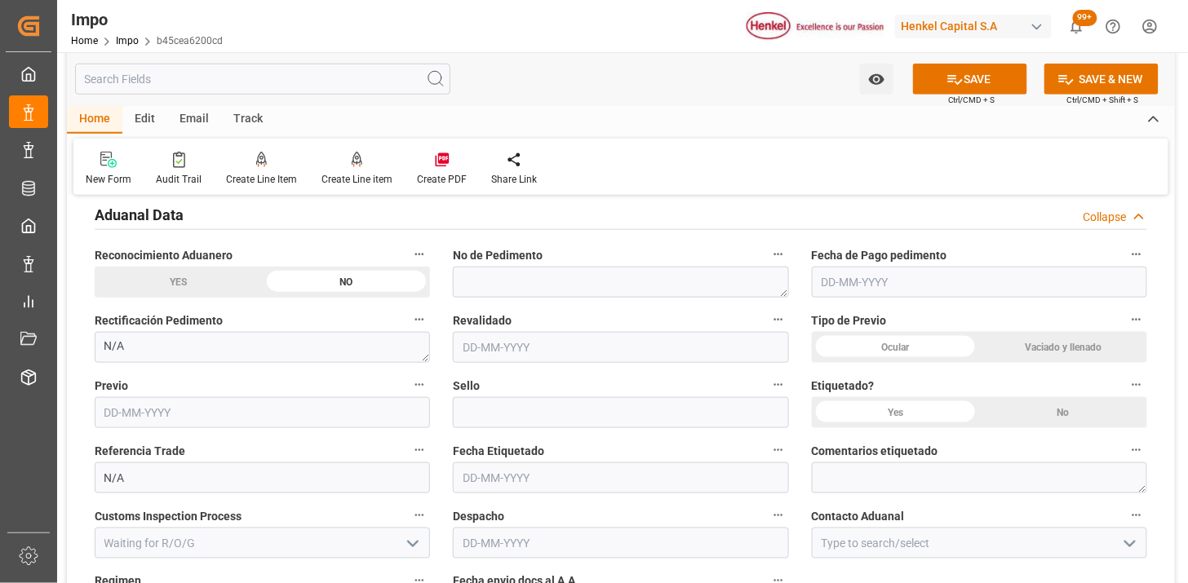
click at [1048, 354] on div "Vaciado y llenado" at bounding box center [1063, 347] width 168 height 31
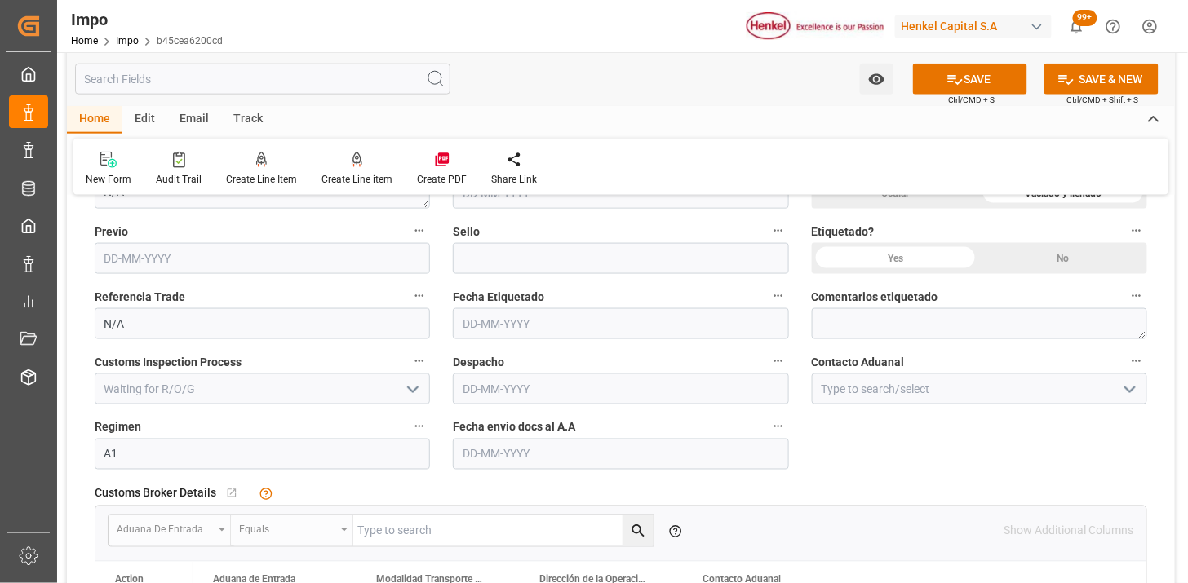
scroll to position [2356, 0]
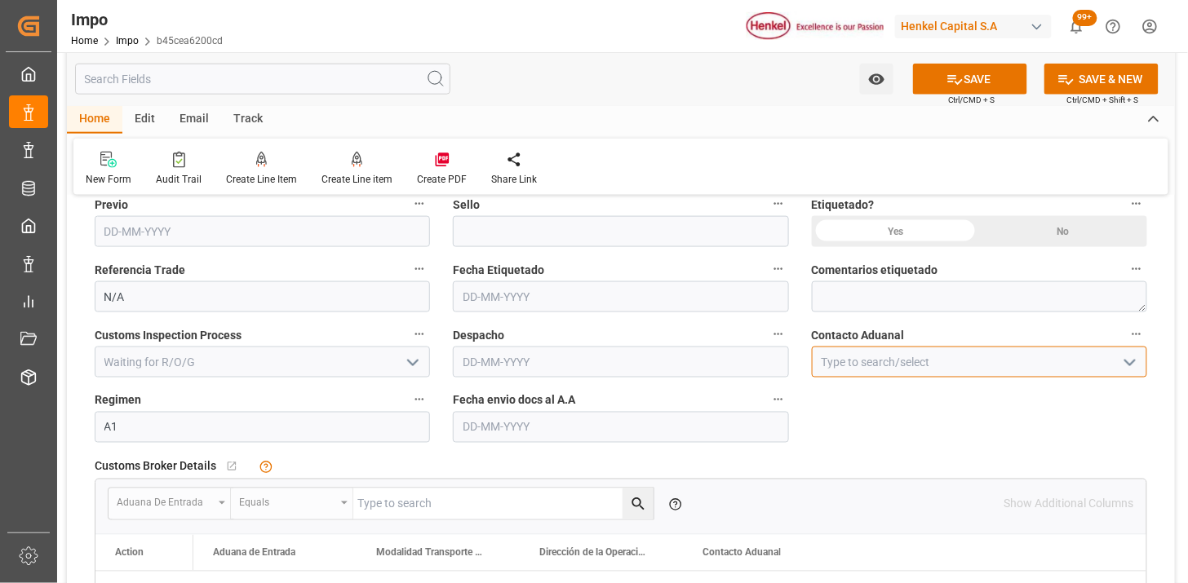
click at [842, 361] on input at bounding box center [979, 362] width 335 height 31
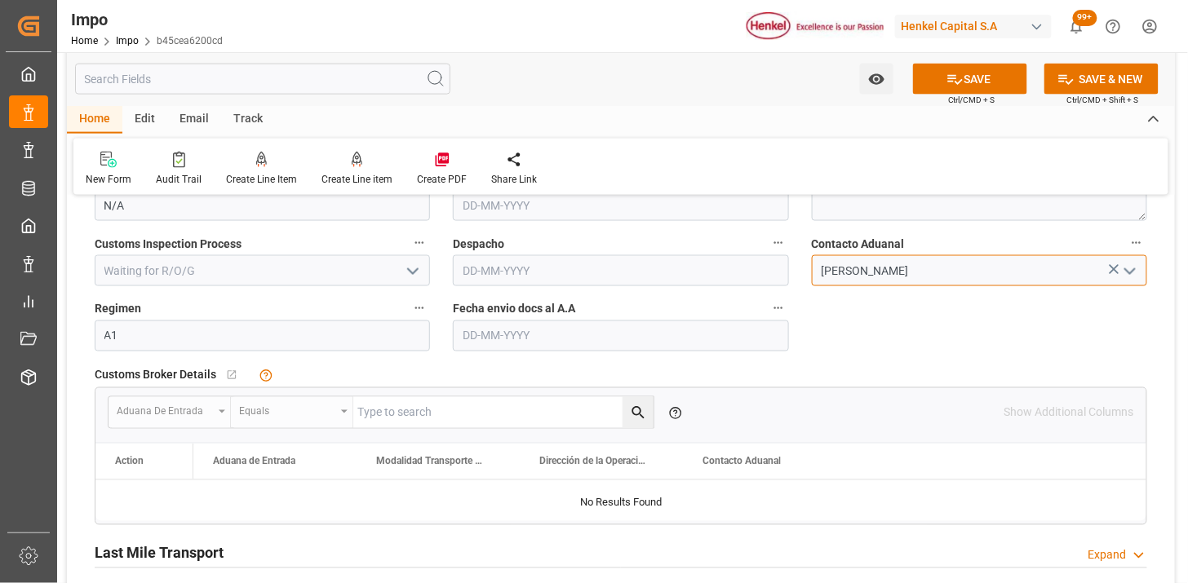
type input "[PERSON_NAME]"
click at [568, 349] on input "text" at bounding box center [620, 336] width 335 height 31
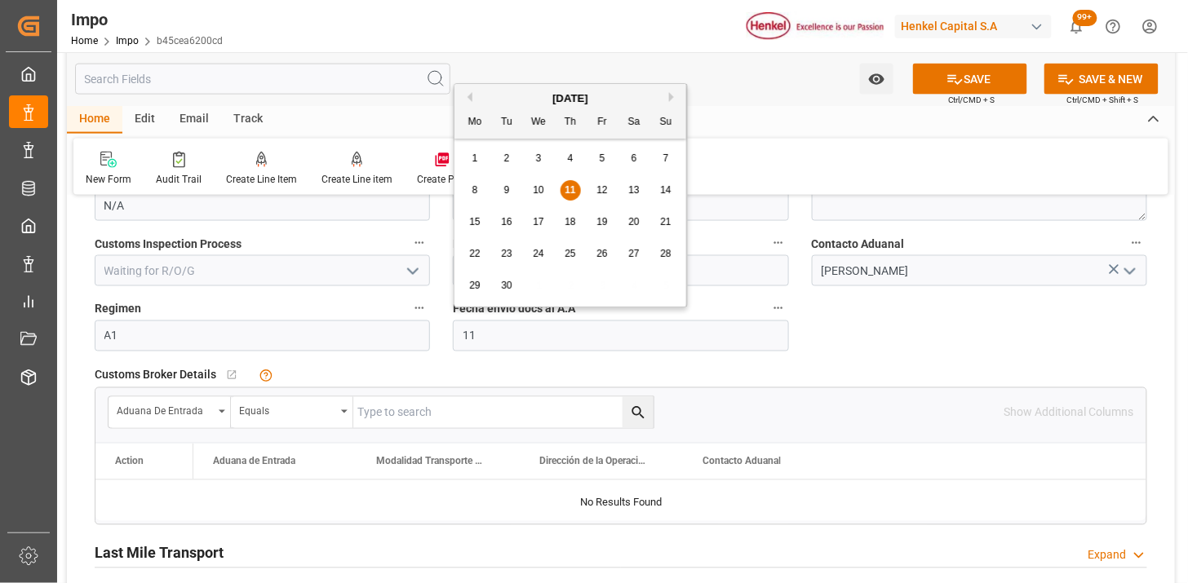
type input "[DATE]"
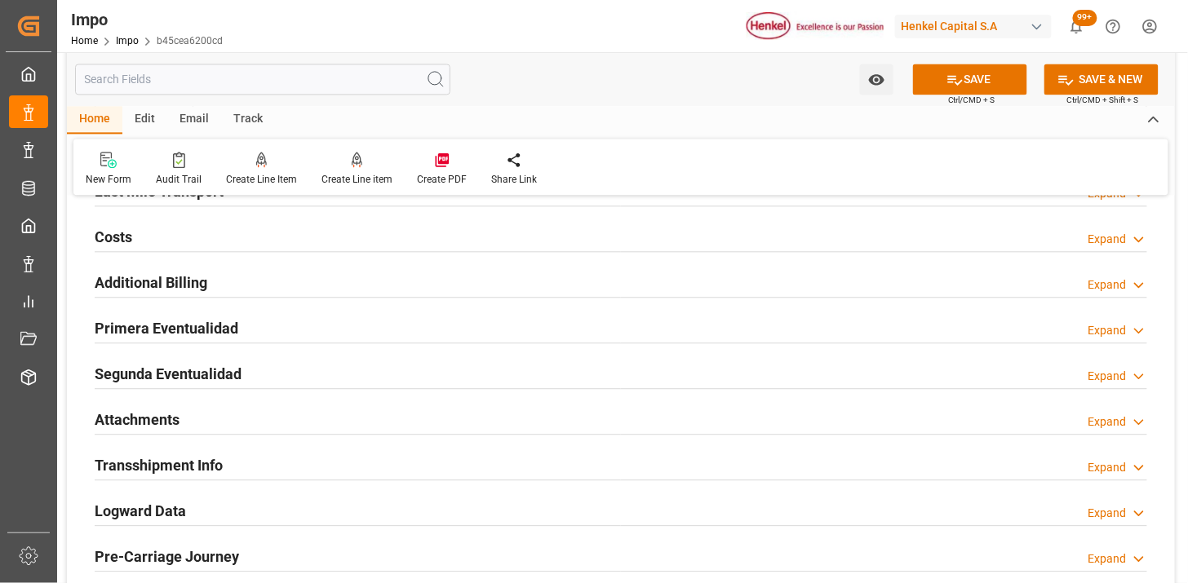
scroll to position [2900, 0]
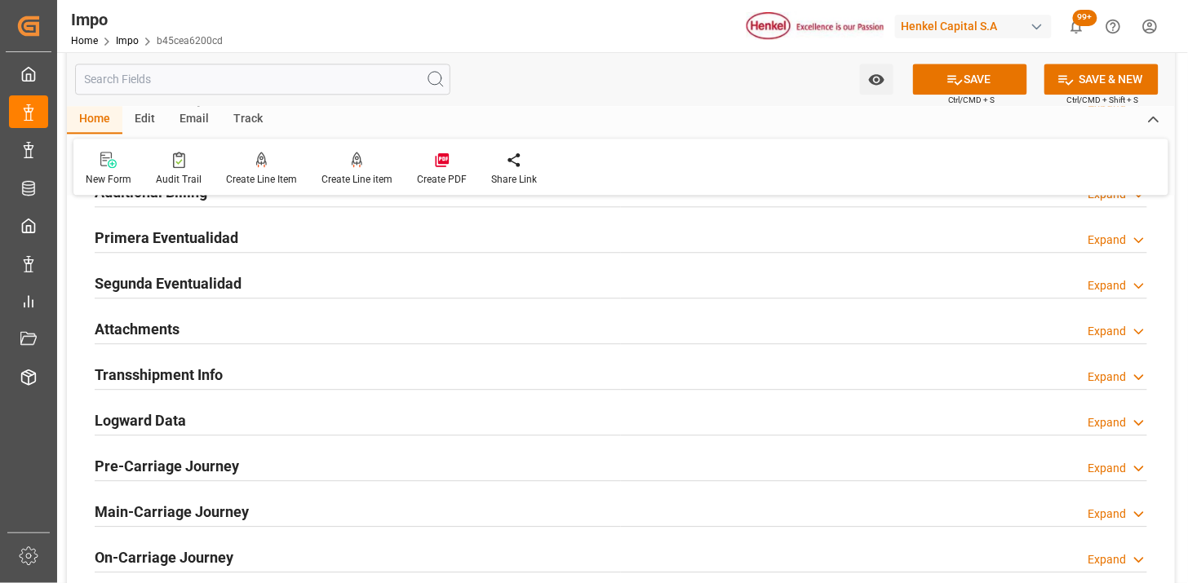
drag, startPoint x: 295, startPoint y: 335, endPoint x: 412, endPoint y: 404, distance: 135.7
click at [295, 332] on div "Attachments Expand" at bounding box center [621, 327] width 1052 height 31
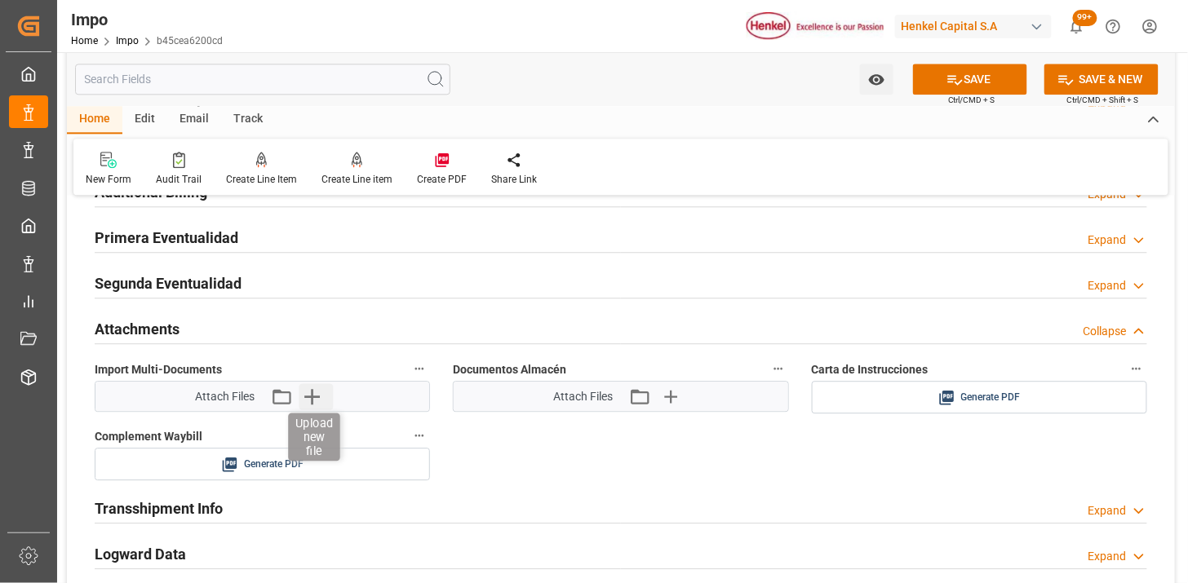
click at [318, 401] on icon "button" at bounding box center [312, 396] width 26 height 26
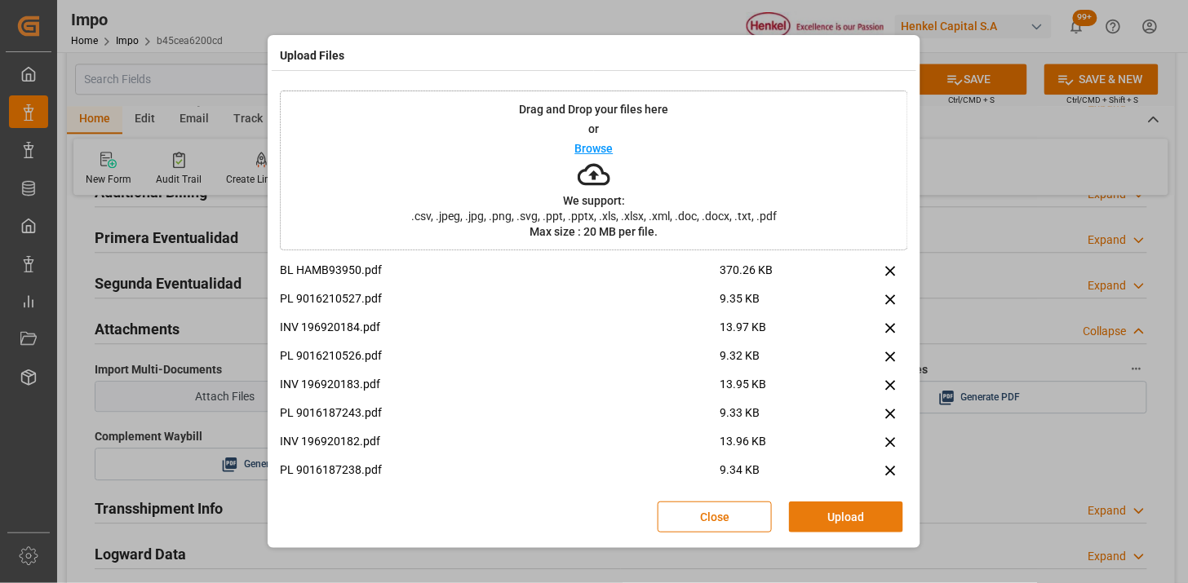
click at [859, 525] on button "Upload" at bounding box center [846, 517] width 114 height 31
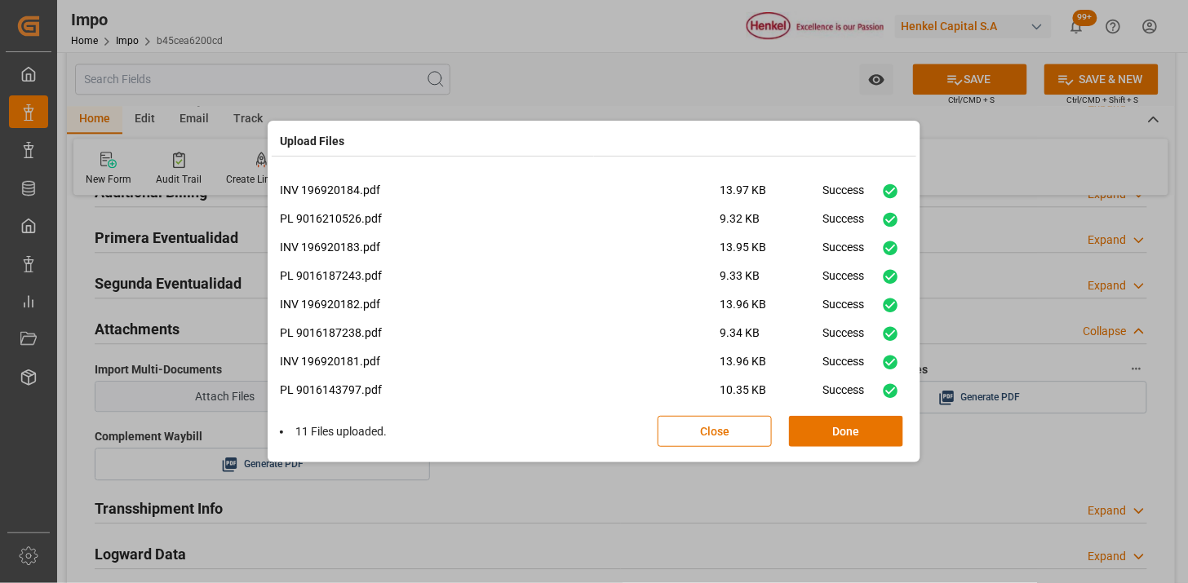
scroll to position [96, 0]
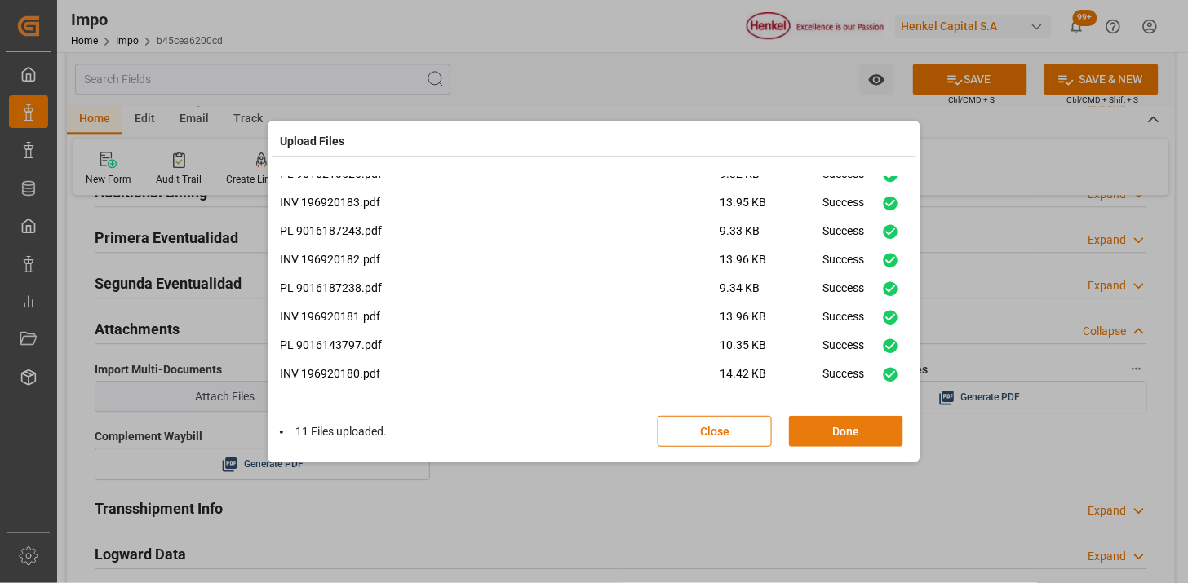
click at [829, 418] on button "Done" at bounding box center [846, 431] width 114 height 31
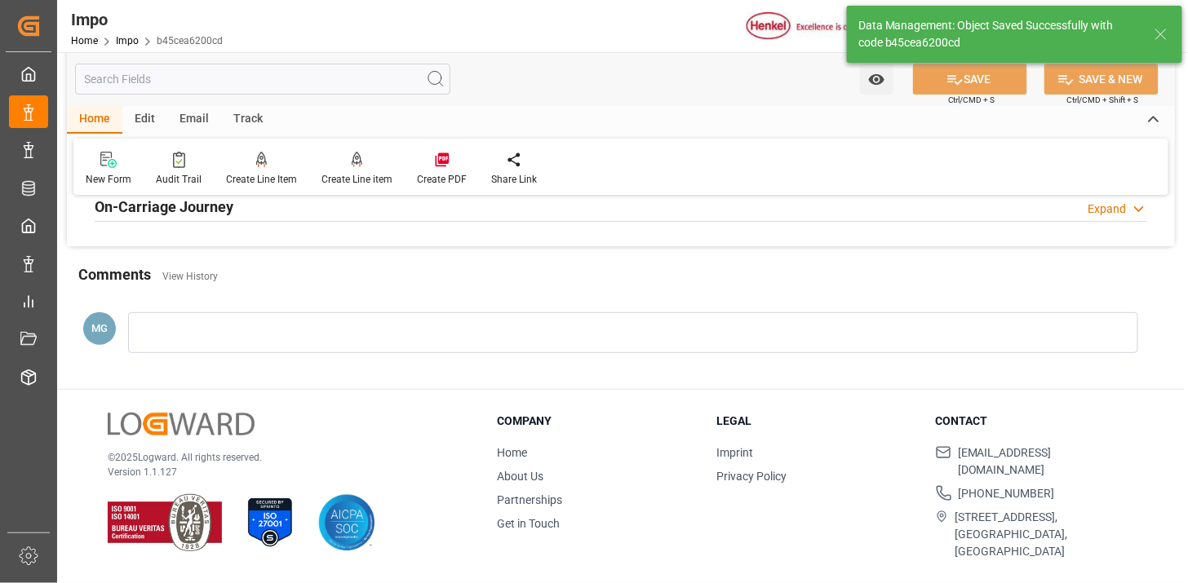
type textarea "AA"
type input "6"
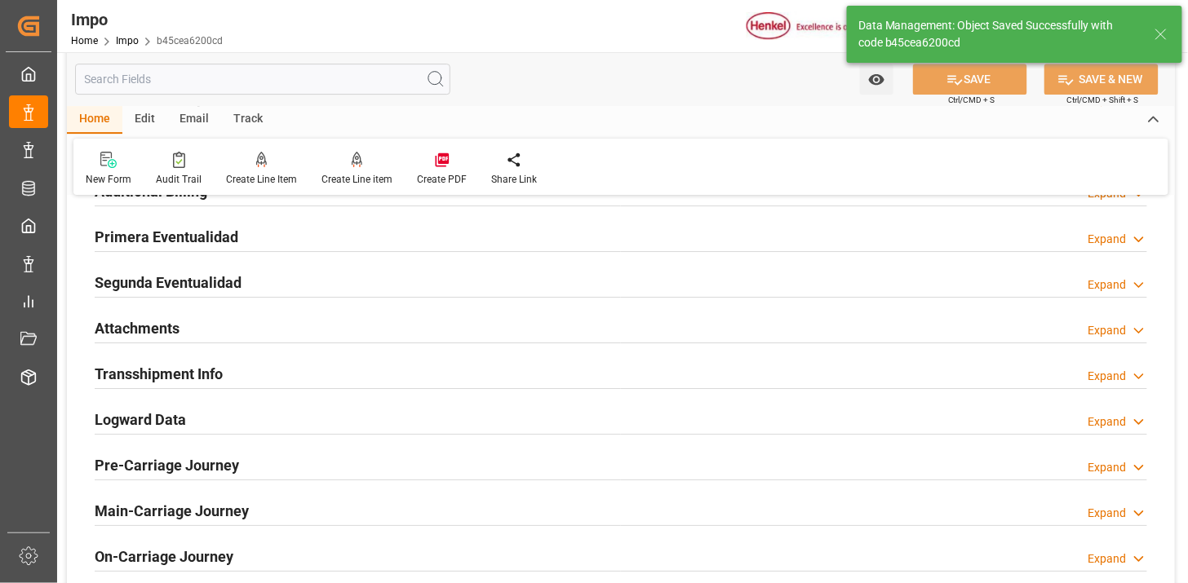
drag, startPoint x: 326, startPoint y: 333, endPoint x: 433, endPoint y: 193, distance: 176.4
click at [323, 332] on div "Attachments Expand" at bounding box center [621, 327] width 1052 height 31
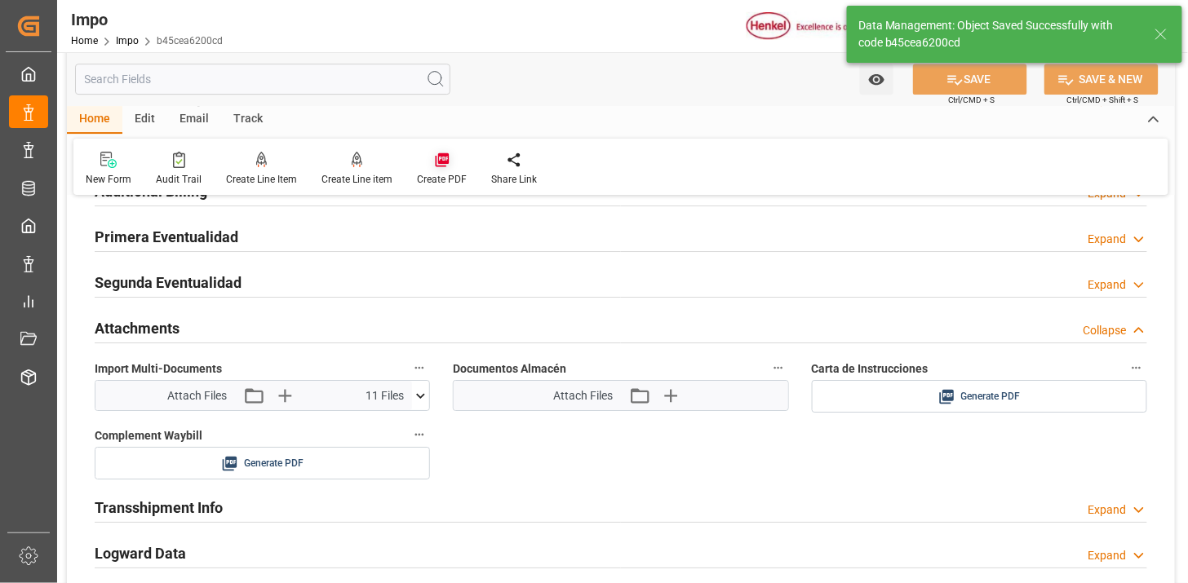
click at [437, 166] on icon at bounding box center [442, 160] width 16 height 16
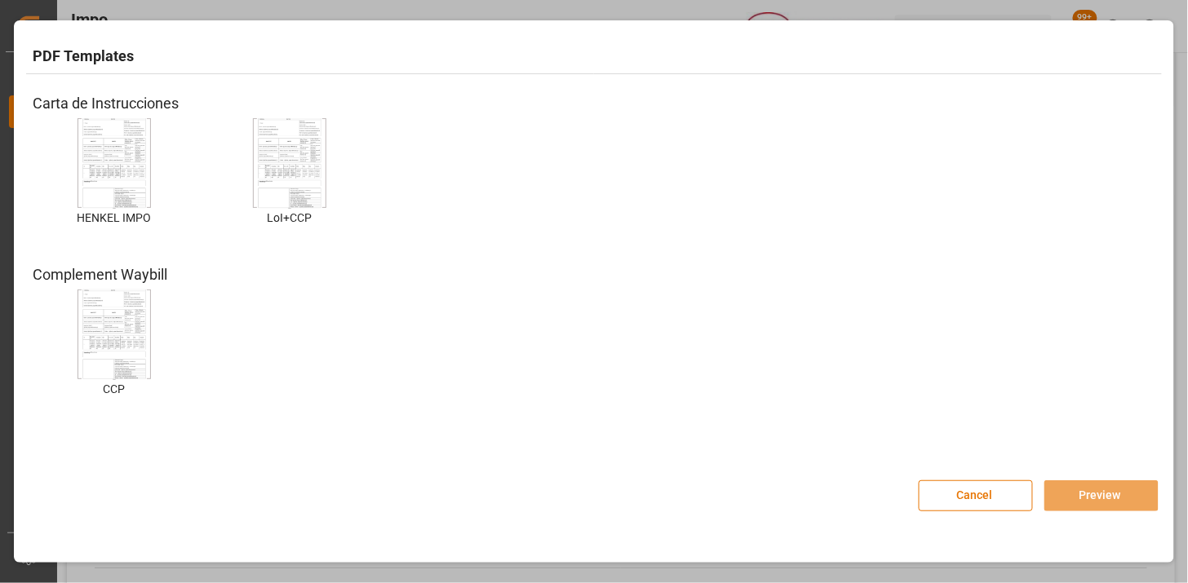
click at [109, 150] on img at bounding box center [114, 163] width 65 height 92
click at [131, 175] on img at bounding box center [114, 163] width 65 height 92
click at [1102, 492] on button "Preview" at bounding box center [1101, 496] width 114 height 31
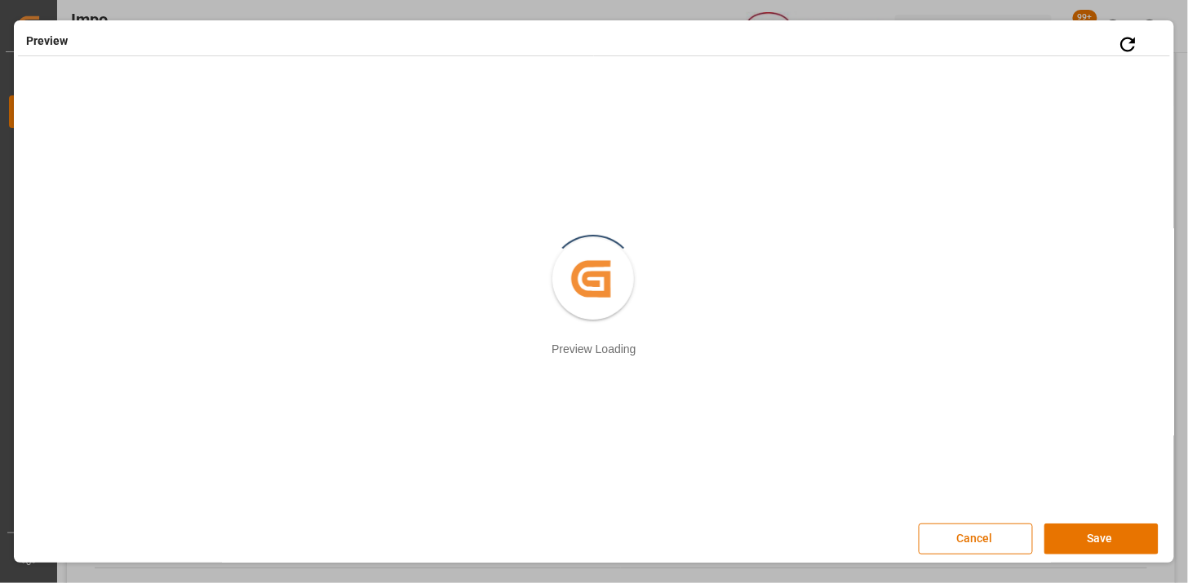
scroll to position [2, 0]
drag, startPoint x: 1089, startPoint y: 543, endPoint x: 977, endPoint y: 509, distance: 116.7
click at [1088, 541] on button "Save" at bounding box center [1101, 536] width 114 height 31
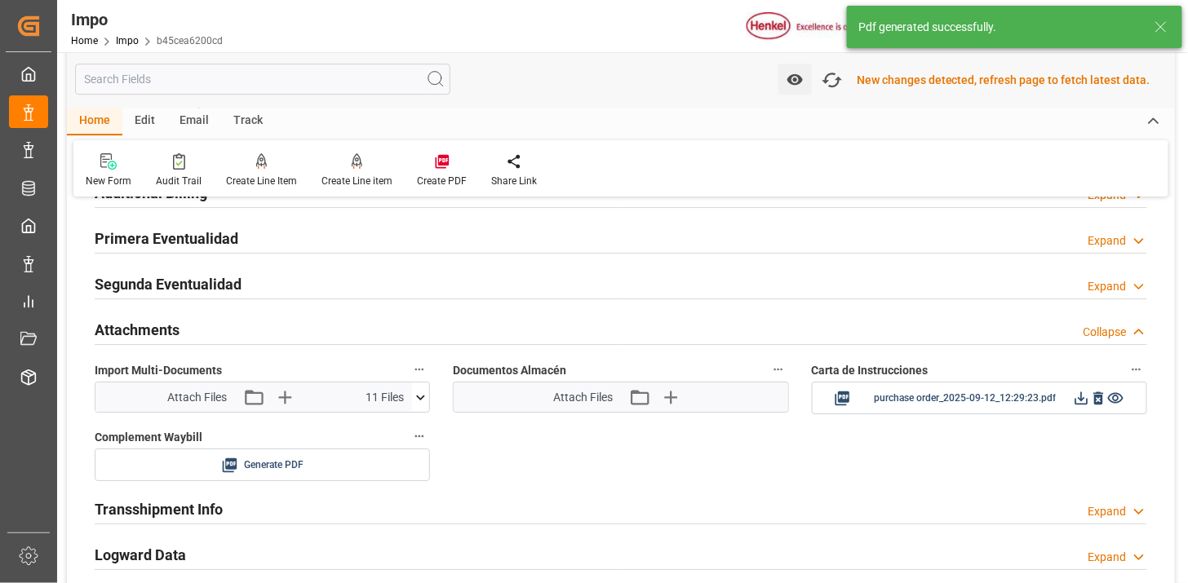
scroll to position [1510, 0]
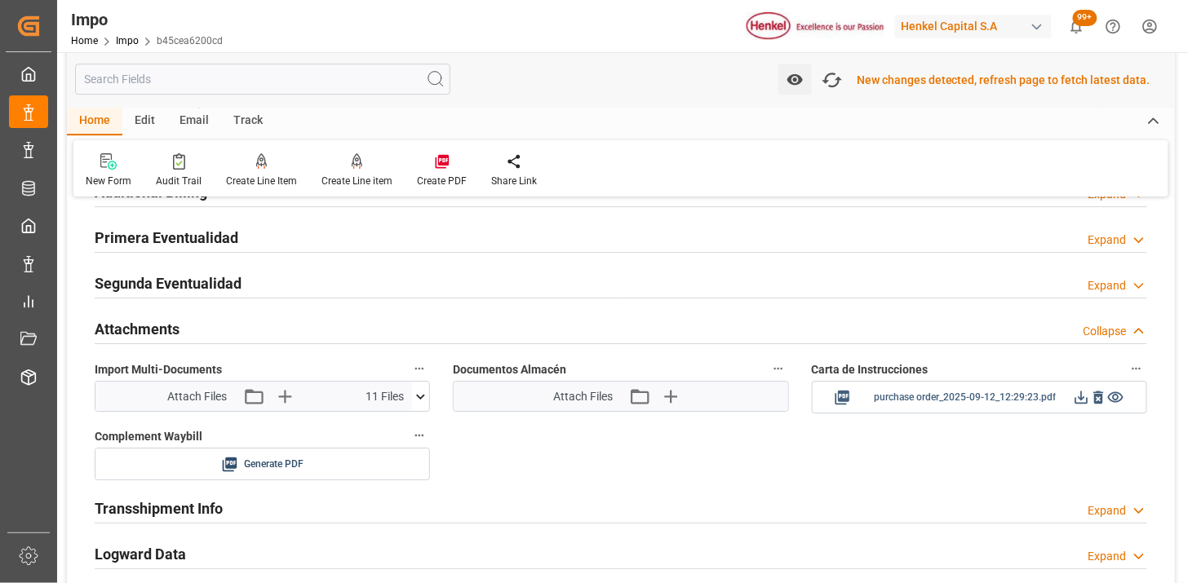
click at [1074, 400] on icon at bounding box center [1081, 397] width 17 height 17
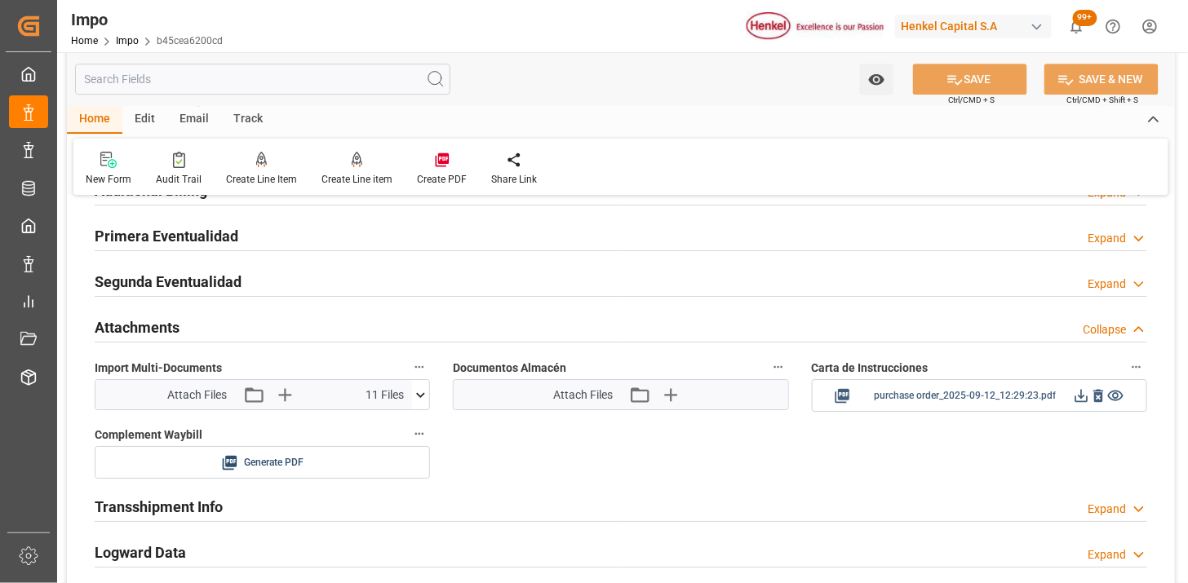
scroll to position [1508, 0]
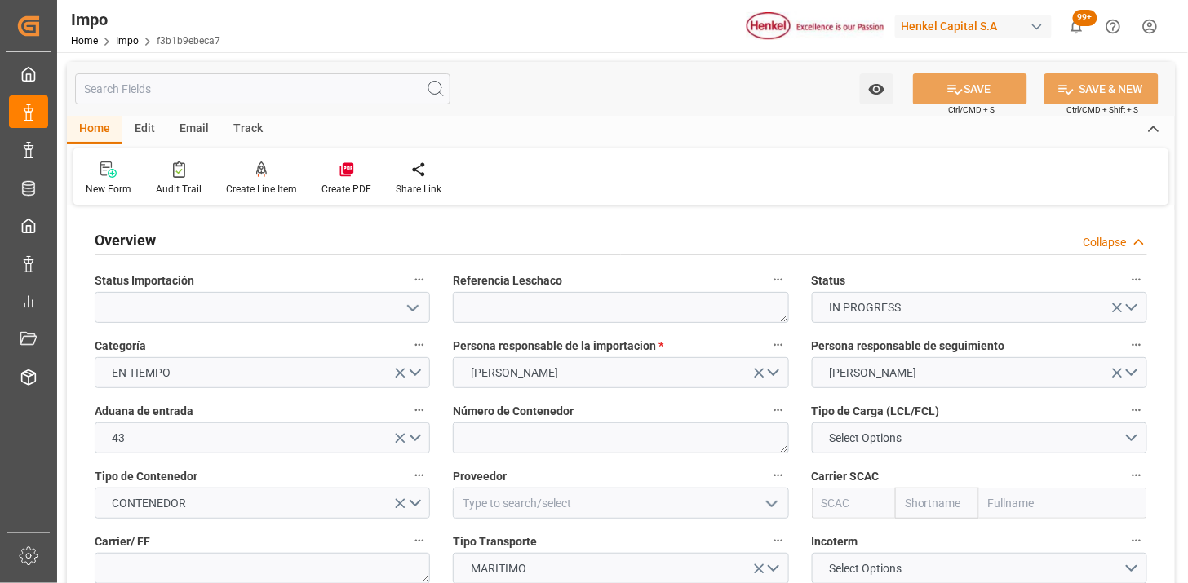
type input "[DATE]"
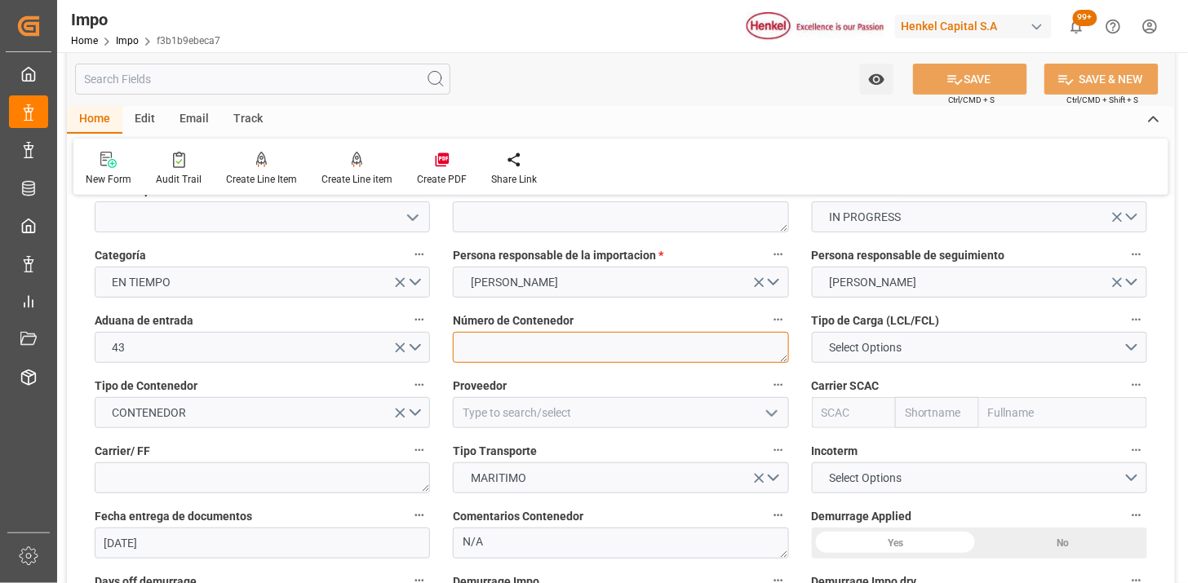
click at [555, 335] on textarea at bounding box center [620, 347] width 335 height 31
paste textarea "MSDU5889992"
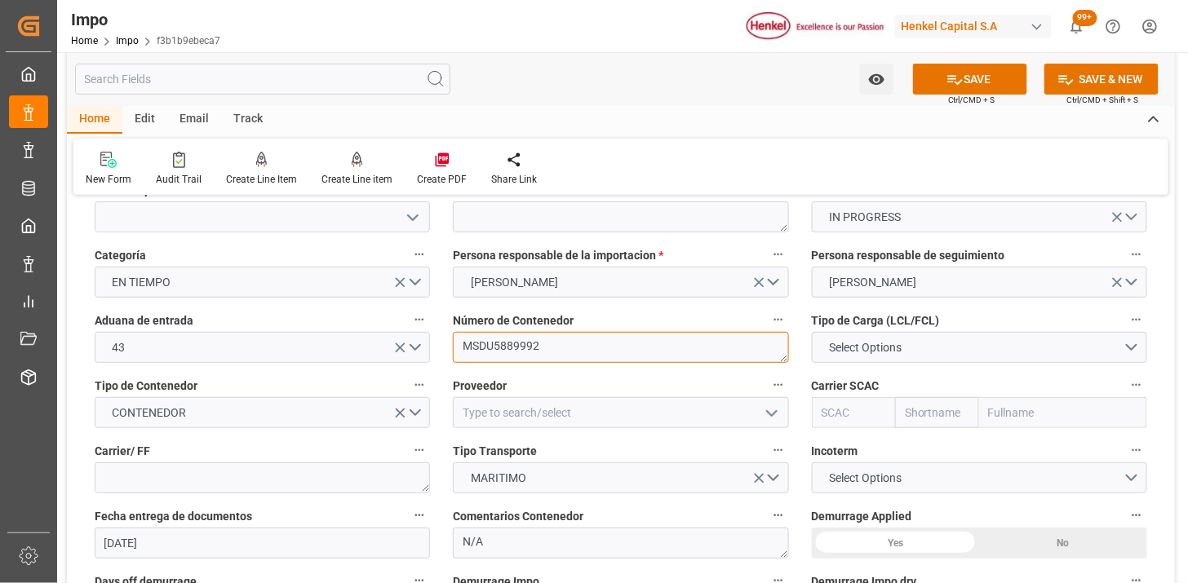
type textarea "MSDU5889992"
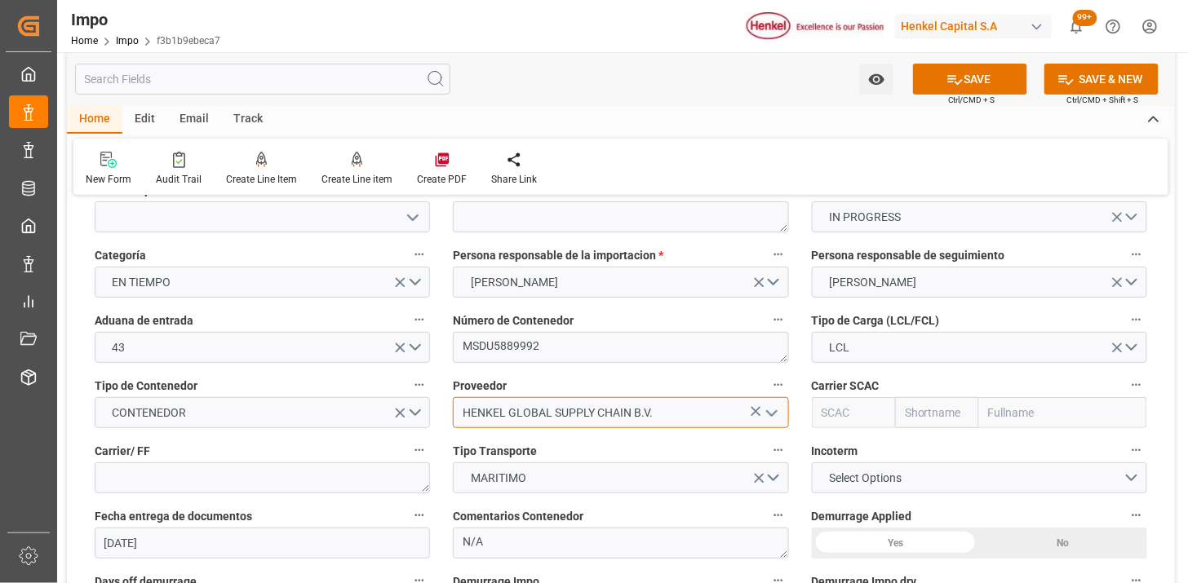
type input "HENKEL GLOBAL SUPPLY CHAIN B.V."
type input "MSCU"
type input "MSC"
type input "Mediterranean Shipping Company"
type input "MSCU"
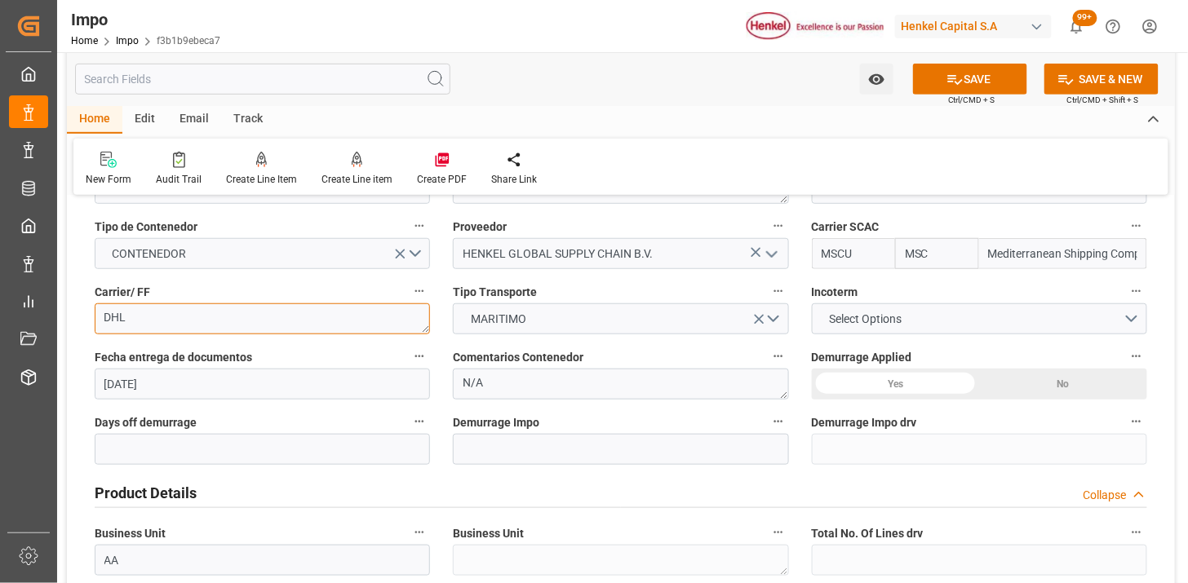
scroll to position [272, 0]
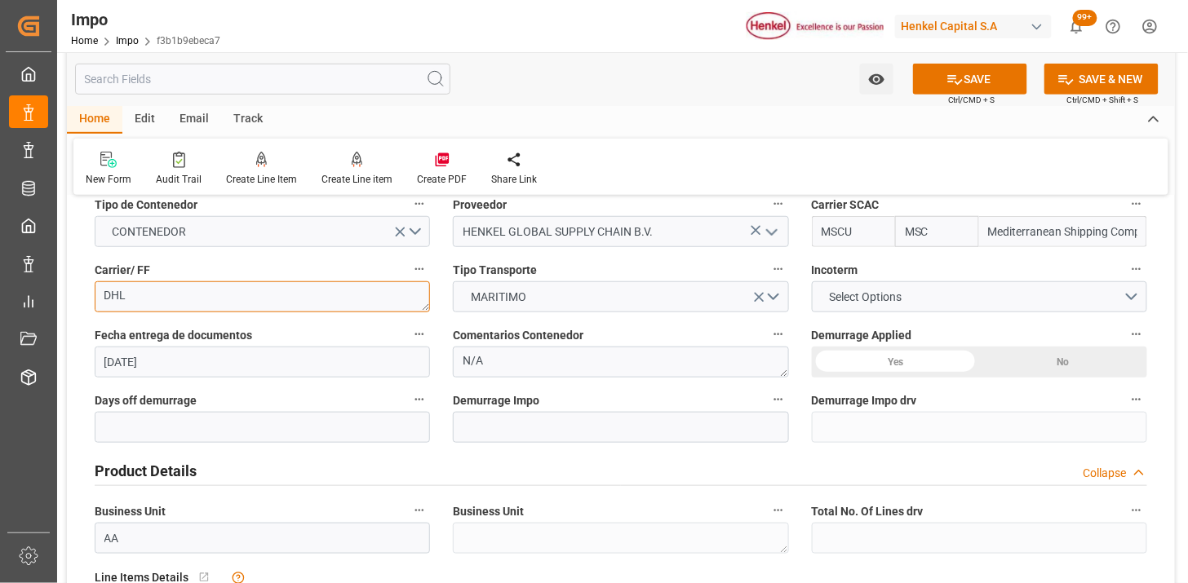
type textarea "DHL"
click at [836, 304] on span "Select Options" at bounding box center [865, 297] width 89 height 17
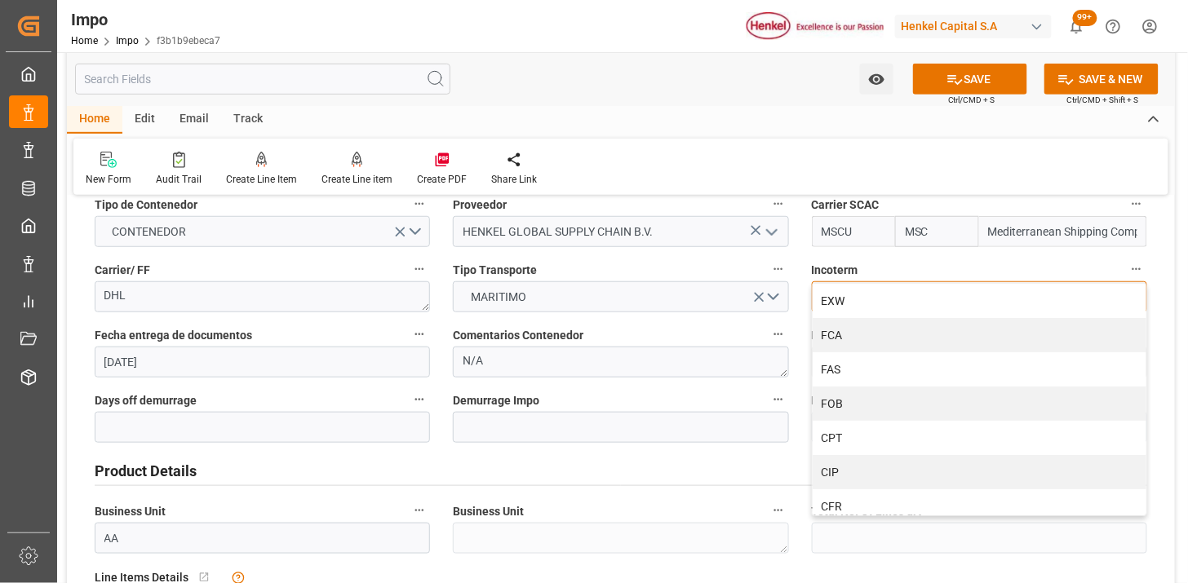
drag, startPoint x: 861, startPoint y: 426, endPoint x: 688, endPoint y: 403, distance: 174.5
click at [857, 427] on div "CPT" at bounding box center [980, 438] width 334 height 34
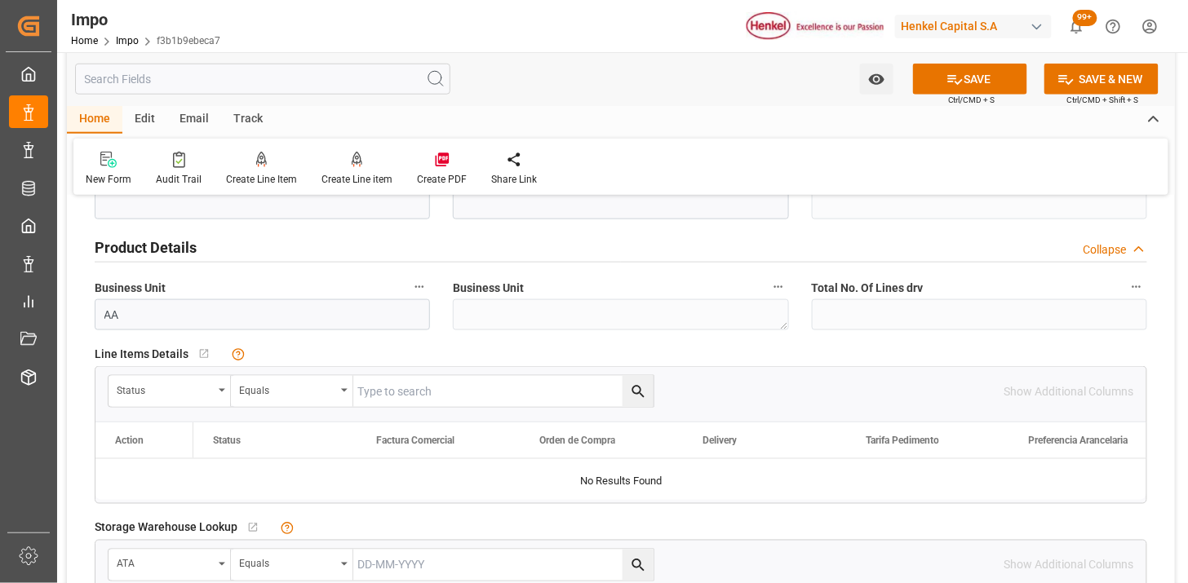
scroll to position [543, 0]
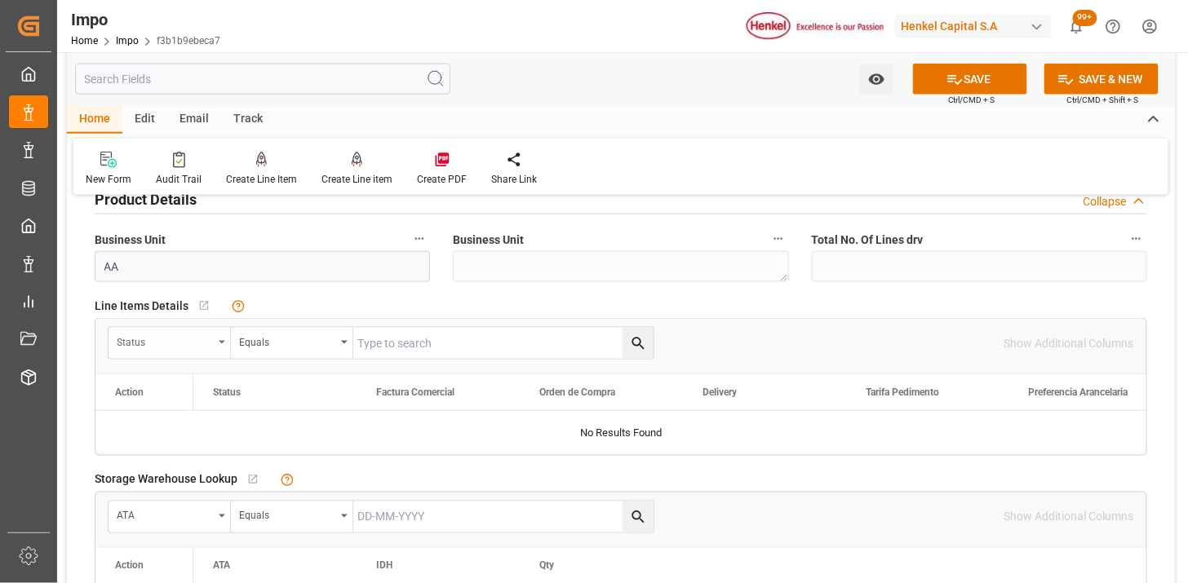
click at [168, 346] on div "Status" at bounding box center [165, 340] width 96 height 19
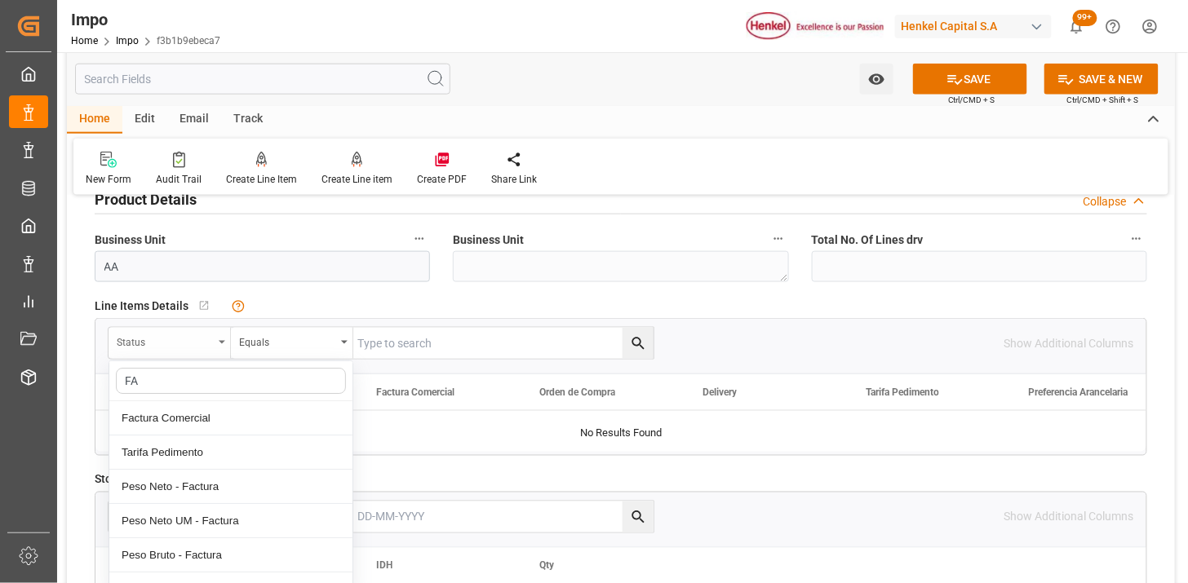
type input "FAC"
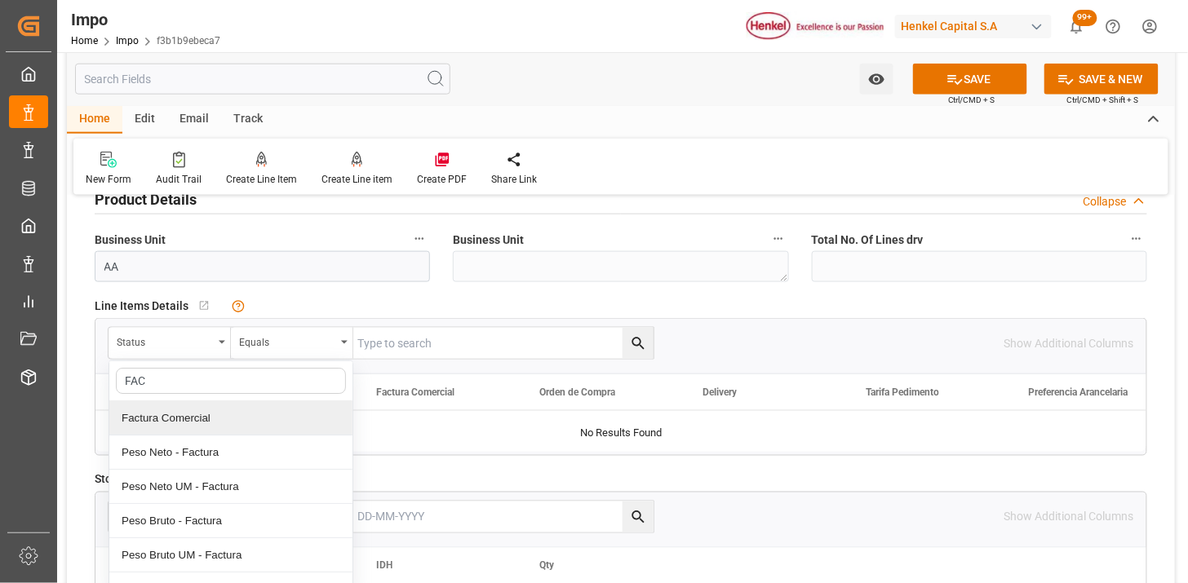
click at [209, 406] on div "Factura Comercial" at bounding box center [230, 418] width 243 height 34
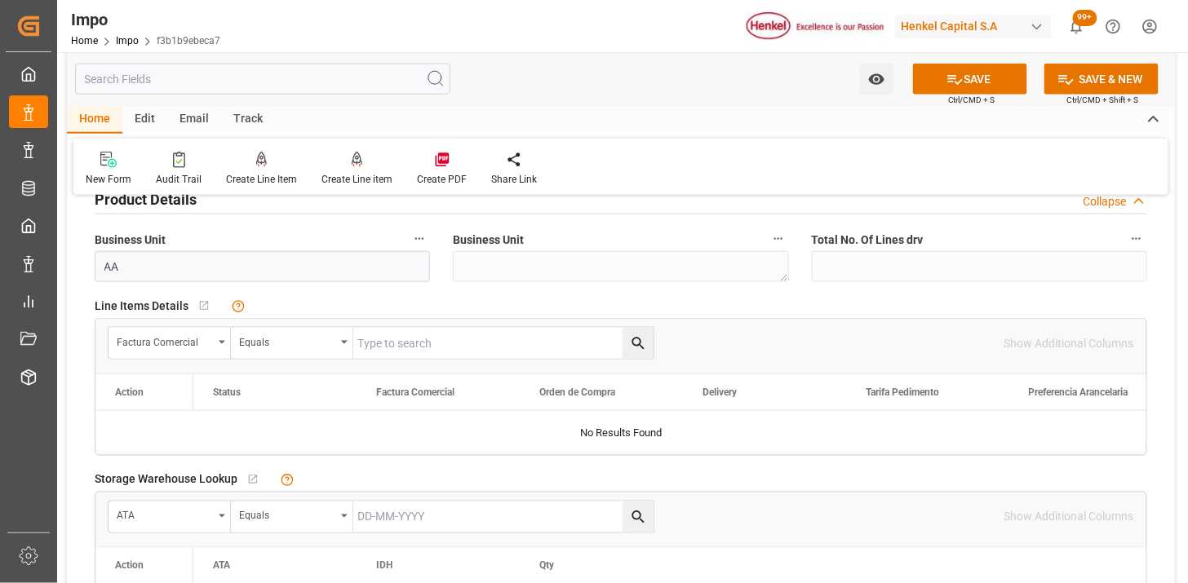
click at [401, 352] on input "text" at bounding box center [503, 343] width 300 height 31
paste input "196918268"
type input "196918268"
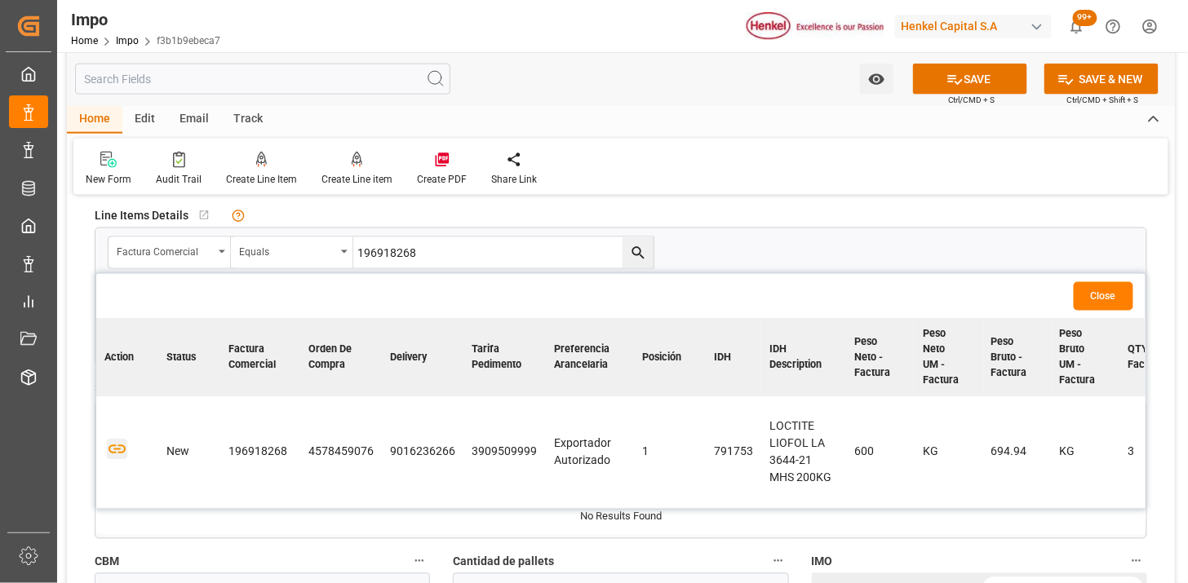
click at [120, 450] on icon "button" at bounding box center [117, 450] width 20 height 20
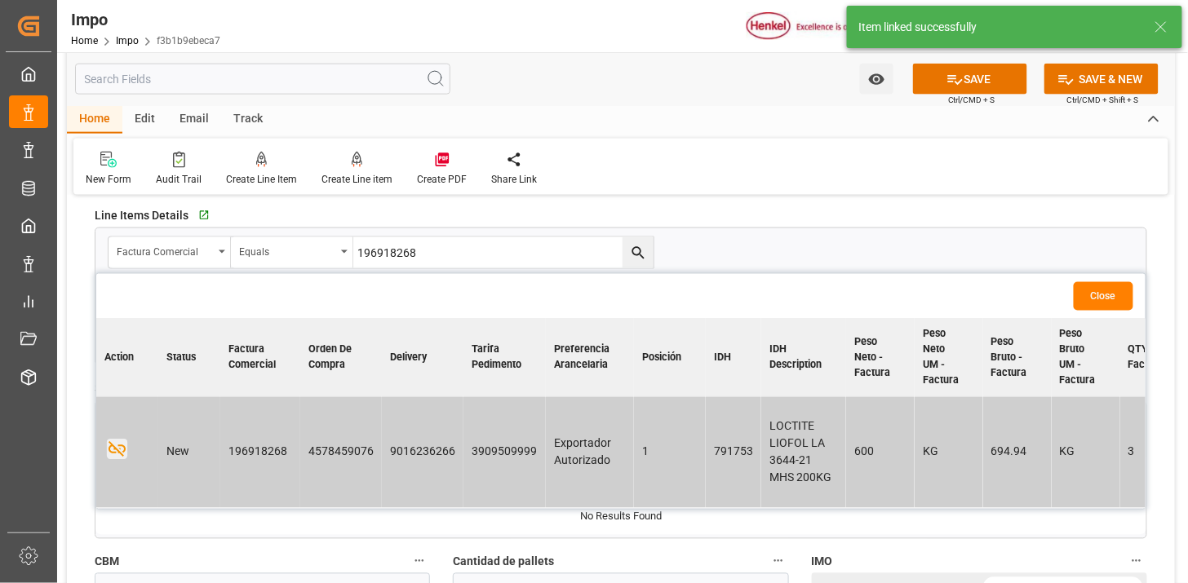
click at [1114, 288] on button "Close" at bounding box center [1104, 296] width 60 height 29
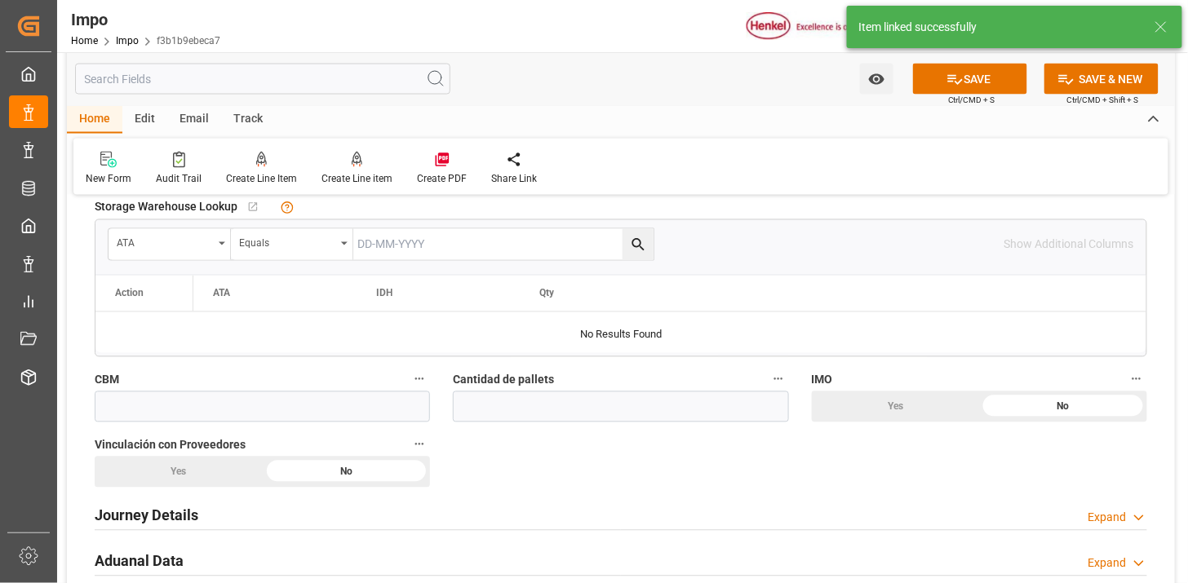
scroll to position [906, 0]
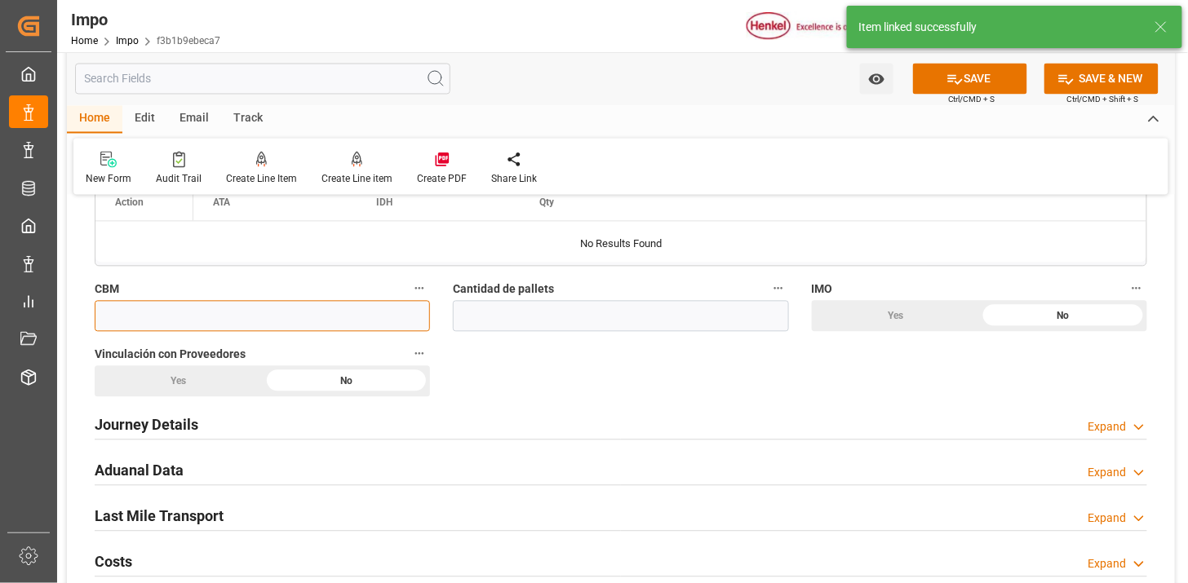
click at [352, 312] on input "text" at bounding box center [262, 316] width 335 height 31
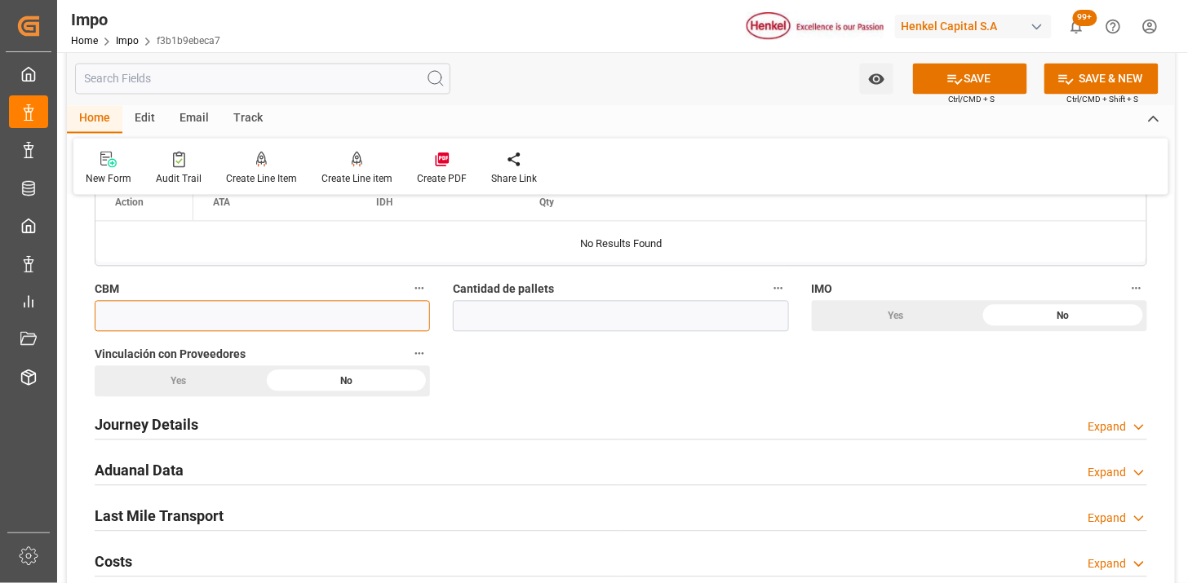
paste input "1.643"
type input "1.643"
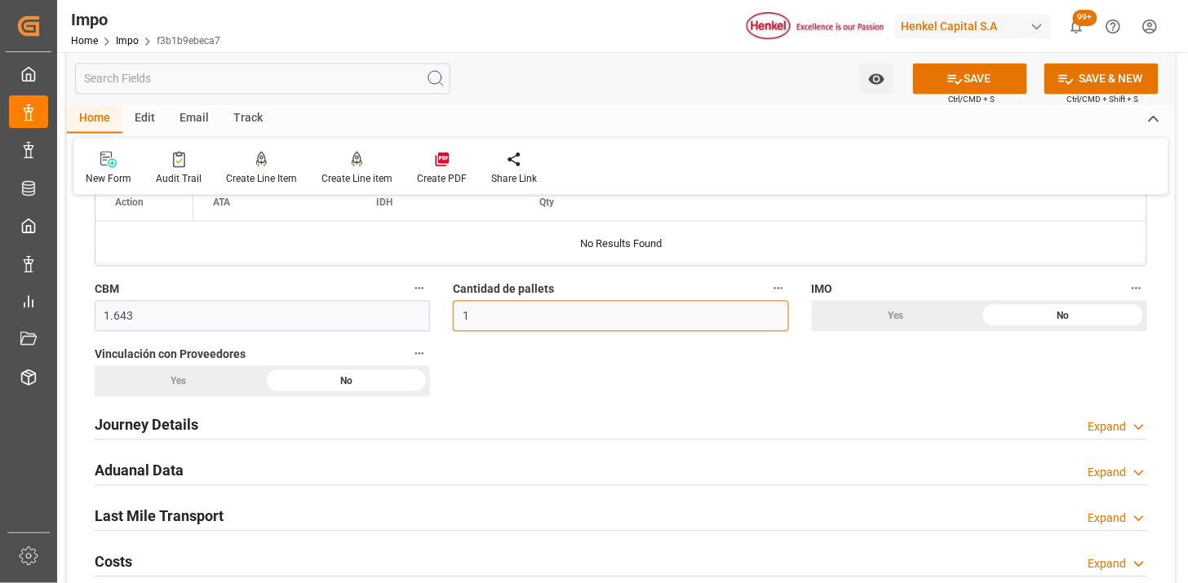
scroll to position [997, 0]
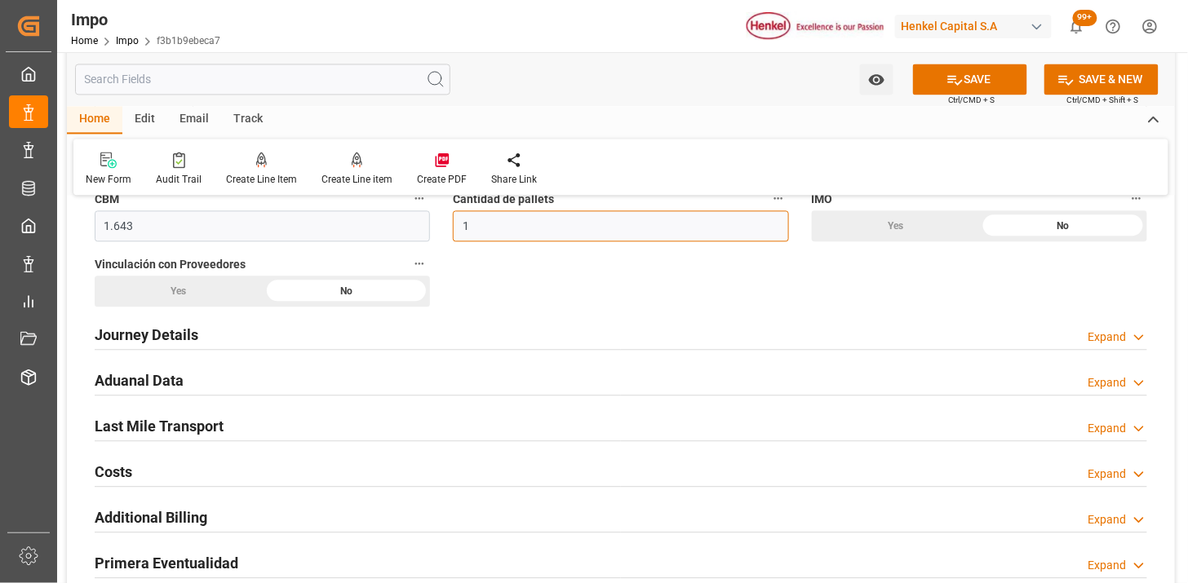
type input "1"
click at [849, 223] on div "Yes" at bounding box center [896, 225] width 168 height 31
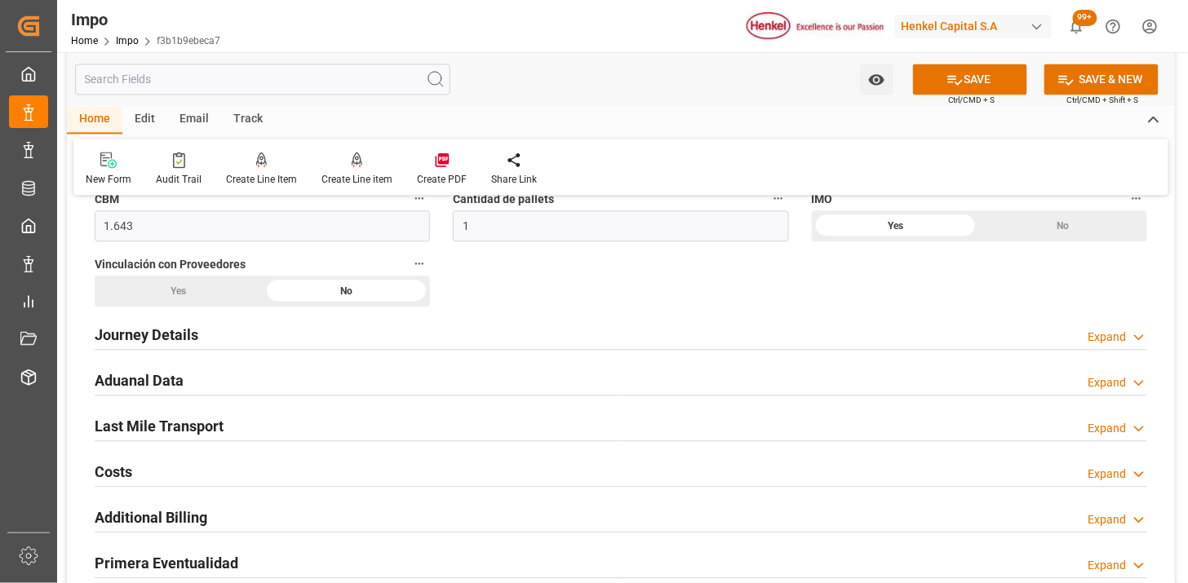
click at [205, 297] on div "Yes" at bounding box center [179, 291] width 168 height 31
click at [204, 336] on div "Journey Details Expand" at bounding box center [621, 333] width 1052 height 31
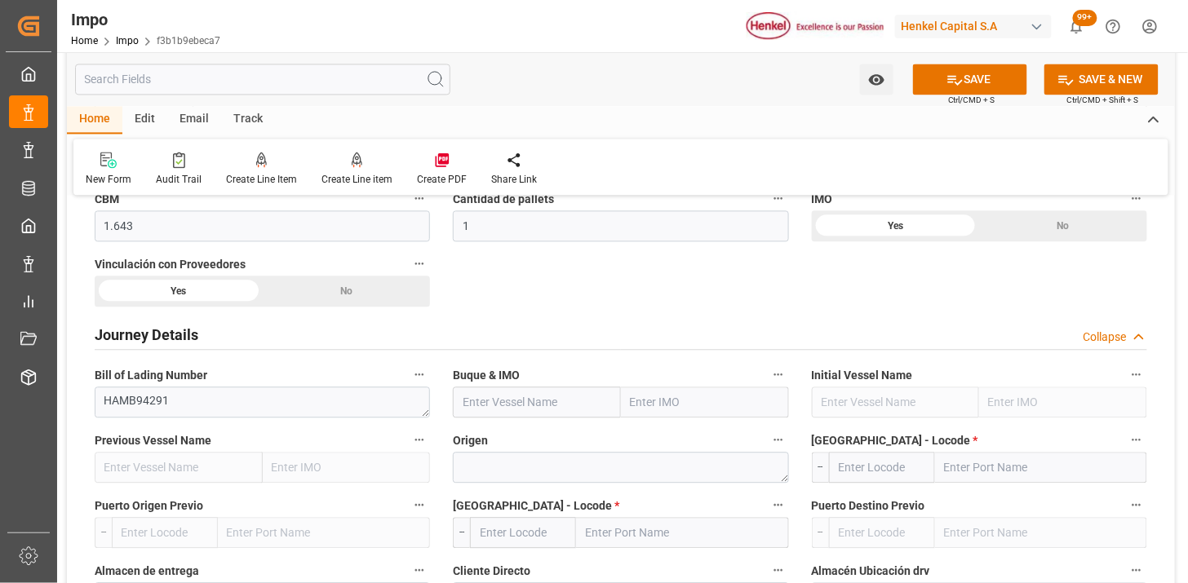
scroll to position [1088, 0]
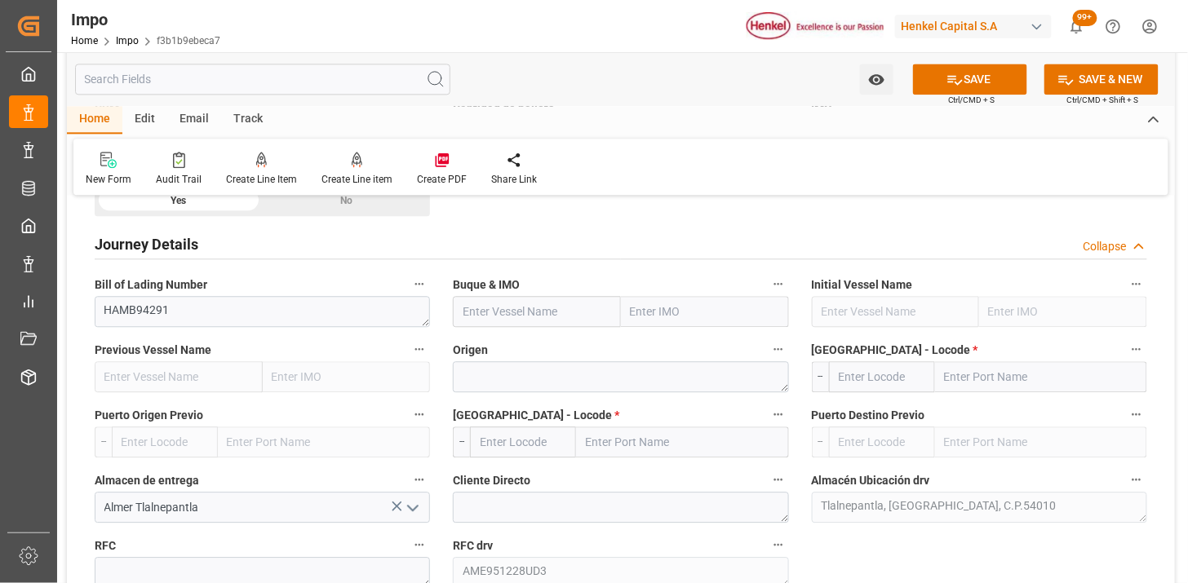
click at [525, 311] on input "text" at bounding box center [537, 311] width 168 height 31
paste input "MSC [PERSON_NAME] V"
type input "MSC [PERSON_NAME] V"
type input "9297876"
type input "MSC [PERSON_NAME] V"
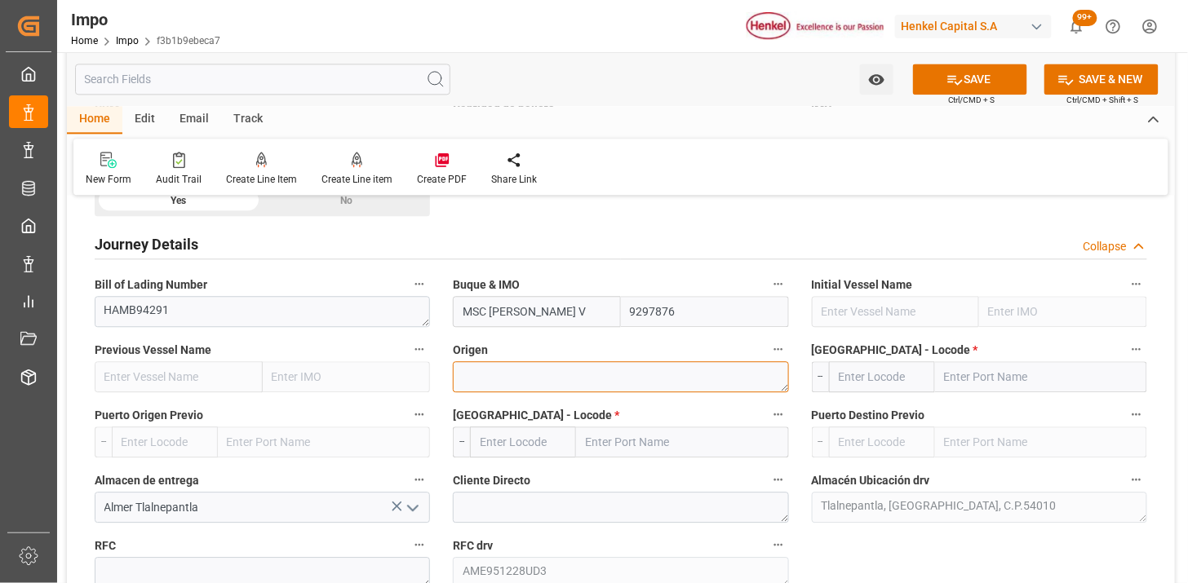
type textarea "L"
type textarea "[GEOGRAPHIC_DATA]"
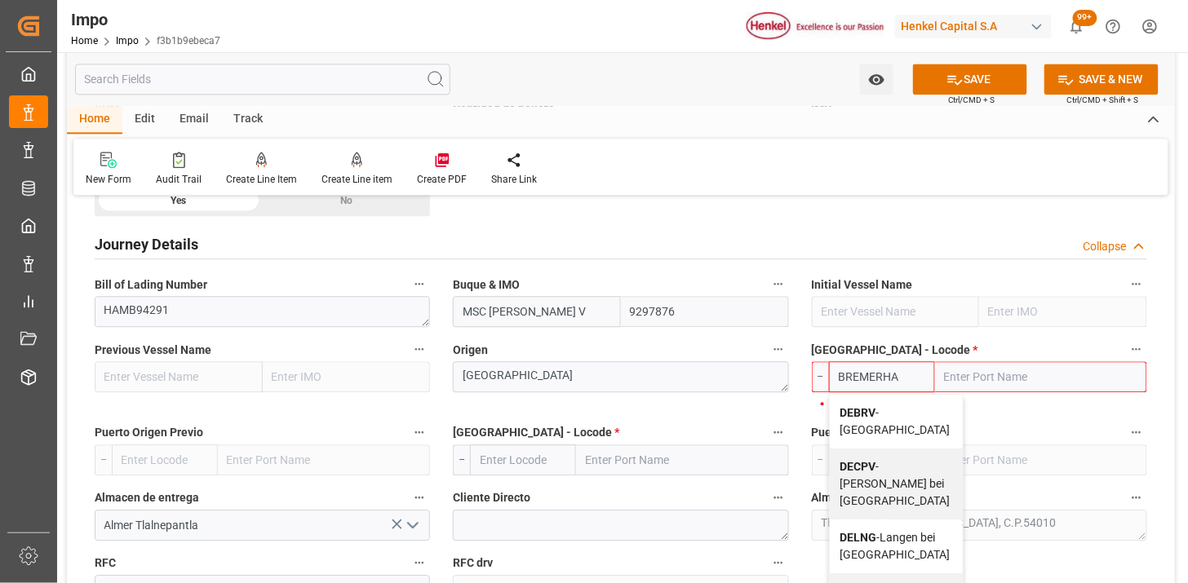
type input "DEBRV"
type input "[GEOGRAPHIC_DATA]"
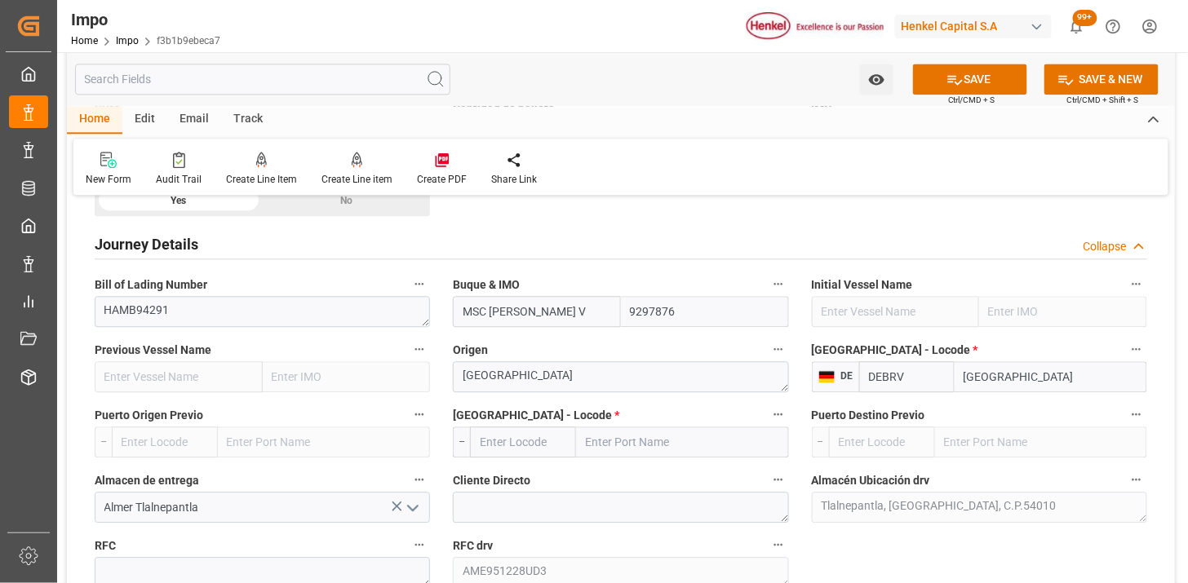
type input "DEBRV"
type input "MXVER"
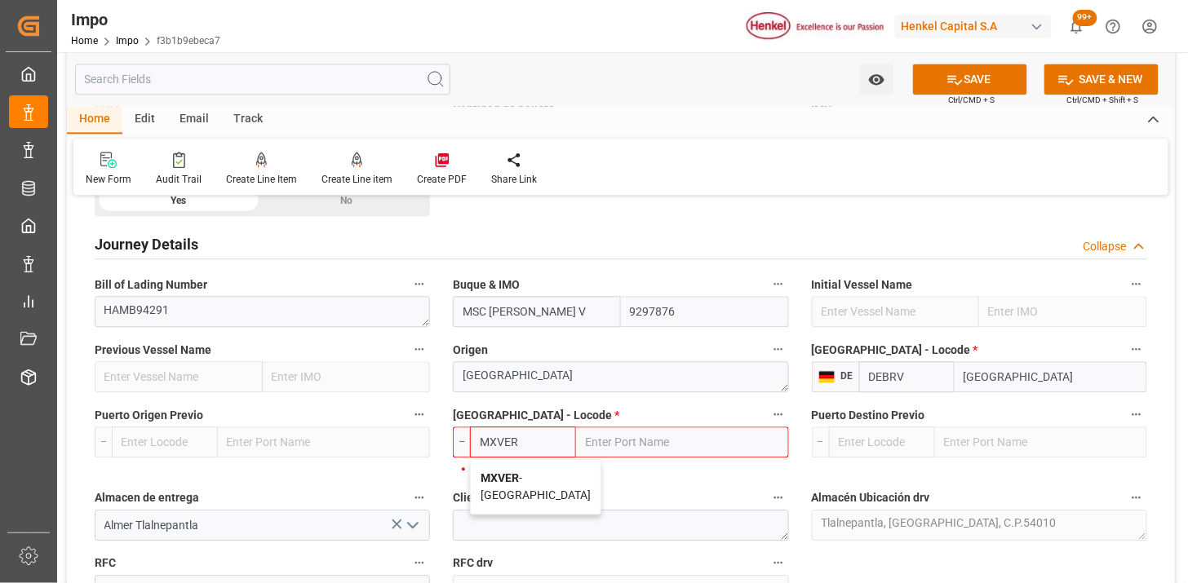
type input "[GEOGRAPHIC_DATA]"
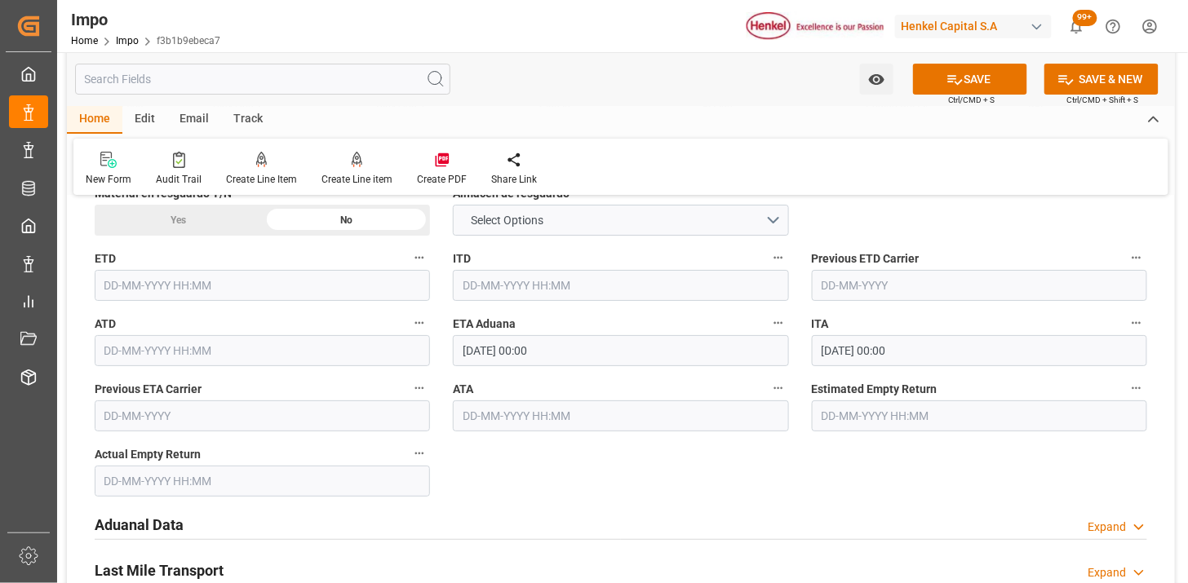
scroll to position [1722, 0]
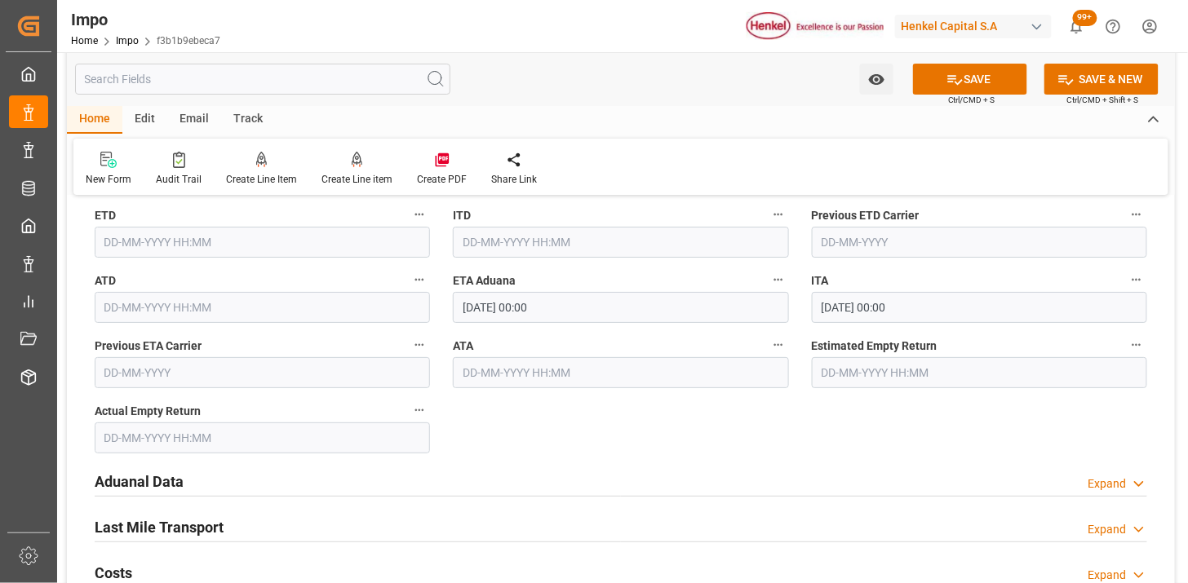
type input "MXVER"
click at [596, 303] on input "[DATE] 00:00" at bounding box center [620, 307] width 335 height 31
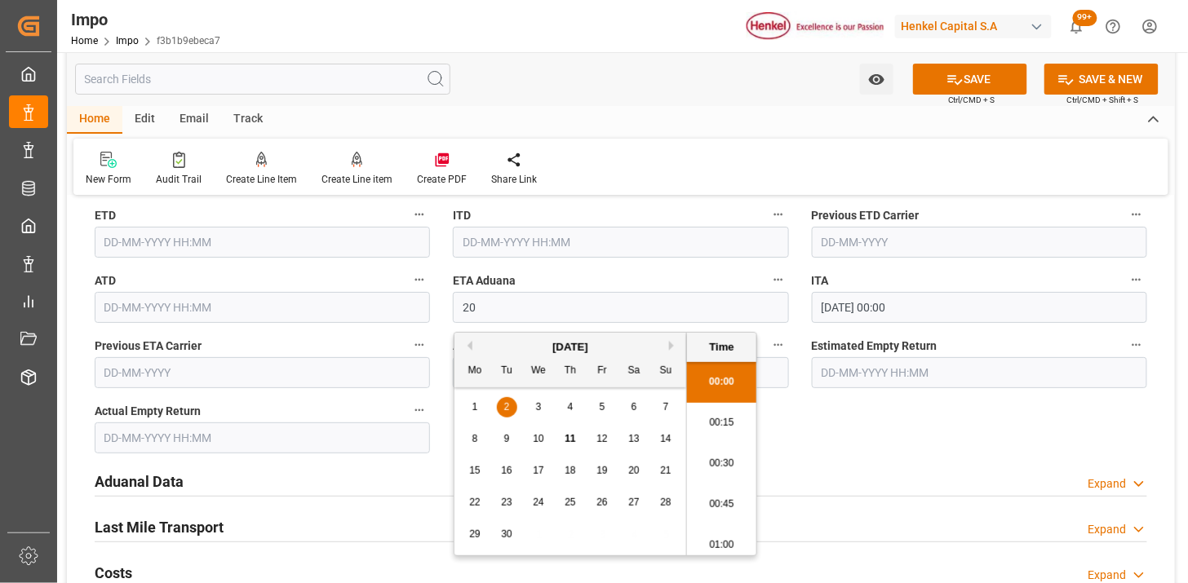
type input "[DATE] 00:00"
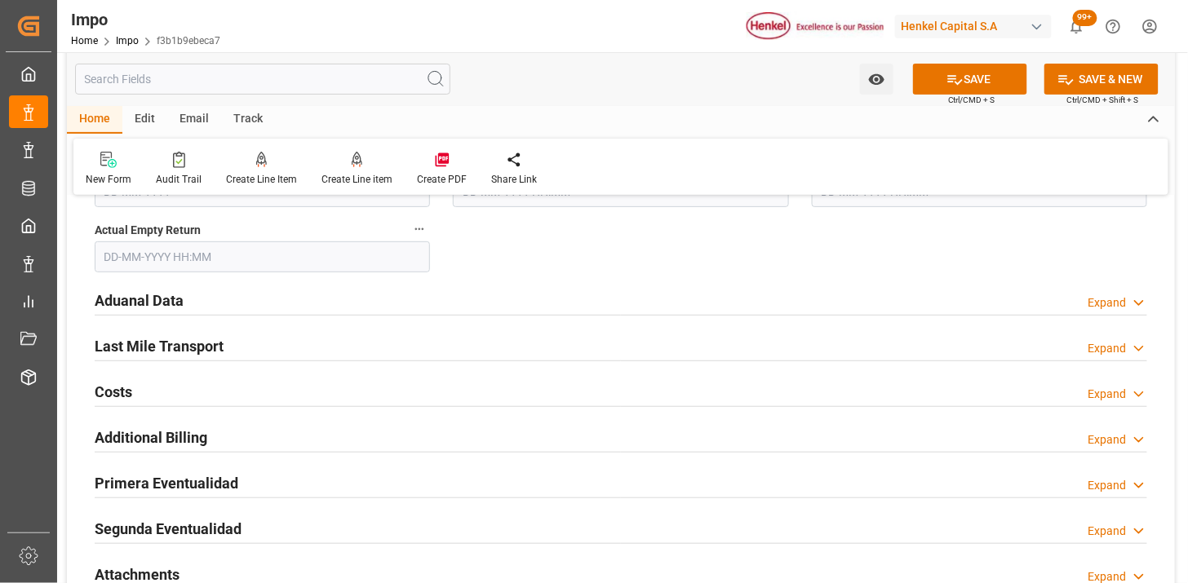
click at [378, 300] on div "Aduanal Data Expand" at bounding box center [621, 299] width 1052 height 31
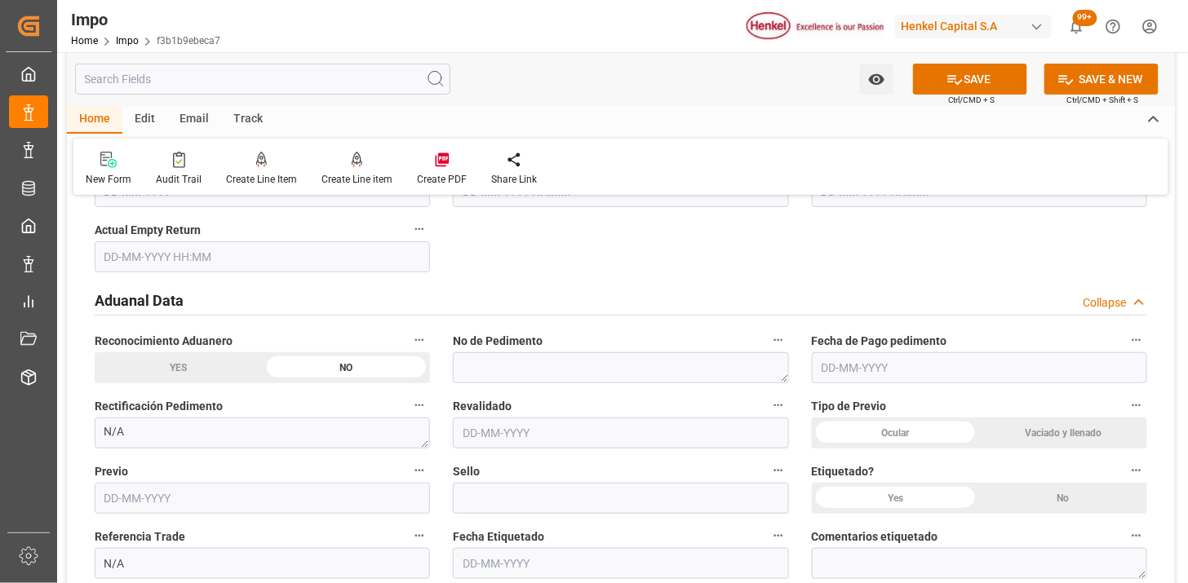
scroll to position [1994, 0]
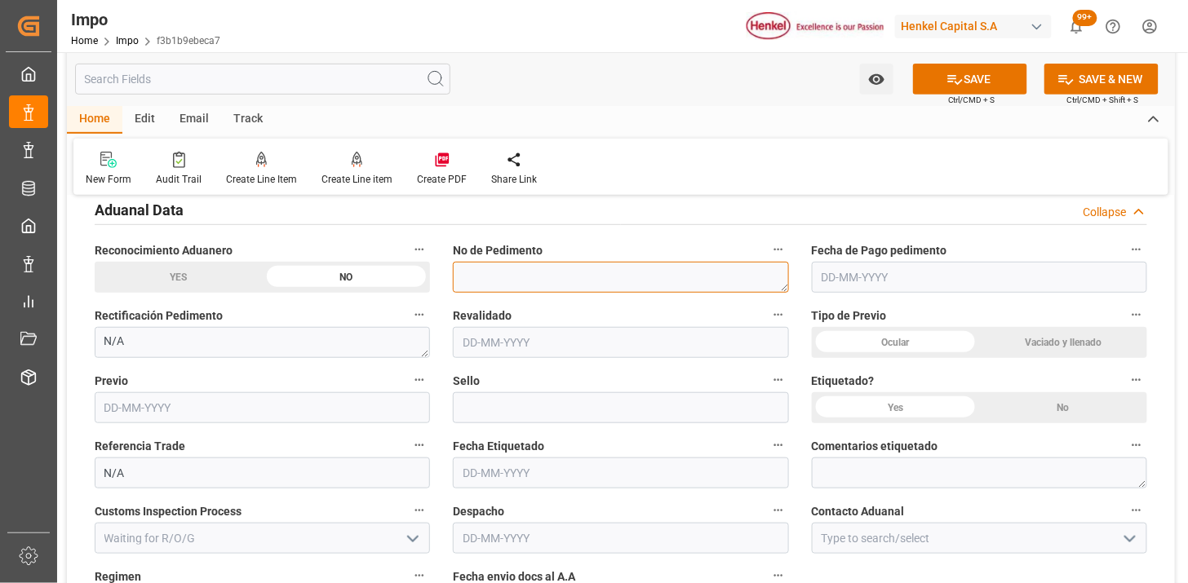
click at [487, 277] on textarea at bounding box center [620, 277] width 335 height 31
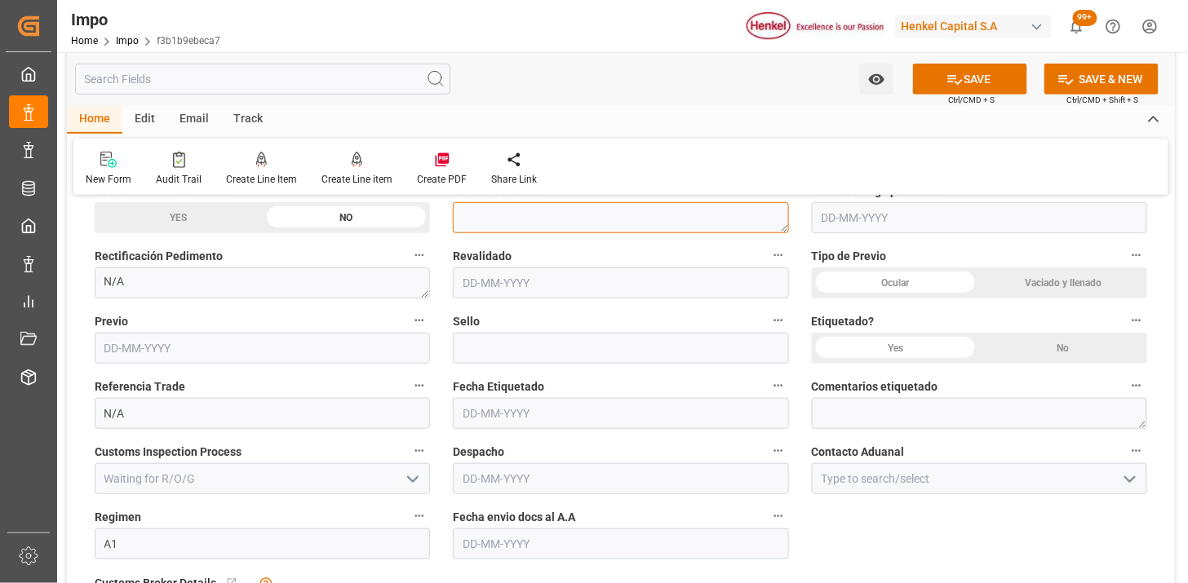
scroll to position [2085, 0]
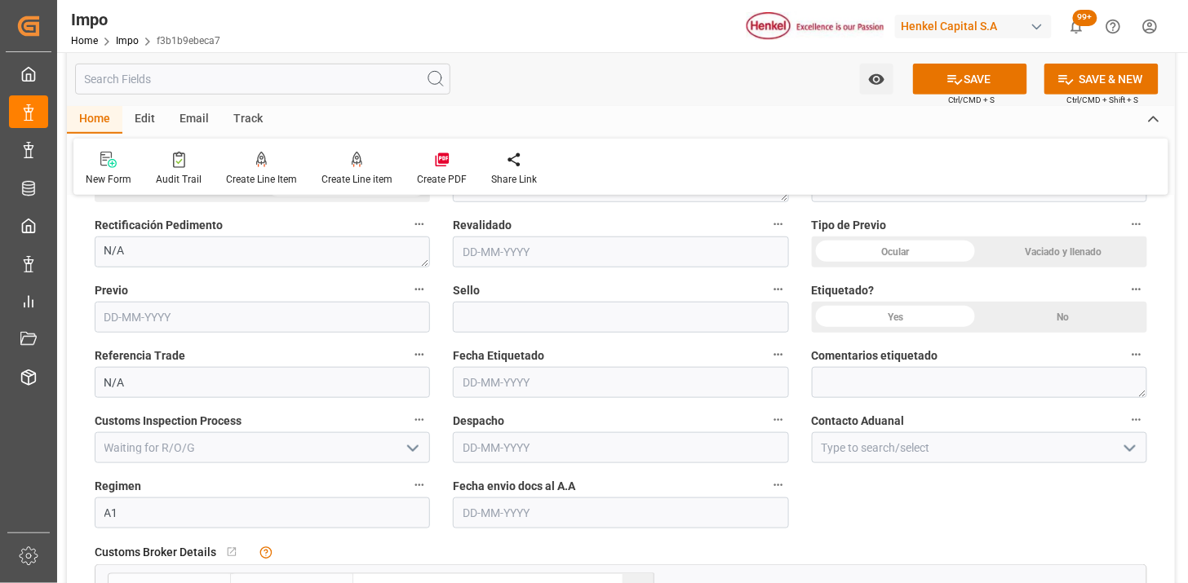
click at [999, 255] on div "Vaciado y llenado" at bounding box center [1063, 252] width 168 height 31
click at [1061, 317] on div "No" at bounding box center [1063, 317] width 168 height 31
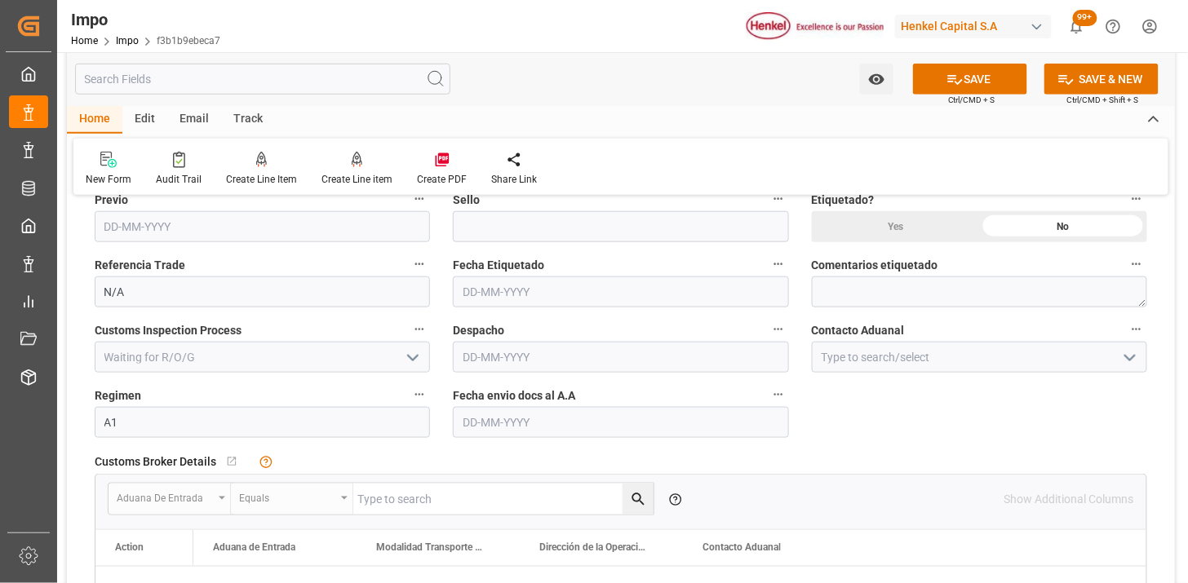
click at [834, 377] on div "Contacto Aduanal" at bounding box center [979, 345] width 358 height 65
click at [843, 362] on input at bounding box center [979, 357] width 335 height 31
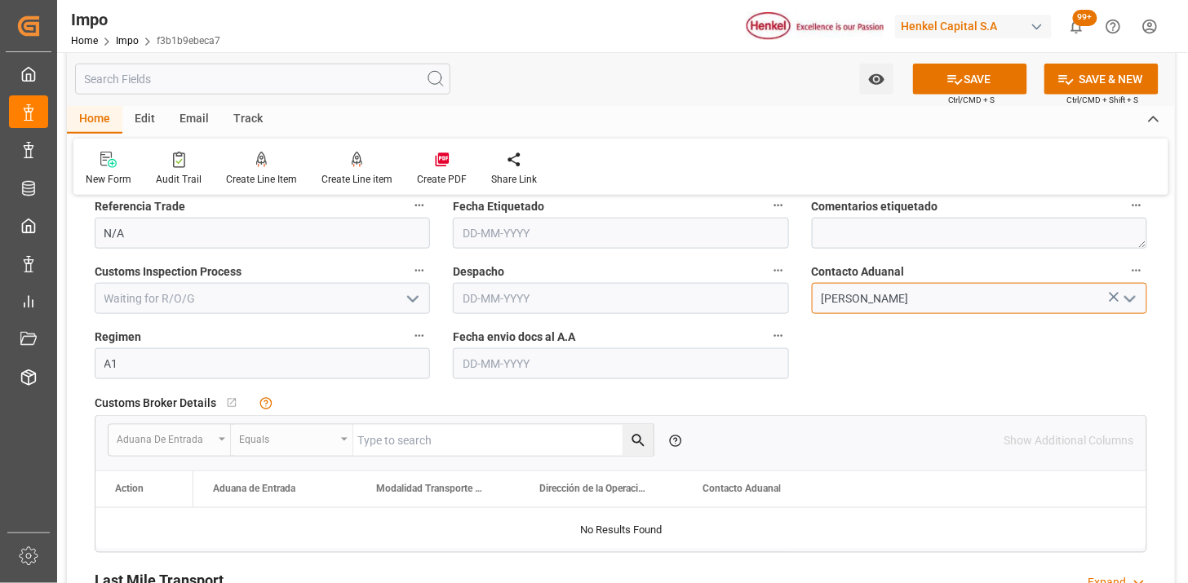
scroll to position [2266, 0]
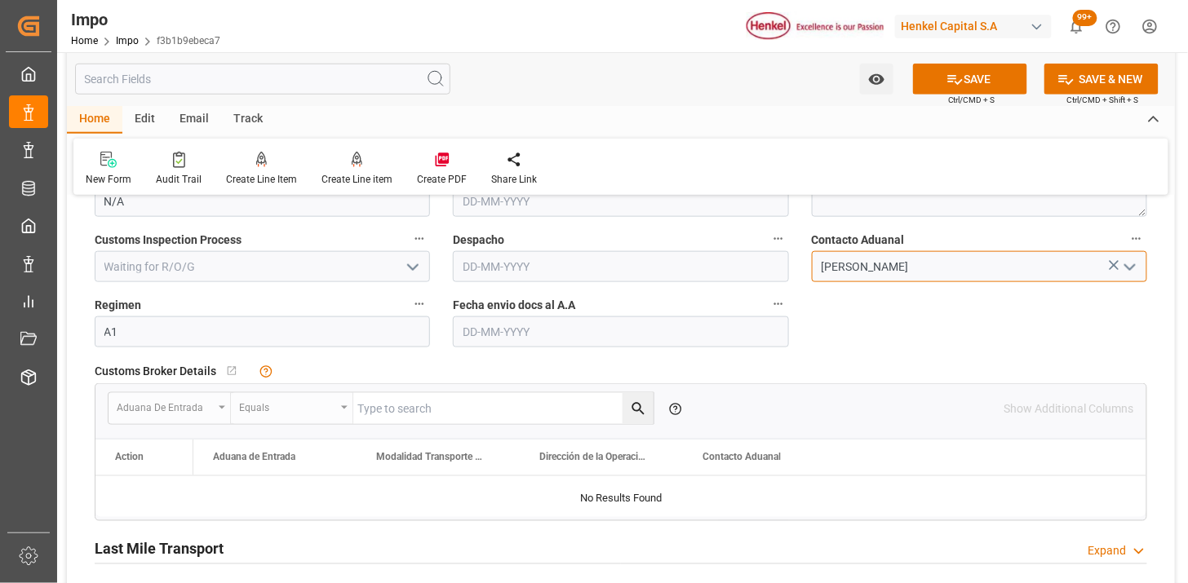
type input "[PERSON_NAME]"
click at [506, 343] on input "text" at bounding box center [620, 332] width 335 height 31
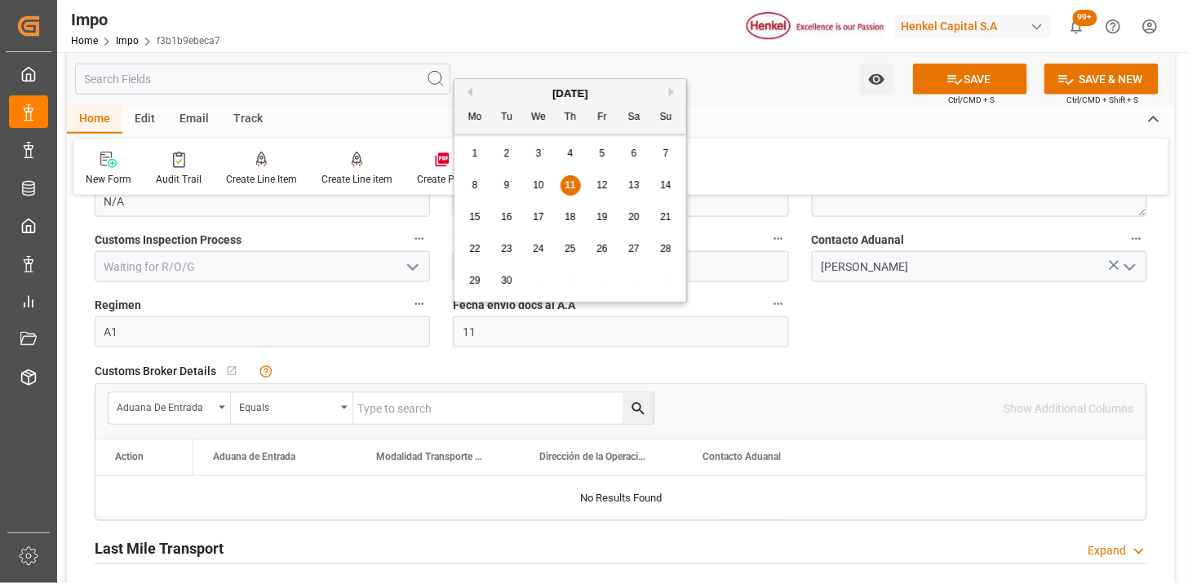
type input "[DATE]"
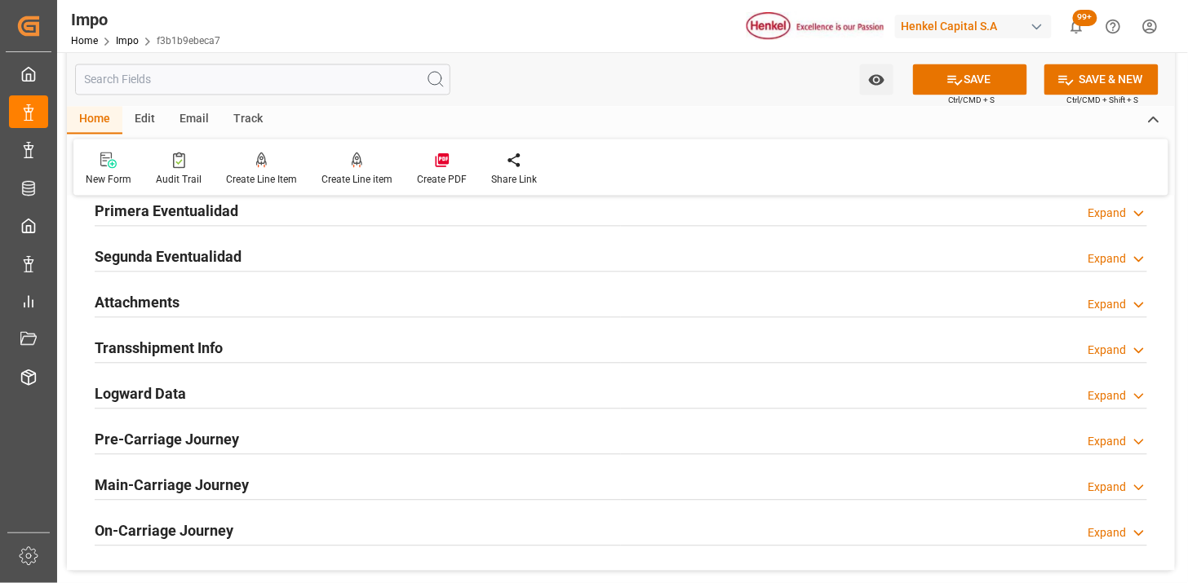
scroll to position [2810, 0]
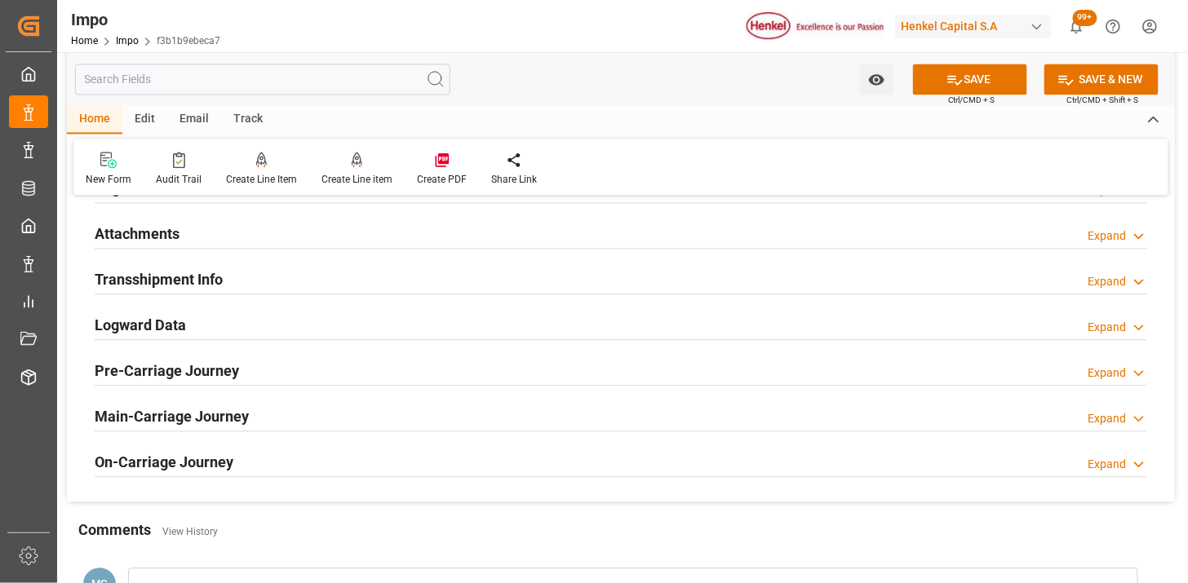
click at [171, 240] on h2 "Attachments" at bounding box center [137, 234] width 85 height 22
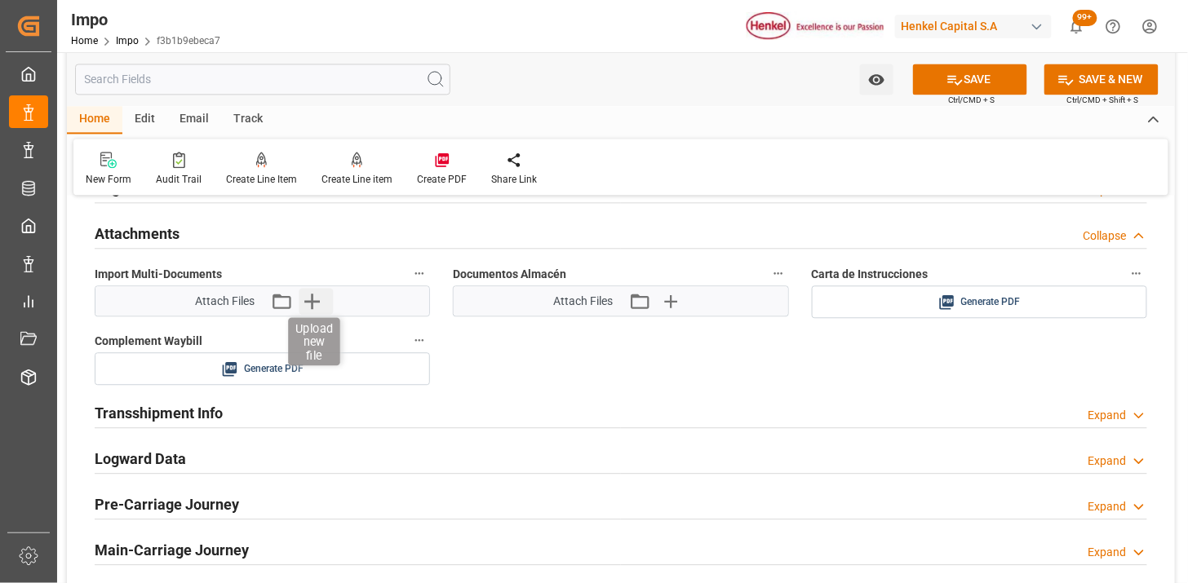
click at [316, 307] on icon "button" at bounding box center [312, 301] width 26 height 26
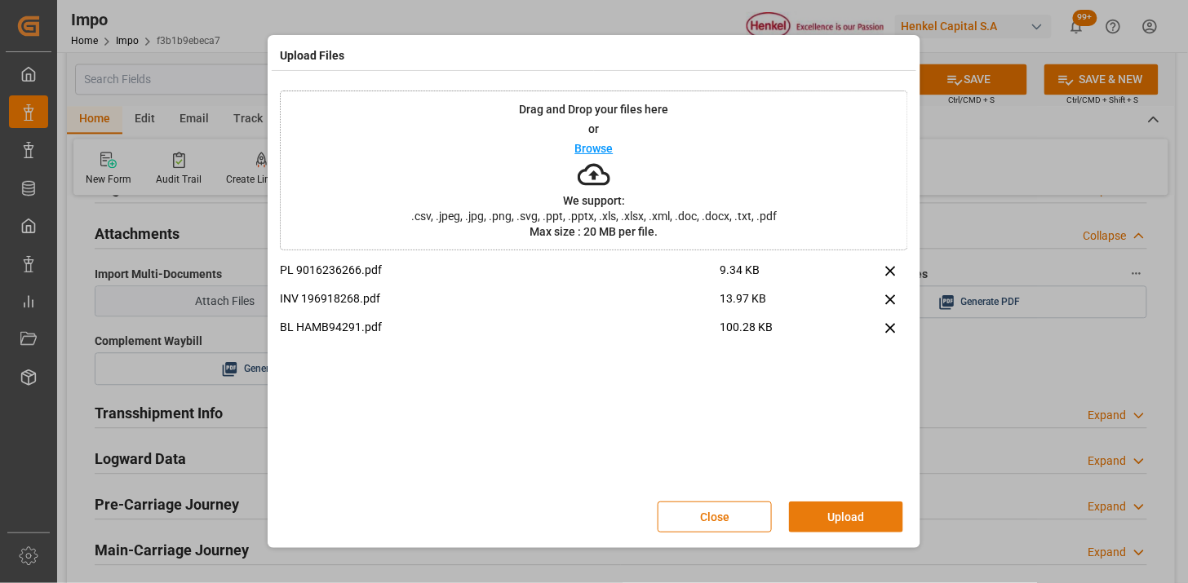
click at [852, 529] on button "Upload" at bounding box center [846, 517] width 114 height 31
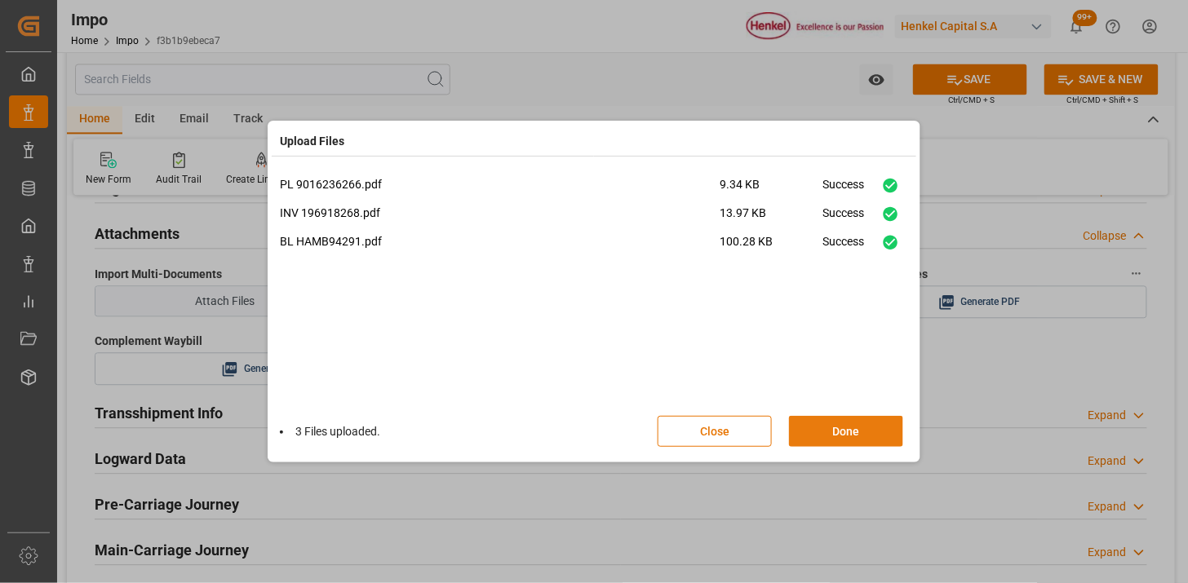
click at [847, 419] on button "Done" at bounding box center [846, 431] width 114 height 31
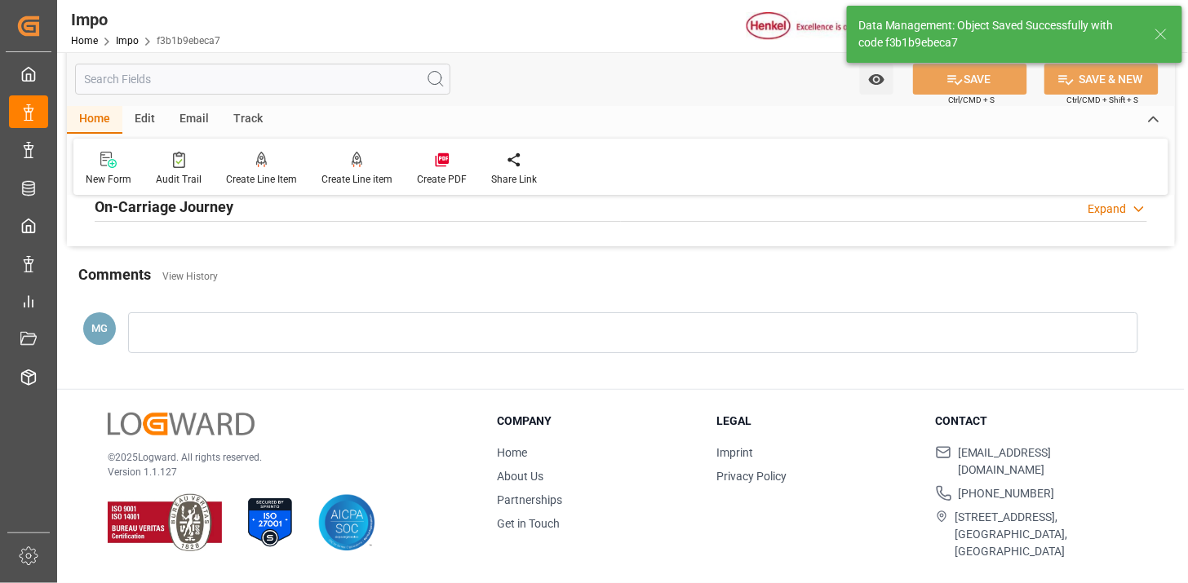
type textarea "AA"
type input "1"
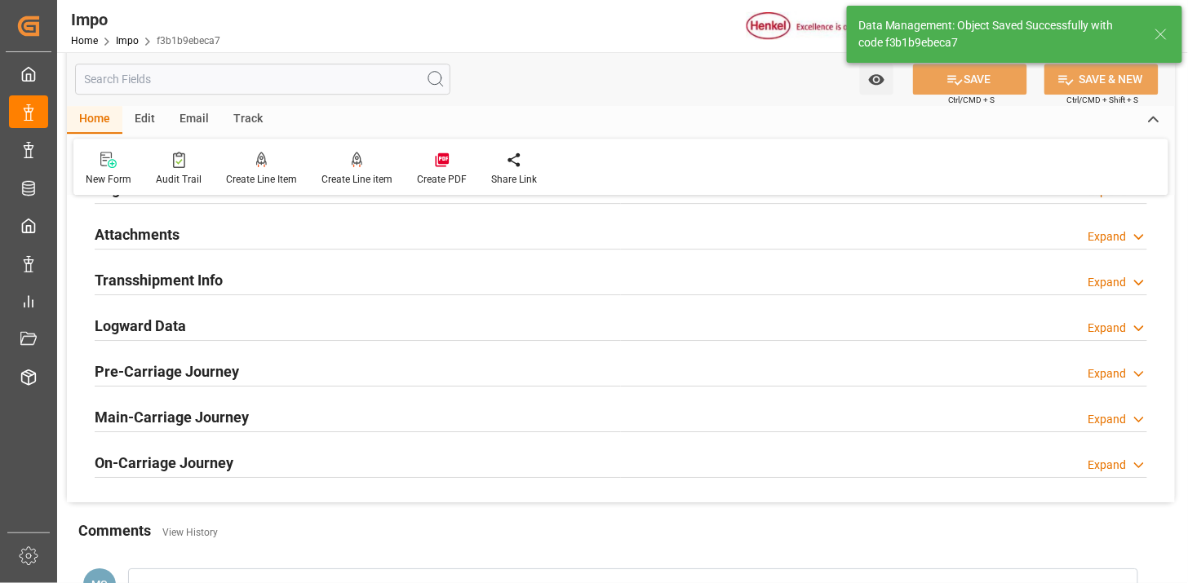
click at [141, 231] on h2 "Attachments" at bounding box center [137, 235] width 85 height 22
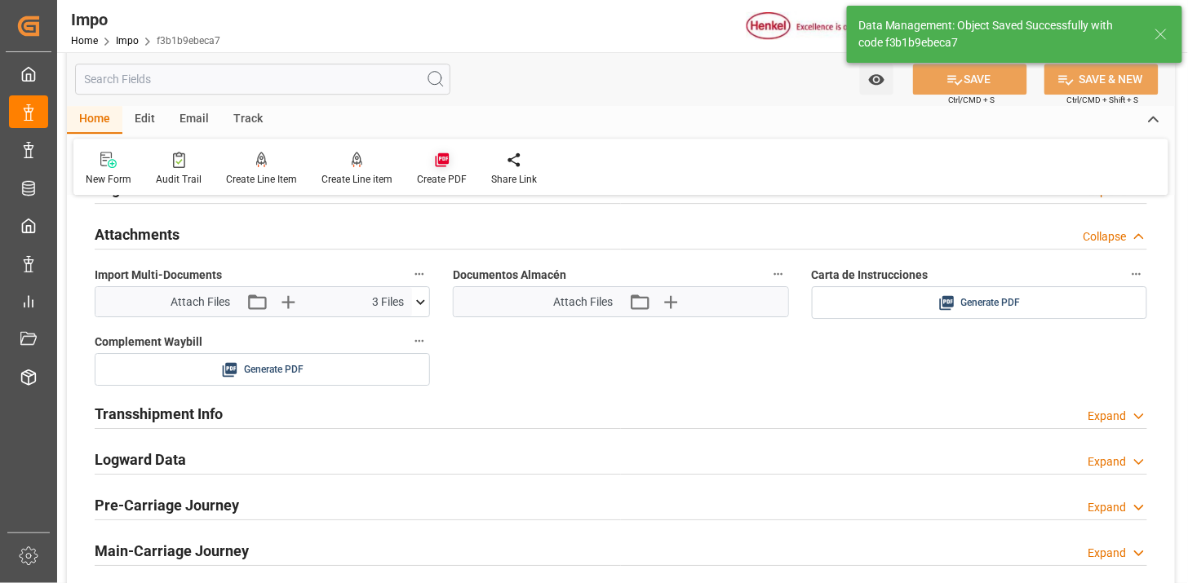
click at [436, 168] on div "Create PDF" at bounding box center [442, 169] width 74 height 36
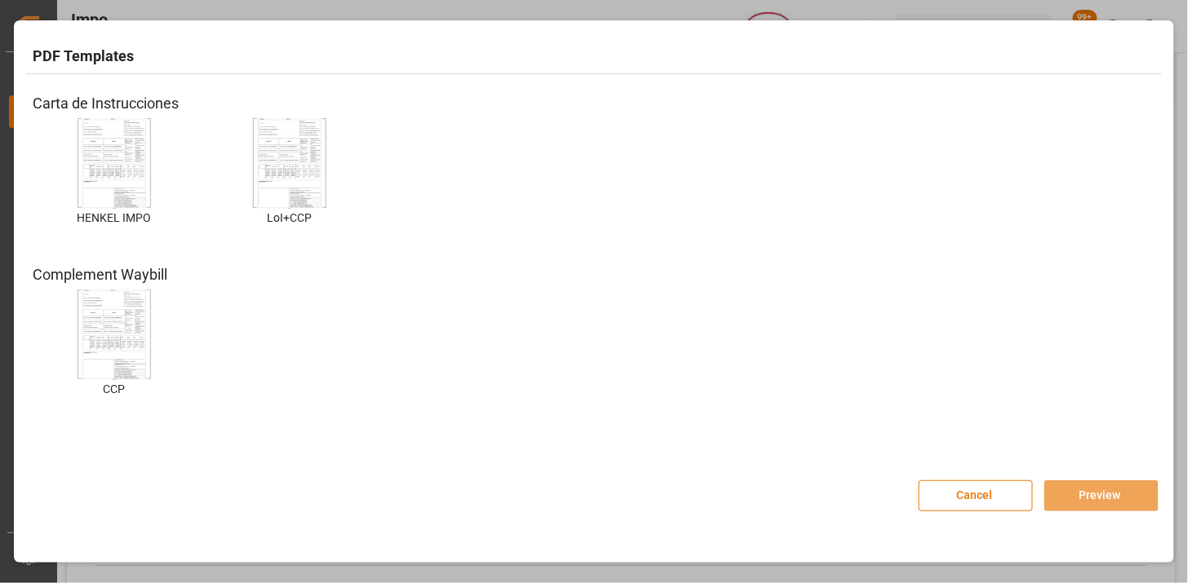
click at [118, 168] on img at bounding box center [114, 163] width 65 height 92
click at [1119, 490] on button "Preview" at bounding box center [1101, 496] width 114 height 31
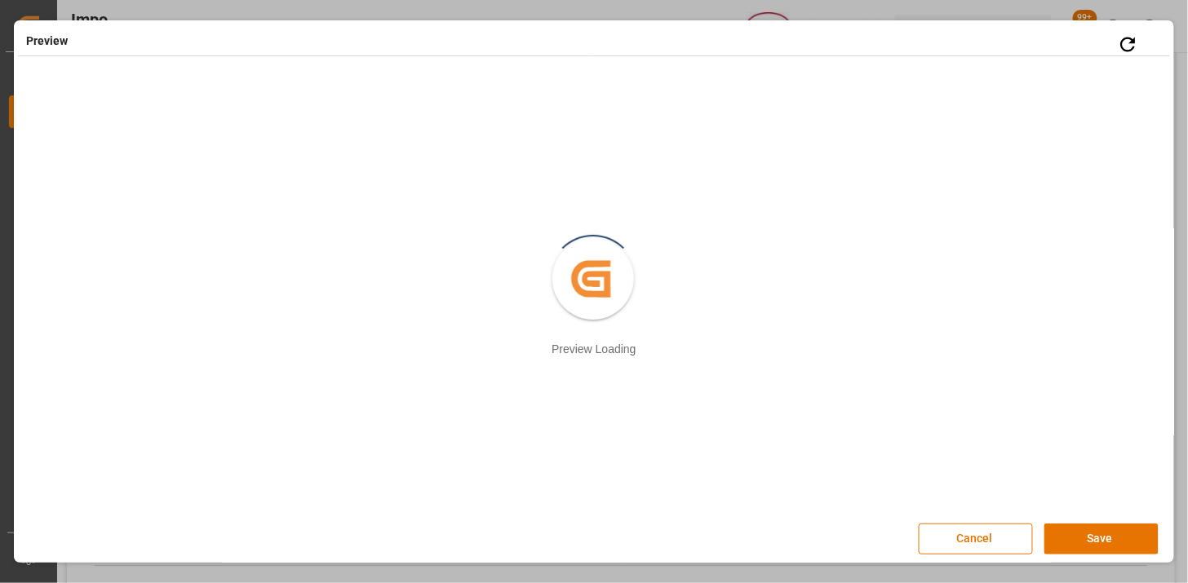
scroll to position [2, 0]
click at [1075, 533] on button "Save" at bounding box center [1101, 536] width 114 height 31
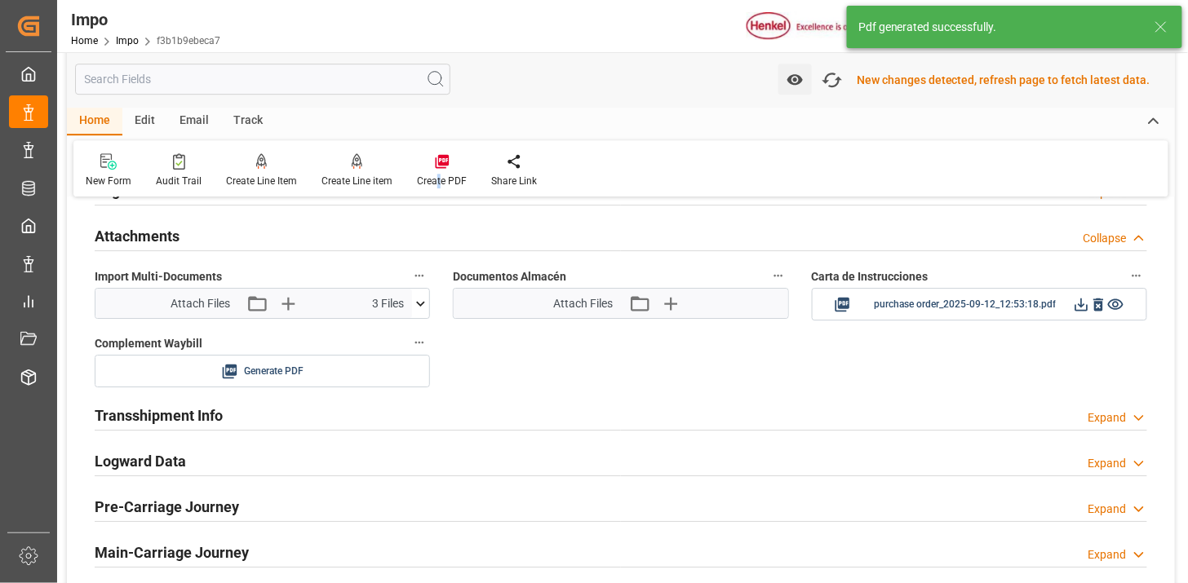
scroll to position [1420, 0]
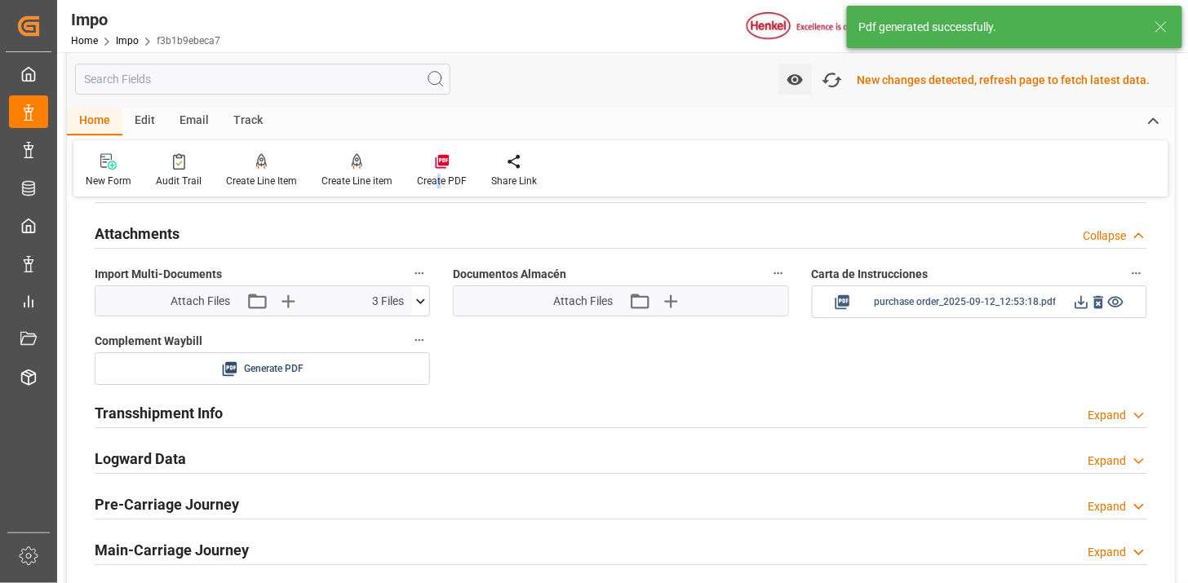
click at [1075, 299] on icon at bounding box center [1081, 302] width 17 height 17
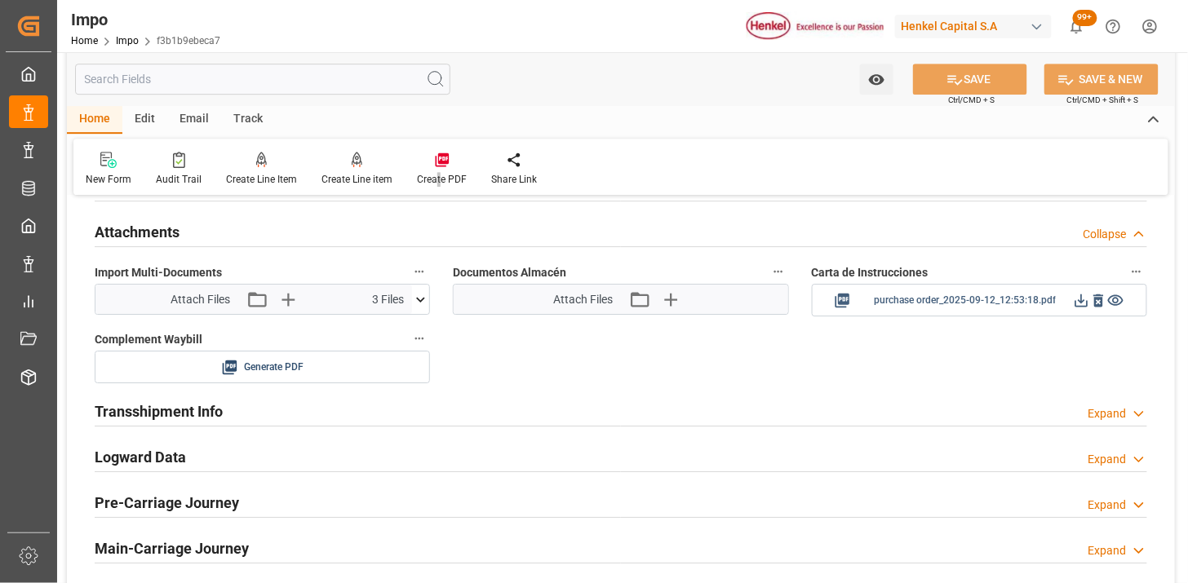
scroll to position [1417, 0]
